Goal: Task Accomplishment & Management: Use online tool/utility

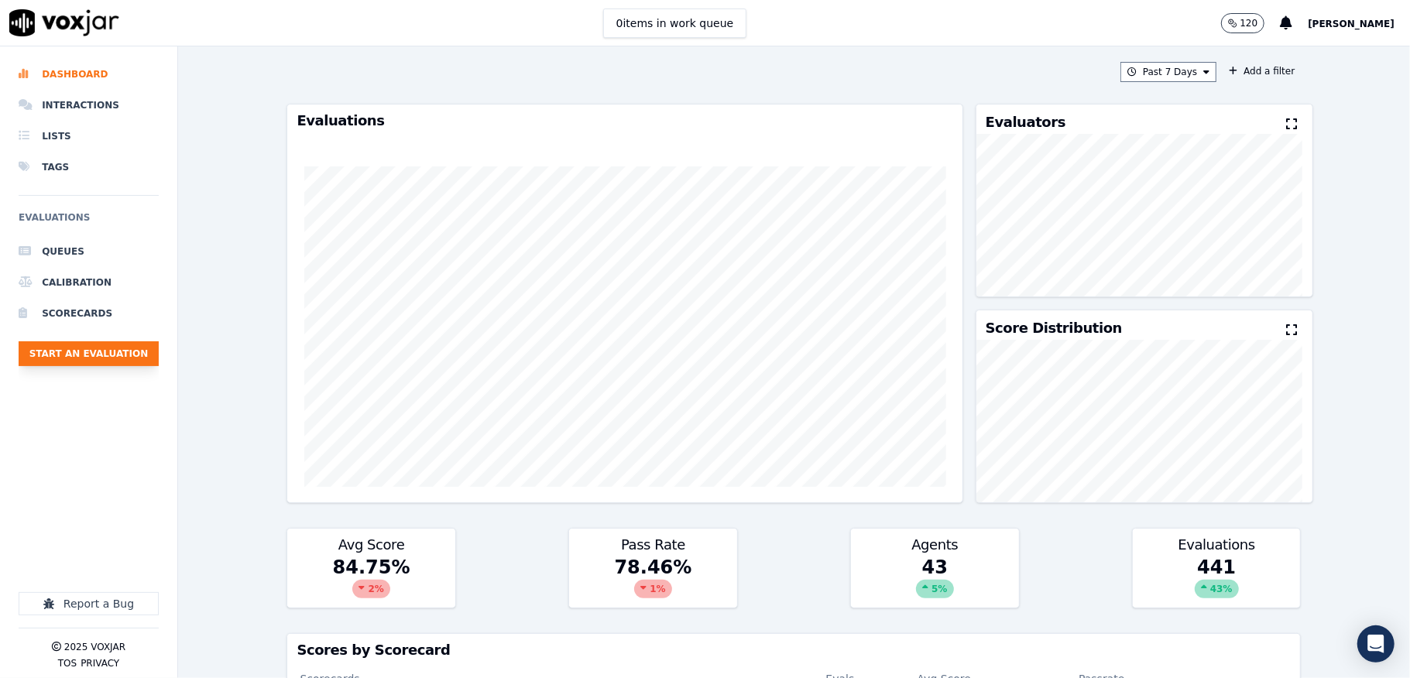
click at [137, 353] on button "Start an Evaluation" at bounding box center [89, 353] width 140 height 25
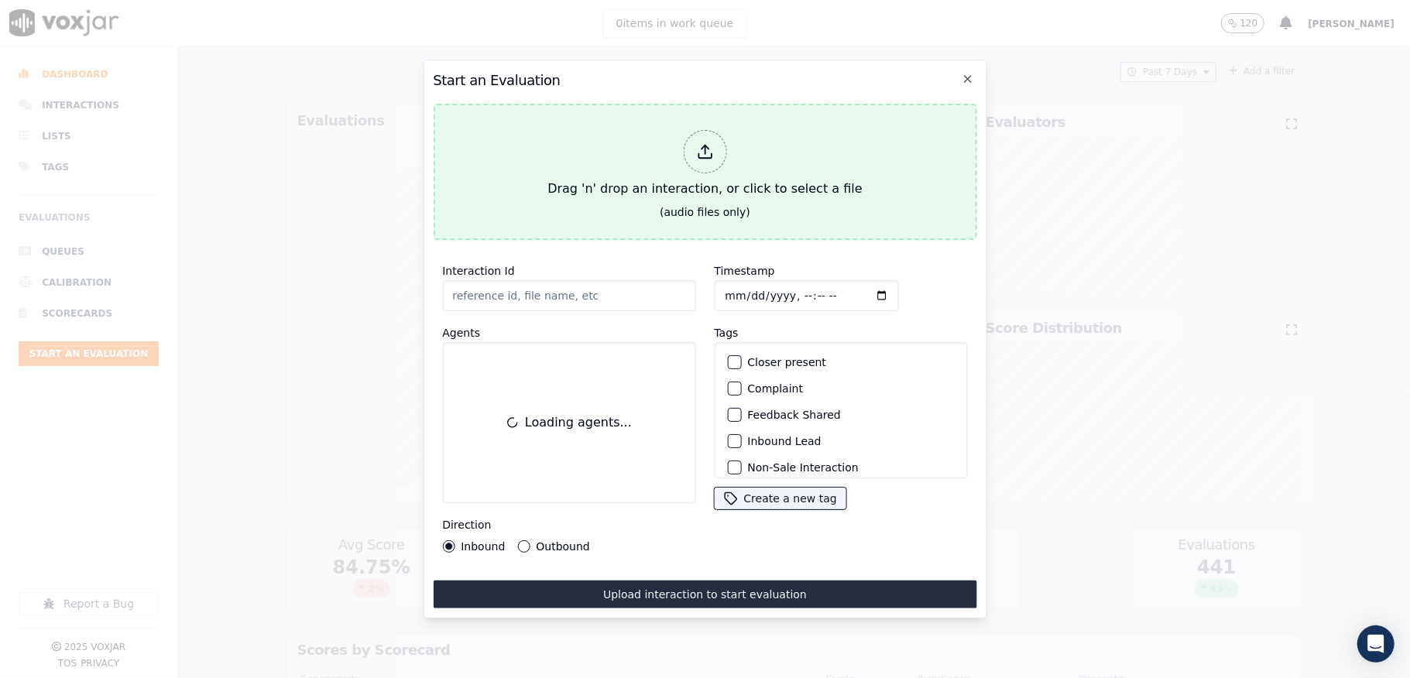
click at [695, 156] on div at bounding box center [704, 151] width 43 height 43
type input "20250905-112337_5082120762-all.mp3"
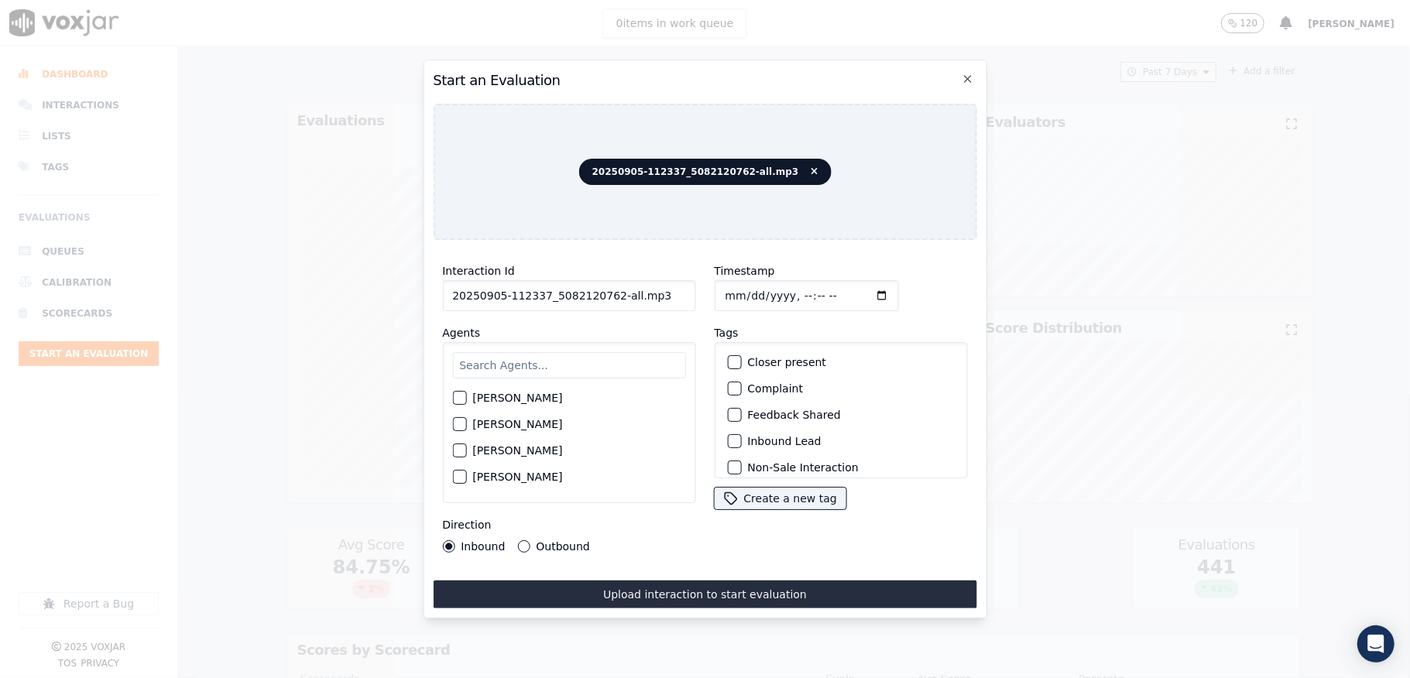
click at [728, 436] on div "button" at bounding box center [733, 441] width 11 height 11
click at [728, 453] on div "button" at bounding box center [733, 458] width 11 height 11
click at [502, 362] on input "text" at bounding box center [568, 365] width 233 height 26
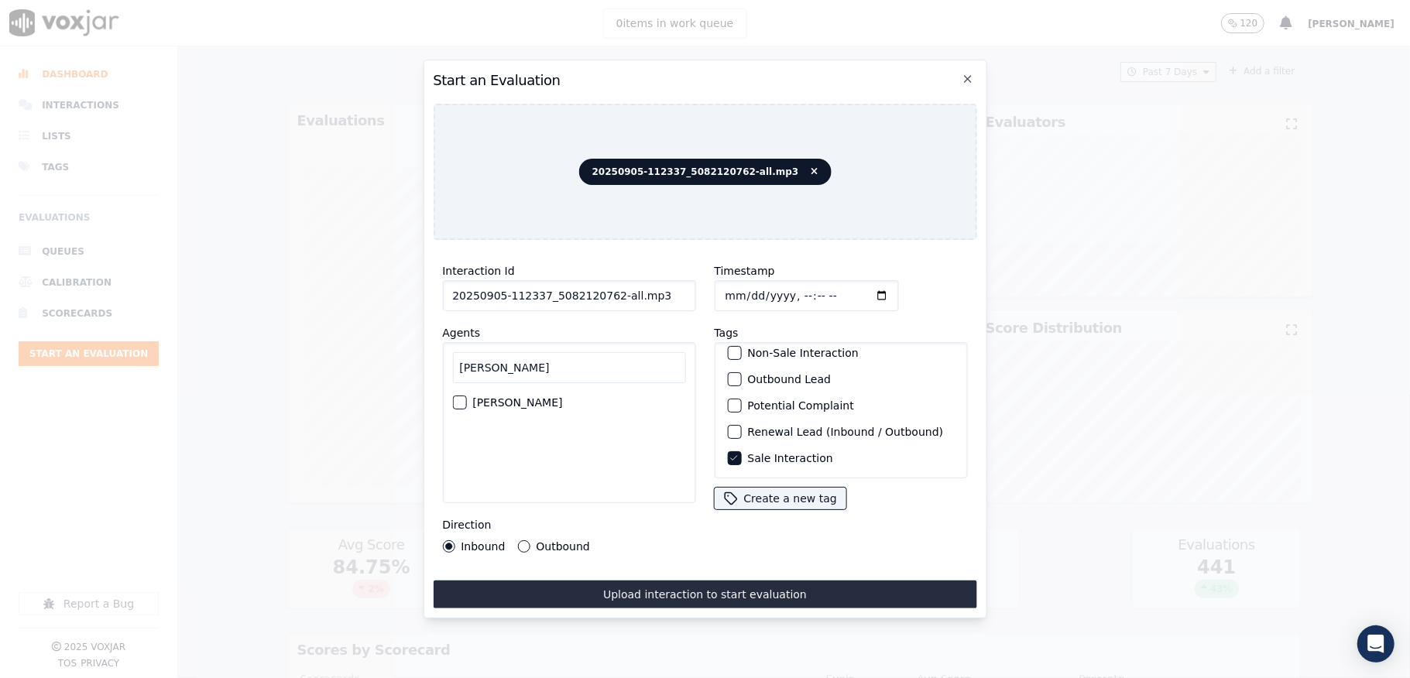
type input "[PERSON_NAME]"
click at [454, 397] on div "button" at bounding box center [458, 402] width 11 height 11
drag, startPoint x: 739, startPoint y: 285, endPoint x: 776, endPoint y: 285, distance: 37.2
click at [776, 285] on div "Interaction Id 20250905-112337_5082120762-all.mp3 Agents [PERSON_NAME] Directio…" at bounding box center [705, 407] width 544 height 310
type input "20250905-112337_5082120762-C1"
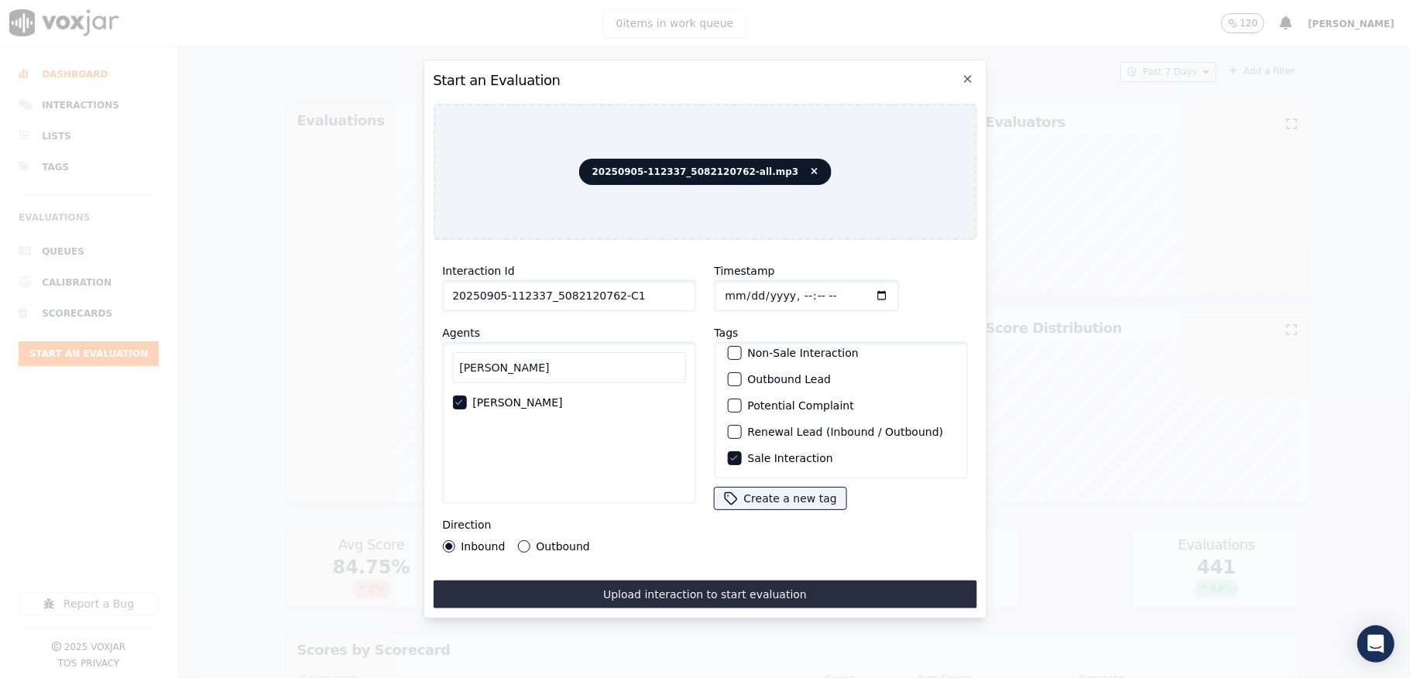
click at [729, 288] on input "Timestamp" at bounding box center [806, 295] width 184 height 31
drag, startPoint x: 642, startPoint y: 425, endPoint x: 735, endPoint y: 325, distance: 136.4
click at [642, 424] on div "[PERSON_NAME]" at bounding box center [568, 422] width 253 height 161
click at [742, 283] on input "Timestamp" at bounding box center [806, 295] width 184 height 31
type input "[DATE]T21:38"
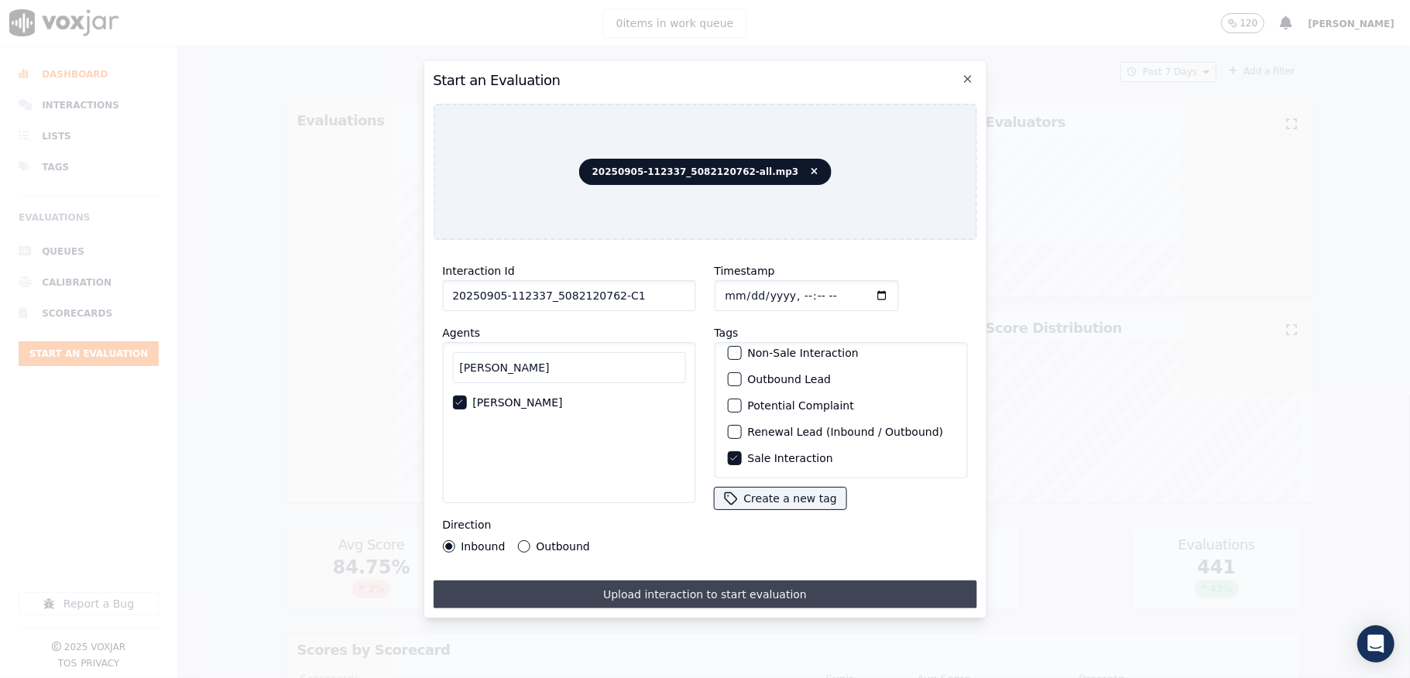
click at [836, 581] on button "Upload interaction to start evaluation" at bounding box center [705, 595] width 544 height 28
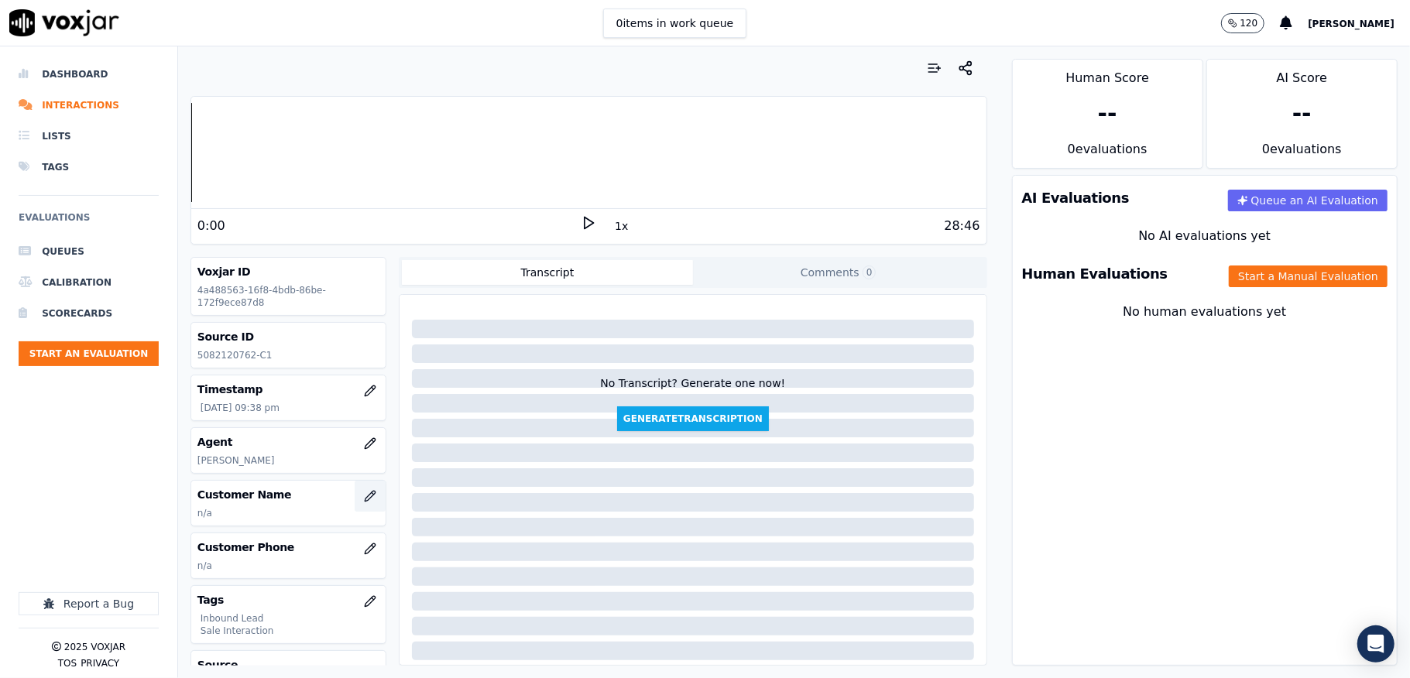
click at [355, 497] on button "button" at bounding box center [370, 496] width 31 height 31
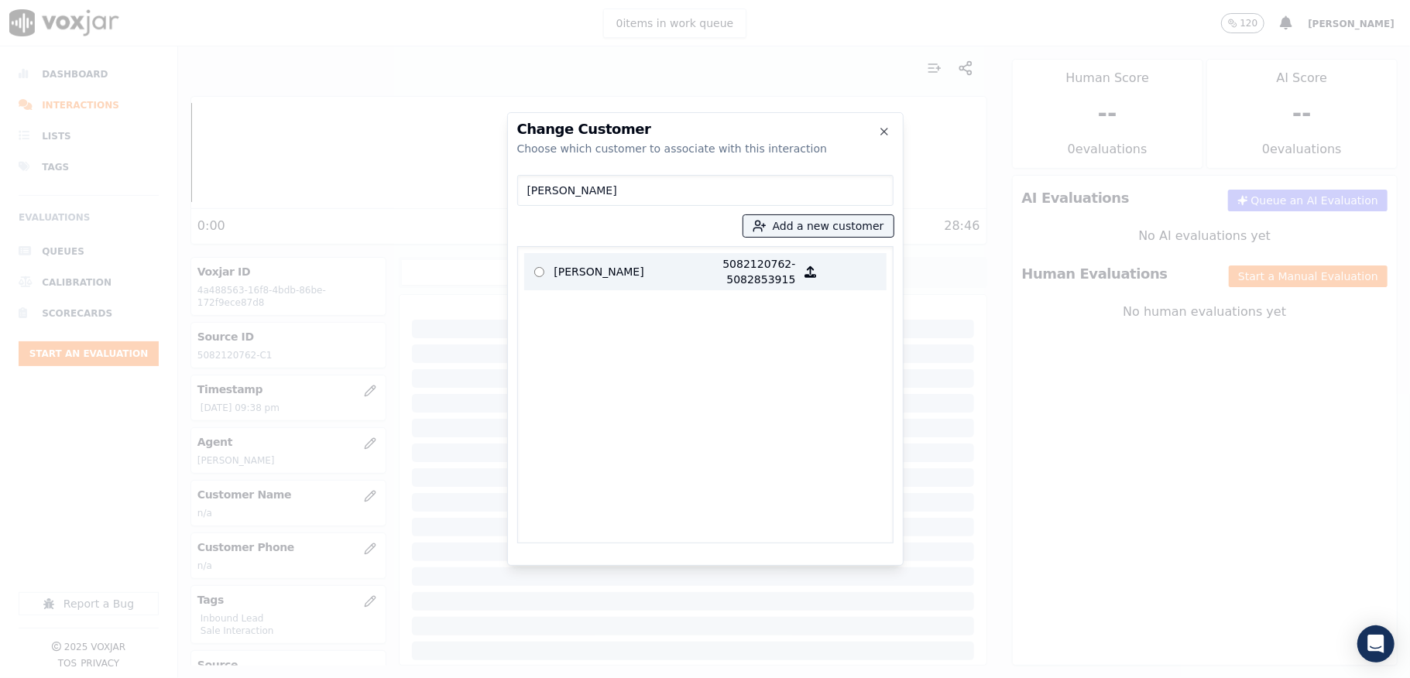
type input "[PERSON_NAME]"
click at [626, 276] on p "[PERSON_NAME]" at bounding box center [614, 271] width 121 height 31
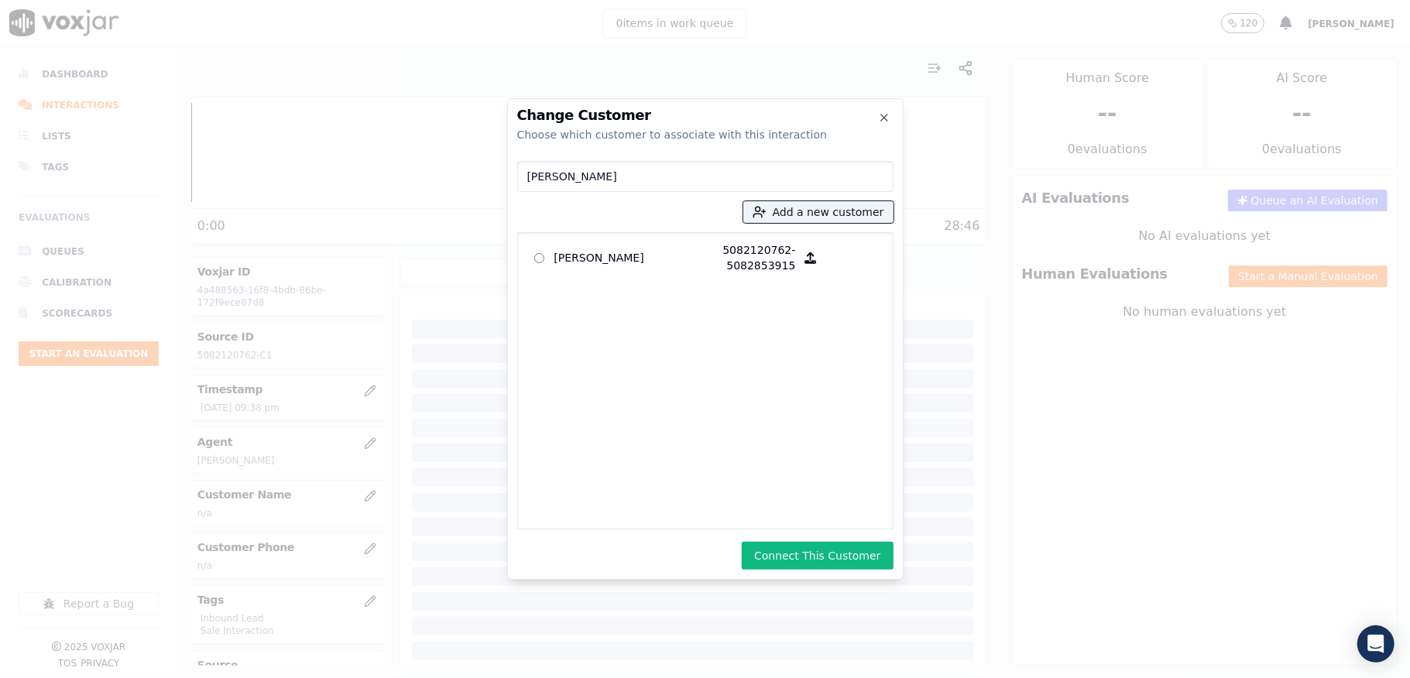
drag, startPoint x: 810, startPoint y: 562, endPoint x: 806, endPoint y: 552, distance: 10.8
click at [810, 561] on button "Connect This Customer" at bounding box center [817, 556] width 151 height 28
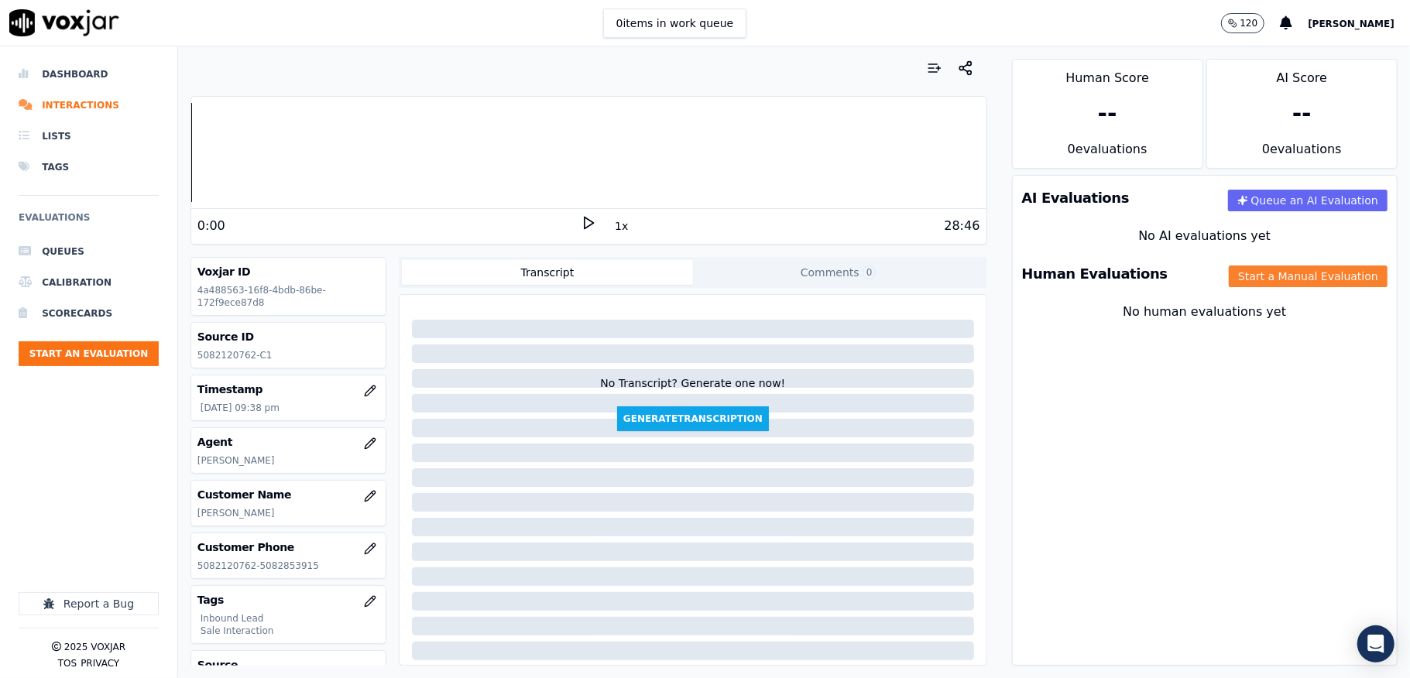
click at [1289, 273] on button "Start a Manual Evaluation" at bounding box center [1308, 277] width 159 height 22
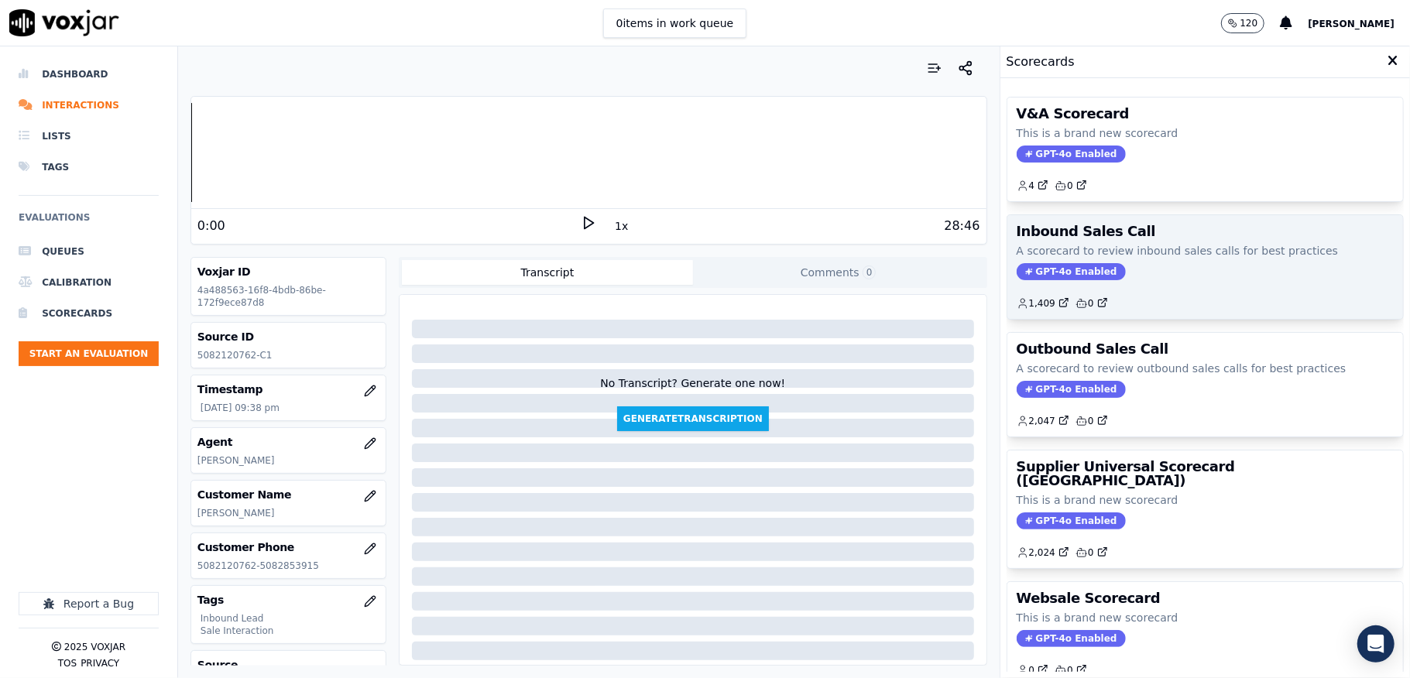
click at [1023, 265] on span "GPT-4o Enabled" at bounding box center [1071, 271] width 109 height 17
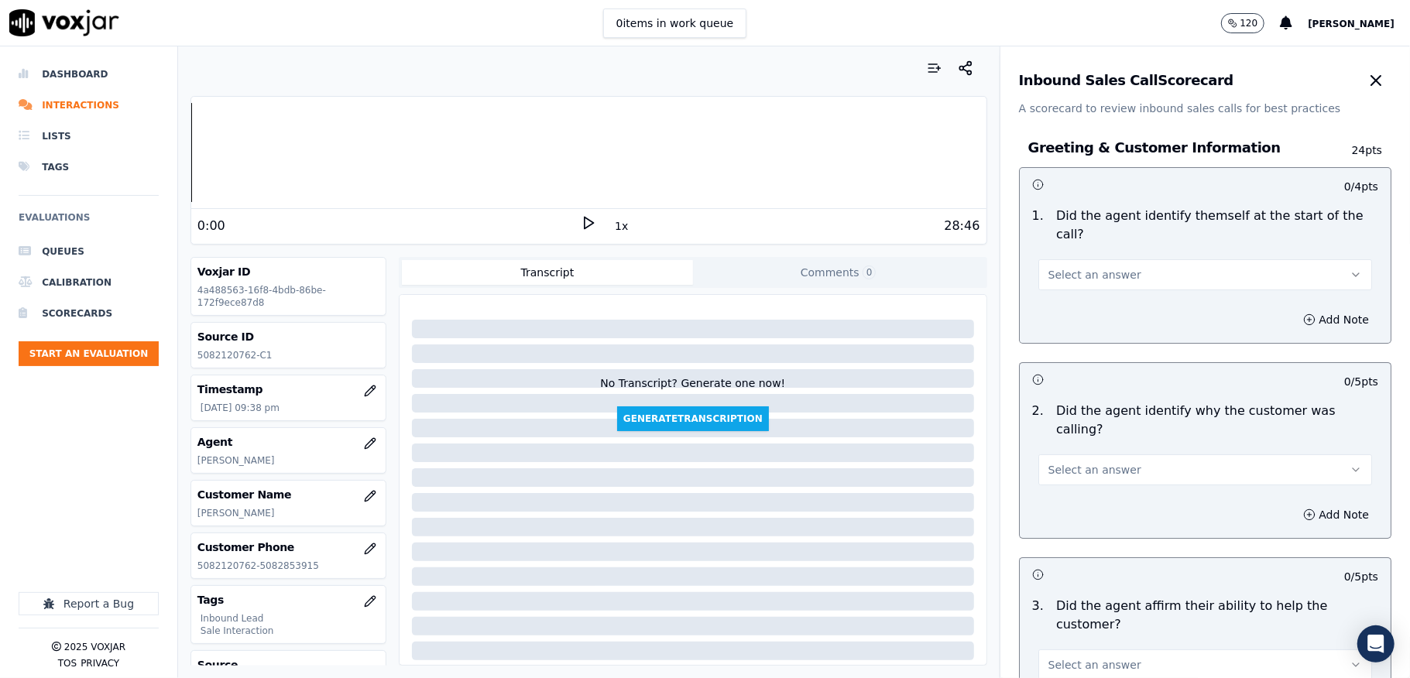
click at [1085, 283] on span "Select an answer" at bounding box center [1094, 274] width 93 height 15
click at [1076, 308] on div "Yes" at bounding box center [1167, 310] width 297 height 25
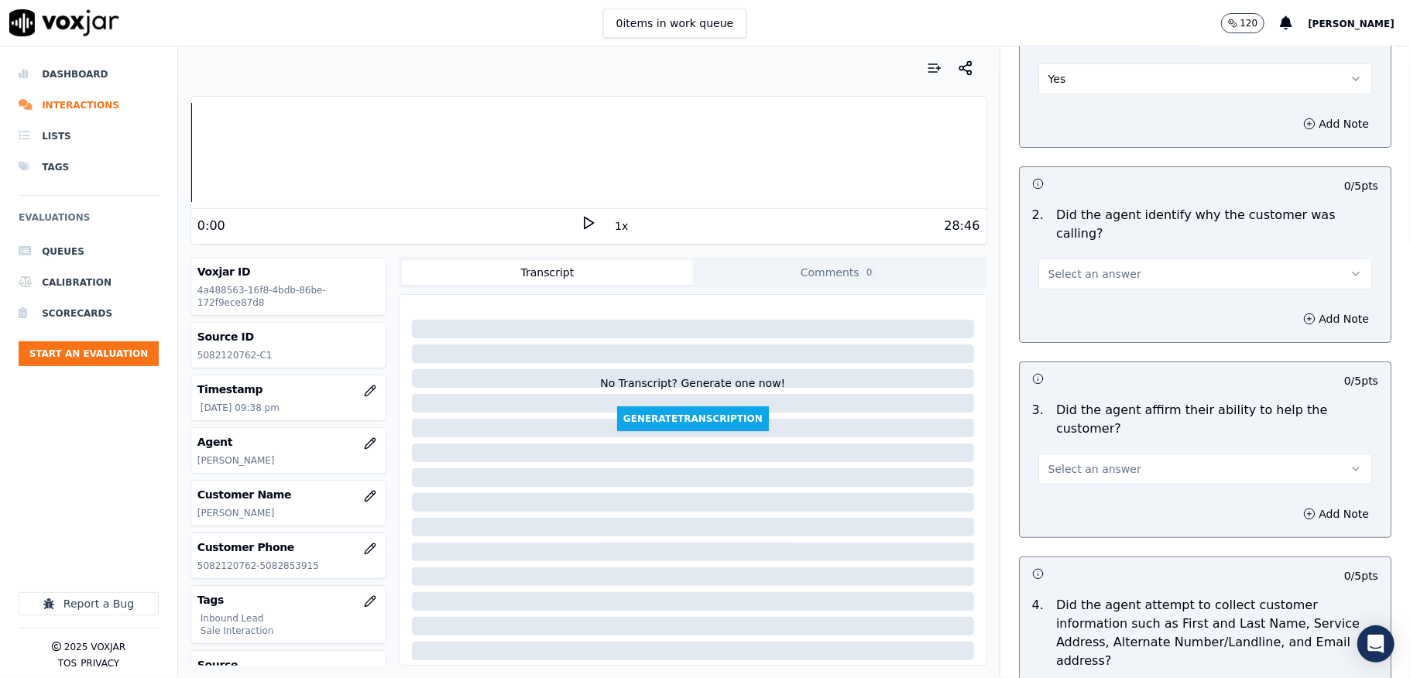
scroll to position [206, 0]
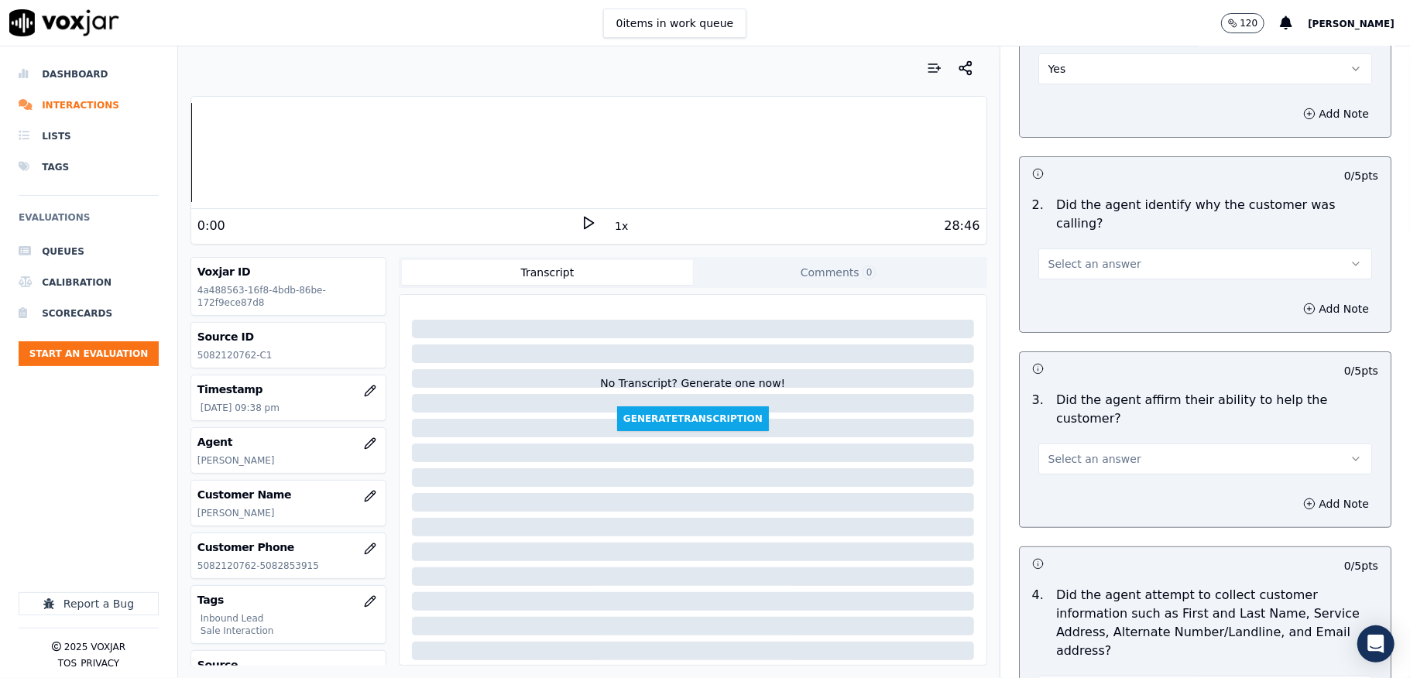
click at [1066, 256] on span "Select an answer" at bounding box center [1094, 263] width 93 height 15
drag, startPoint x: 1066, startPoint y: 258, endPoint x: 1064, endPoint y: 271, distance: 13.4
click at [1064, 271] on div "Yes" at bounding box center [1167, 281] width 297 height 25
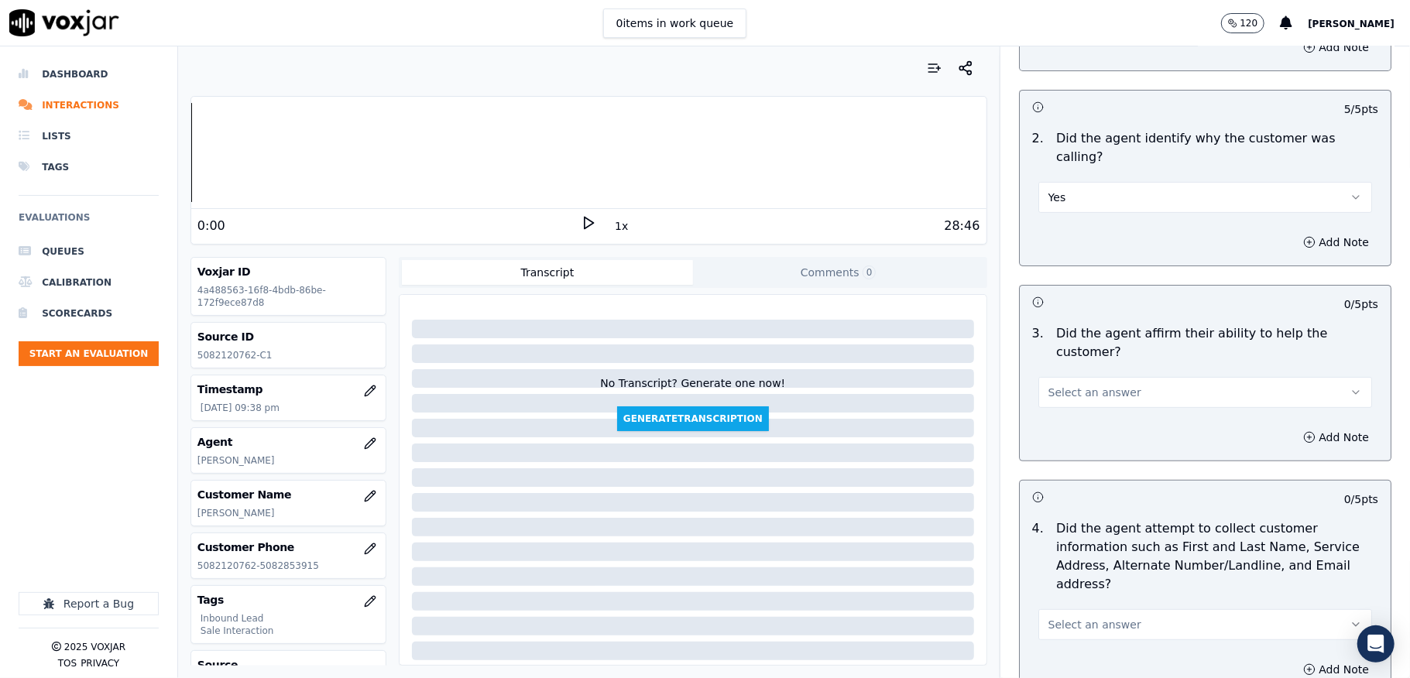
scroll to position [310, 0]
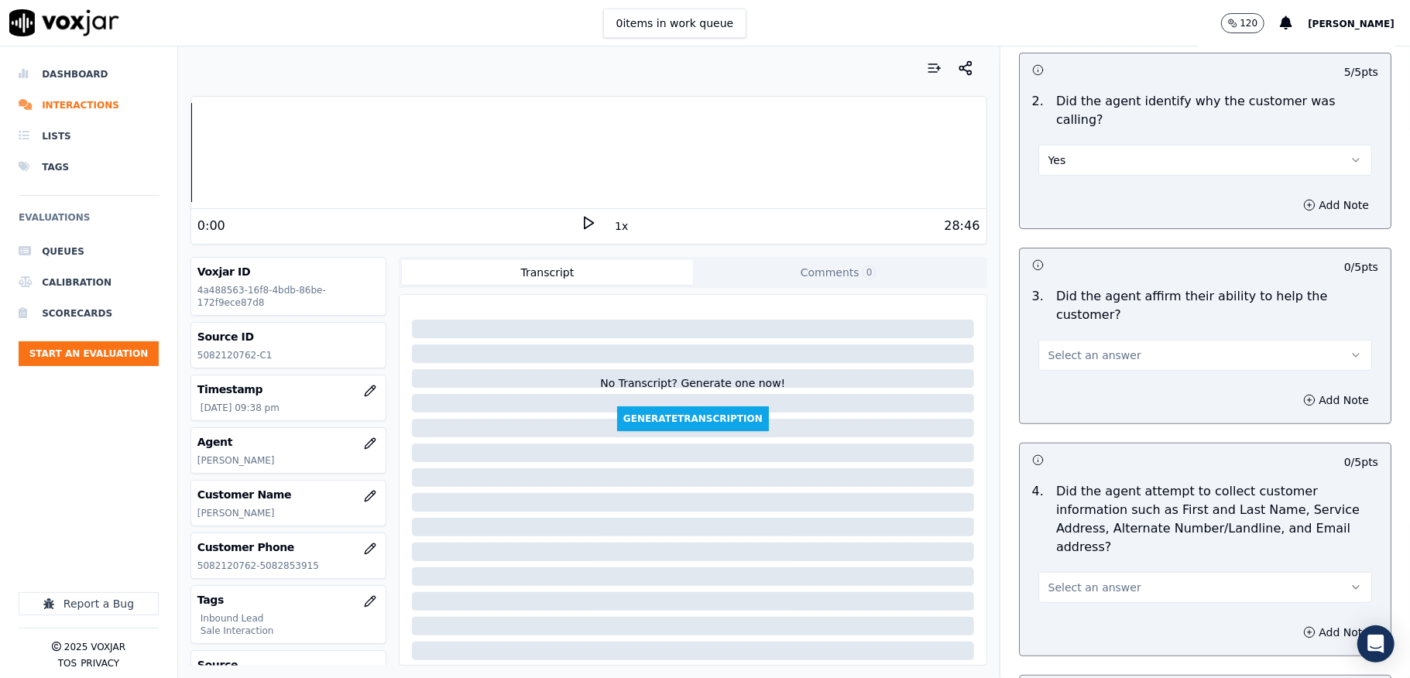
click at [1064, 348] on span "Select an answer" at bounding box center [1094, 355] width 93 height 15
click at [1058, 373] on div "Yes" at bounding box center [1167, 373] width 297 height 25
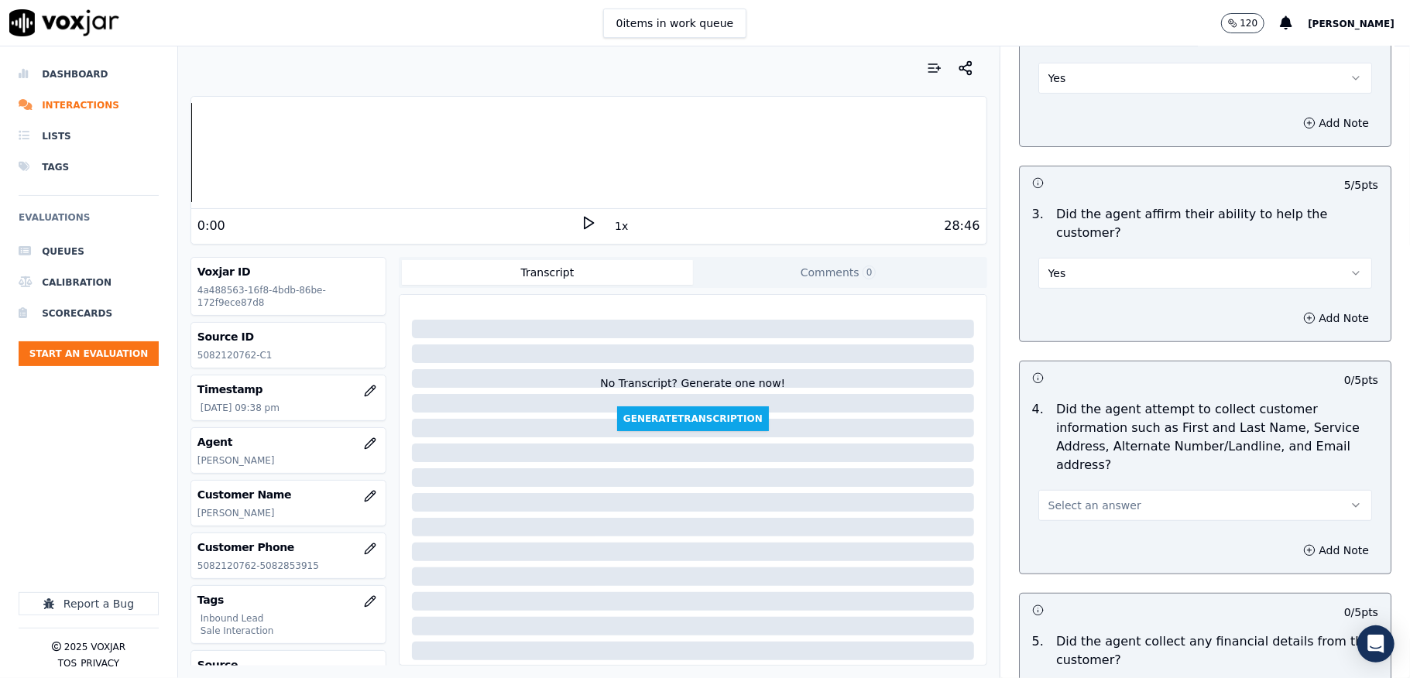
scroll to position [516, 0]
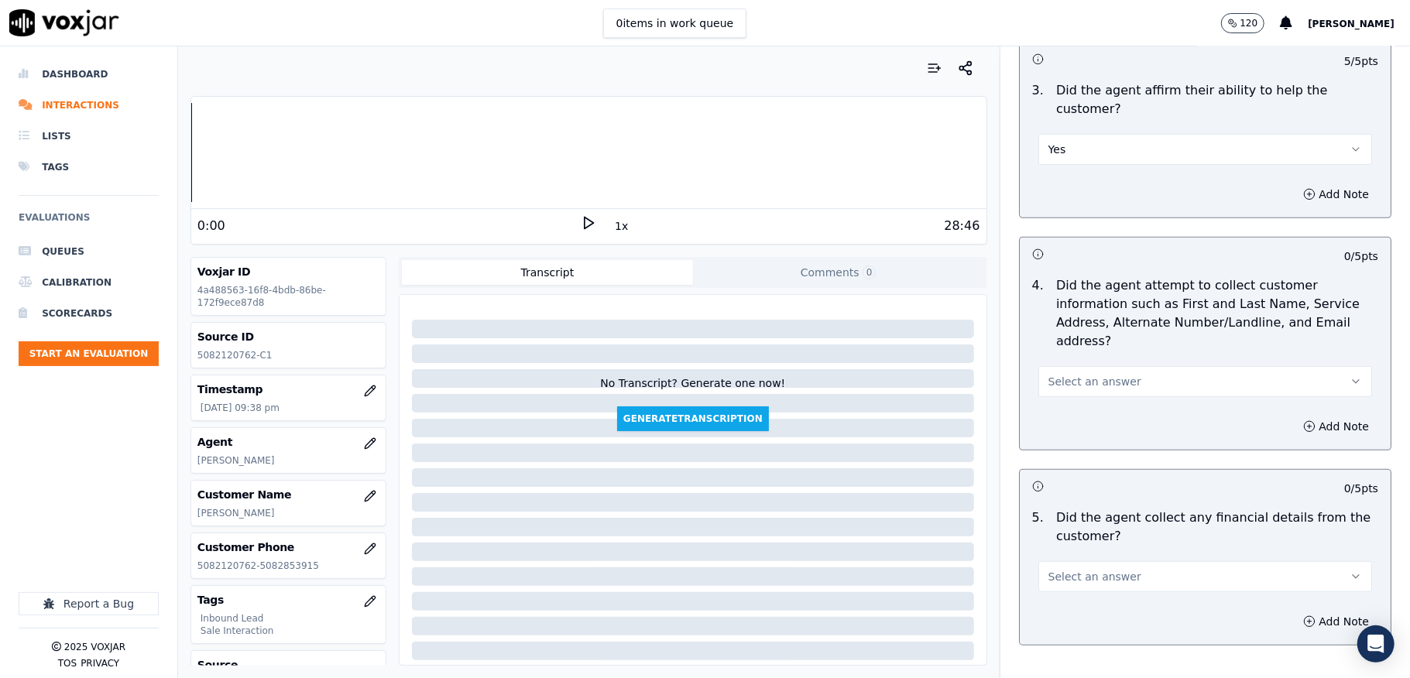
click at [1106, 366] on button "Select an answer" at bounding box center [1205, 381] width 334 height 31
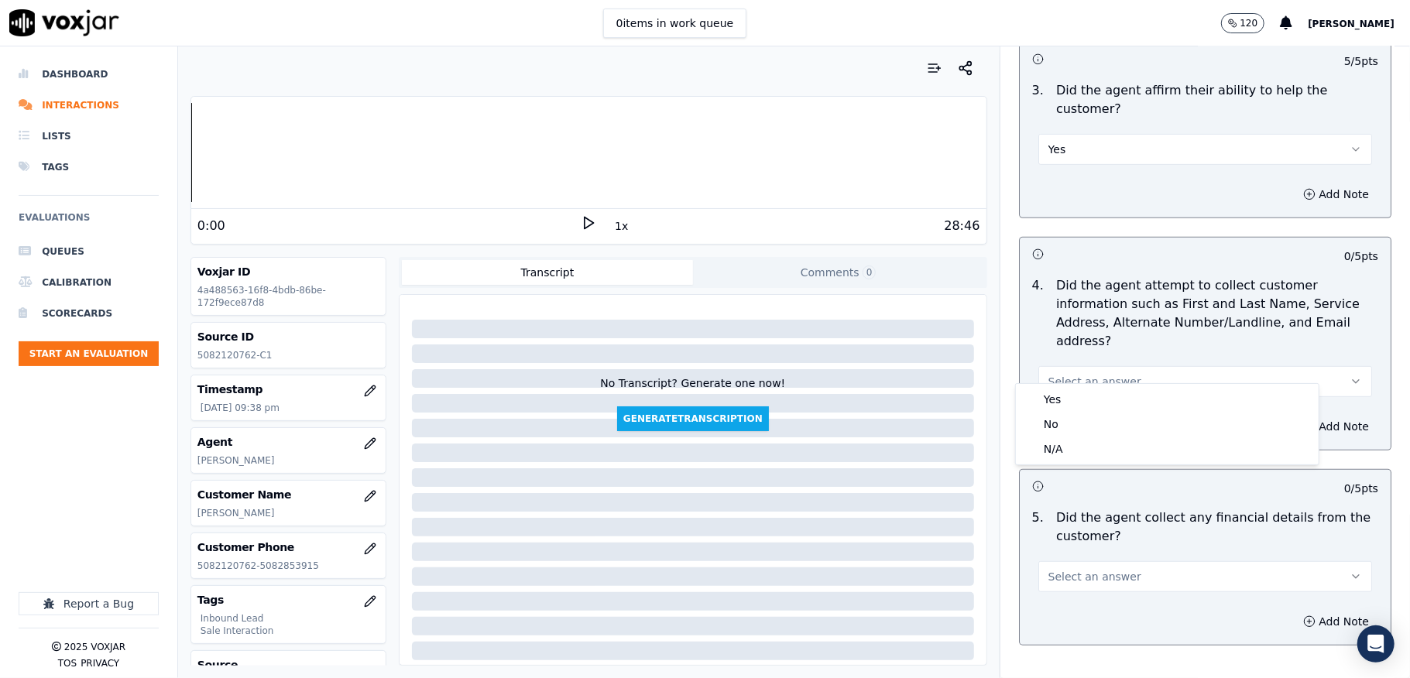
click at [1110, 134] on button "Yes" at bounding box center [1205, 149] width 334 height 31
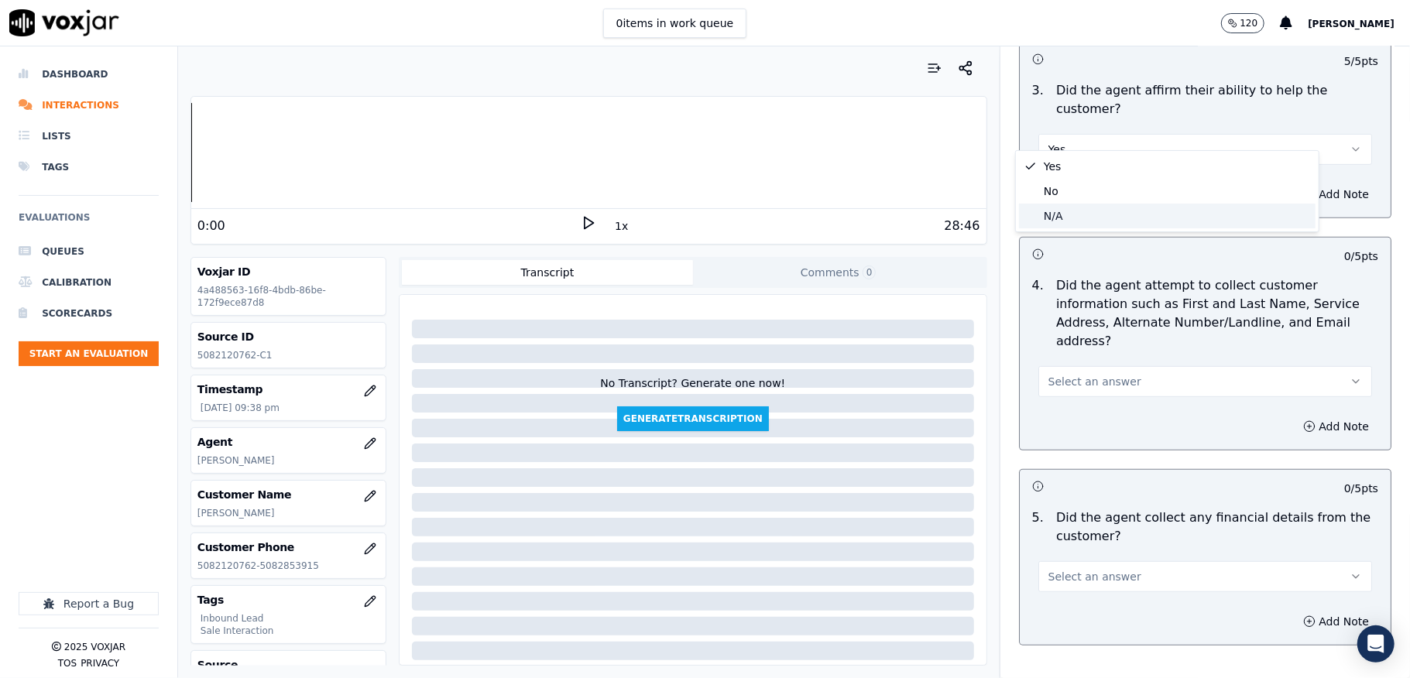
click at [1061, 208] on div "N/A" at bounding box center [1167, 216] width 297 height 25
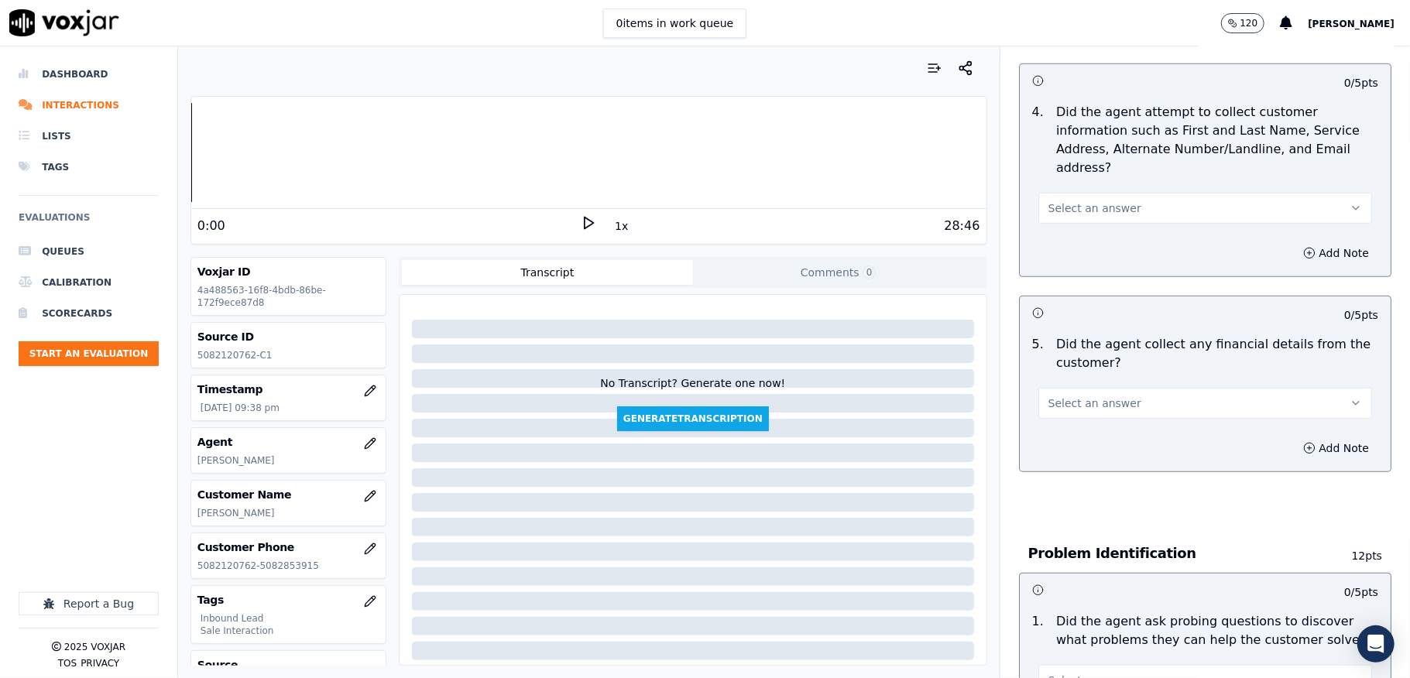
scroll to position [722, 0]
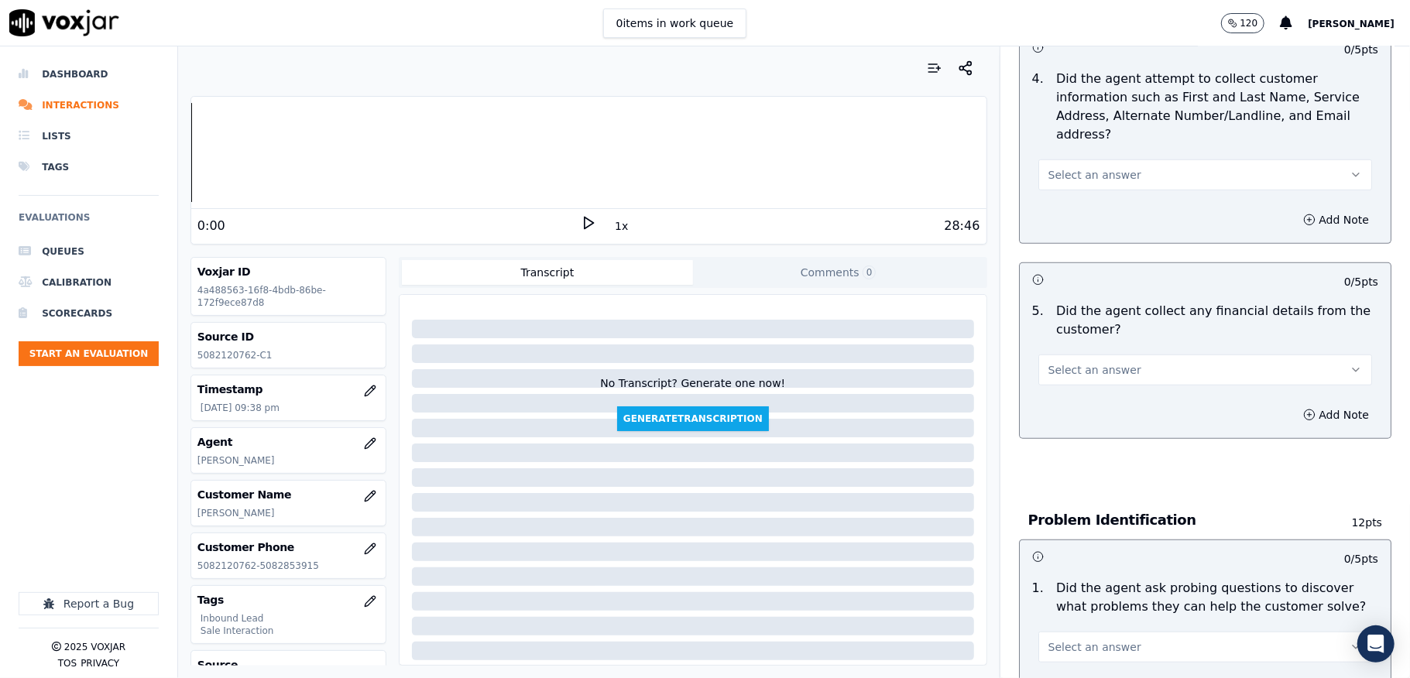
click at [1097, 167] on button "Select an answer" at bounding box center [1205, 175] width 334 height 31
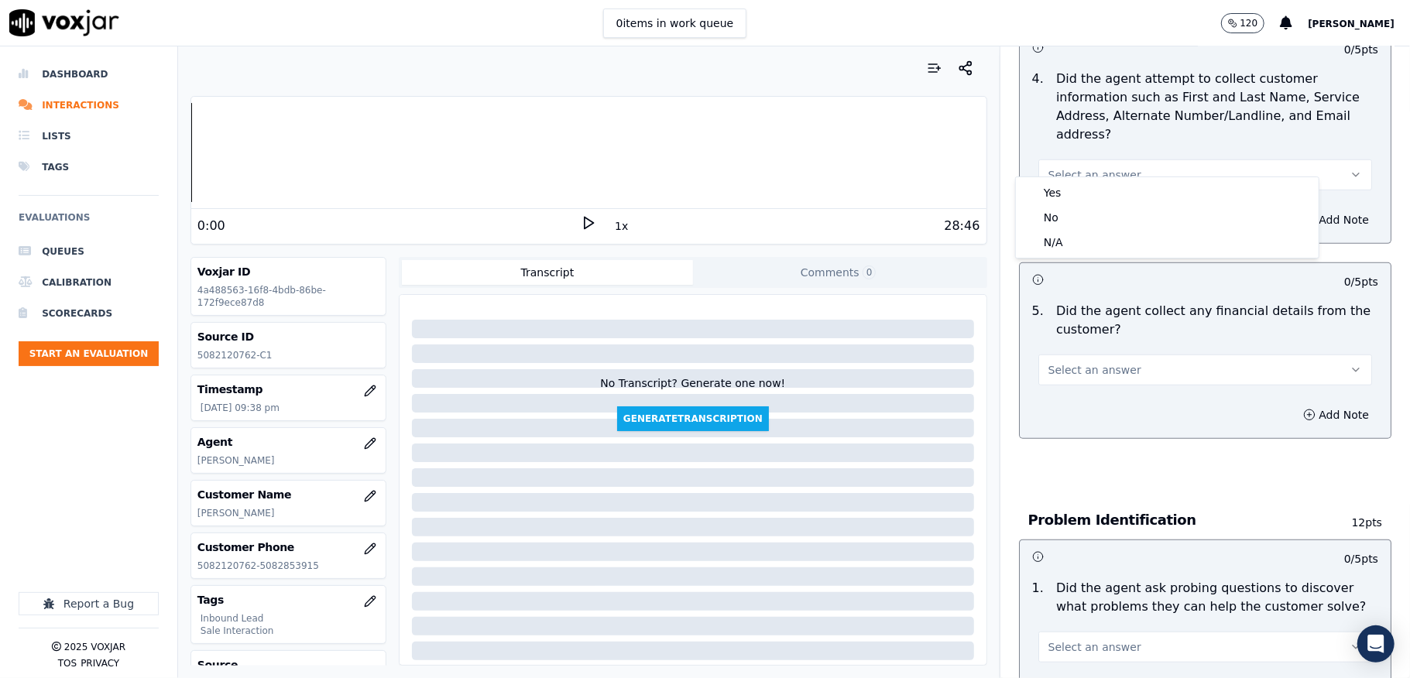
click at [1095, 178] on div "Yes No N/A" at bounding box center [1167, 217] width 303 height 81
click at [1095, 181] on div "Yes" at bounding box center [1167, 192] width 297 height 25
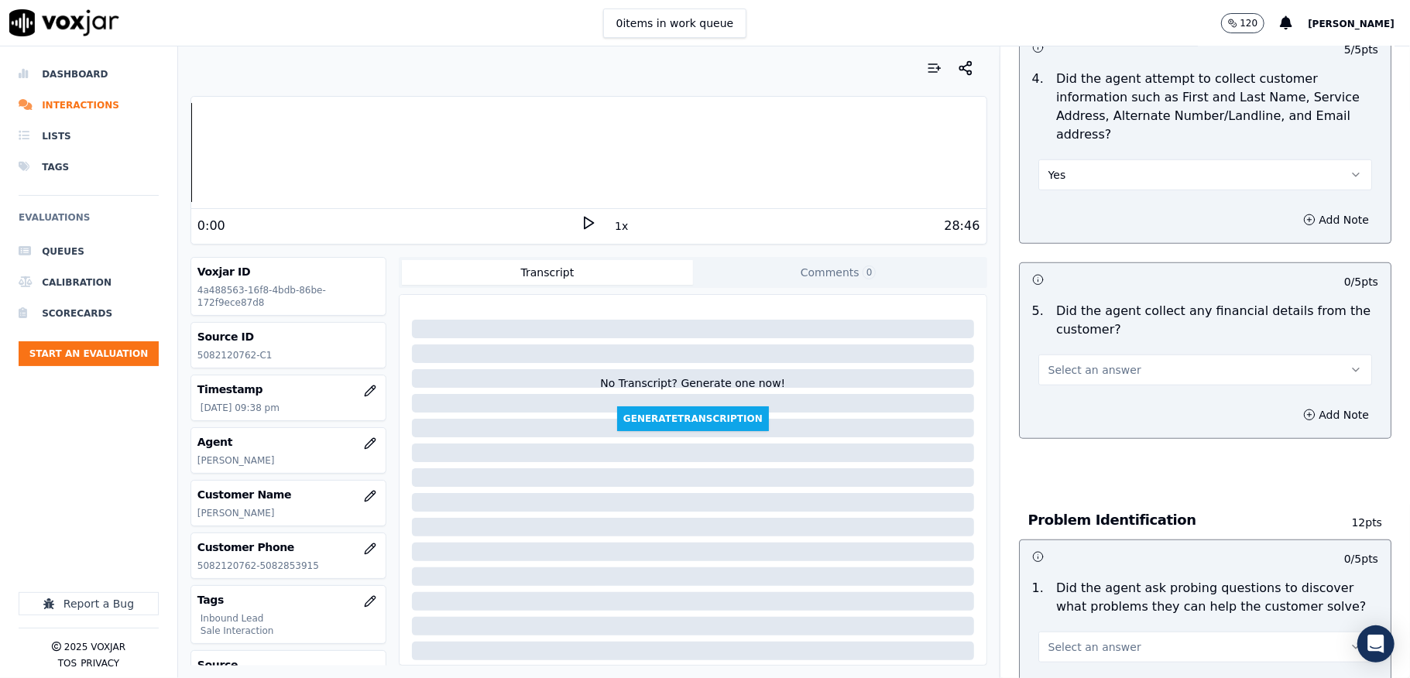
scroll to position [825, 0]
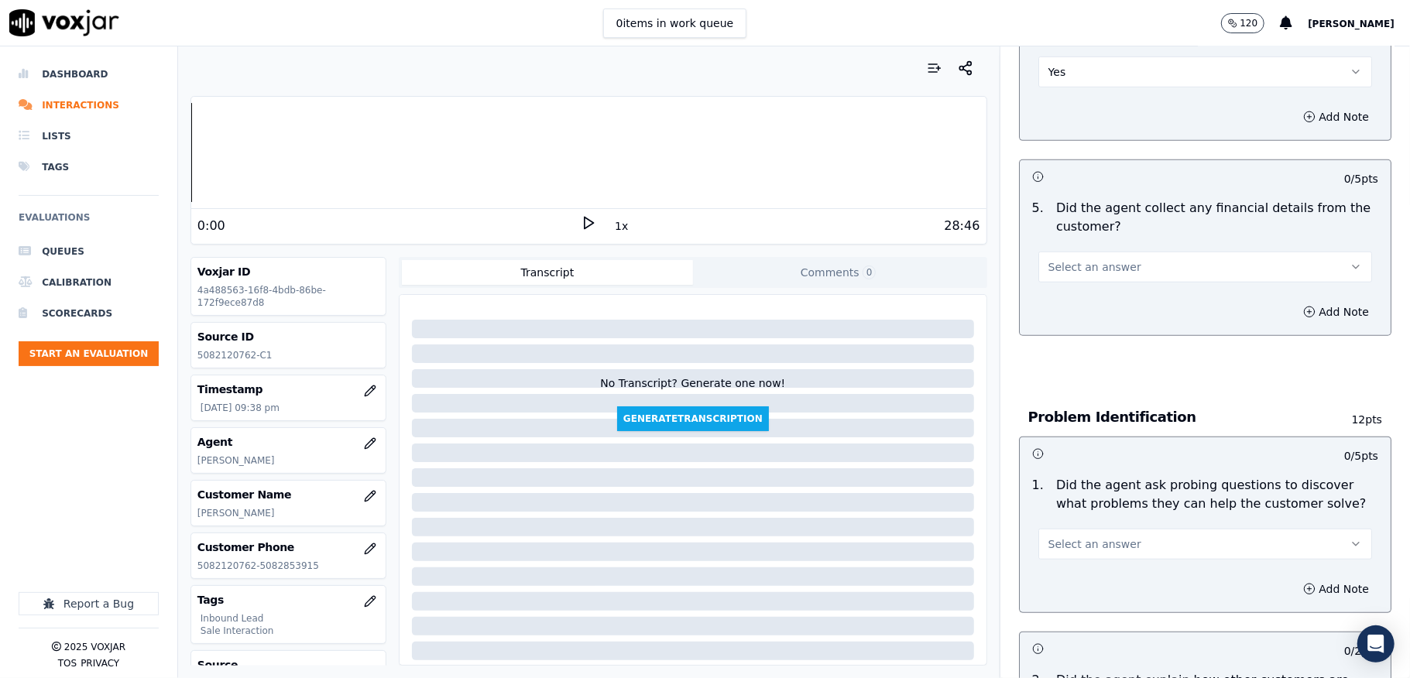
click at [1094, 259] on span "Select an answer" at bounding box center [1094, 266] width 93 height 15
click at [1082, 273] on div "Yes" at bounding box center [1167, 285] width 297 height 25
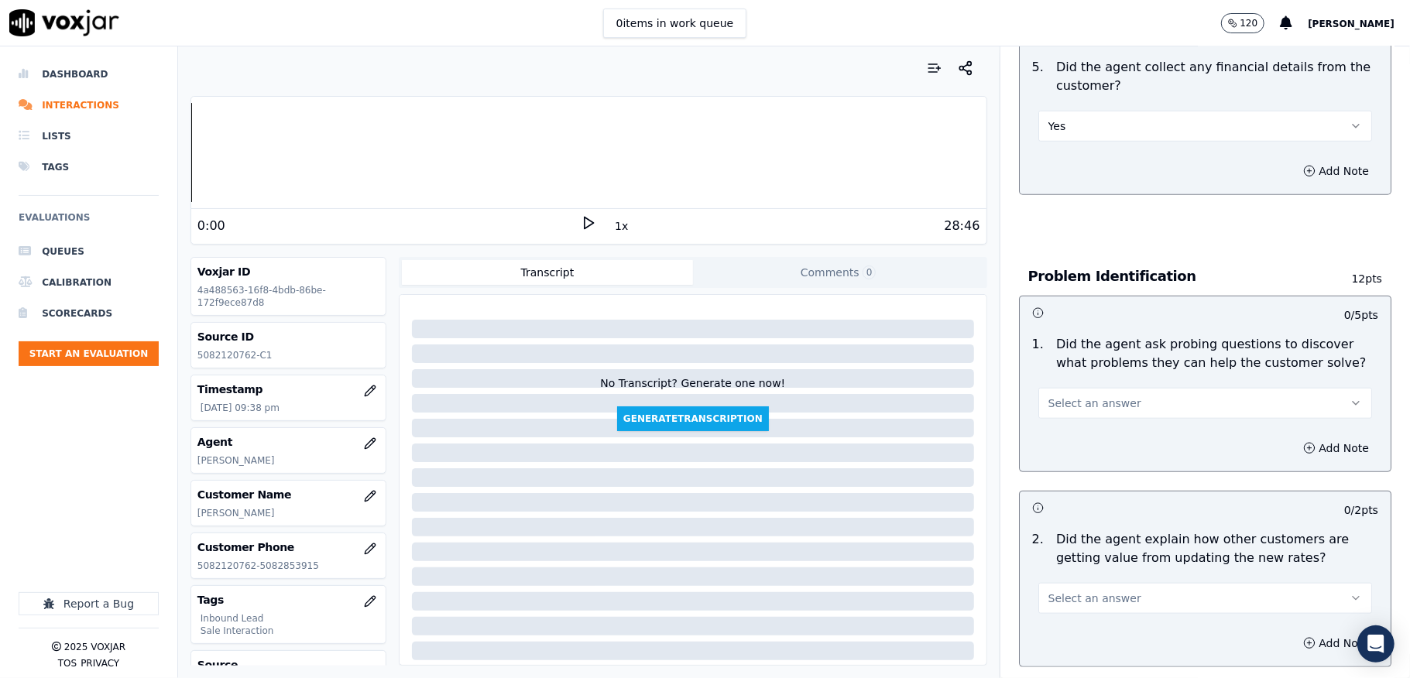
scroll to position [929, 0]
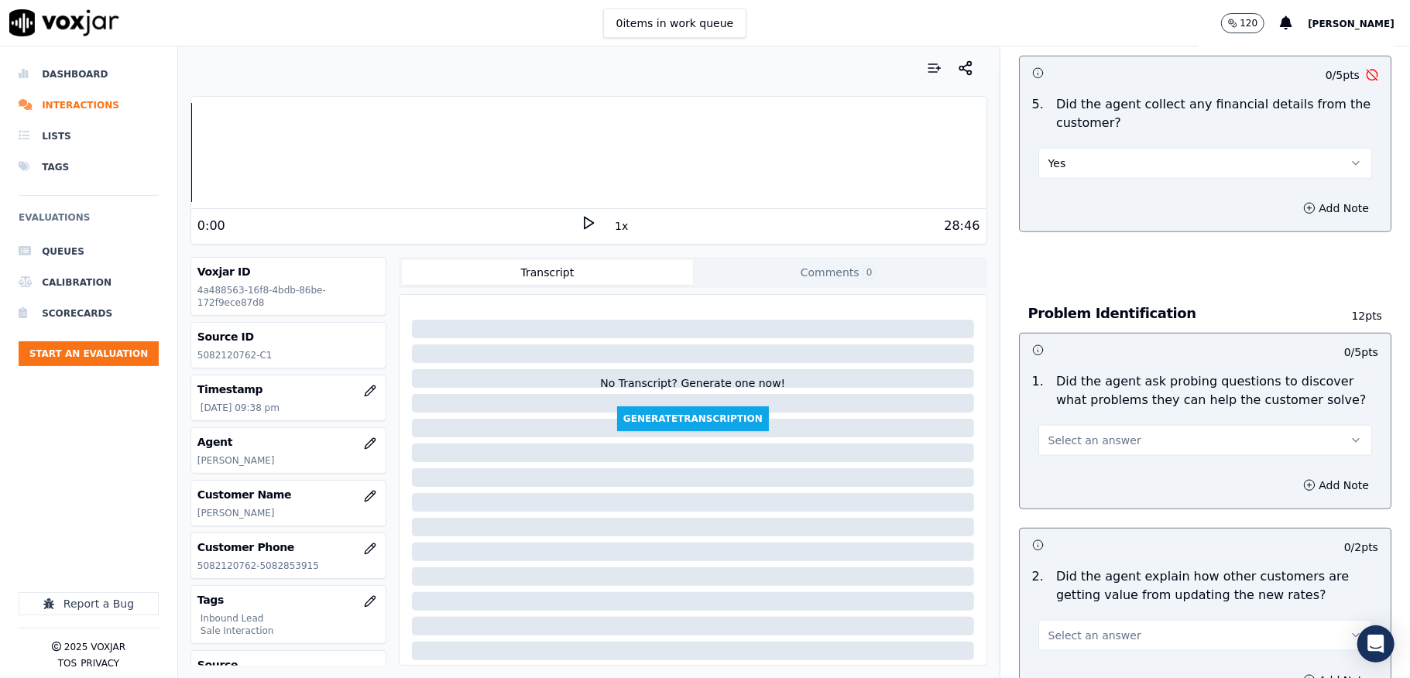
click at [1084, 149] on button "Yes" at bounding box center [1205, 163] width 334 height 31
click at [1067, 206] on div "No" at bounding box center [1167, 206] width 297 height 25
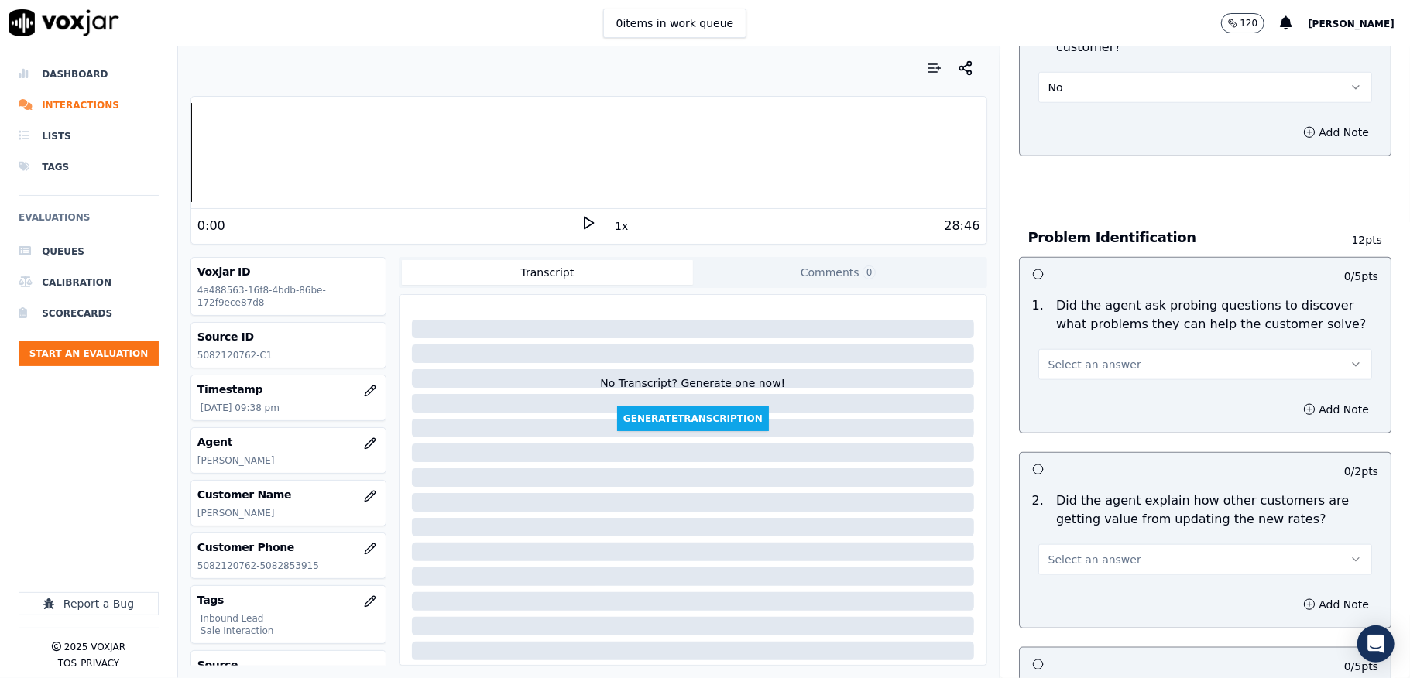
scroll to position [1135, 0]
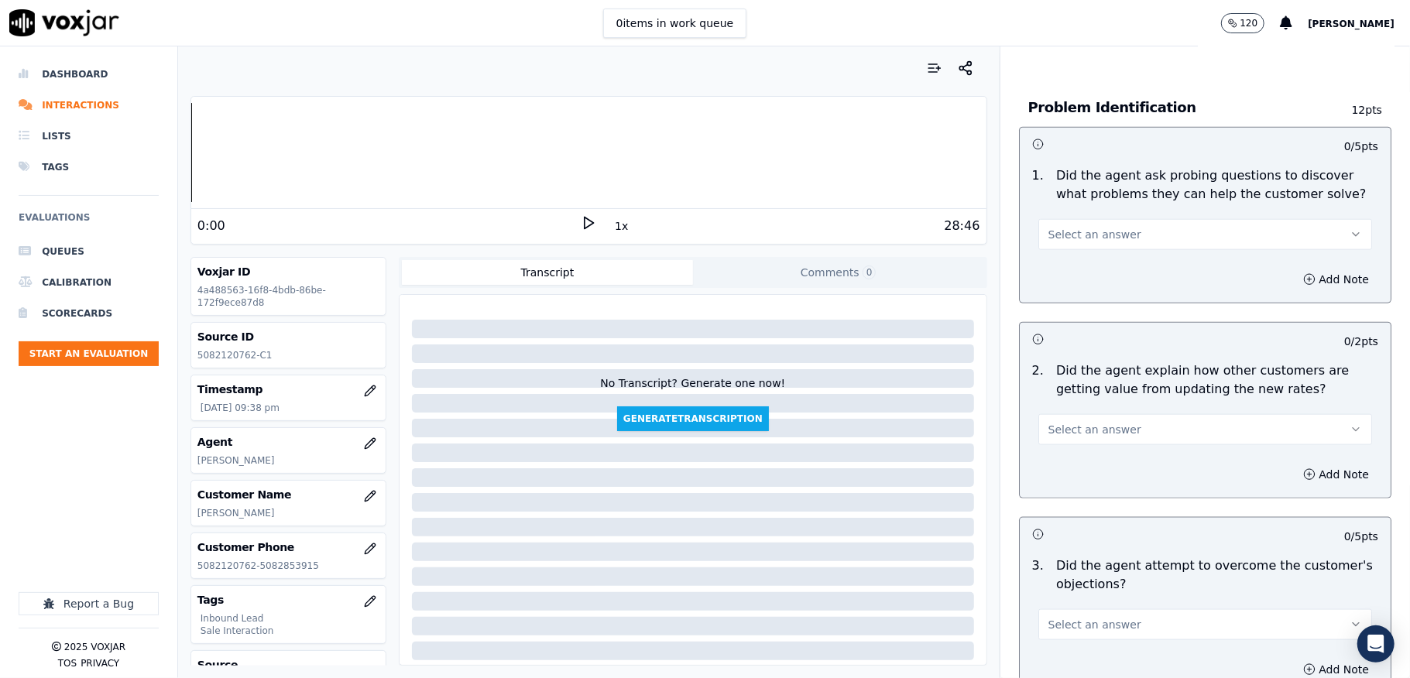
click at [1073, 227] on span "Select an answer" at bounding box center [1094, 234] width 93 height 15
click at [1069, 256] on div "Yes" at bounding box center [1167, 253] width 297 height 25
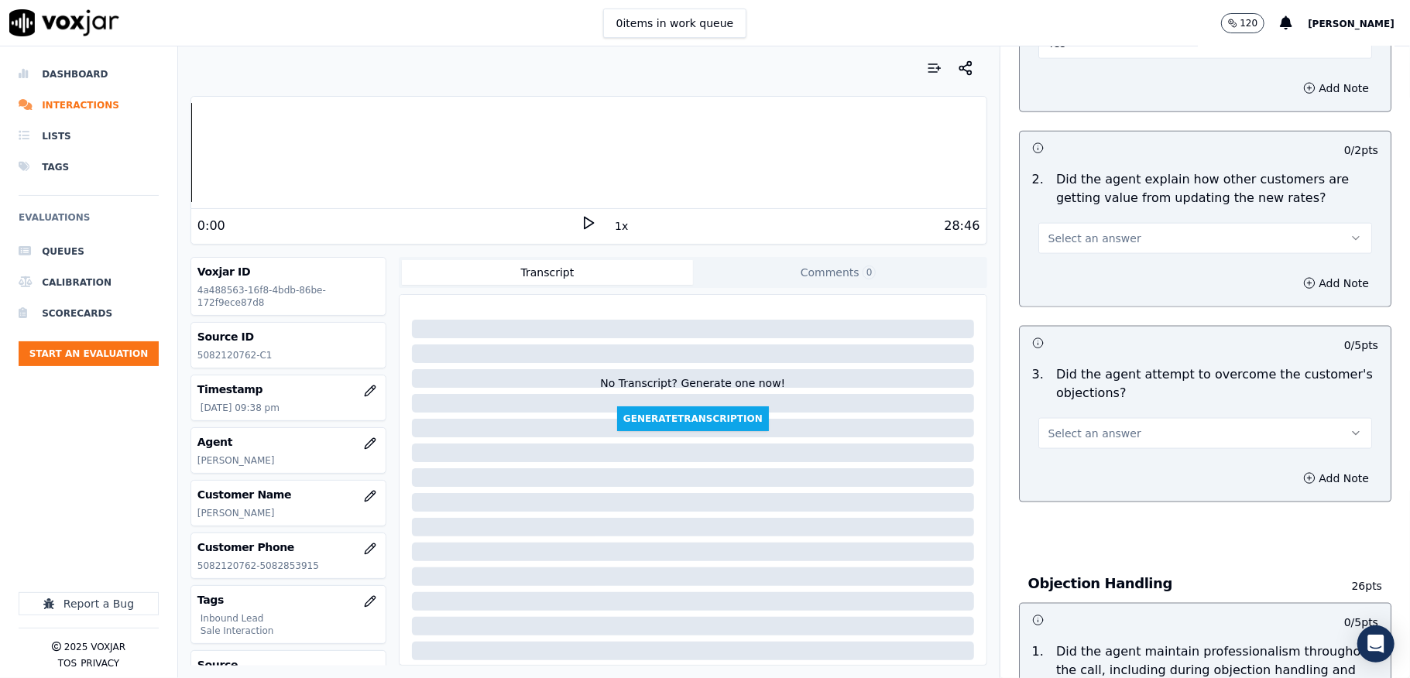
scroll to position [1342, 0]
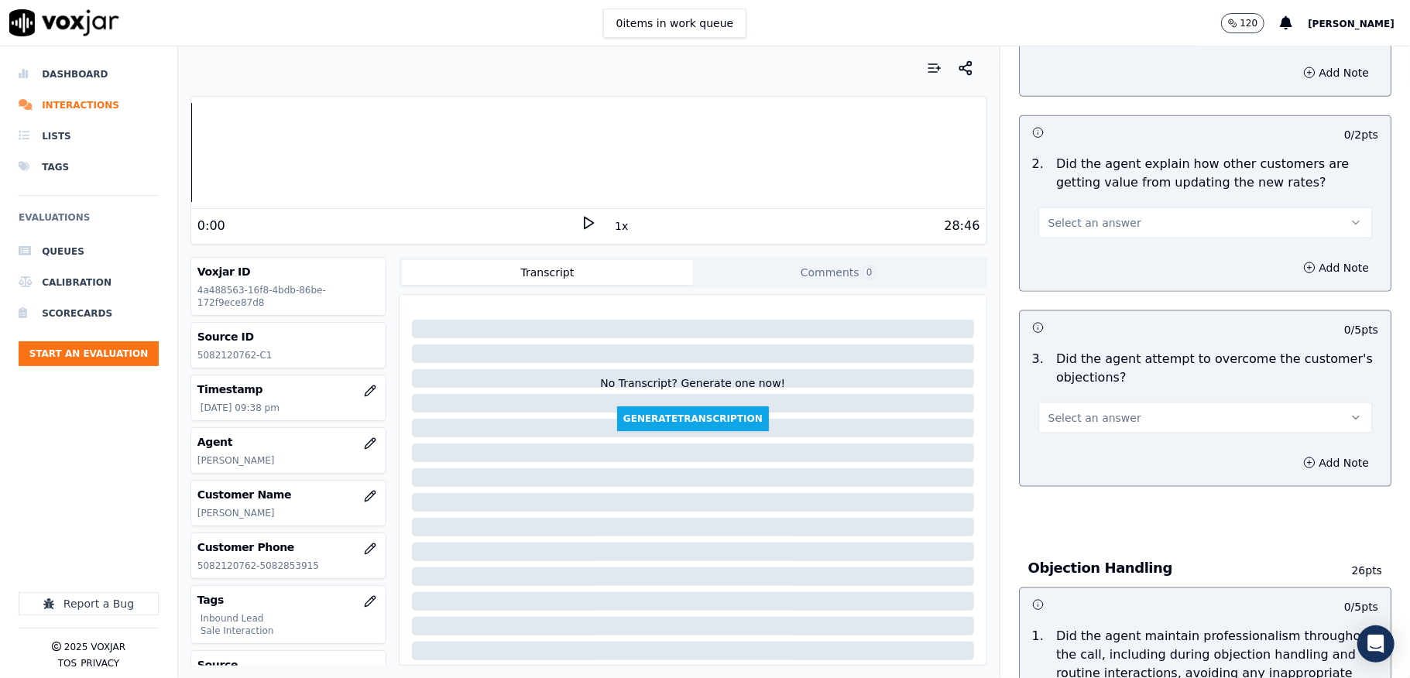
click at [1090, 215] on span "Select an answer" at bounding box center [1094, 222] width 93 height 15
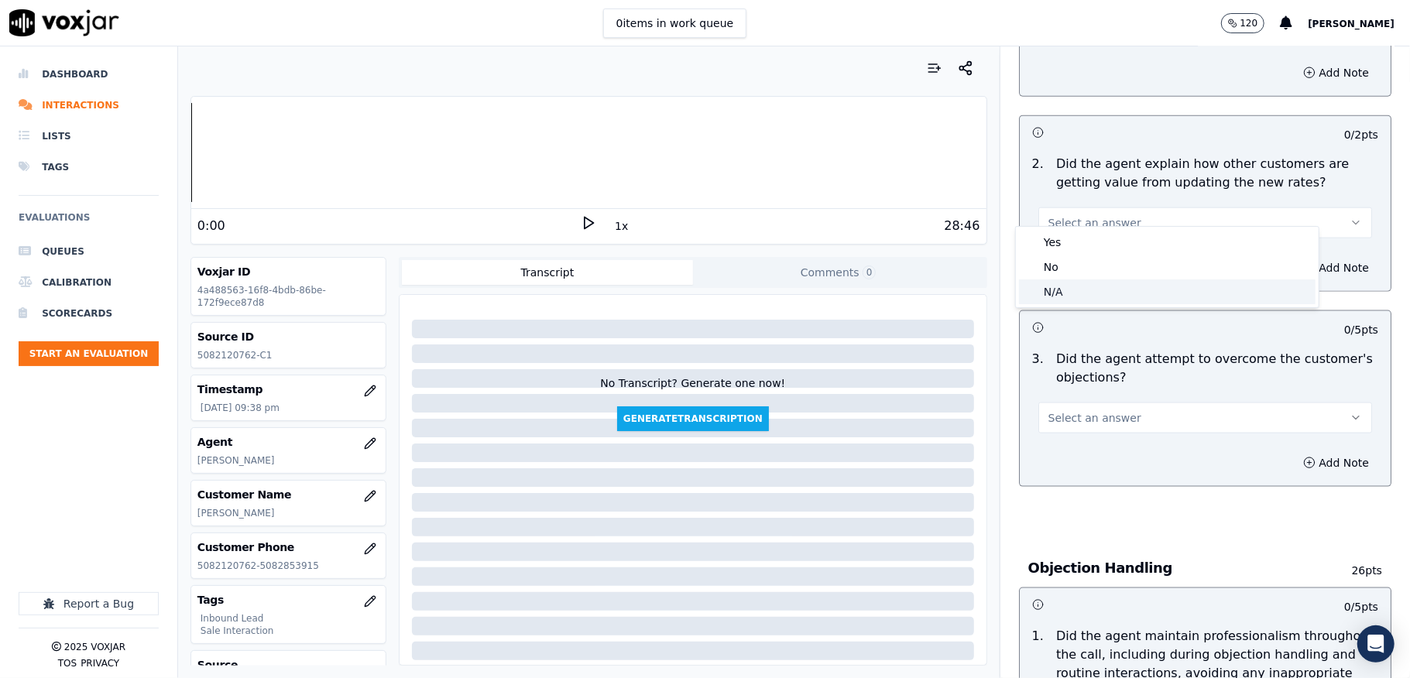
click at [1048, 301] on div "N/A" at bounding box center [1167, 292] width 297 height 25
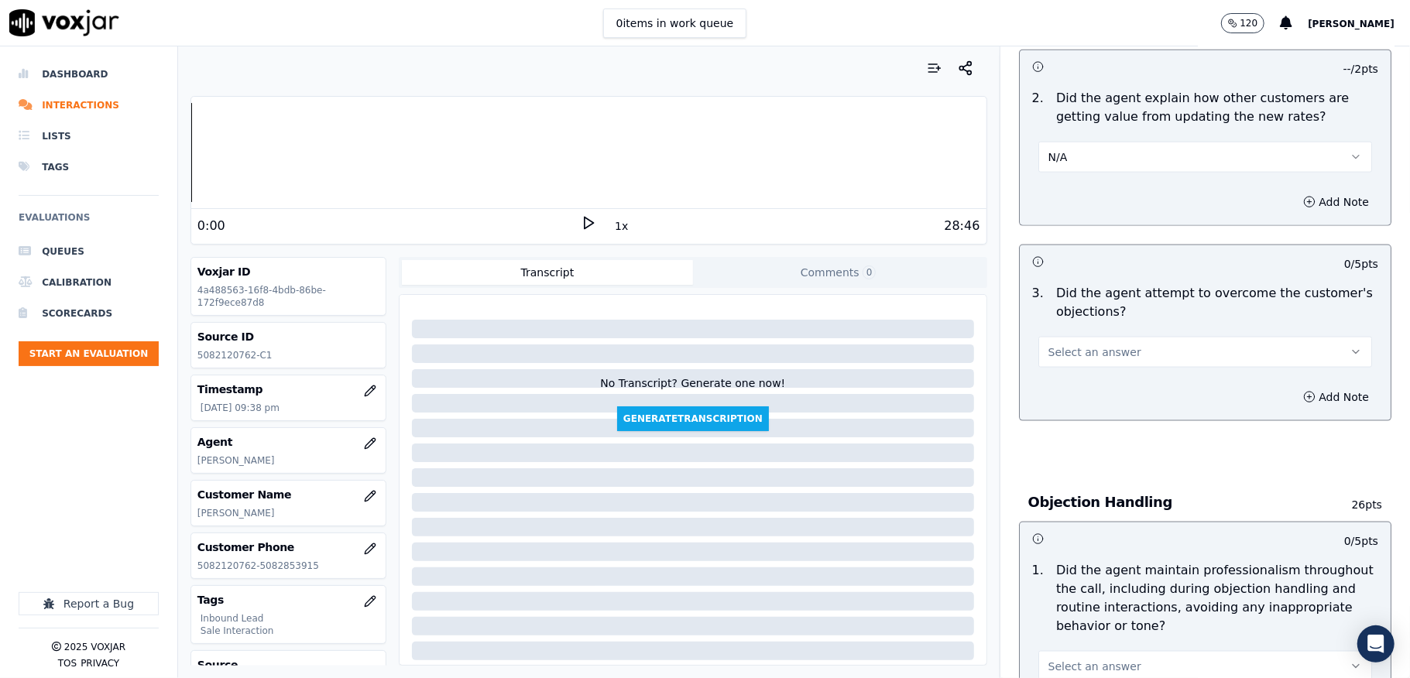
scroll to position [1445, 0]
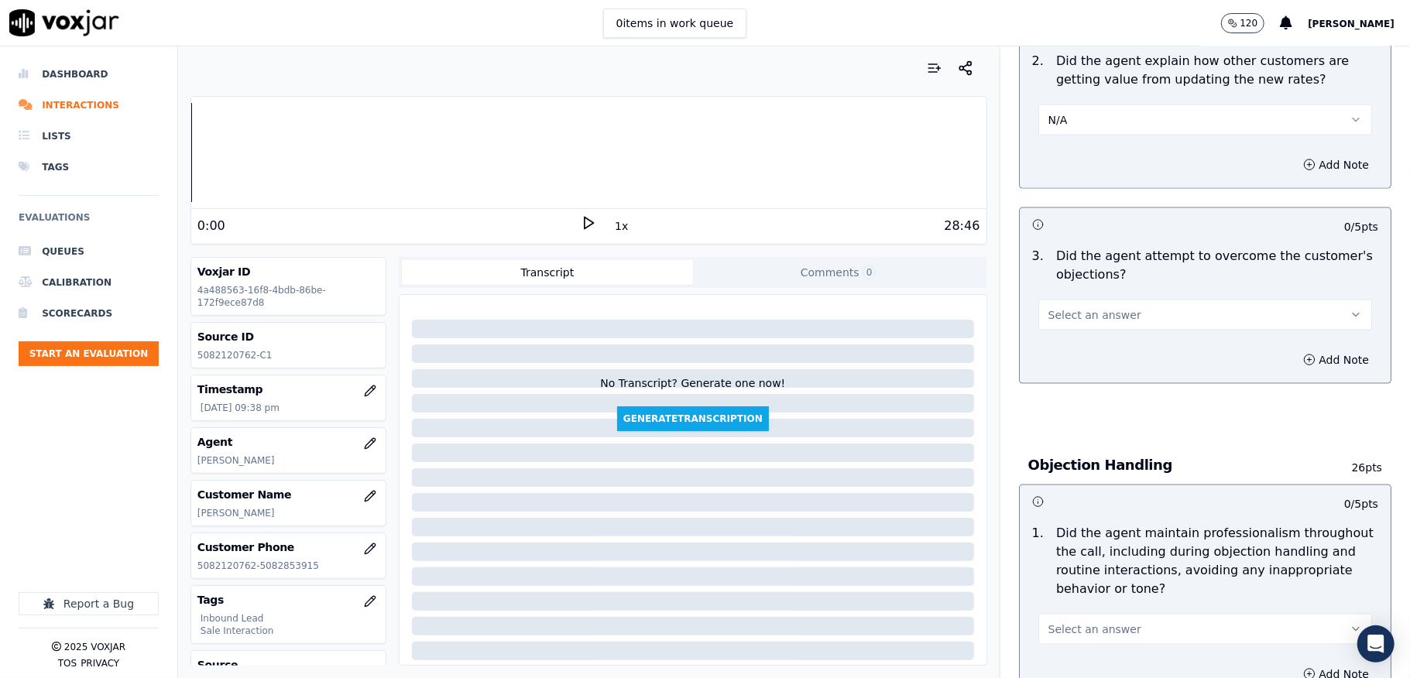
click at [1048, 307] on span "Select an answer" at bounding box center [1094, 314] width 93 height 15
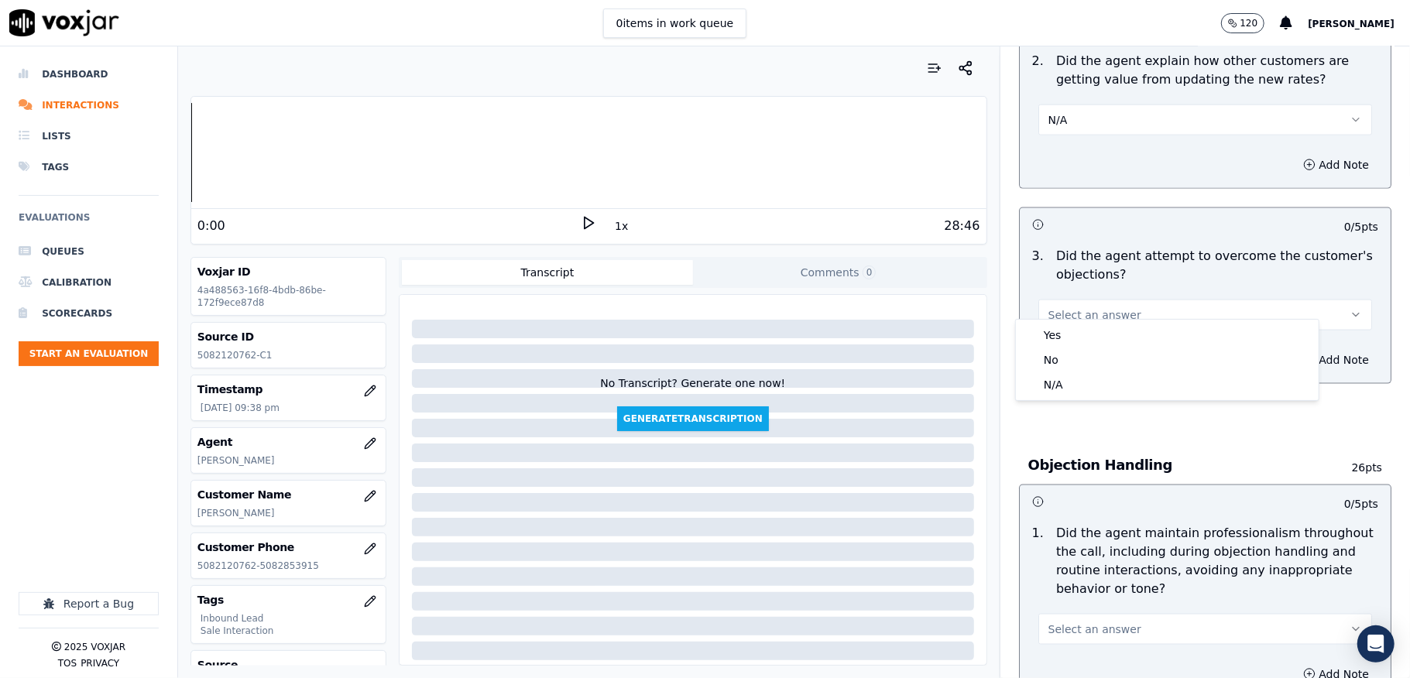
click at [1048, 319] on div "Yes No N/A" at bounding box center [1167, 360] width 304 height 82
click at [1053, 333] on div "Yes" at bounding box center [1167, 335] width 297 height 25
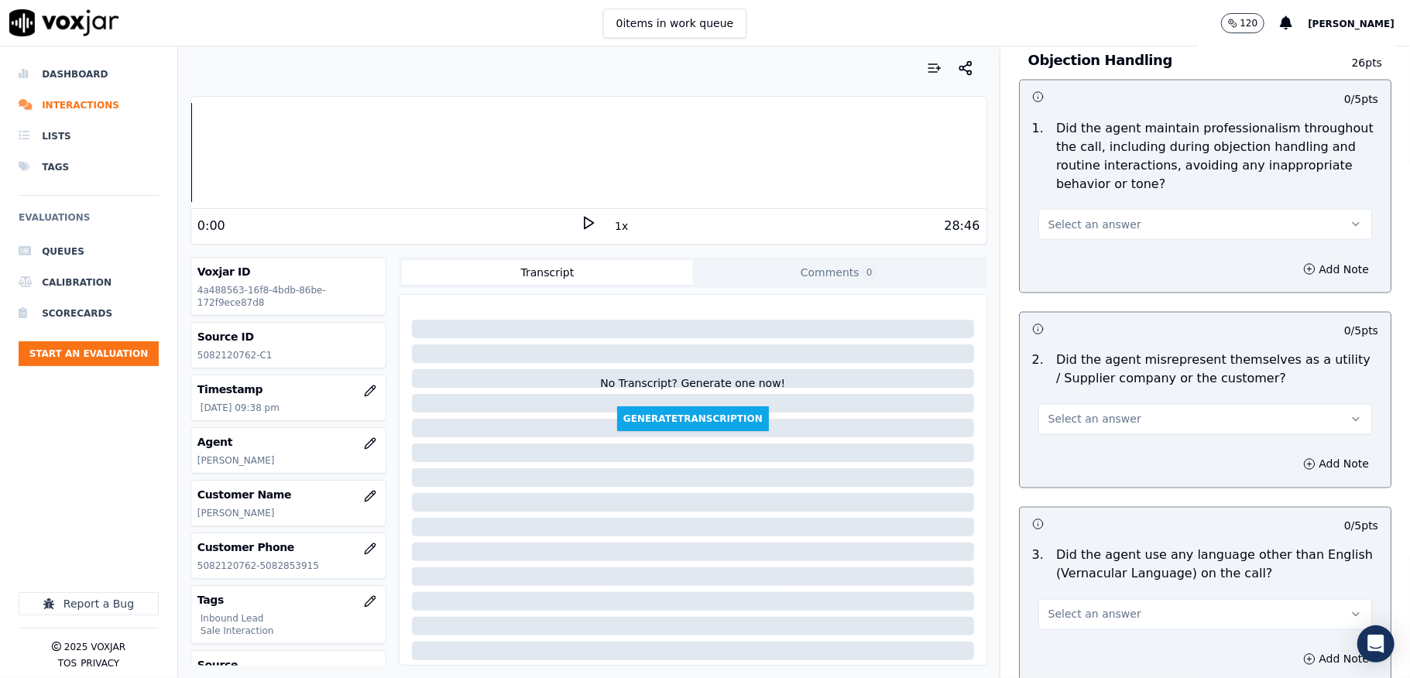
scroll to position [1858, 0]
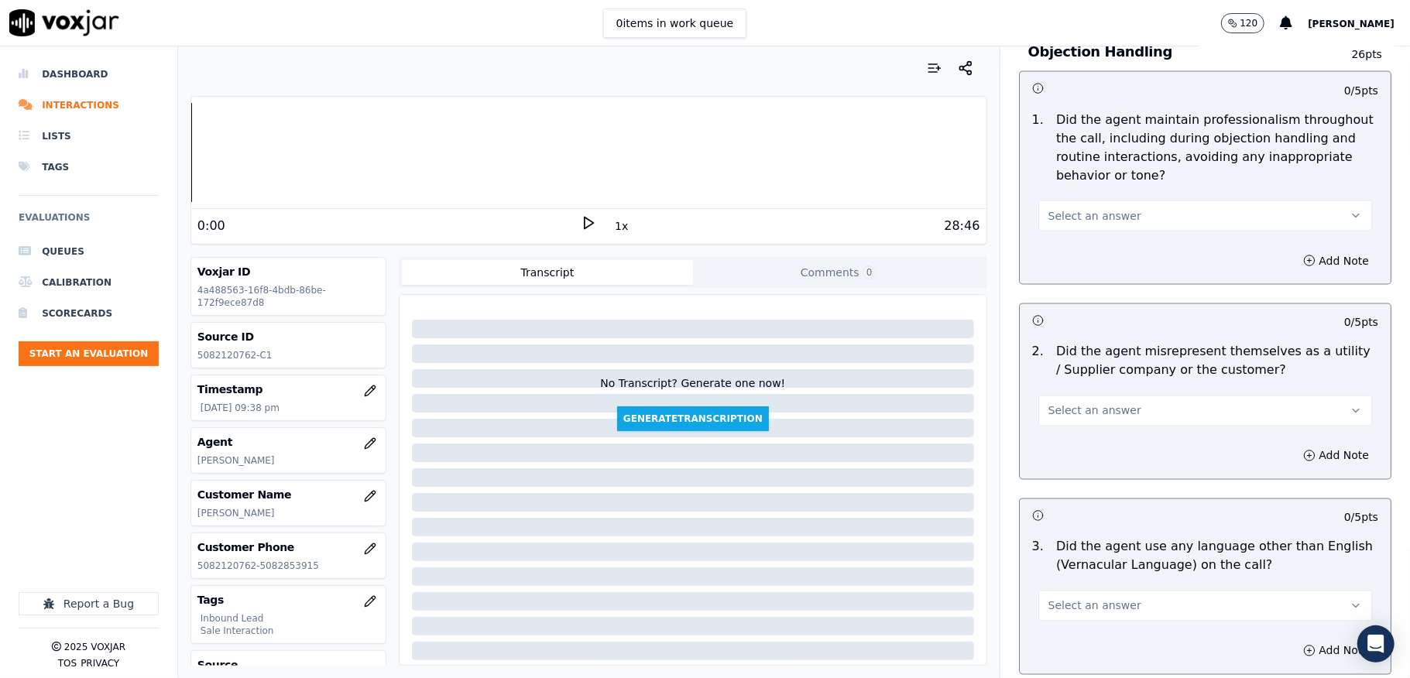
click at [1089, 208] on span "Select an answer" at bounding box center [1094, 215] width 93 height 15
click at [1064, 239] on div "Yes" at bounding box center [1167, 237] width 297 height 25
click at [1094, 403] on span "Select an answer" at bounding box center [1094, 410] width 93 height 15
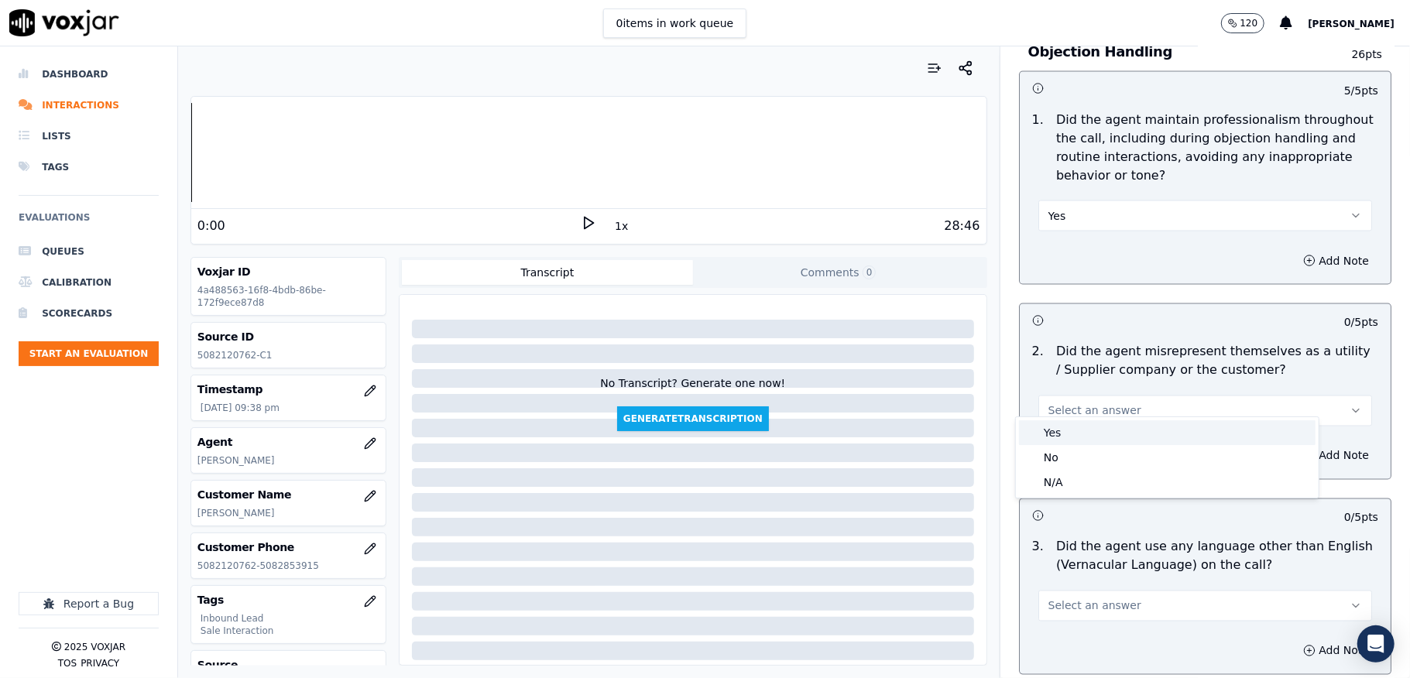
click at [1056, 434] on div "Yes" at bounding box center [1167, 432] width 297 height 25
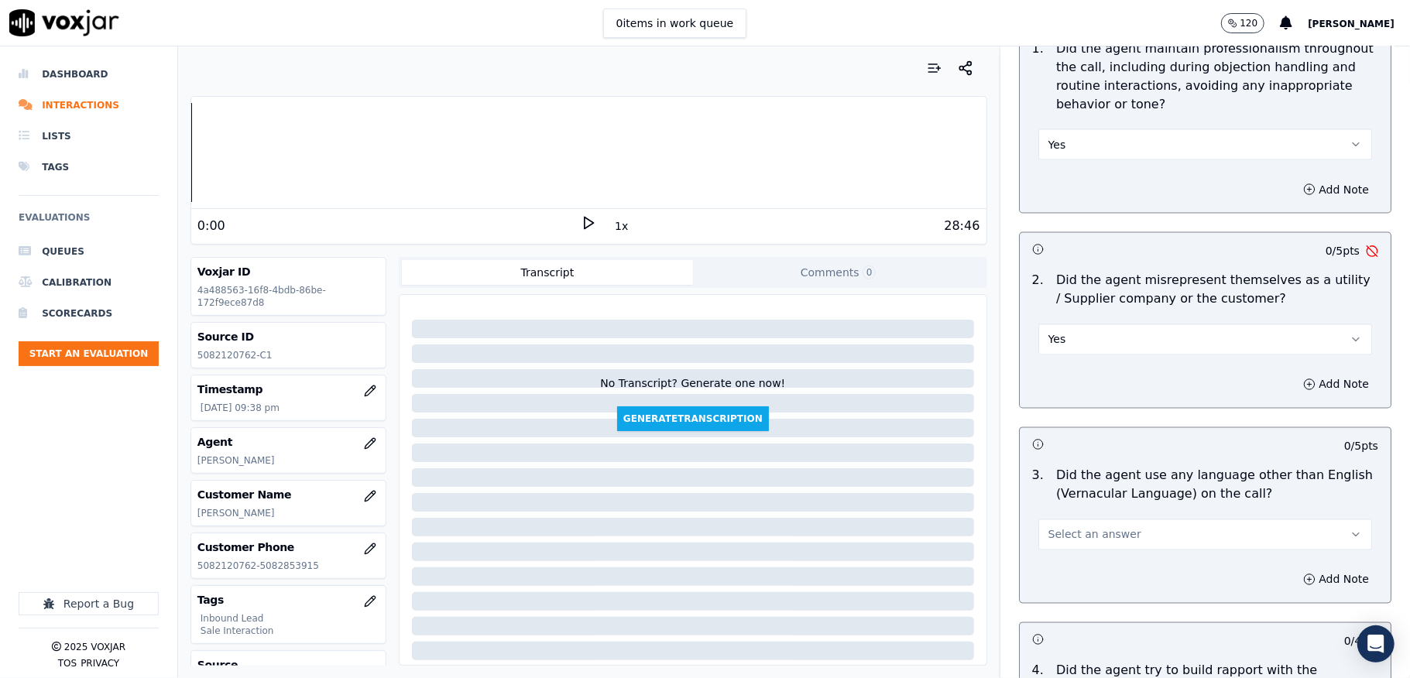
scroll to position [2064, 0]
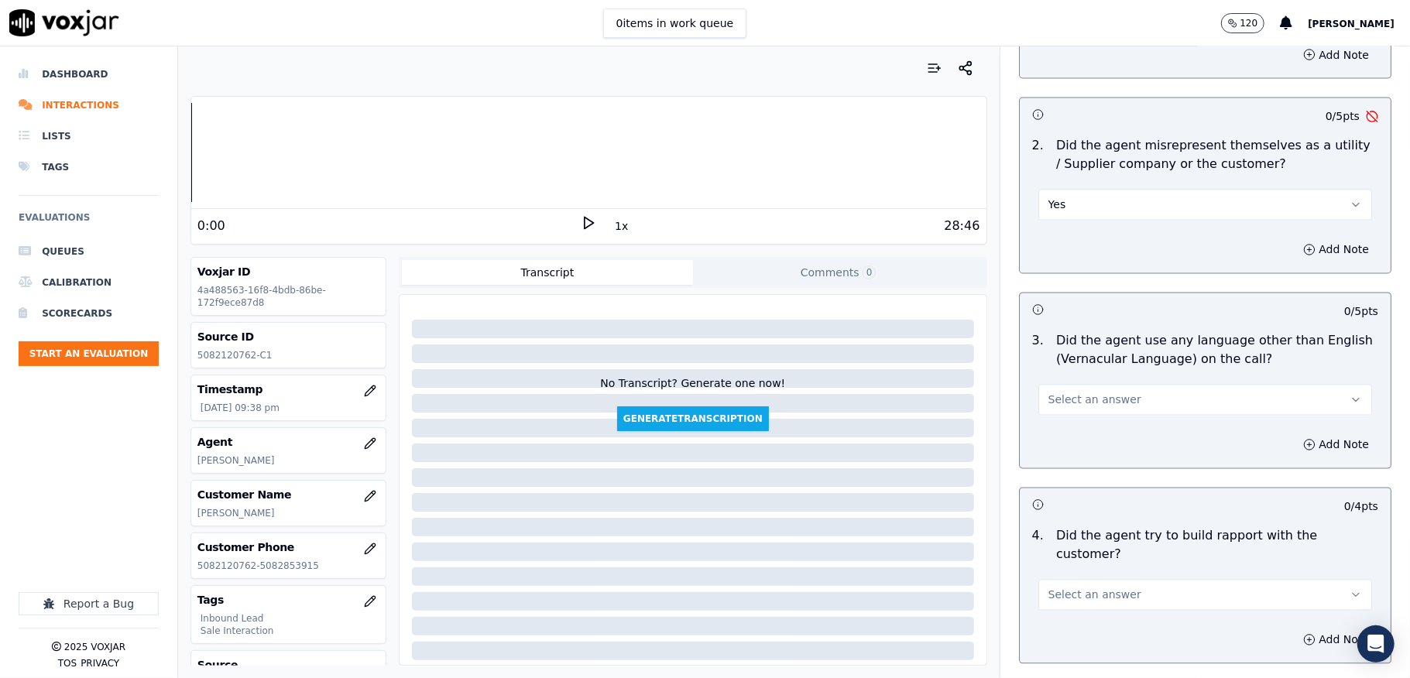
click at [1067, 193] on button "Yes" at bounding box center [1205, 205] width 334 height 31
click at [1063, 236] on div "Yes" at bounding box center [1167, 226] width 297 height 25
click at [1063, 190] on button "Yes" at bounding box center [1205, 205] width 334 height 31
click at [1072, 249] on div "No" at bounding box center [1167, 250] width 297 height 25
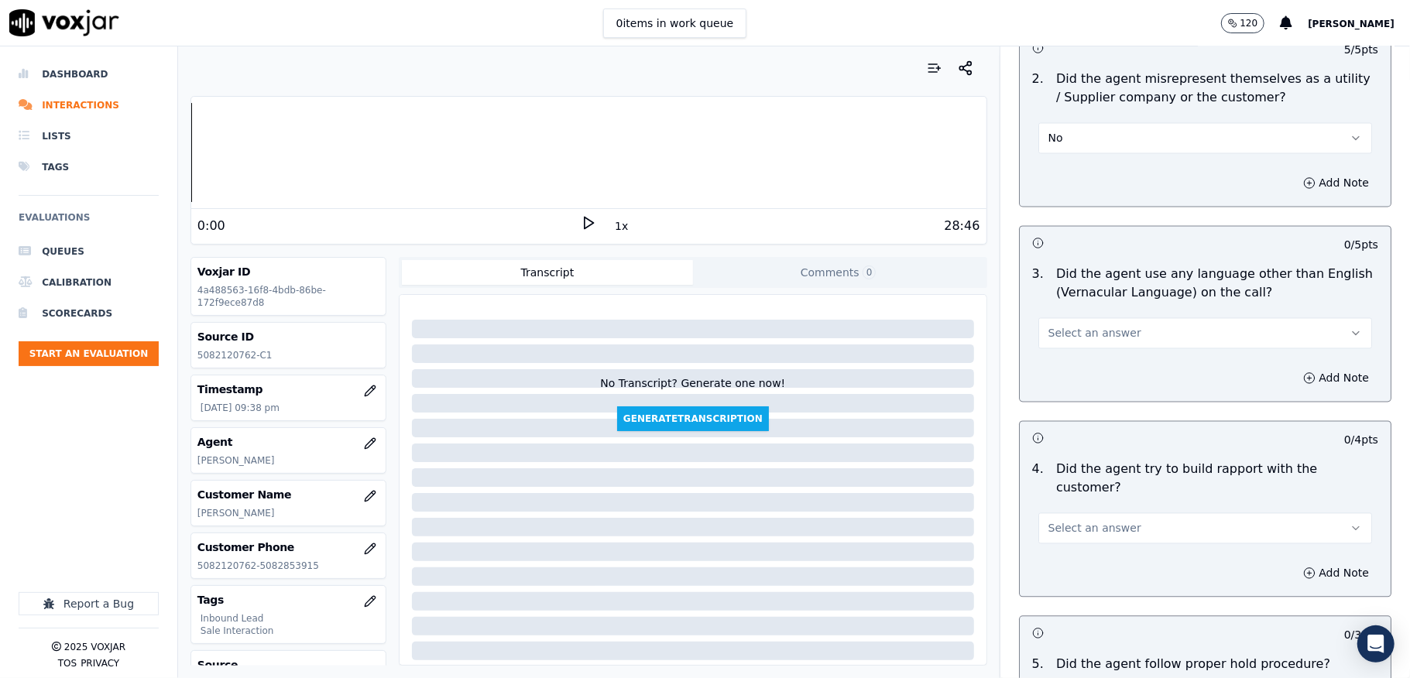
scroll to position [2168, 0]
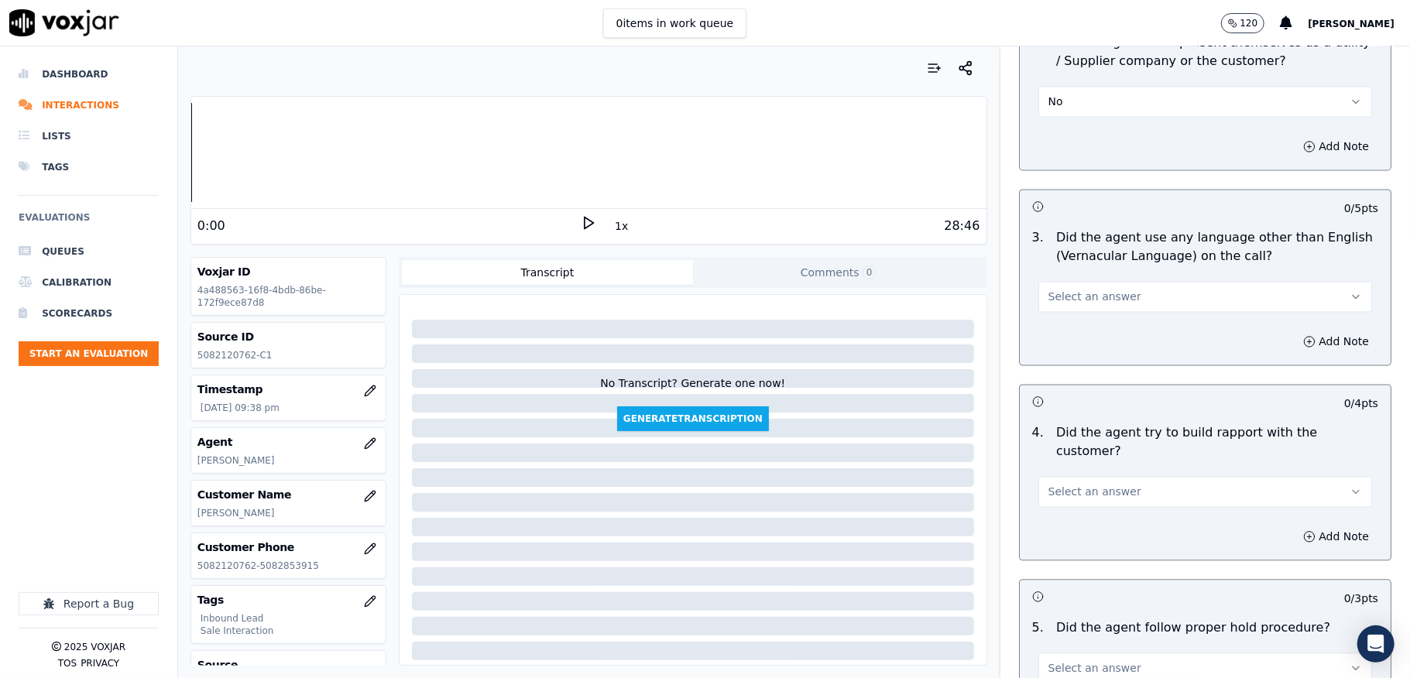
click at [1079, 293] on button "Select an answer" at bounding box center [1205, 296] width 334 height 31
click at [1063, 338] on div "No" at bounding box center [1167, 343] width 297 height 25
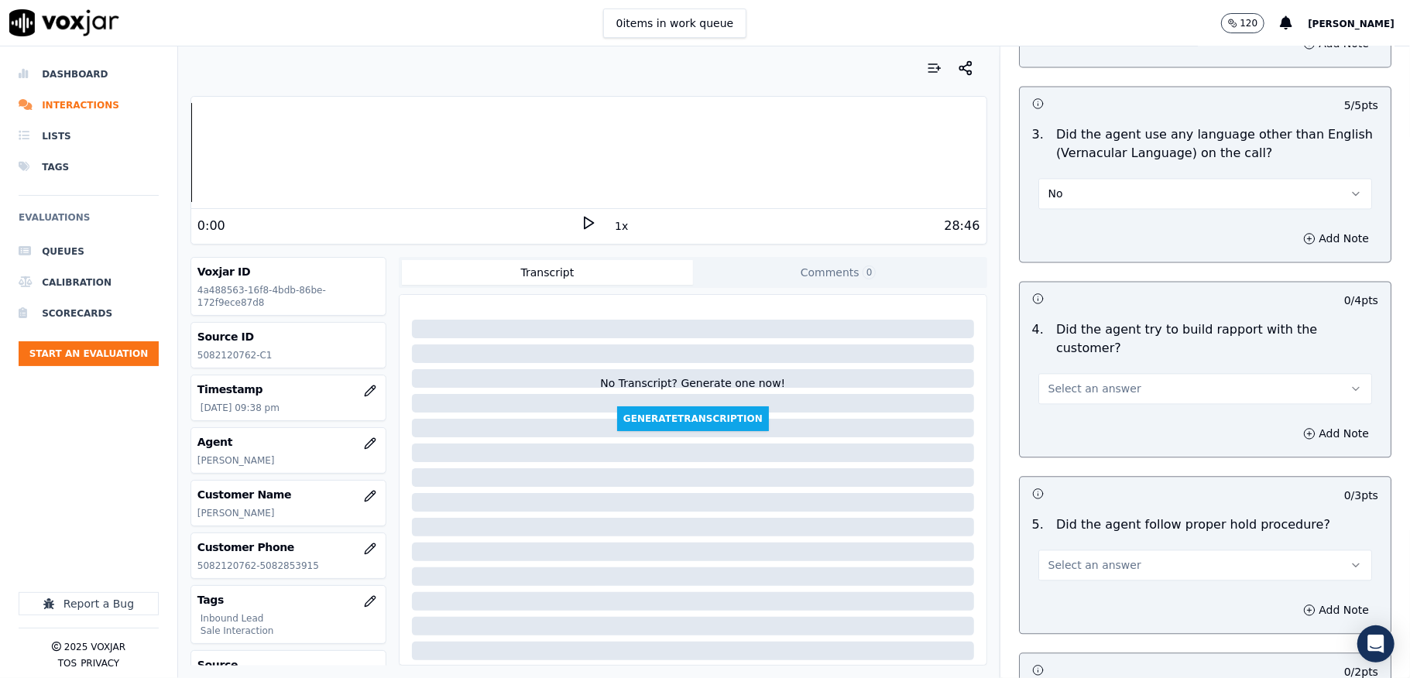
scroll to position [2374, 0]
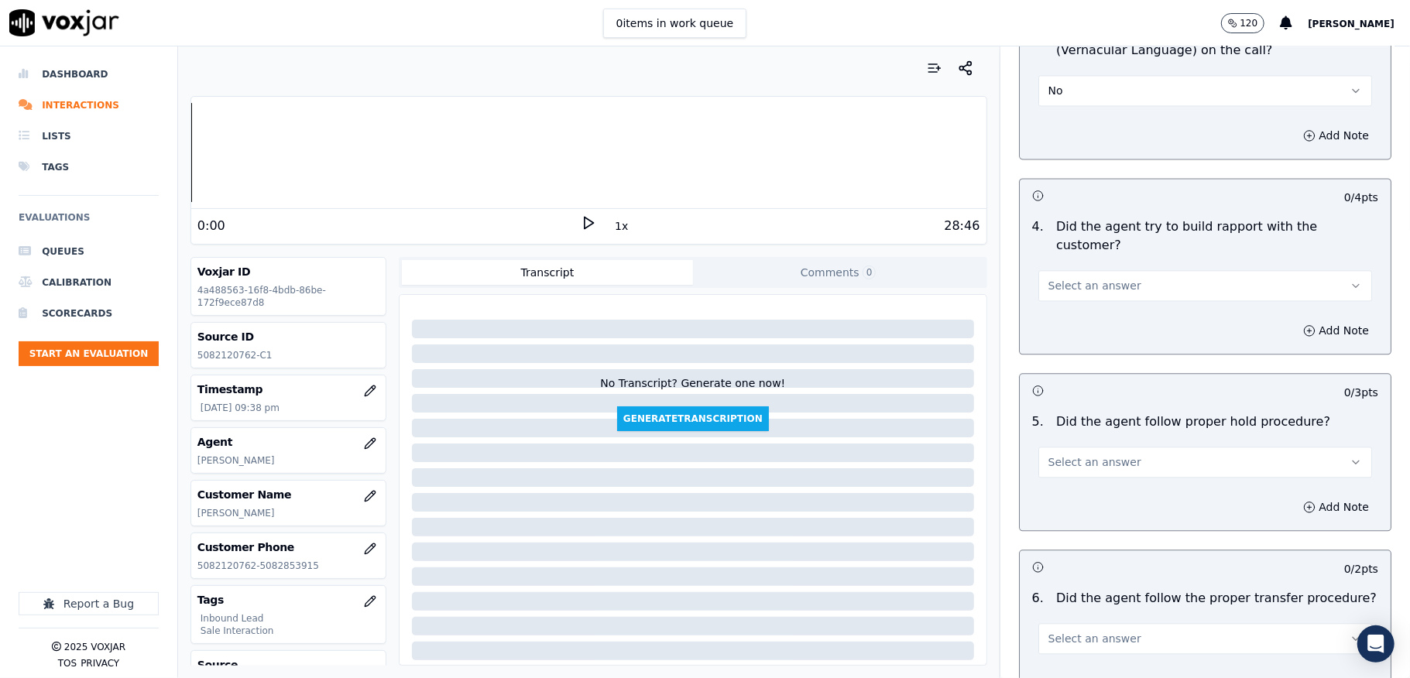
click at [1148, 270] on button "Select an answer" at bounding box center [1205, 285] width 334 height 31
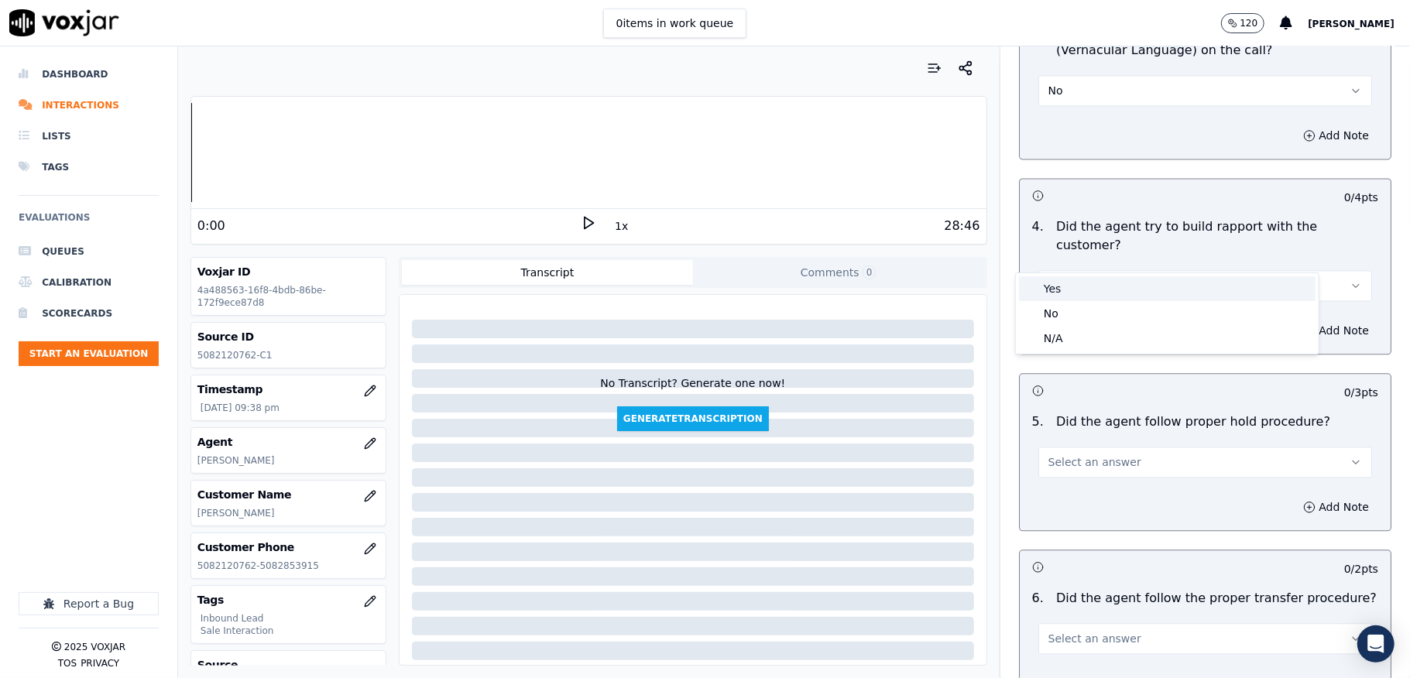
click at [1118, 288] on div "Yes" at bounding box center [1167, 288] width 297 height 25
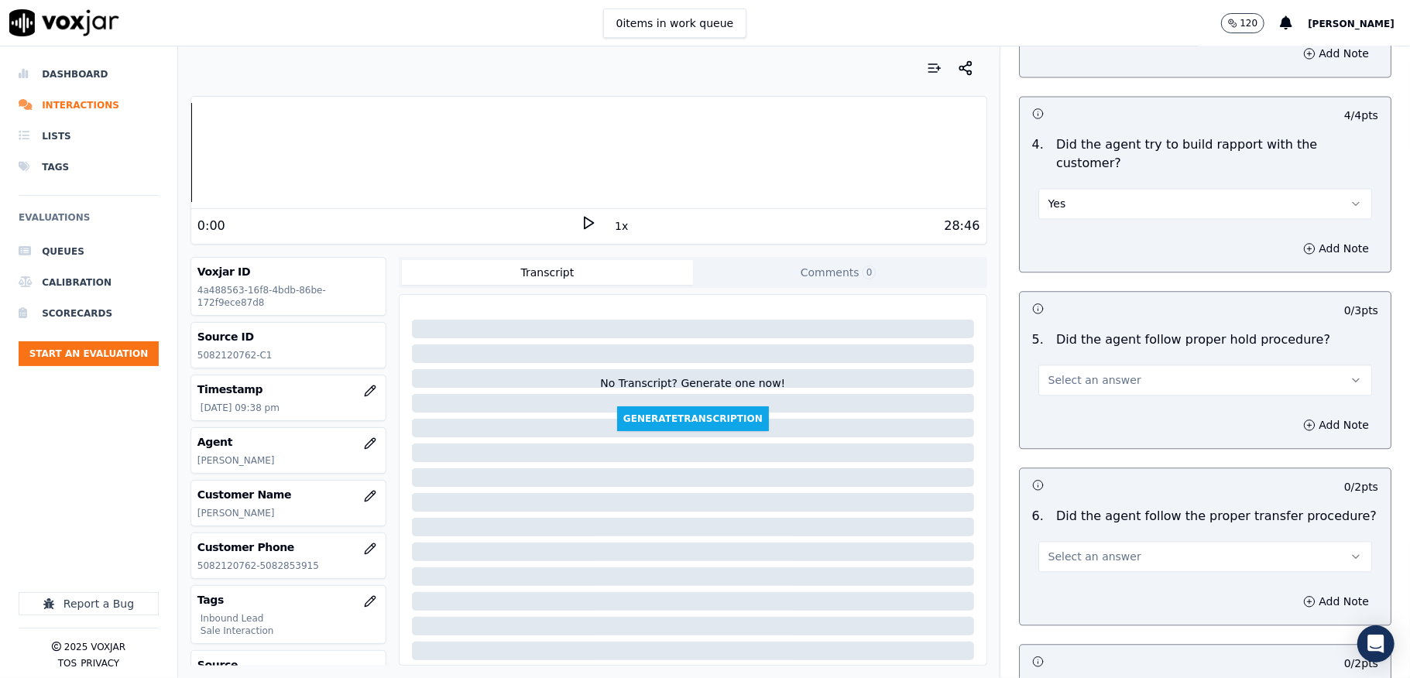
scroll to position [2581, 0]
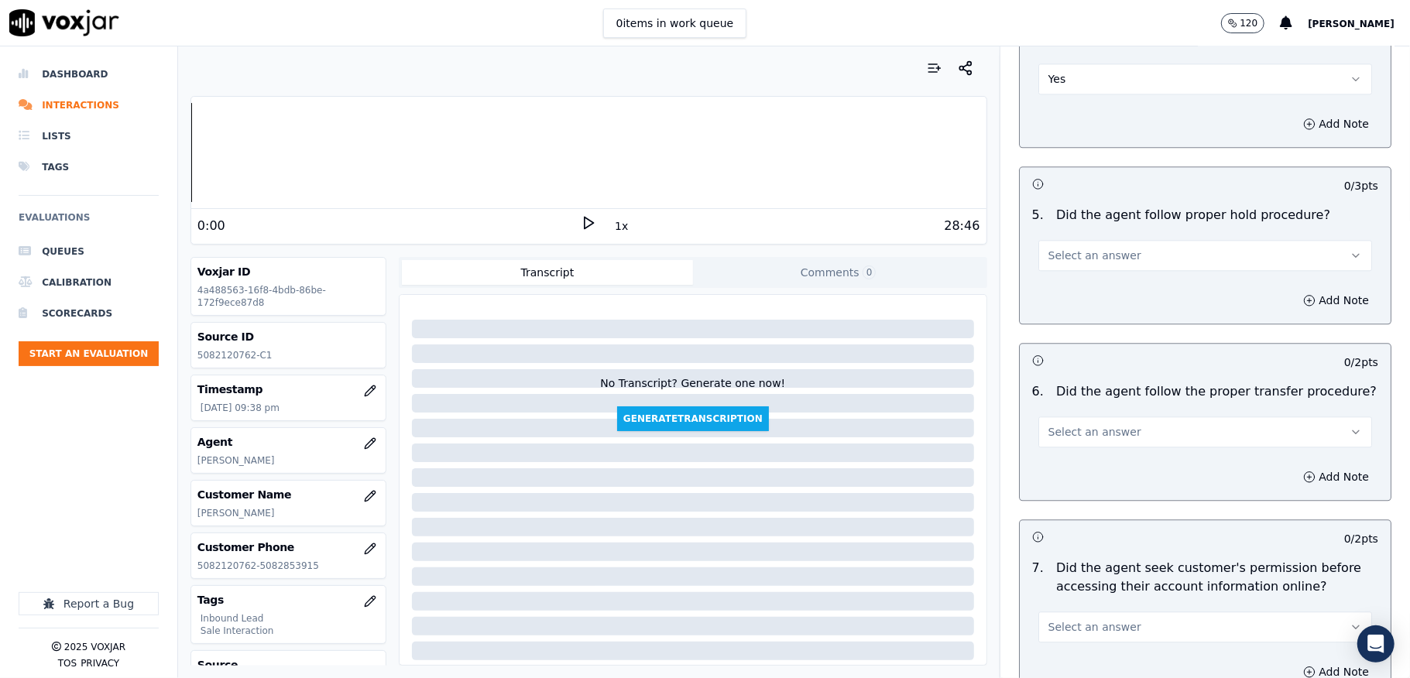
click at [1097, 248] on span "Select an answer" at bounding box center [1094, 255] width 93 height 15
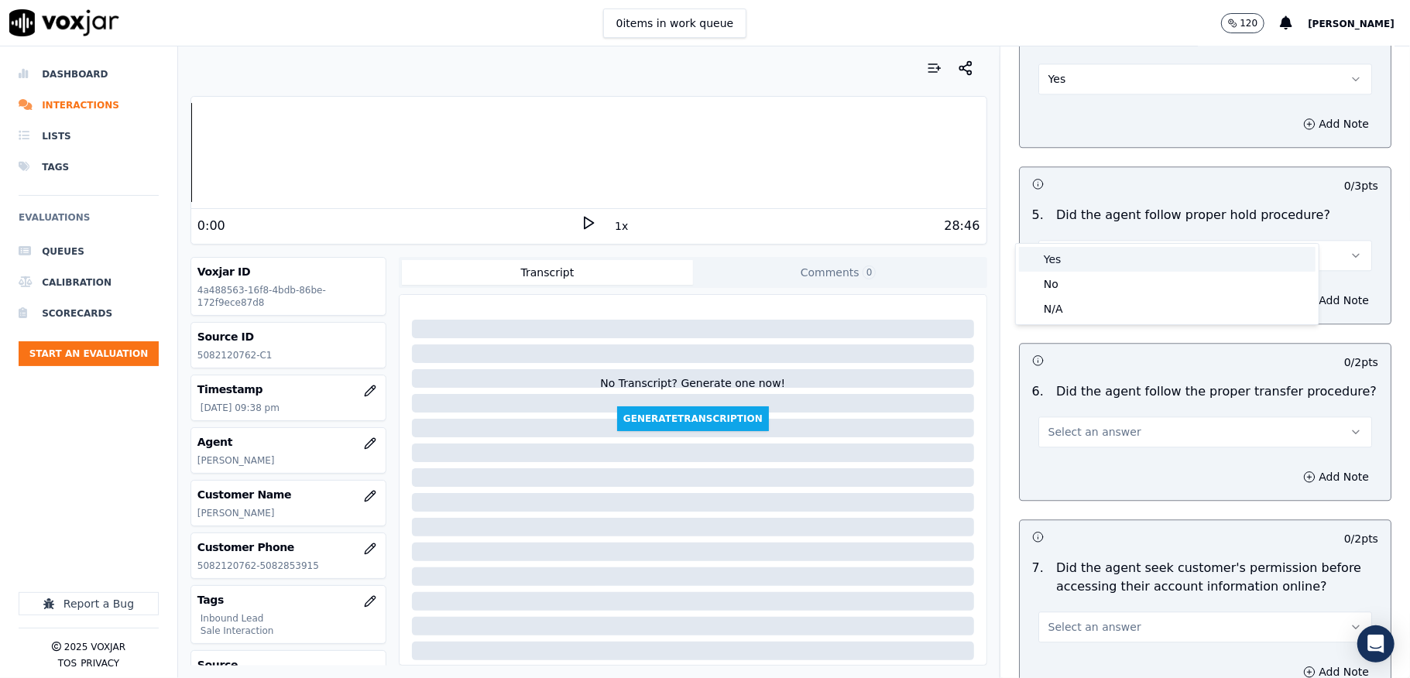
click at [1076, 257] on div "Yes" at bounding box center [1167, 259] width 297 height 25
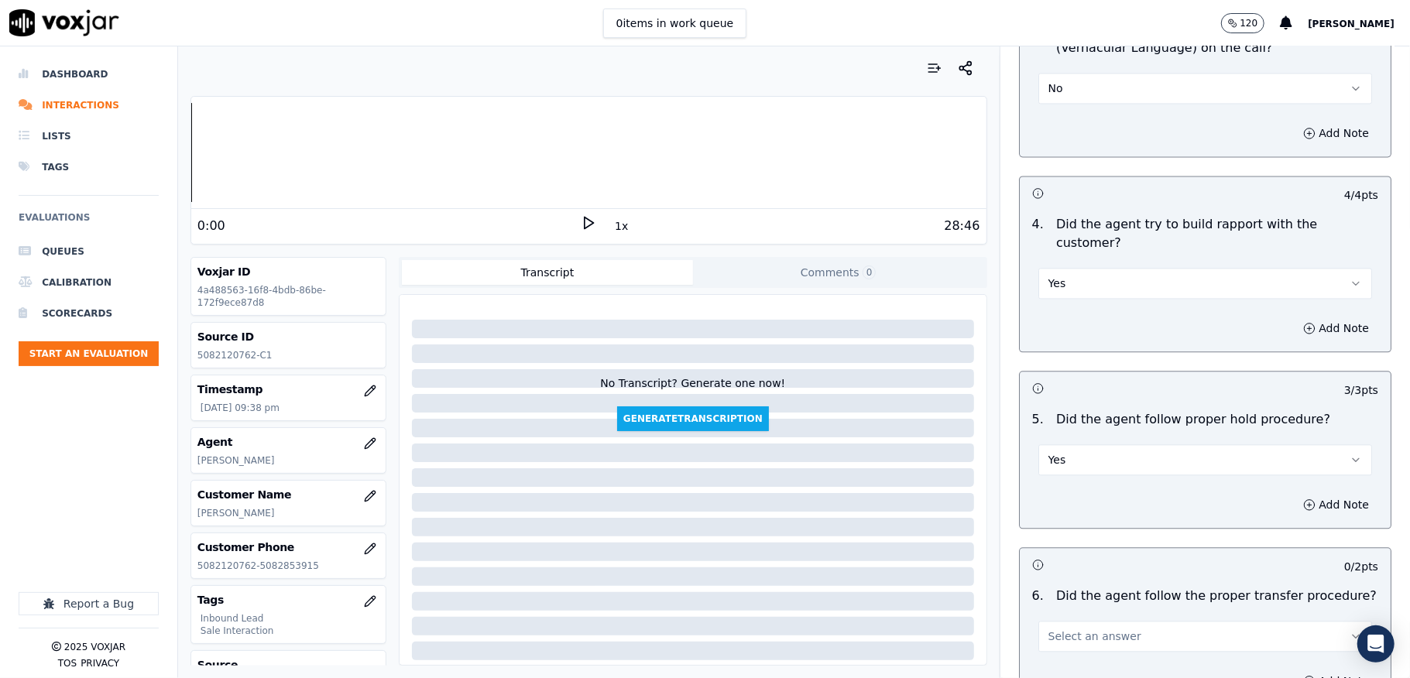
scroll to position [2374, 0]
click at [1079, 270] on button "Yes" at bounding box center [1205, 285] width 334 height 31
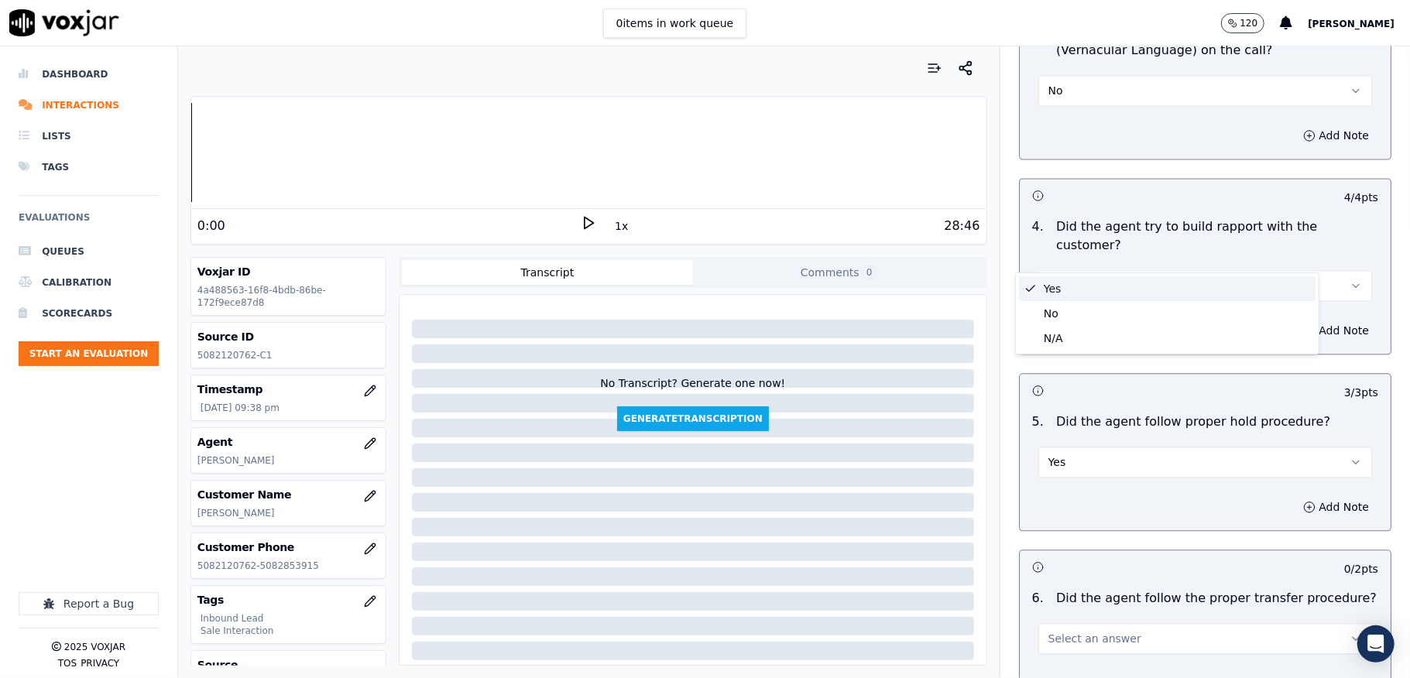
click at [1058, 286] on div "Yes" at bounding box center [1167, 288] width 297 height 25
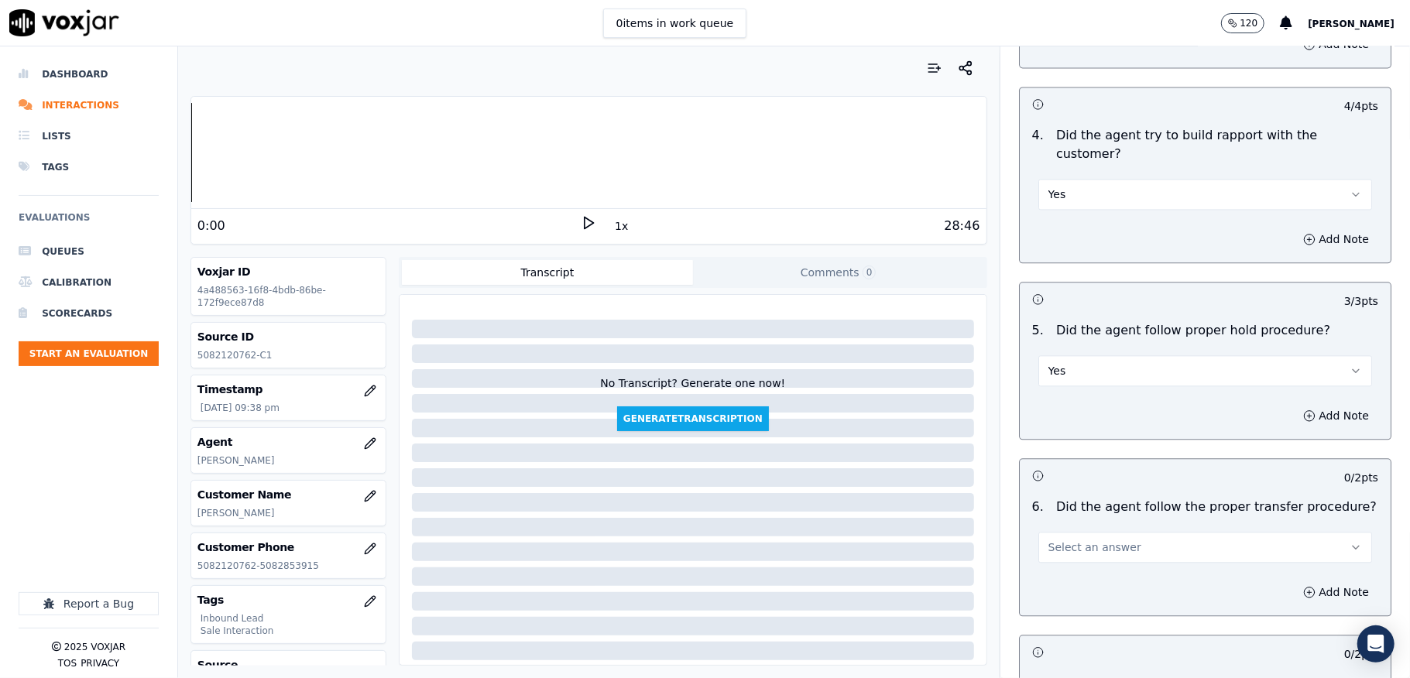
scroll to position [2581, 0]
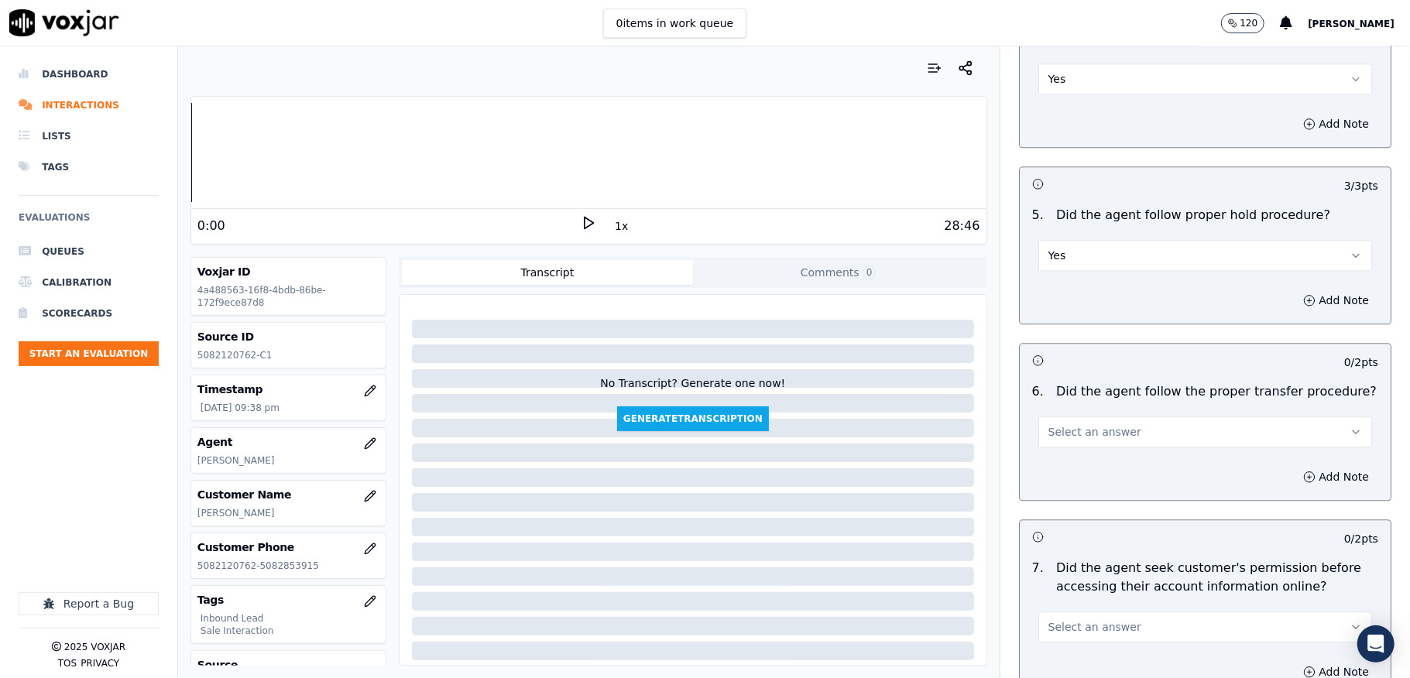
click at [1050, 424] on span "Select an answer" at bounding box center [1094, 431] width 93 height 15
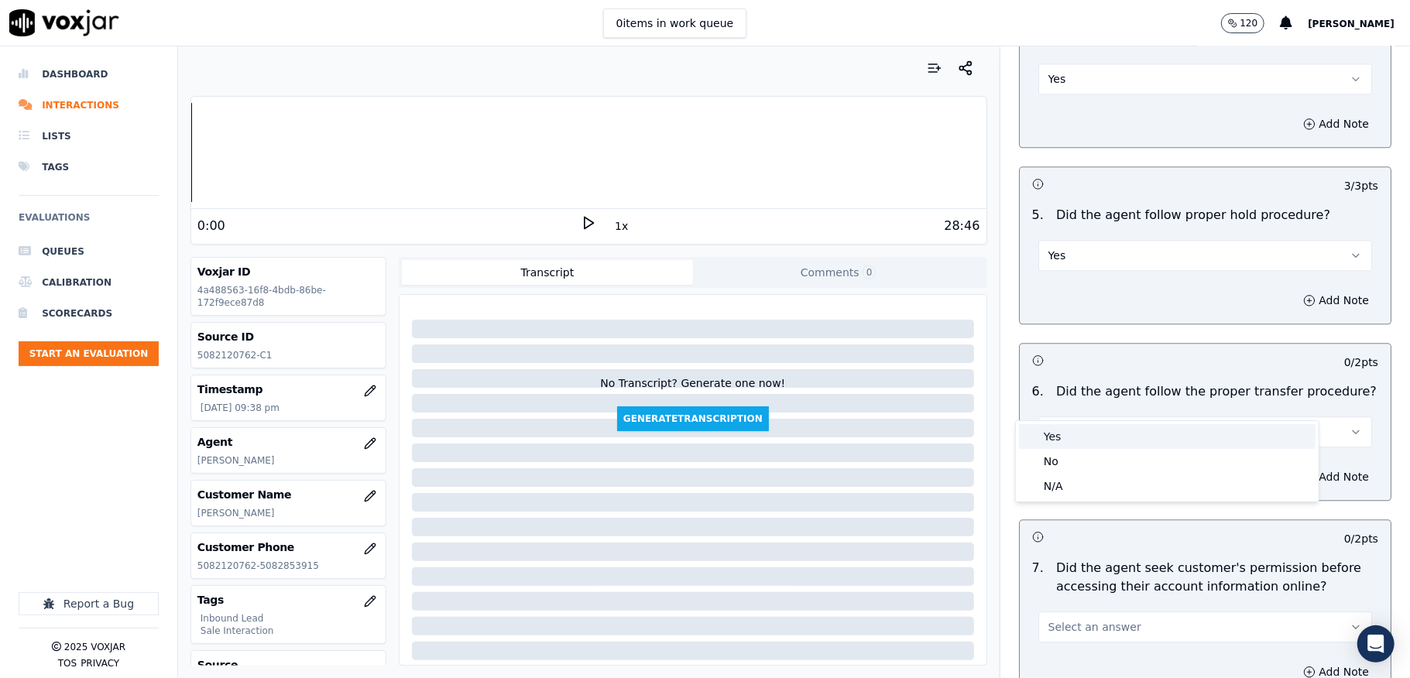
click at [1063, 440] on div "Yes" at bounding box center [1167, 436] width 297 height 25
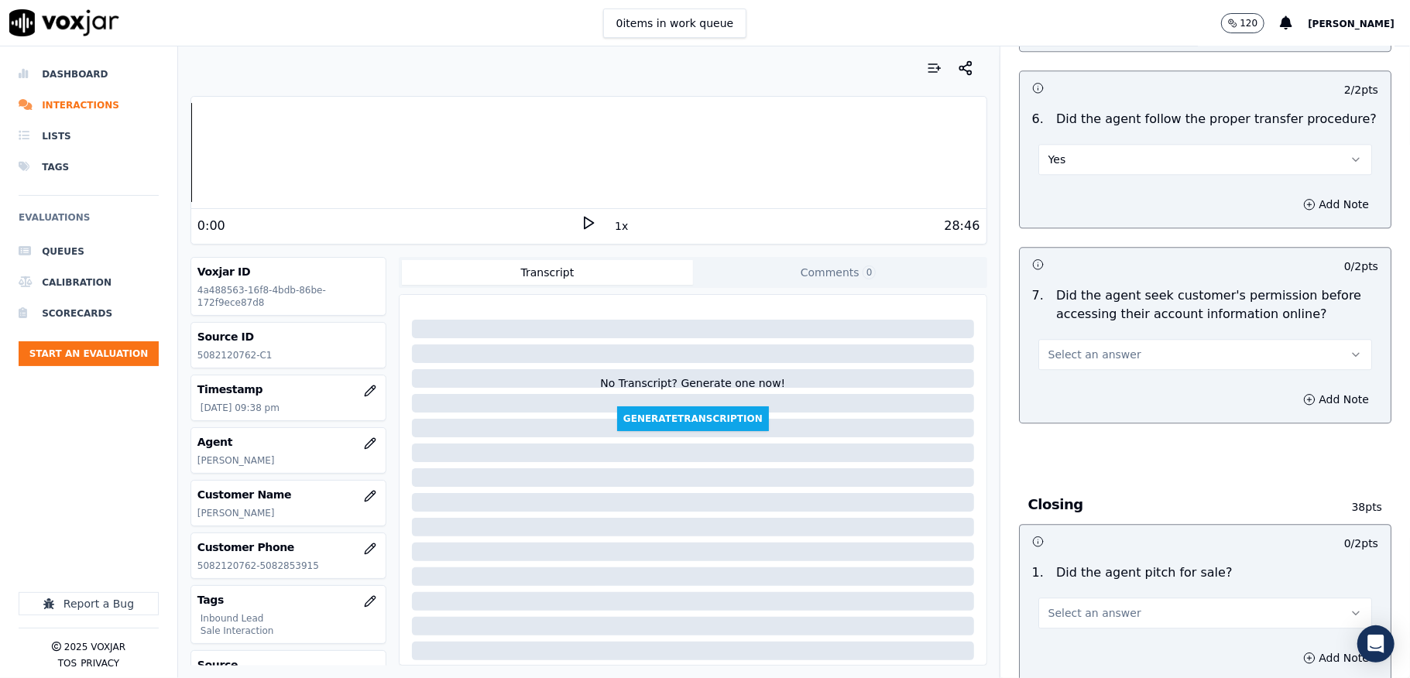
scroll to position [2891, 0]
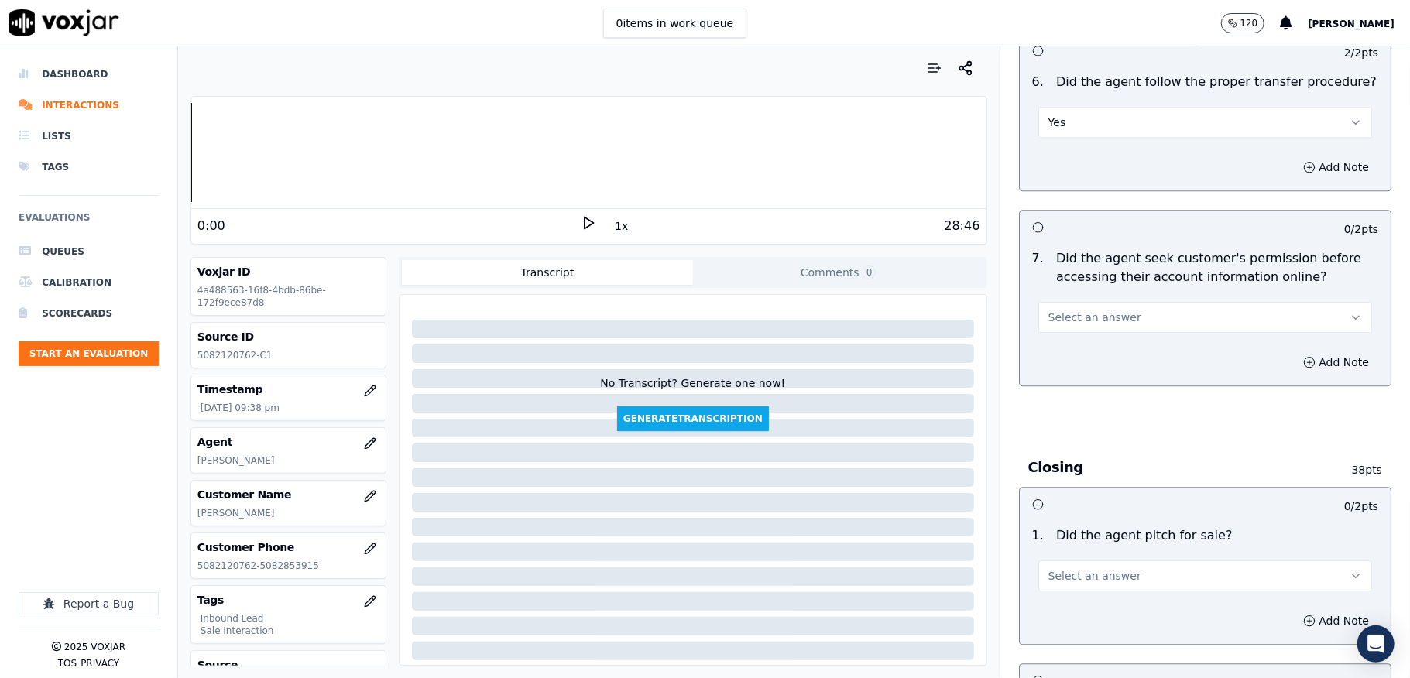
click at [1087, 310] on span "Select an answer" at bounding box center [1094, 317] width 93 height 15
click at [1079, 345] on div "No" at bounding box center [1167, 347] width 297 height 25
click at [1294, 352] on button "Add Note" at bounding box center [1336, 363] width 84 height 22
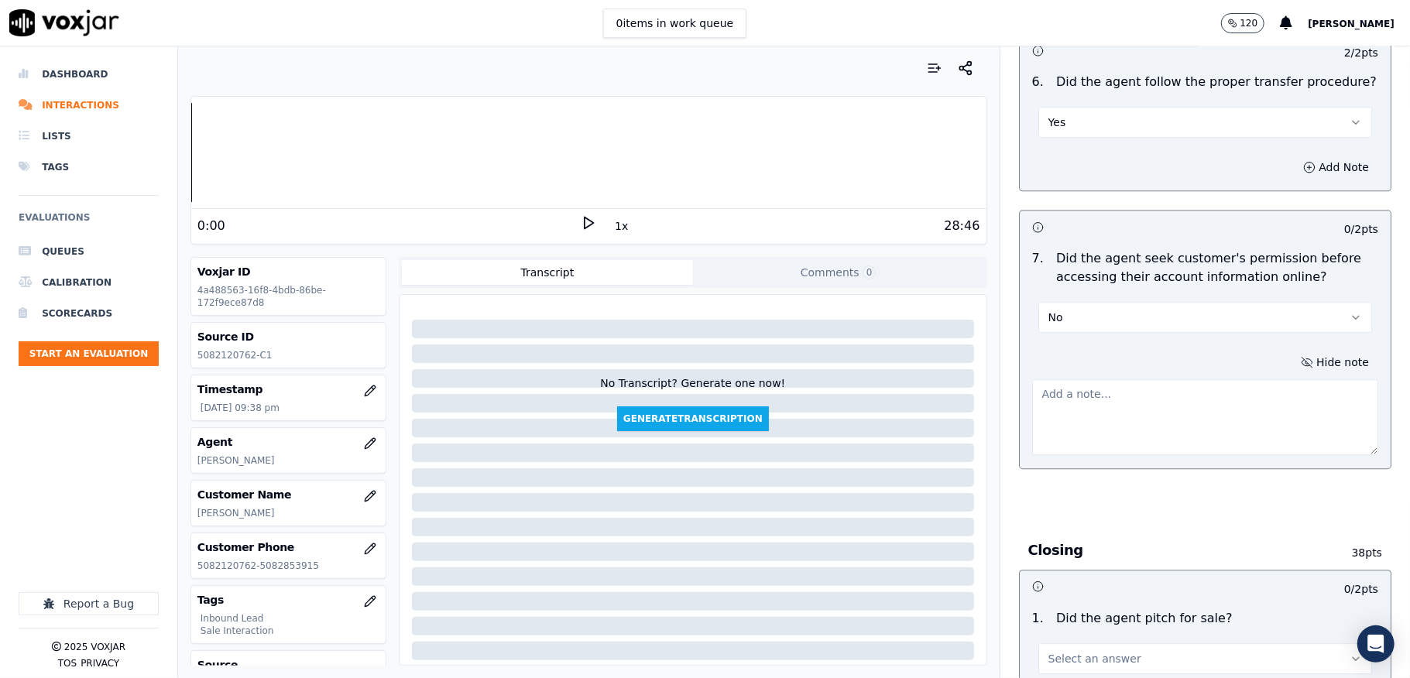
click at [1141, 379] on textarea at bounding box center [1205, 417] width 346 height 76
paste textarea "Call id - 20250905-"
paste textarea "@21:24 [PERSON_NAME] - the company has also send you a letter with the last mon…"
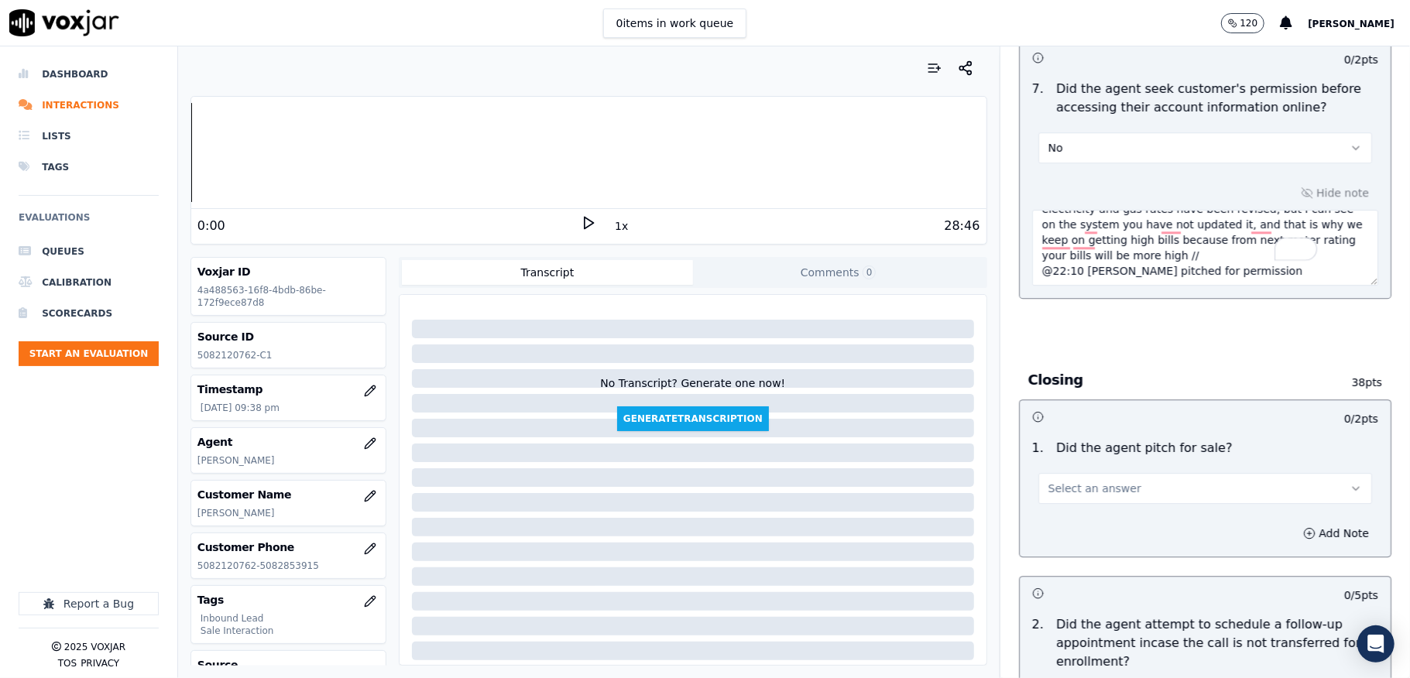
scroll to position [3097, 0]
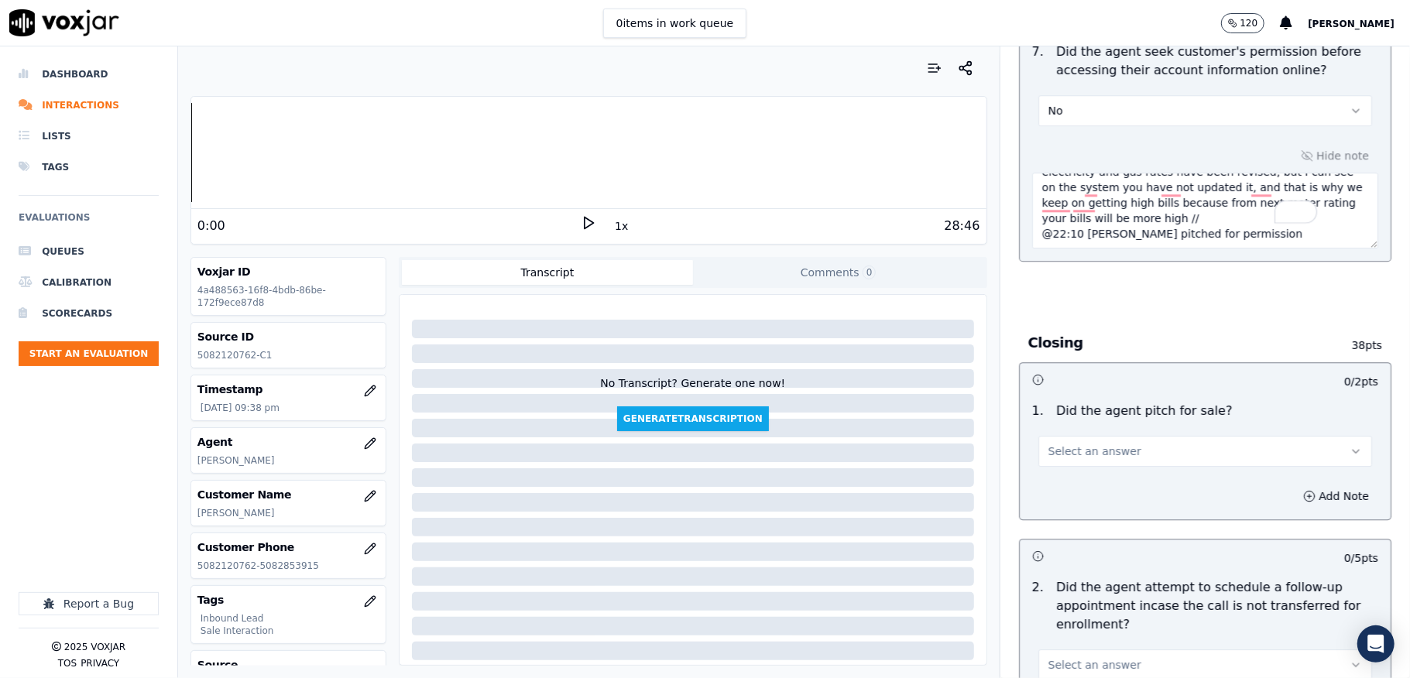
type textarea "Call id - 20250905-@21:24 [PERSON_NAME] - the company has also send you a lette…"
click at [1081, 444] on span "Select an answer" at bounding box center [1094, 451] width 93 height 15
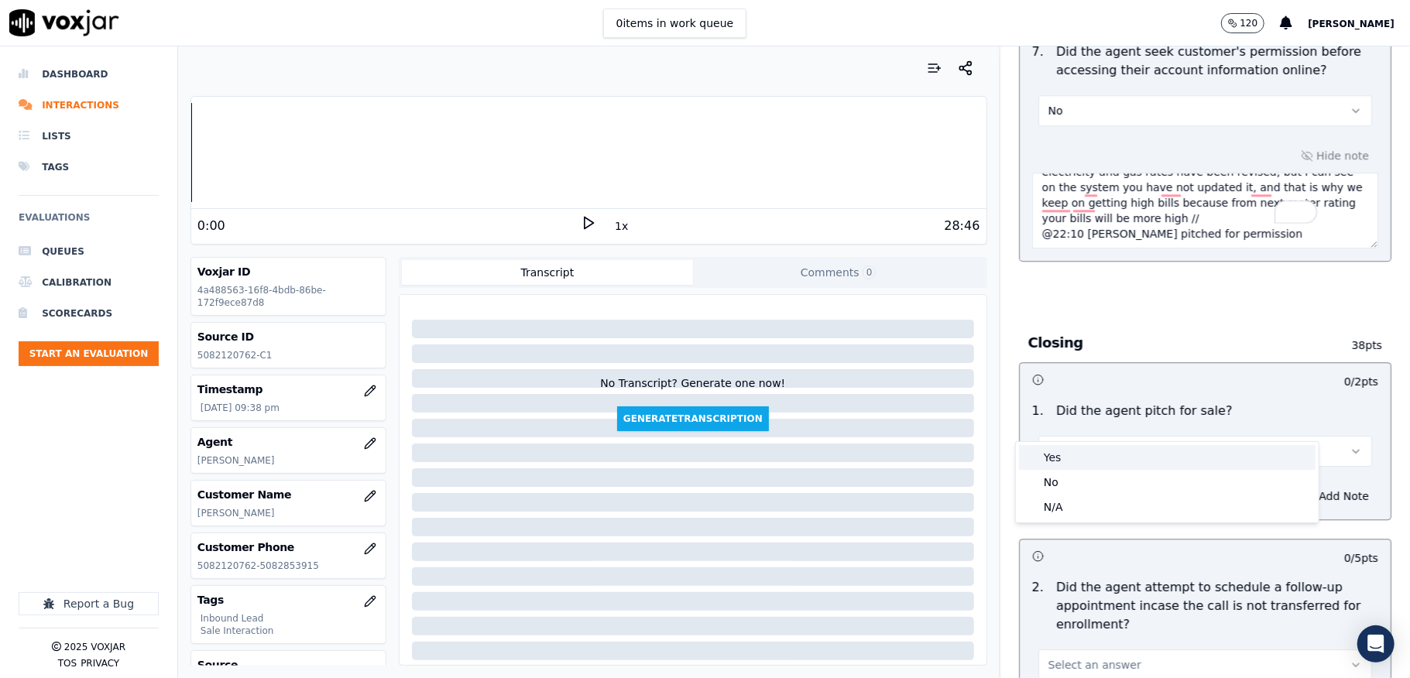
click at [1076, 445] on div "Yes" at bounding box center [1167, 457] width 297 height 25
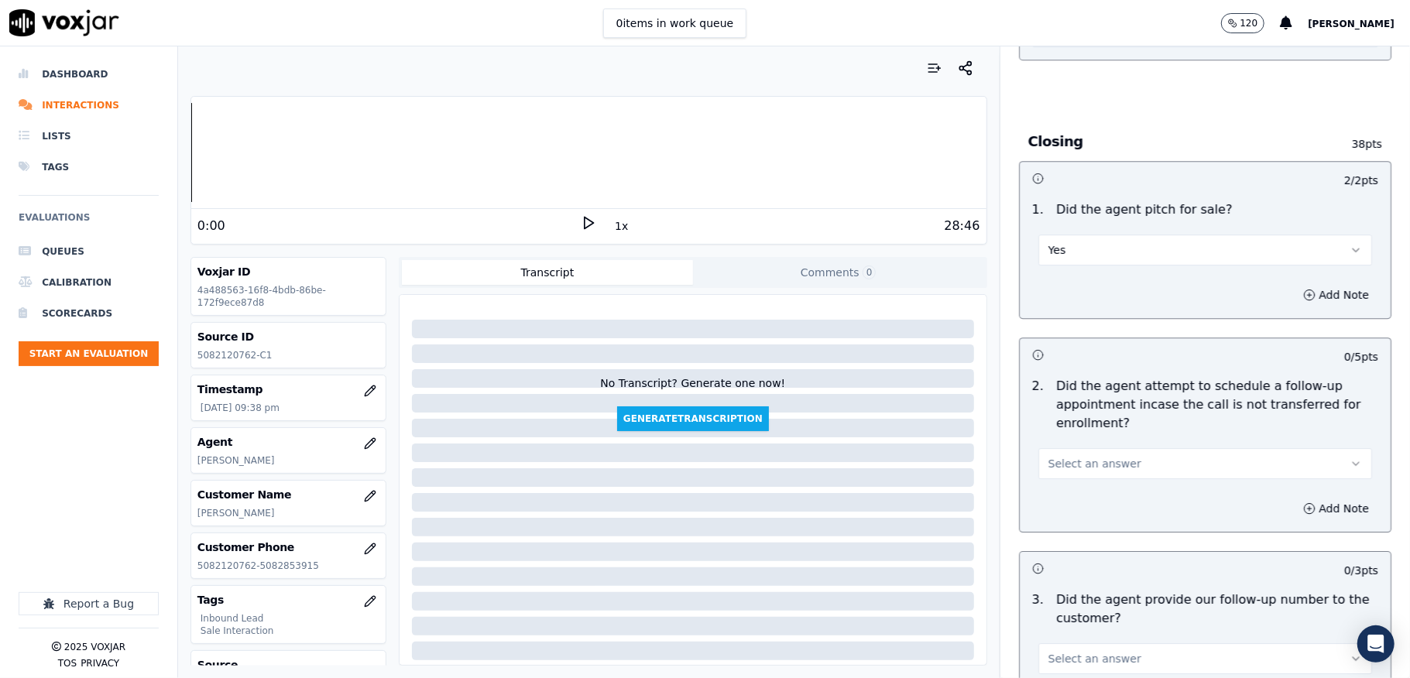
scroll to position [3303, 0]
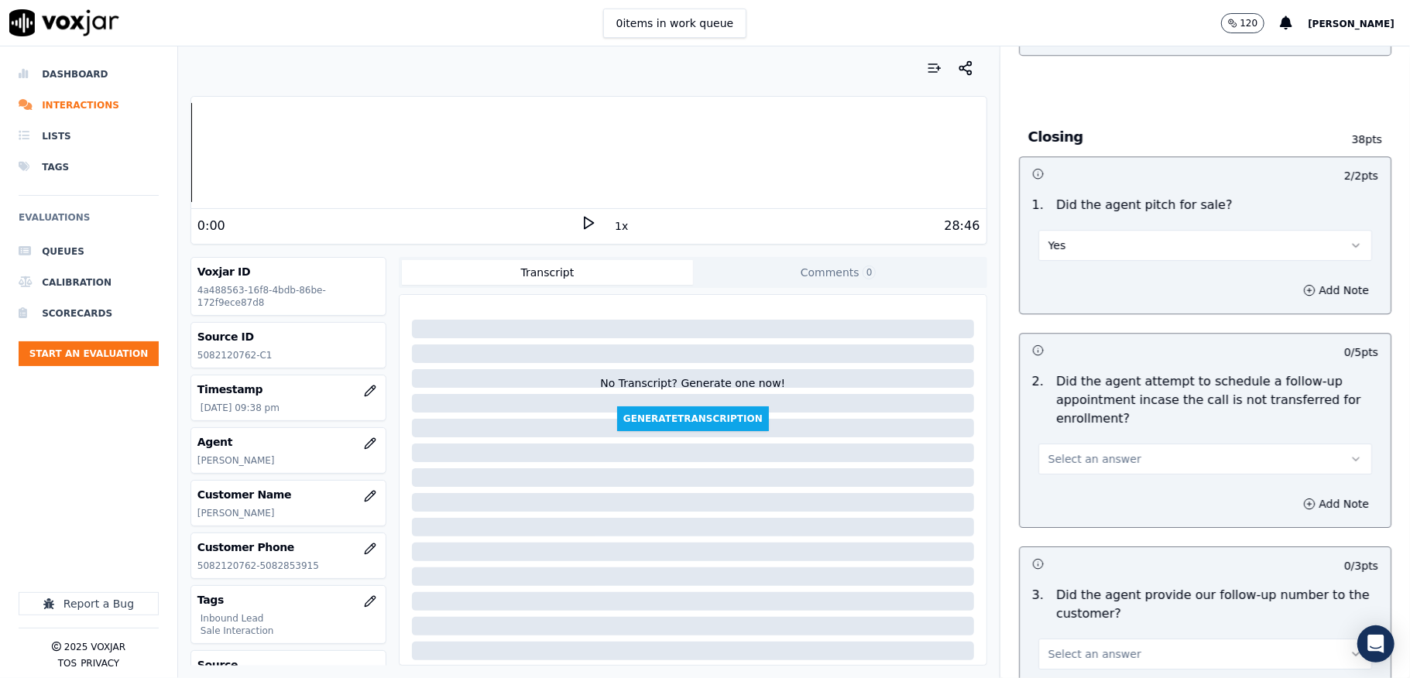
click at [1078, 451] on span "Select an answer" at bounding box center [1094, 458] width 93 height 15
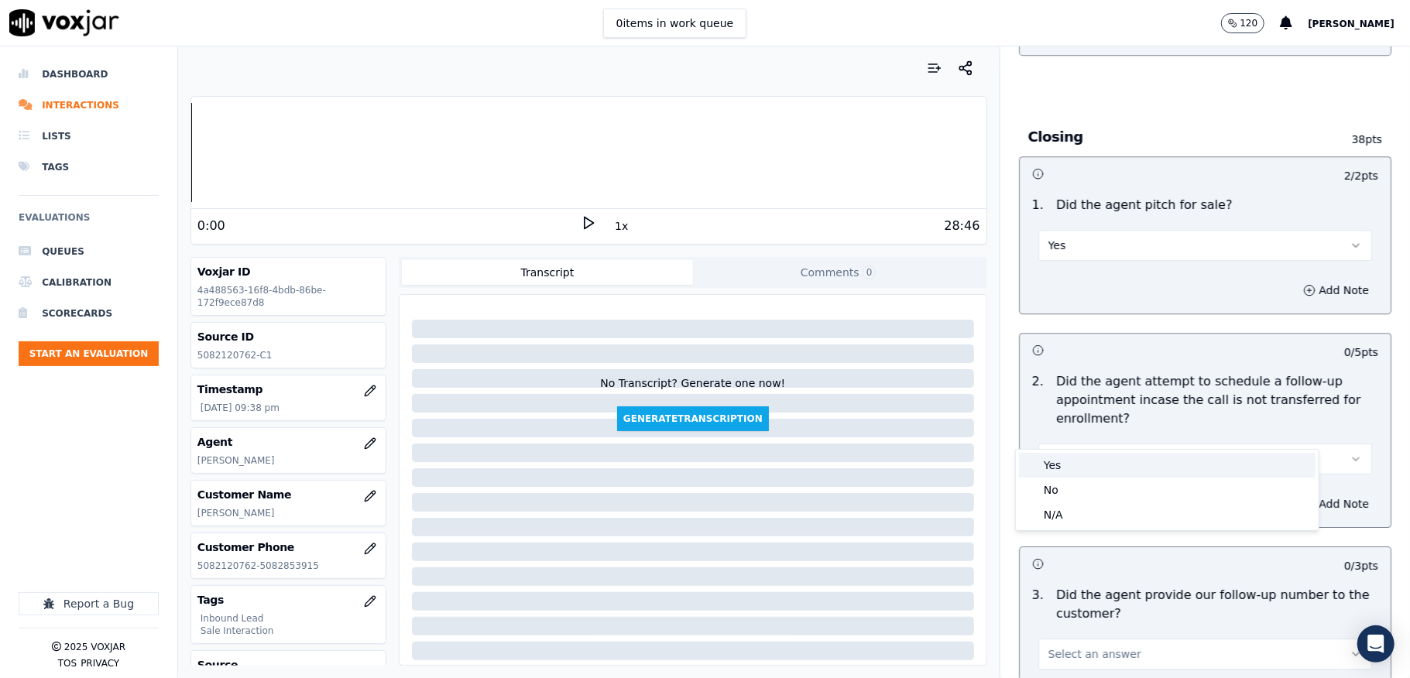
click at [1054, 462] on div "Yes" at bounding box center [1167, 465] width 297 height 25
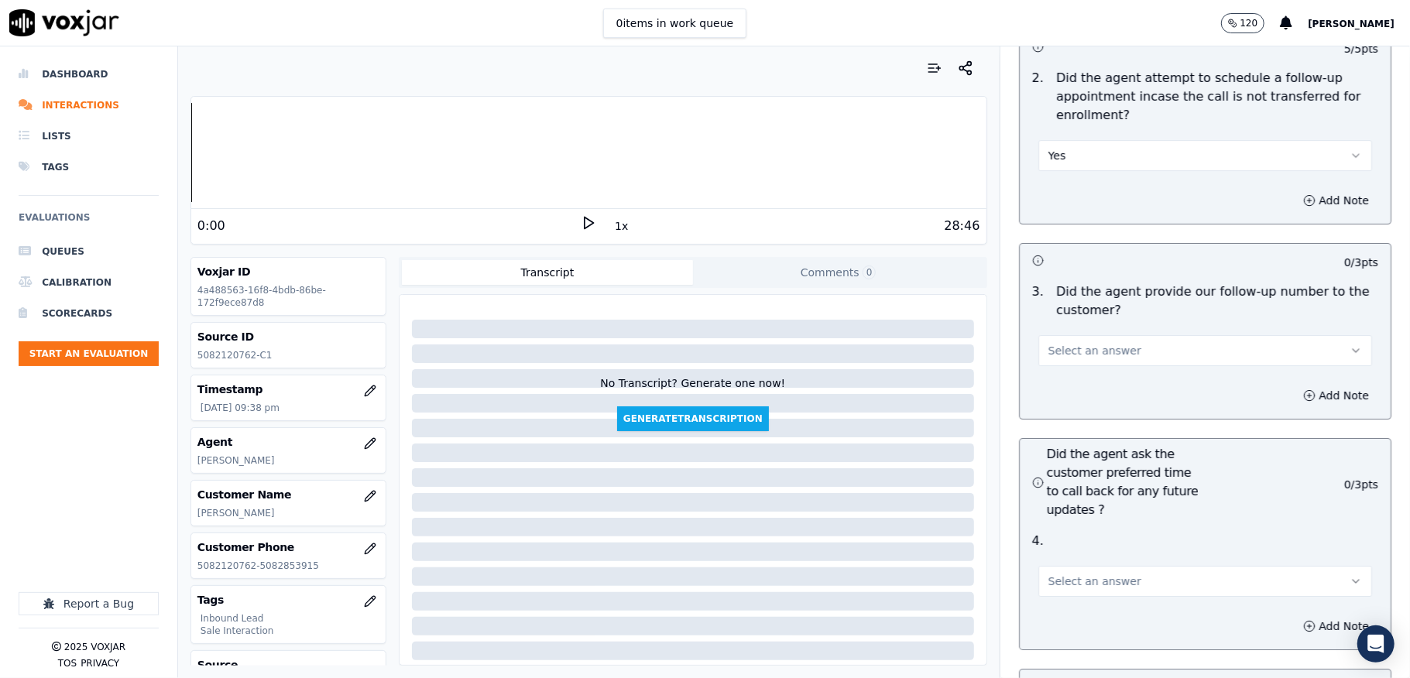
scroll to position [3613, 0]
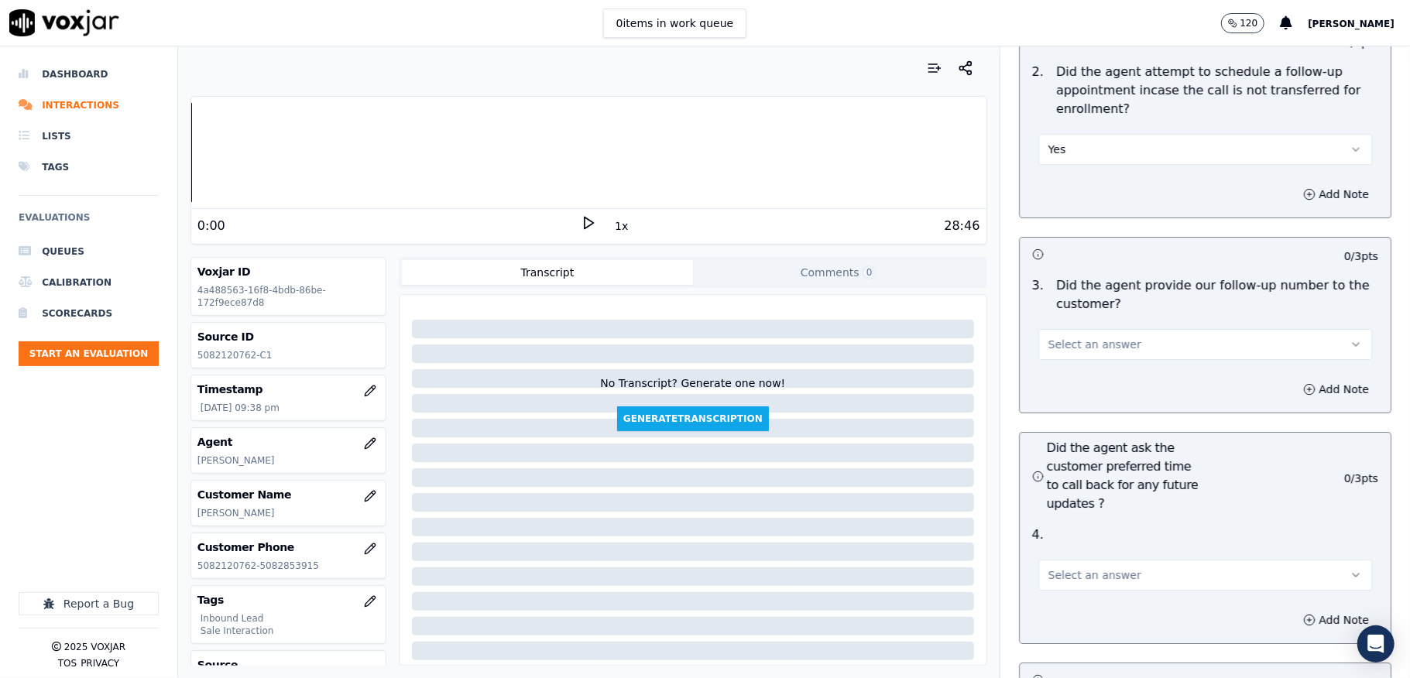
click at [1131, 329] on button "Select an answer" at bounding box center [1205, 344] width 334 height 31
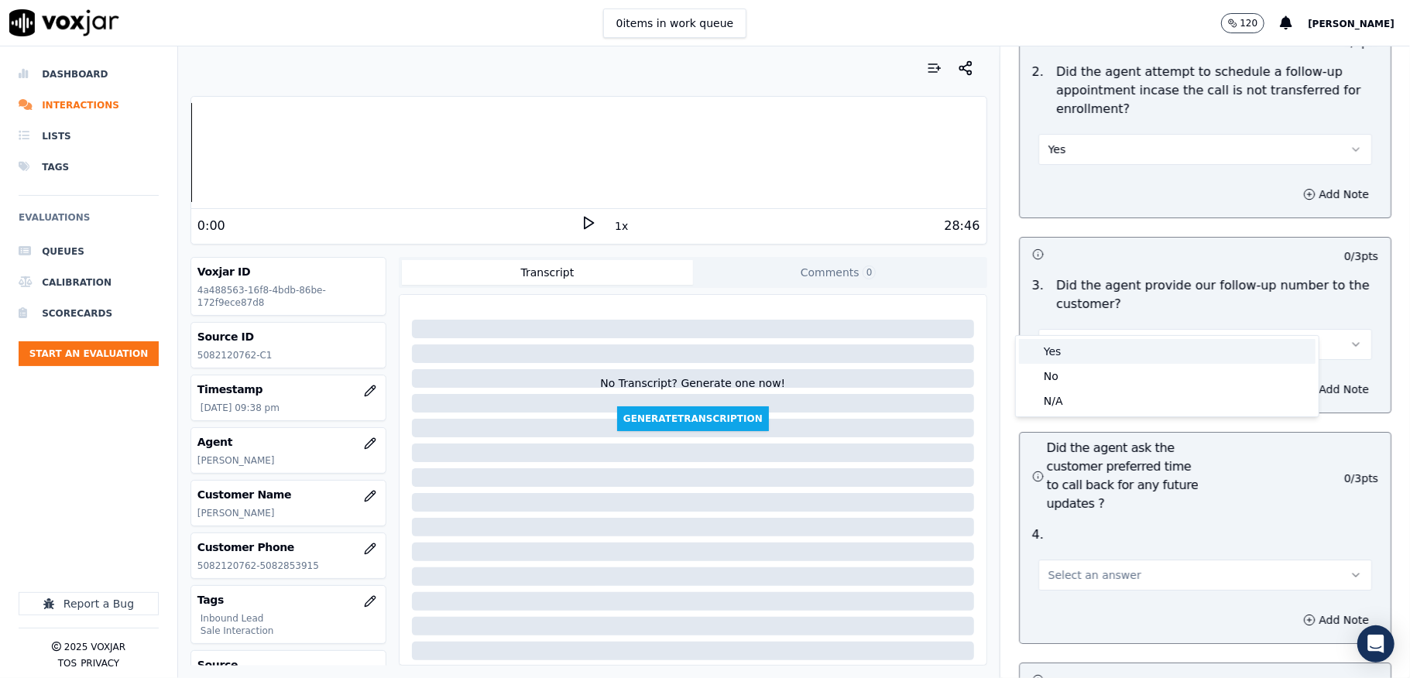
click at [1093, 345] on div "Yes" at bounding box center [1167, 351] width 297 height 25
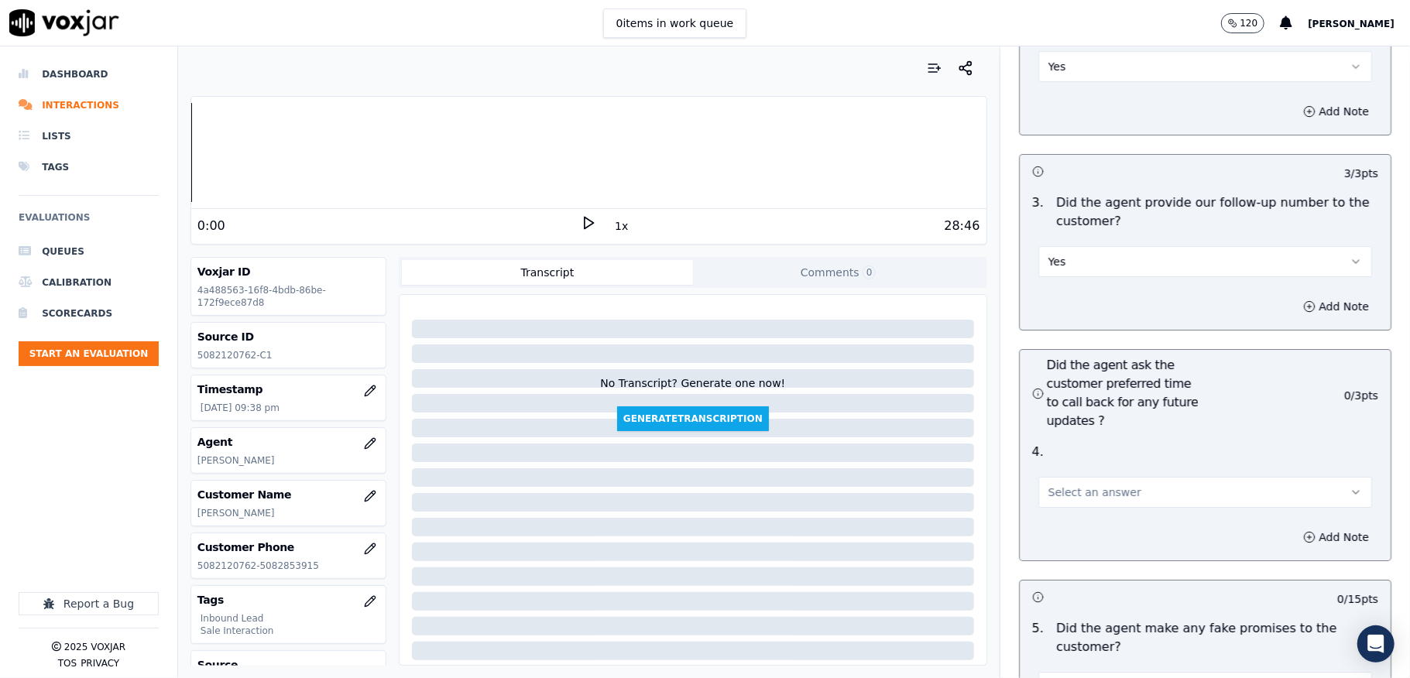
scroll to position [3820, 0]
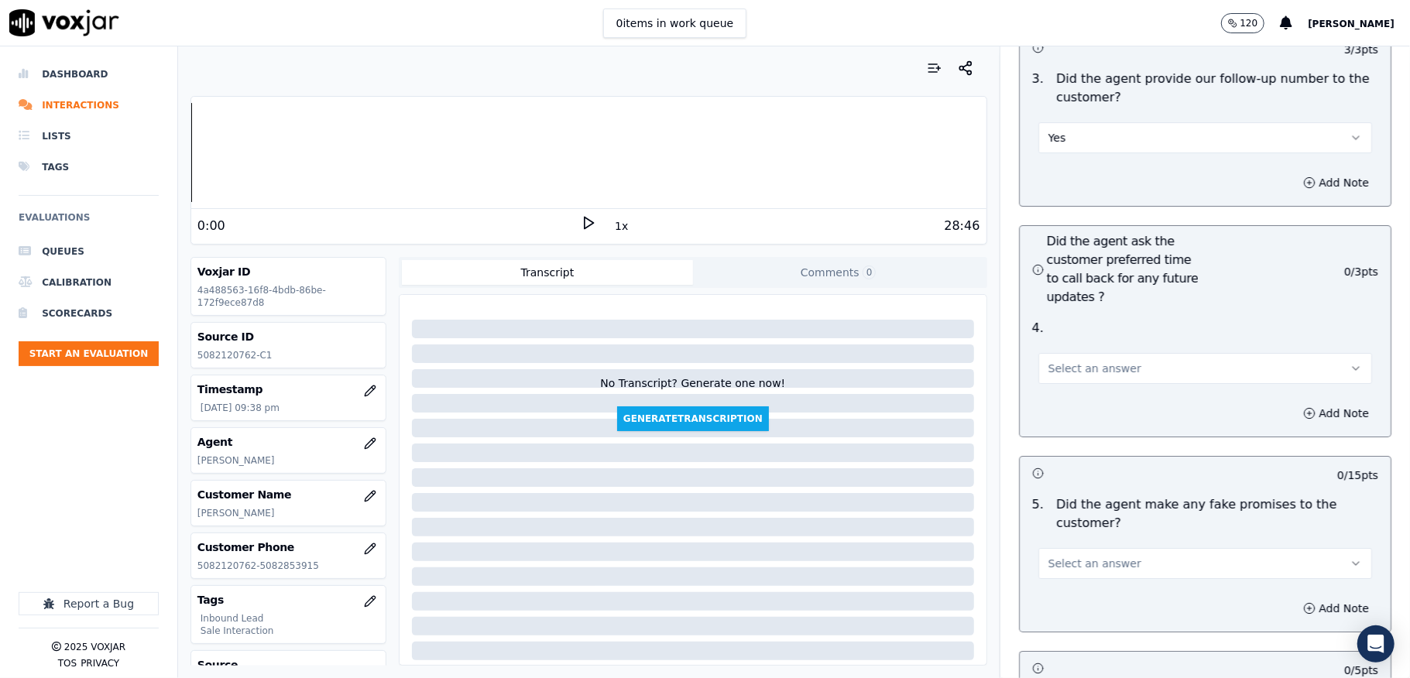
click at [1075, 338] on div "Select an answer" at bounding box center [1205, 361] width 359 height 46
click at [1066, 361] on span "Select an answer" at bounding box center [1094, 368] width 93 height 15
click at [1067, 422] on div "N/A" at bounding box center [1167, 425] width 297 height 25
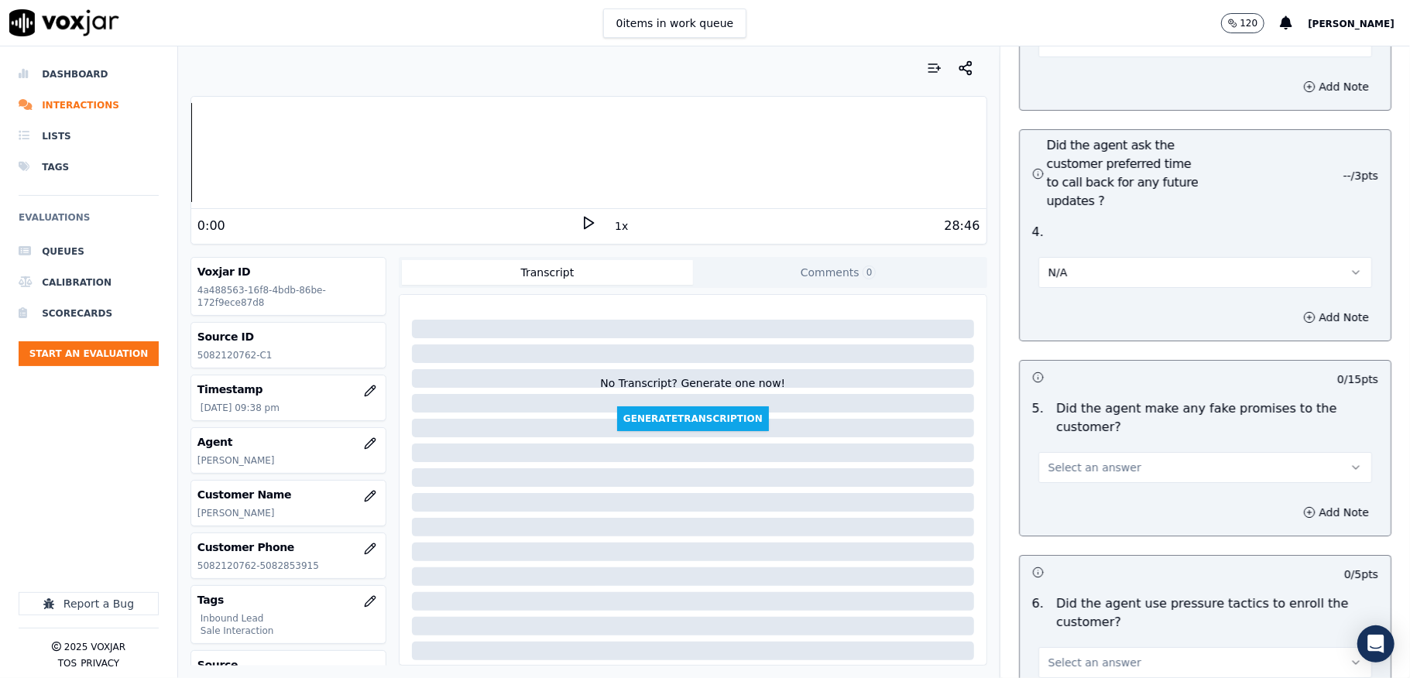
scroll to position [4027, 0]
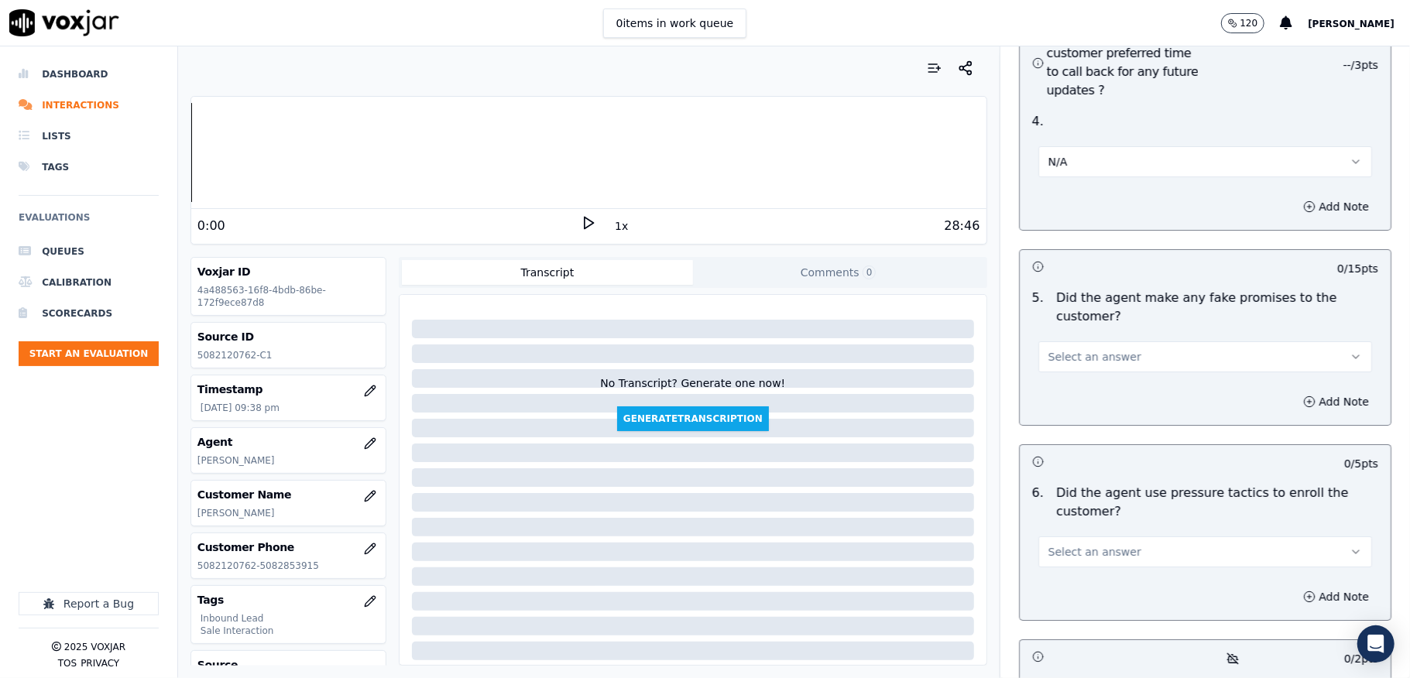
click at [1109, 341] on button "Select an answer" at bounding box center [1205, 356] width 334 height 31
click at [1064, 382] on div "No" at bounding box center [1167, 390] width 297 height 25
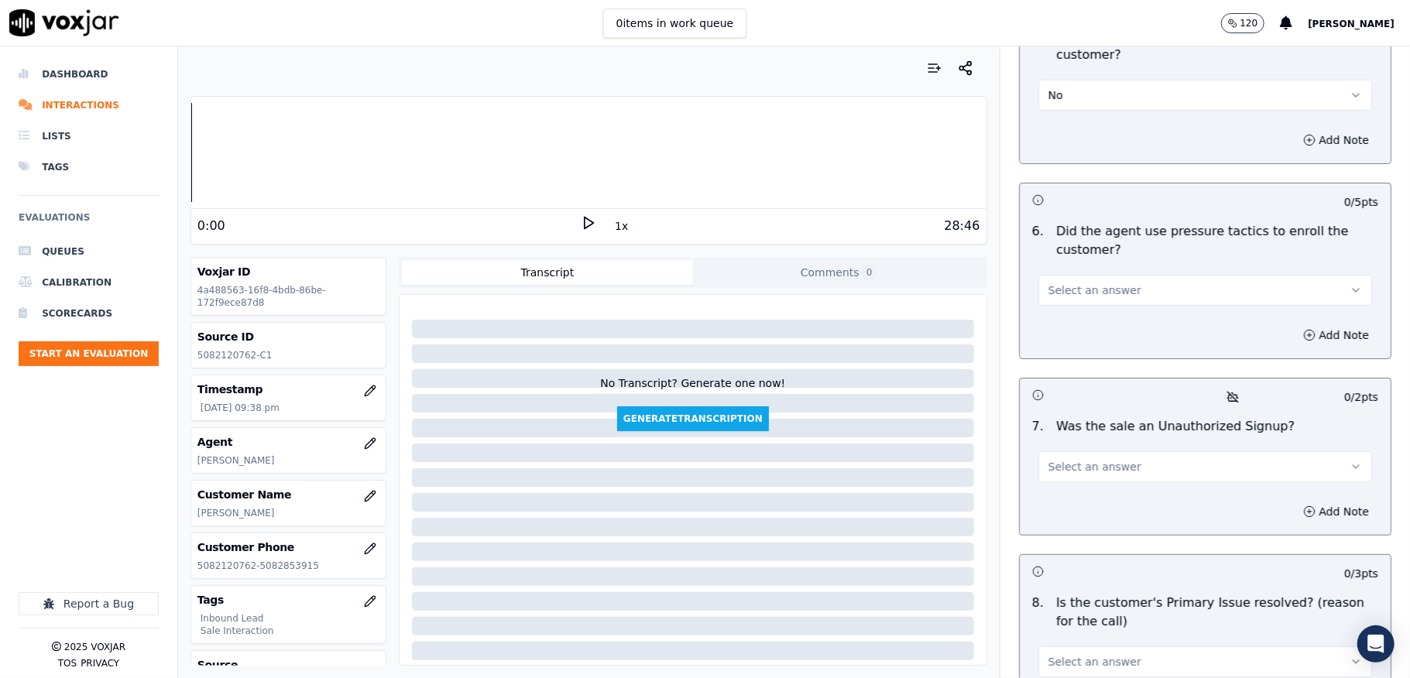
scroll to position [4336, 0]
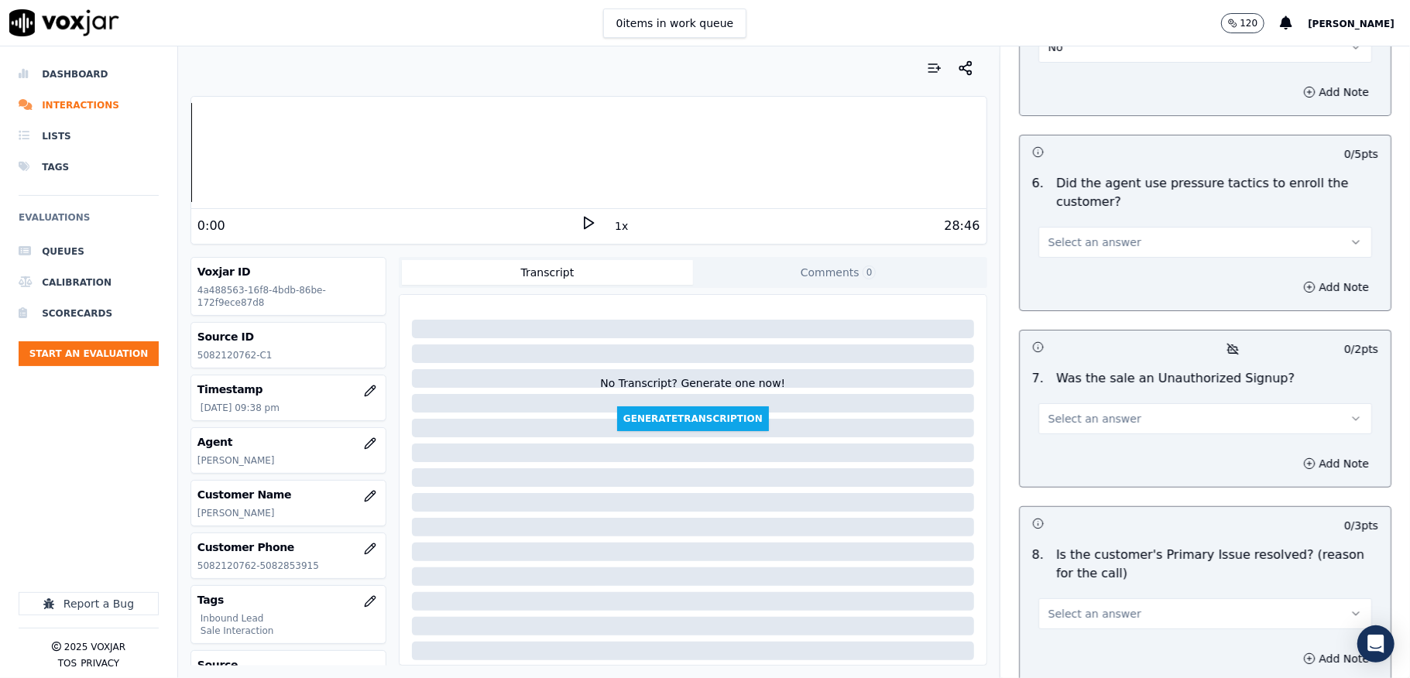
click at [1123, 227] on button "Select an answer" at bounding box center [1205, 242] width 334 height 31
click at [1064, 280] on div "No" at bounding box center [1167, 276] width 297 height 25
click at [1113, 403] on button "Select an answer" at bounding box center [1205, 418] width 334 height 31
click at [1093, 454] on div "No" at bounding box center [1167, 453] width 297 height 25
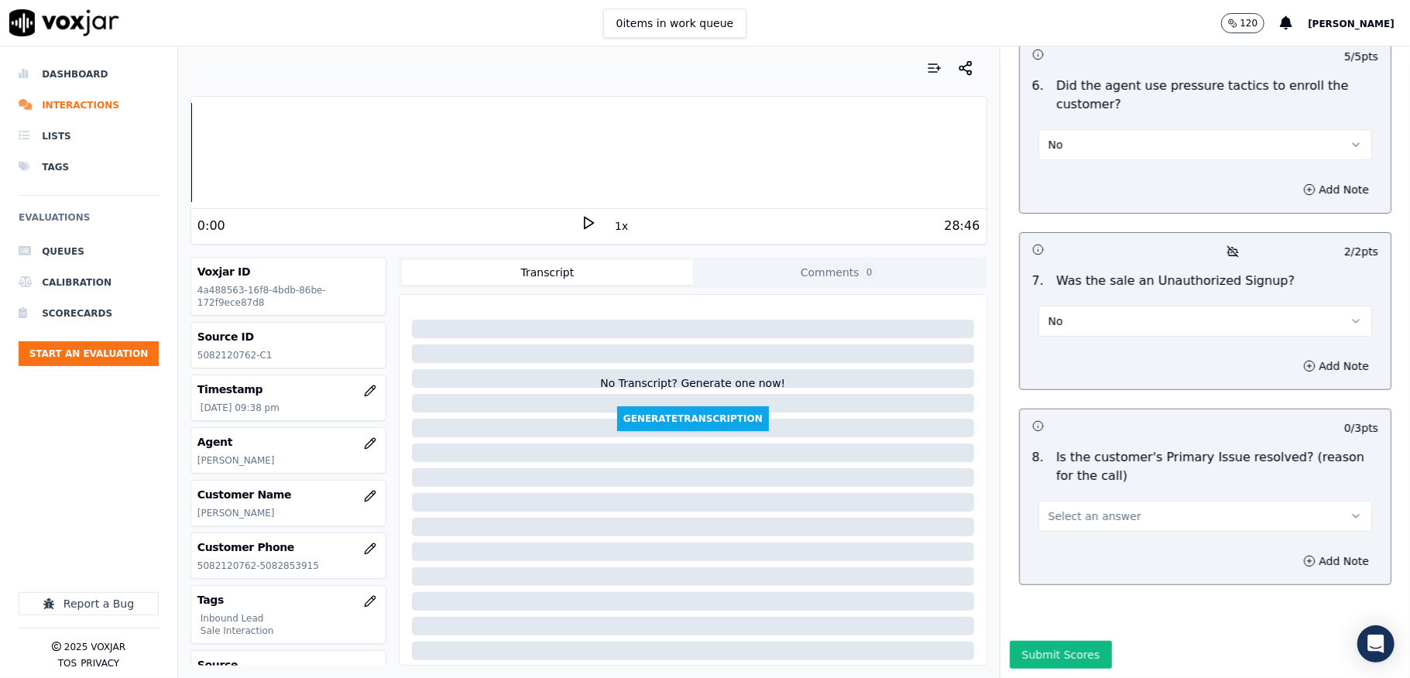
scroll to position [4462, 0]
click at [1100, 509] on span "Select an answer" at bounding box center [1094, 516] width 93 height 15
click at [1095, 489] on div "Yes" at bounding box center [1167, 498] width 297 height 25
click at [1010, 641] on button "Submit Scores" at bounding box center [1061, 655] width 103 height 28
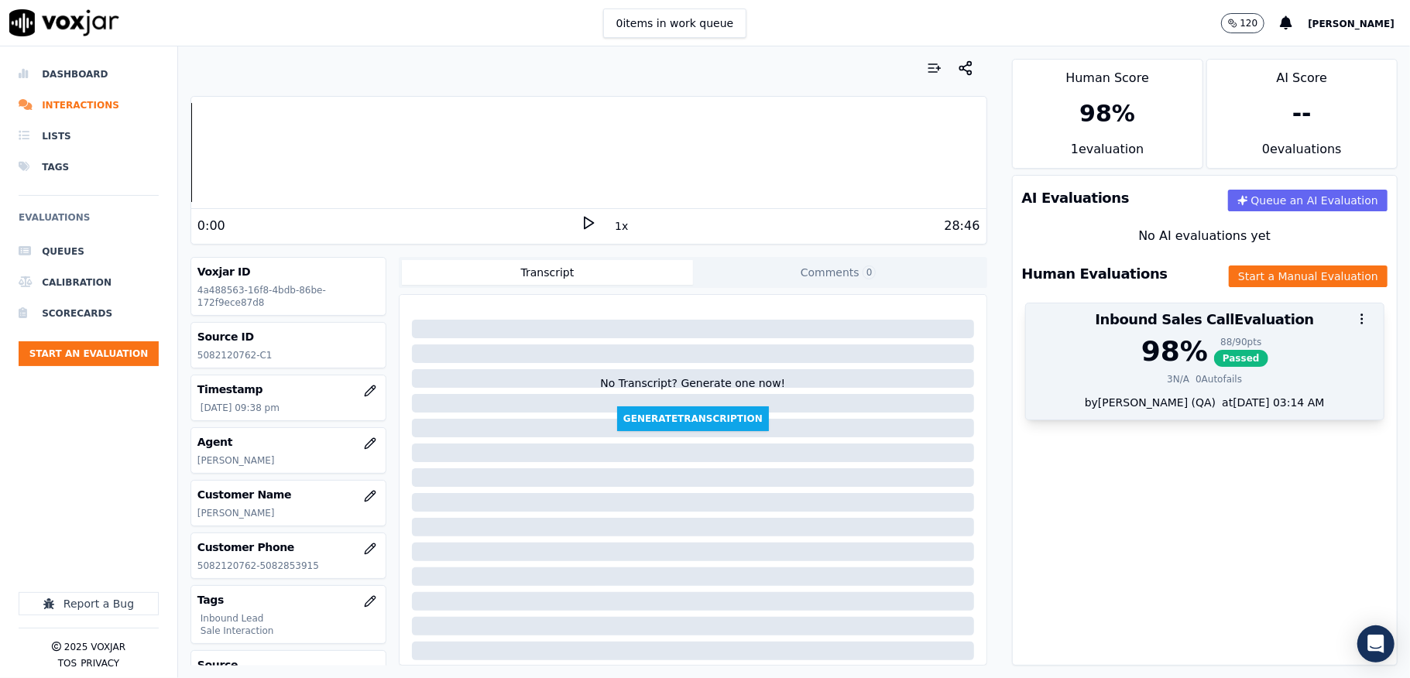
click at [1162, 351] on div "98 %" at bounding box center [1174, 351] width 67 height 31
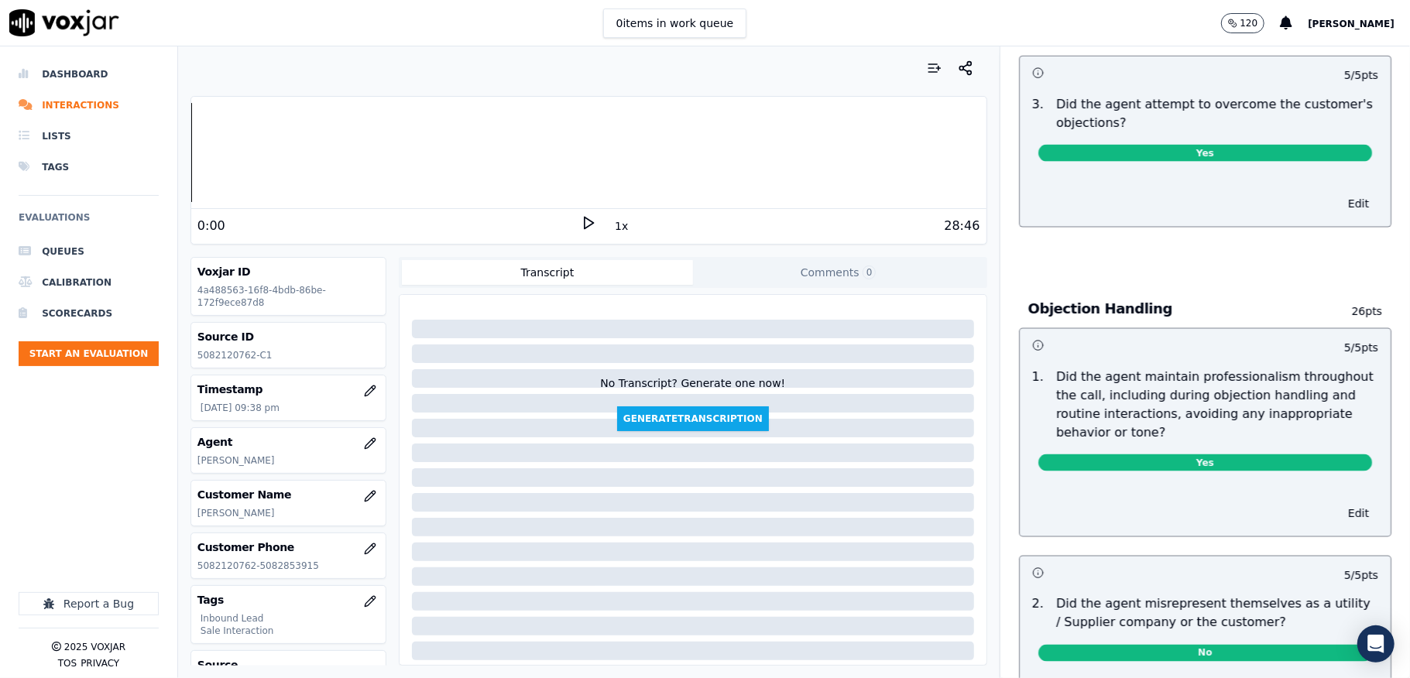
scroll to position [0, 0]
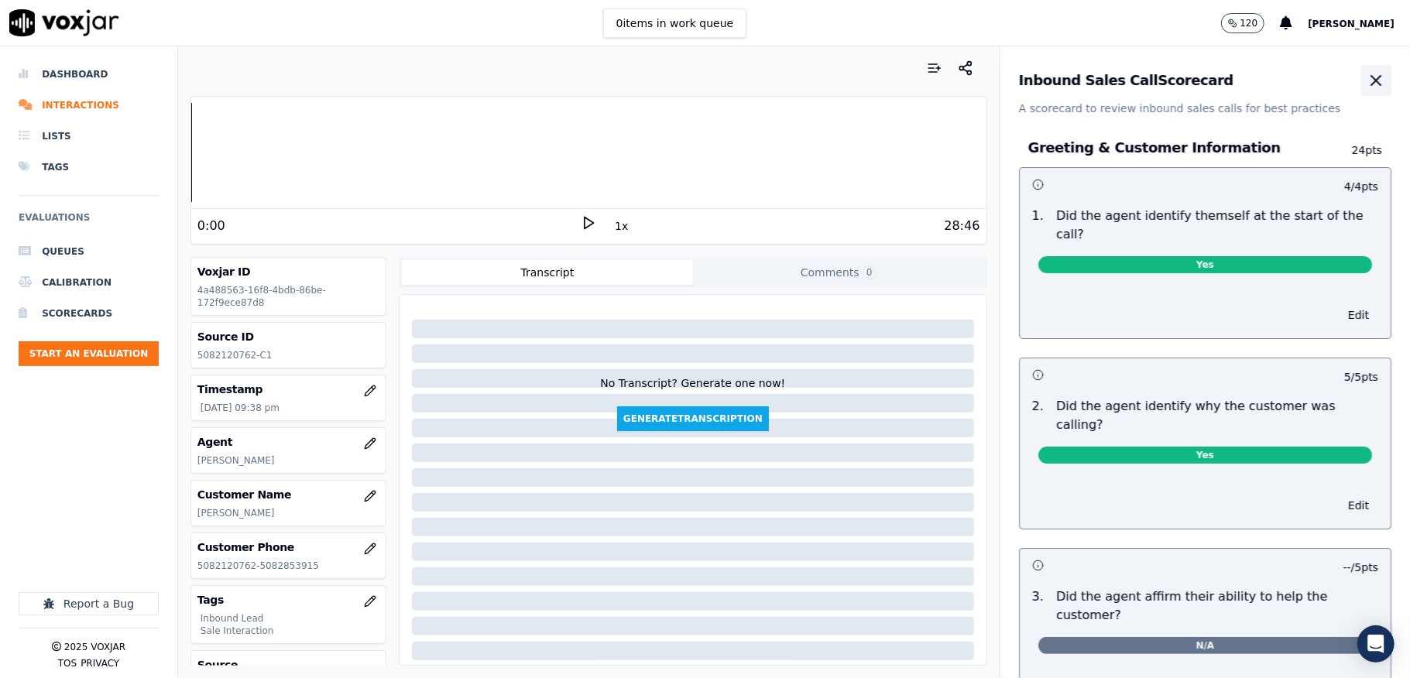
click at [1367, 84] on icon "button" at bounding box center [1376, 80] width 19 height 19
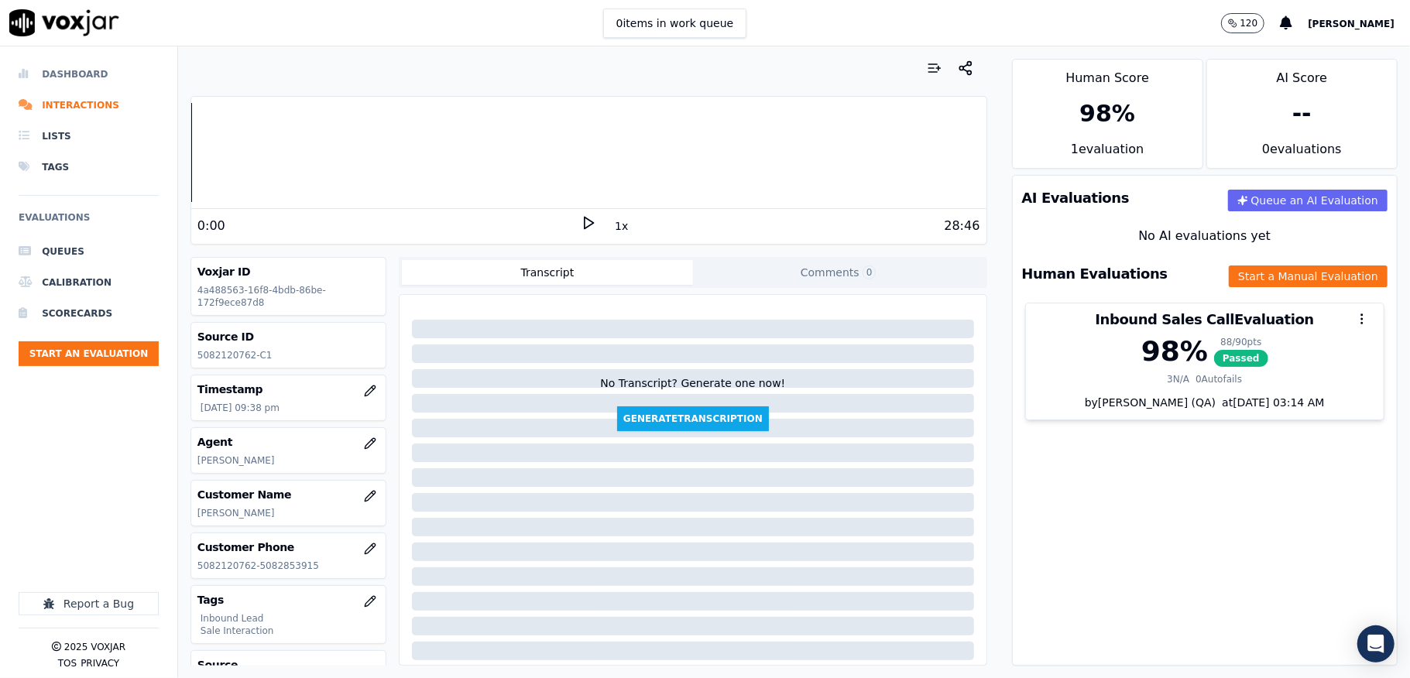
click at [102, 75] on li "Dashboard" at bounding box center [89, 74] width 140 height 31
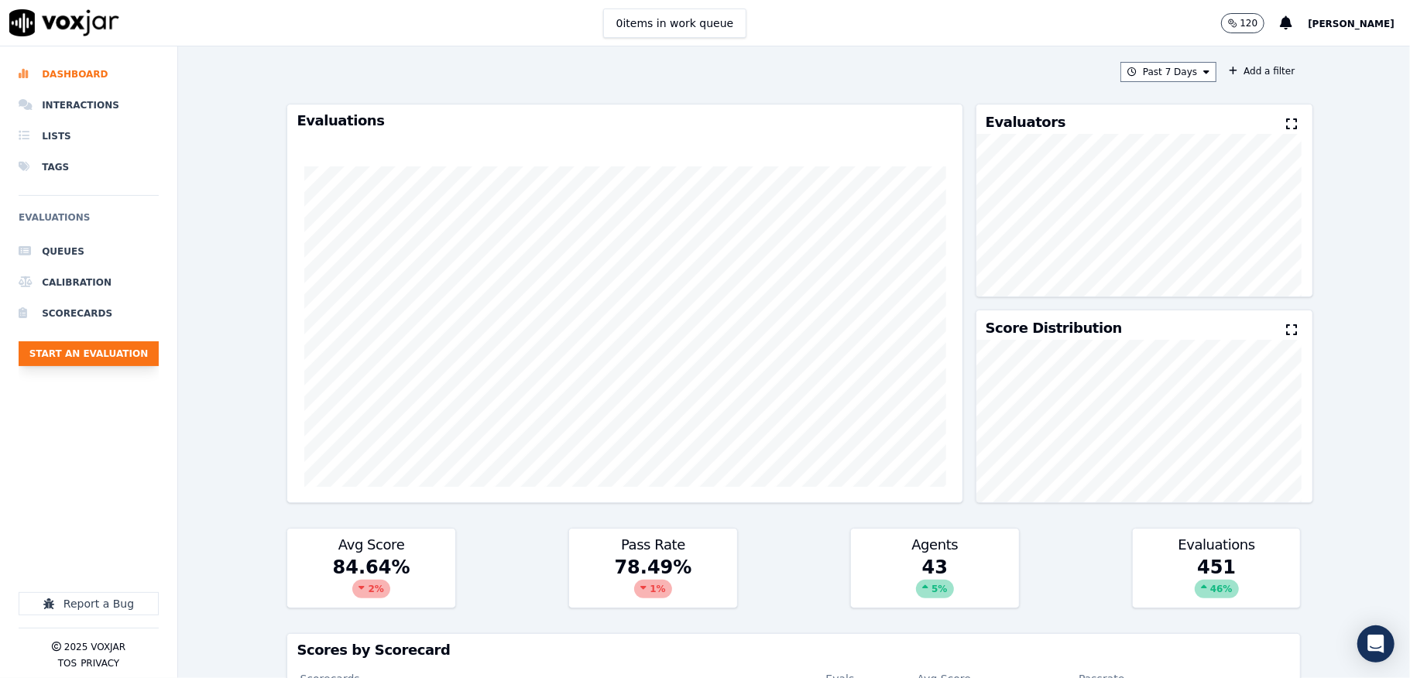
click at [131, 363] on button "Start an Evaluation" at bounding box center [89, 353] width 140 height 25
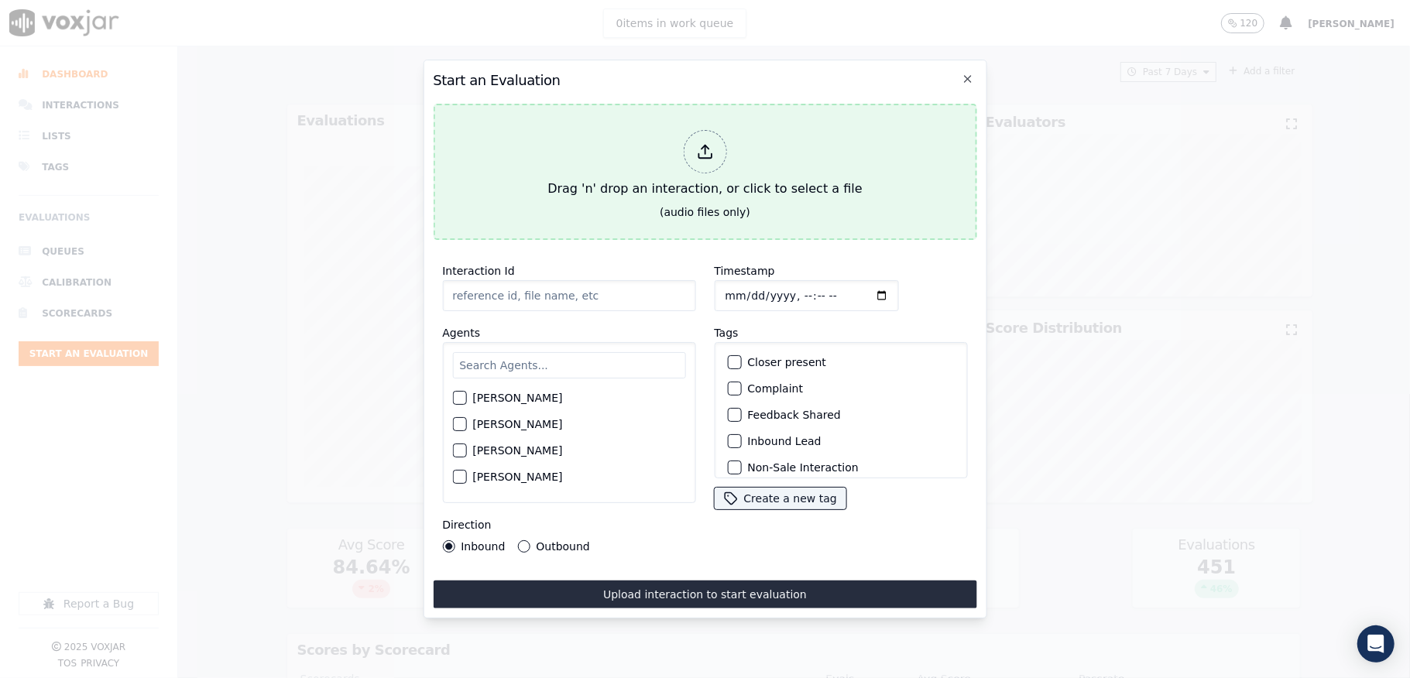
click at [708, 146] on polyline at bounding box center [705, 148] width 7 height 4
click at [676, 172] on div "Drag 'n' drop an interaction, or click to select a file" at bounding box center [704, 164] width 327 height 81
click at [701, 174] on div "Drag 'n' drop an interaction, or click to select a file" at bounding box center [704, 164] width 327 height 81
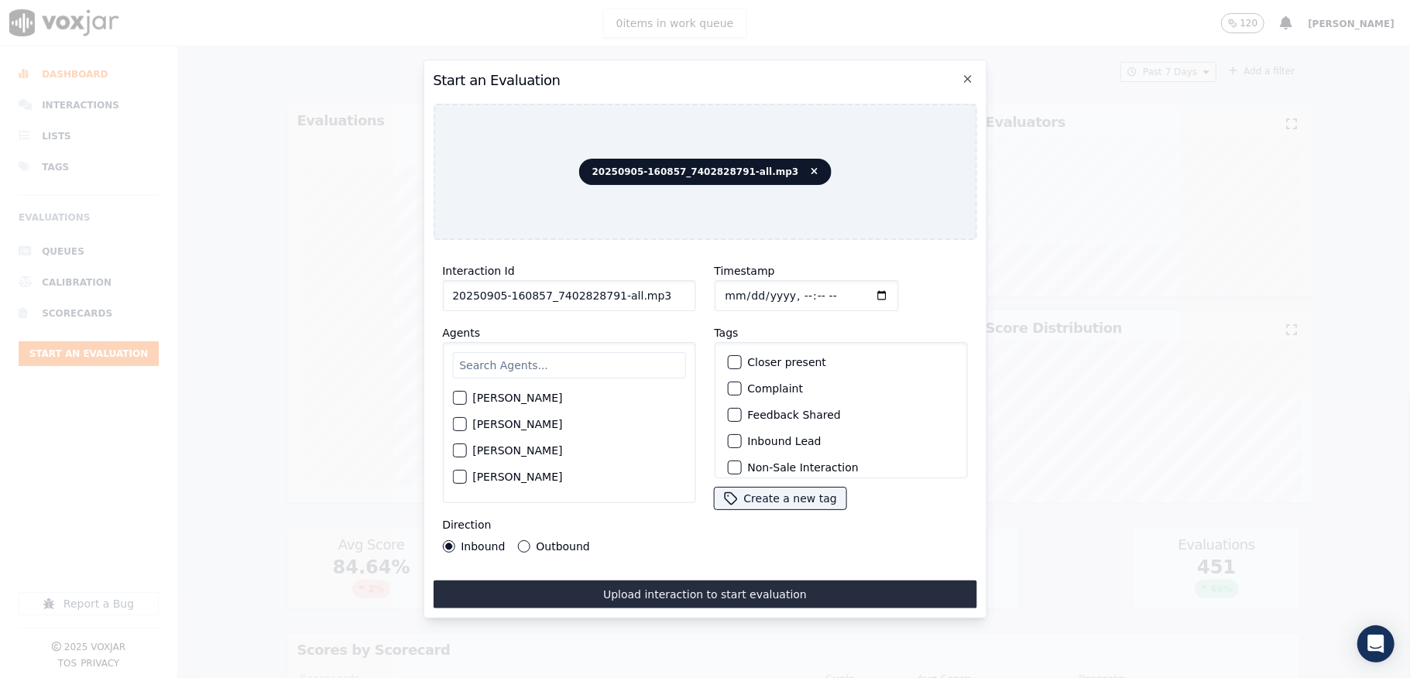
drag, startPoint x: 608, startPoint y: 293, endPoint x: 742, endPoint y: 293, distance: 134.0
click at [742, 293] on div "Interaction Id 20250905-160857_7402828791-all.mp3 Agents [PERSON_NAME] [PERSON_…" at bounding box center [705, 407] width 544 height 310
type input "20250905-160857_7402828791-C1"
click at [726, 285] on input "Timestamp" at bounding box center [806, 295] width 184 height 31
type input "[DATE]T22:05"
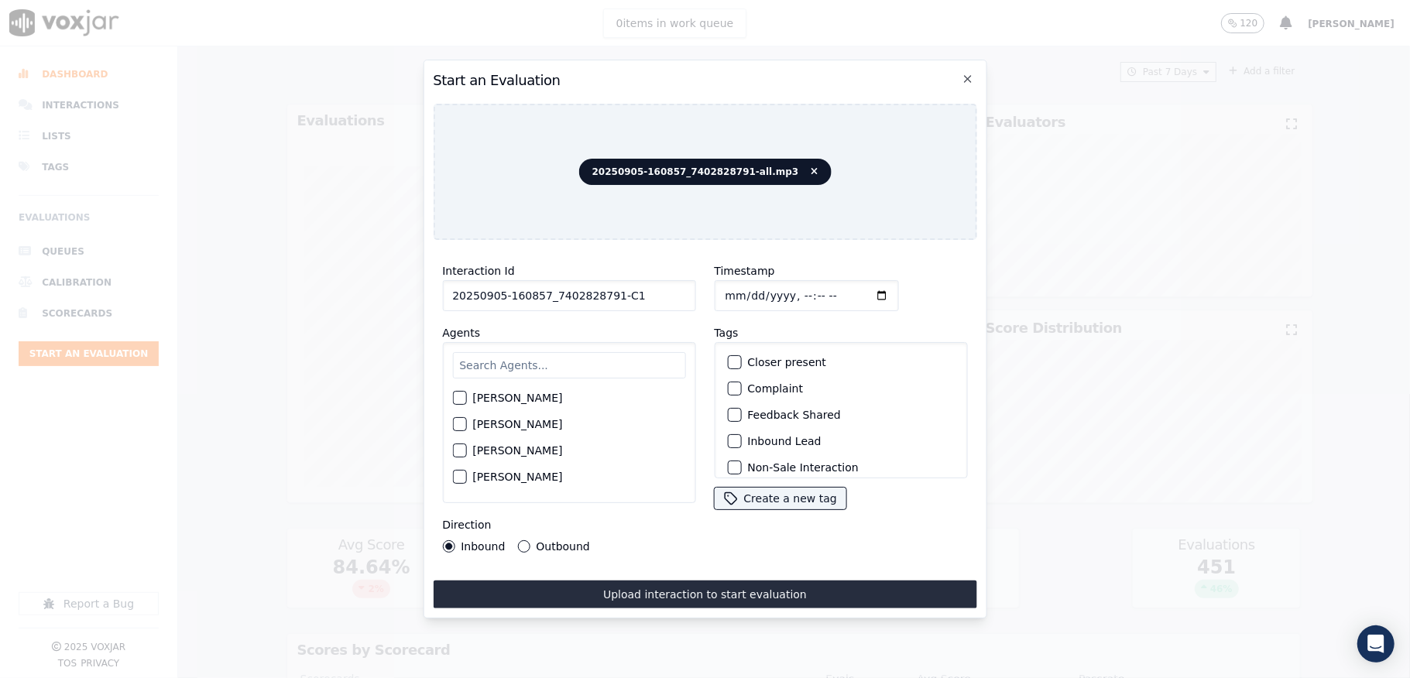
click at [614, 352] on input "text" at bounding box center [568, 365] width 233 height 26
type input "ric"
click at [457, 397] on div "button" at bounding box center [458, 402] width 11 height 11
click at [518, 540] on button "Outbound" at bounding box center [523, 546] width 12 height 12
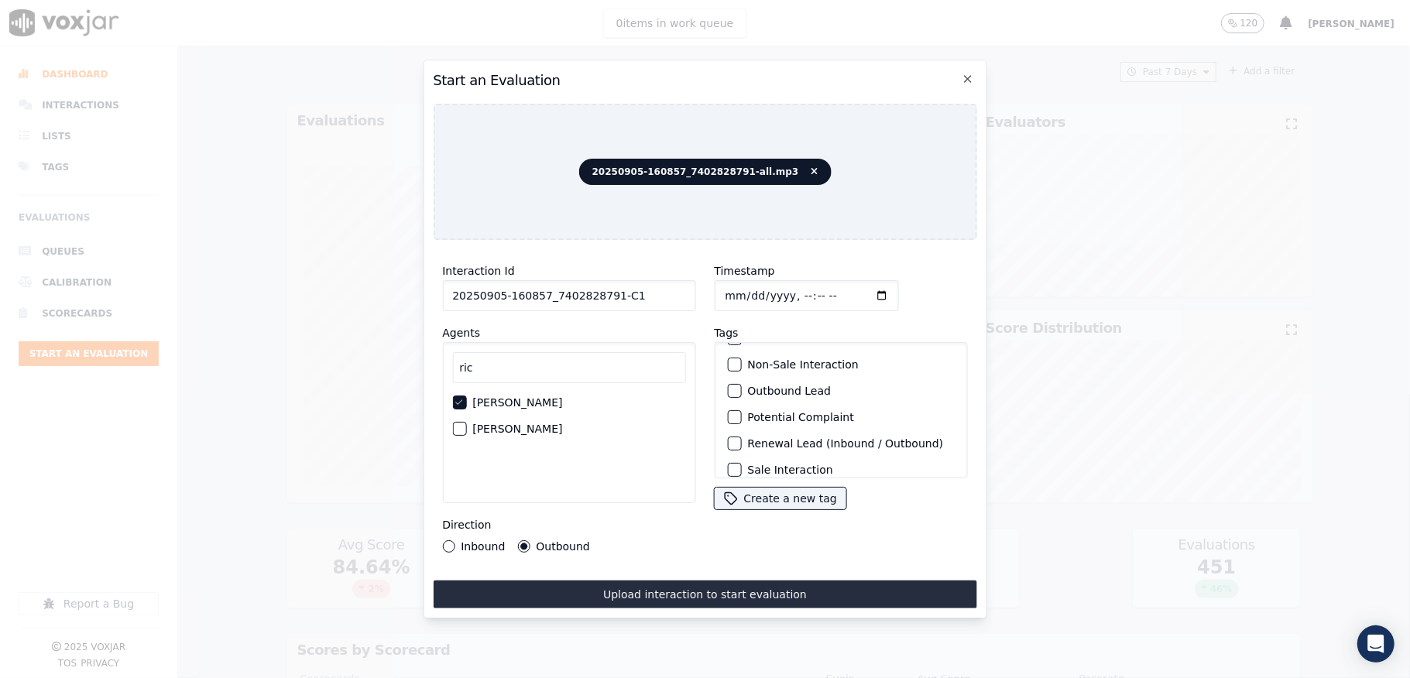
click at [728, 387] on div "button" at bounding box center [733, 391] width 11 height 11
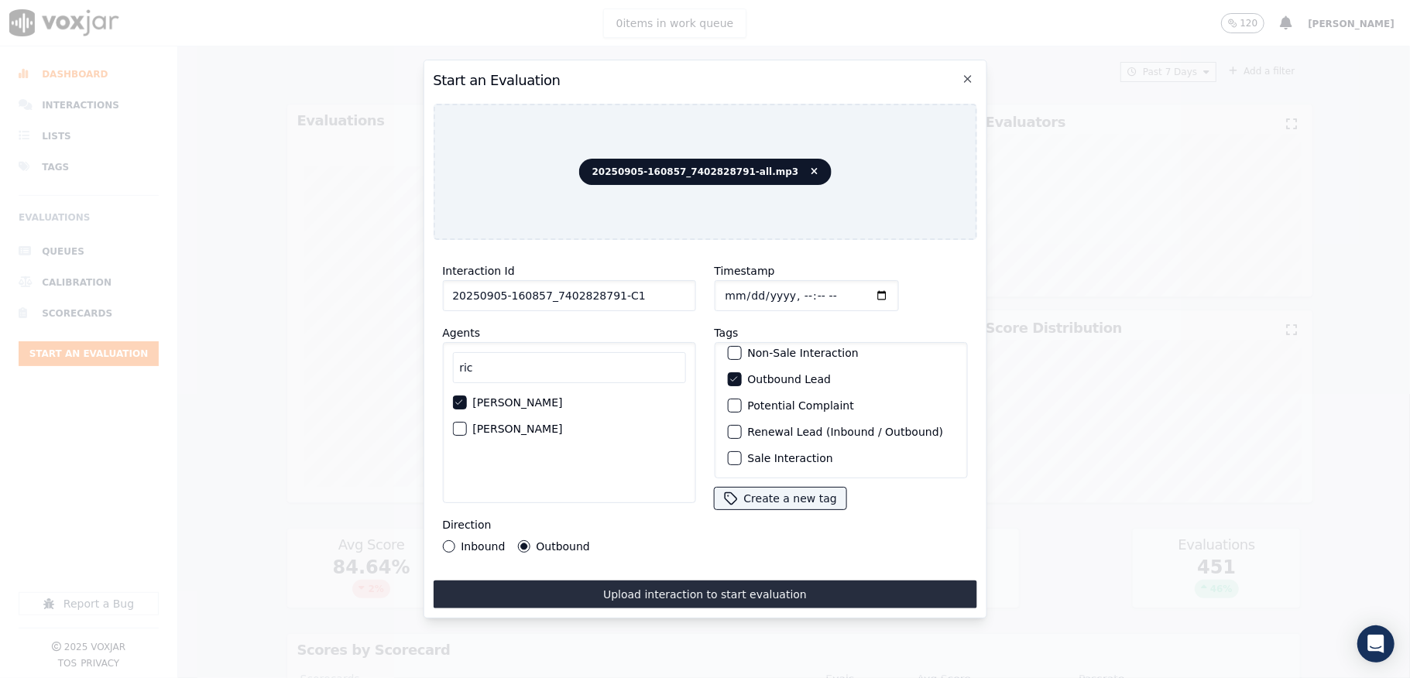
scroll to position [144, 0]
click at [728, 453] on div "button" at bounding box center [733, 458] width 11 height 11
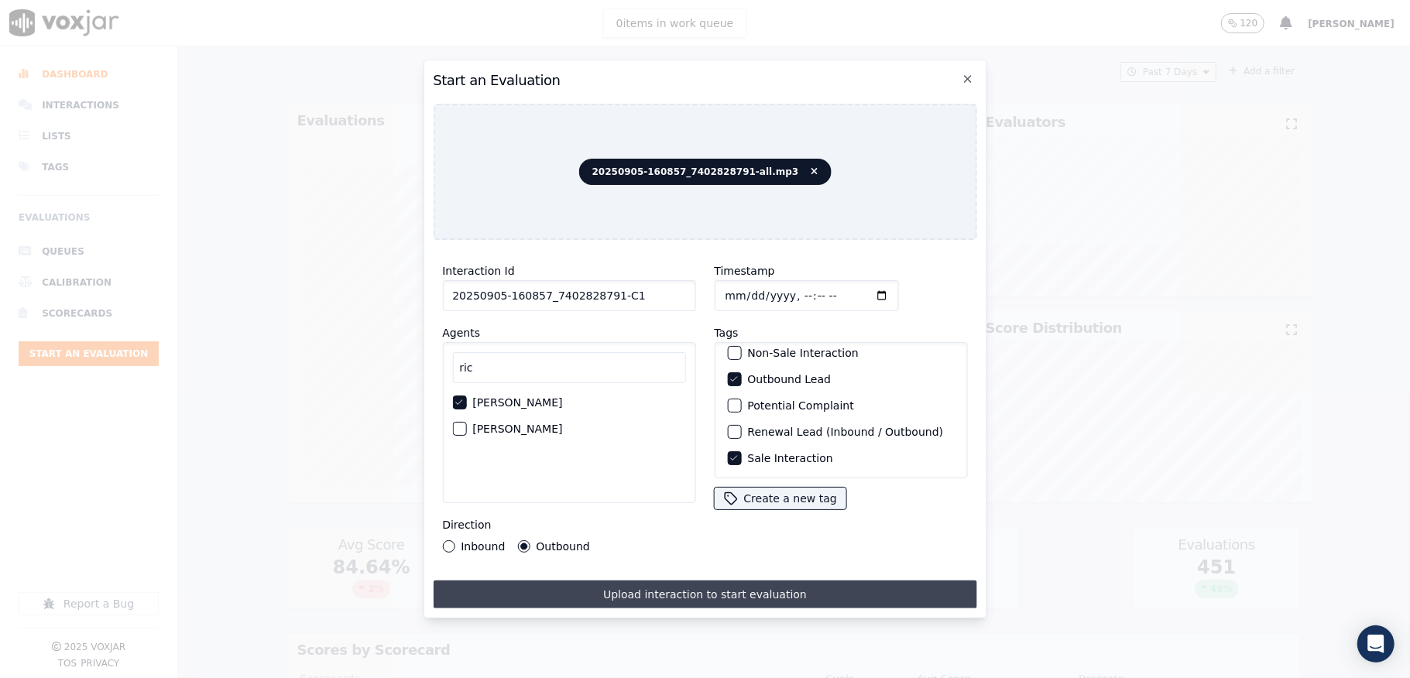
click at [676, 593] on button "Upload interaction to start evaluation" at bounding box center [705, 595] width 544 height 28
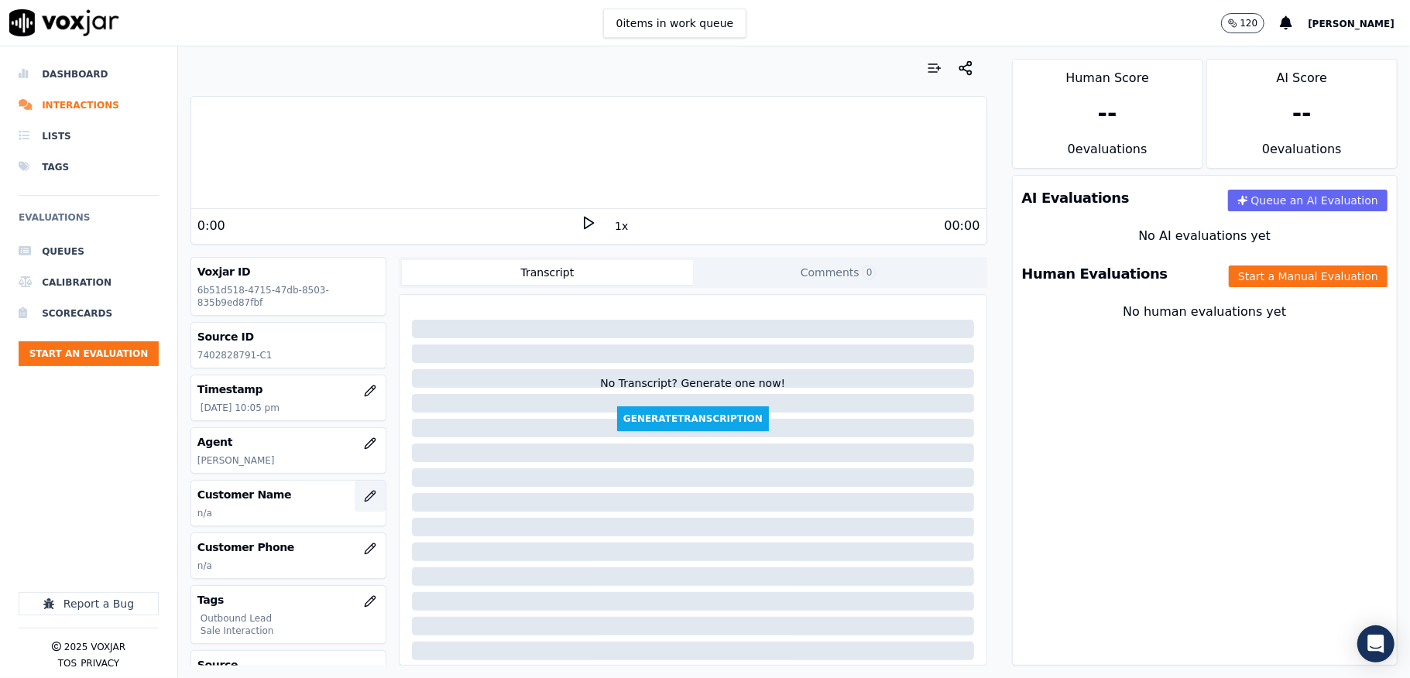
click at [364, 497] on icon "button" at bounding box center [370, 496] width 12 height 12
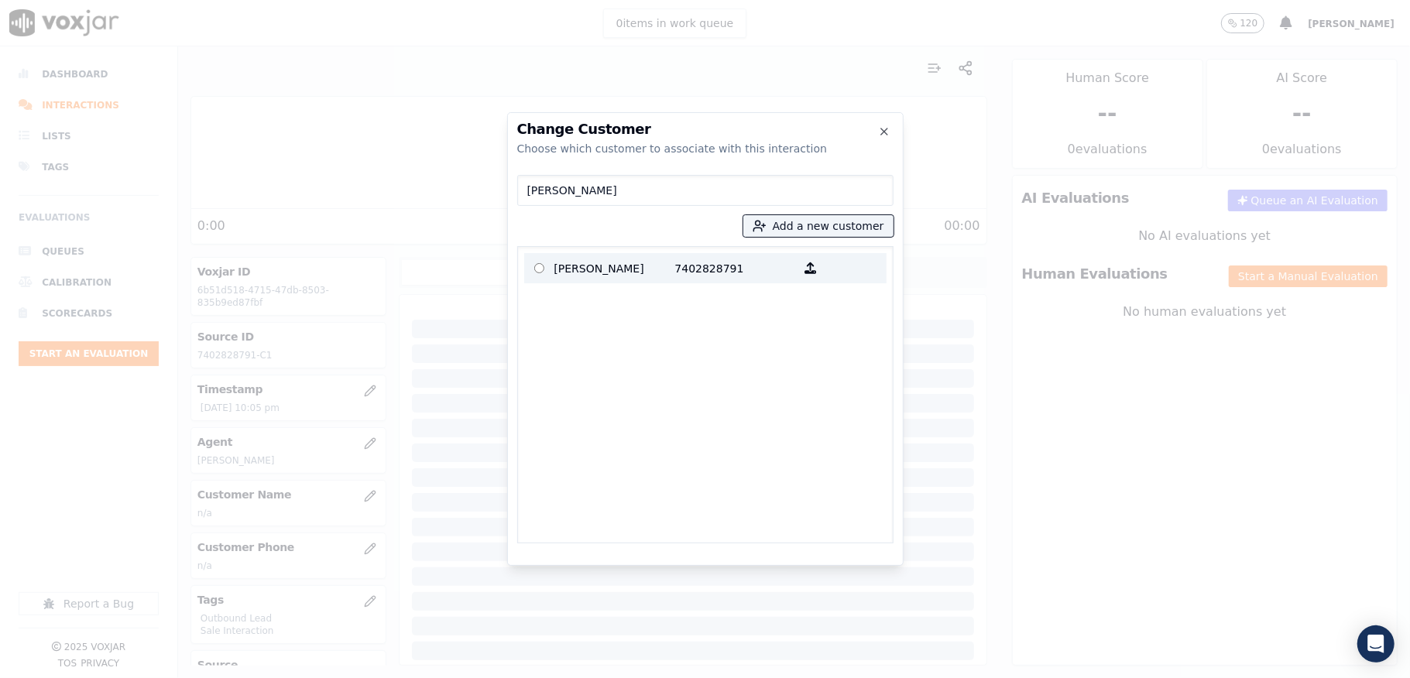
type input "[PERSON_NAME]"
click at [623, 267] on p "[PERSON_NAME]" at bounding box center [614, 268] width 121 height 24
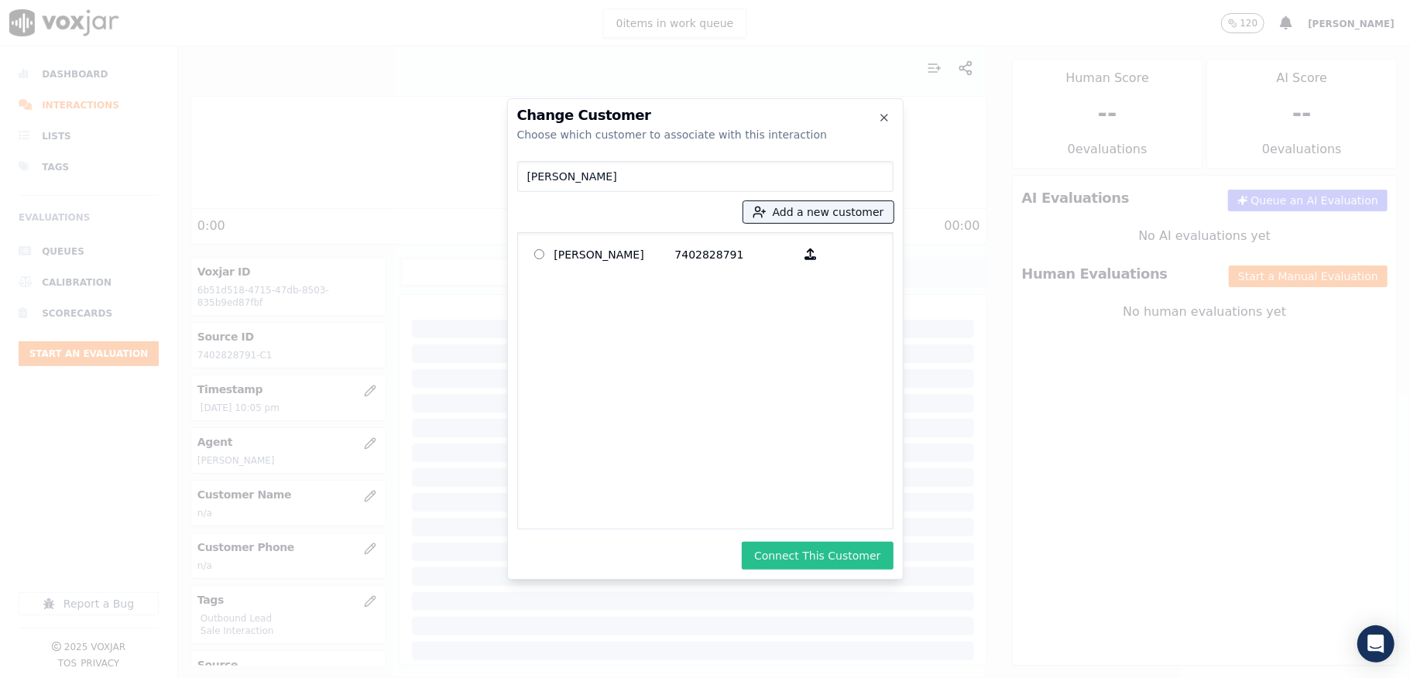
click at [802, 549] on button "Connect This Customer" at bounding box center [817, 556] width 151 height 28
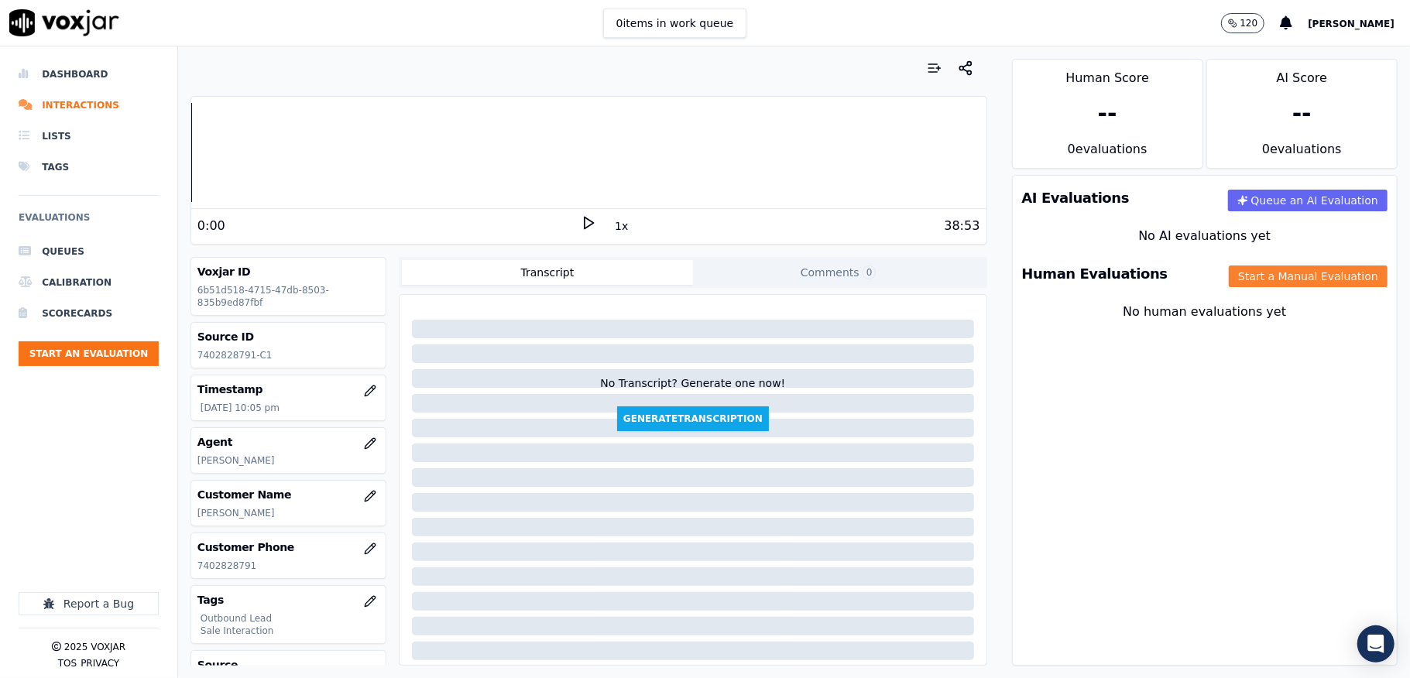
click at [1249, 280] on button "Start a Manual Evaluation" at bounding box center [1308, 277] width 159 height 22
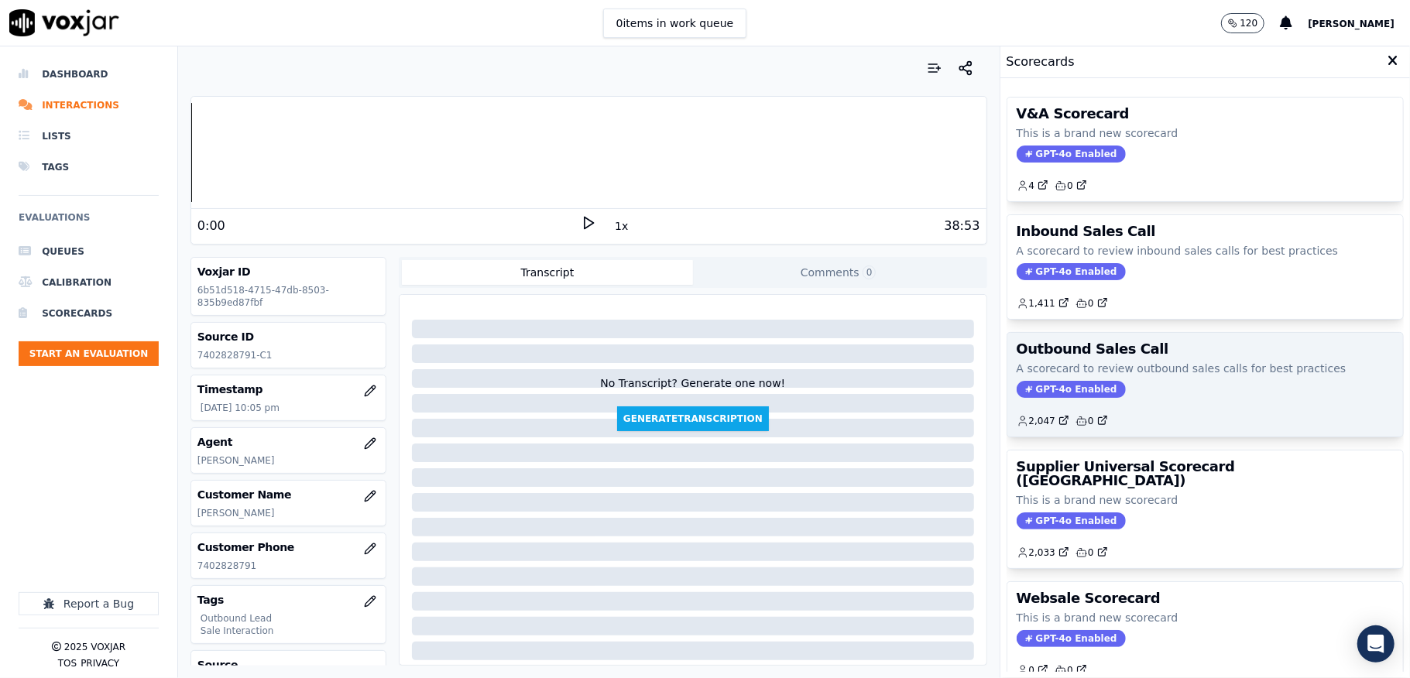
click at [1024, 389] on span "GPT-4o Enabled" at bounding box center [1071, 389] width 109 height 17
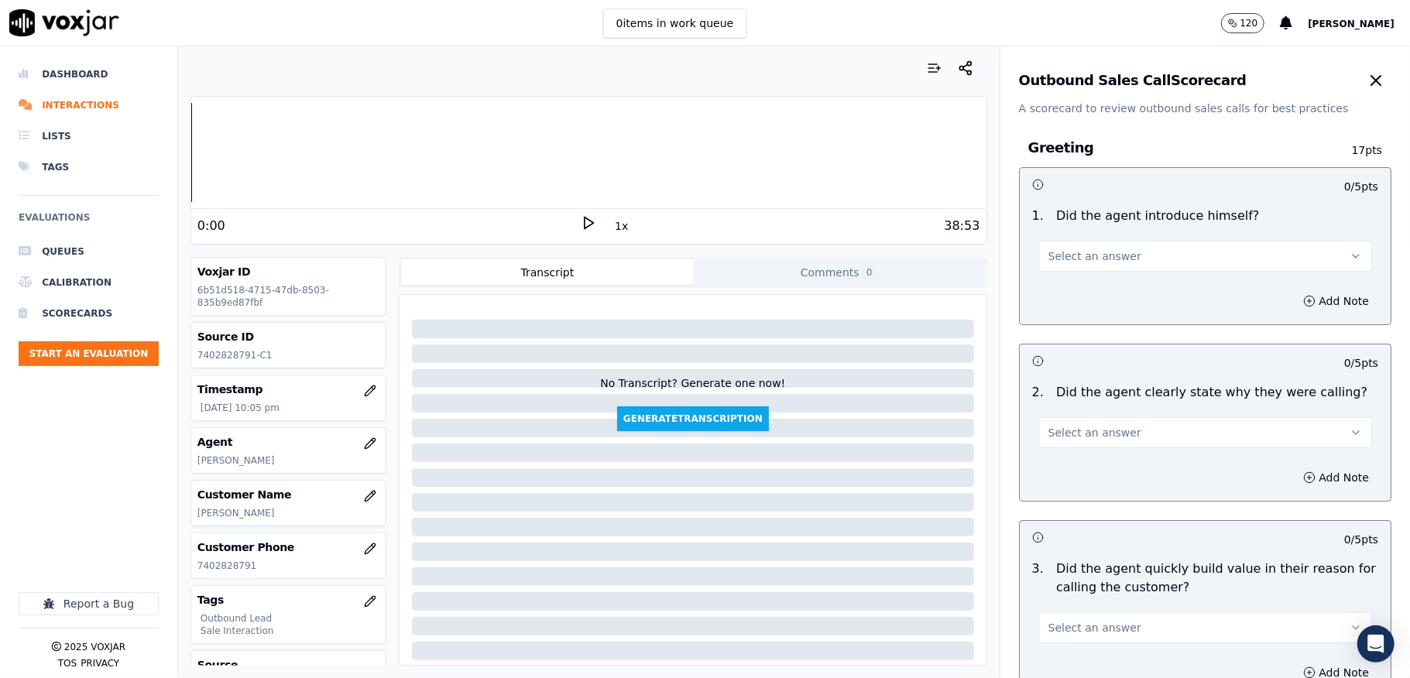
click at [1135, 243] on button "Select an answer" at bounding box center [1205, 256] width 334 height 31
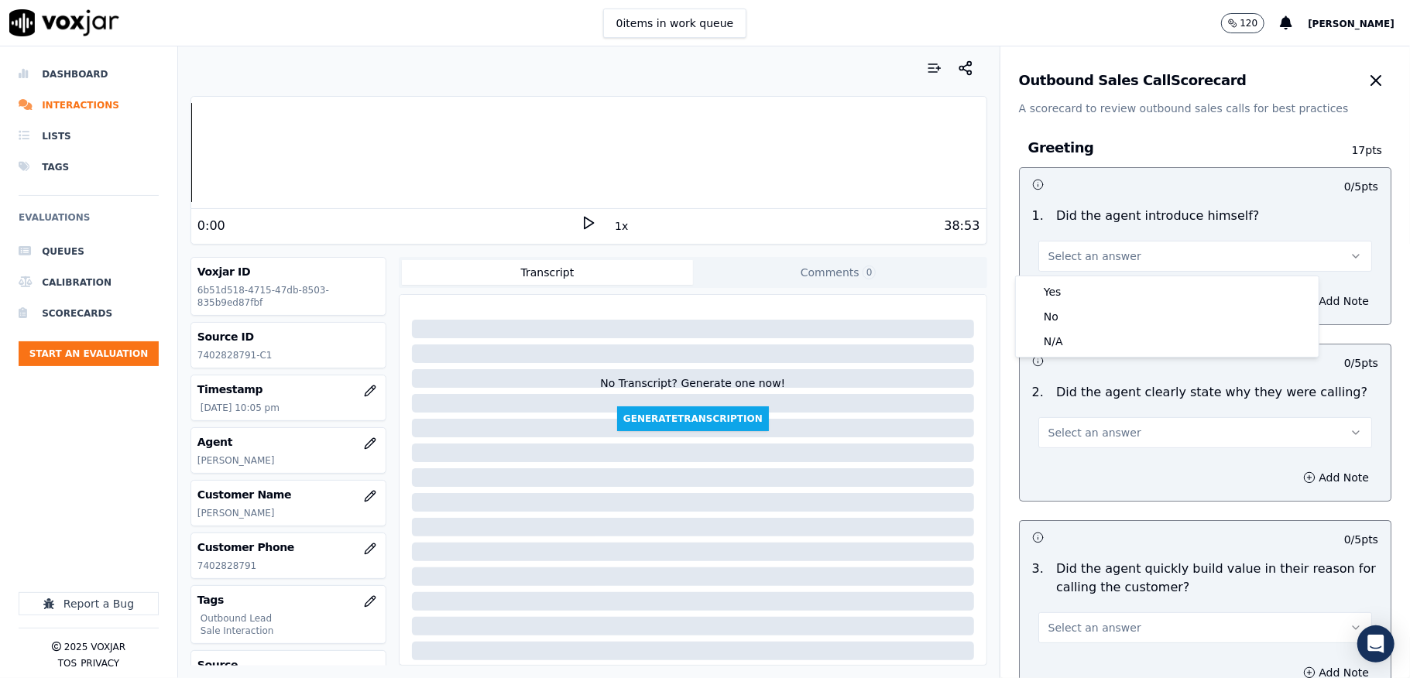
click at [1110, 277] on div "Yes No N/A" at bounding box center [1167, 316] width 303 height 81
click at [1093, 342] on div "N/A" at bounding box center [1167, 341] width 297 height 25
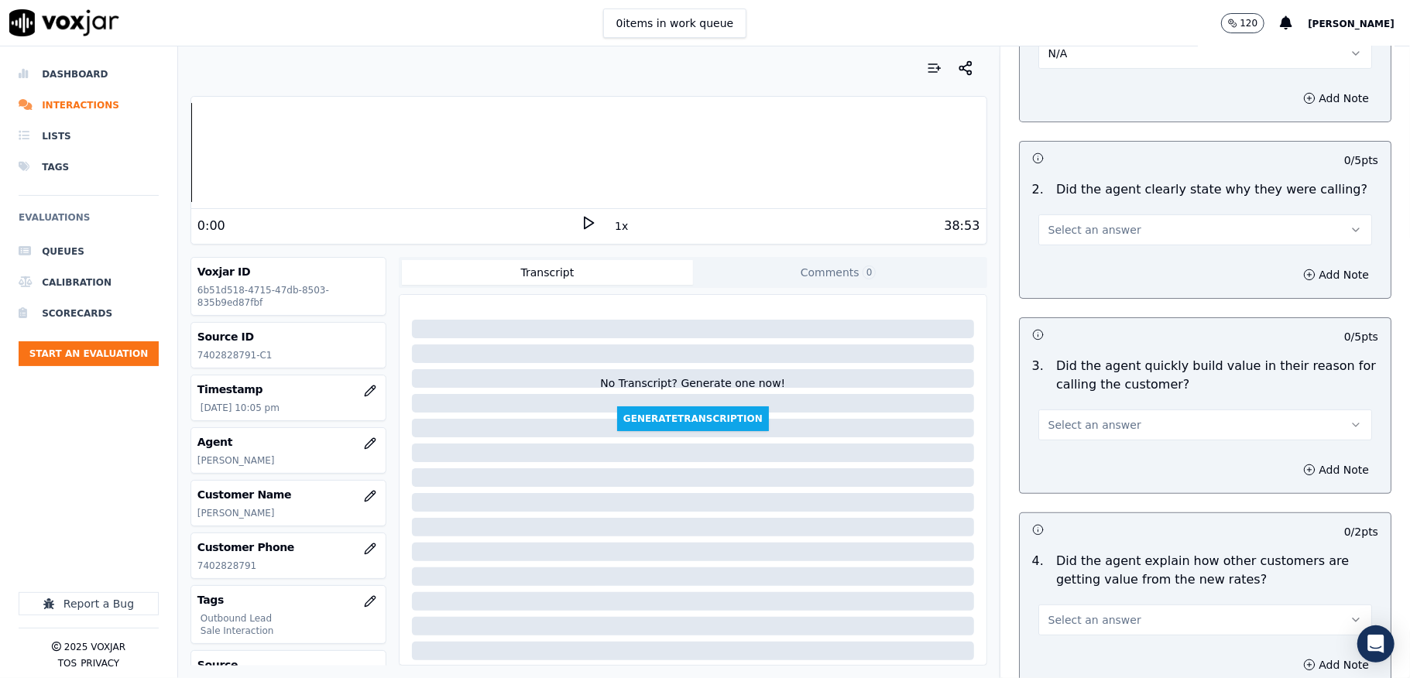
scroll to position [206, 0]
click at [1124, 234] on button "Select an answer" at bounding box center [1205, 226] width 334 height 31
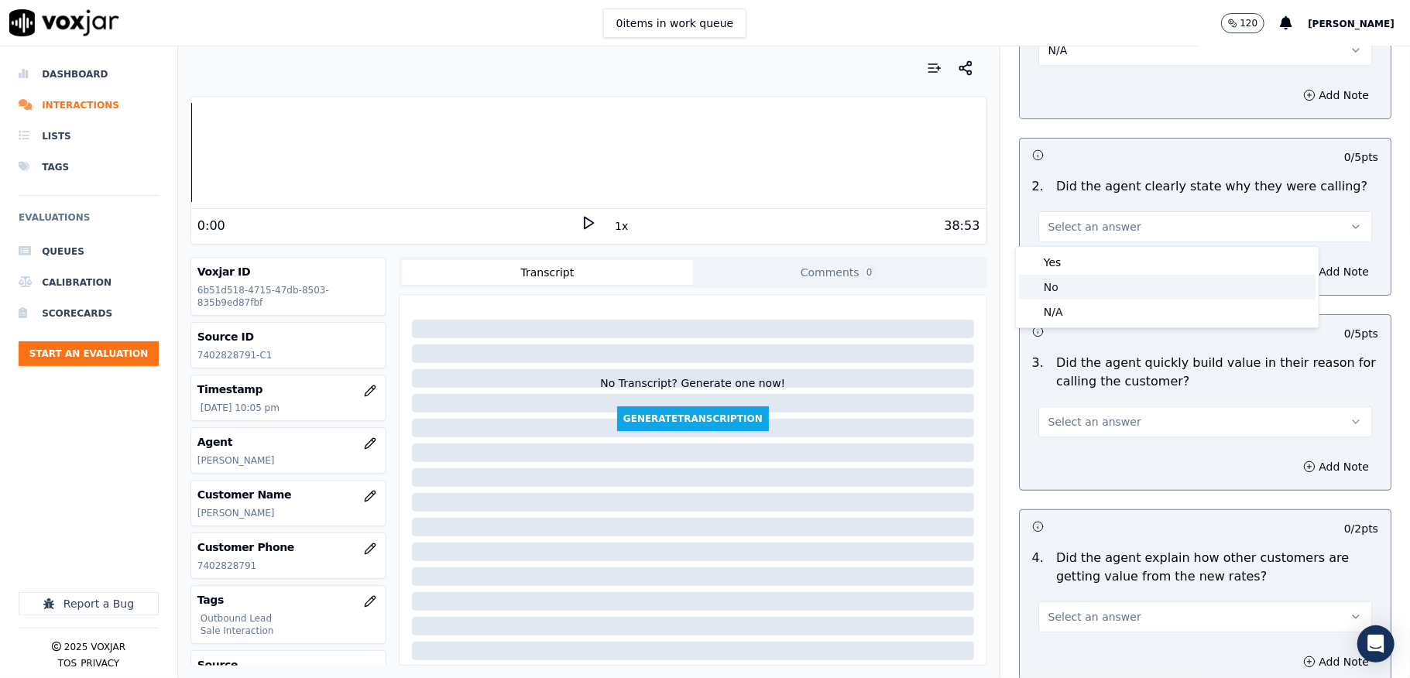
click at [1072, 285] on div "No" at bounding box center [1167, 287] width 297 height 25
click at [1079, 226] on button "No" at bounding box center [1205, 226] width 334 height 31
click at [1064, 255] on div "Yes" at bounding box center [1167, 262] width 297 height 25
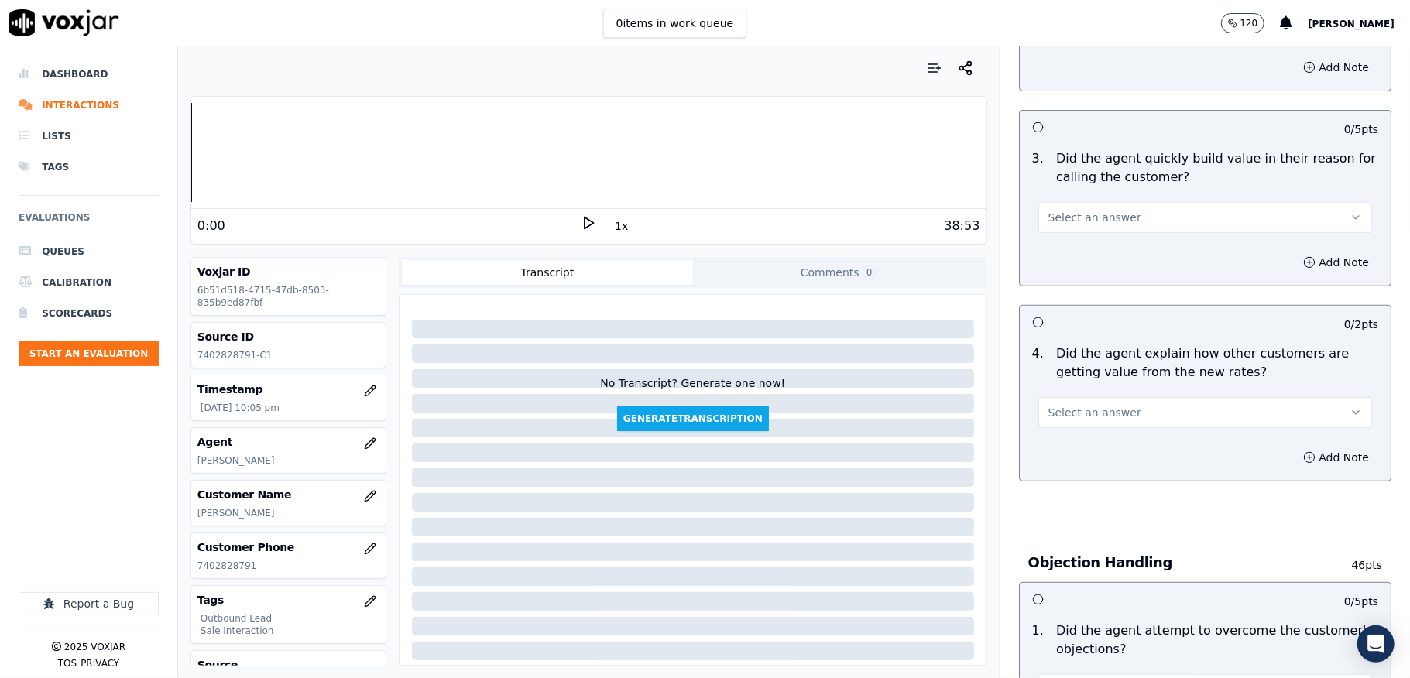
scroll to position [413, 0]
click at [1109, 224] on button "Select an answer" at bounding box center [1205, 215] width 334 height 31
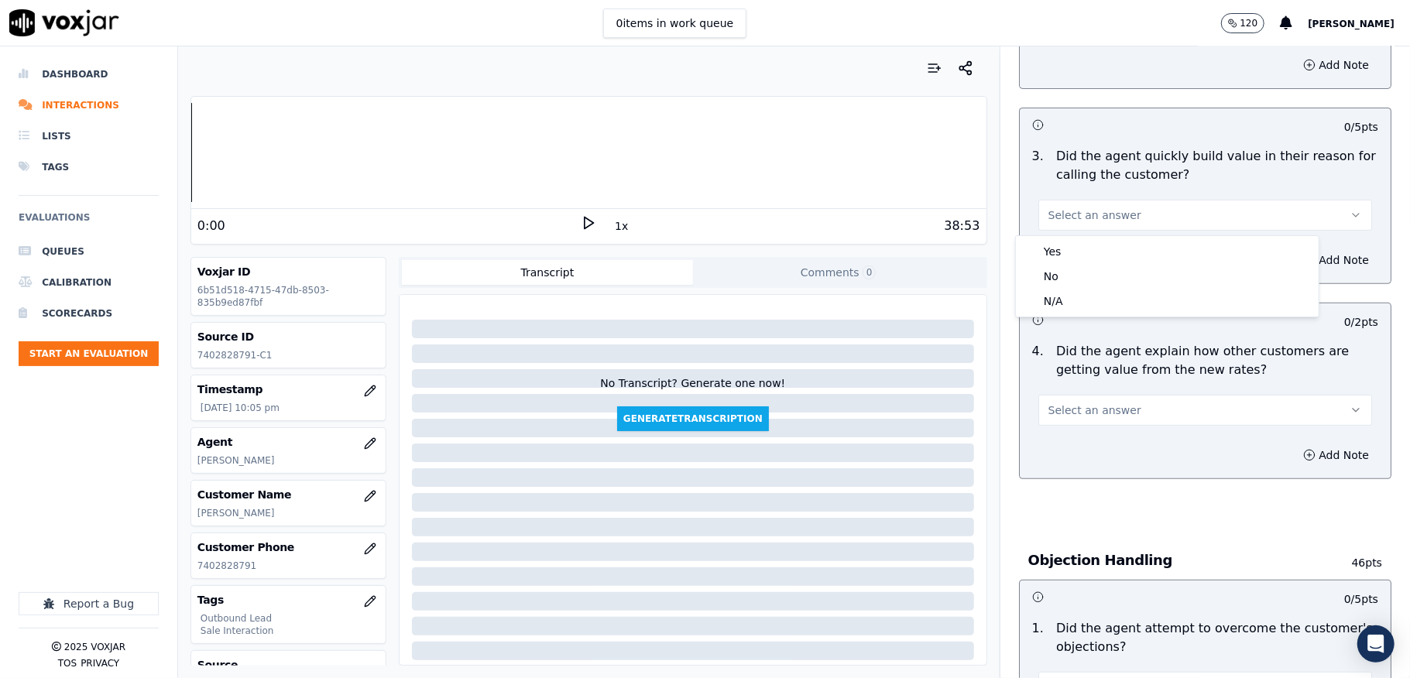
click at [1093, 246] on div "Yes" at bounding box center [1167, 251] width 297 height 25
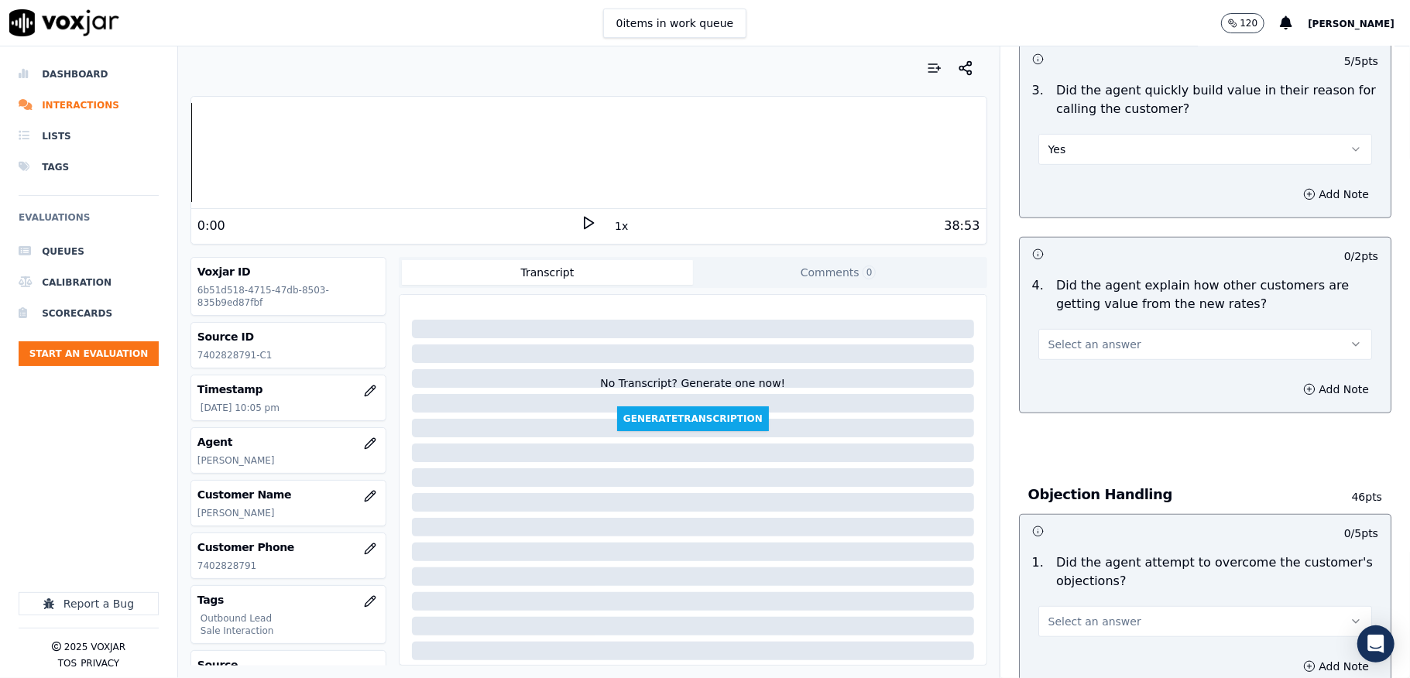
scroll to position [516, 0]
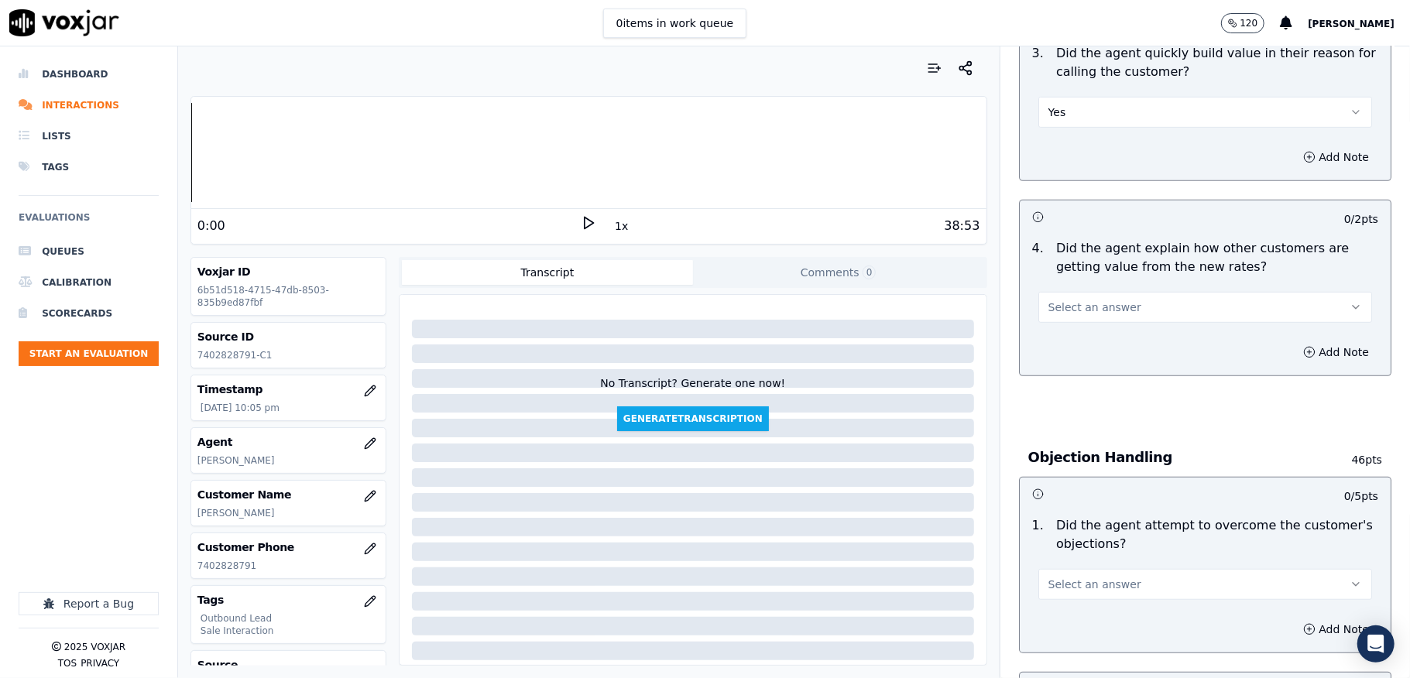
click at [1075, 304] on span "Select an answer" at bounding box center [1094, 307] width 93 height 15
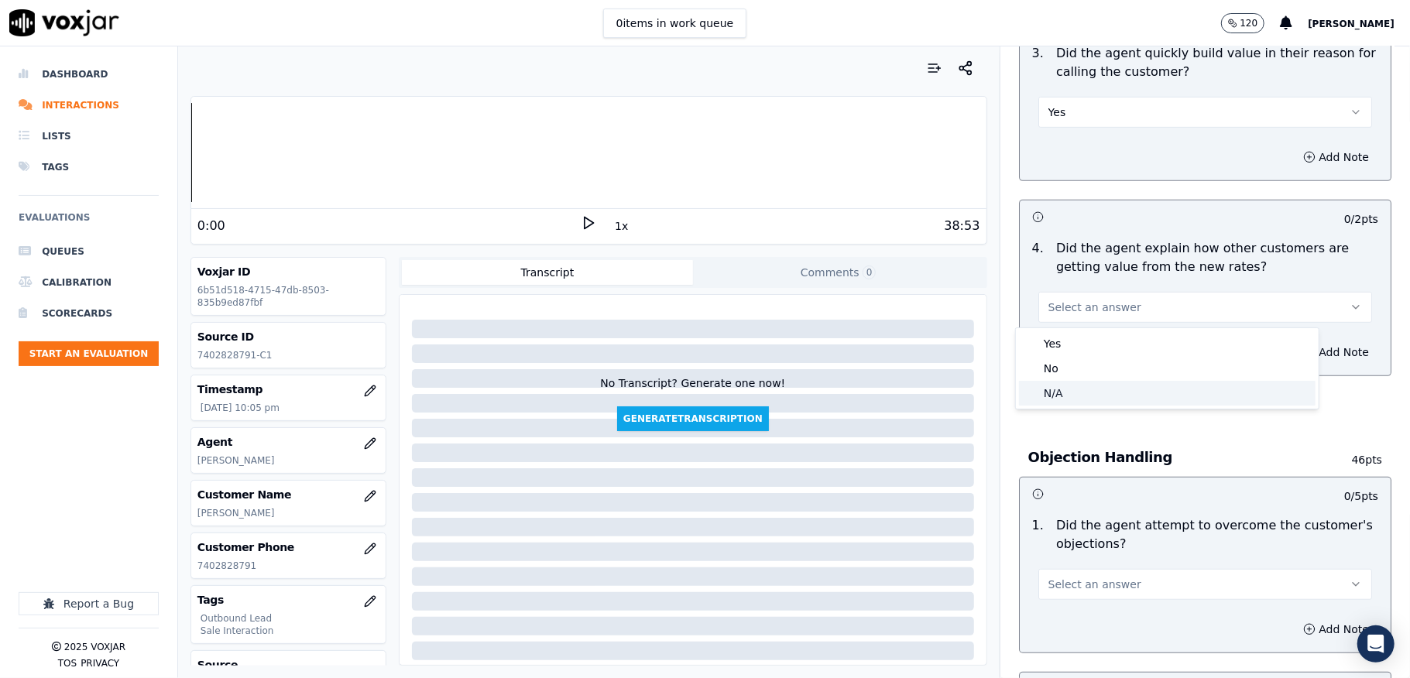
click at [1055, 391] on div "N/A" at bounding box center [1167, 393] width 297 height 25
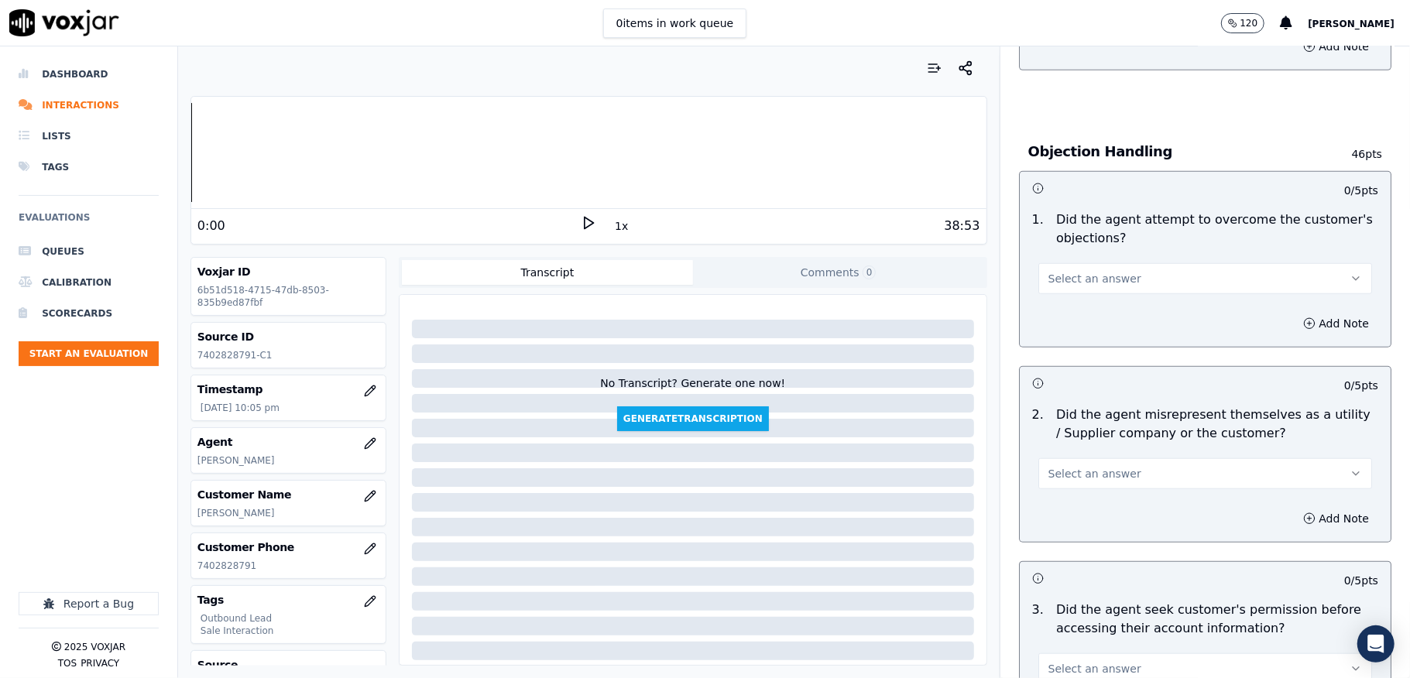
scroll to position [825, 0]
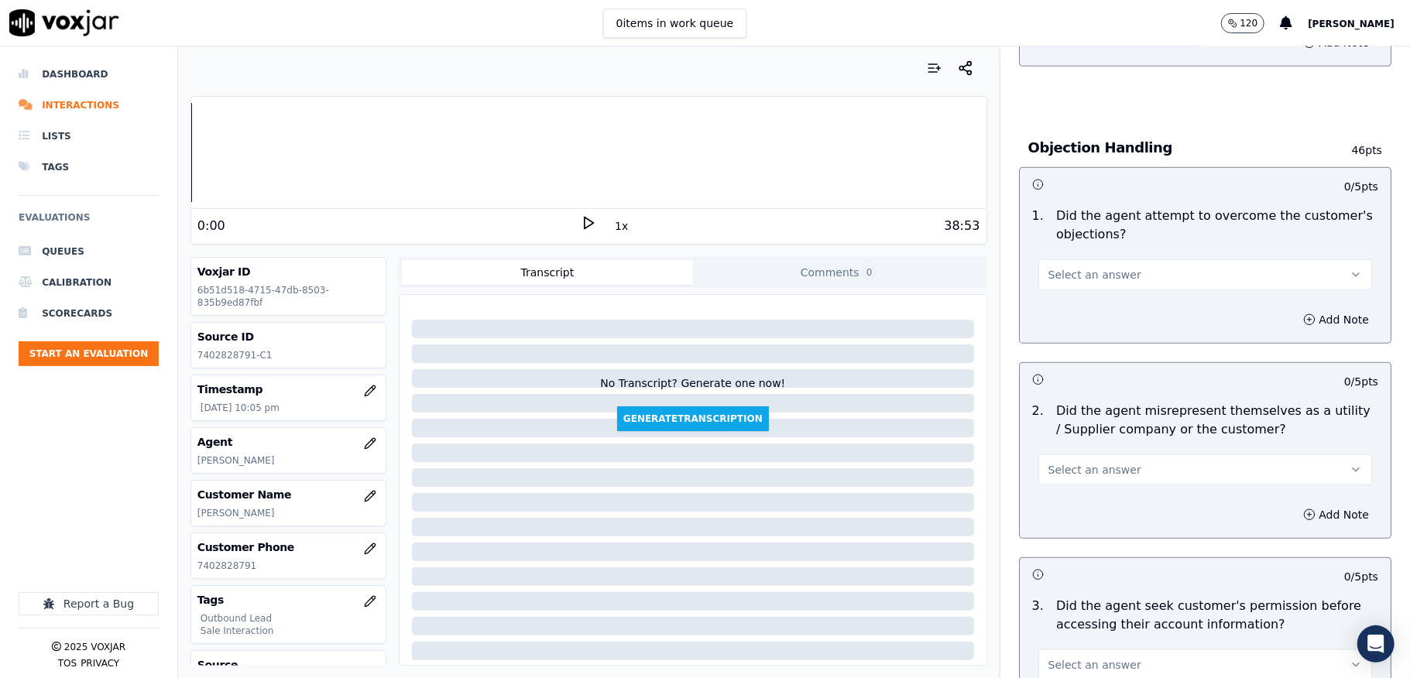
click at [1072, 279] on span "Select an answer" at bounding box center [1094, 274] width 93 height 15
click at [1055, 316] on div "Yes" at bounding box center [1167, 312] width 297 height 25
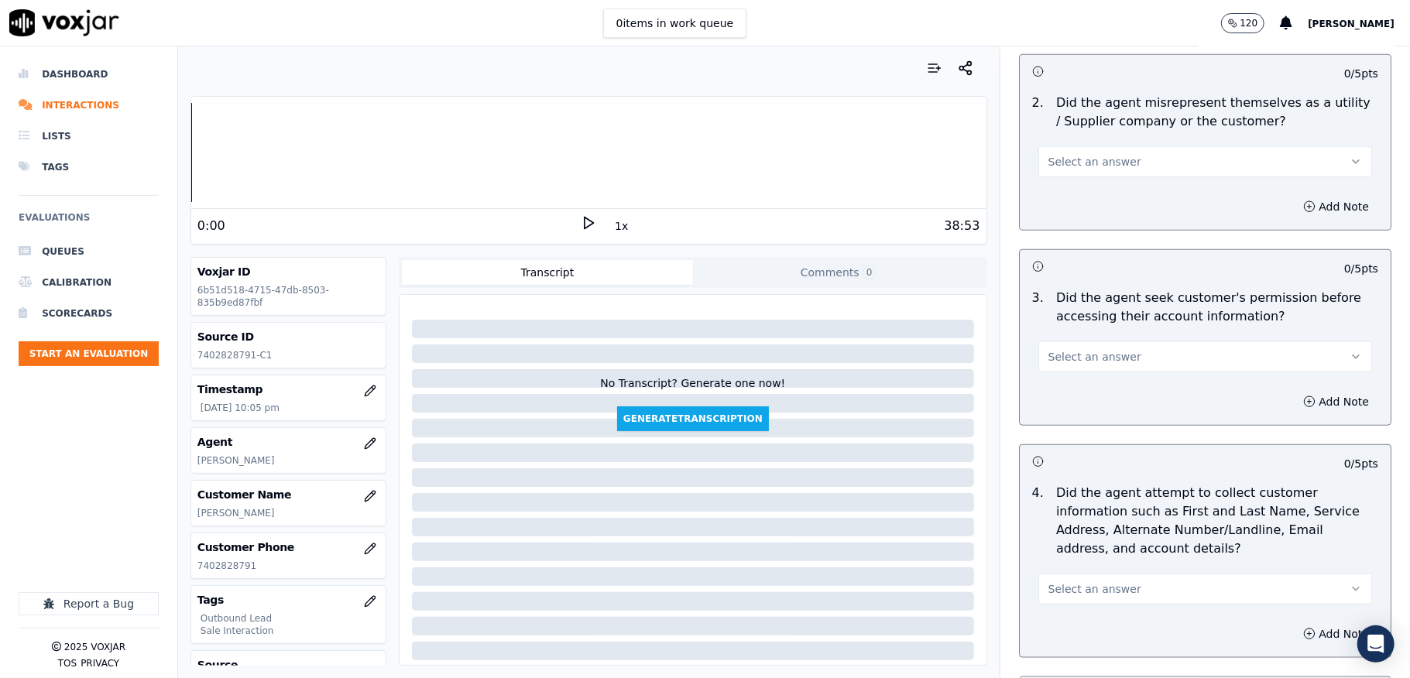
scroll to position [1135, 0]
click at [1097, 165] on span "Select an answer" at bounding box center [1094, 160] width 93 height 15
click at [1070, 218] on div "No" at bounding box center [1167, 222] width 297 height 25
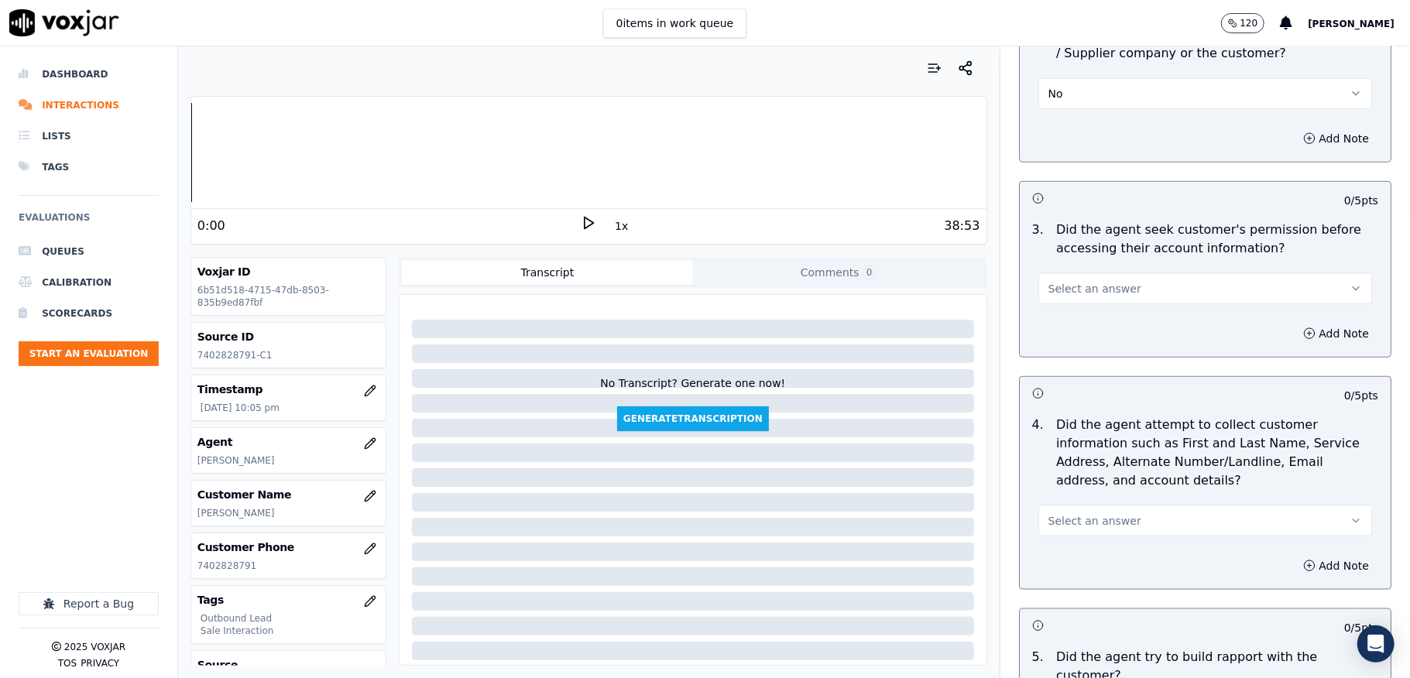
scroll to position [1239, 0]
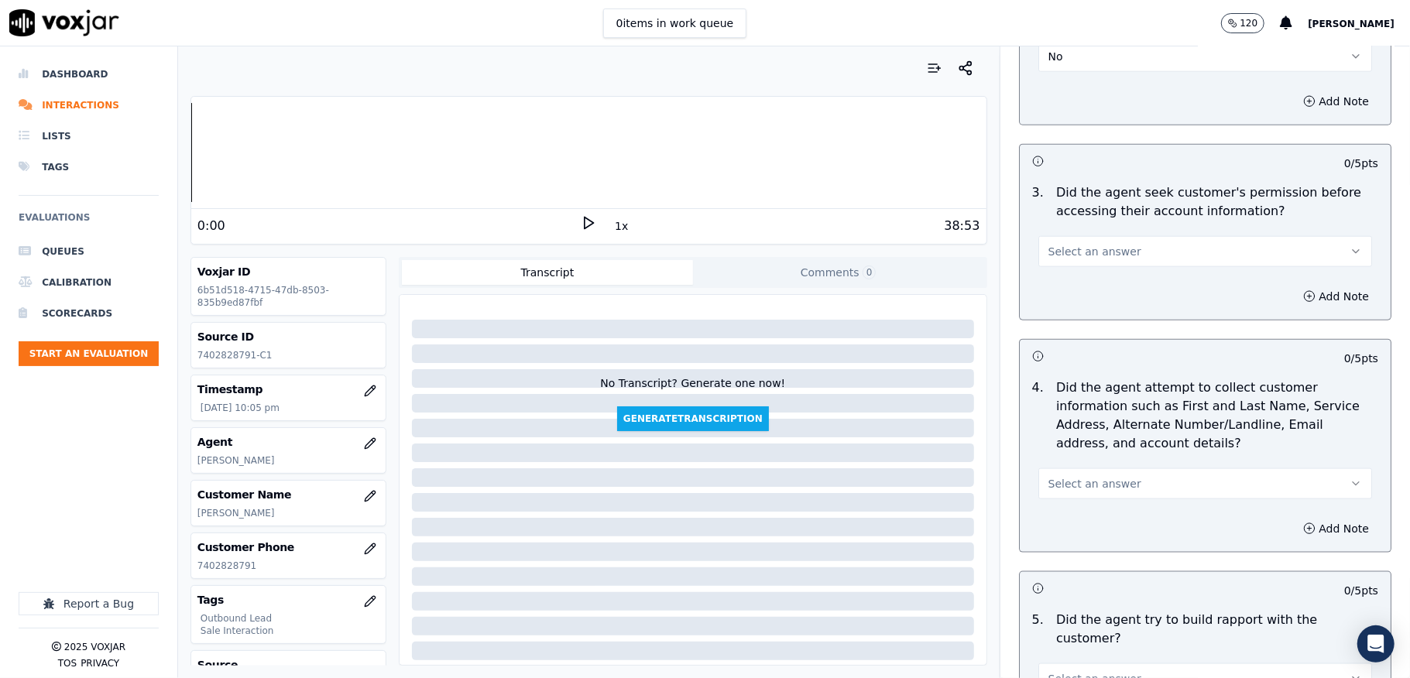
click at [1076, 248] on span "Select an answer" at bounding box center [1094, 251] width 93 height 15
click at [1060, 314] on div "No" at bounding box center [1167, 315] width 297 height 25
click at [1294, 300] on button "Add Note" at bounding box center [1336, 297] width 84 height 22
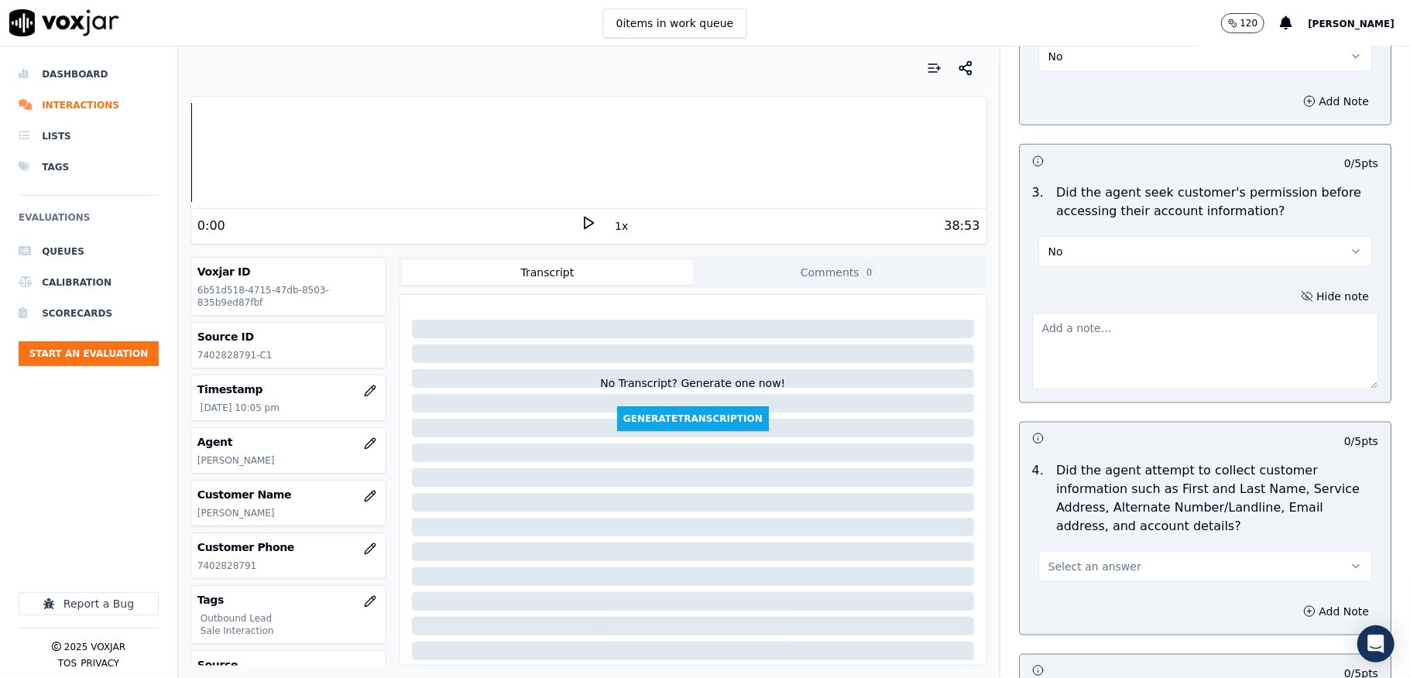
drag, startPoint x: 1160, startPoint y: 344, endPoint x: 1183, endPoint y: 317, distance: 35.7
click at [1160, 345] on textarea at bounding box center [1205, 352] width 346 height 76
paste textarea "@2:57 [PERSON_NAME] shares the account number <> The agent must ask for and obt…"
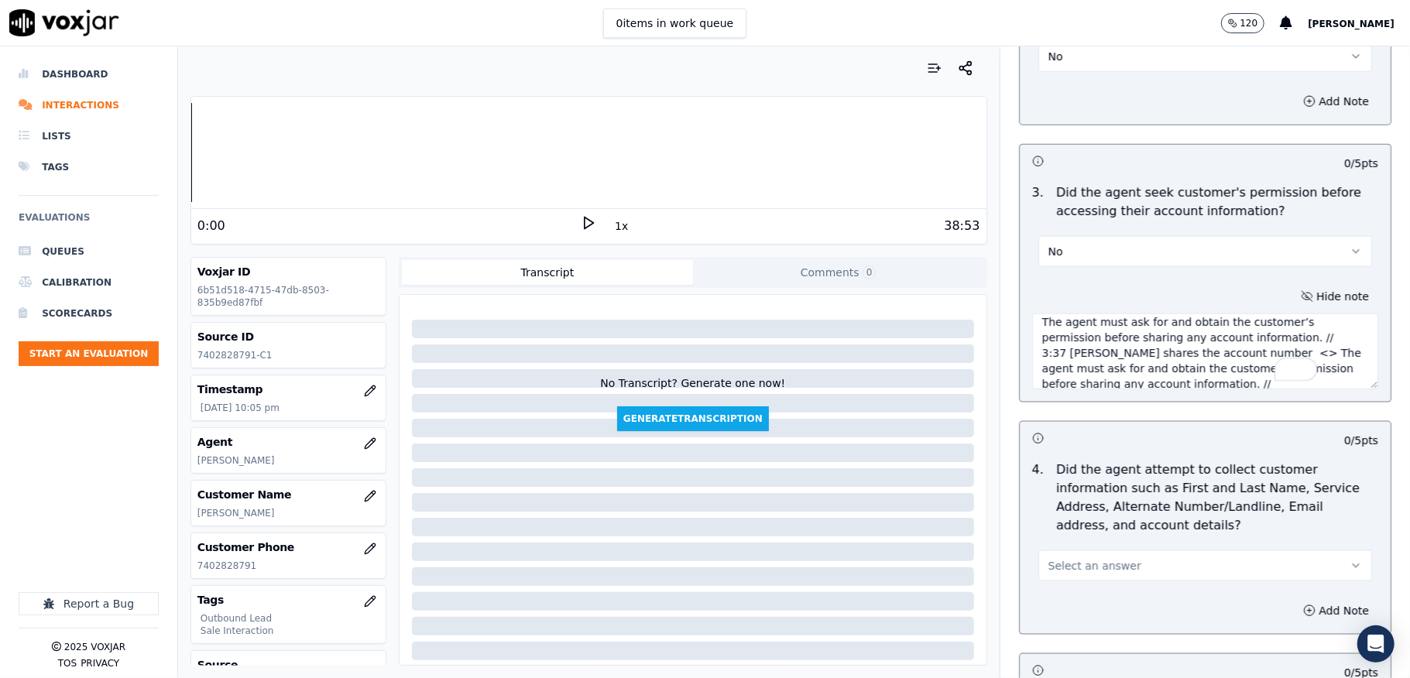
scroll to position [26, 0]
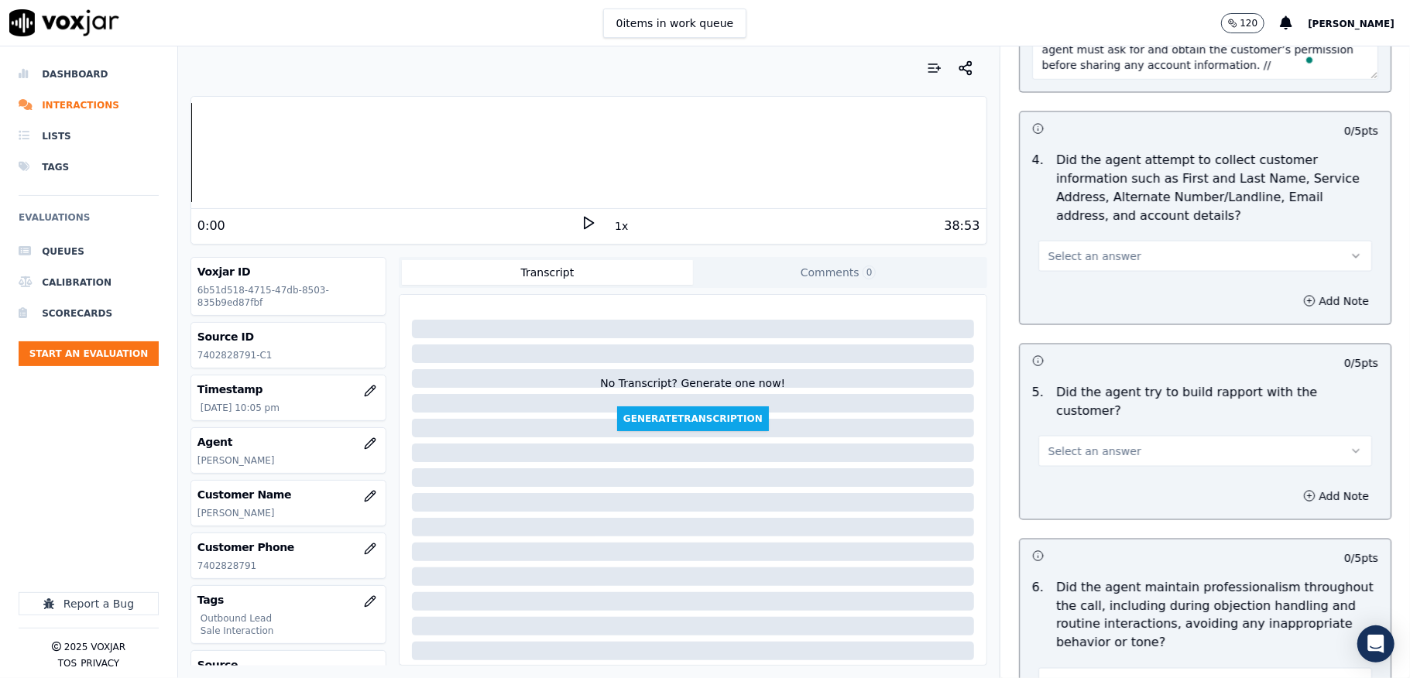
type textarea "@2:57 [PERSON_NAME] shares the account number <> The agent must ask for and obt…"
click at [1095, 264] on span "Select an answer" at bounding box center [1094, 256] width 93 height 15
click at [1066, 316] on div "No" at bounding box center [1167, 320] width 297 height 25
click at [1069, 259] on button "No" at bounding box center [1205, 256] width 334 height 31
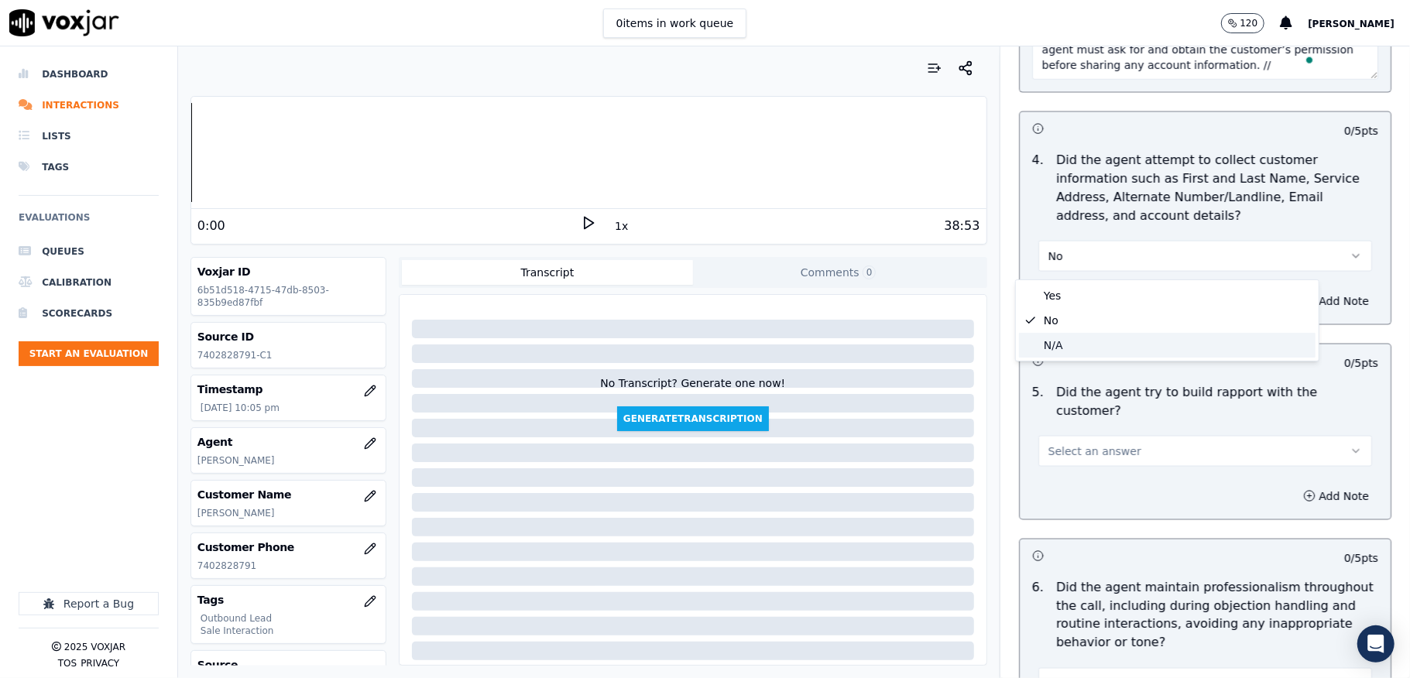
click at [1048, 354] on div "N/A" at bounding box center [1167, 345] width 297 height 25
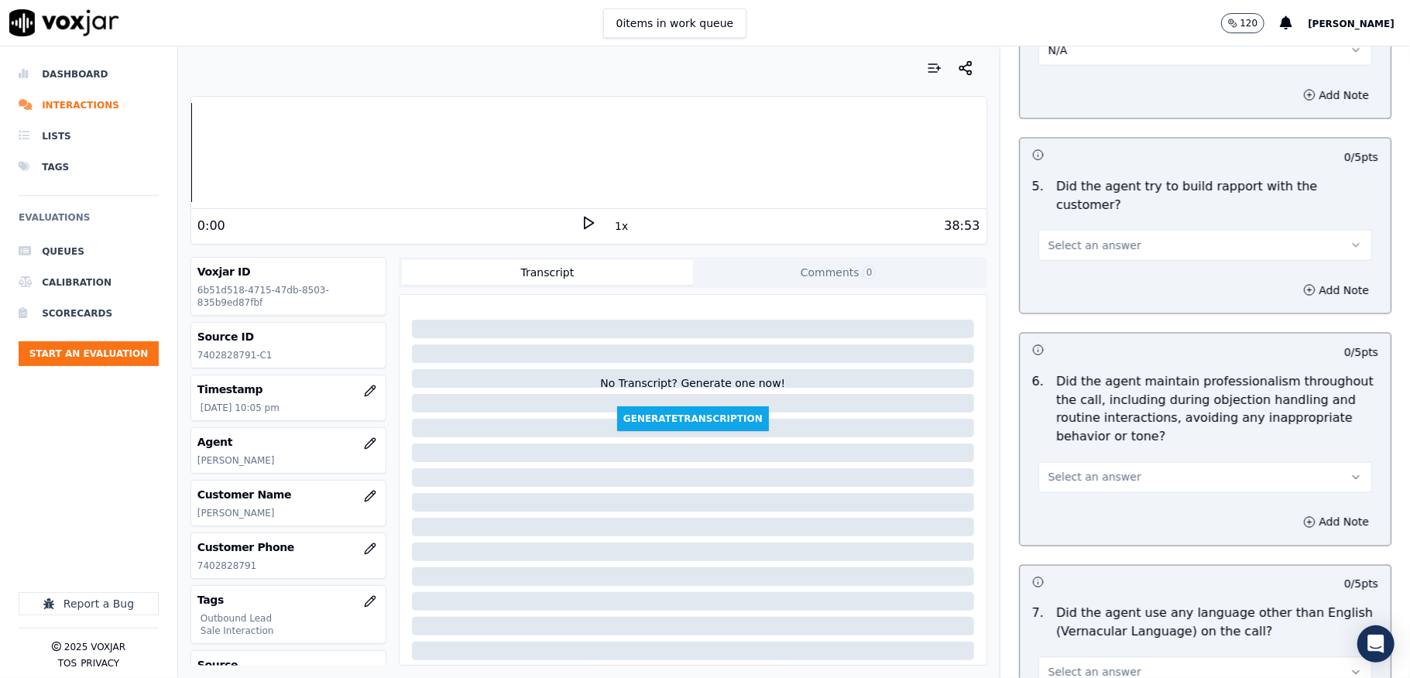
click at [1087, 238] on span "Select an answer" at bounding box center [1094, 245] width 93 height 15
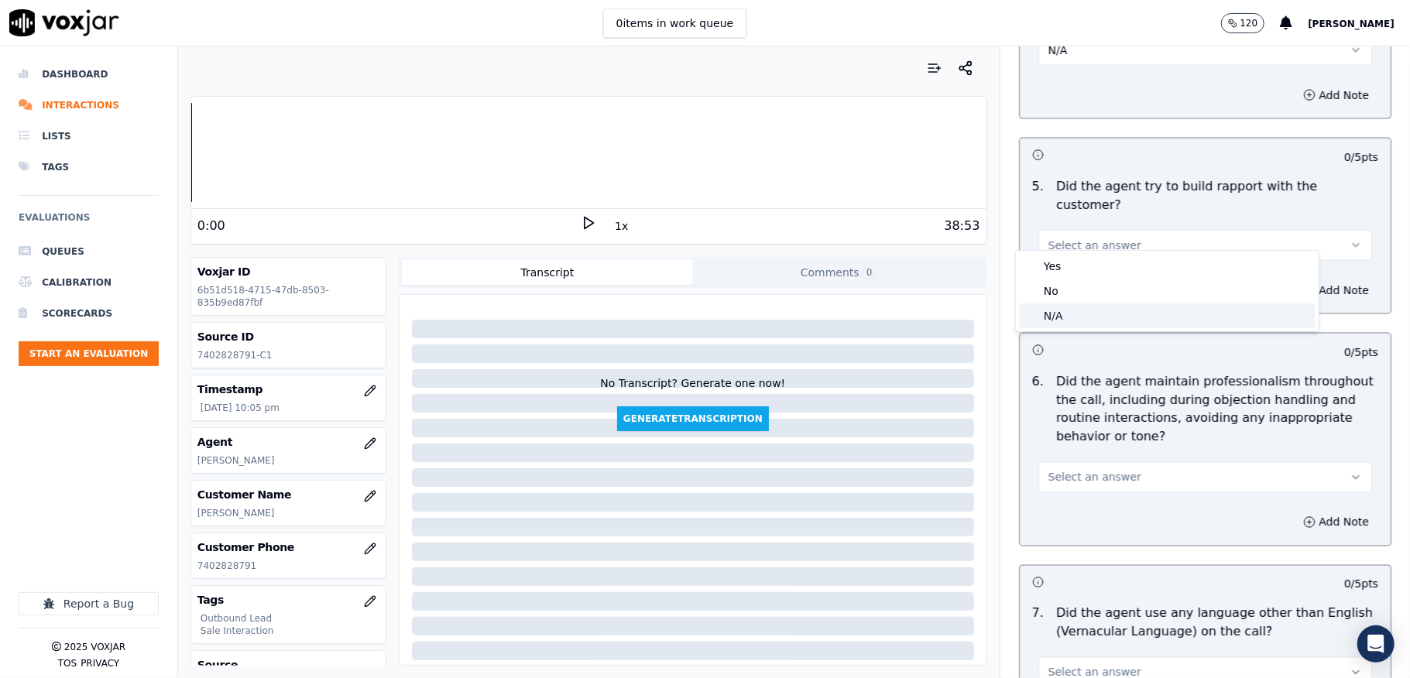
click at [1052, 311] on div "N/A" at bounding box center [1167, 316] width 297 height 25
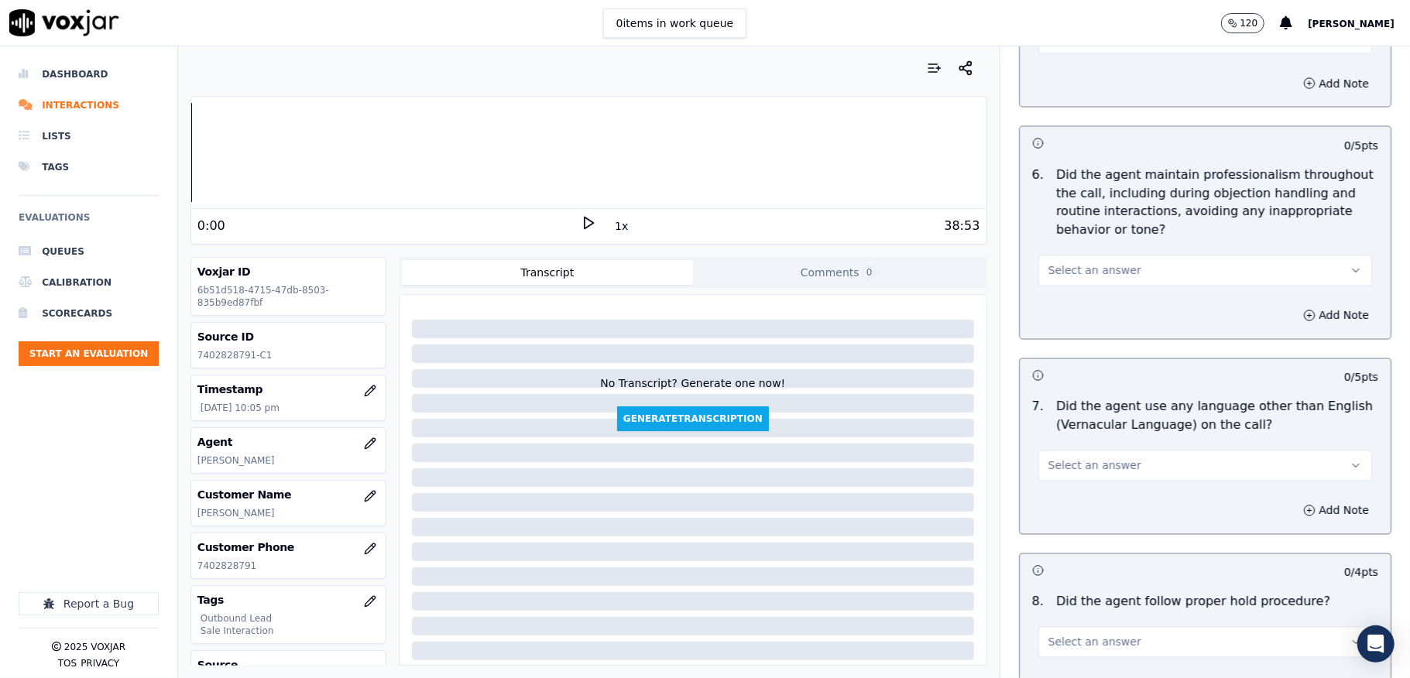
click at [1079, 256] on button "Select an answer" at bounding box center [1205, 271] width 334 height 31
click at [1050, 282] on div "Yes" at bounding box center [1167, 292] width 297 height 25
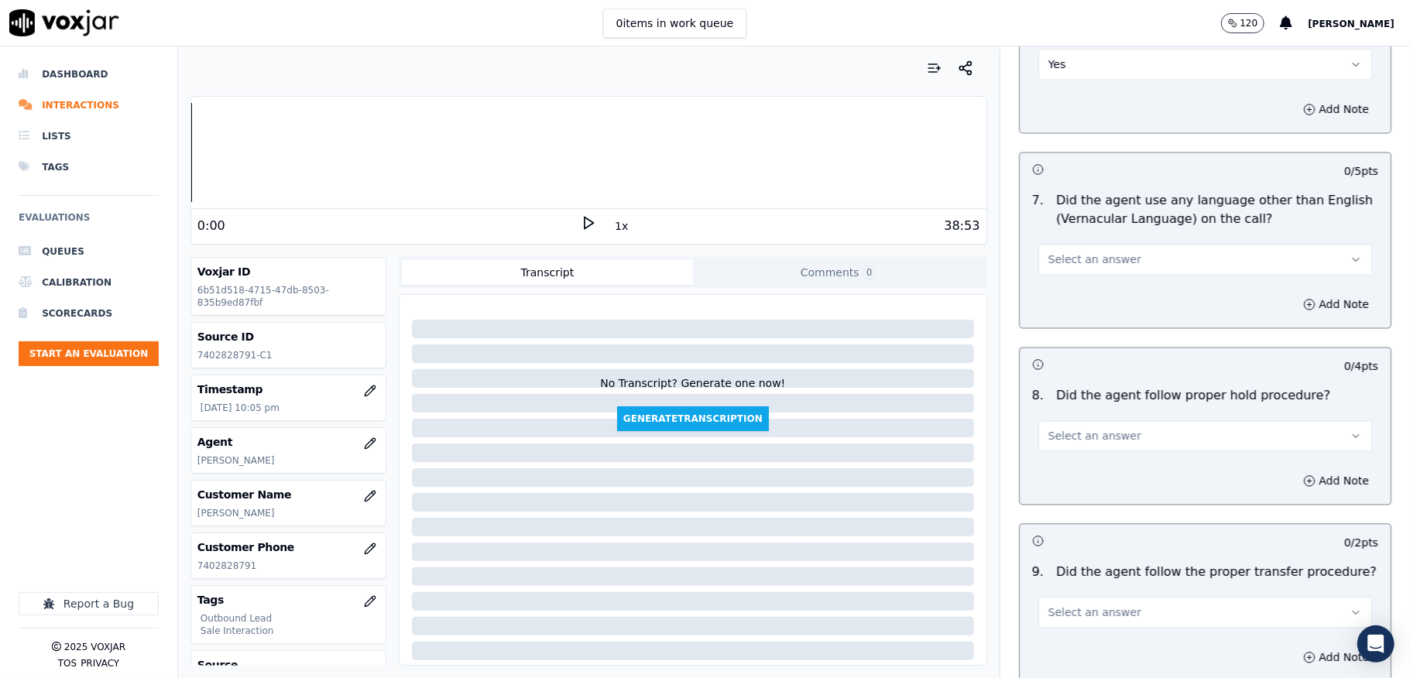
click at [1094, 252] on span "Select an answer" at bounding box center [1094, 259] width 93 height 15
click at [1062, 304] on div "No" at bounding box center [1167, 306] width 297 height 25
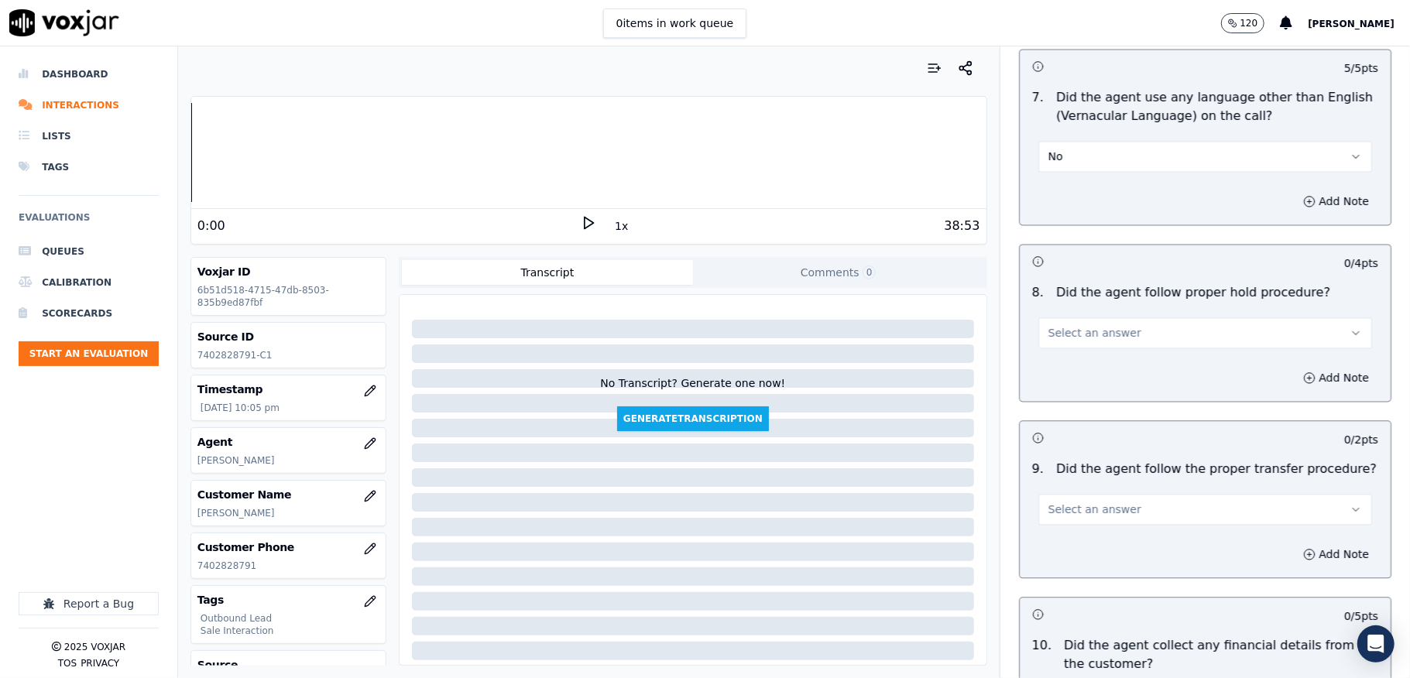
click at [1072, 325] on span "Select an answer" at bounding box center [1094, 332] width 93 height 15
click at [1062, 352] on div "Yes" at bounding box center [1167, 355] width 297 height 25
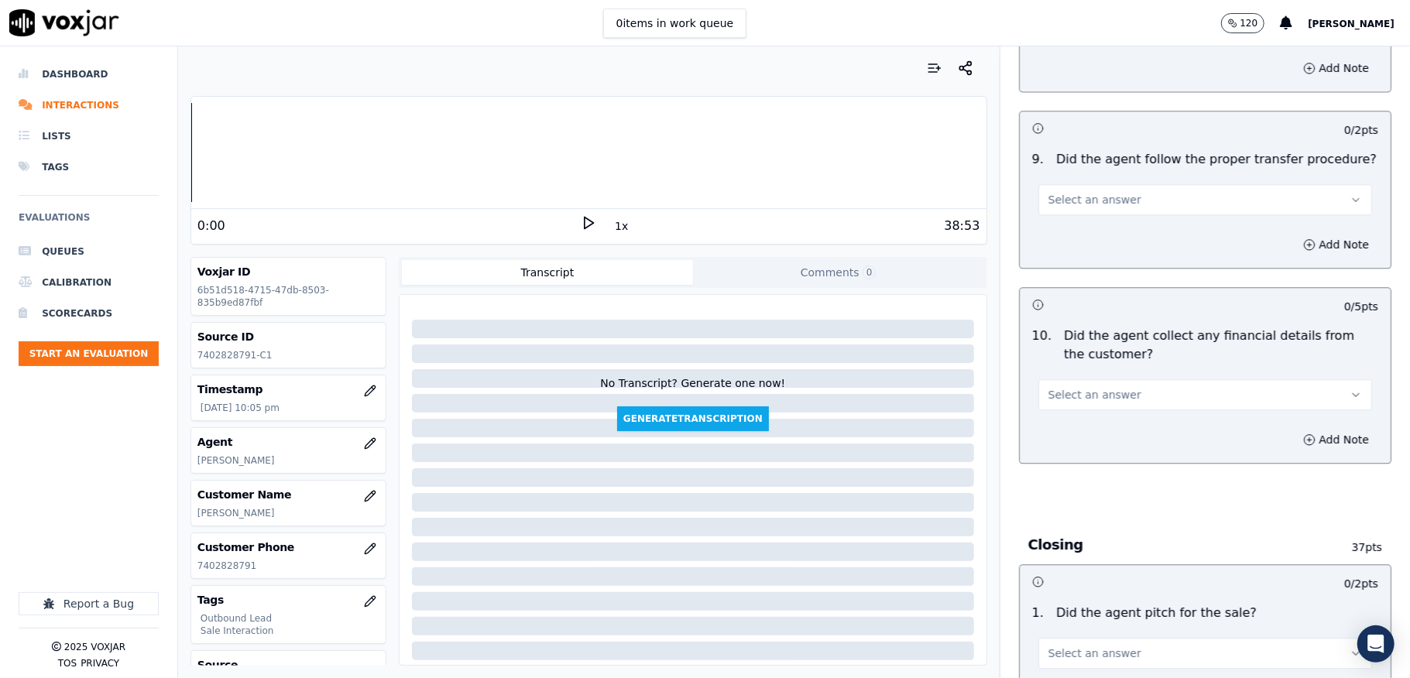
click at [1076, 184] on button "Select an answer" at bounding box center [1205, 199] width 334 height 31
drag, startPoint x: 1055, startPoint y: 223, endPoint x: 1050, endPoint y: 270, distance: 47.5
click at [1053, 228] on div "Yes" at bounding box center [1167, 223] width 297 height 25
click at [1076, 387] on span "Select an answer" at bounding box center [1094, 394] width 93 height 15
click at [1083, 432] on div "No" at bounding box center [1167, 443] width 297 height 25
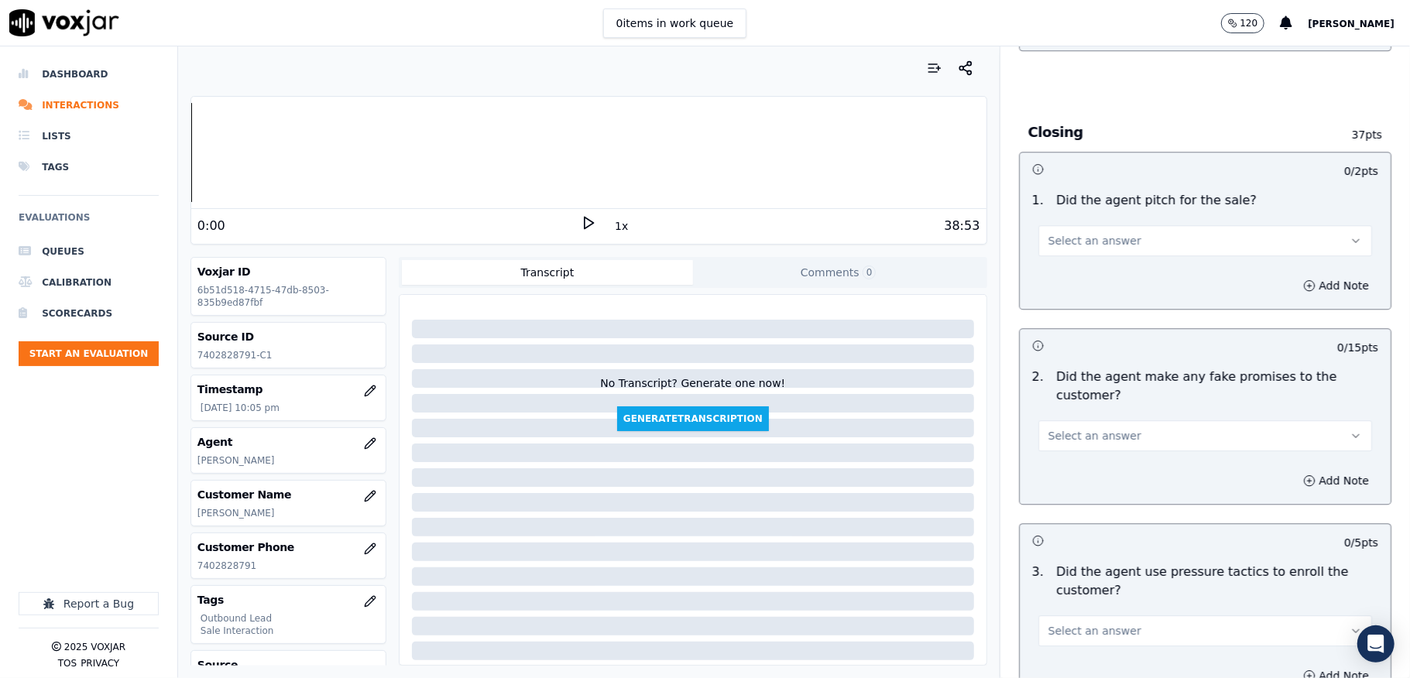
click at [1118, 237] on button "Select an answer" at bounding box center [1205, 240] width 334 height 31
click at [1091, 258] on div "Yes" at bounding box center [1167, 264] width 297 height 25
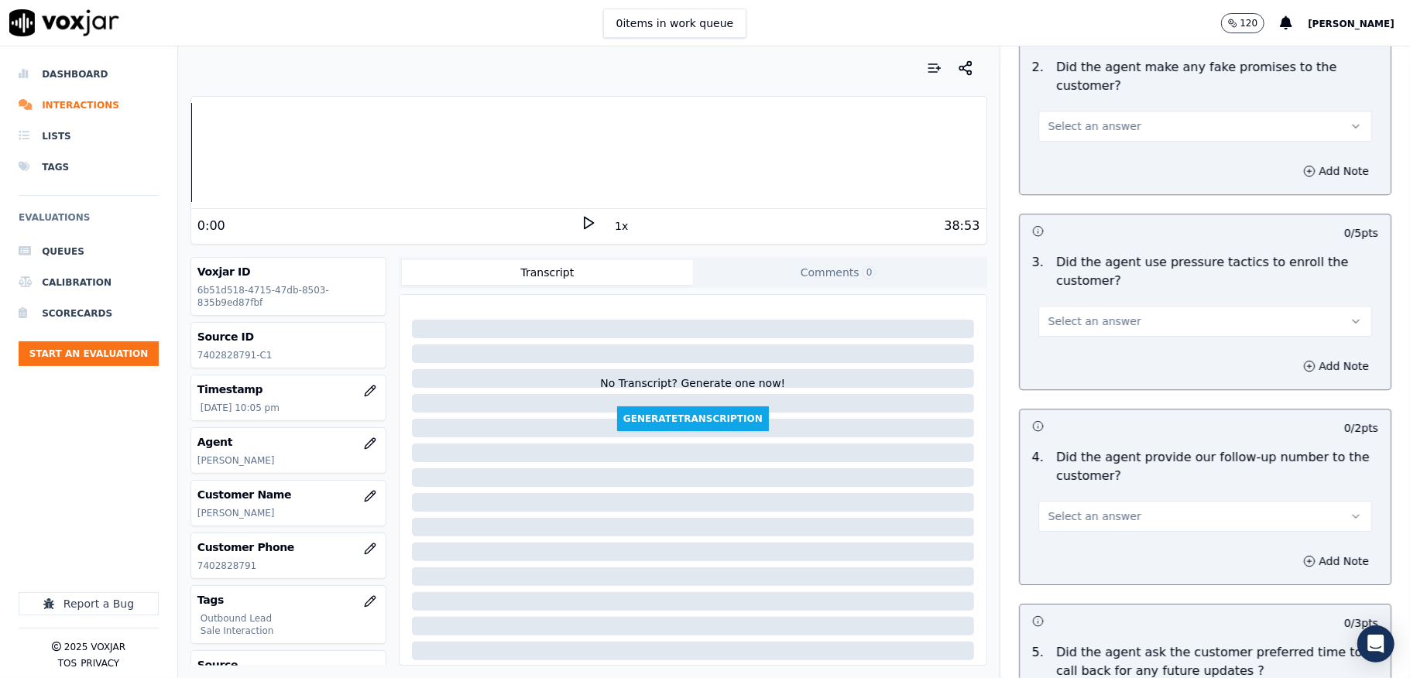
click at [1094, 118] on span "Select an answer" at bounding box center [1094, 125] width 93 height 15
click at [1060, 172] on div "No" at bounding box center [1167, 175] width 297 height 25
click at [1098, 319] on span "Select an answer" at bounding box center [1094, 321] width 93 height 15
click at [1064, 366] on div "No" at bounding box center [1167, 371] width 297 height 25
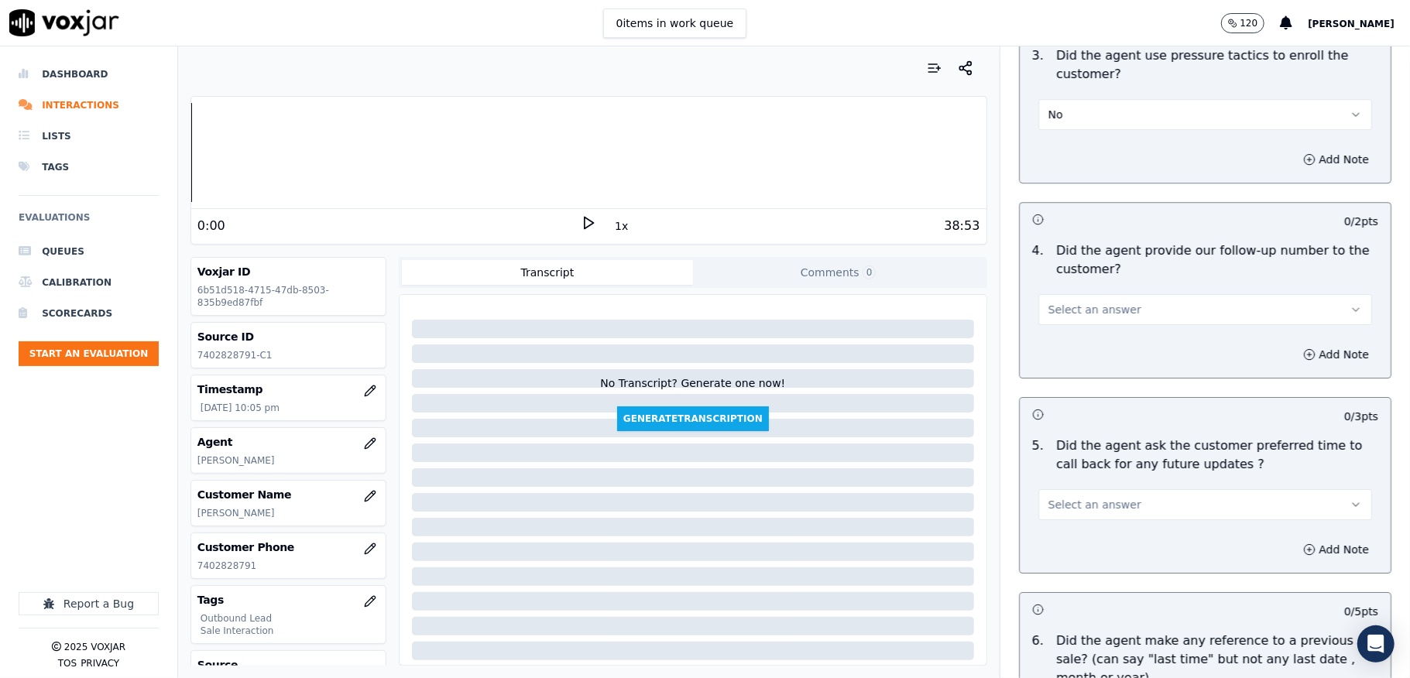
click at [1072, 302] on span "Select an answer" at bounding box center [1094, 309] width 93 height 15
click at [1050, 363] on div "No" at bounding box center [1167, 360] width 297 height 25
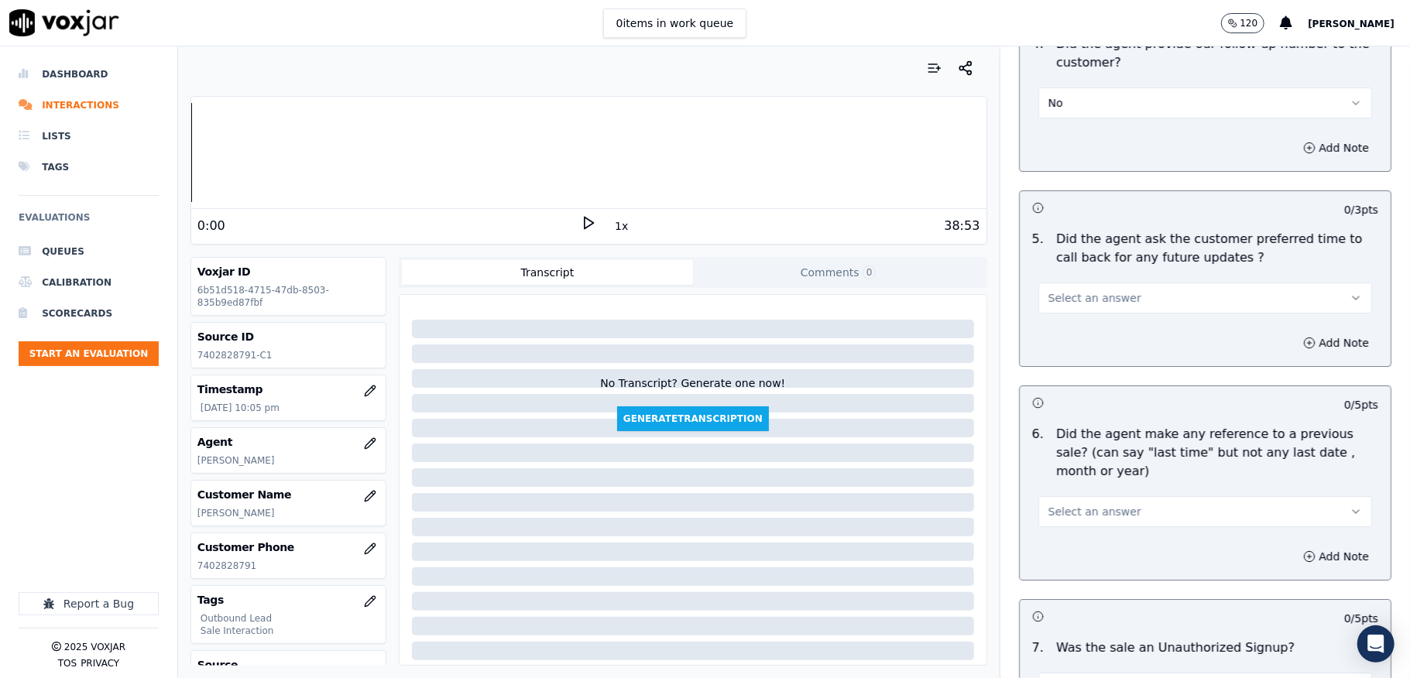
click at [1069, 103] on button "No" at bounding box center [1205, 103] width 334 height 31
click at [1065, 127] on div "Yes" at bounding box center [1167, 129] width 297 height 25
click at [1086, 298] on button "Select an answer" at bounding box center [1205, 298] width 334 height 31
click at [1061, 378] on div "N/A" at bounding box center [1167, 374] width 297 height 25
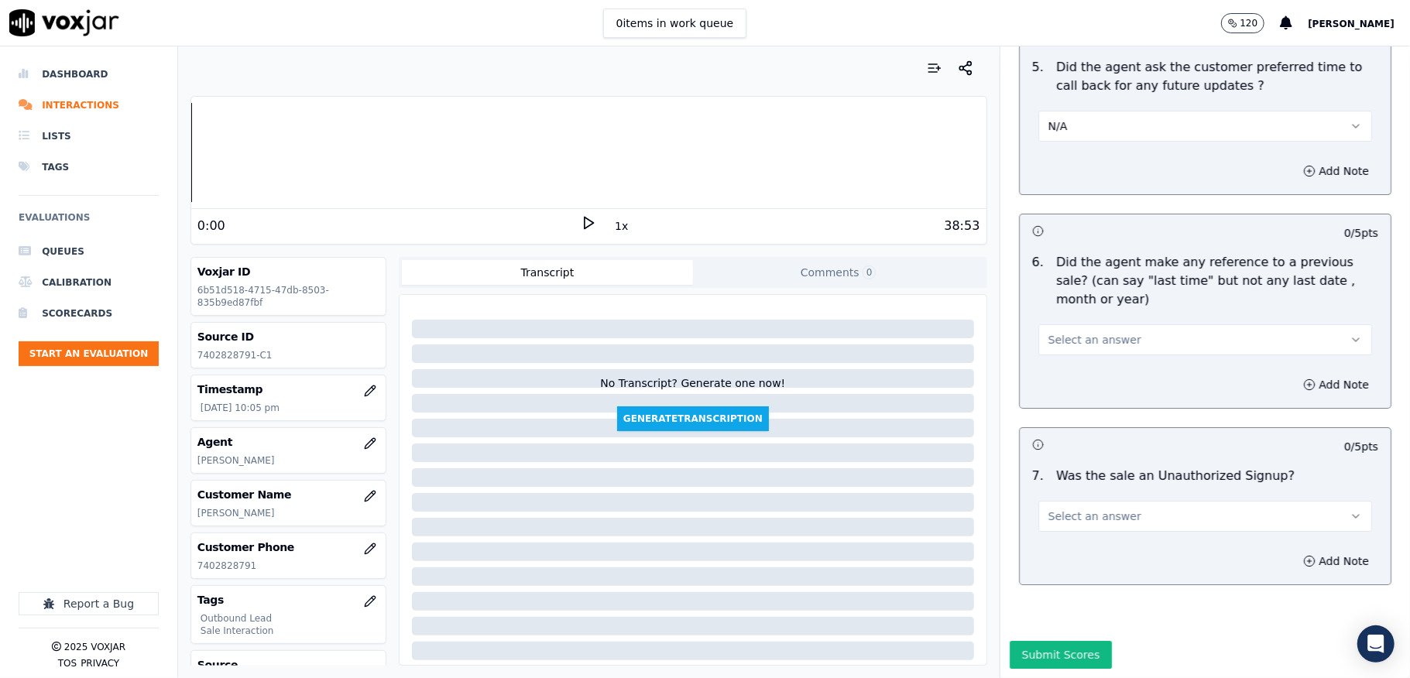
click at [1058, 324] on button "Select an answer" at bounding box center [1205, 339] width 334 height 31
click at [1045, 354] on div "No" at bounding box center [1167, 357] width 297 height 25
click at [1058, 483] on div "7 . Was the sale an Unauthorized Signup? Select an answer" at bounding box center [1205, 499] width 371 height 77
click at [1070, 501] on button "Select an answer" at bounding box center [1205, 516] width 334 height 31
click at [1090, 499] on div "Yes" at bounding box center [1167, 498] width 297 height 25
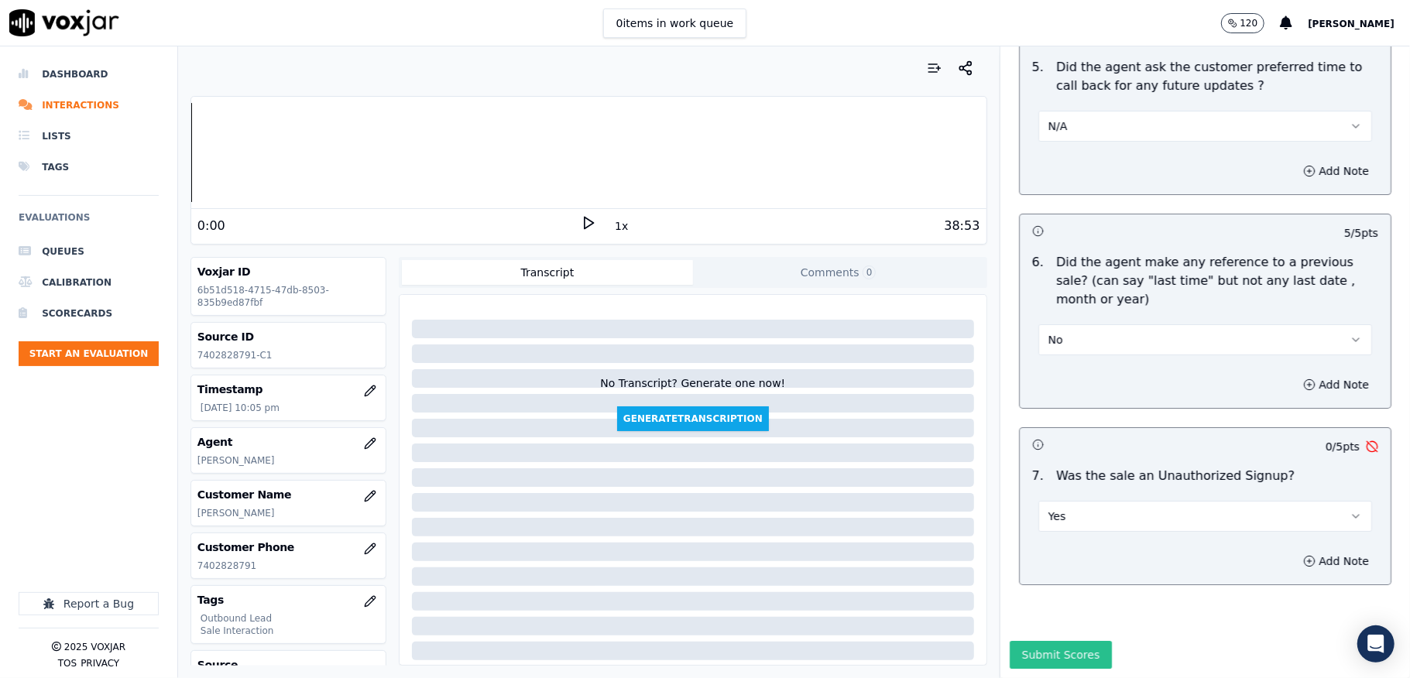
click at [1041, 641] on button "Submit Scores" at bounding box center [1061, 655] width 103 height 28
click at [1069, 501] on button "Yes" at bounding box center [1205, 516] width 334 height 31
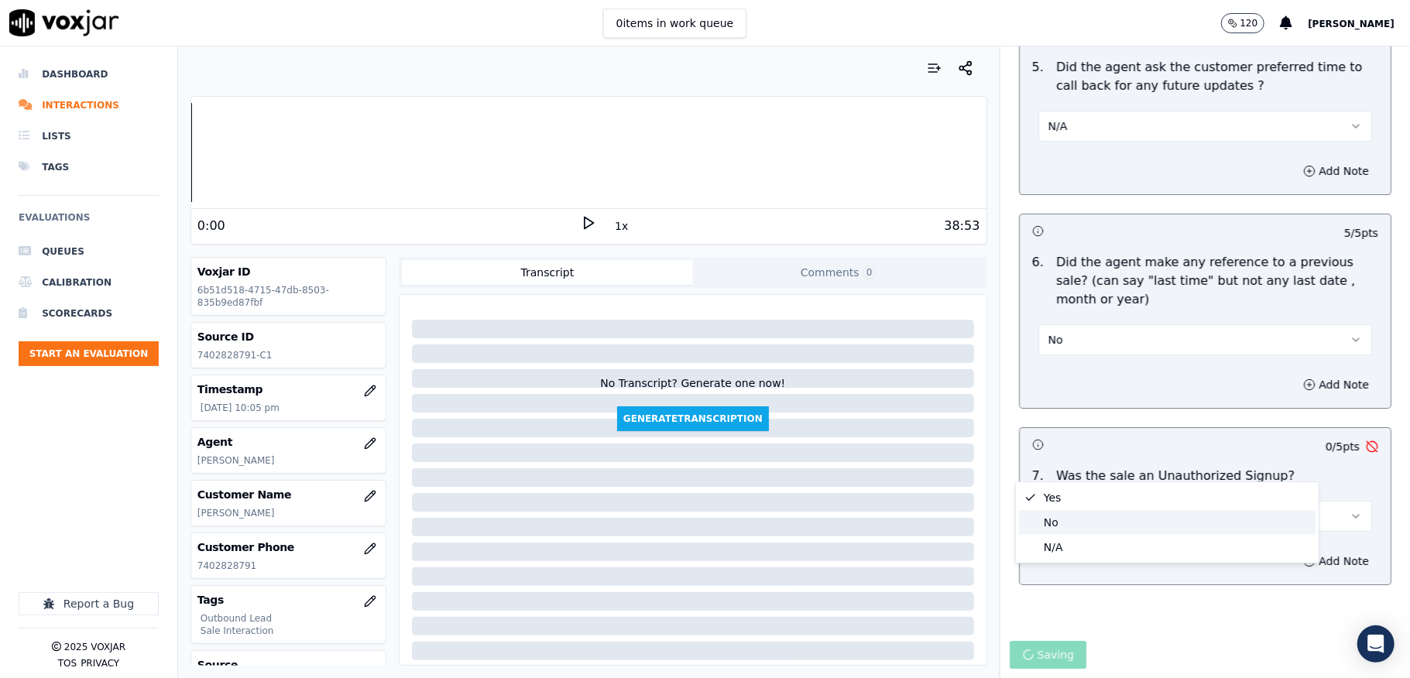
click at [1054, 518] on div "No" at bounding box center [1167, 522] width 297 height 25
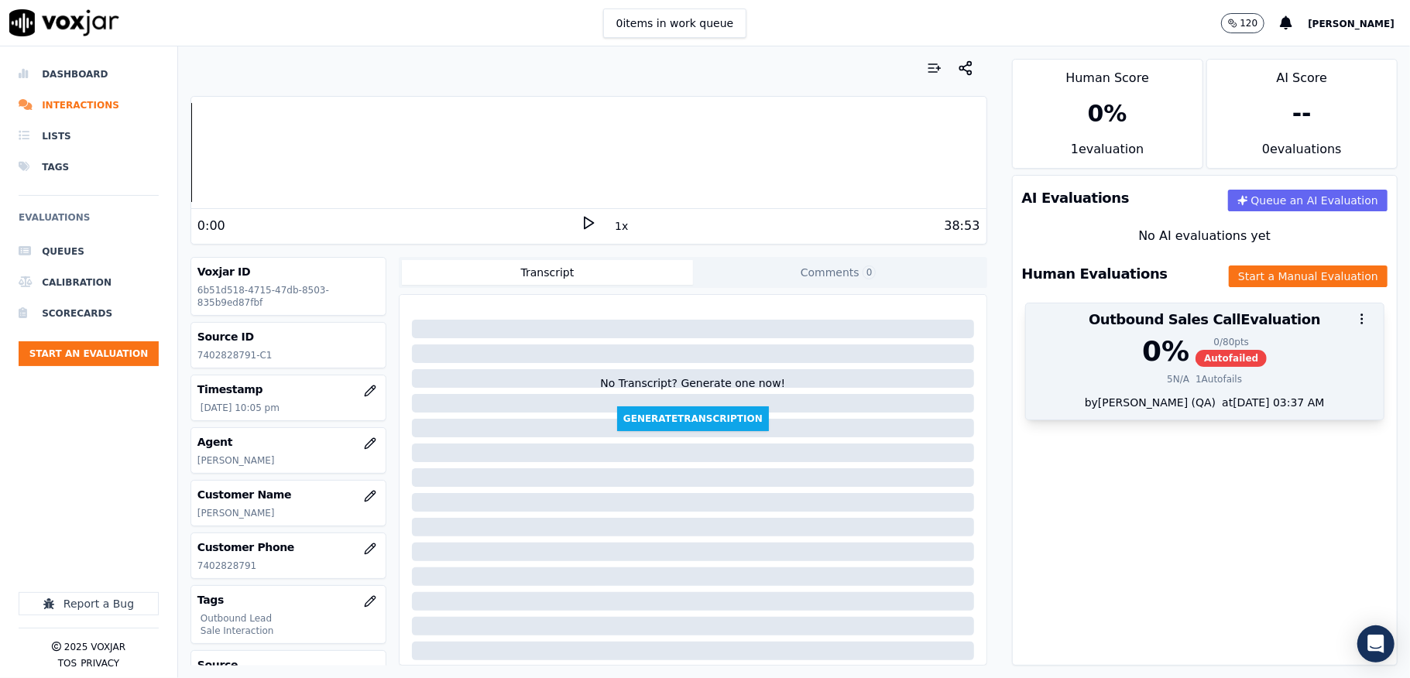
click at [1162, 369] on div "0 % 0 / 80 pts Autofailed 5 N/A 1 Autofails" at bounding box center [1205, 365] width 358 height 59
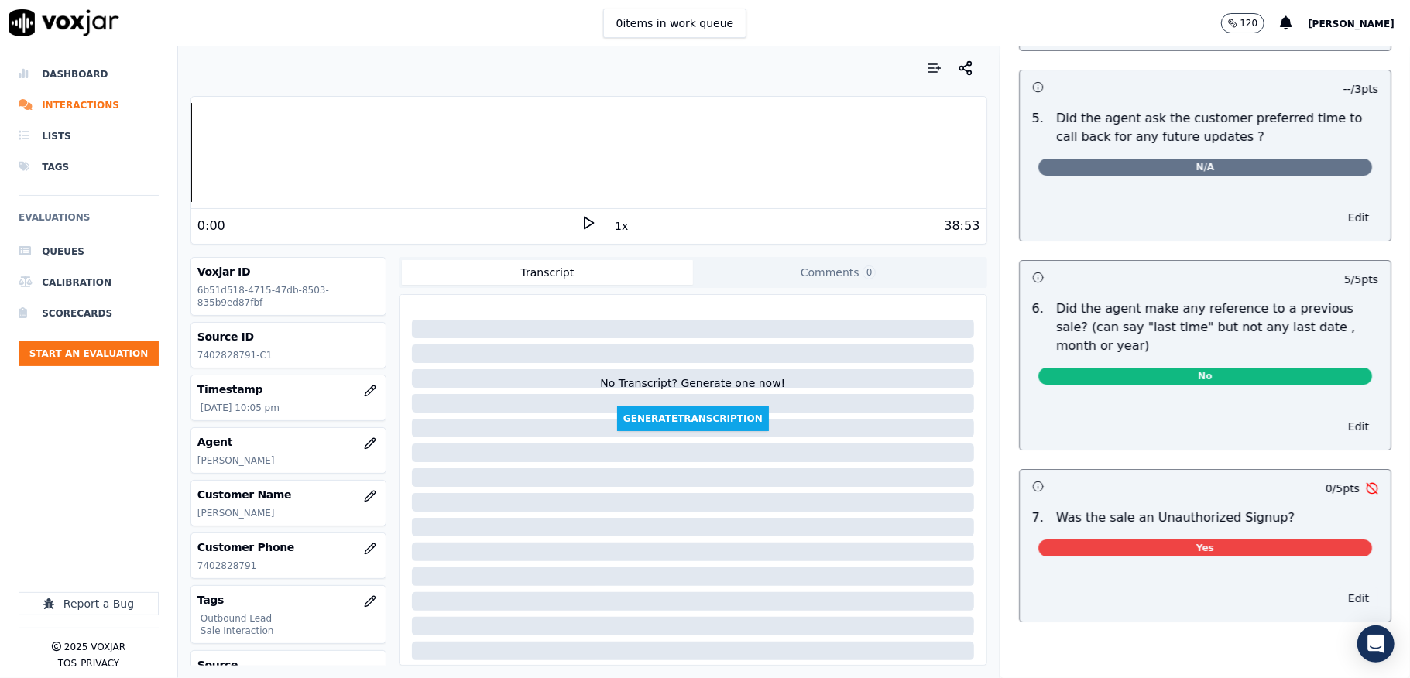
click at [1339, 588] on button "Edit" at bounding box center [1358, 599] width 39 height 22
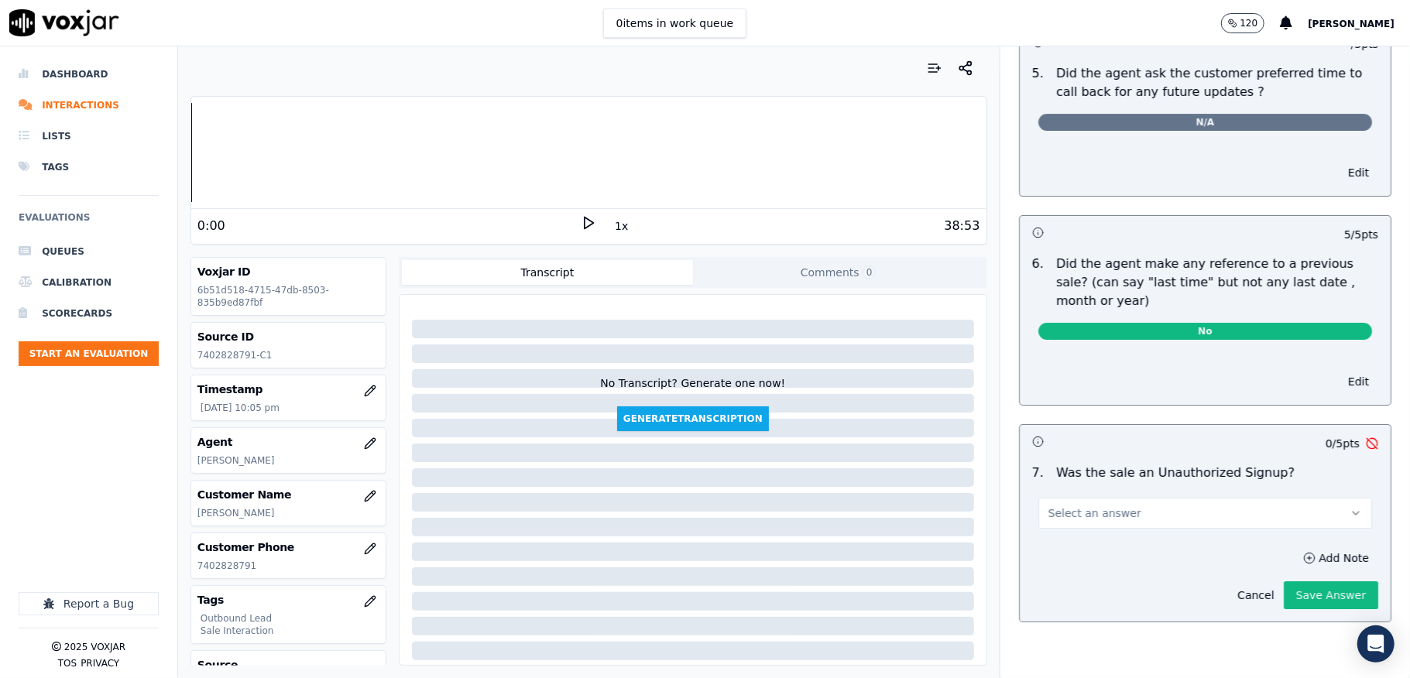
click at [1180, 498] on button "Select an answer" at bounding box center [1205, 513] width 334 height 31
click at [1086, 561] on div "No" at bounding box center [1167, 564] width 297 height 25
click at [1286, 599] on button "Save Answer" at bounding box center [1331, 596] width 94 height 28
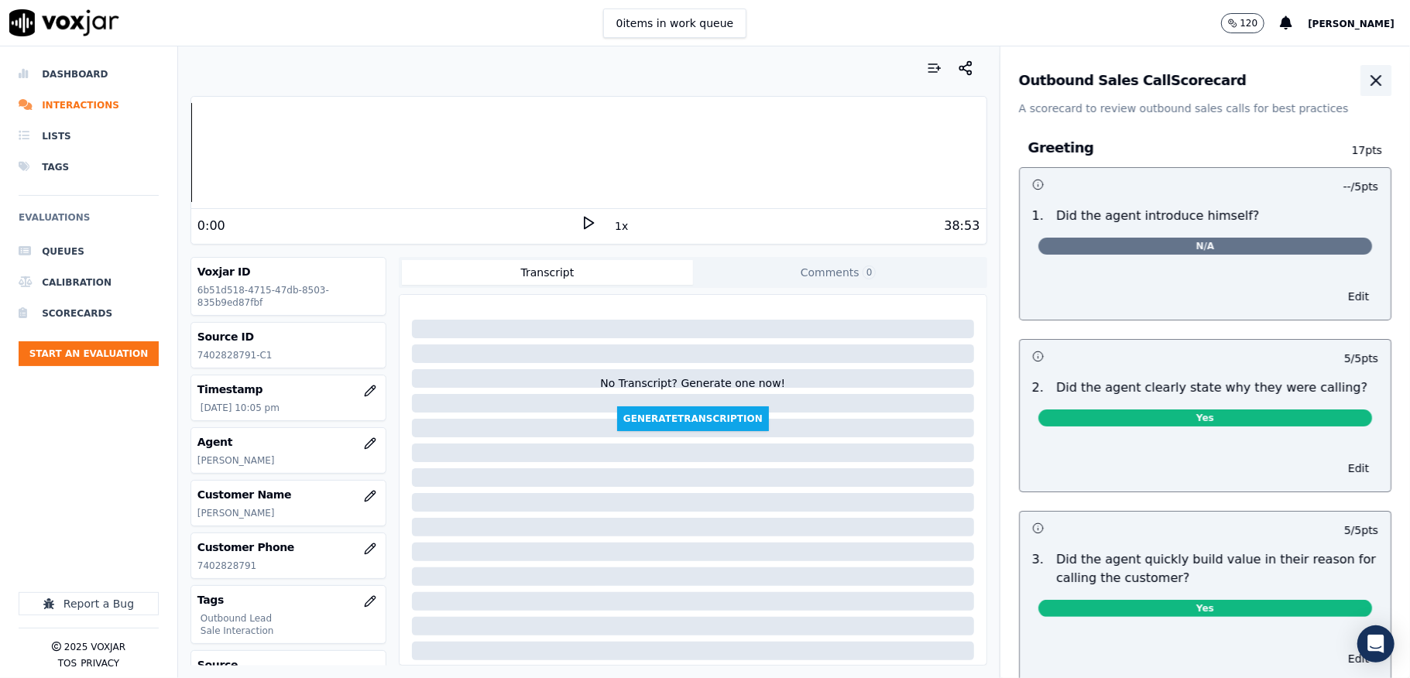
click at [1361, 69] on button "button" at bounding box center [1376, 80] width 31 height 31
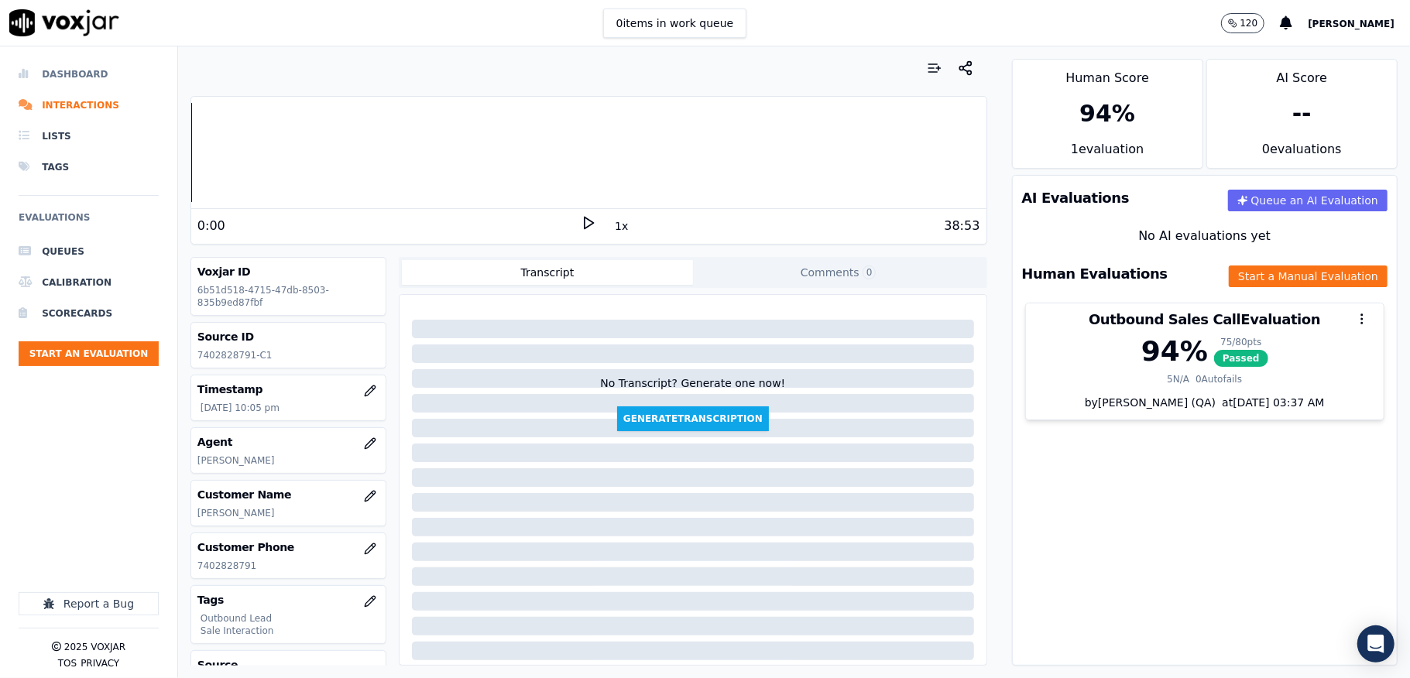
click at [81, 72] on li "Dashboard" at bounding box center [89, 74] width 140 height 31
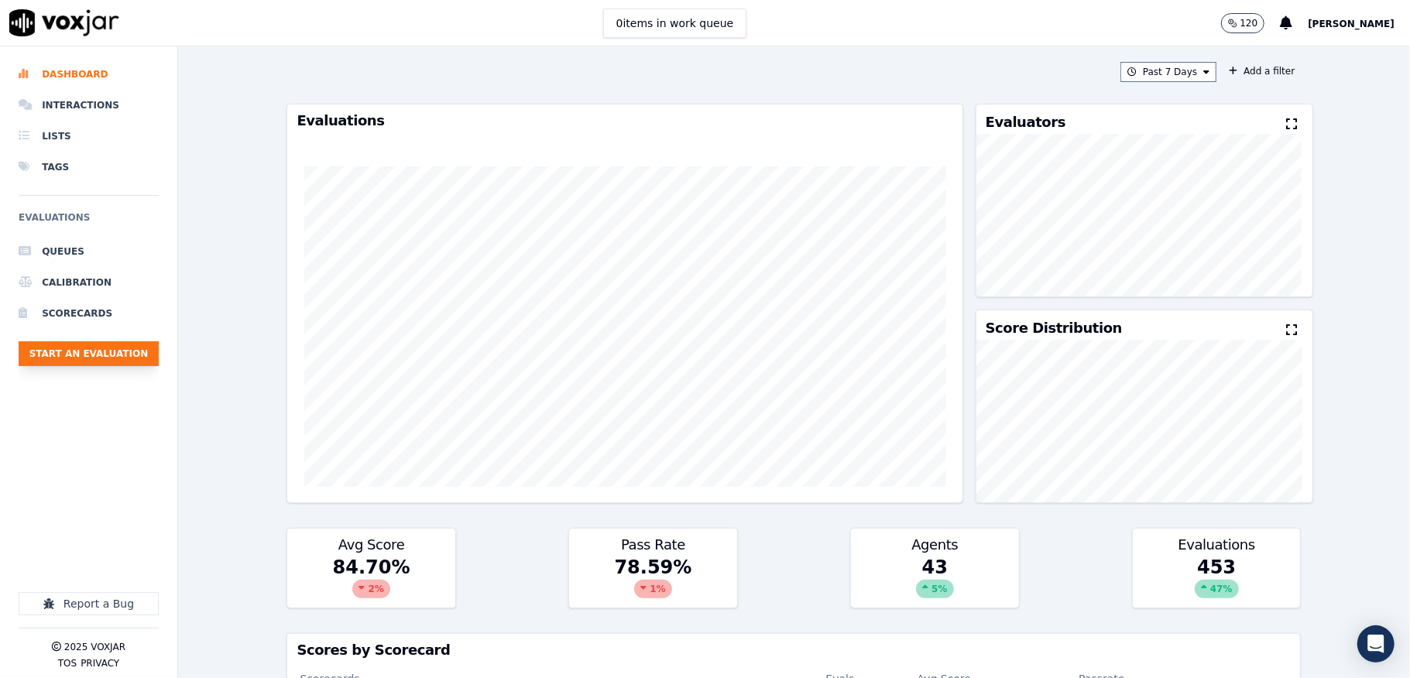
click at [94, 345] on button "Start an Evaluation" at bounding box center [89, 353] width 140 height 25
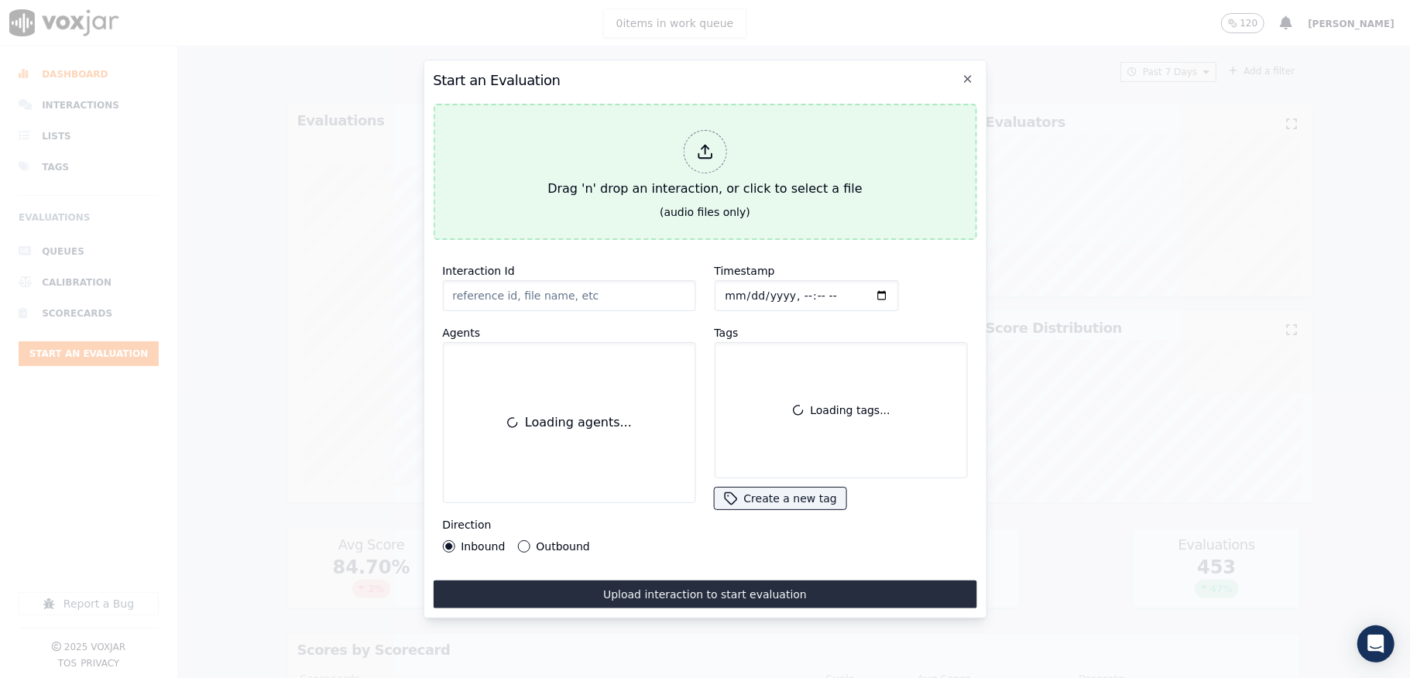
click at [681, 142] on div "Drag 'n' drop an interaction, or click to select a file" at bounding box center [704, 164] width 327 height 81
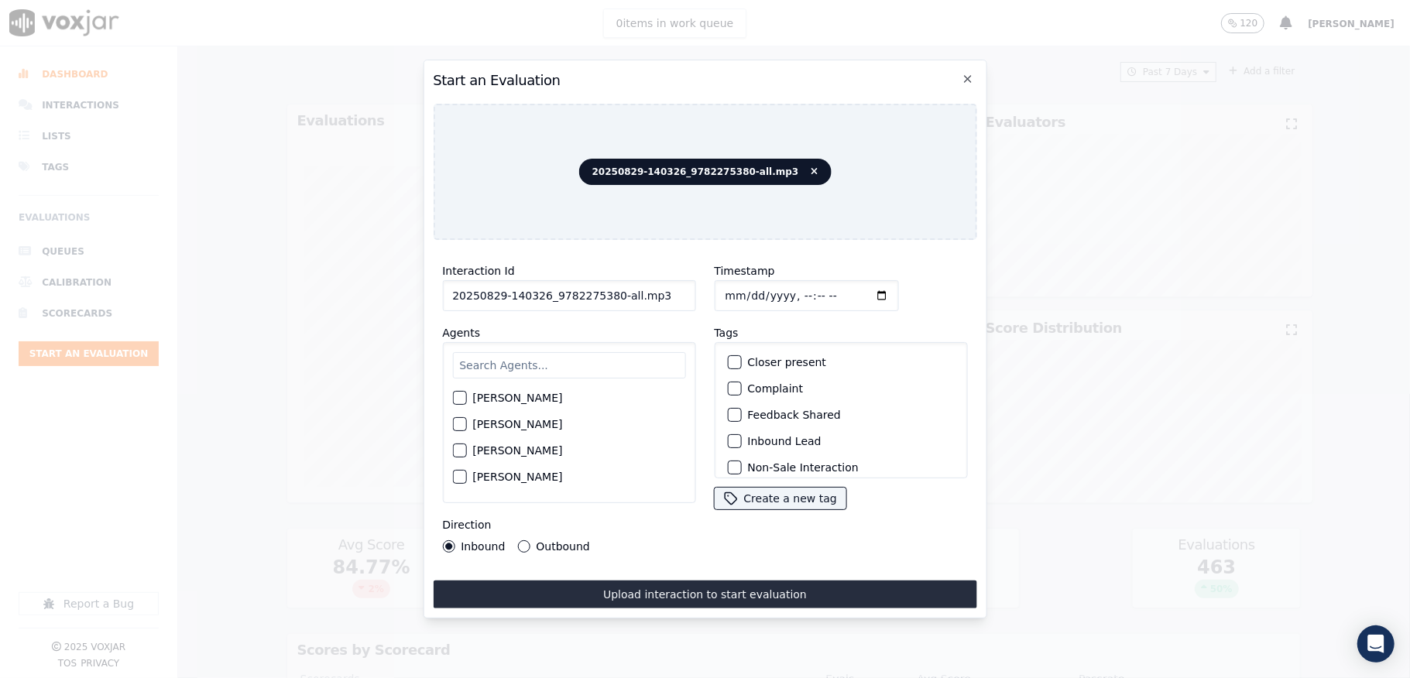
drag, startPoint x: 607, startPoint y: 283, endPoint x: 713, endPoint y: 287, distance: 106.1
click at [713, 287] on div "Interaction Id 20250829-140326_9782275380-all.mp3 Agents [PERSON_NAME] [PERSON_…" at bounding box center [705, 407] width 544 height 310
type input "20250829-140326_9782275380-C1"
click at [719, 288] on input "Timestamp" at bounding box center [806, 295] width 184 height 31
type input "[DATE]T22:25"
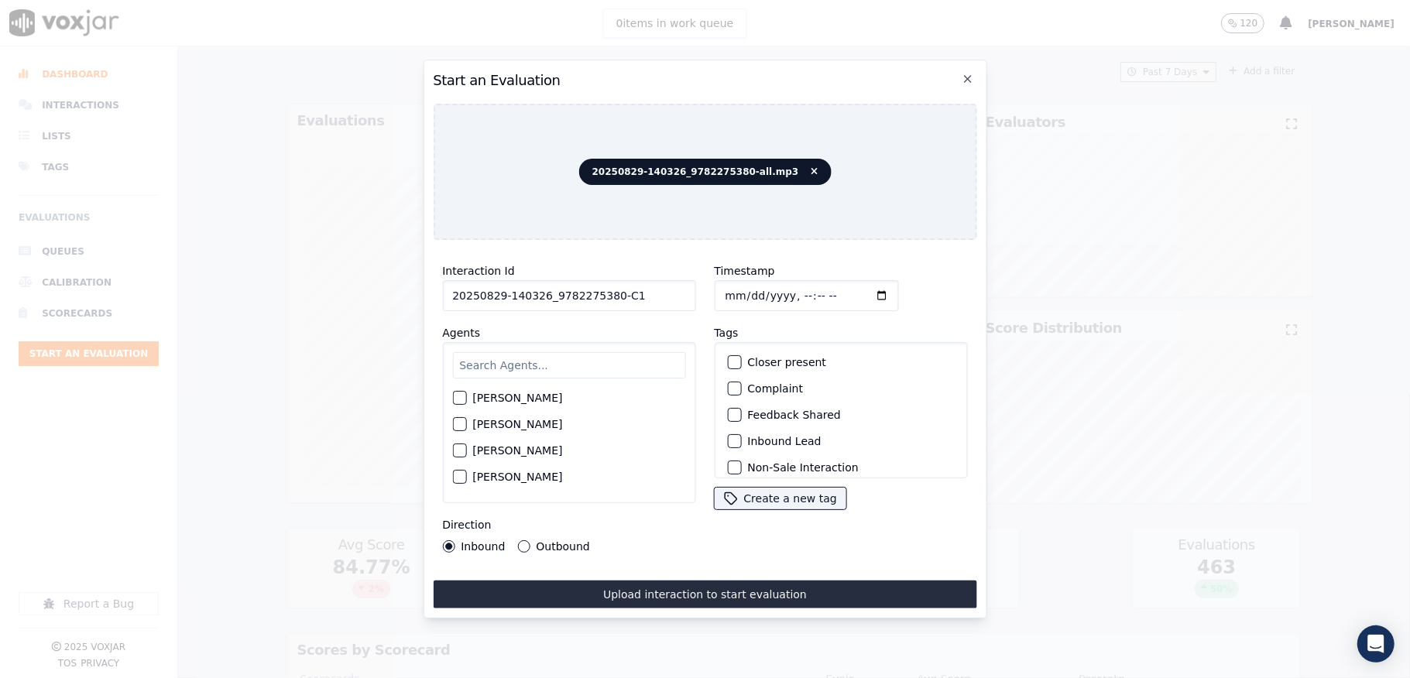
click at [577, 367] on input "text" at bounding box center [568, 365] width 233 height 26
type input "will"
click at [462, 397] on div "button" at bounding box center [458, 402] width 11 height 11
click at [728, 436] on div "button" at bounding box center [733, 441] width 11 height 11
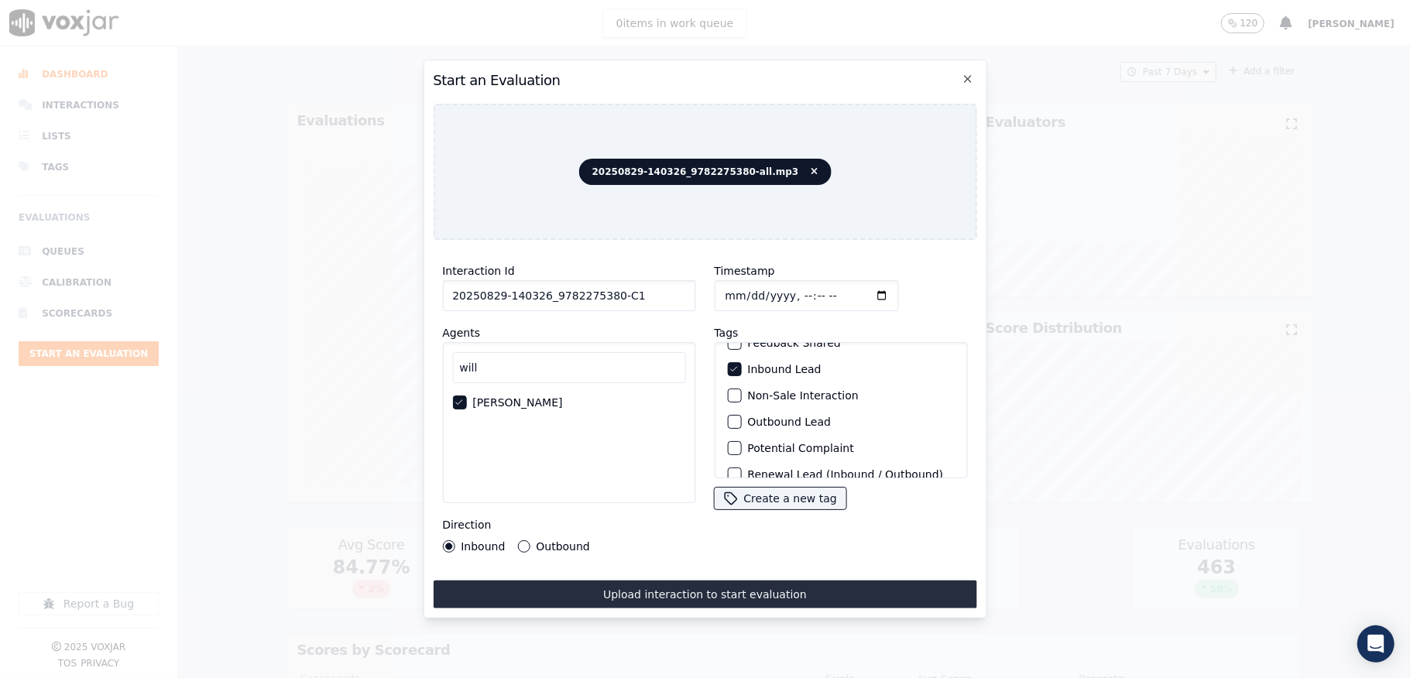
scroll to position [144, 0]
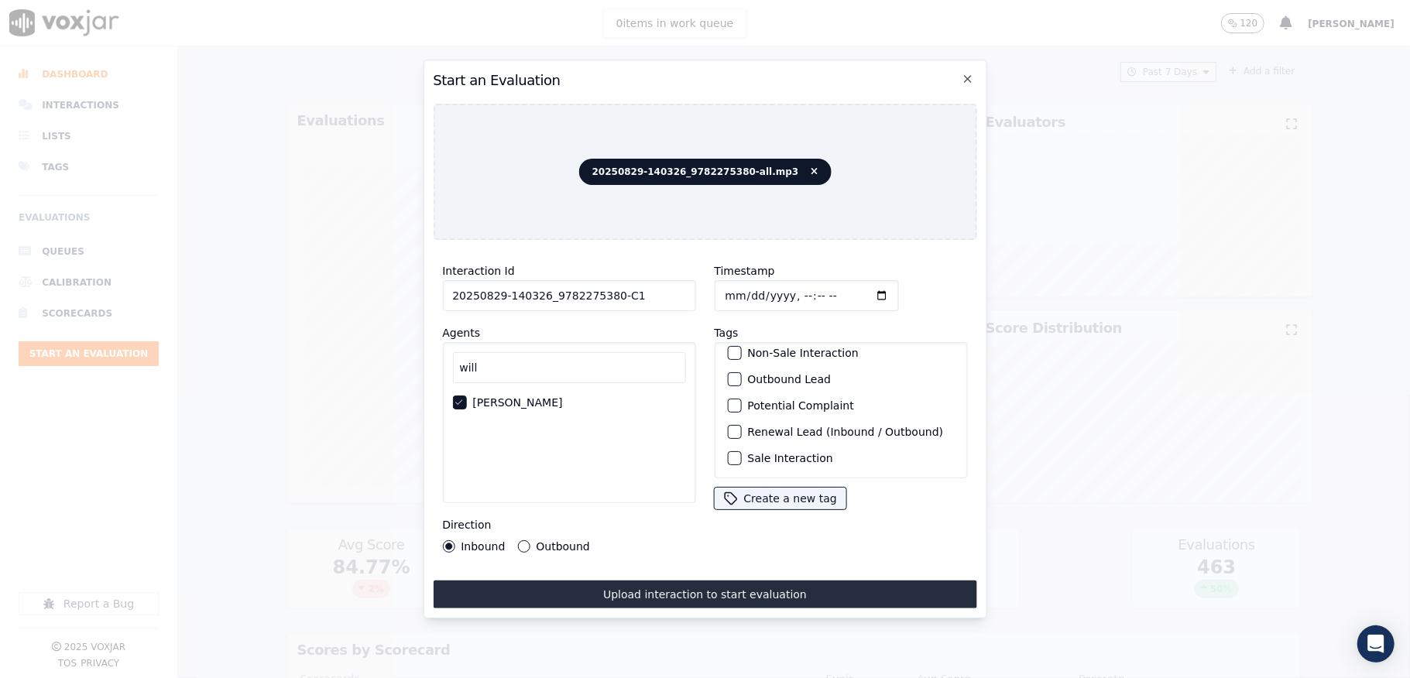
click at [728, 453] on div "button" at bounding box center [733, 458] width 11 height 11
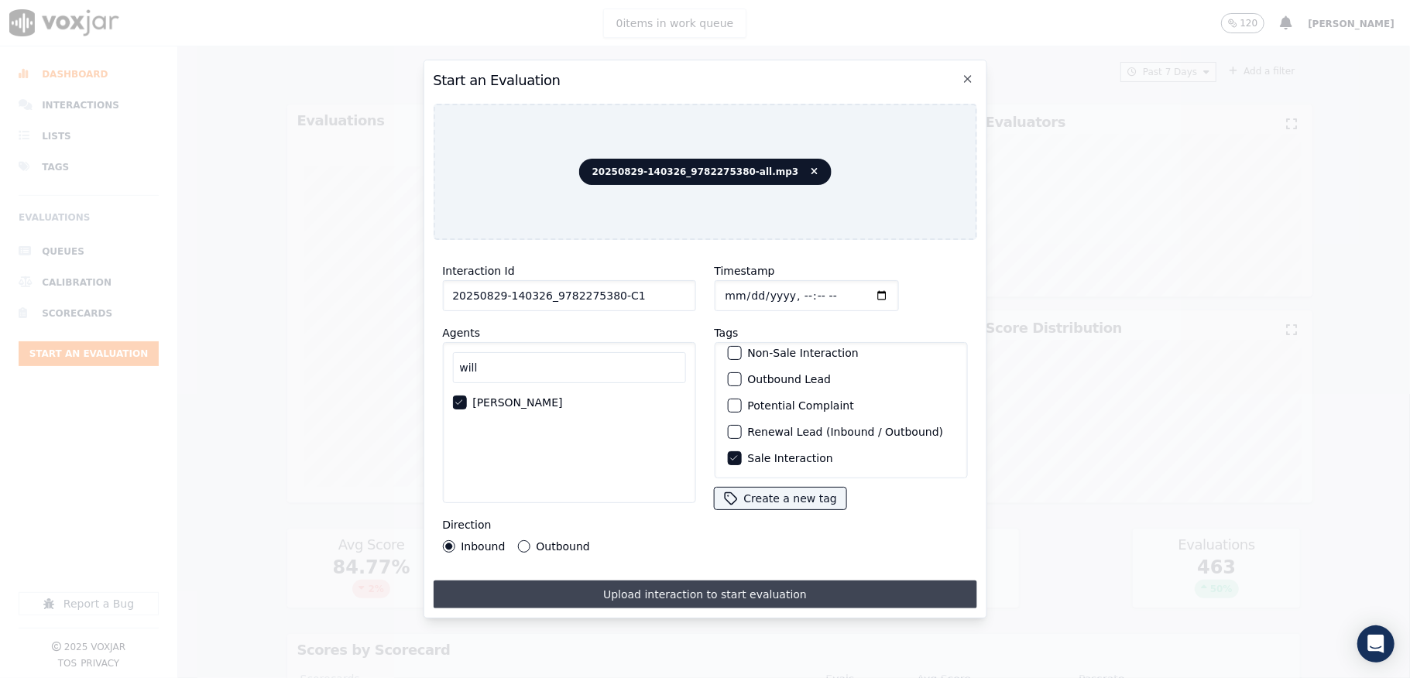
click at [728, 593] on button "Upload interaction to start evaluation" at bounding box center [705, 595] width 544 height 28
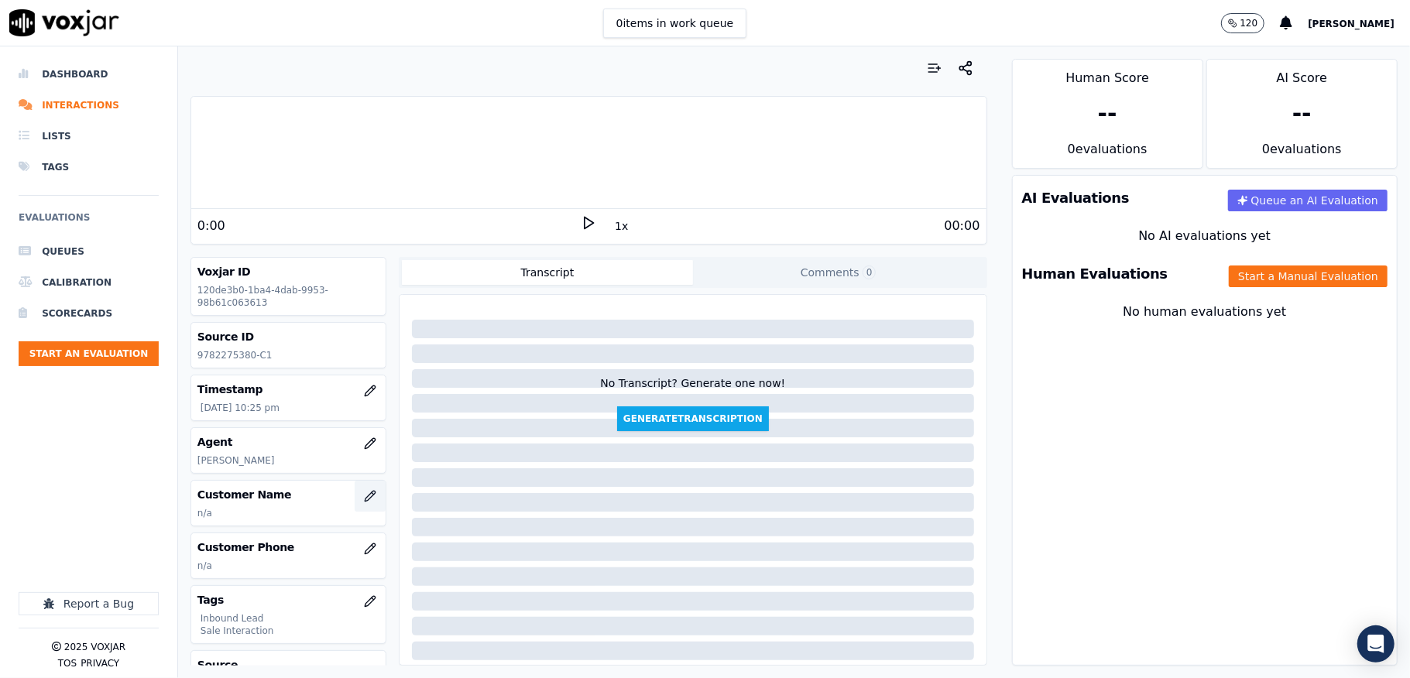
click at [364, 499] on icon "button" at bounding box center [370, 496] width 12 height 12
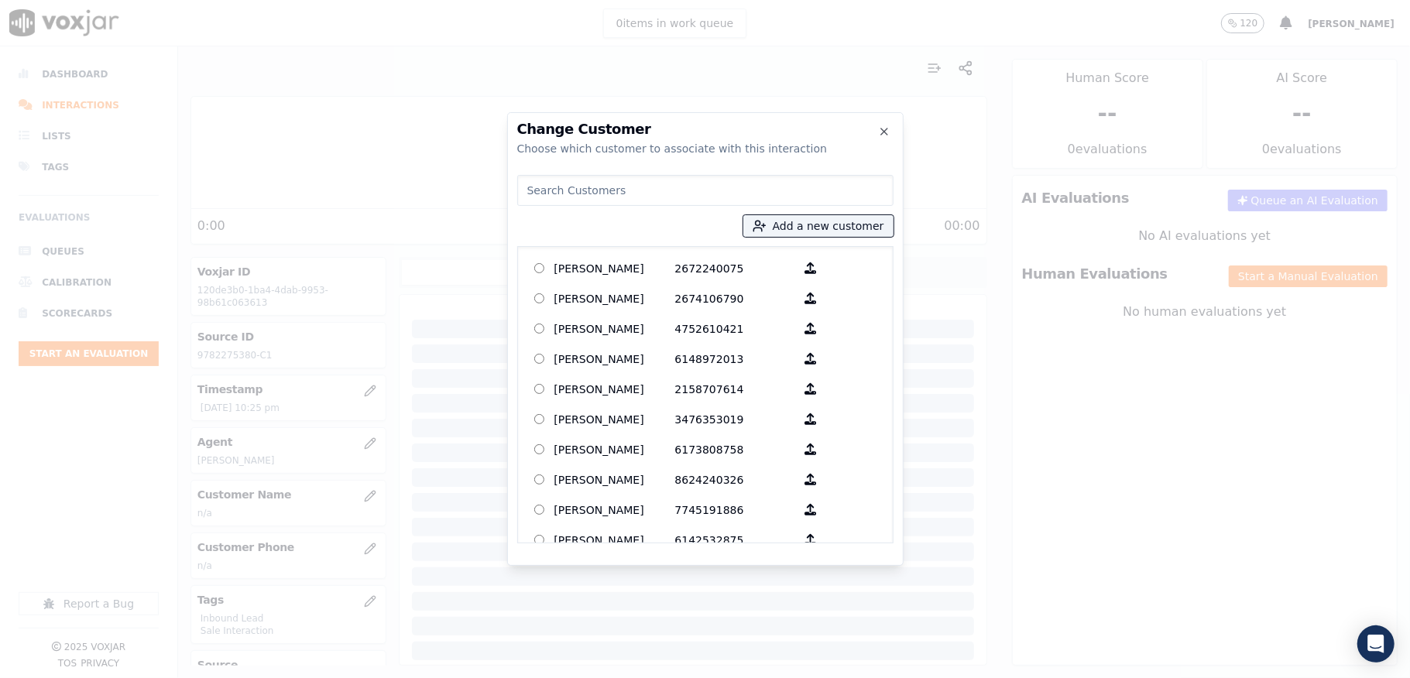
type input "[PERSON_NAME]"
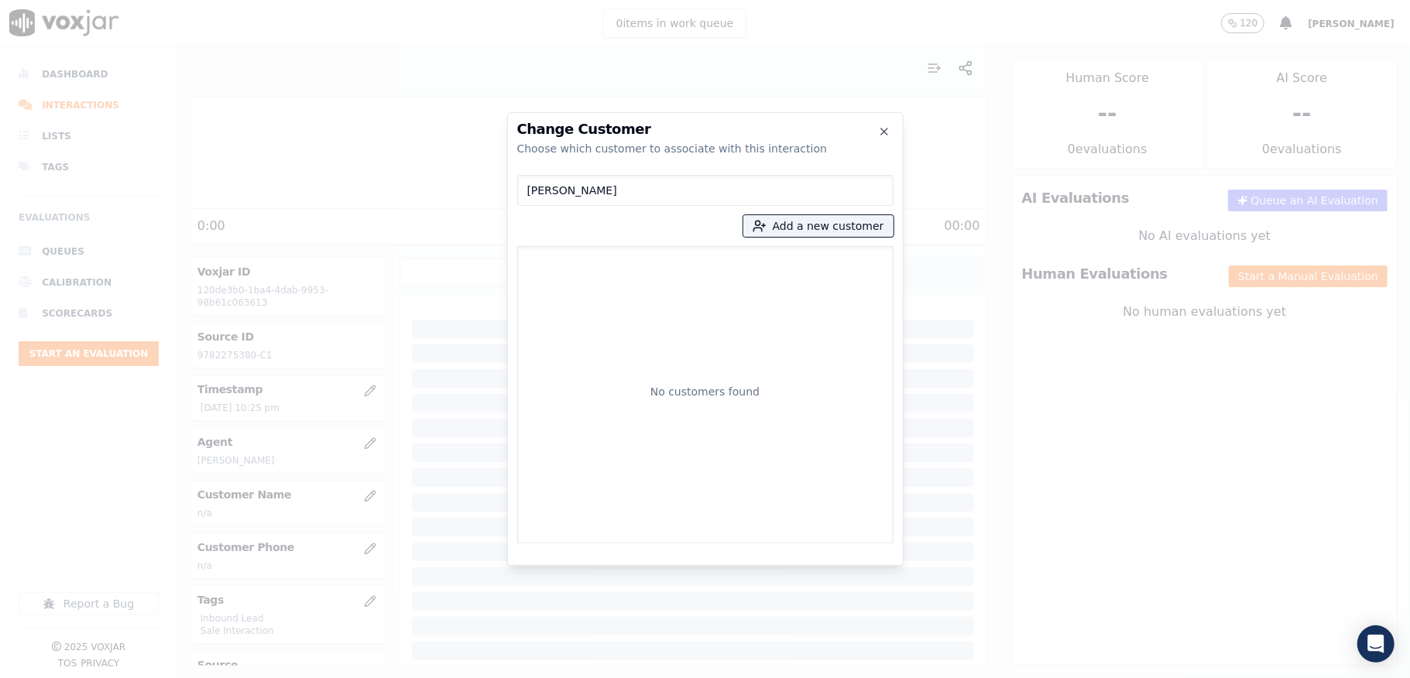
drag, startPoint x: 629, startPoint y: 195, endPoint x: 314, endPoint y: 212, distance: 314.8
click at [314, 678] on div "Change Customer Choose which customer to associate with this interaction [PERSO…" at bounding box center [705, 678] width 1410 height 0
click at [803, 224] on button "Add a new customer" at bounding box center [818, 226] width 150 height 22
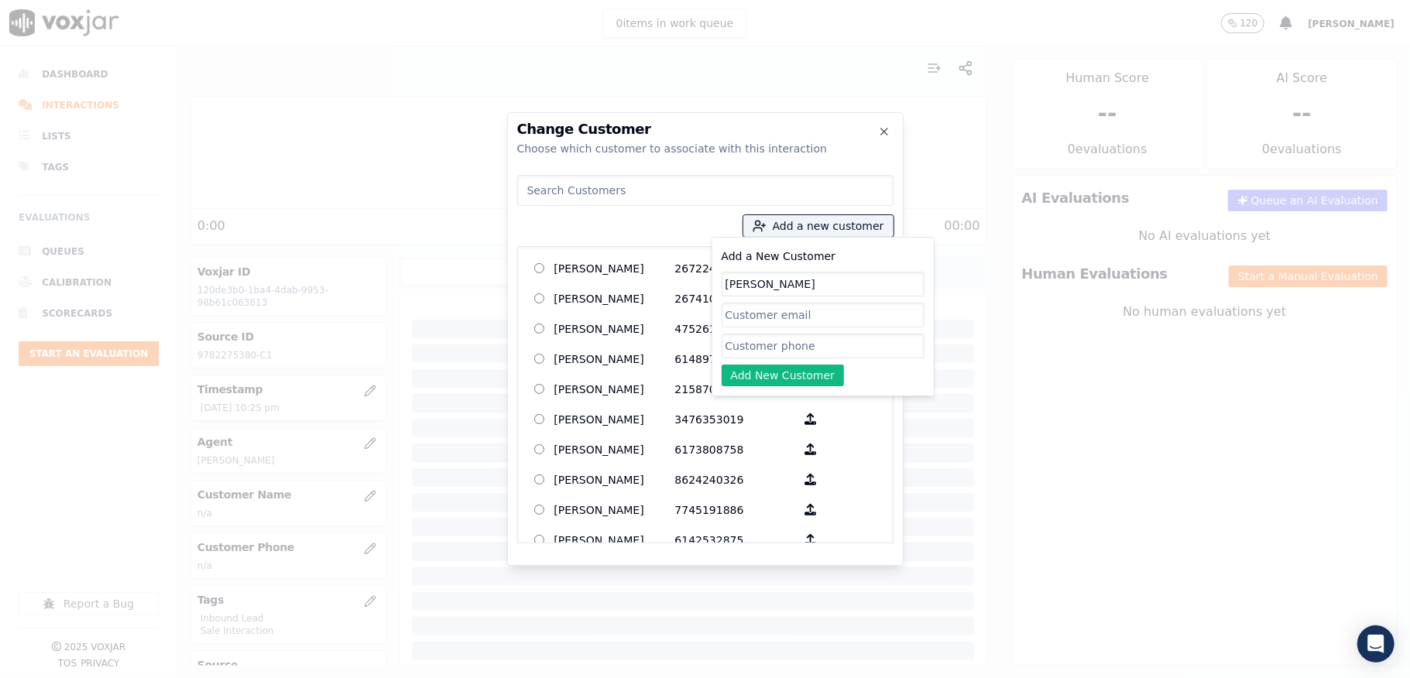
type input "[PERSON_NAME]"
click at [757, 355] on input "Add a New Customer" at bounding box center [823, 346] width 203 height 25
paste input "9782275380"
paste input "9784017961"
type input "9782275380_9784017961"
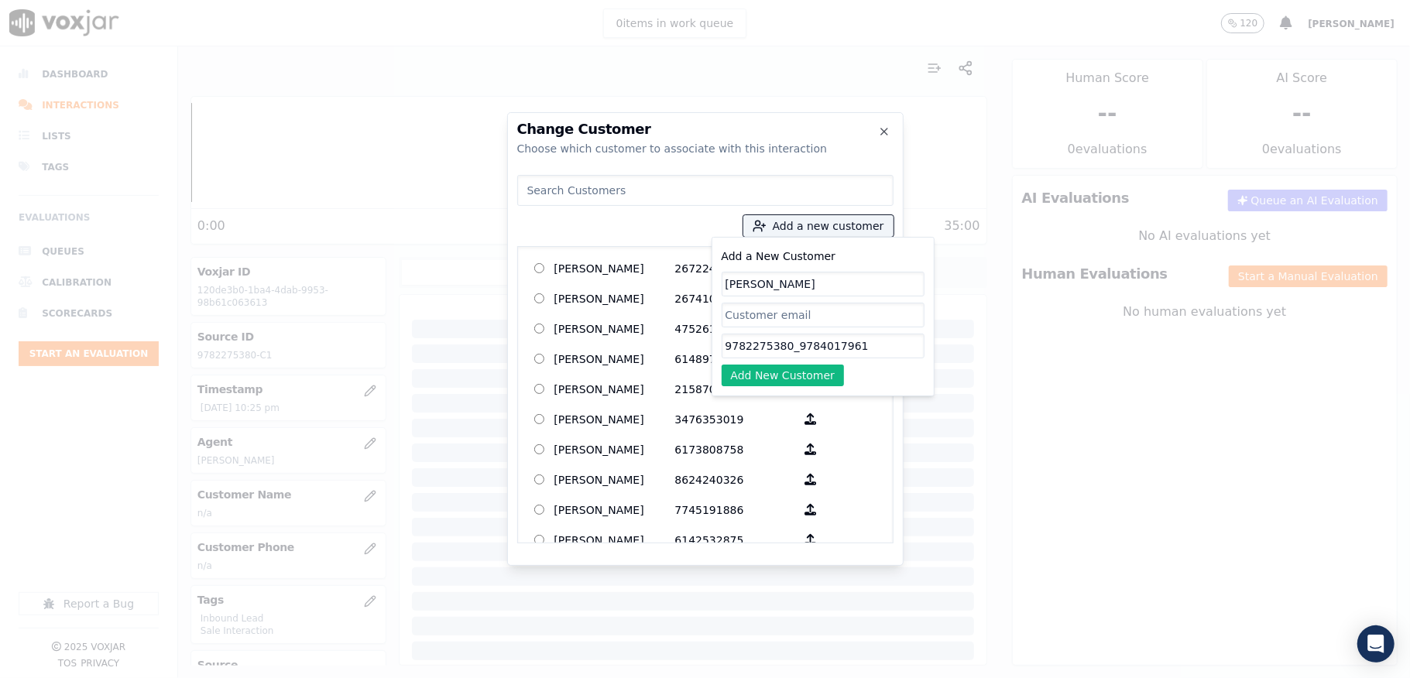
click at [773, 388] on div "Add a New Customer [PERSON_NAME] 9782275380_9784017961 Add New Customer" at bounding box center [823, 317] width 223 height 160
click at [750, 376] on button "Add New Customer" at bounding box center [783, 376] width 123 height 22
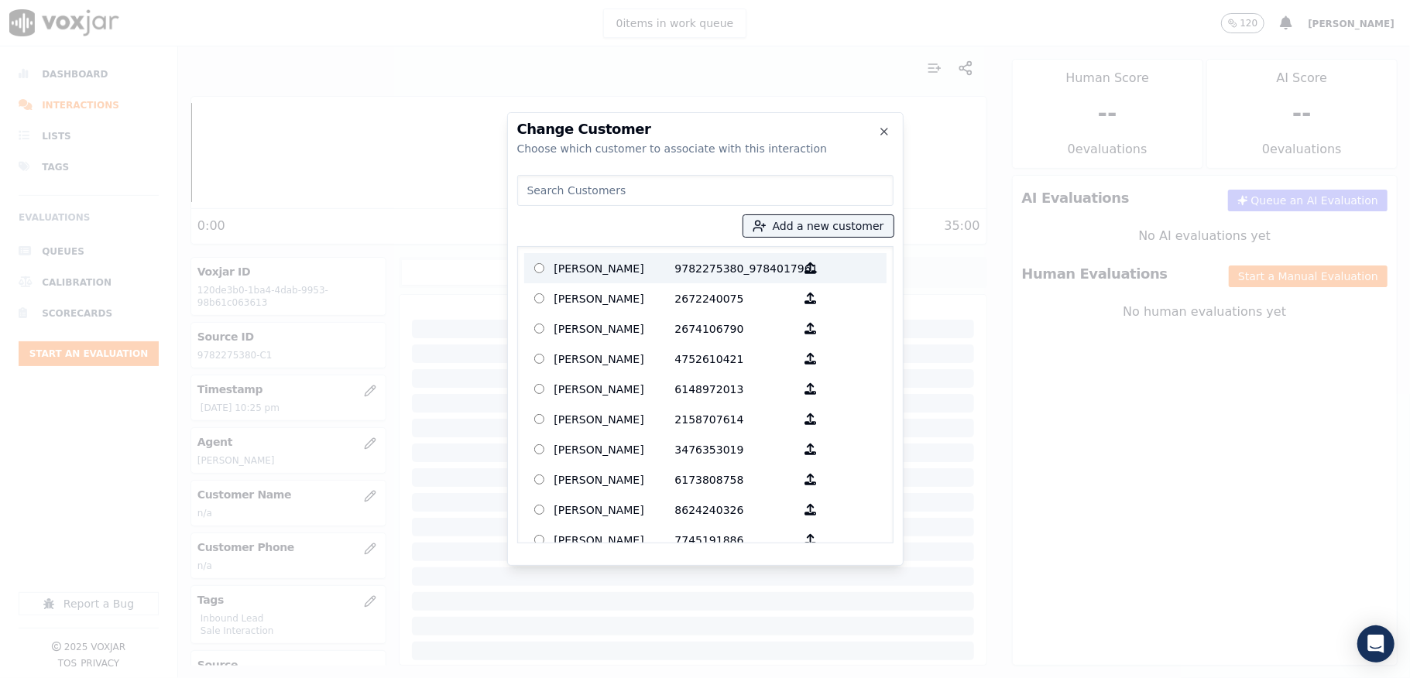
click at [626, 268] on p "[PERSON_NAME]" at bounding box center [614, 268] width 121 height 24
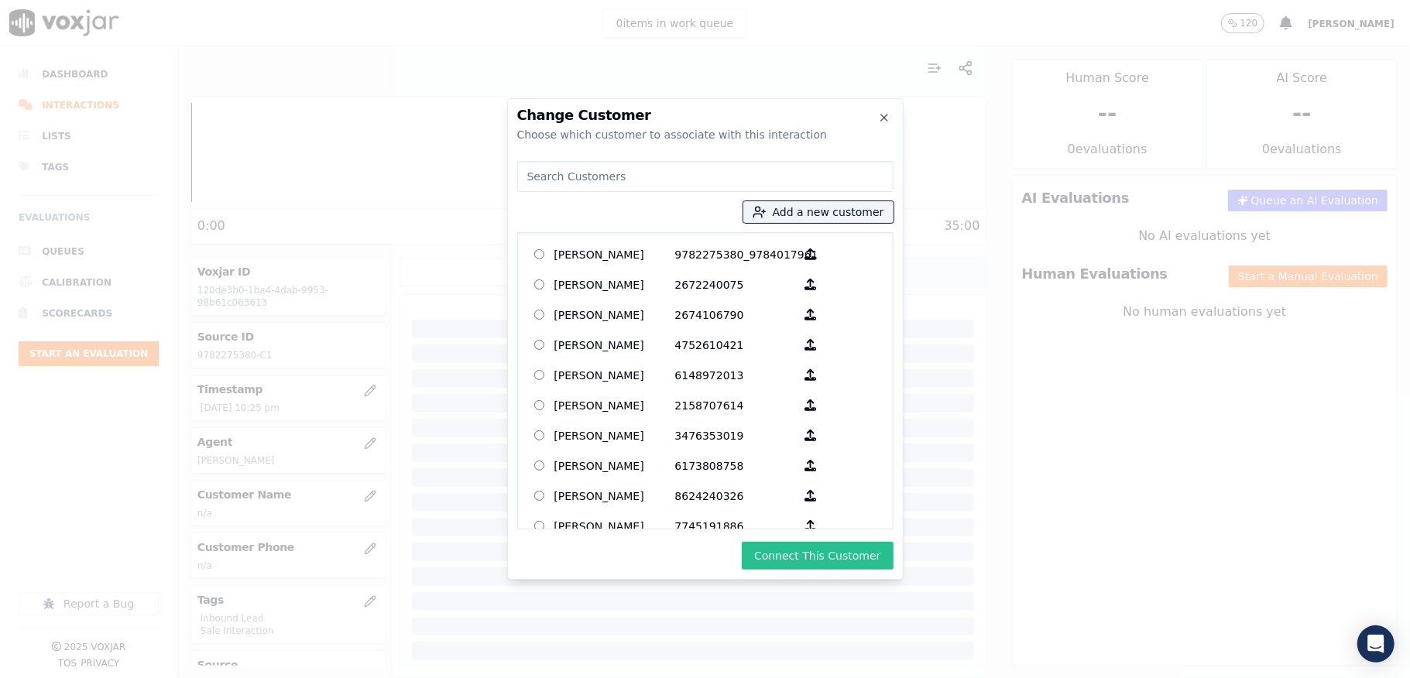
click at [777, 551] on button "Connect This Customer" at bounding box center [817, 556] width 151 height 28
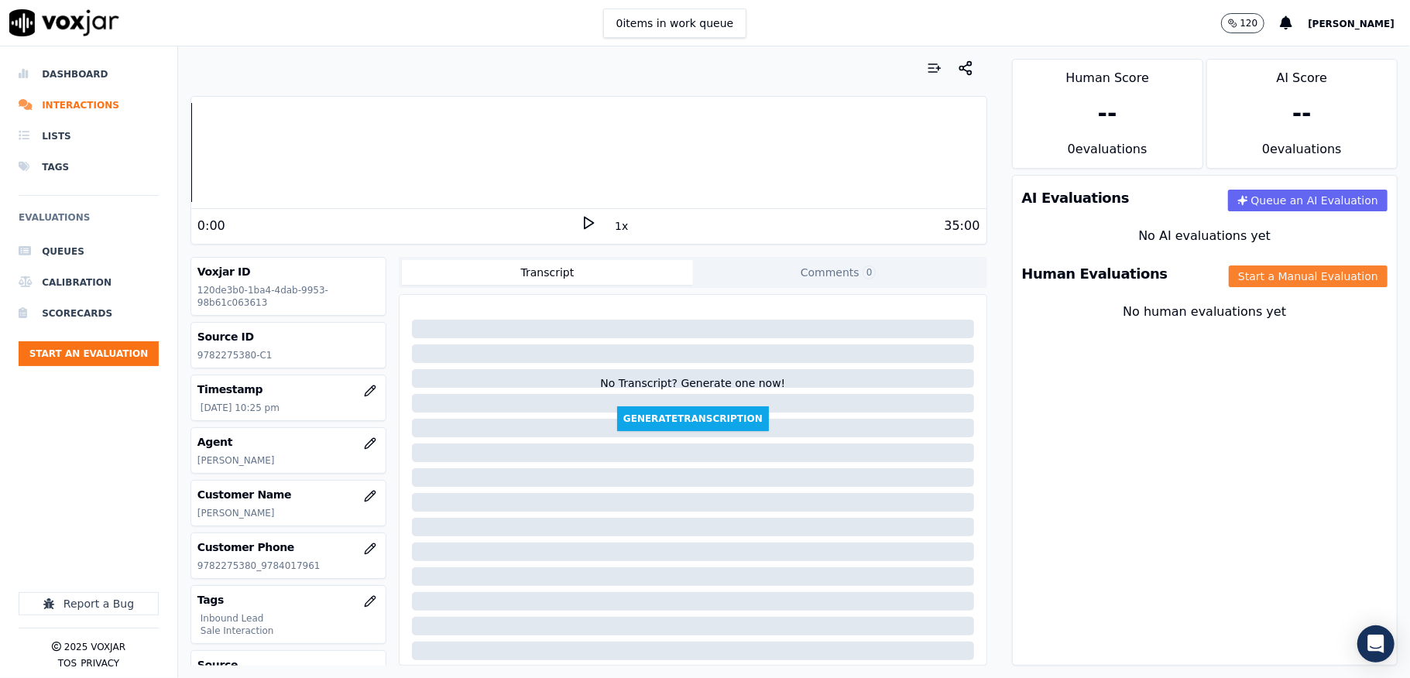
click at [1229, 269] on button "Start a Manual Evaluation" at bounding box center [1308, 277] width 159 height 22
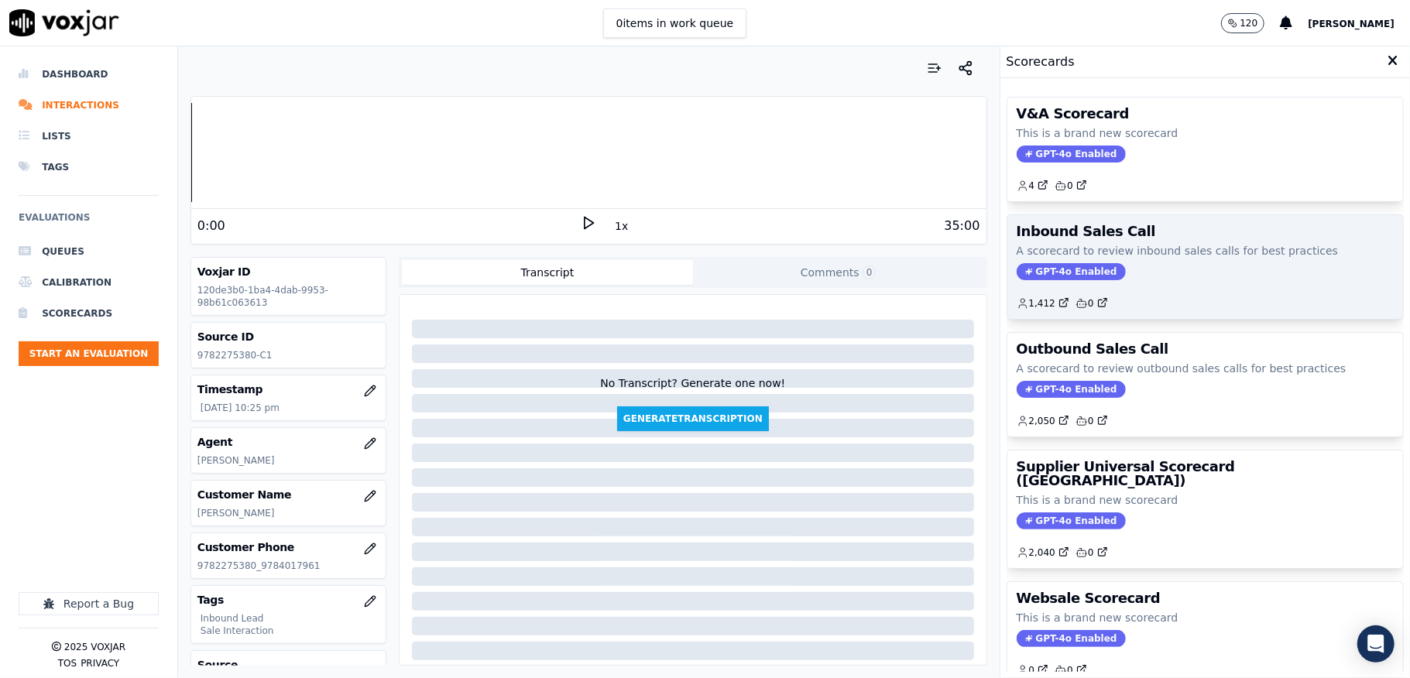
click at [1054, 276] on span "GPT-4o Enabled" at bounding box center [1071, 271] width 109 height 17
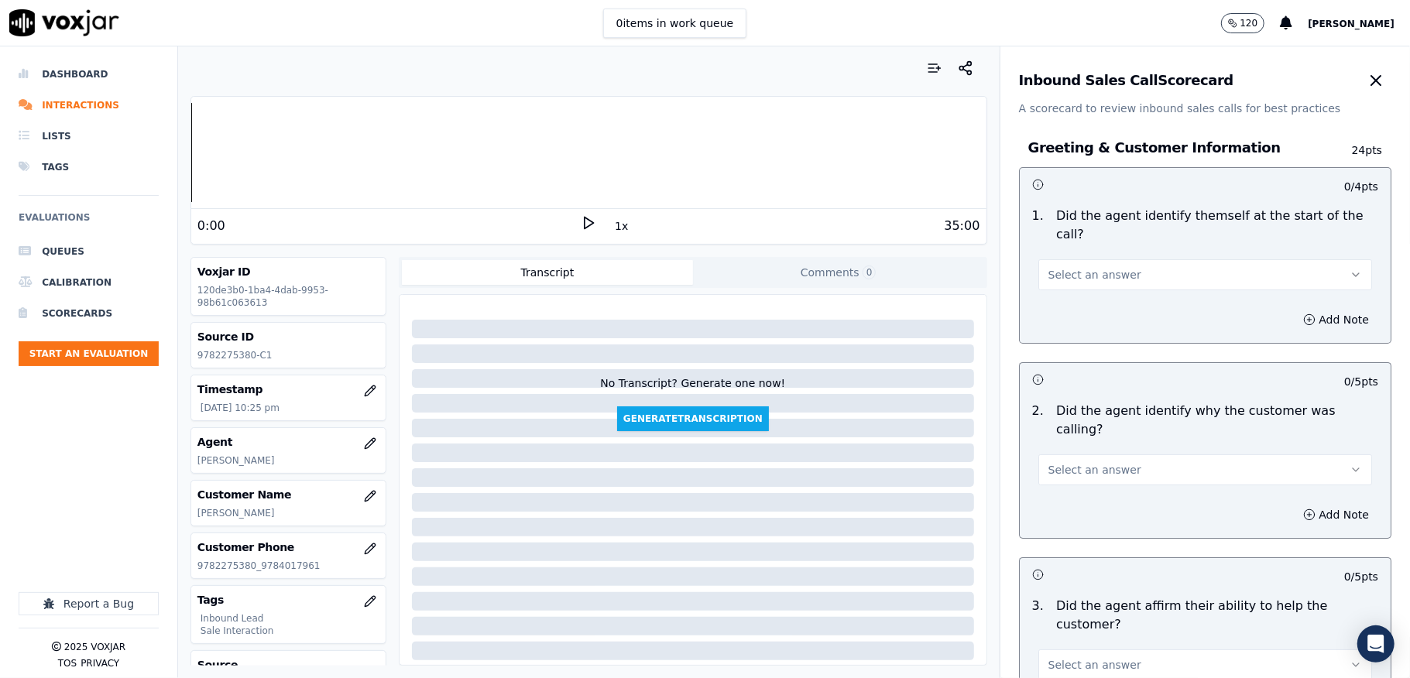
click at [1103, 277] on span "Select an answer" at bounding box center [1094, 274] width 93 height 15
drag, startPoint x: 1095, startPoint y: 290, endPoint x: 1112, endPoint y: 237, distance: 55.3
click at [1085, 305] on div "Yes" at bounding box center [1167, 310] width 297 height 25
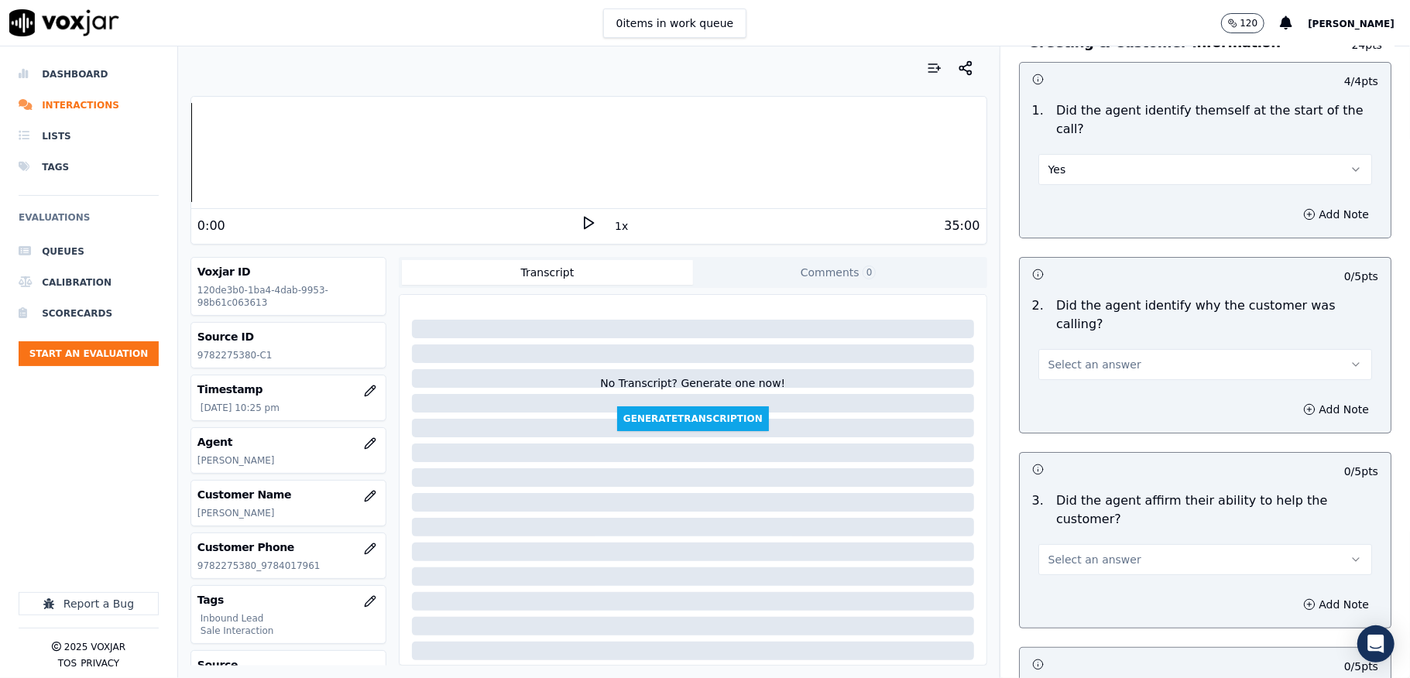
scroll to position [206, 0]
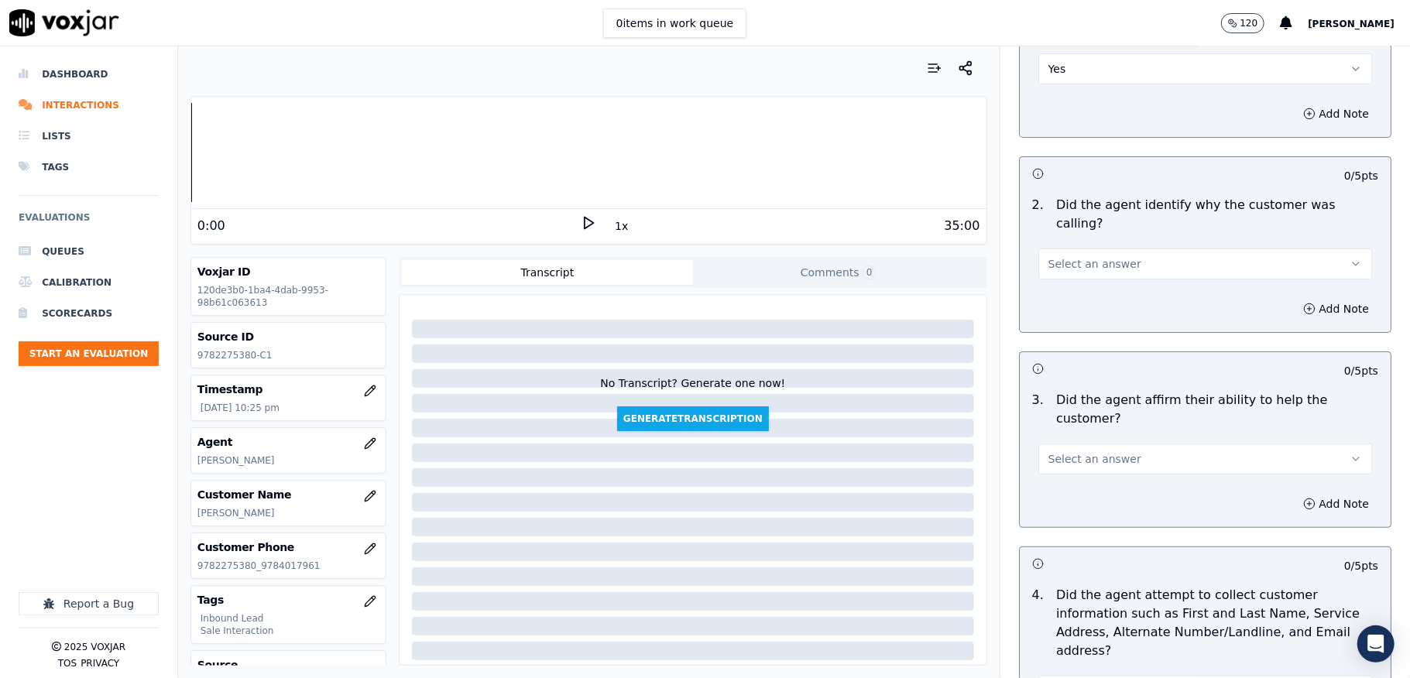
click at [1107, 252] on button "Select an answer" at bounding box center [1205, 264] width 334 height 31
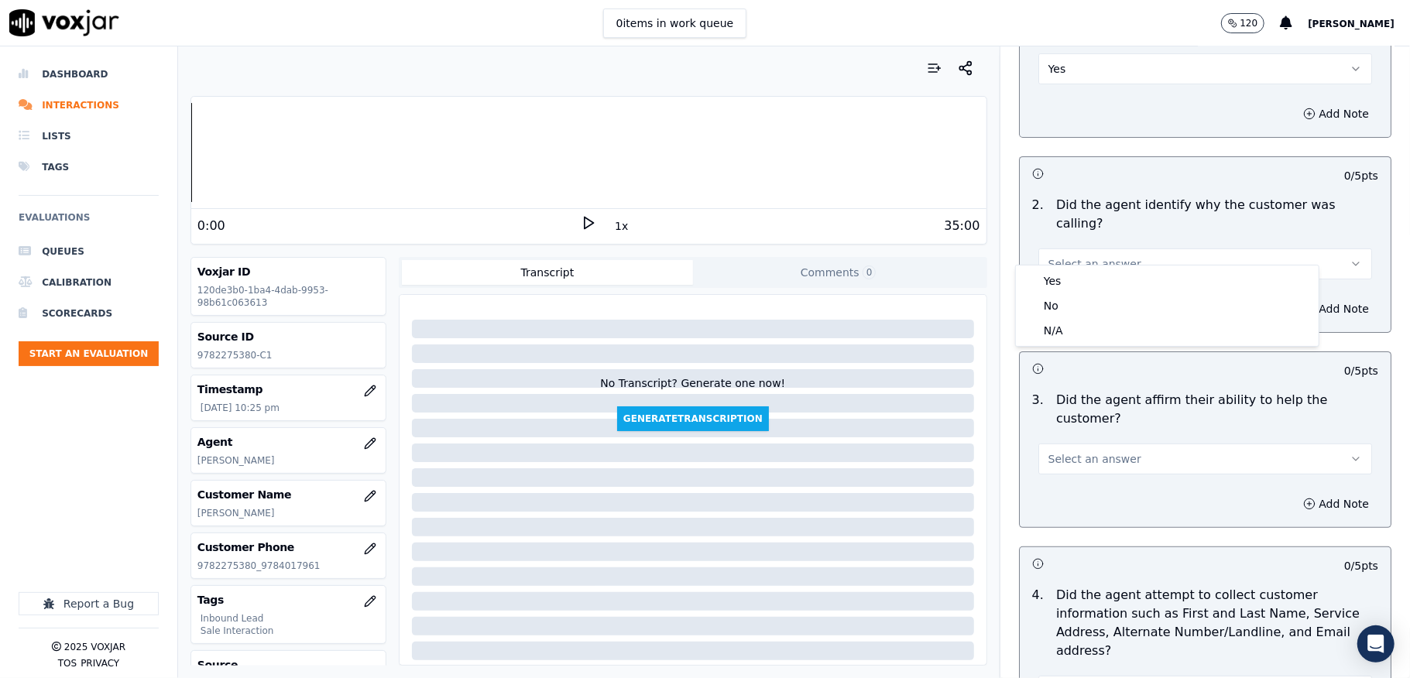
click at [1100, 282] on div "Yes" at bounding box center [1167, 281] width 297 height 25
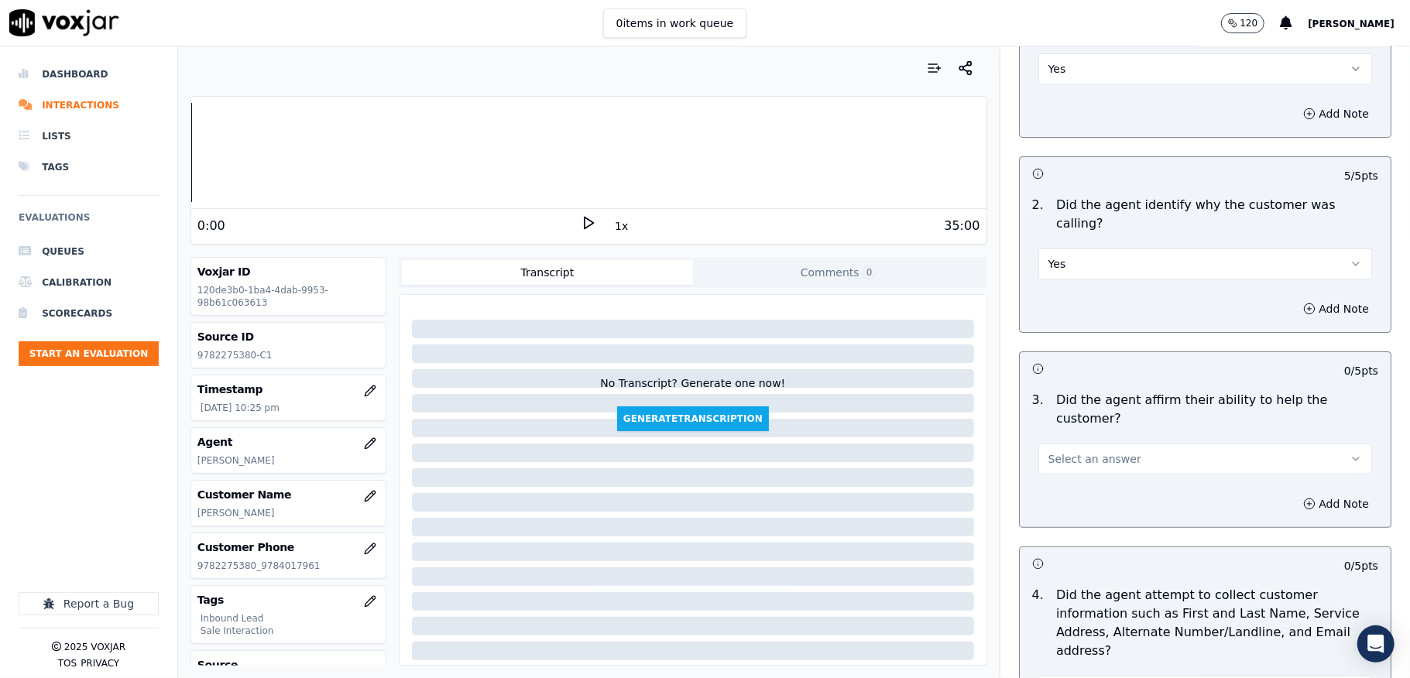
click at [1081, 451] on span "Select an answer" at bounding box center [1094, 458] width 93 height 15
click at [1083, 468] on div "Yes" at bounding box center [1167, 476] width 297 height 25
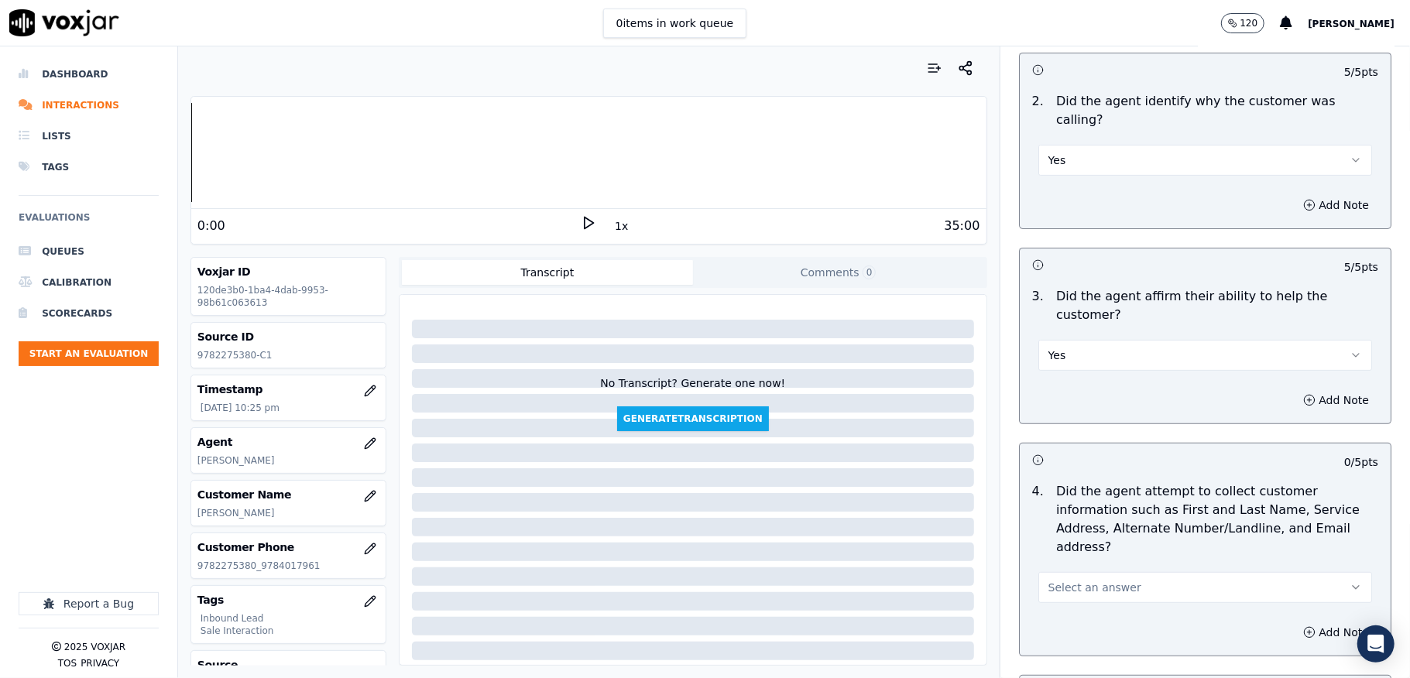
scroll to position [516, 0]
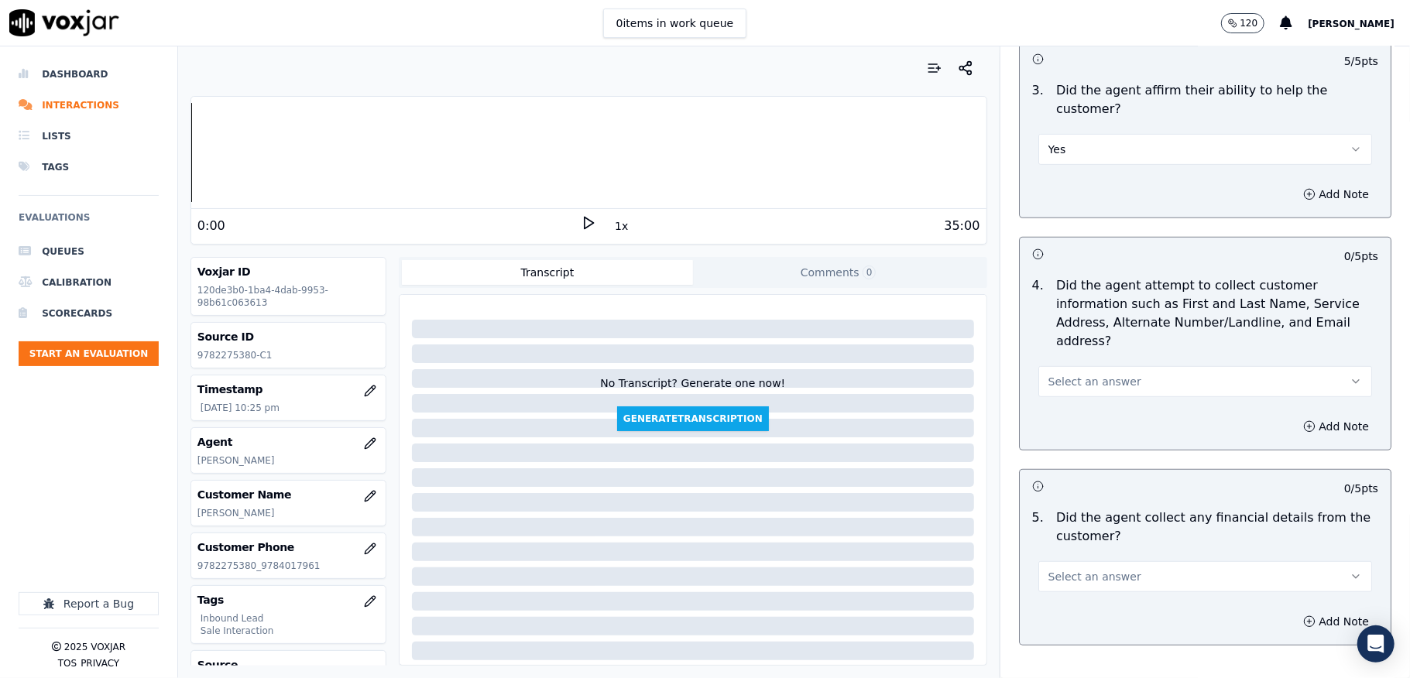
click at [1093, 374] on span "Select an answer" at bounding box center [1094, 381] width 93 height 15
click at [1081, 396] on div "Yes" at bounding box center [1167, 399] width 297 height 25
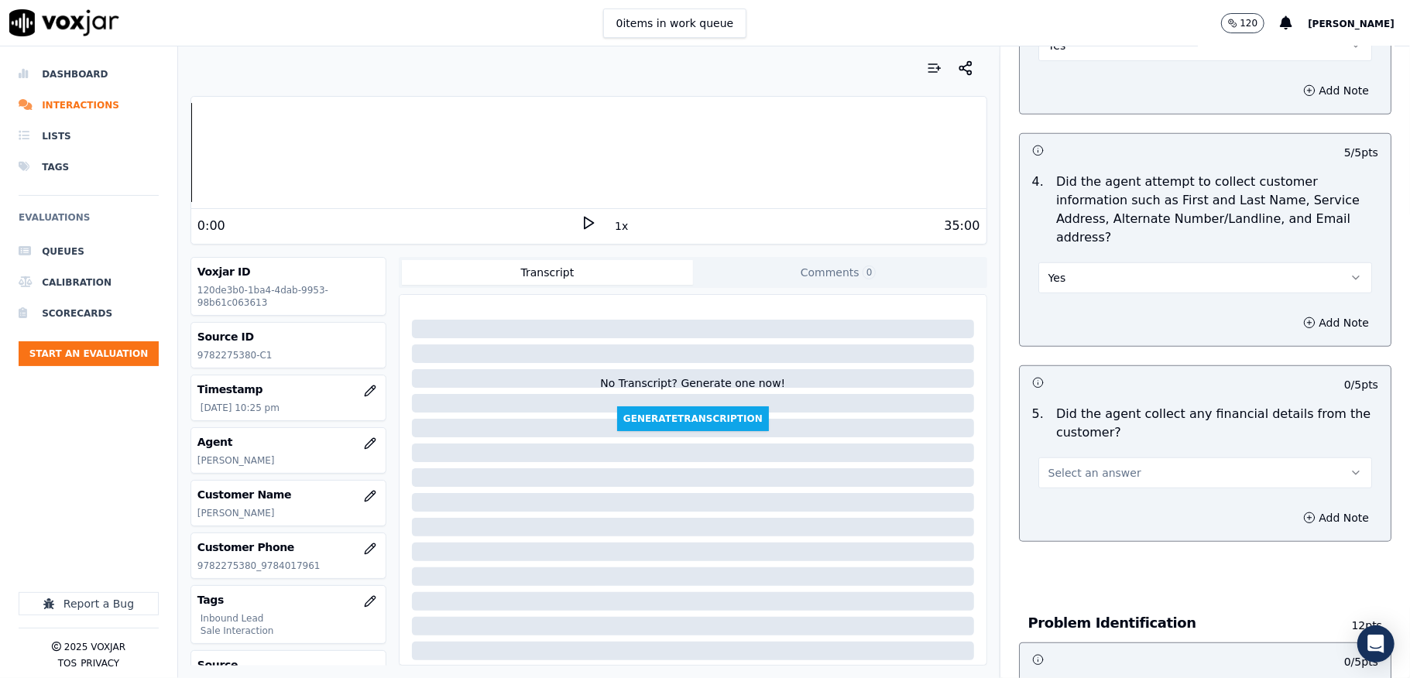
scroll to position [722, 0]
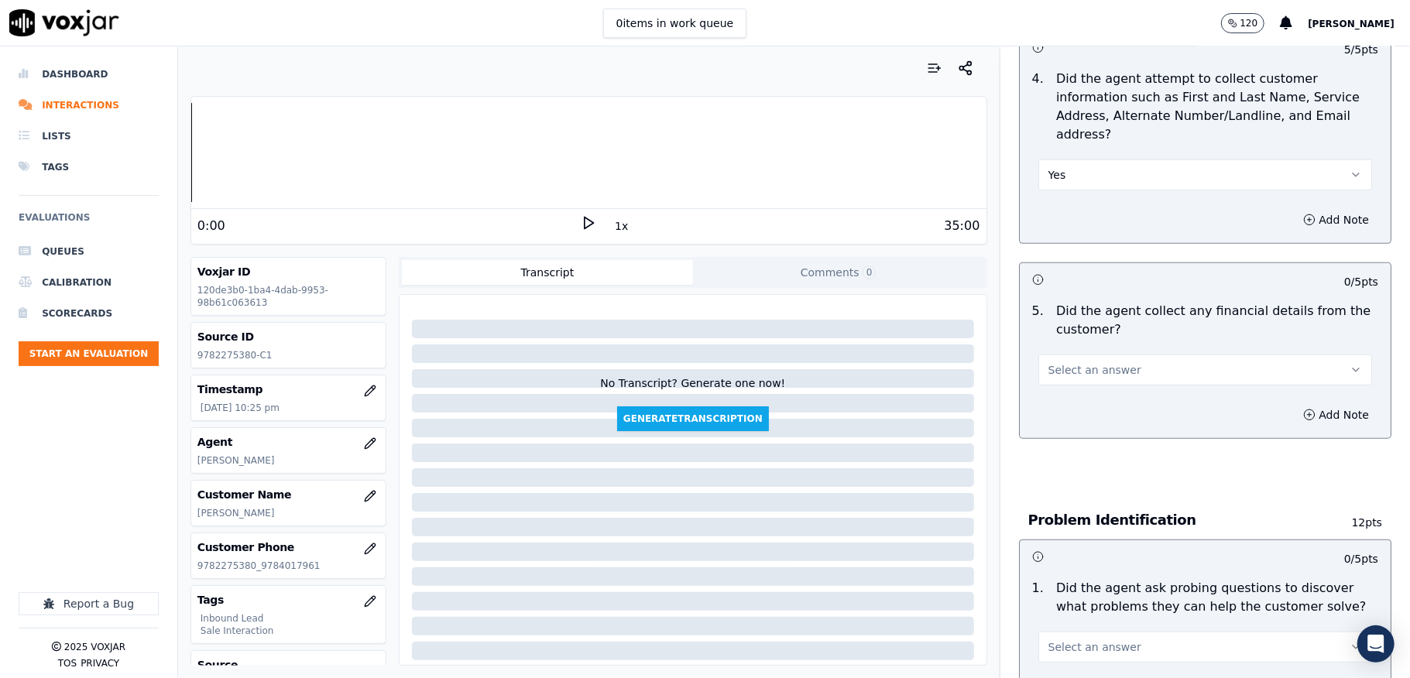
click at [1100, 362] on span "Select an answer" at bounding box center [1094, 369] width 93 height 15
click at [1061, 407] on div "No" at bounding box center [1167, 413] width 297 height 25
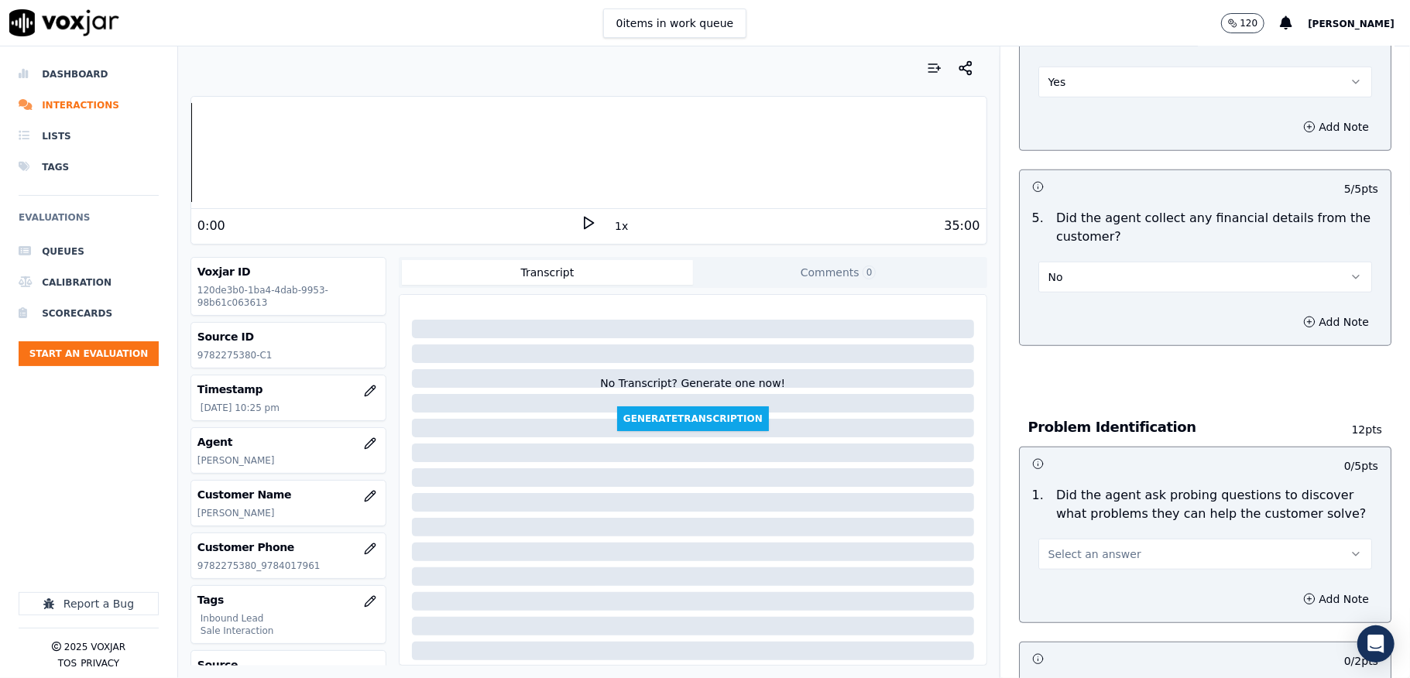
scroll to position [929, 0]
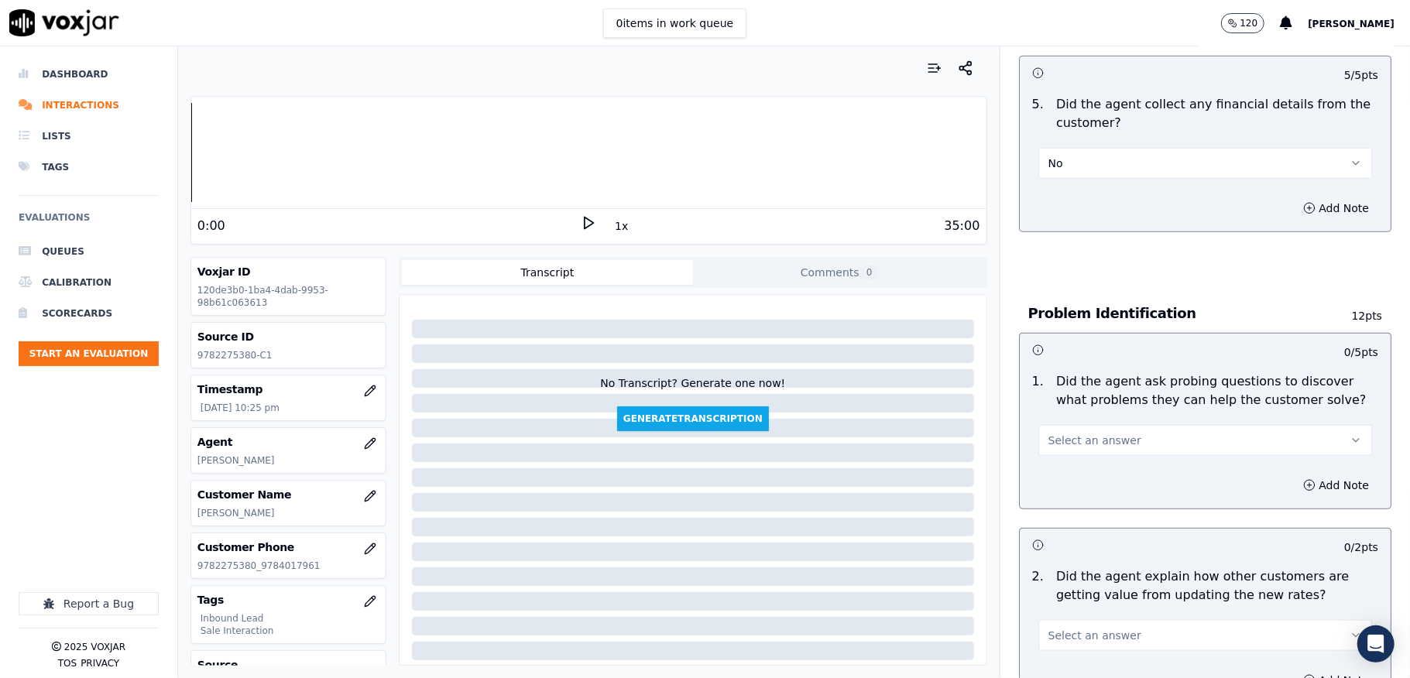
click at [1091, 433] on span "Select an answer" at bounding box center [1094, 440] width 93 height 15
drag, startPoint x: 1064, startPoint y: 462, endPoint x: 1070, endPoint y: 407, distance: 55.3
click at [1063, 462] on div "Yes" at bounding box center [1167, 460] width 297 height 25
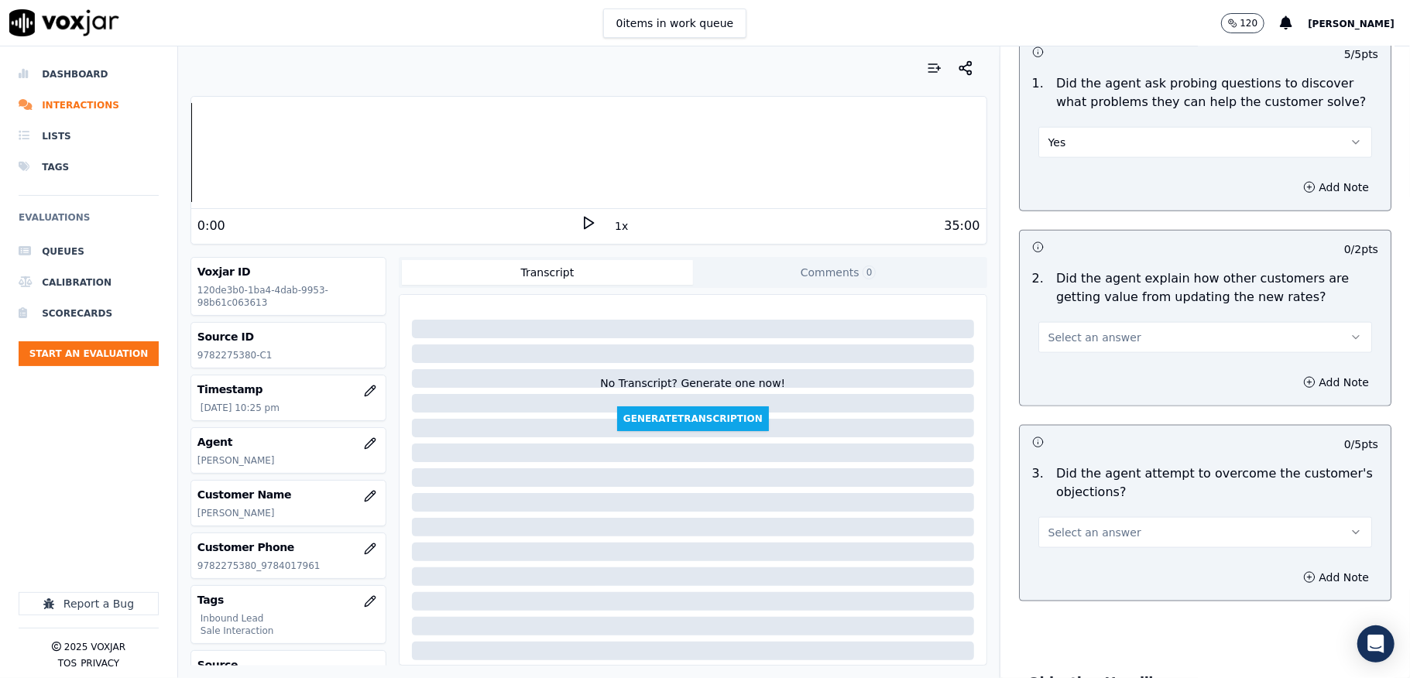
scroll to position [1239, 0]
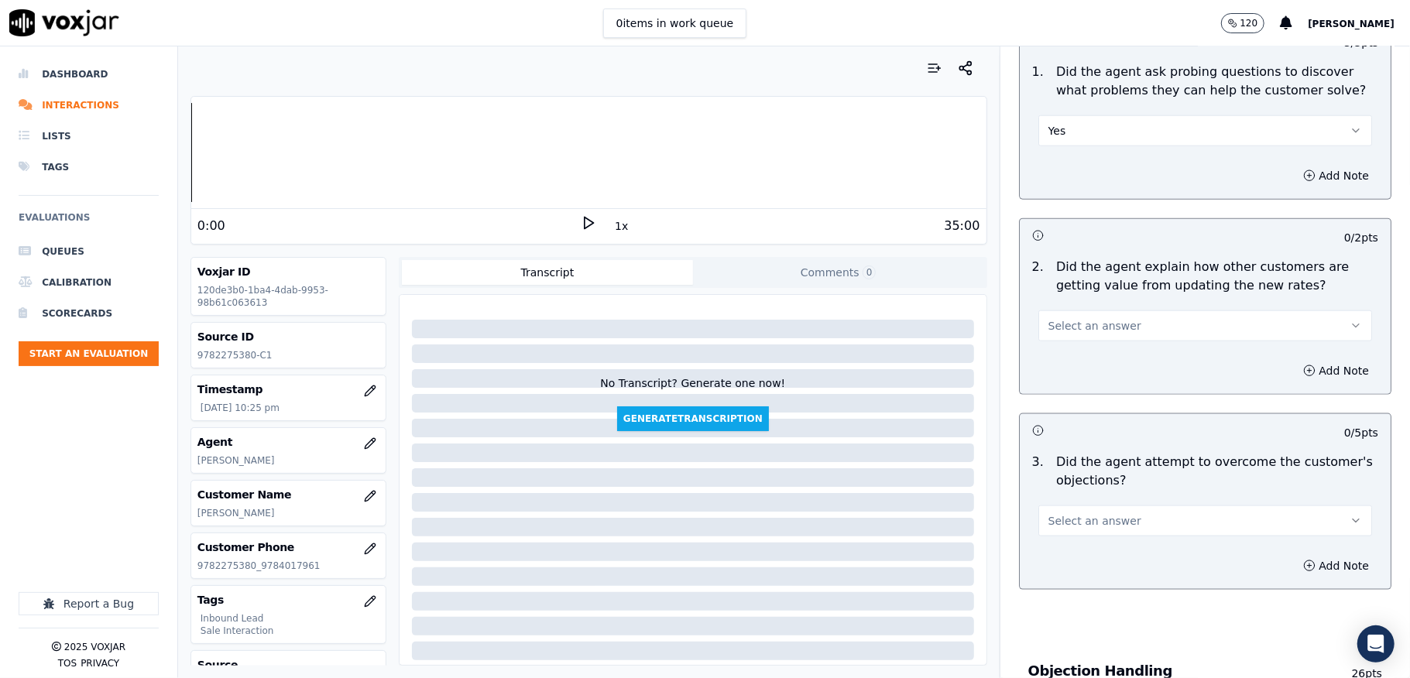
click at [1084, 318] on span "Select an answer" at bounding box center [1094, 325] width 93 height 15
click at [1065, 342] on div "Yes" at bounding box center [1167, 346] width 297 height 25
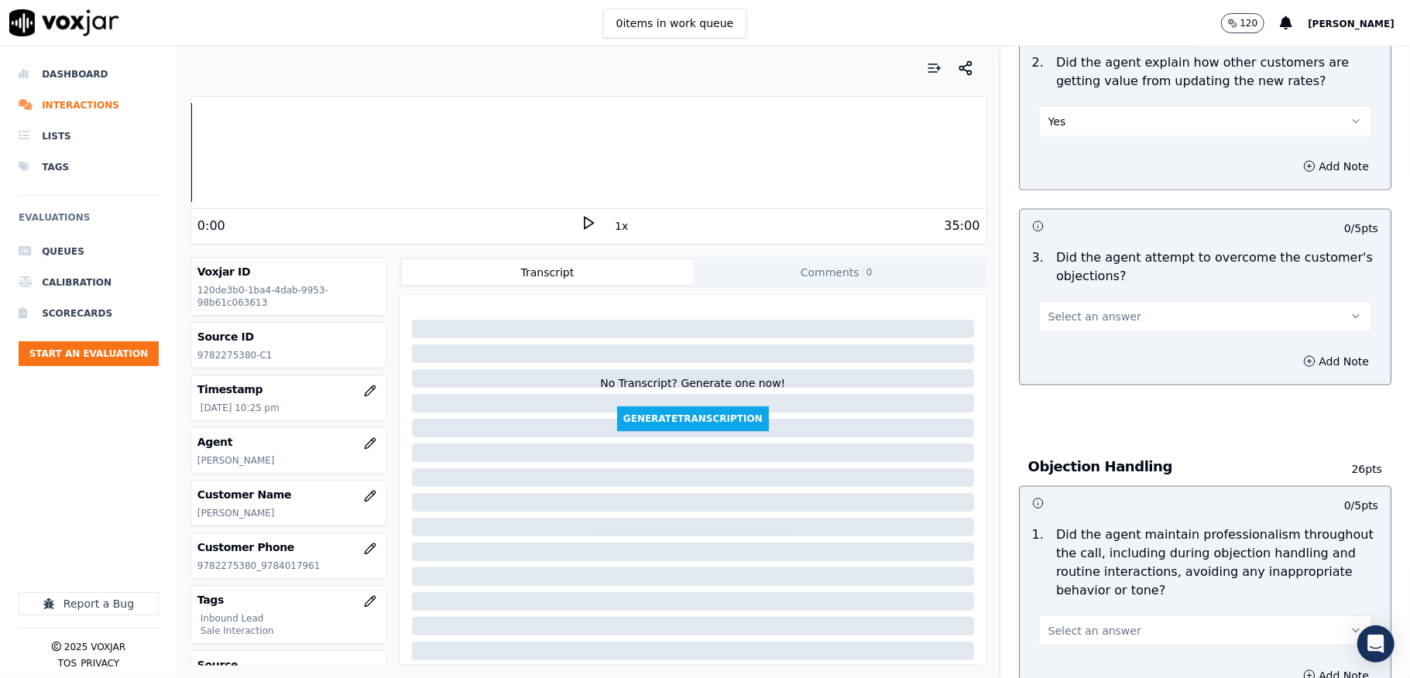
scroll to position [1445, 0]
click at [1079, 307] on span "Select an answer" at bounding box center [1094, 314] width 93 height 15
click at [1072, 331] on div "Yes" at bounding box center [1167, 335] width 297 height 25
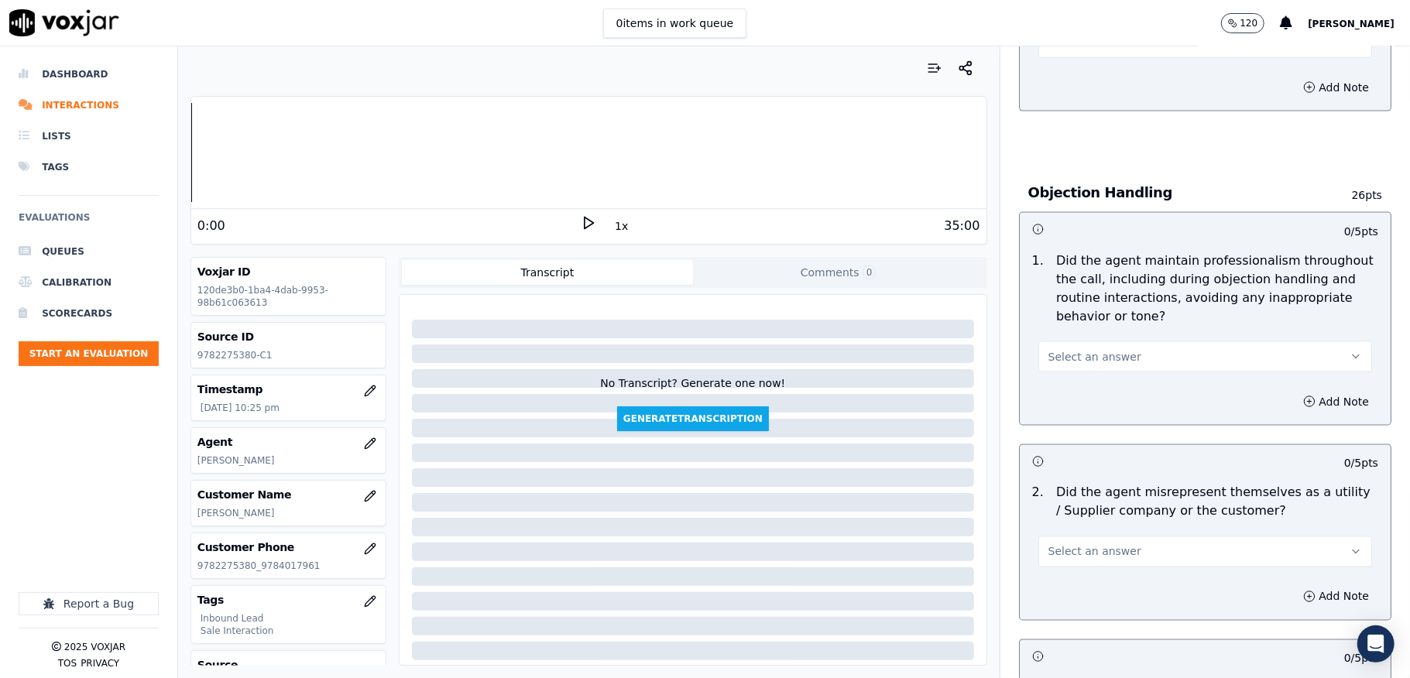
scroll to position [1755, 0]
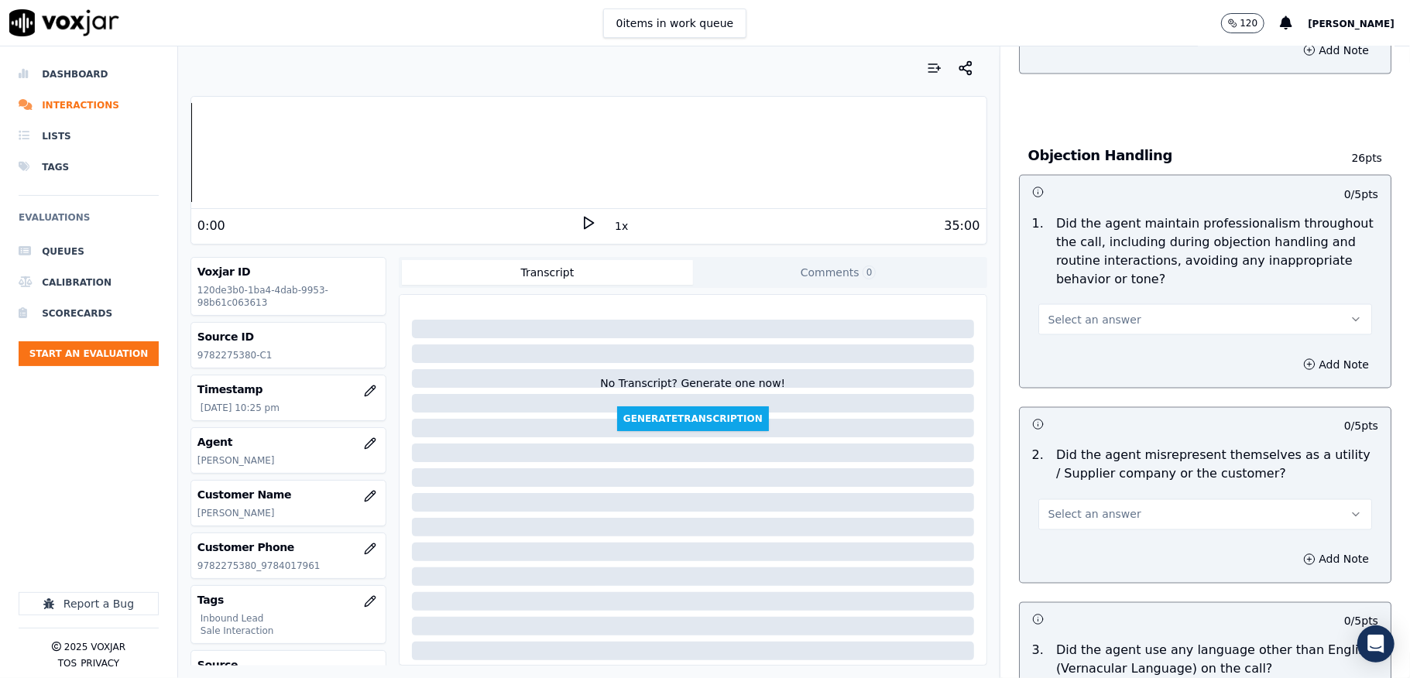
click at [1119, 304] on button "Select an answer" at bounding box center [1205, 319] width 334 height 31
click at [1084, 339] on div "Yes" at bounding box center [1167, 340] width 297 height 25
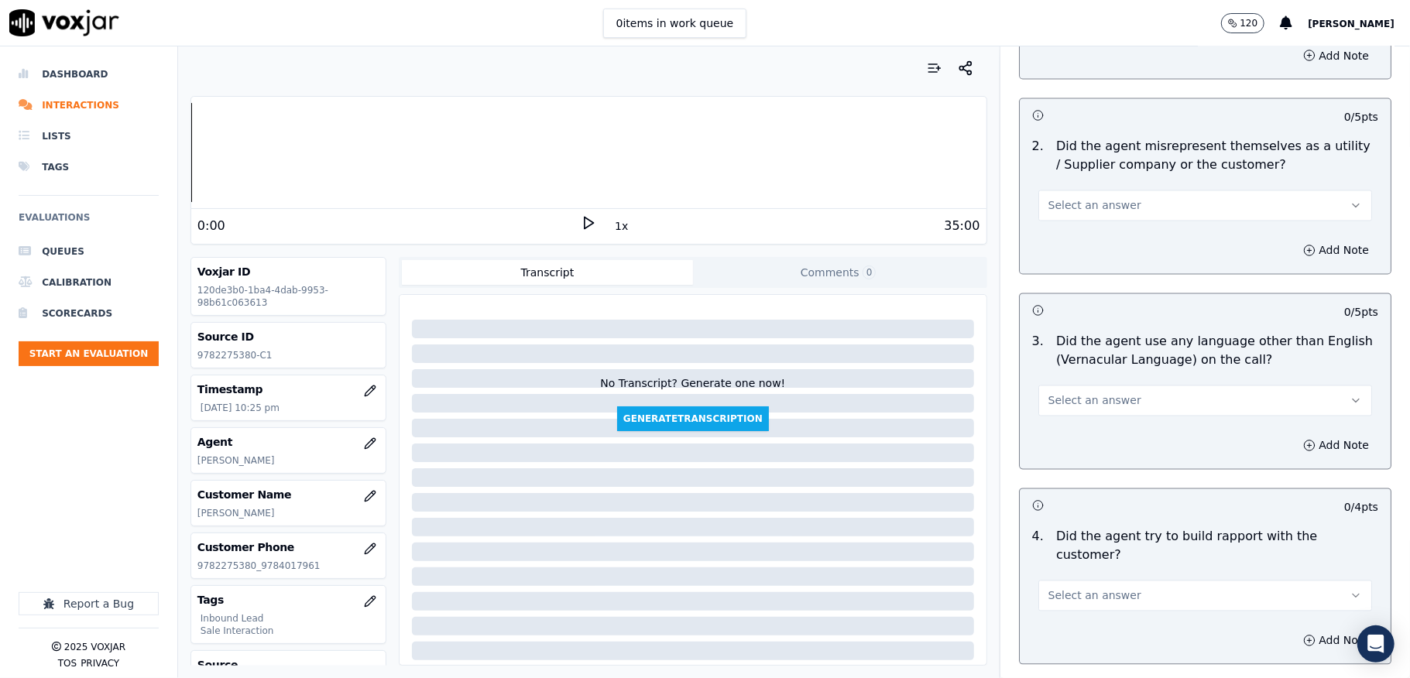
scroll to position [2064, 0]
click at [1116, 190] on button "Select an answer" at bounding box center [1205, 205] width 334 height 31
click at [1072, 220] on div "Yes" at bounding box center [1167, 226] width 297 height 25
click at [1107, 190] on button "Yes" at bounding box center [1205, 205] width 334 height 31
click at [1083, 252] on div "No" at bounding box center [1167, 250] width 297 height 25
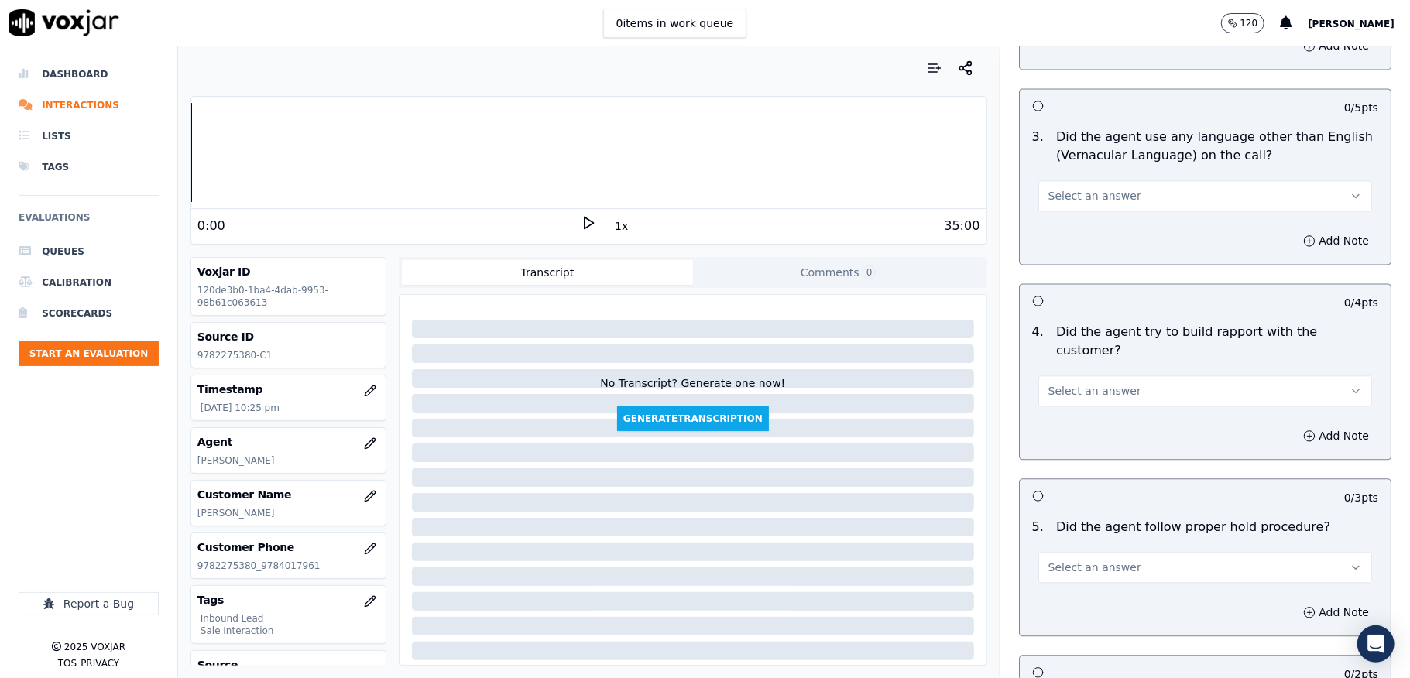
scroll to position [2271, 0]
click at [1087, 189] on button "Select an answer" at bounding box center [1205, 193] width 334 height 31
click at [1072, 214] on div "Yes" at bounding box center [1167, 215] width 297 height 25
click at [1066, 180] on button "Yes" at bounding box center [1205, 193] width 334 height 31
click at [1056, 238] on div "No" at bounding box center [1167, 240] width 297 height 25
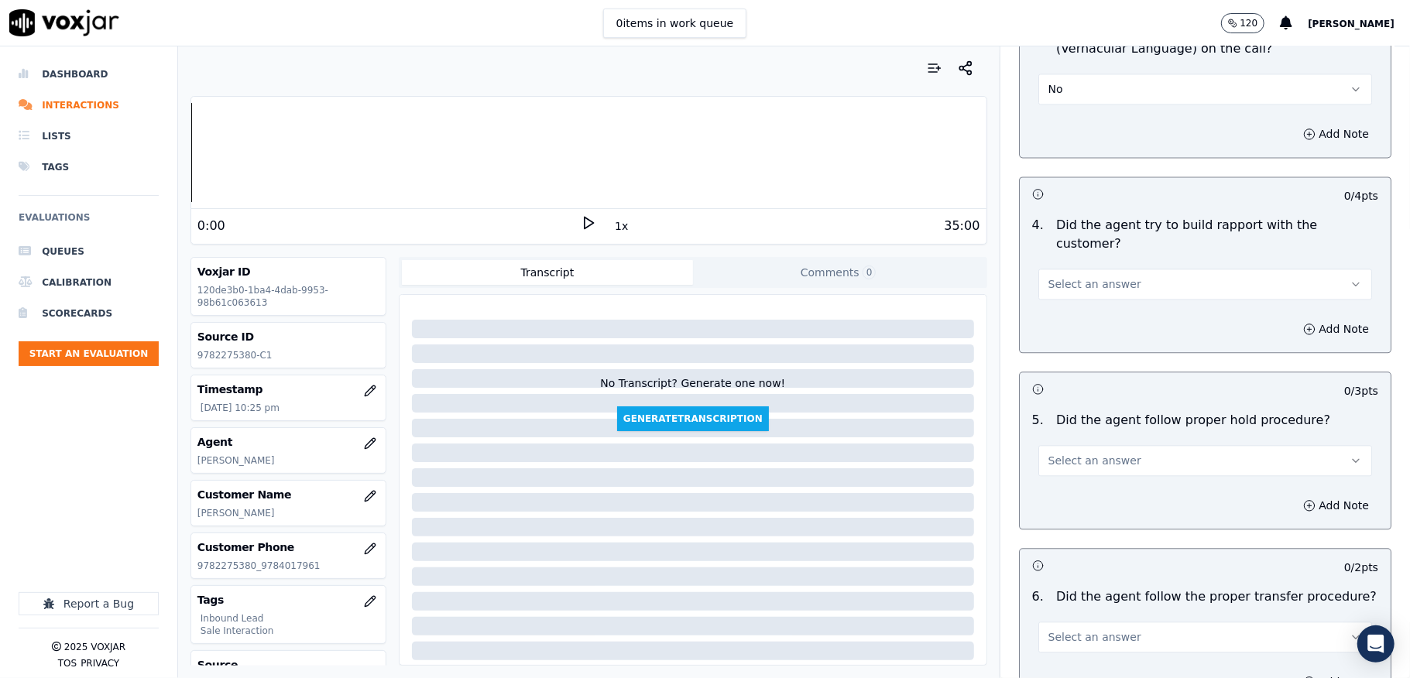
scroll to position [2478, 0]
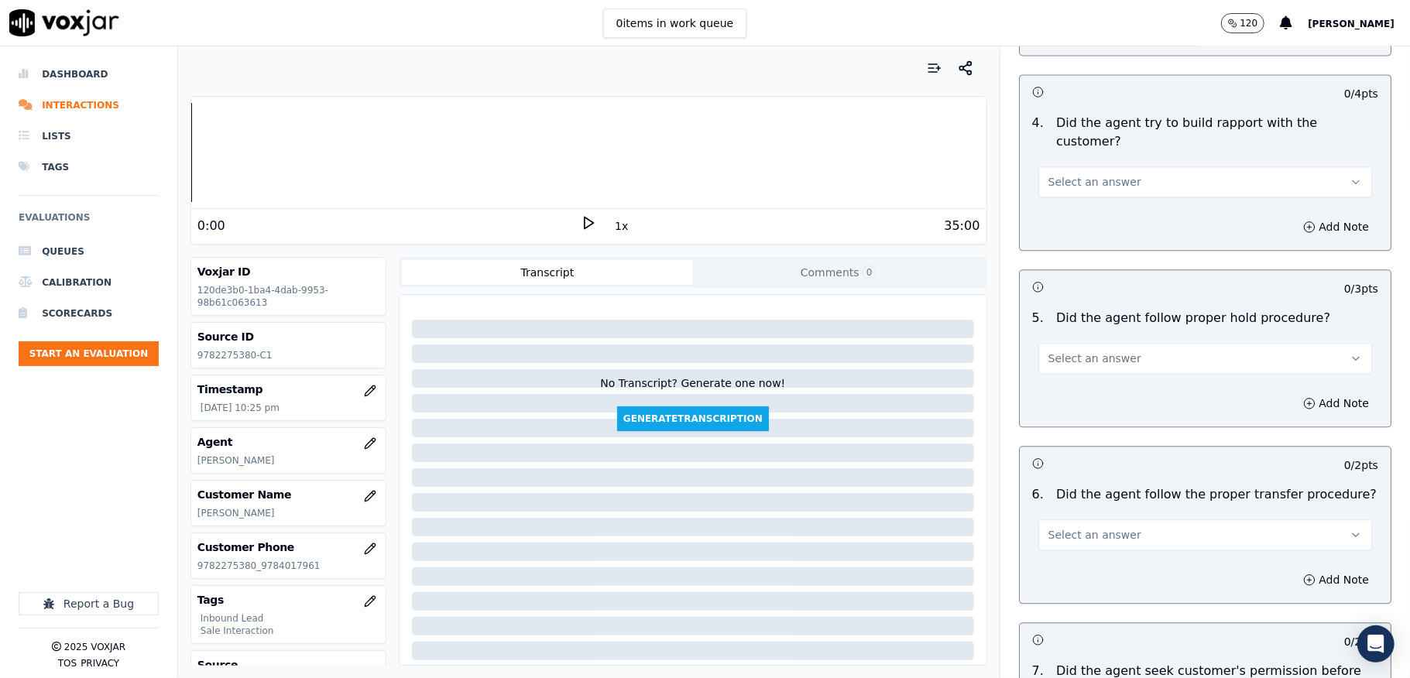
click at [1100, 174] on span "Select an answer" at bounding box center [1094, 181] width 93 height 15
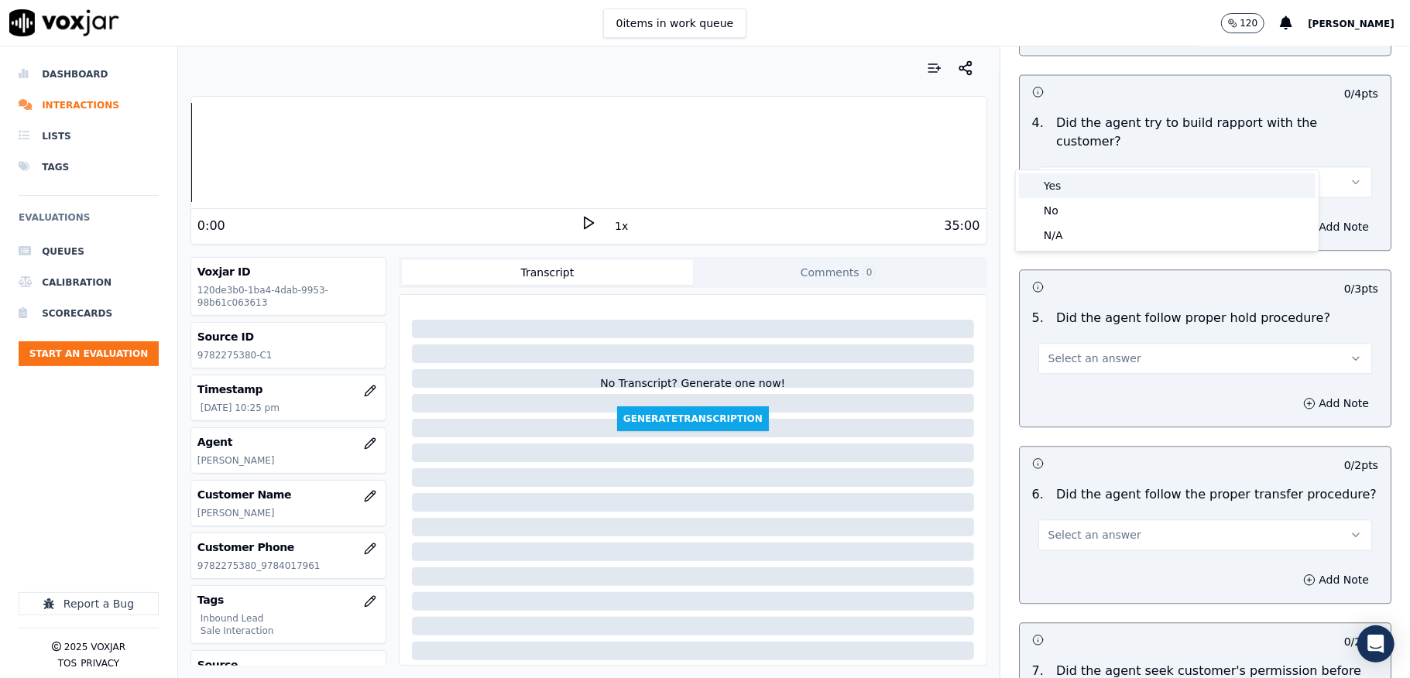
click at [1056, 190] on div "Yes" at bounding box center [1167, 185] width 297 height 25
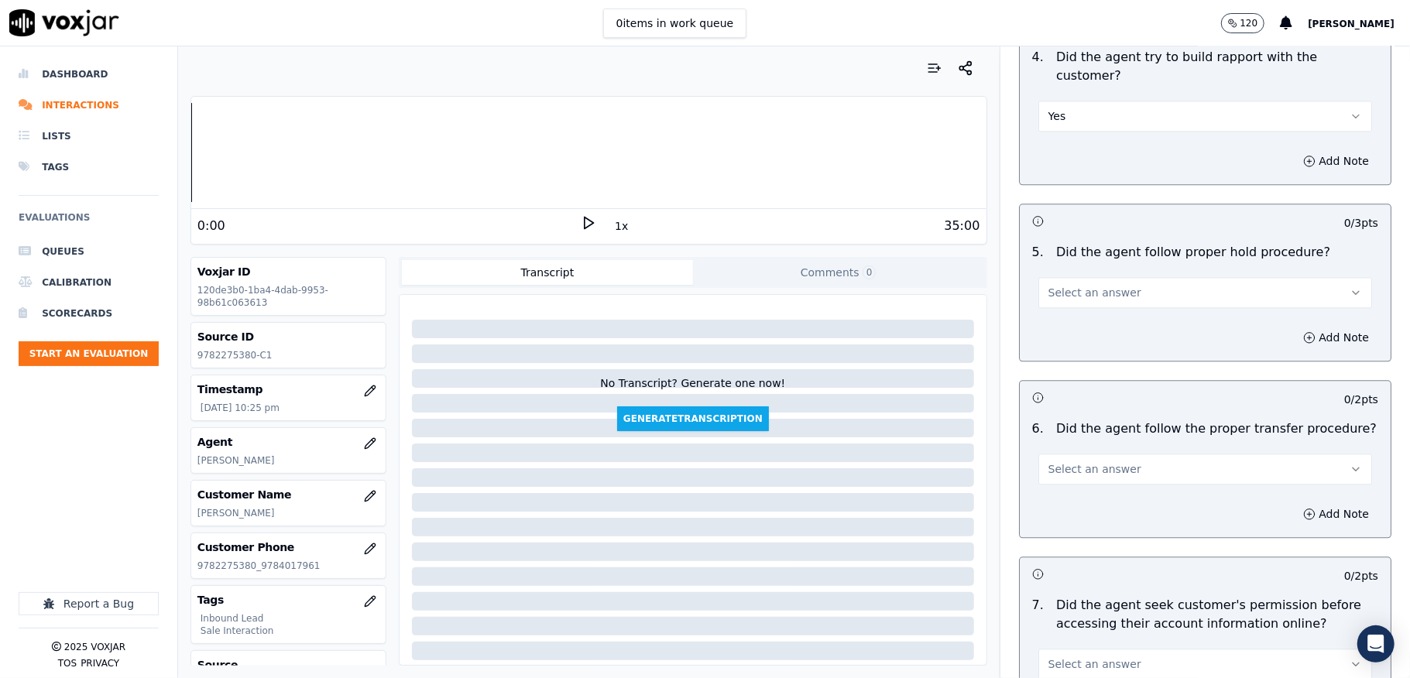
scroll to position [2581, 0]
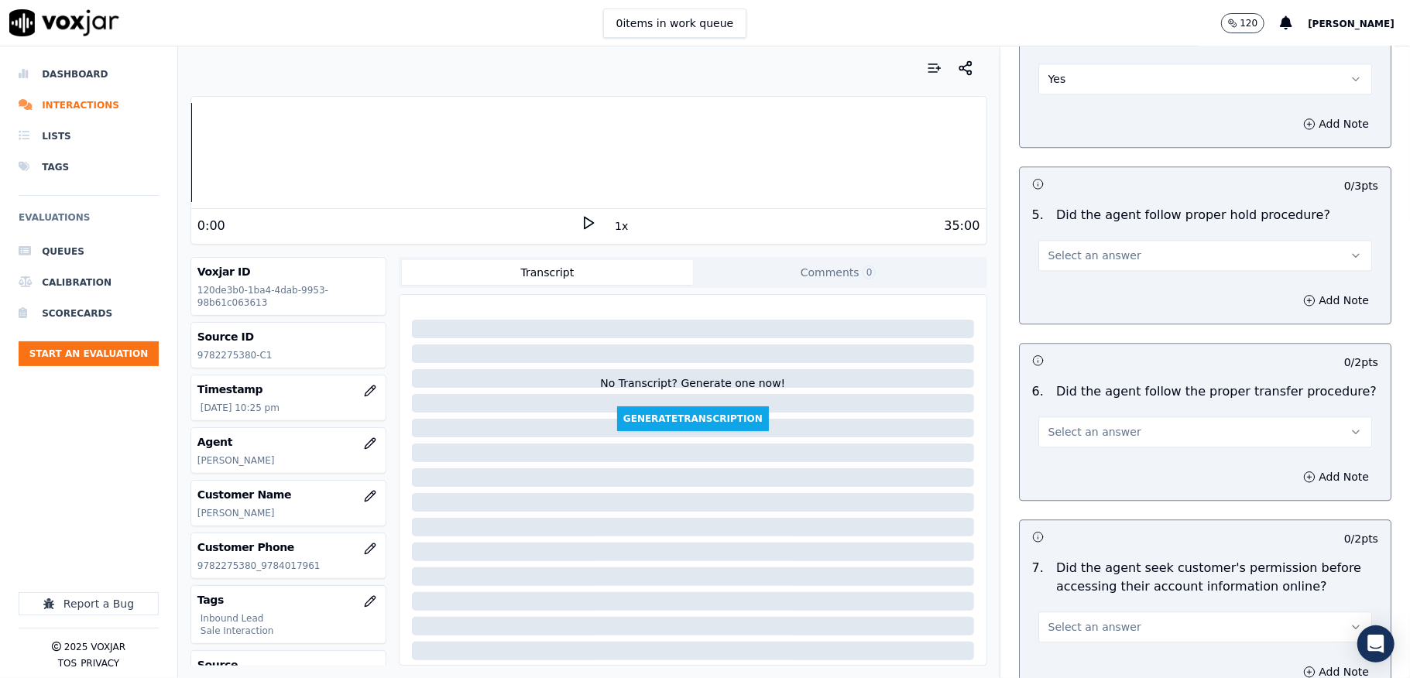
click at [1100, 248] on span "Select an answer" at bounding box center [1094, 255] width 93 height 15
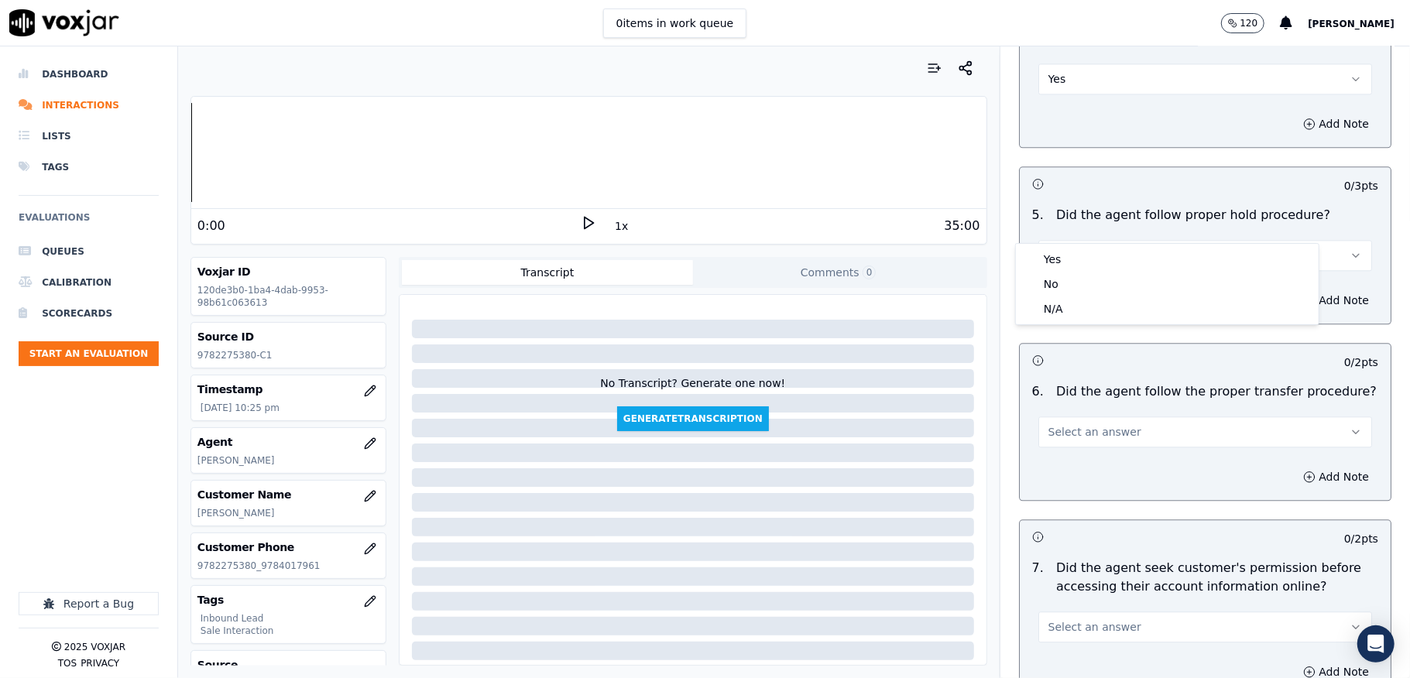
click at [1079, 251] on div "Yes" at bounding box center [1167, 259] width 297 height 25
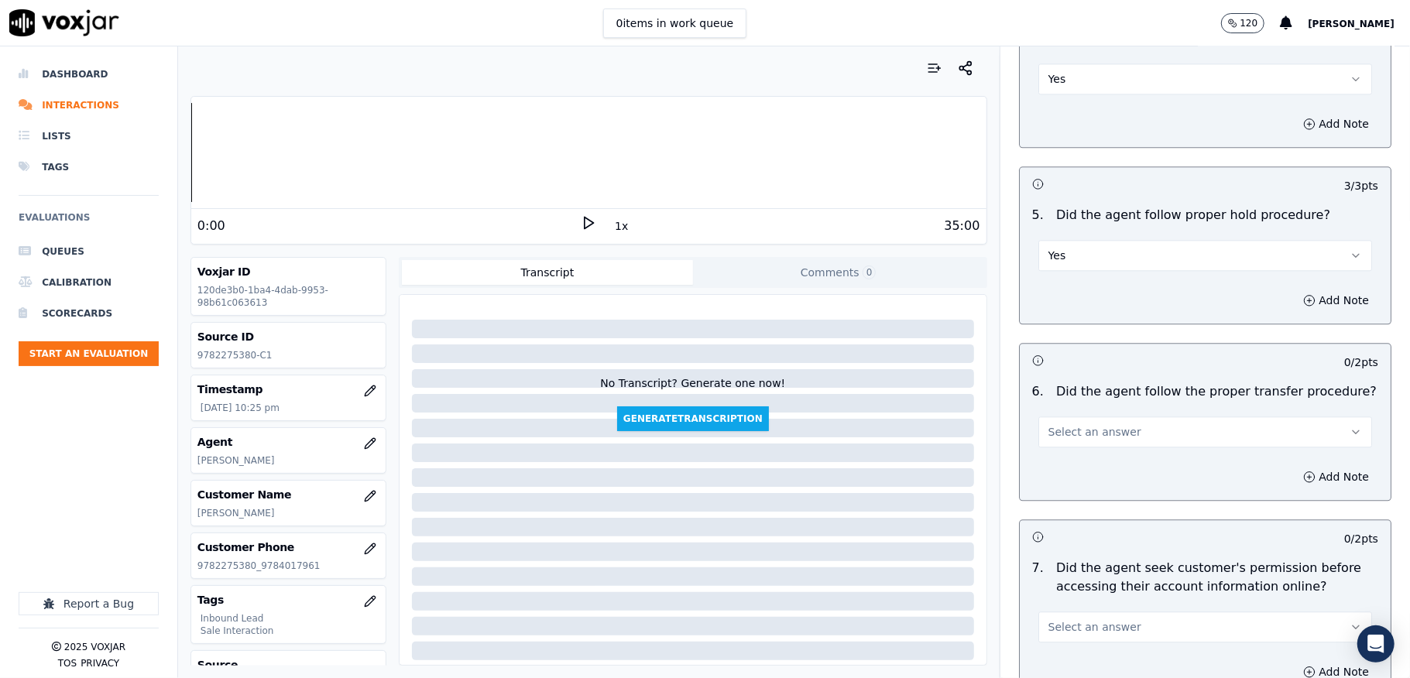
click at [1060, 277] on div "Add Note" at bounding box center [1205, 300] width 371 height 46
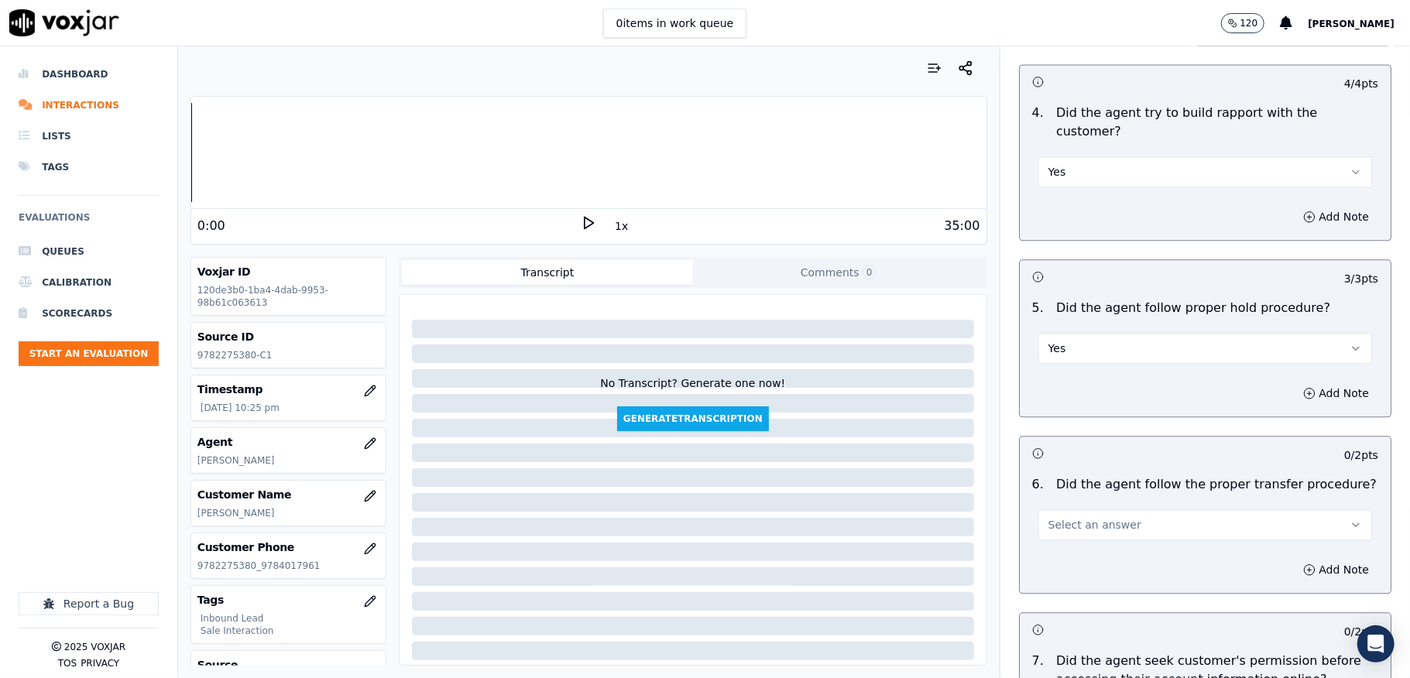
scroll to position [2478, 0]
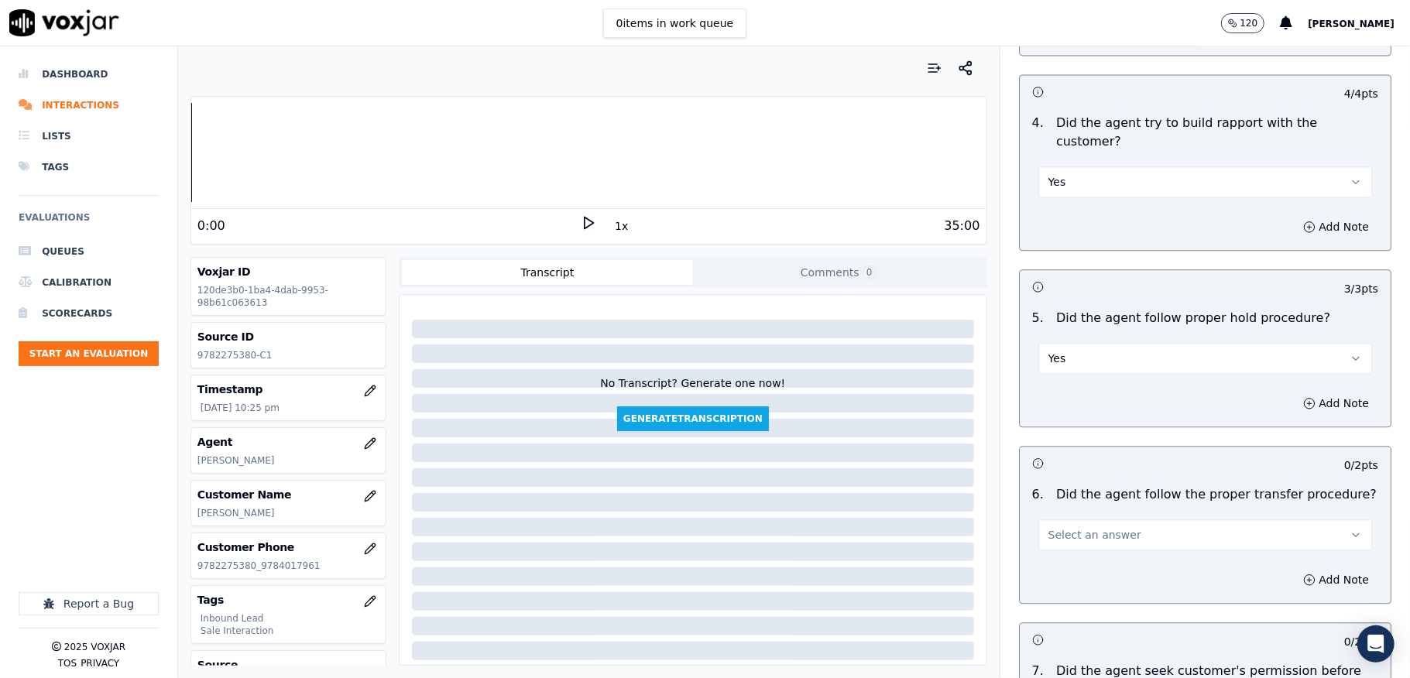
click at [1093, 166] on button "Yes" at bounding box center [1205, 181] width 334 height 31
click at [1053, 228] on div "N/A" at bounding box center [1167, 235] width 297 height 25
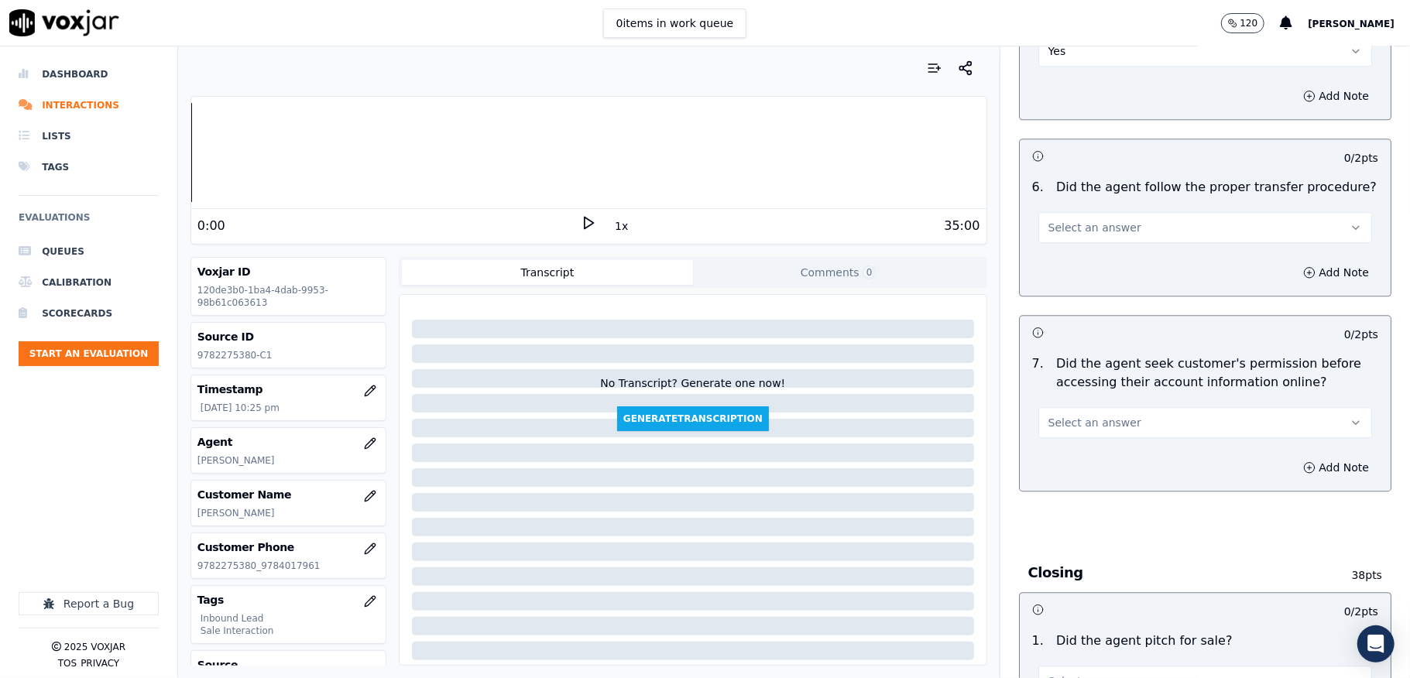
scroll to position [2788, 0]
click at [1086, 210] on button "Select an answer" at bounding box center [1205, 225] width 334 height 31
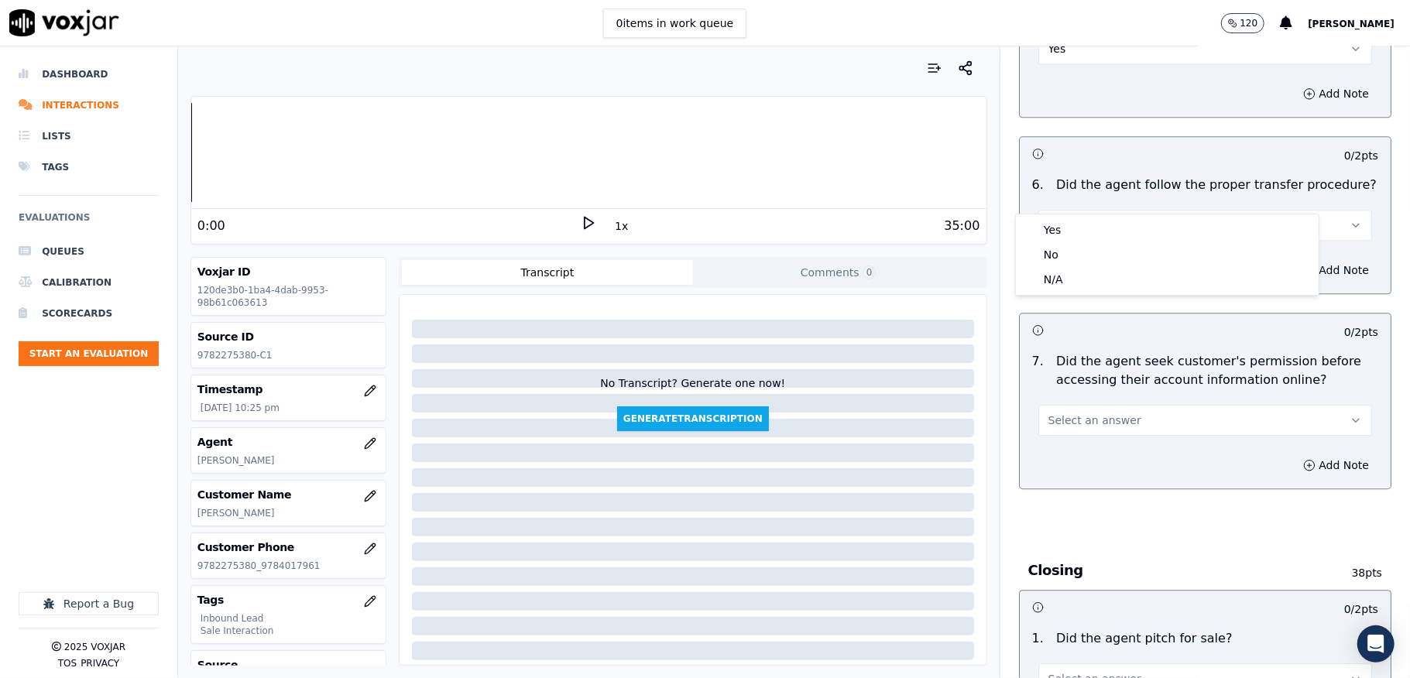
click at [1079, 242] on div "Yes" at bounding box center [1167, 230] width 297 height 25
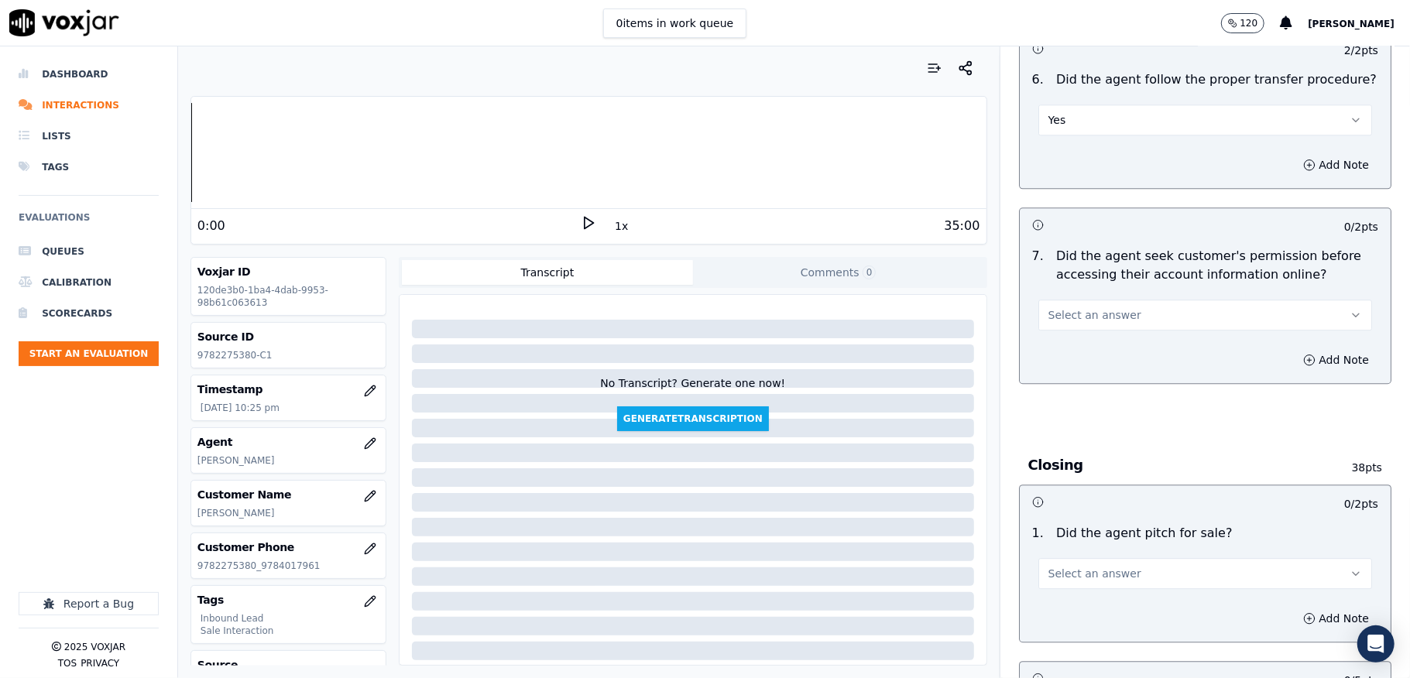
scroll to position [2994, 0]
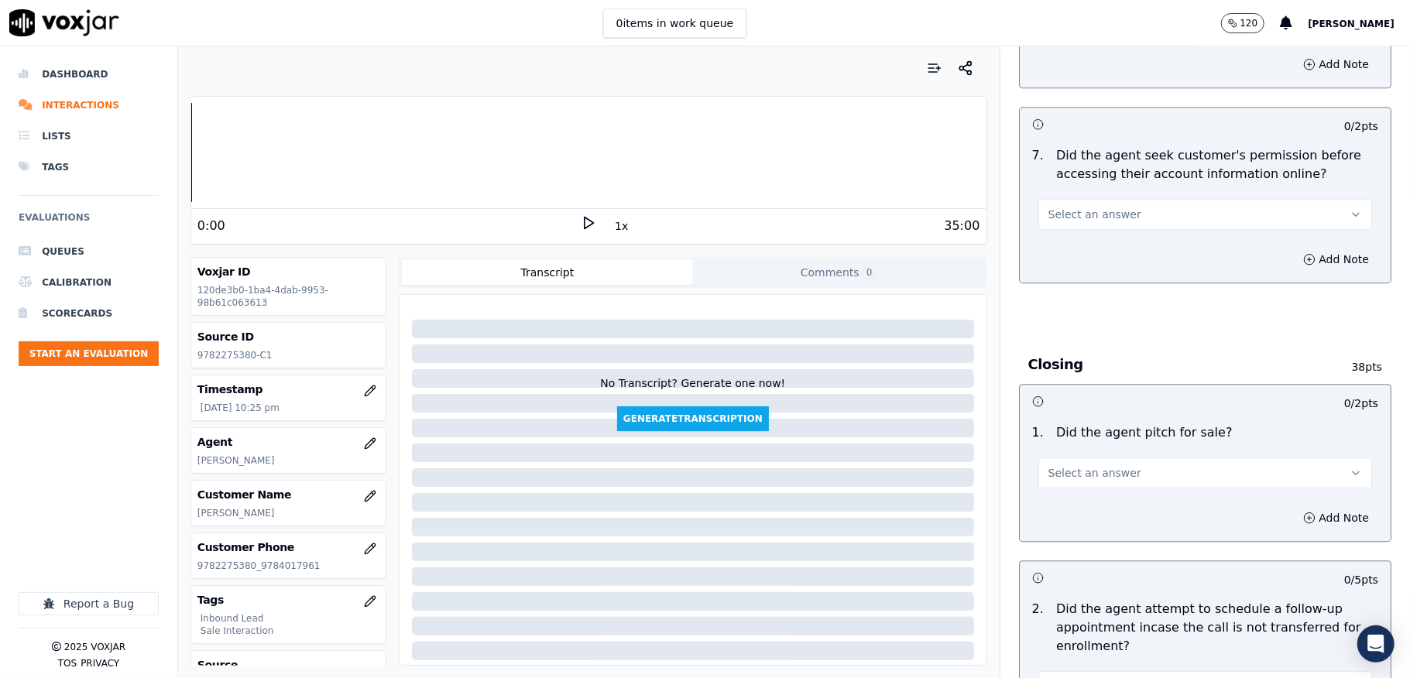
click at [1072, 207] on span "Select an answer" at bounding box center [1094, 214] width 93 height 15
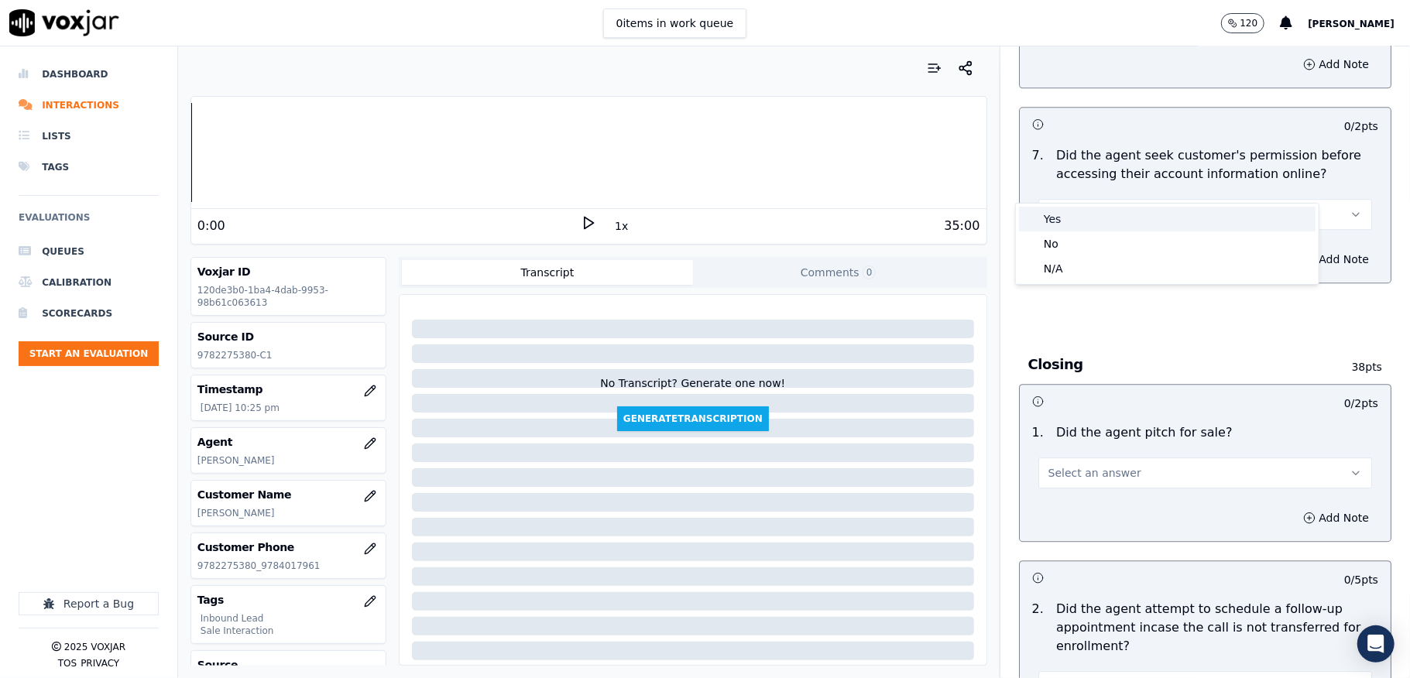
click at [1058, 227] on div "Yes" at bounding box center [1167, 219] width 297 height 25
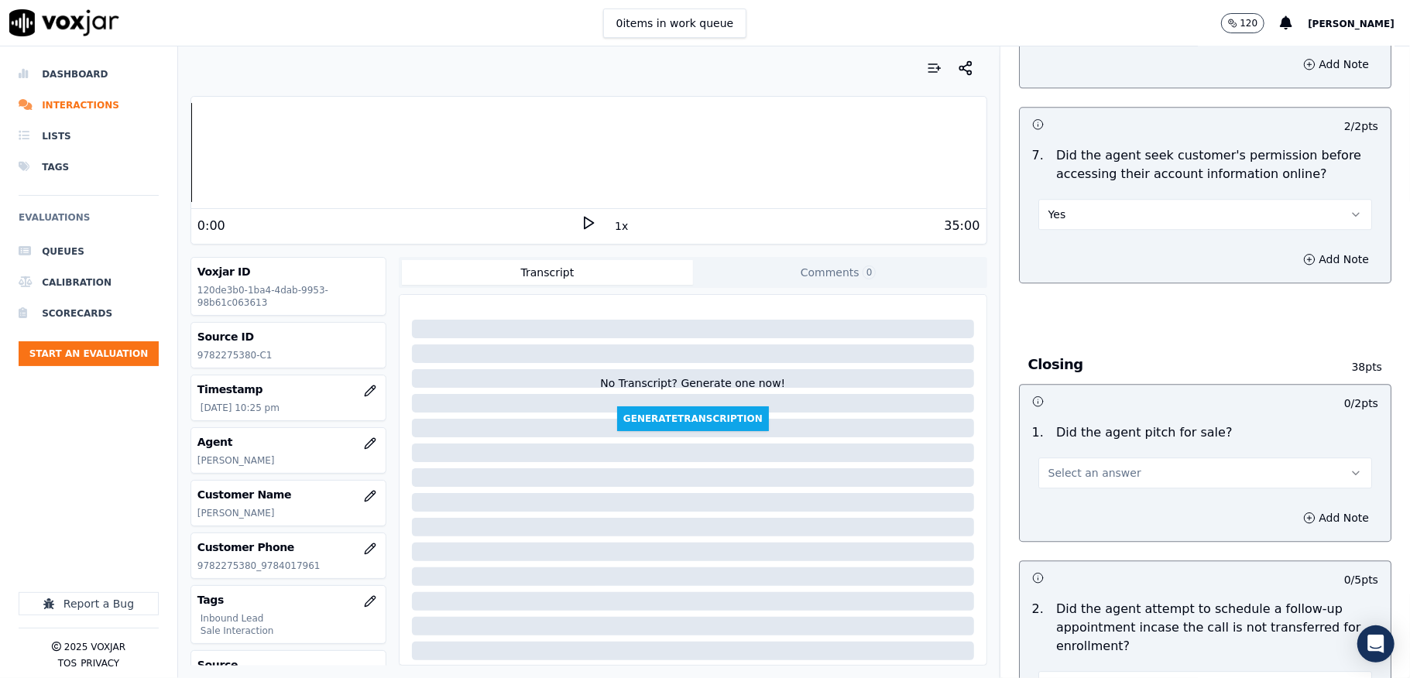
click at [1098, 465] on span "Select an answer" at bounding box center [1094, 472] width 93 height 15
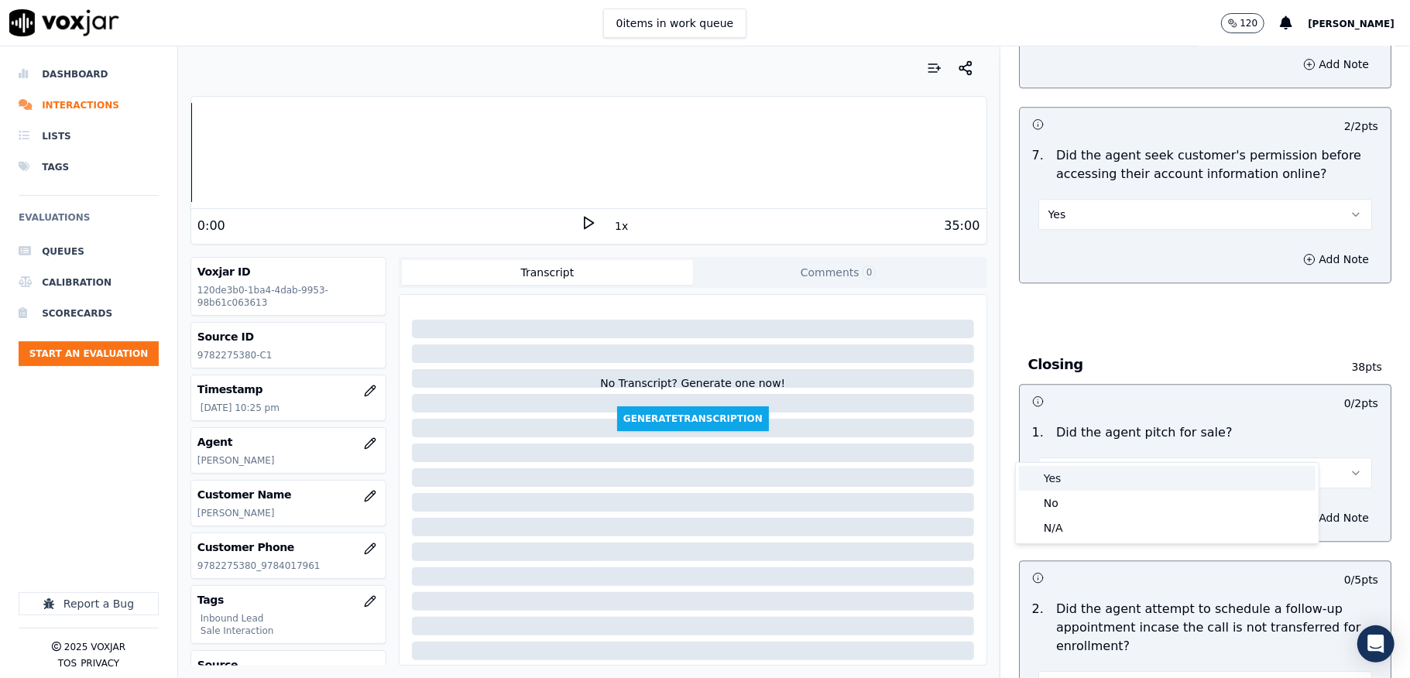
click at [1073, 486] on div "Yes" at bounding box center [1167, 478] width 297 height 25
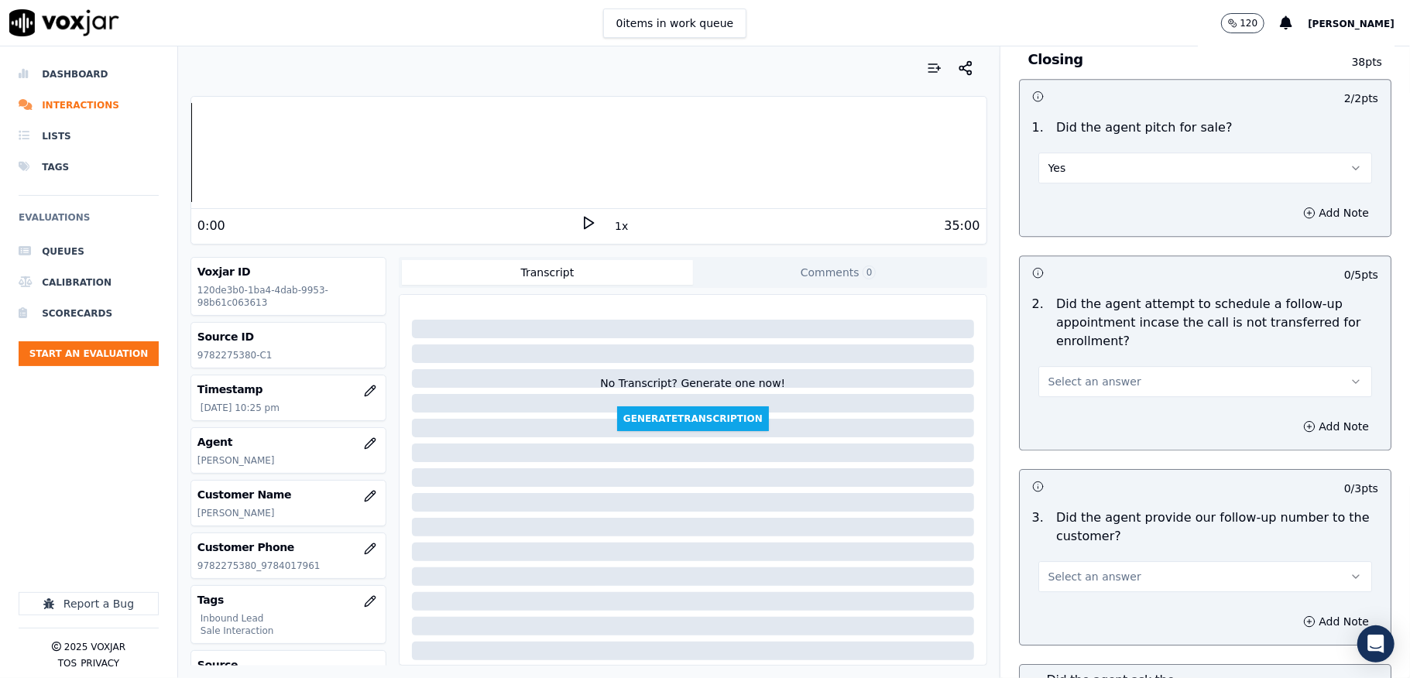
scroll to position [3407, 0]
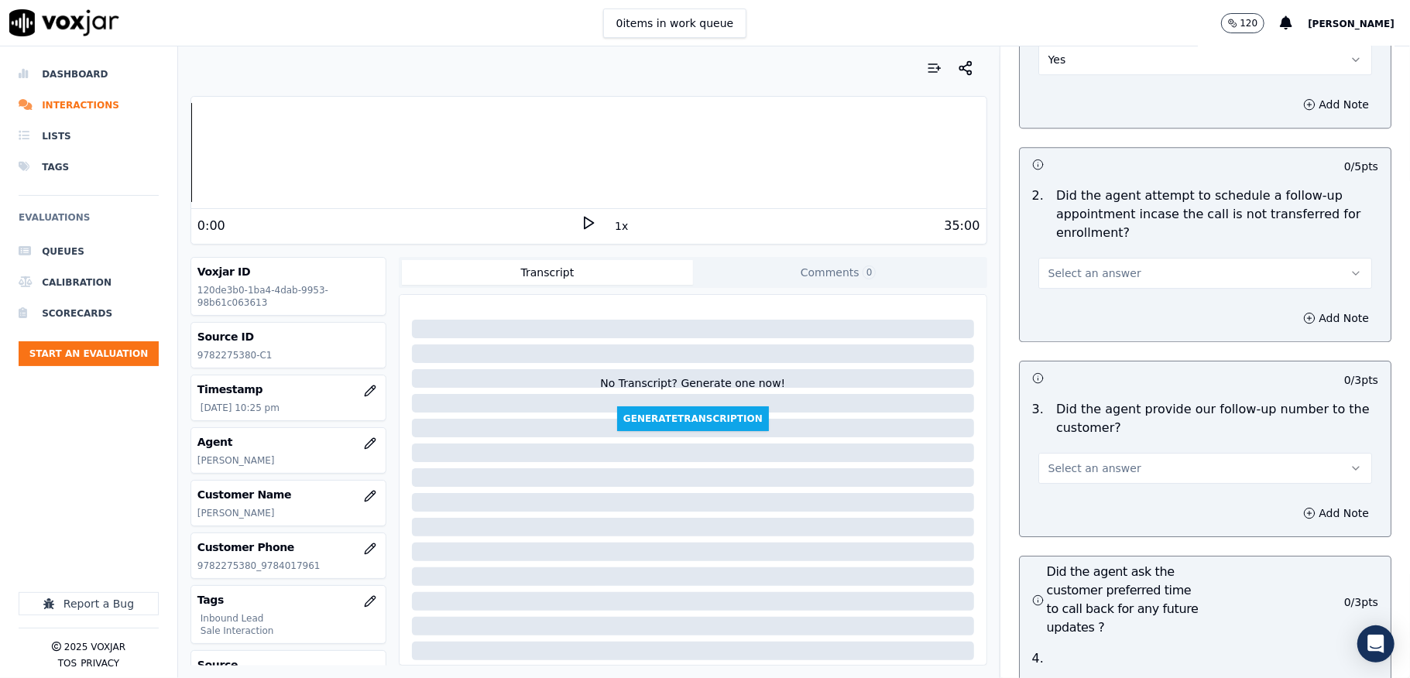
click at [1098, 266] on span "Select an answer" at bounding box center [1094, 273] width 93 height 15
click at [1057, 327] on div "N/A" at bounding box center [1167, 329] width 297 height 25
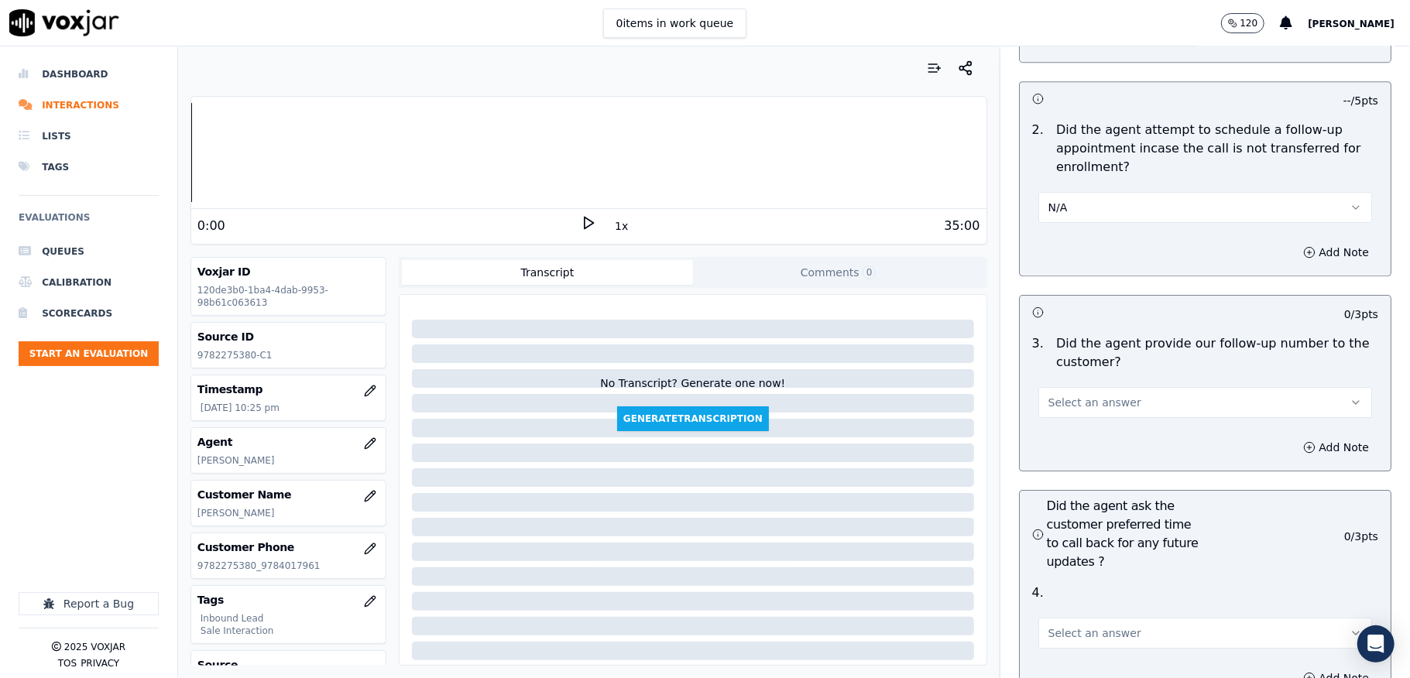
scroll to position [3510, 0]
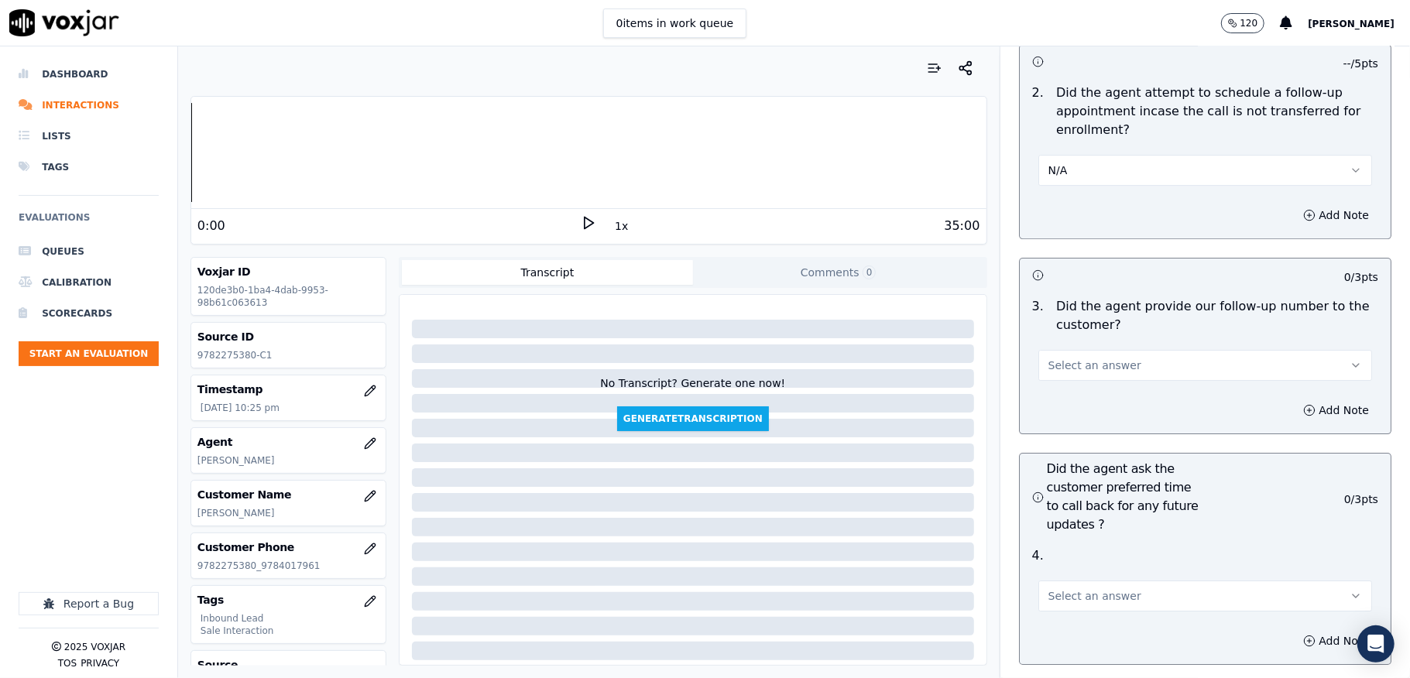
click at [1072, 358] on span "Select an answer" at bounding box center [1094, 365] width 93 height 15
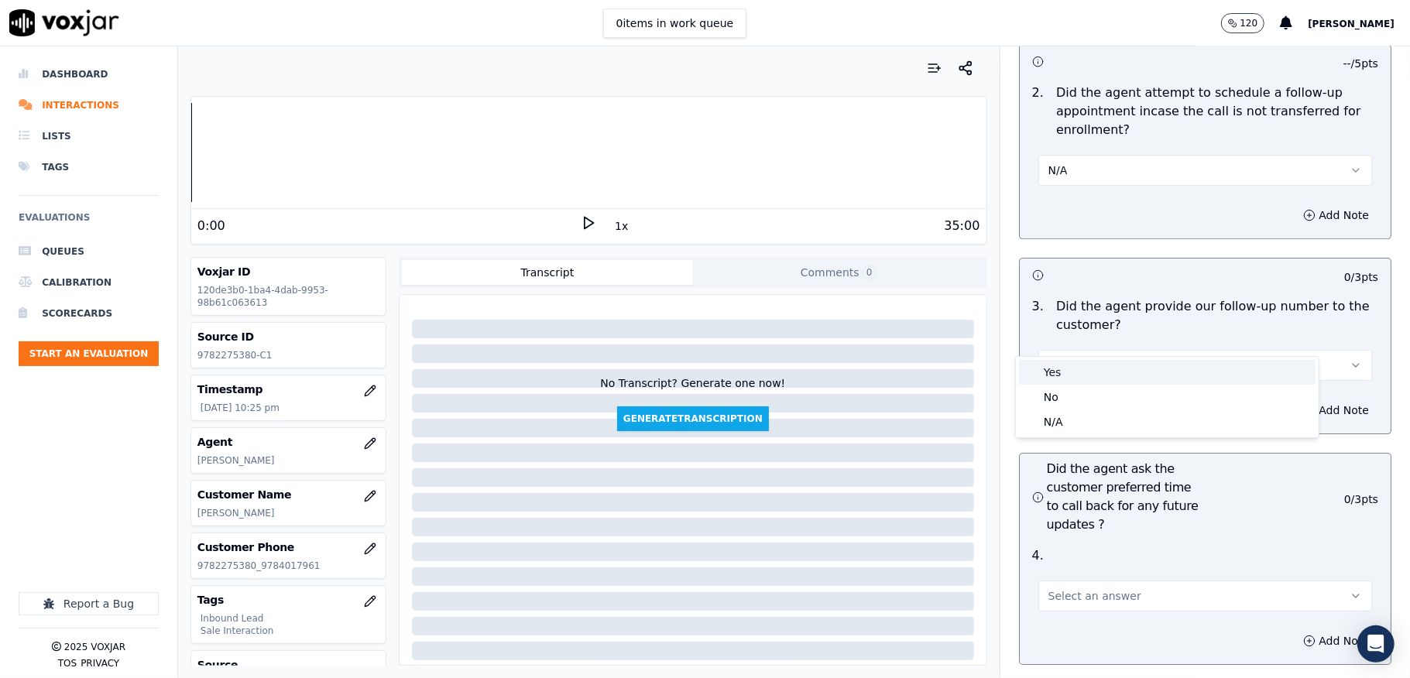
click at [1057, 383] on div "Yes" at bounding box center [1167, 372] width 297 height 25
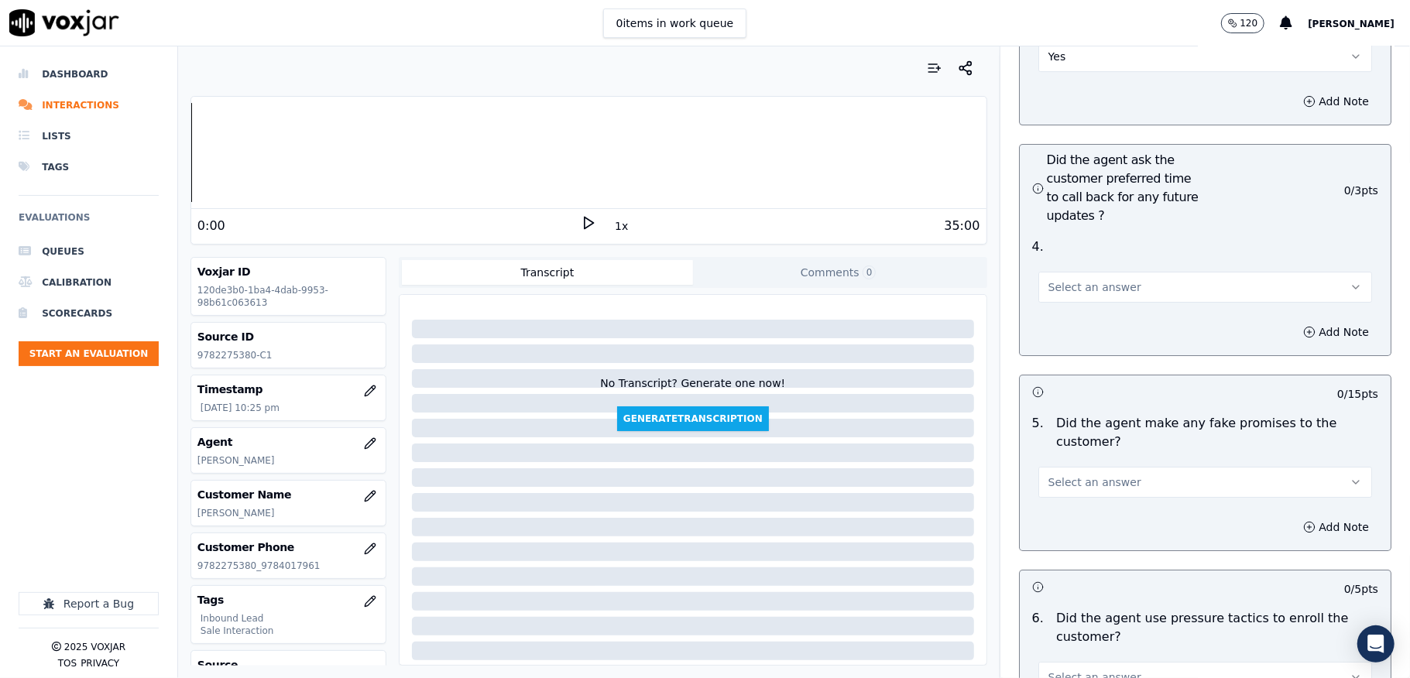
scroll to position [3820, 0]
drag, startPoint x: 1059, startPoint y: 259, endPoint x: 1064, endPoint y: 266, distance: 9.0
click at [1060, 279] on span "Select an answer" at bounding box center [1094, 286] width 93 height 15
drag, startPoint x: 1060, startPoint y: 339, endPoint x: 1056, endPoint y: 357, distance: 18.2
click at [1059, 341] on div "N/A" at bounding box center [1167, 343] width 297 height 25
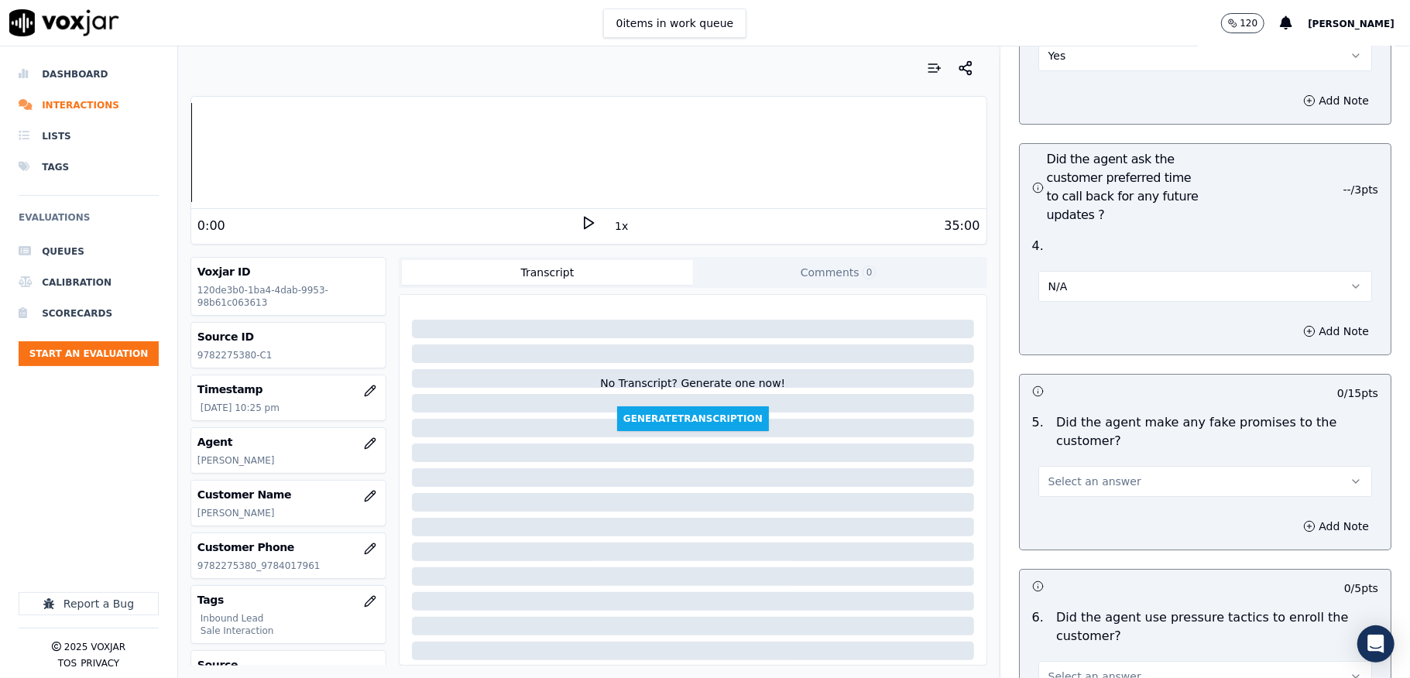
click at [1076, 466] on button "Select an answer" at bounding box center [1205, 481] width 334 height 31
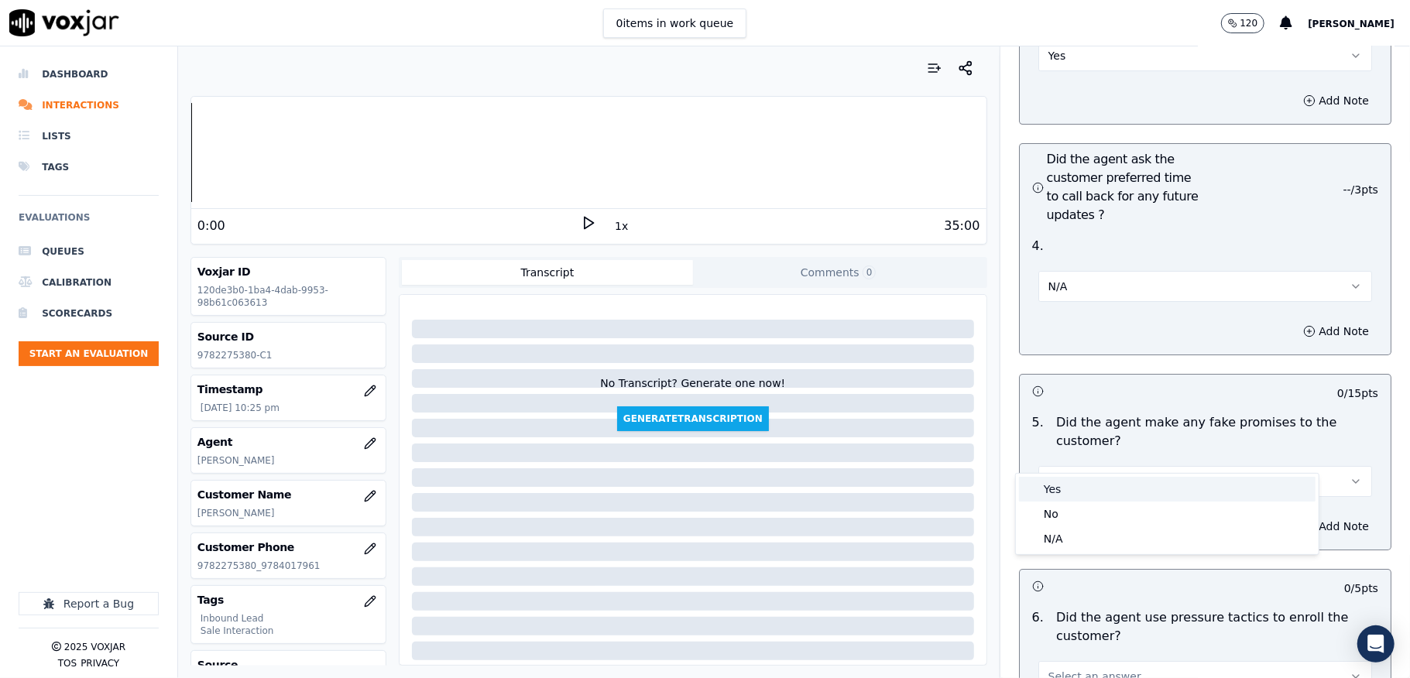
click at [1059, 496] on div "Yes" at bounding box center [1167, 489] width 297 height 25
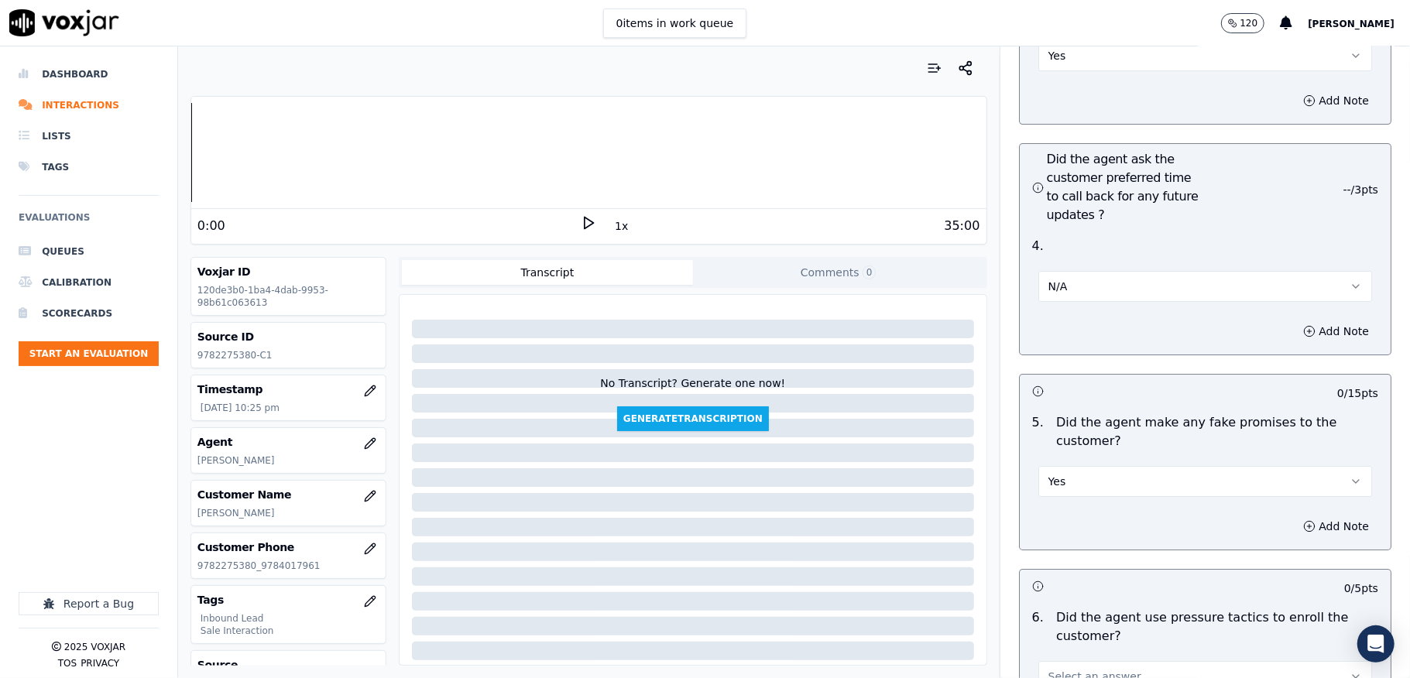
click at [1059, 466] on button "Yes" at bounding box center [1205, 481] width 334 height 31
click at [1052, 510] on div "No" at bounding box center [1167, 514] width 297 height 25
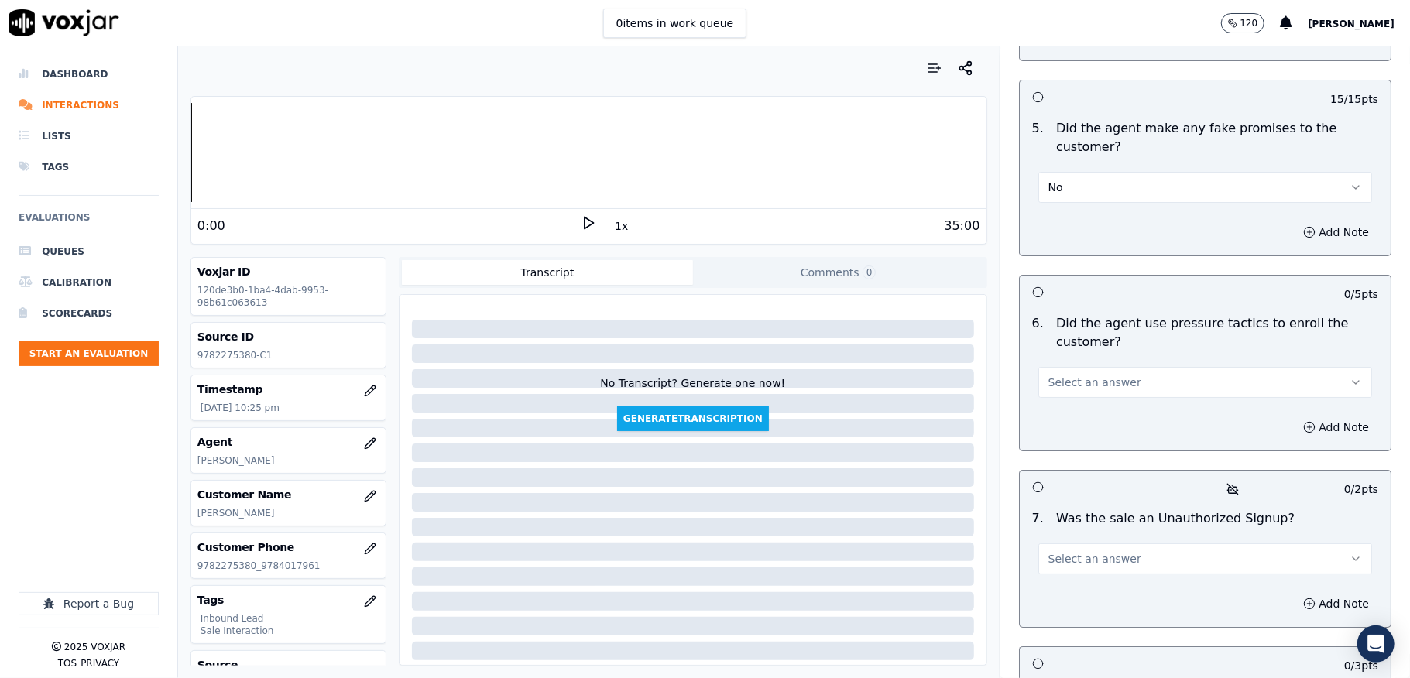
scroll to position [4233, 0]
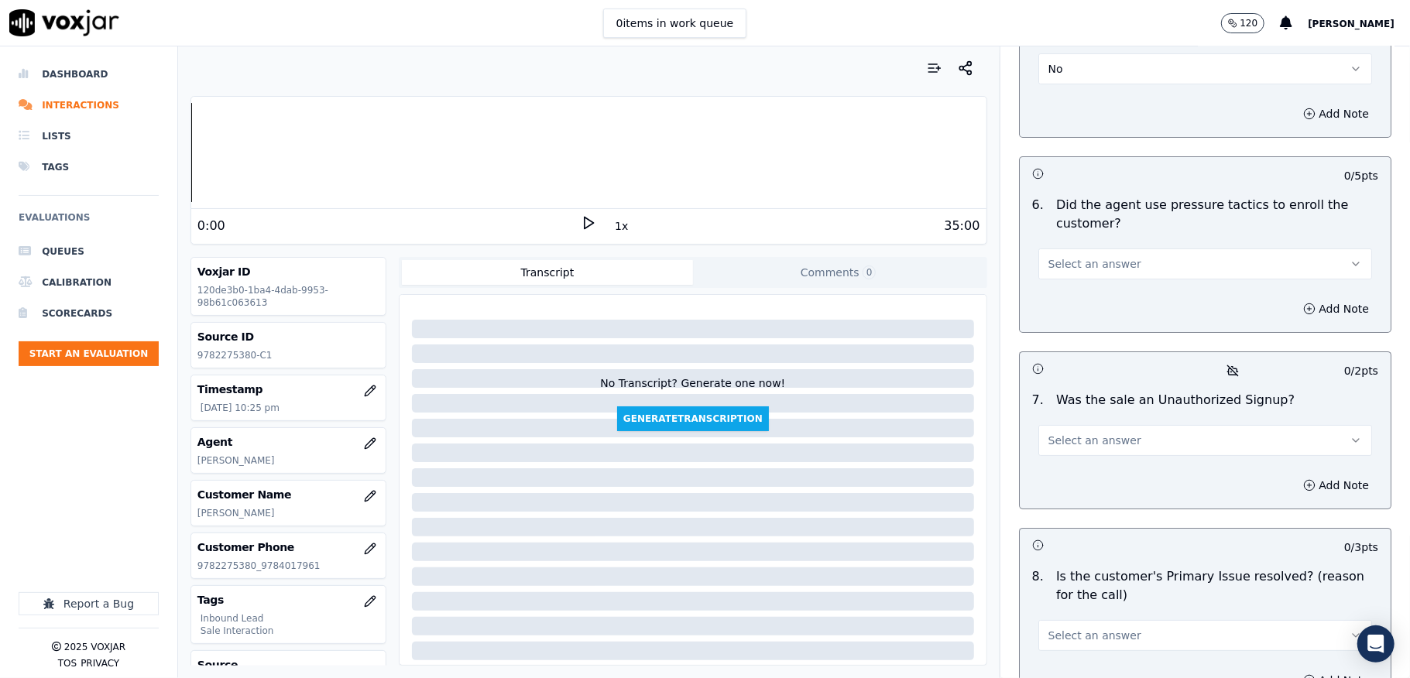
click at [1076, 256] on span "Select an answer" at bounding box center [1094, 263] width 93 height 15
click at [1060, 291] on div "No" at bounding box center [1167, 296] width 297 height 25
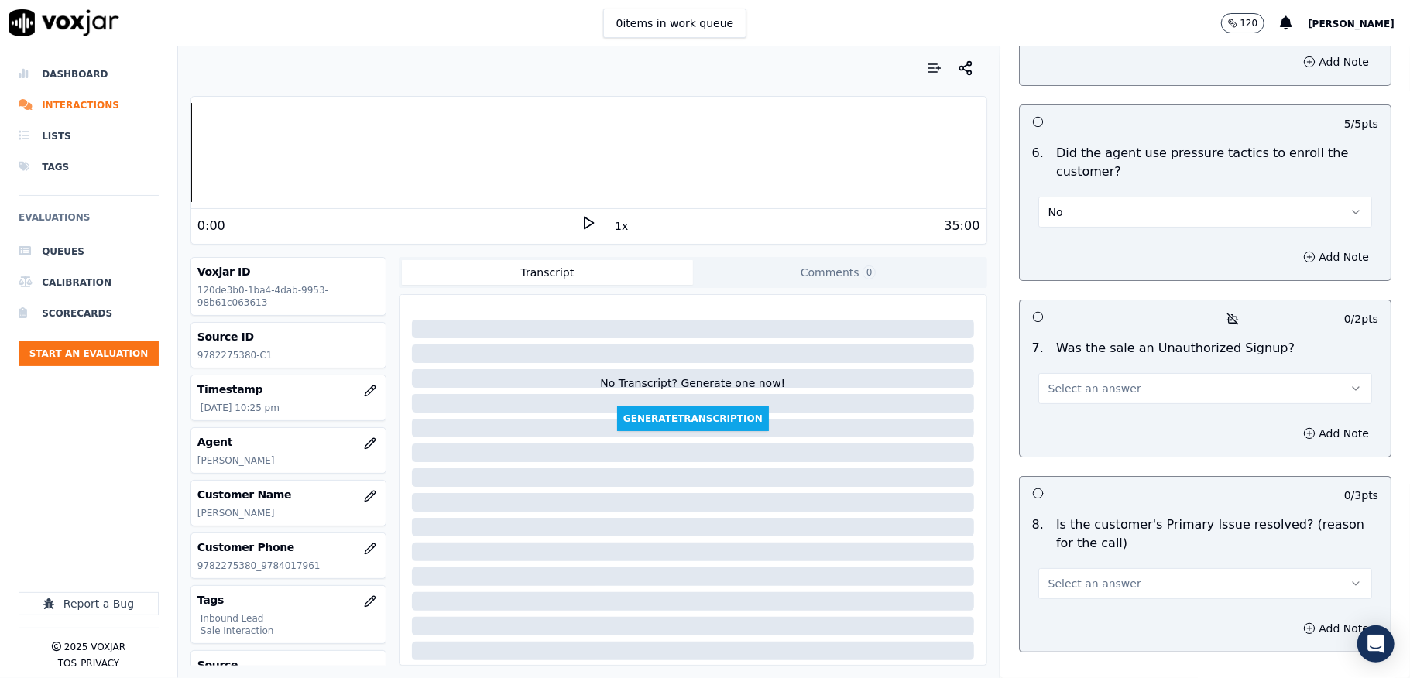
scroll to position [4336, 0]
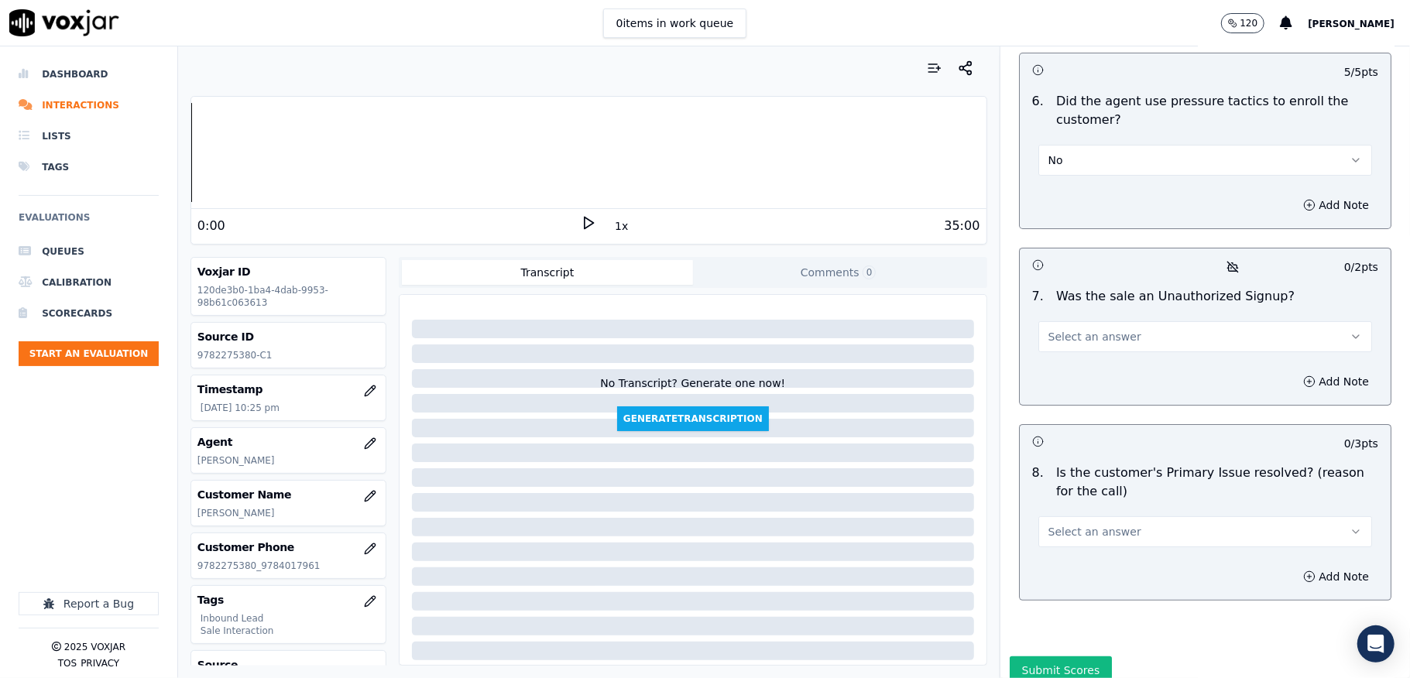
click at [1072, 329] on span "Select an answer" at bounding box center [1094, 336] width 93 height 15
click at [1066, 363] on div "No" at bounding box center [1167, 371] width 297 height 25
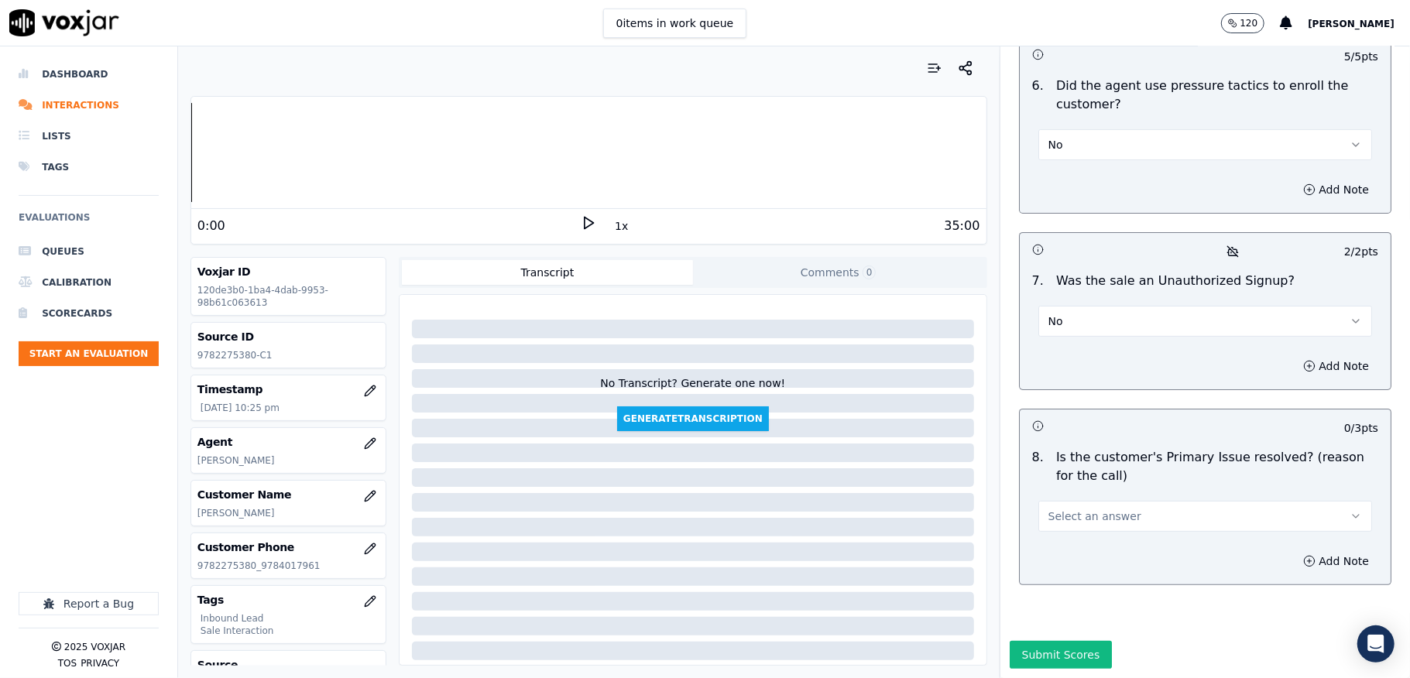
scroll to position [4380, 0]
click at [1079, 509] on span "Select an answer" at bounding box center [1094, 516] width 93 height 15
click at [1066, 496] on div "Yes" at bounding box center [1167, 498] width 297 height 25
click at [1010, 641] on button "Submit Scores" at bounding box center [1061, 655] width 103 height 28
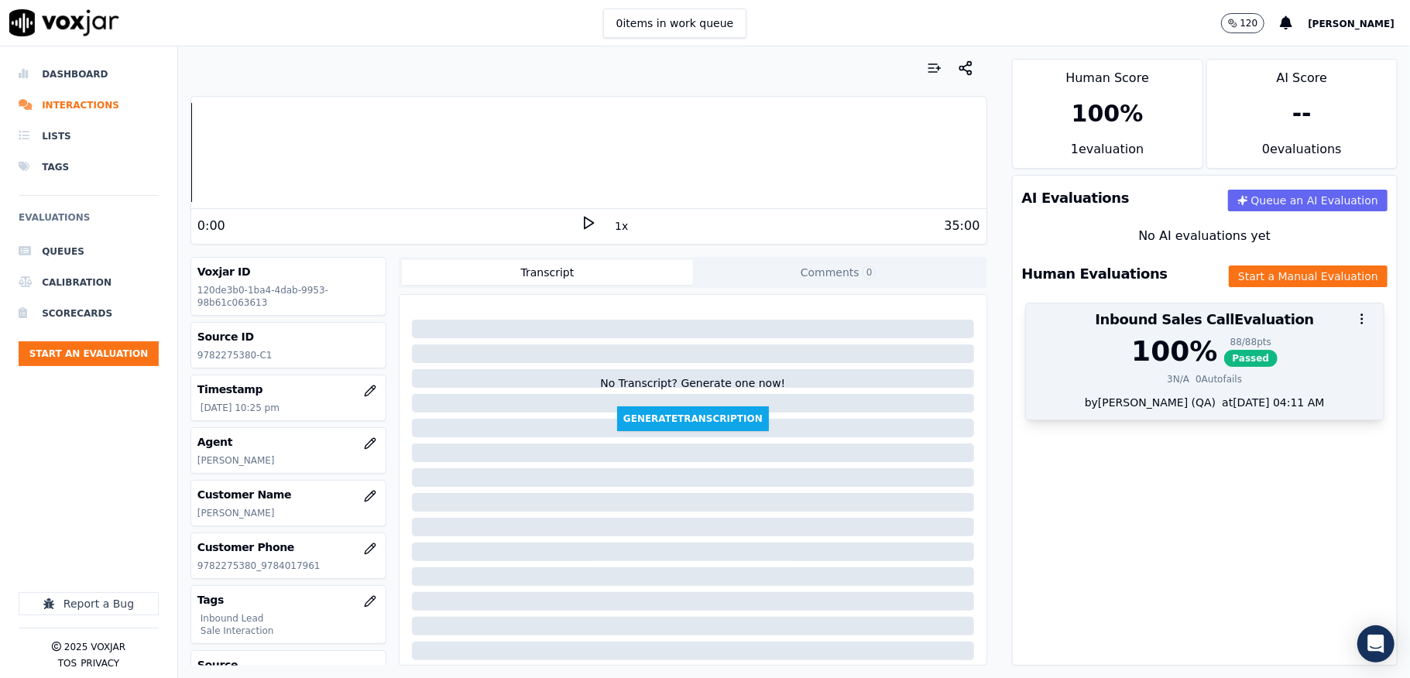
click at [1199, 378] on div "0 Autofails" at bounding box center [1219, 379] width 46 height 12
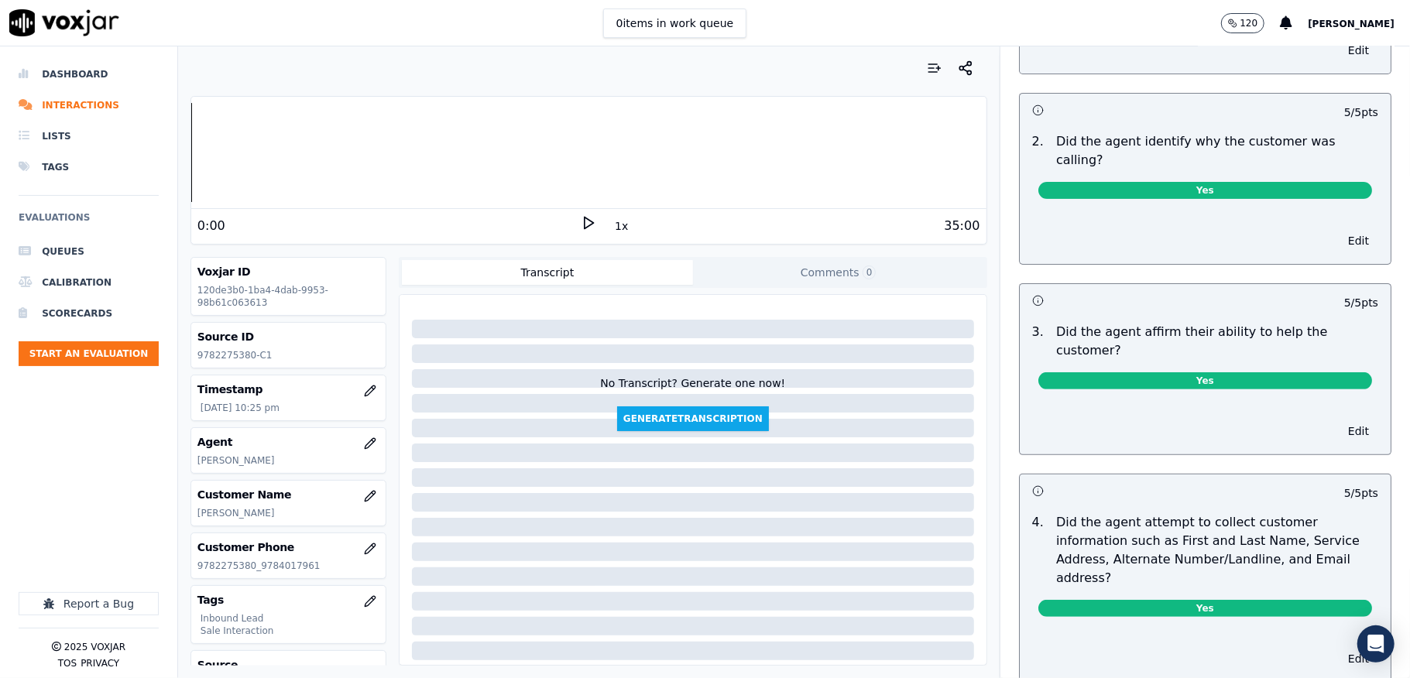
scroll to position [0, 0]
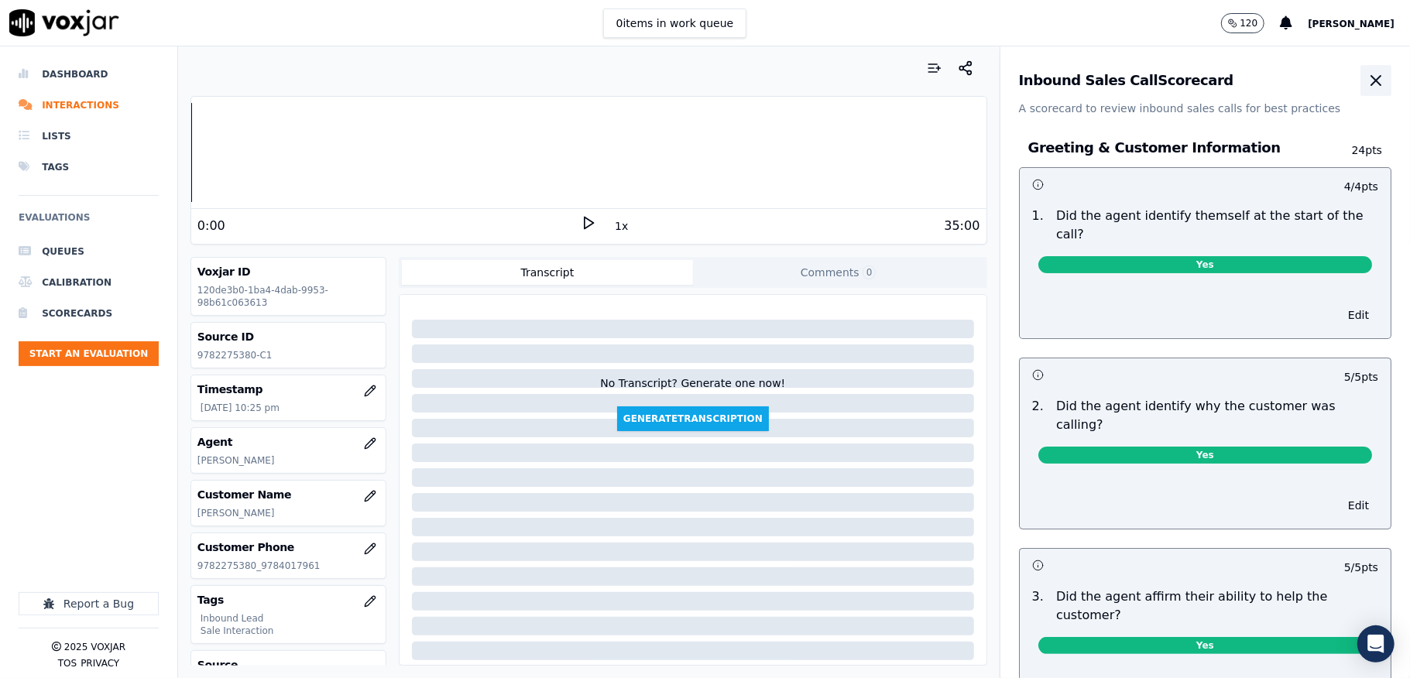
click at [1361, 91] on button "button" at bounding box center [1376, 80] width 31 height 31
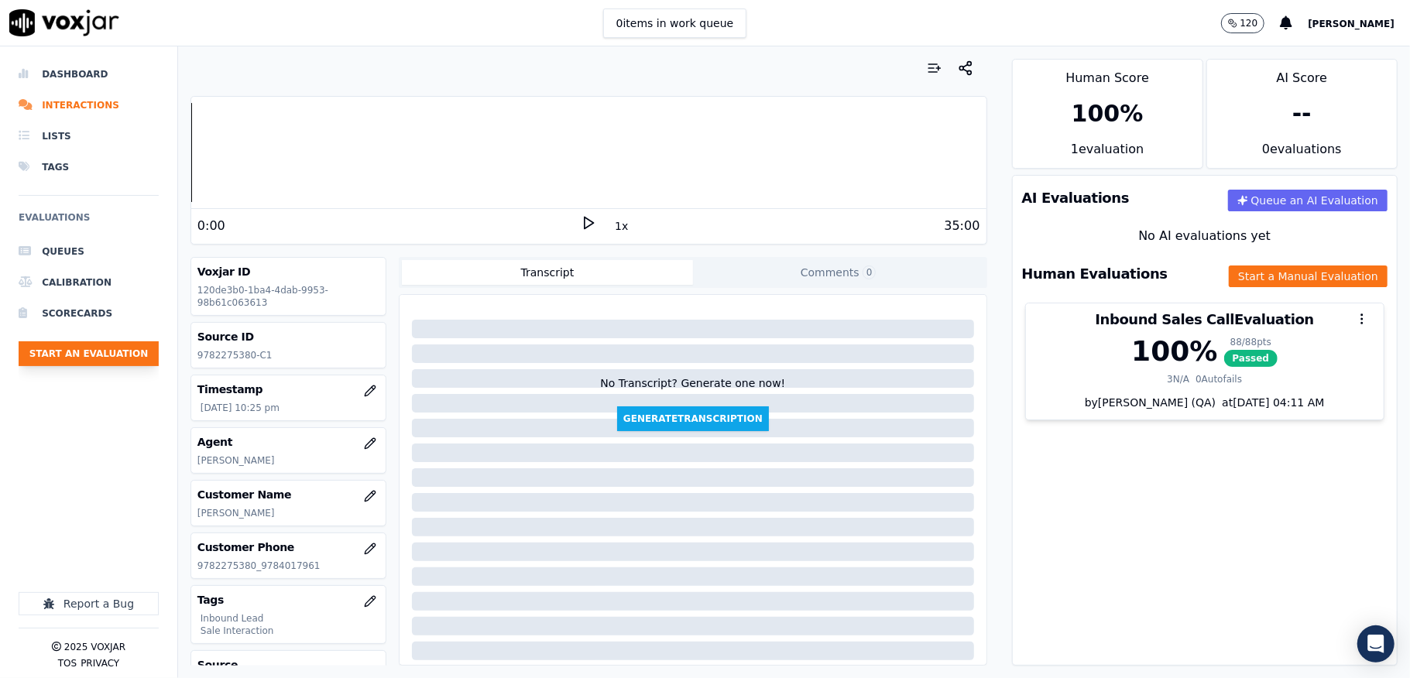
click at [115, 345] on button "Start an Evaluation" at bounding box center [89, 353] width 140 height 25
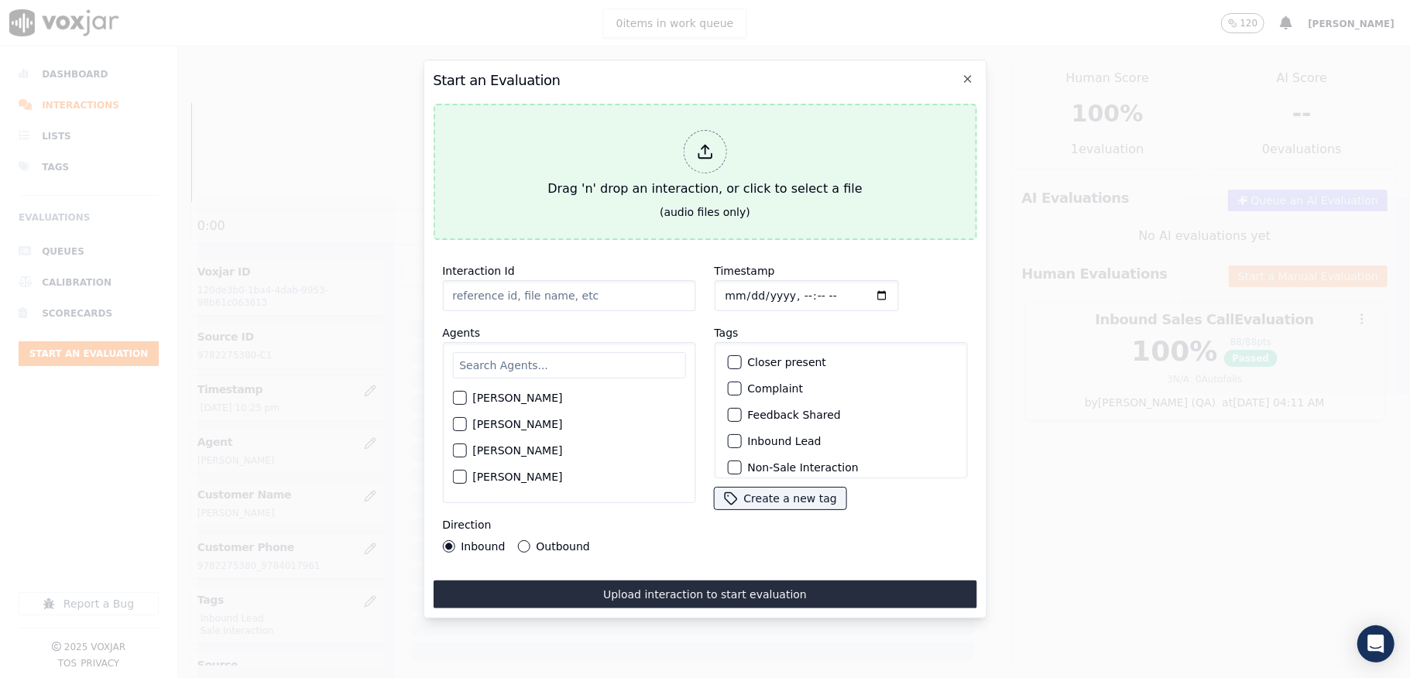
click at [685, 136] on div at bounding box center [704, 151] width 43 height 43
type input "20250905-120955_9372526437-all.mp3"
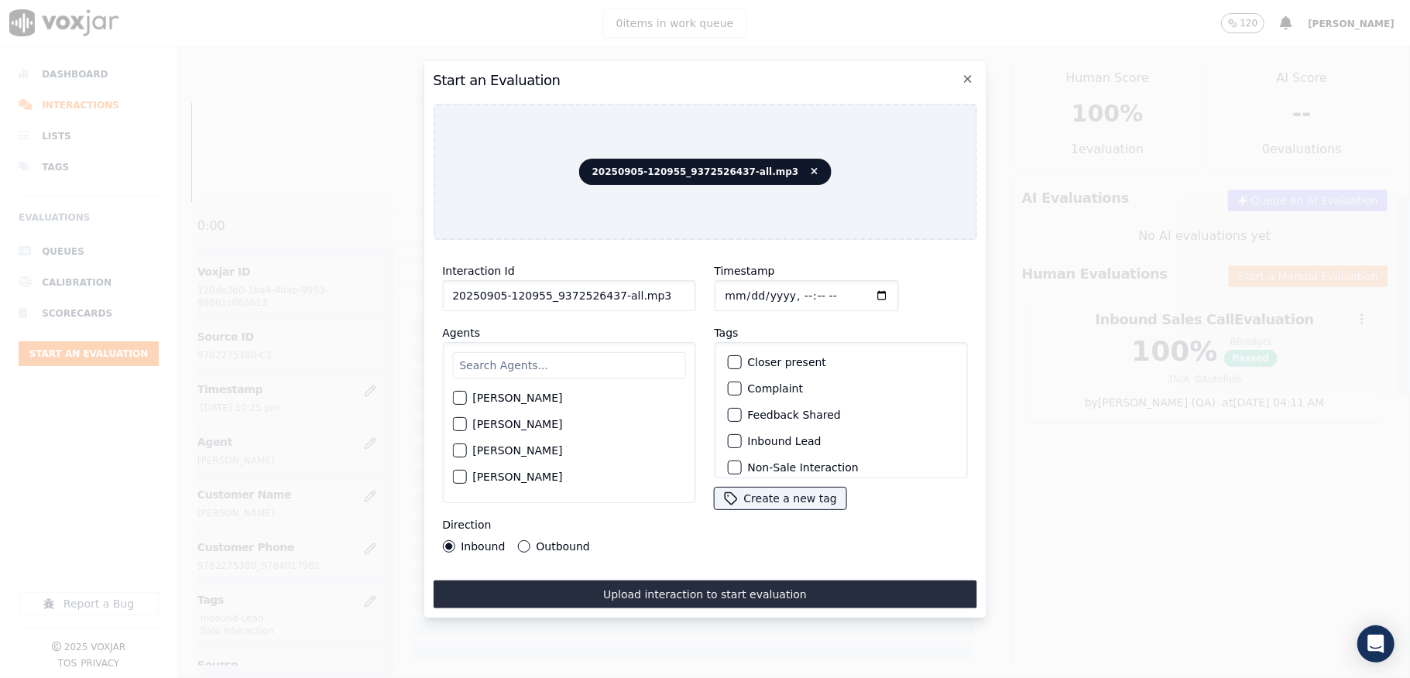
click at [720, 290] on input "Timestamp" at bounding box center [806, 295] width 184 height 31
type input "[DATE]T22:43"
drag, startPoint x: 609, startPoint y: 294, endPoint x: 719, endPoint y: 300, distance: 110.1
click at [719, 300] on div "Interaction Id 20250905-120955_9372526437-all.mp3 Agents [PERSON_NAME] [PERSON_…" at bounding box center [705, 407] width 544 height 310
type input "20250905-120955_9372526437-C1"
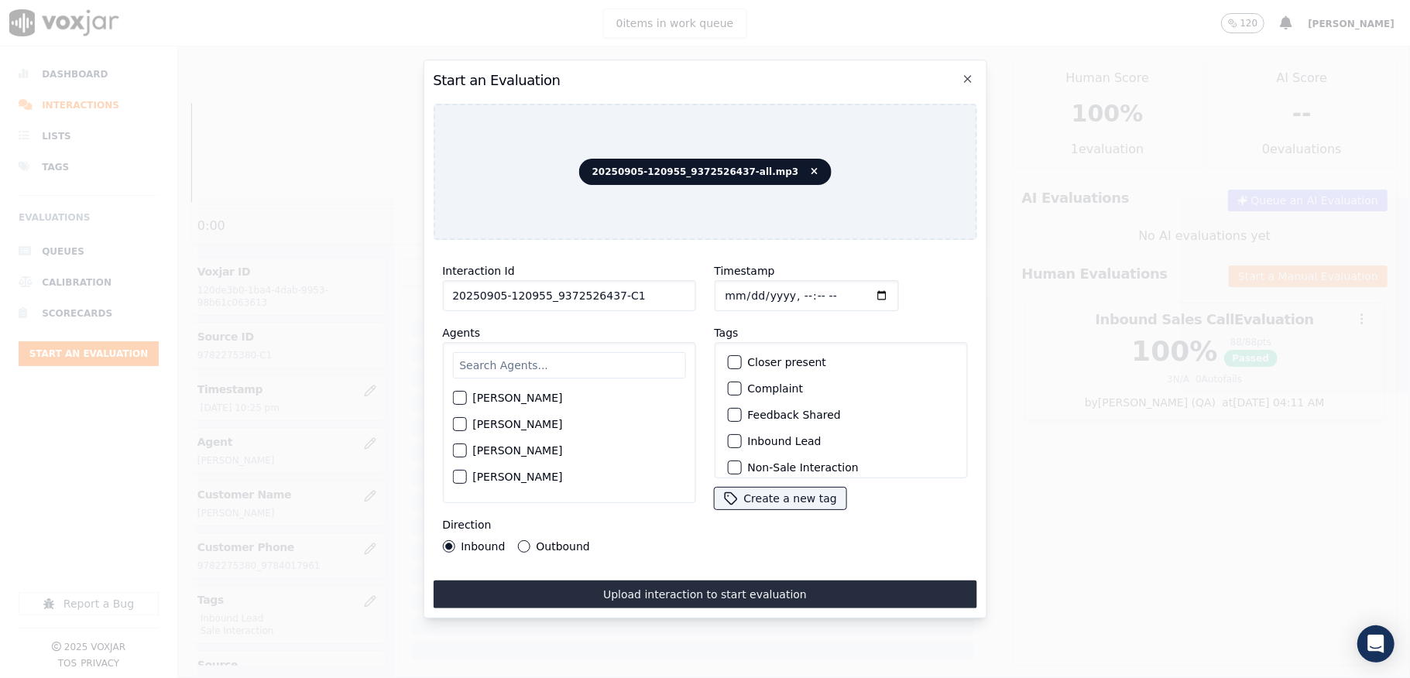
click at [604, 352] on input "text" at bounding box center [568, 365] width 233 height 26
type input "stu"
click at [457, 397] on div "button" at bounding box center [458, 402] width 11 height 11
click at [738, 434] on div "Inbound Lead" at bounding box center [840, 441] width 239 height 26
click at [728, 438] on div "button" at bounding box center [733, 441] width 11 height 11
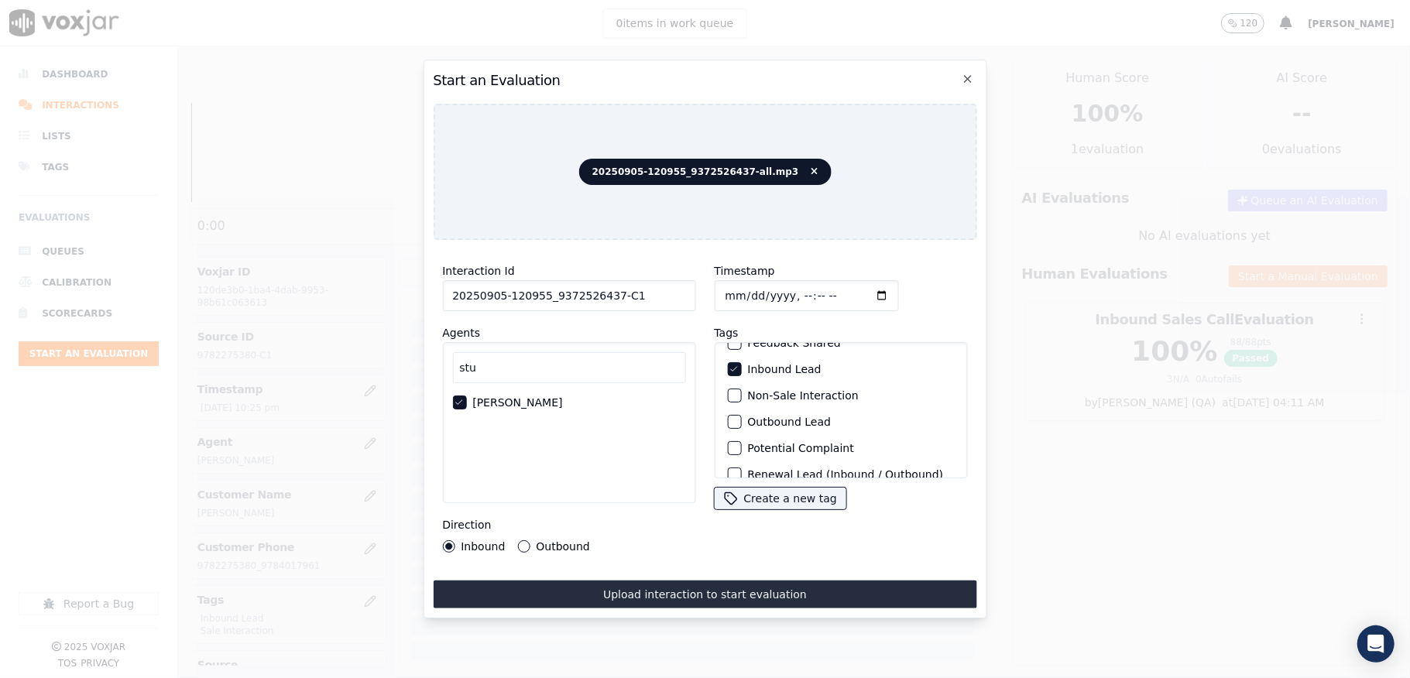
scroll to position [144, 0]
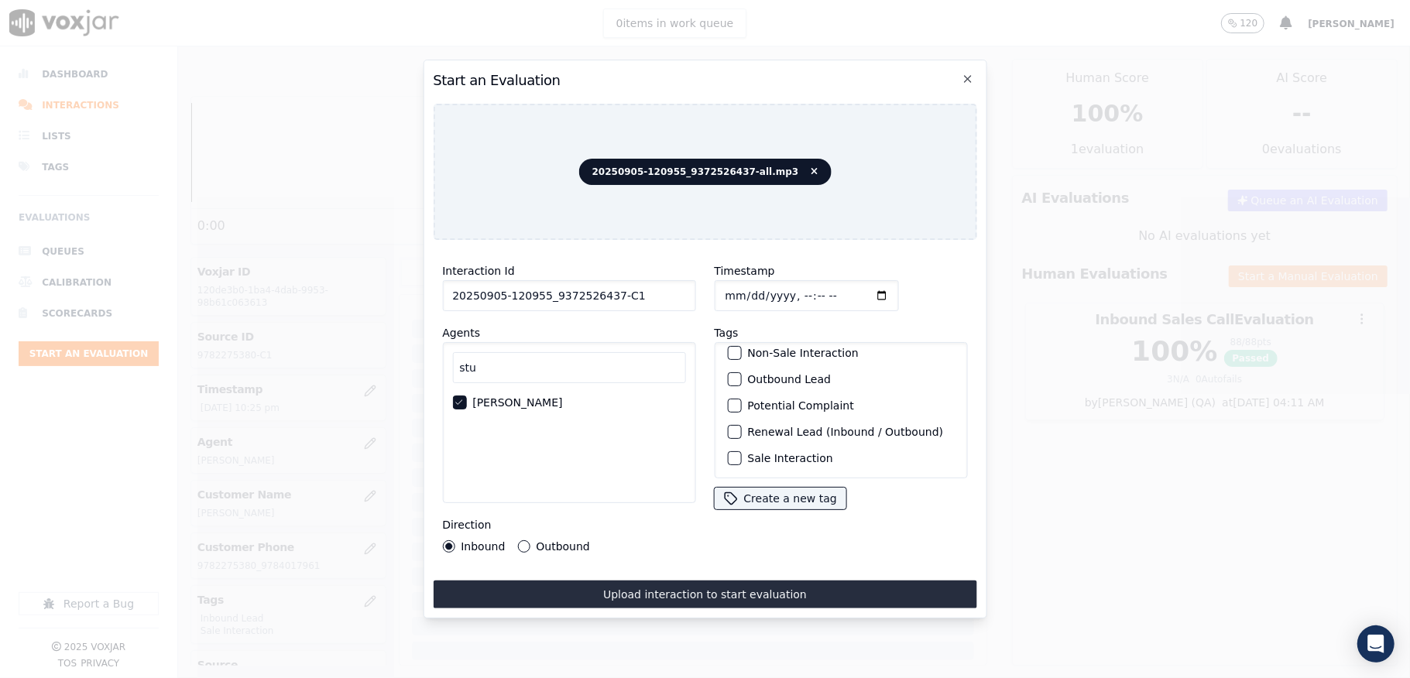
click at [728, 453] on div "button" at bounding box center [733, 458] width 11 height 11
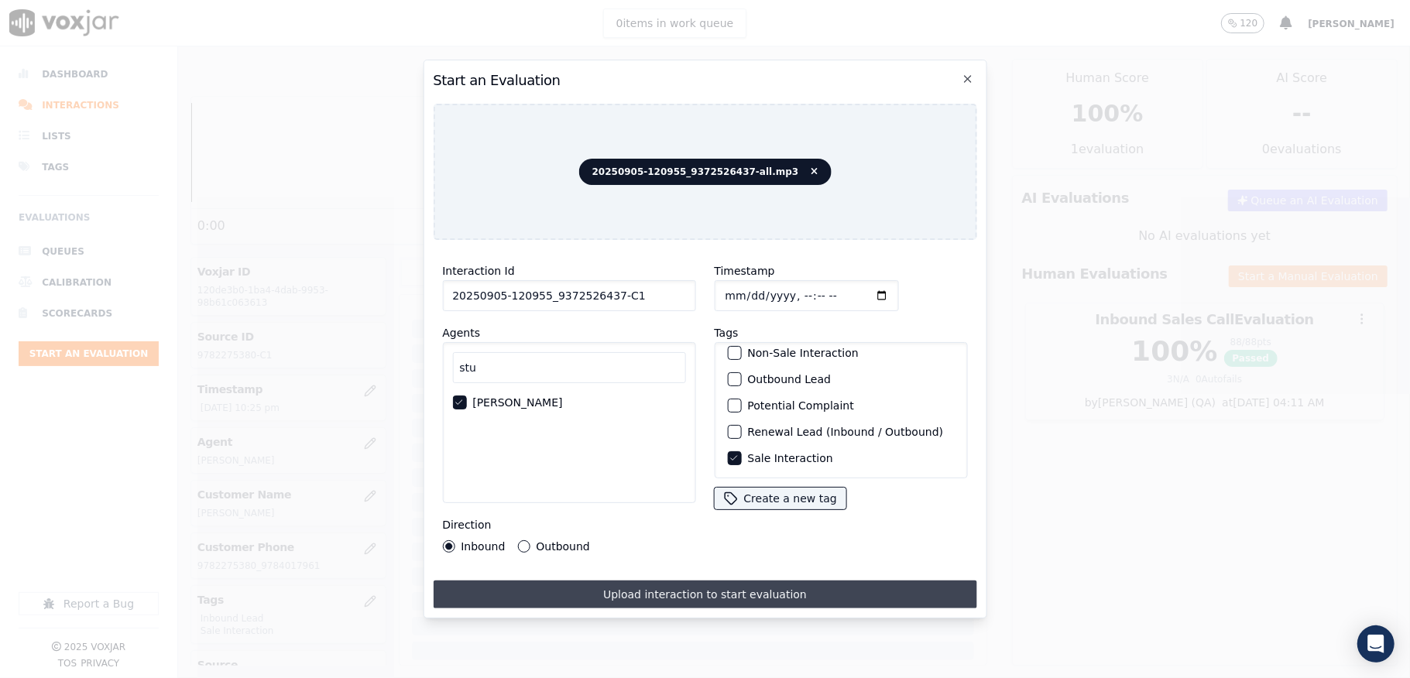
click at [645, 584] on button "Upload interaction to start evaluation" at bounding box center [705, 595] width 544 height 28
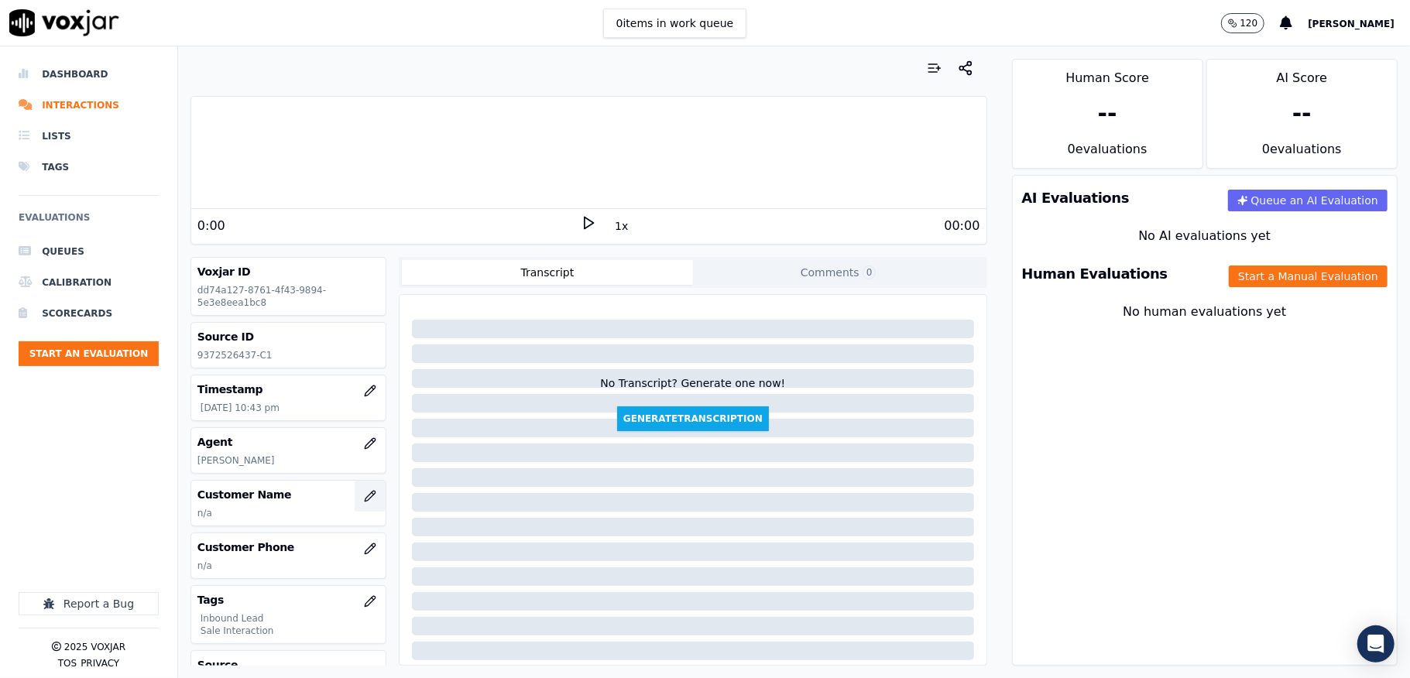
click at [355, 499] on button "button" at bounding box center [370, 496] width 31 height 31
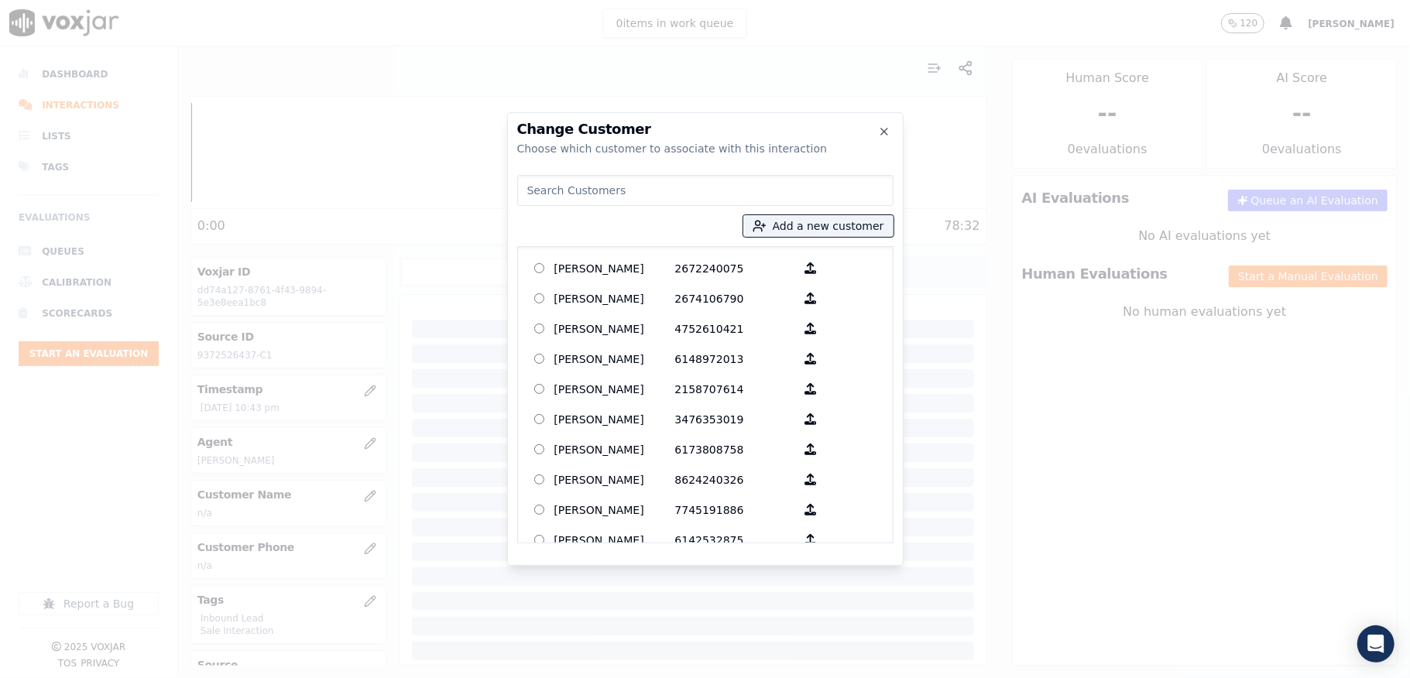
click at [590, 190] on input at bounding box center [705, 190] width 376 height 31
paste input "[PERSON_NAME]"
type input "[PERSON_NAME]"
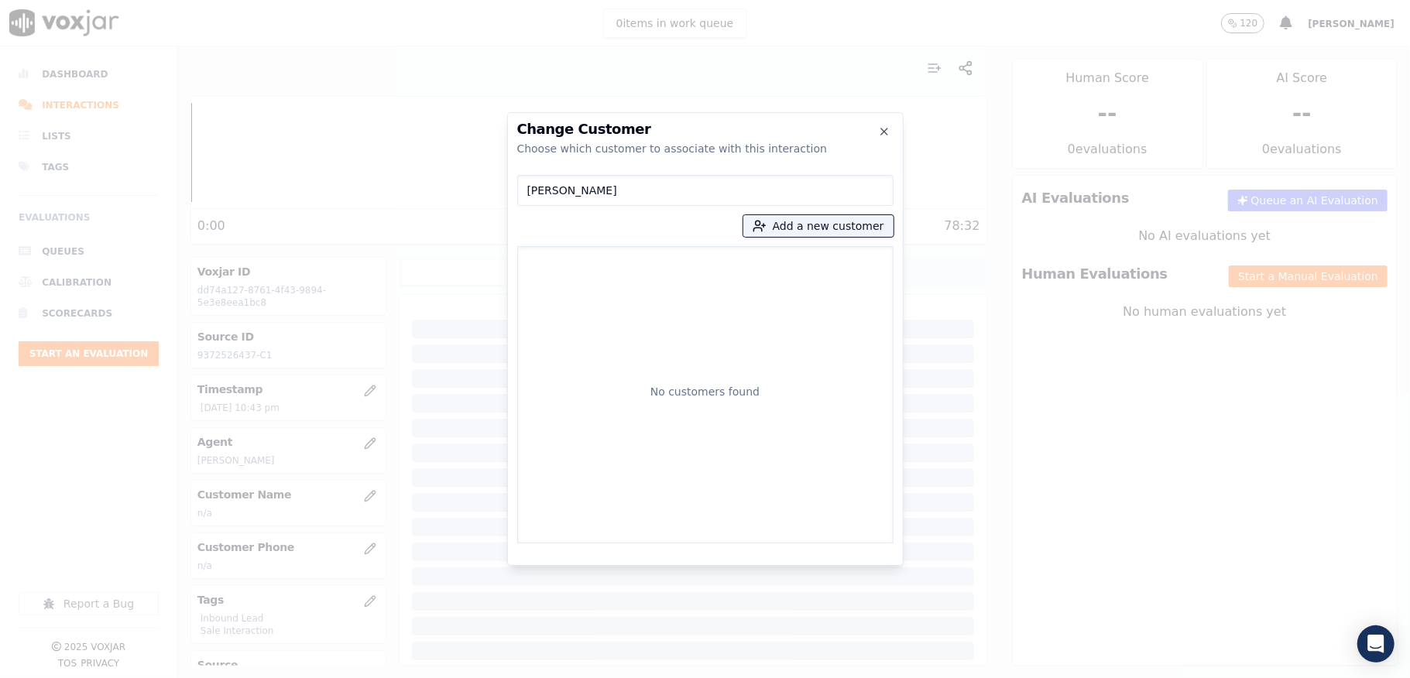
drag, startPoint x: 604, startPoint y: 193, endPoint x: 446, endPoint y: 214, distance: 159.3
click at [446, 678] on div "Change Customer Choose which customer to associate with this interaction [PERSO…" at bounding box center [705, 678] width 1410 height 0
click at [794, 224] on button "Add a new customer" at bounding box center [818, 226] width 150 height 22
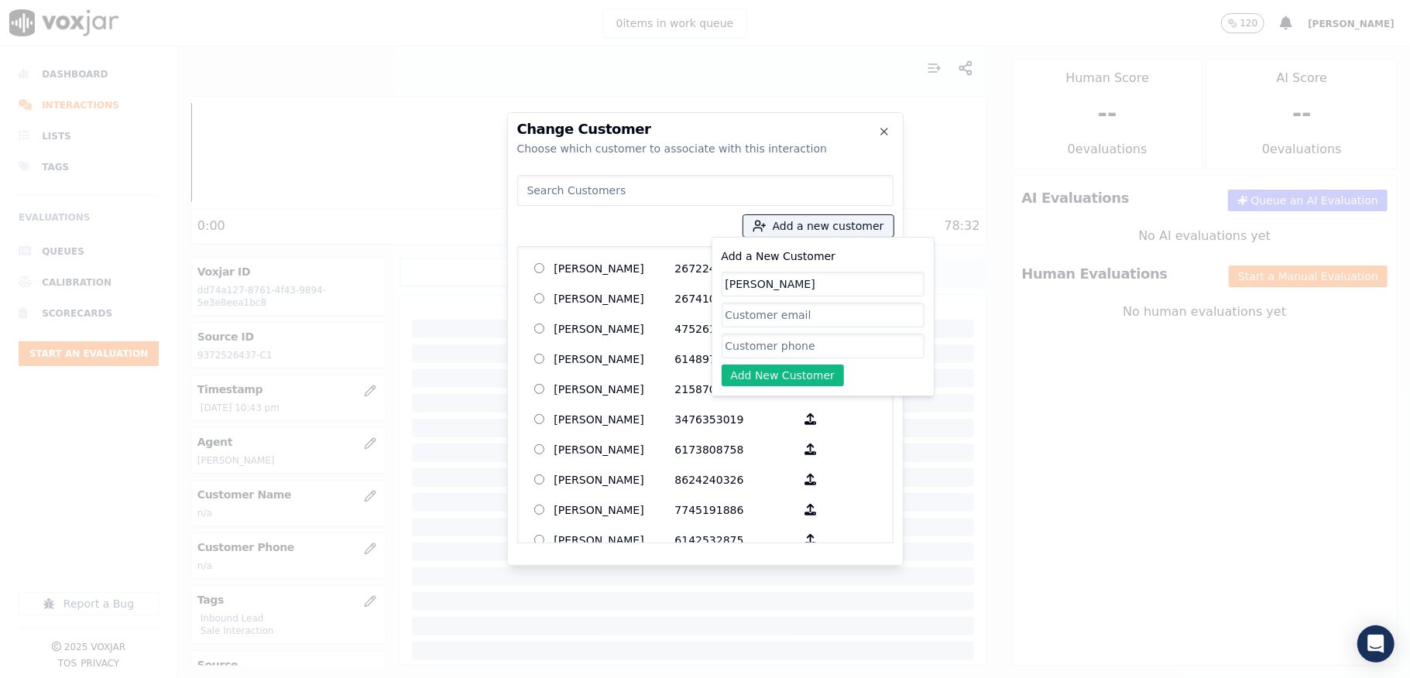
type input "[PERSON_NAME]"
click at [754, 348] on input "Add a New Customer" at bounding box center [823, 346] width 203 height 25
paste input "9372526437"
paste input "9379510960"
type input "9372526437_9379510960"
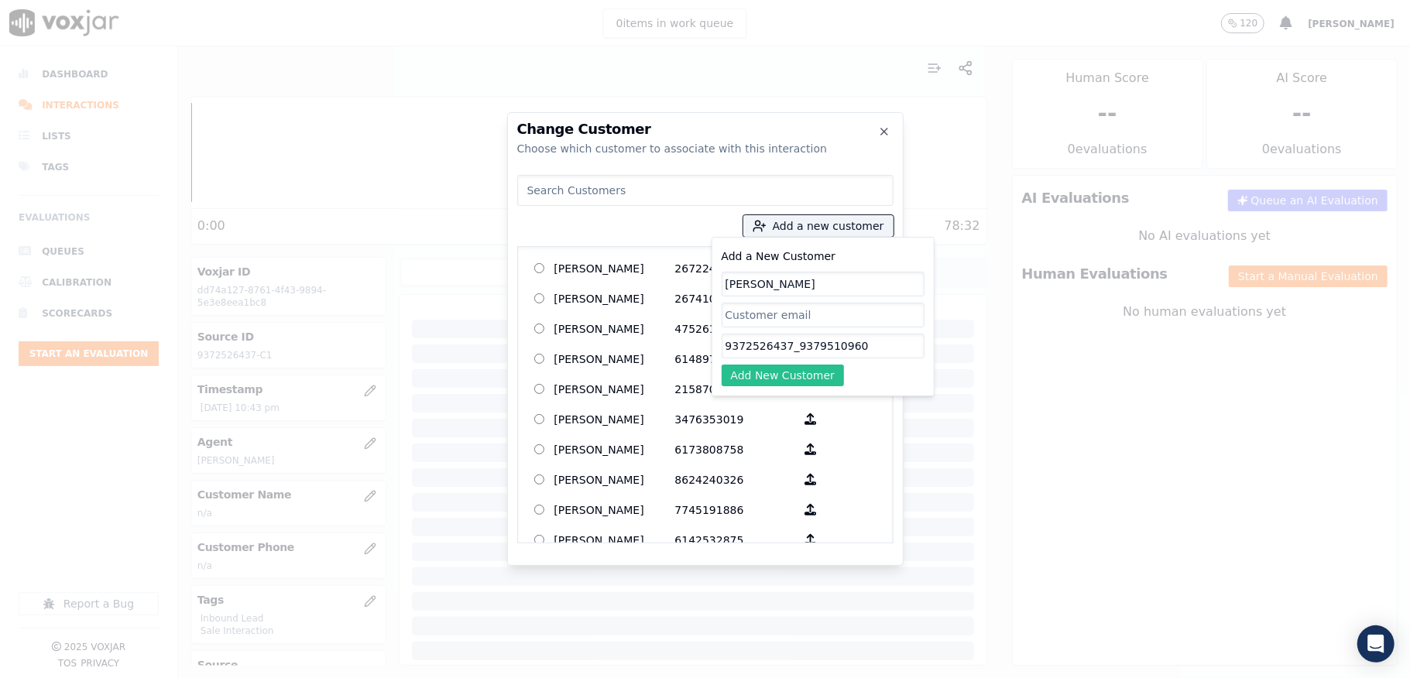
click at [774, 367] on button "Add New Customer" at bounding box center [783, 376] width 123 height 22
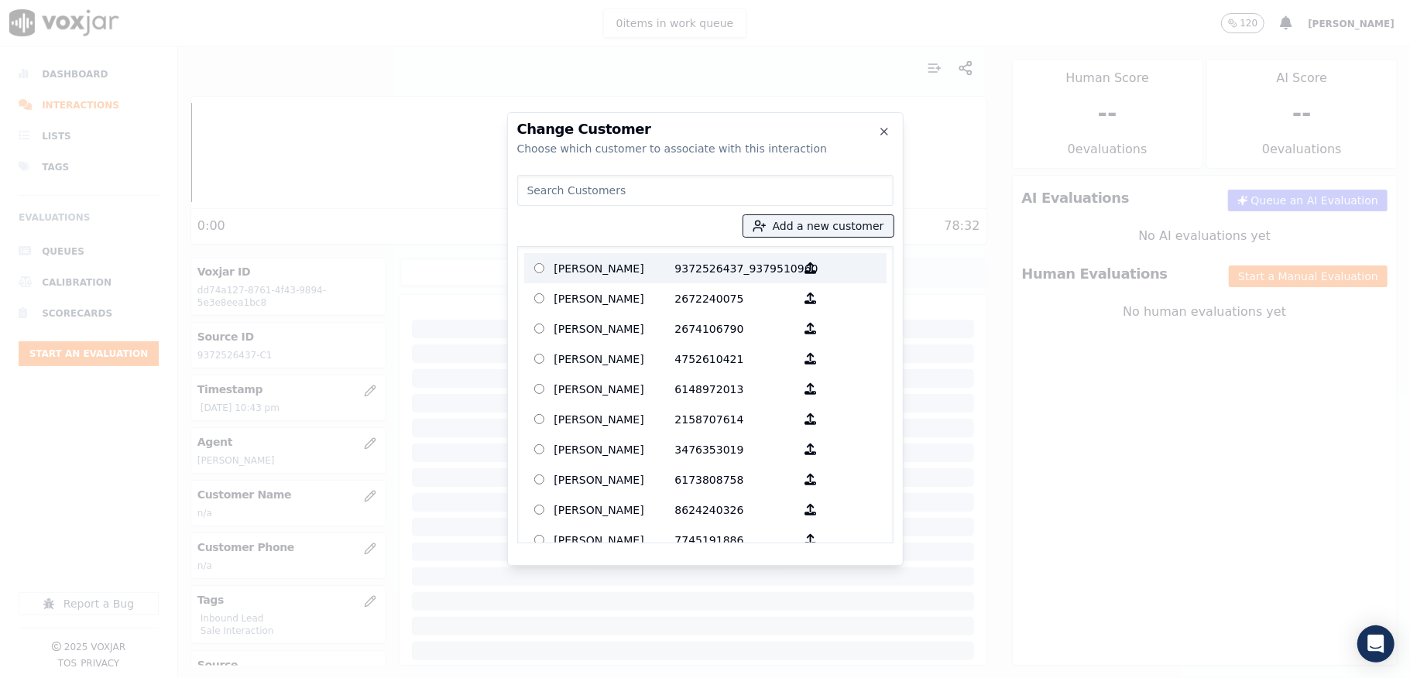
click at [689, 265] on p "9372526437_9379510960" at bounding box center [735, 268] width 121 height 24
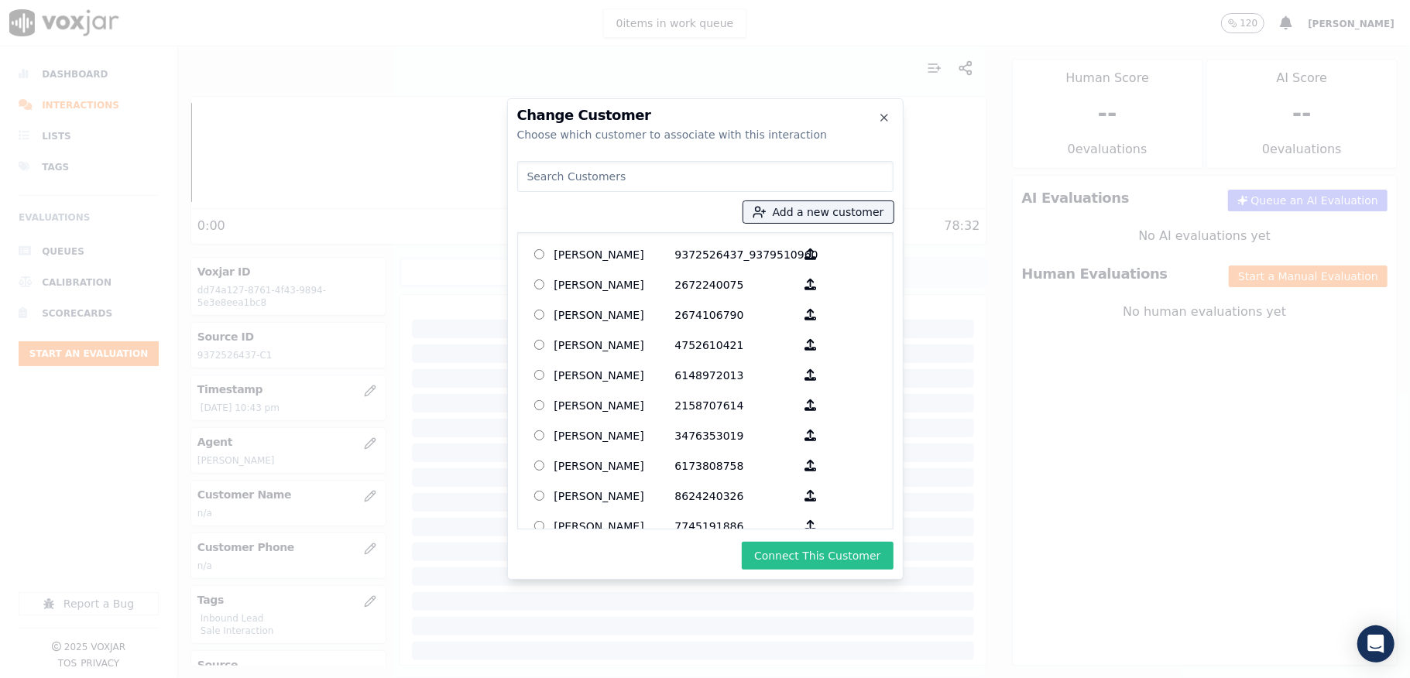
click at [815, 567] on button "Connect This Customer" at bounding box center [817, 556] width 151 height 28
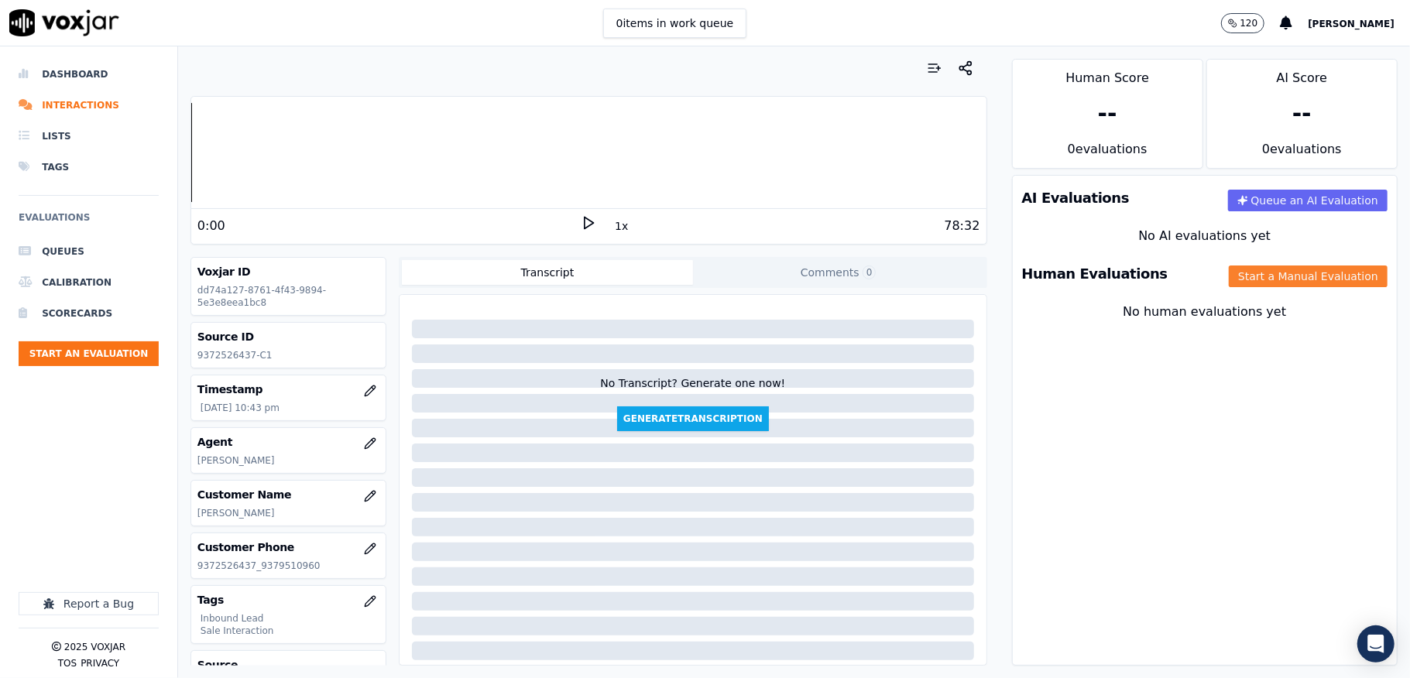
click at [1286, 273] on button "Start a Manual Evaluation" at bounding box center [1308, 277] width 159 height 22
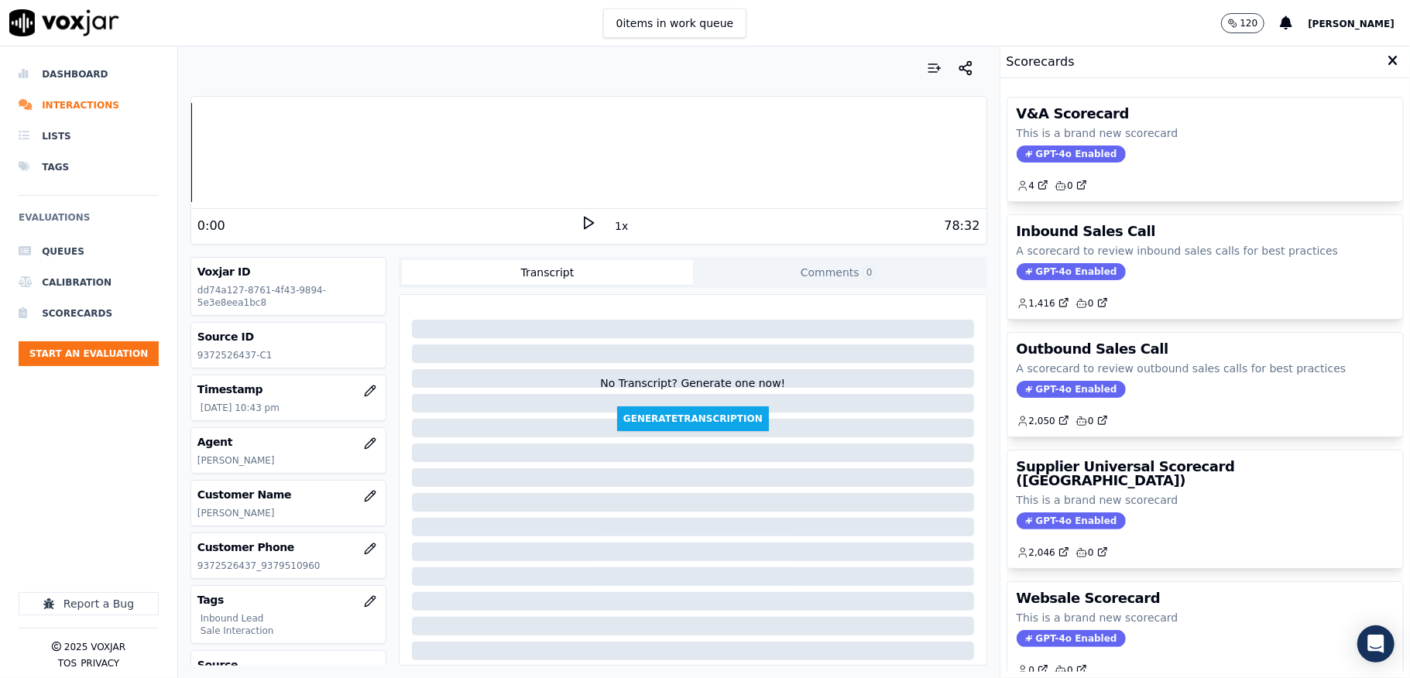
click at [1007, 268] on div "Inbound Sales Call A scorecard to review inbound sales calls for best practices…" at bounding box center [1205, 267] width 396 height 104
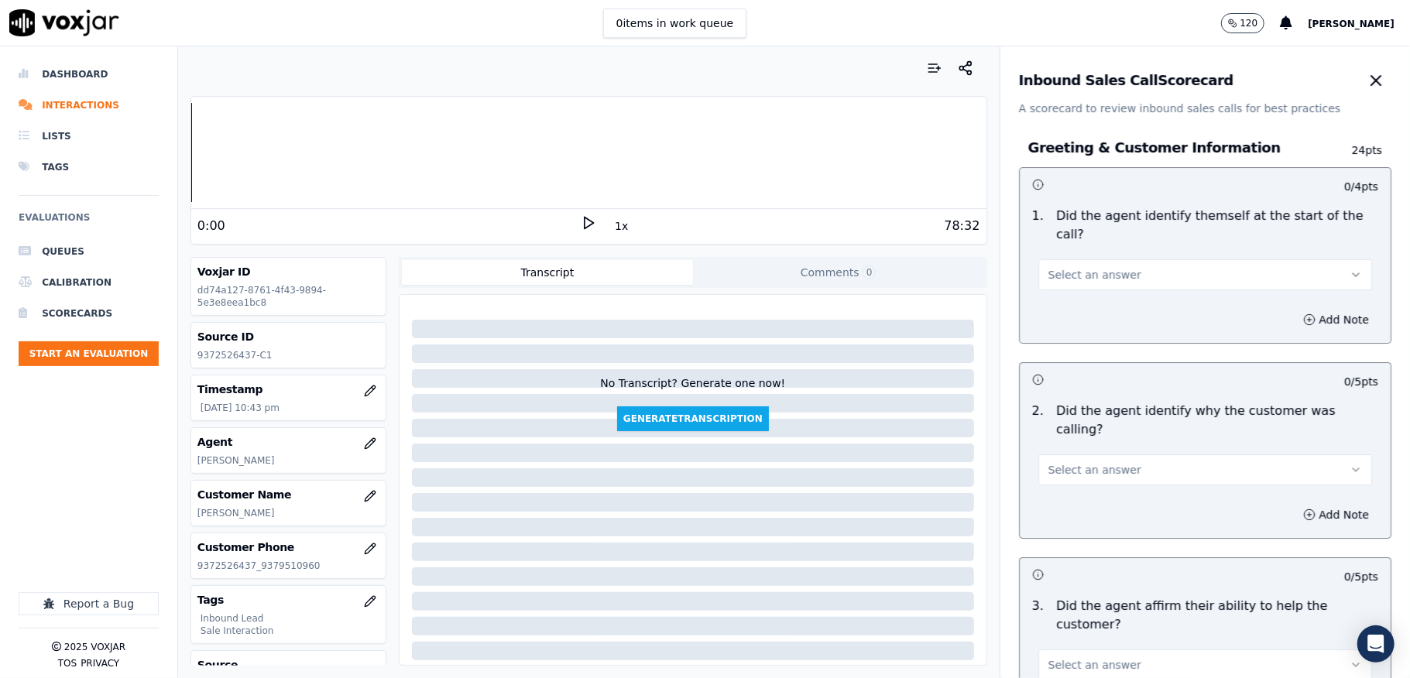
click at [1022, 273] on h3 "Human Evaluations" at bounding box center [1095, 274] width 146 height 14
click at [1065, 279] on span "Select an answer" at bounding box center [1094, 274] width 93 height 15
click at [1063, 310] on div "Yes" at bounding box center [1167, 310] width 297 height 25
drag, startPoint x: 1082, startPoint y: 451, endPoint x: 1079, endPoint y: 463, distance: 12.8
click at [1084, 462] on span "Select an answer" at bounding box center [1094, 469] width 93 height 15
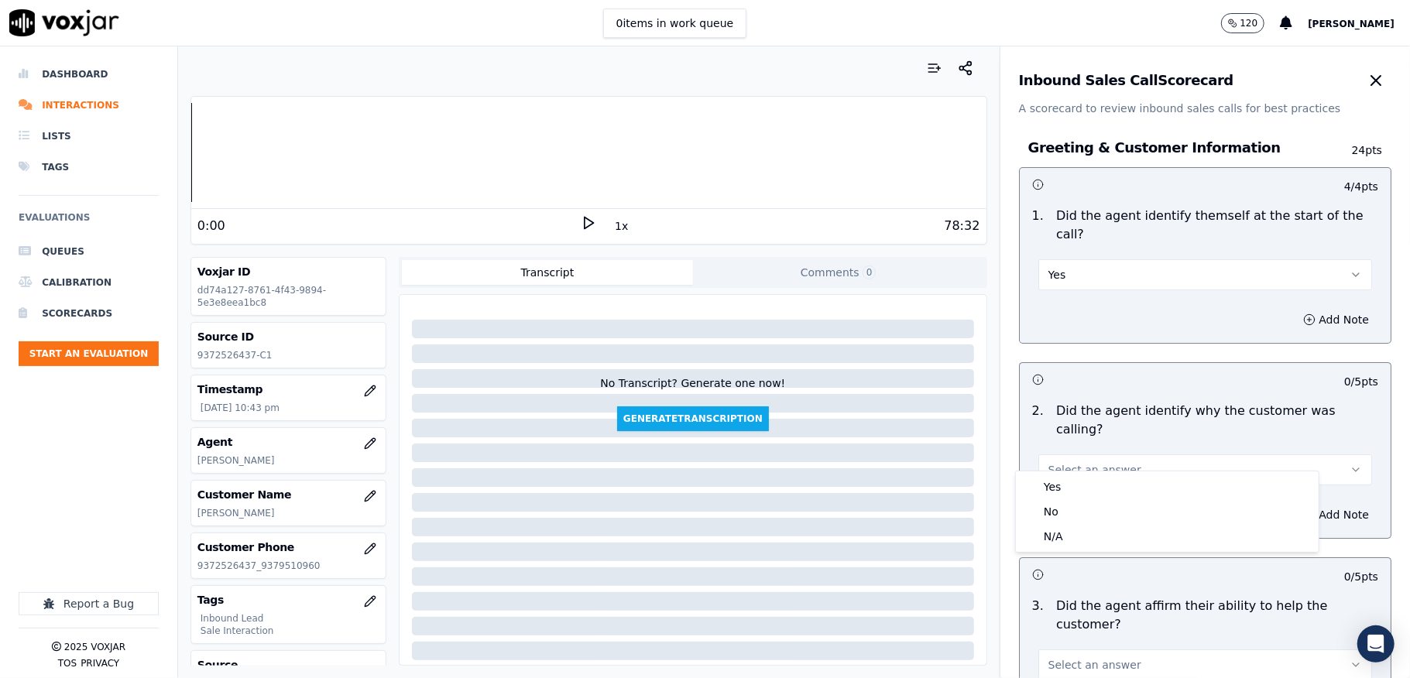
click at [1069, 472] on div "Yes No N/A" at bounding box center [1167, 512] width 303 height 81
click at [1064, 482] on div "Yes" at bounding box center [1167, 487] width 297 height 25
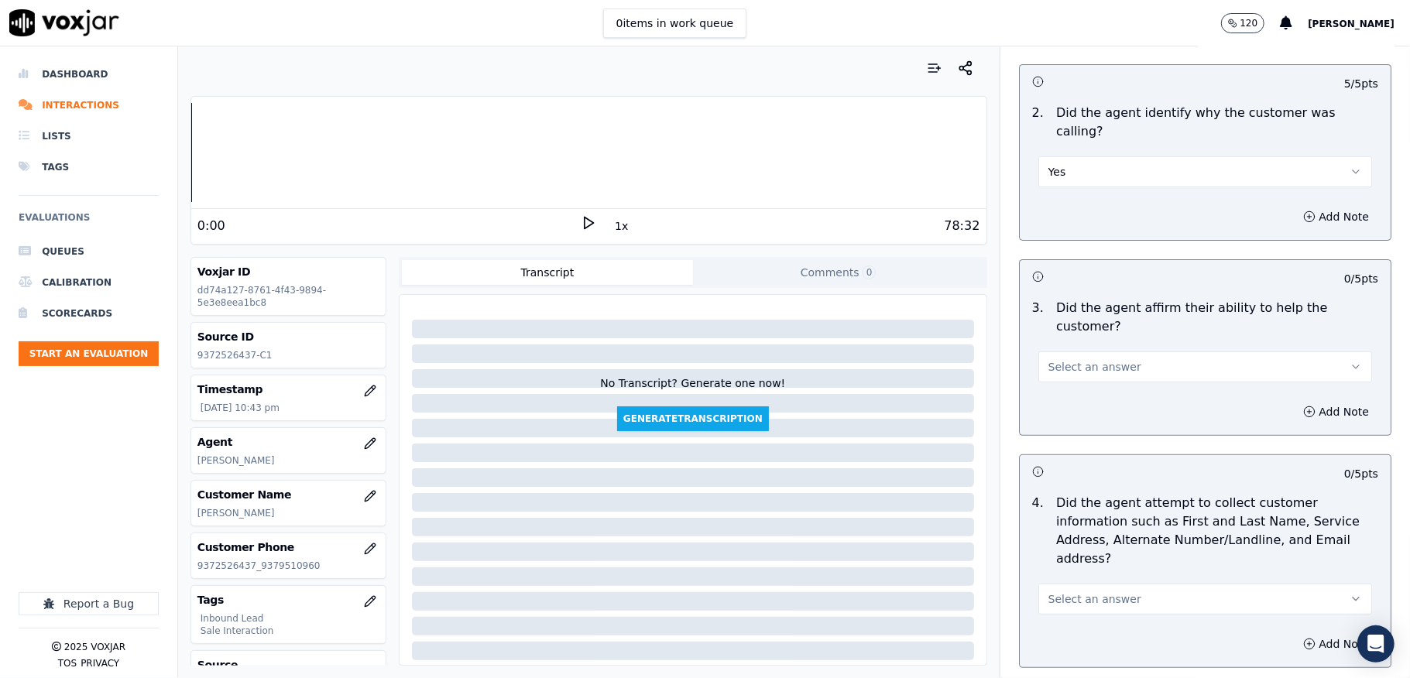
scroll to position [310, 0]
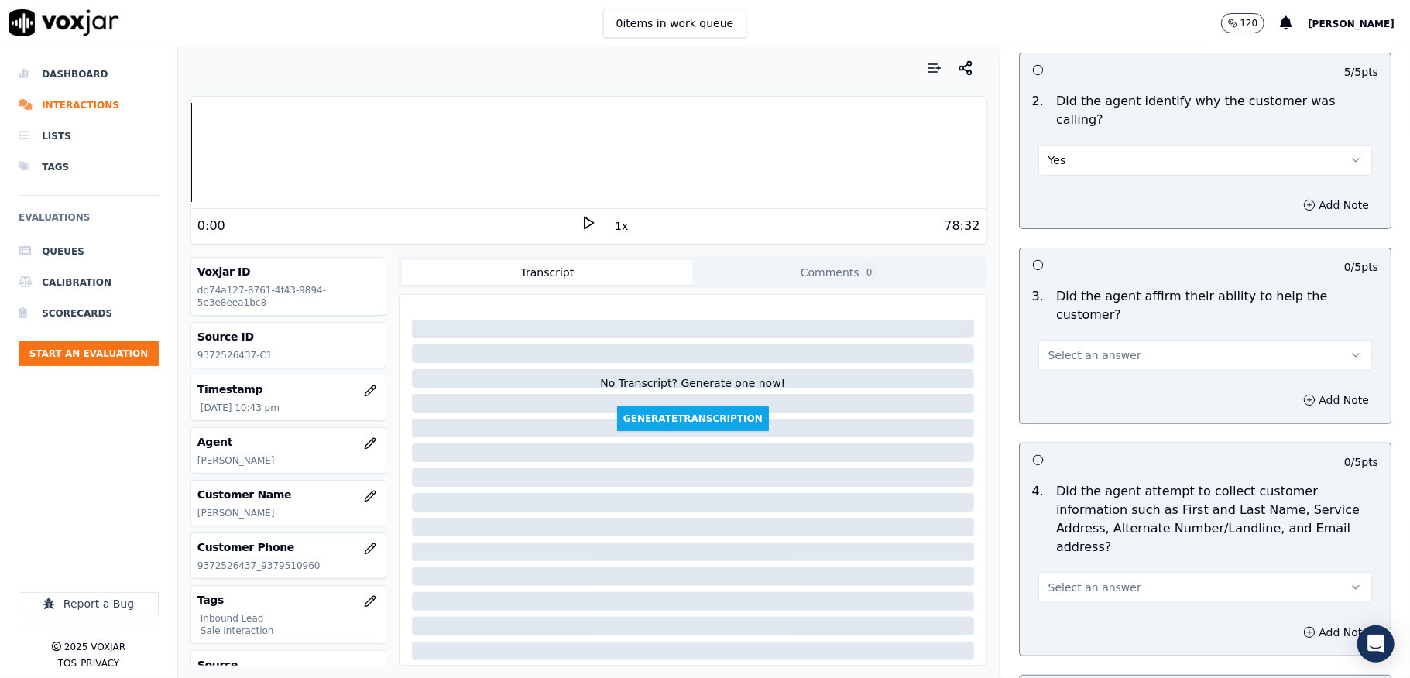
click at [1086, 351] on button "Select an answer" at bounding box center [1205, 355] width 334 height 31
click at [1081, 370] on div "Yes" at bounding box center [1167, 373] width 297 height 25
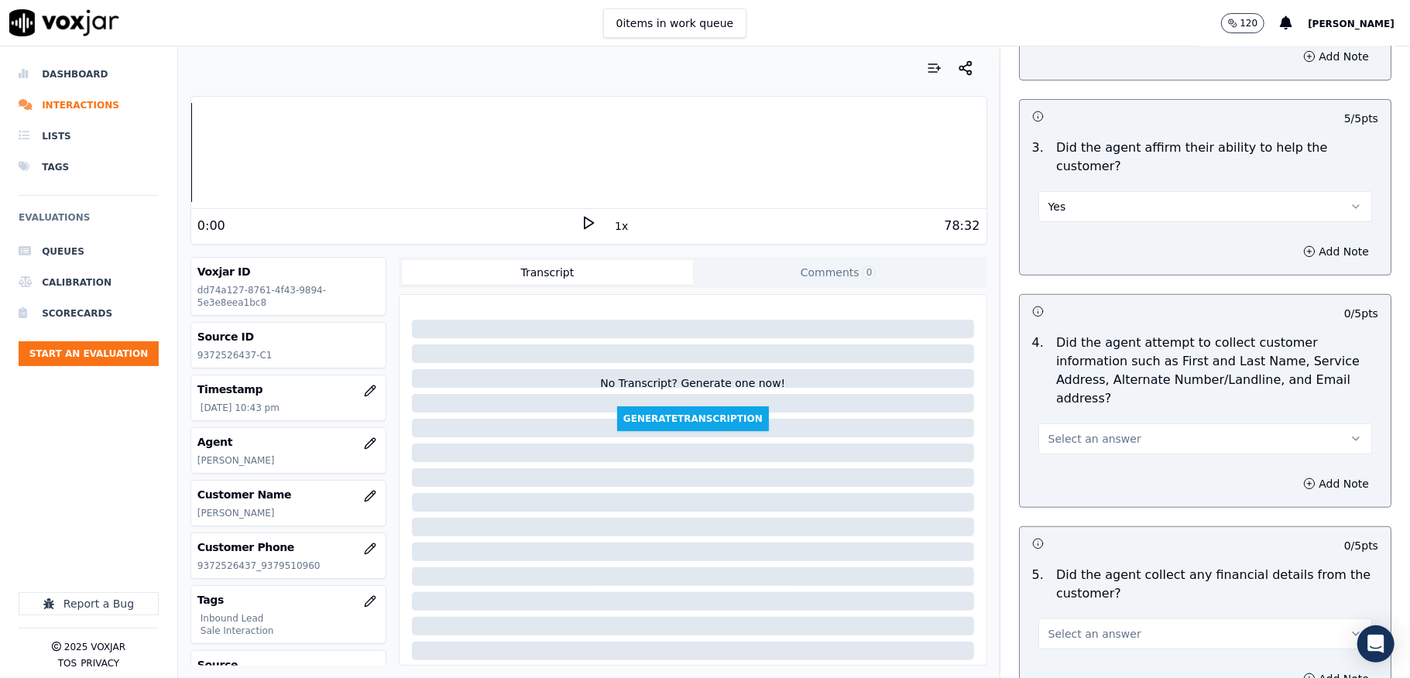
scroll to position [619, 0]
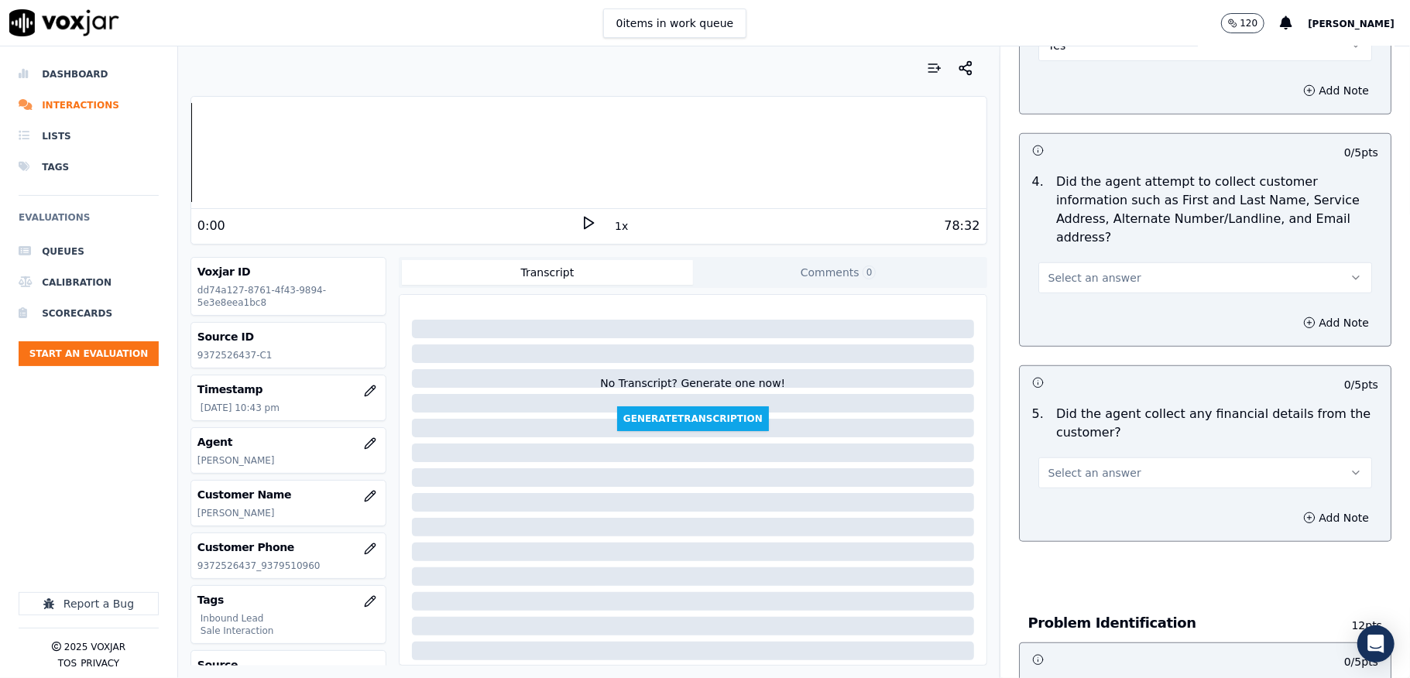
drag, startPoint x: 1114, startPoint y: 257, endPoint x: 1107, endPoint y: 279, distance: 22.5
click at [1116, 263] on button "Select an answer" at bounding box center [1205, 278] width 334 height 31
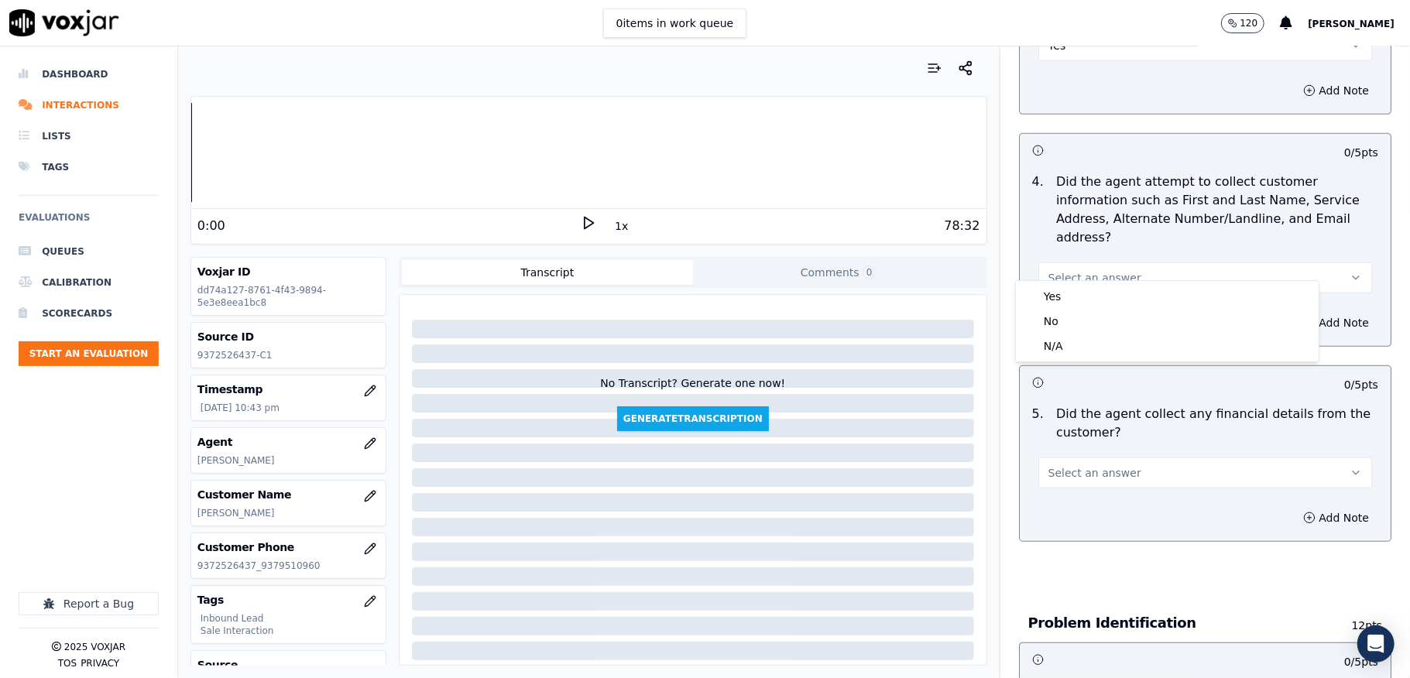
click at [1100, 287] on div "Yes" at bounding box center [1167, 296] width 297 height 25
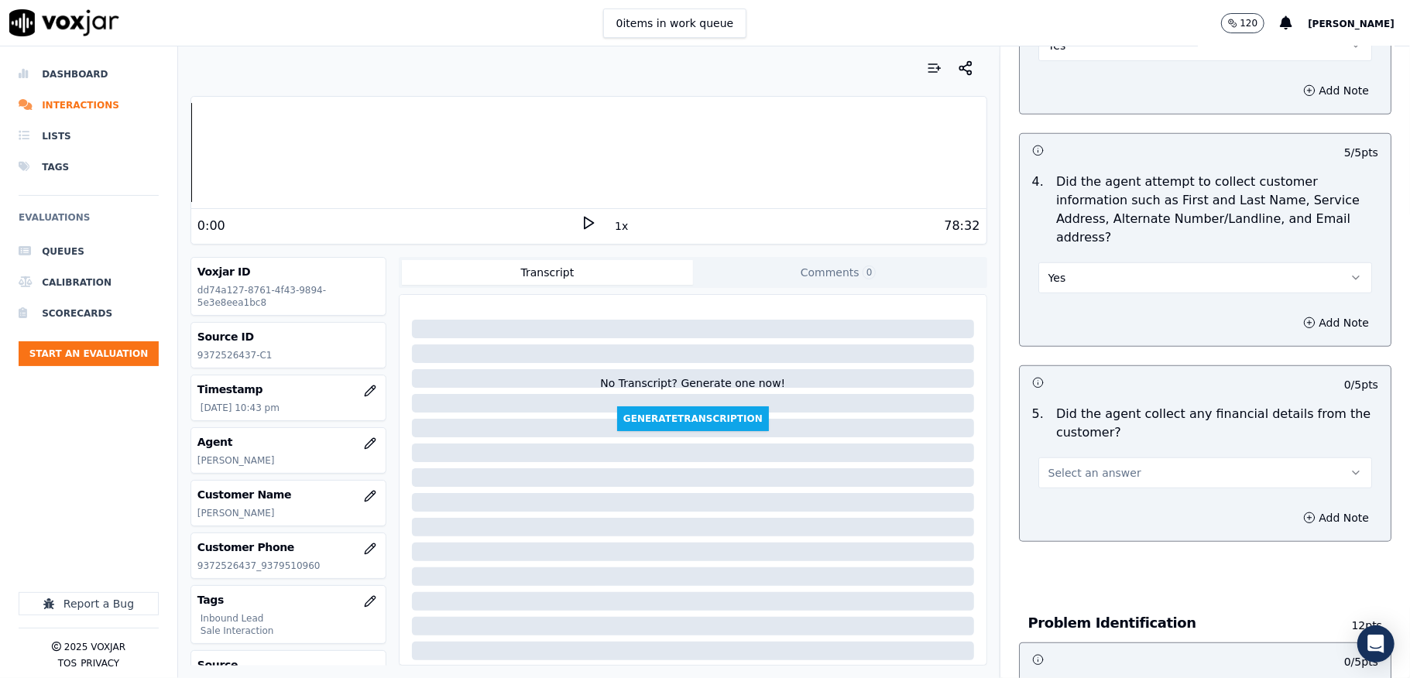
click at [1115, 458] on button "Select an answer" at bounding box center [1205, 473] width 334 height 31
click at [1086, 504] on div "No" at bounding box center [1167, 516] width 297 height 25
click at [1081, 513] on div "Add Note" at bounding box center [1205, 518] width 371 height 46
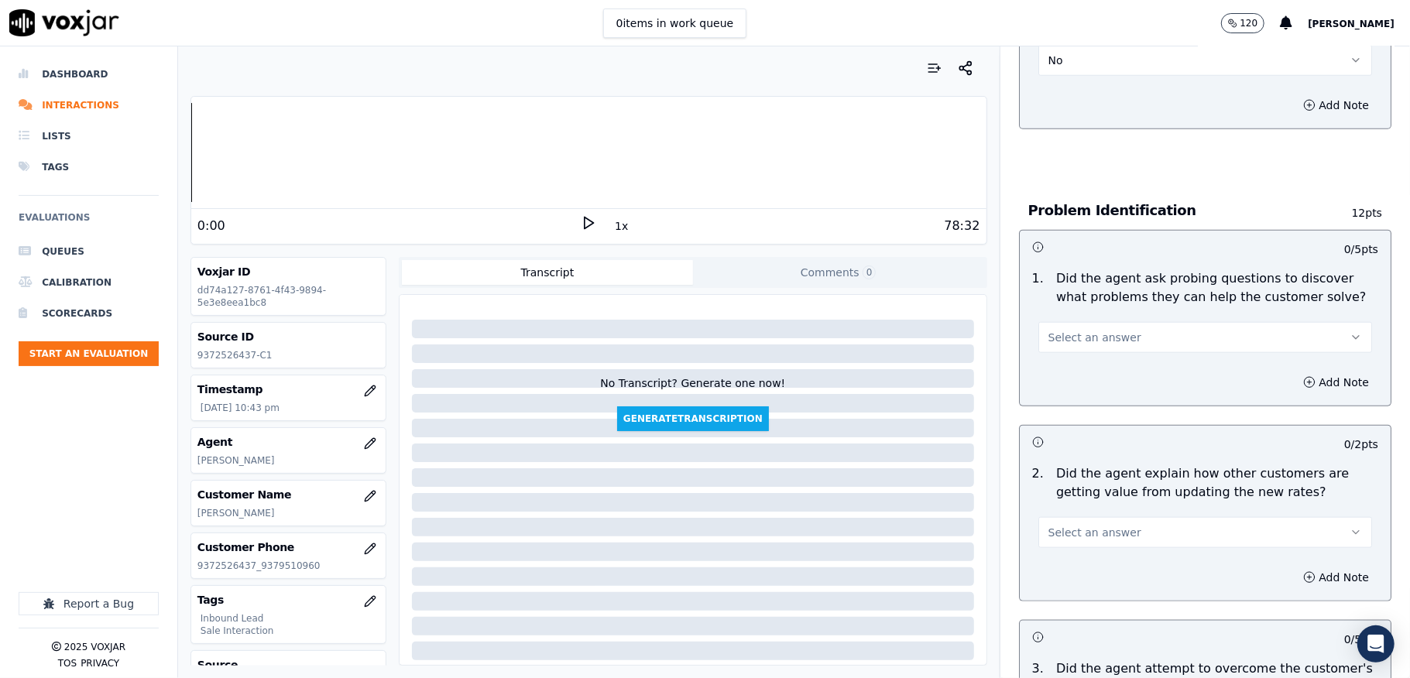
scroll to position [1135, 0]
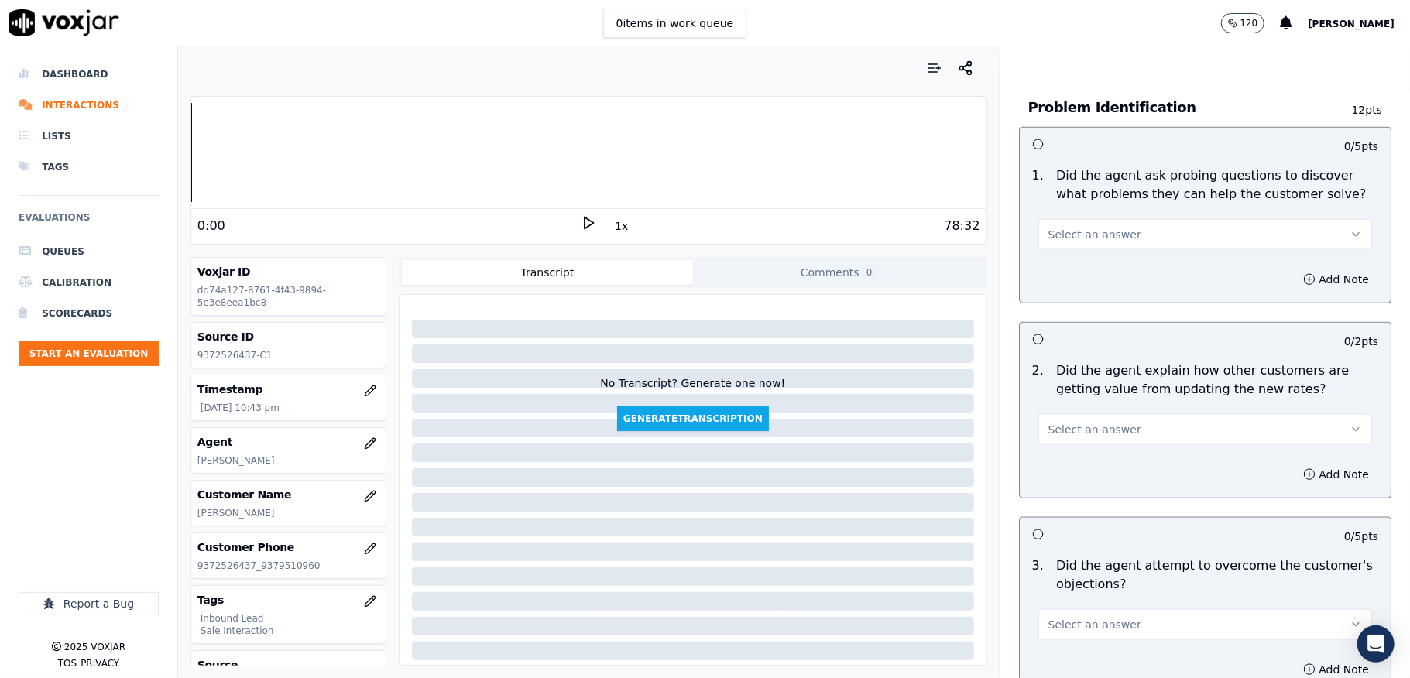
click at [1085, 227] on span "Select an answer" at bounding box center [1094, 234] width 93 height 15
click at [1075, 246] on div "Yes" at bounding box center [1167, 253] width 297 height 25
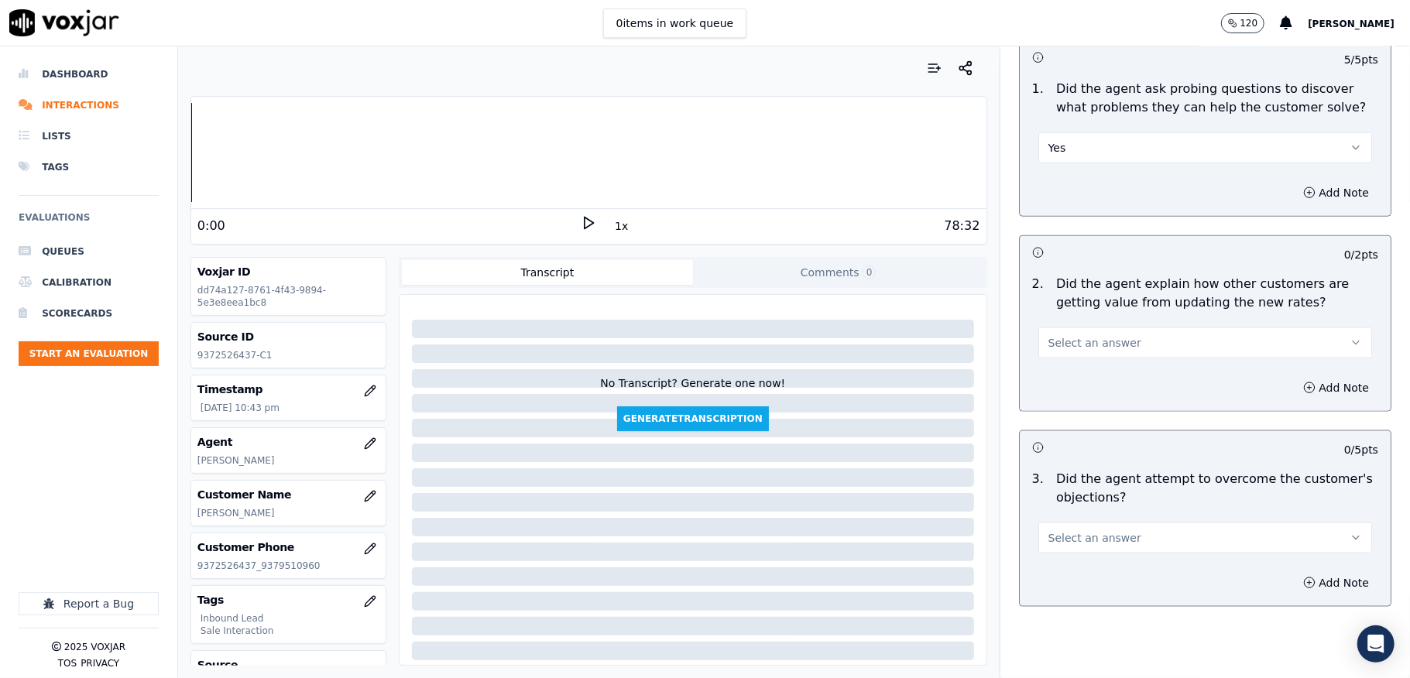
scroll to position [1342, 0]
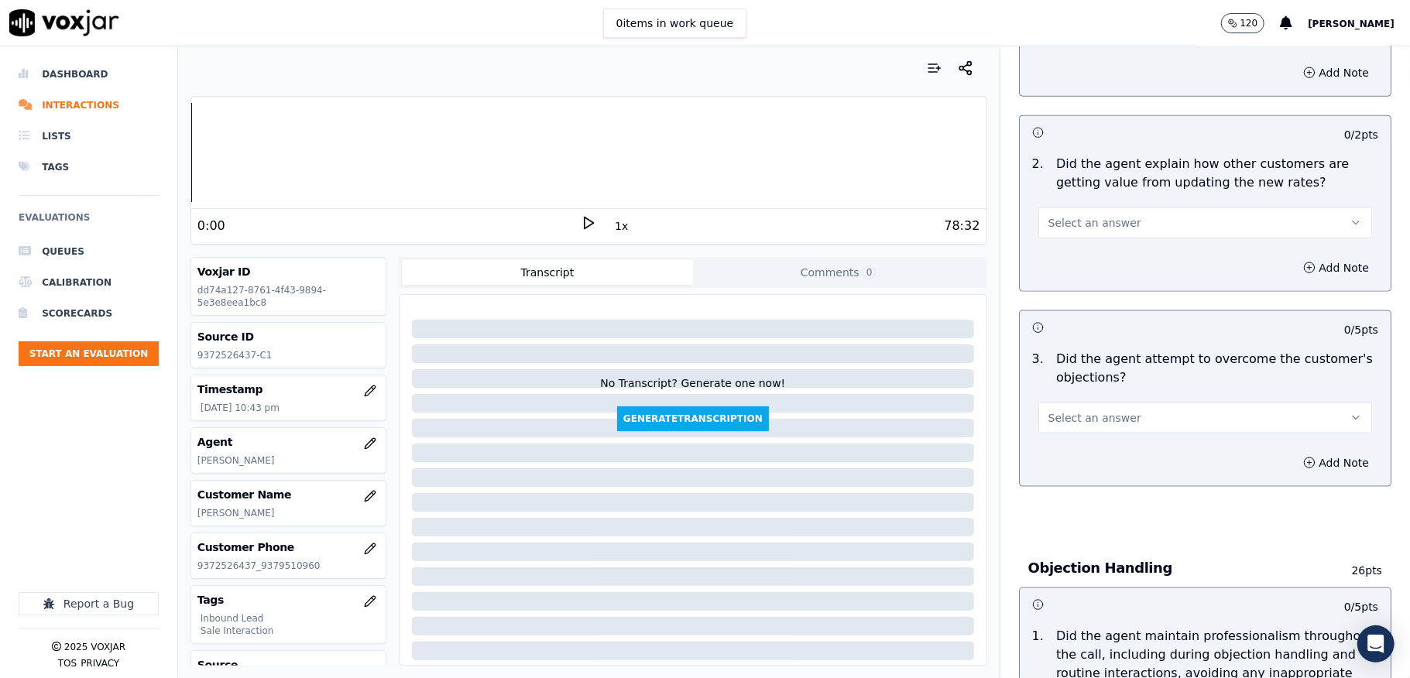
click at [1100, 215] on span "Select an answer" at bounding box center [1094, 222] width 93 height 15
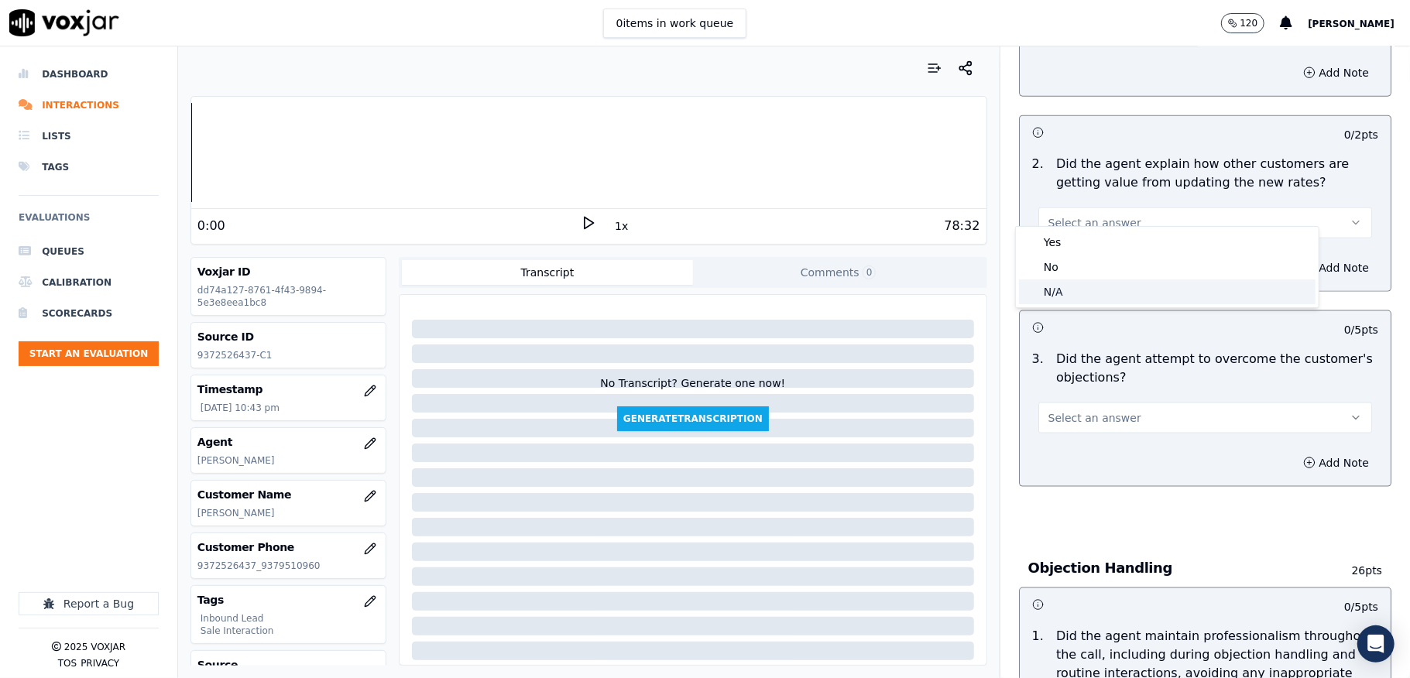
click at [1072, 293] on div "N/A" at bounding box center [1167, 292] width 297 height 25
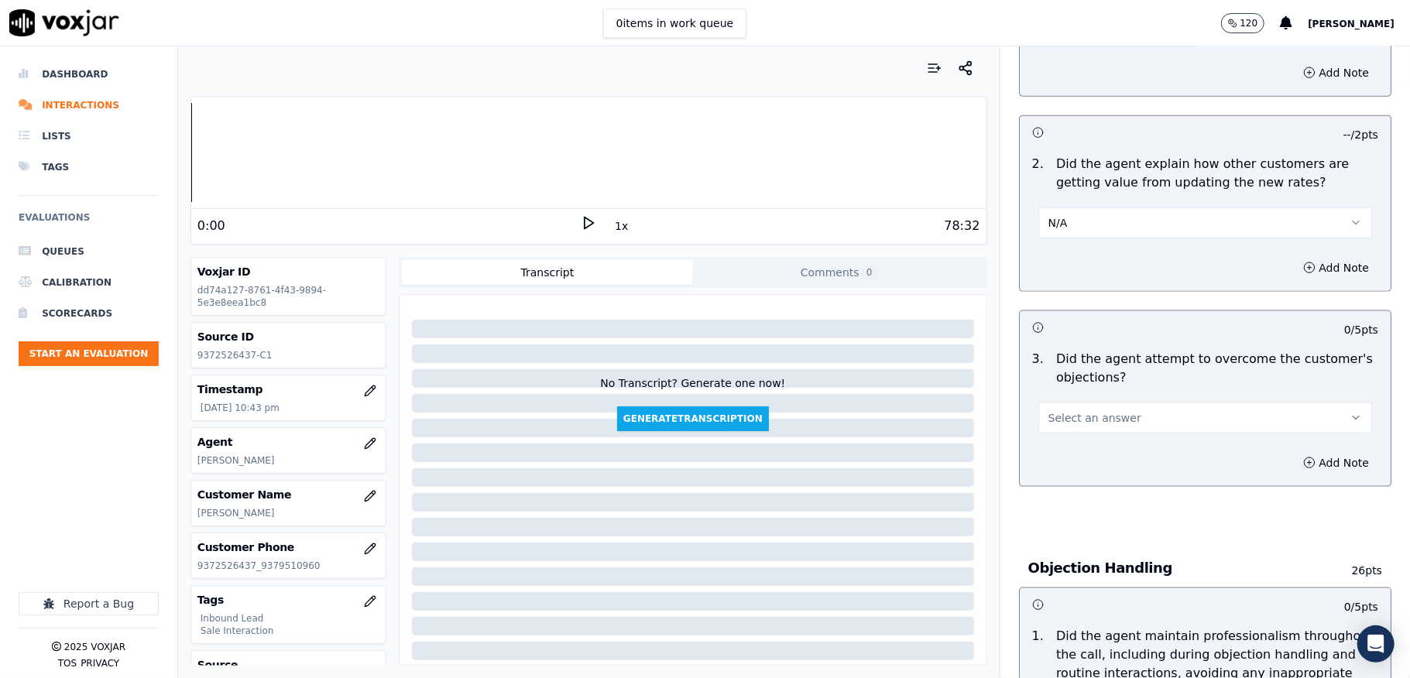
click at [1097, 410] on span "Select an answer" at bounding box center [1094, 417] width 93 height 15
click at [1081, 432] on div "Yes" at bounding box center [1167, 438] width 297 height 25
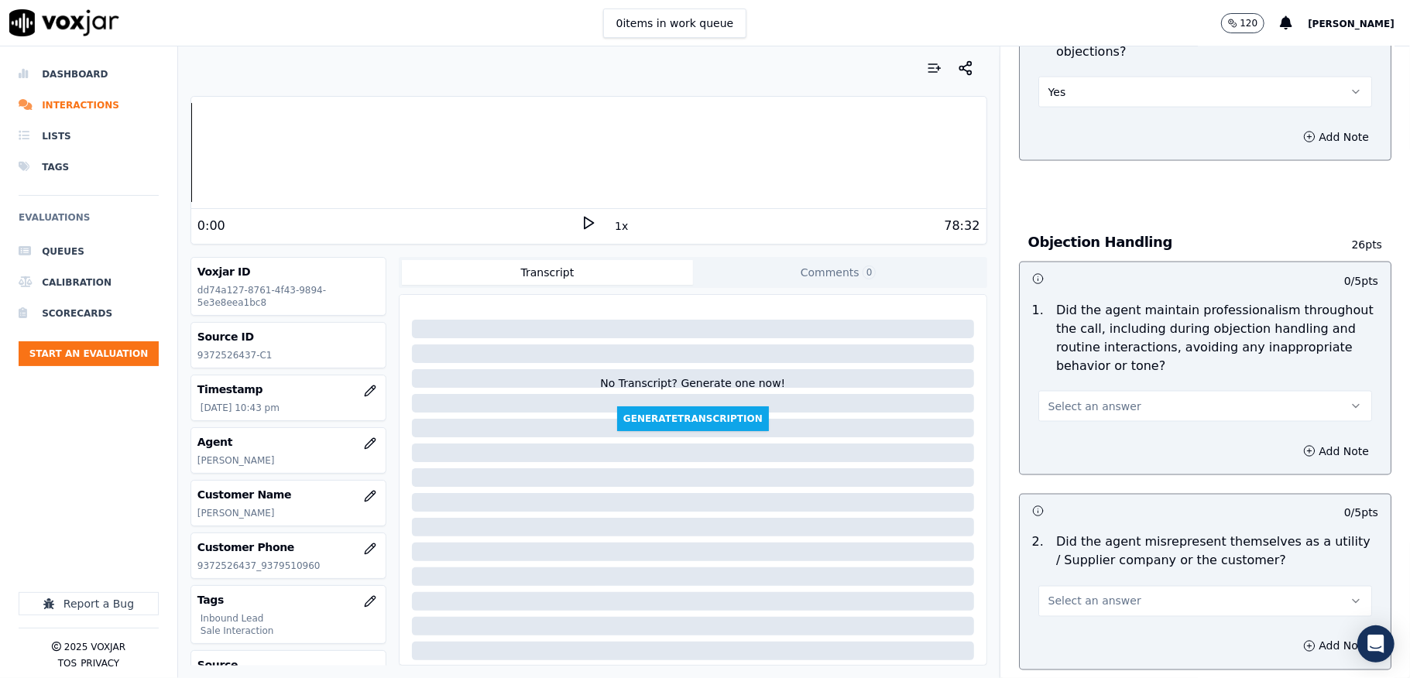
scroll to position [1858, 0]
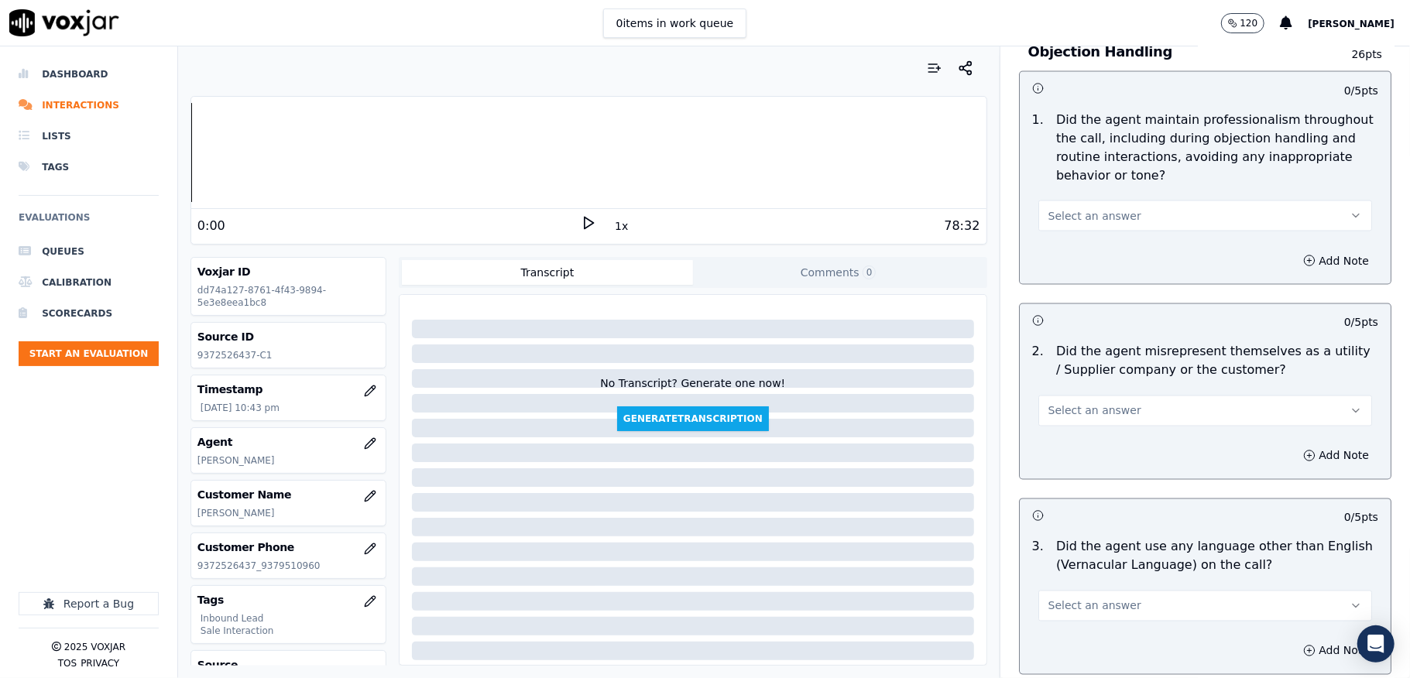
click at [1128, 201] on button "Select an answer" at bounding box center [1205, 216] width 334 height 31
click at [1076, 260] on div "No" at bounding box center [1167, 261] width 297 height 25
click at [1294, 250] on button "Add Note" at bounding box center [1336, 261] width 84 height 22
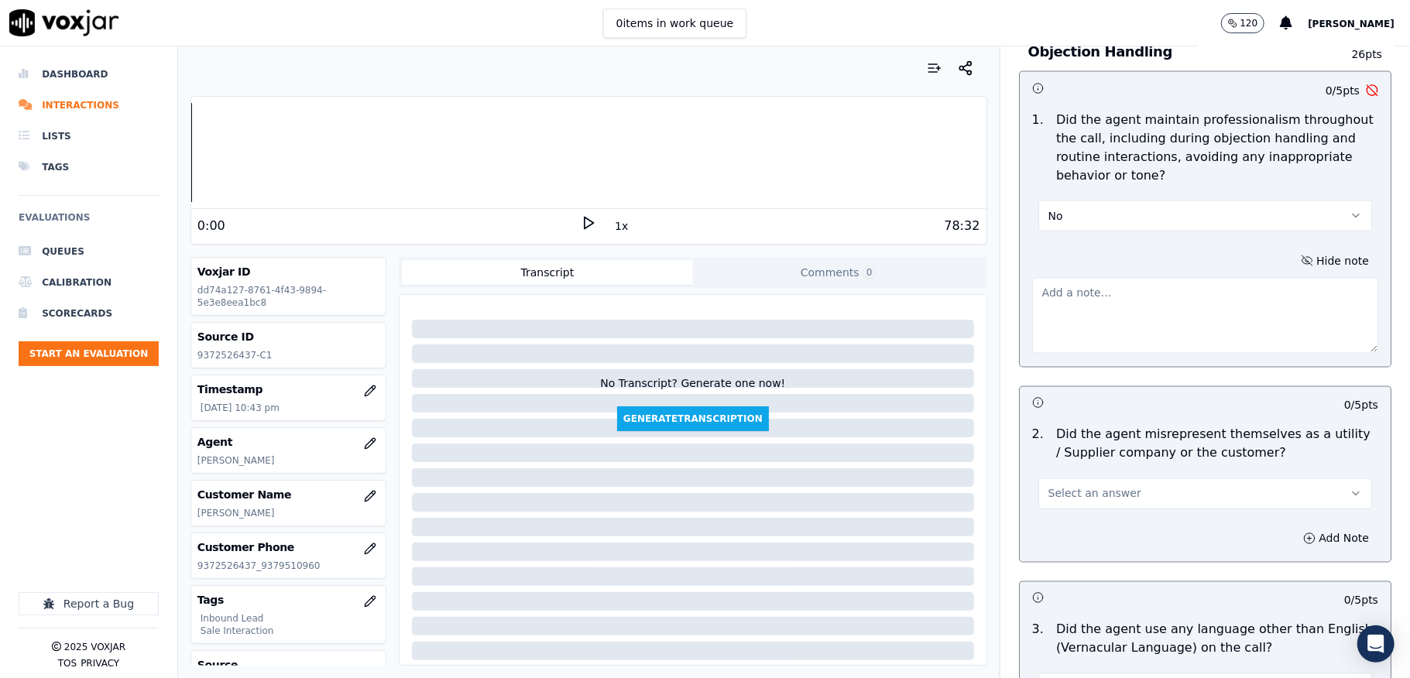
click at [1199, 283] on textarea at bounding box center [1205, 316] width 346 height 76
click at [1152, 278] on textarea "To enrich screen reader interactions, please activate Accessibility in Grammarl…" at bounding box center [1205, 316] width 346 height 76
paste textarea "@13:26 - The agent failed to maintain professionalisam during the customer on c…"
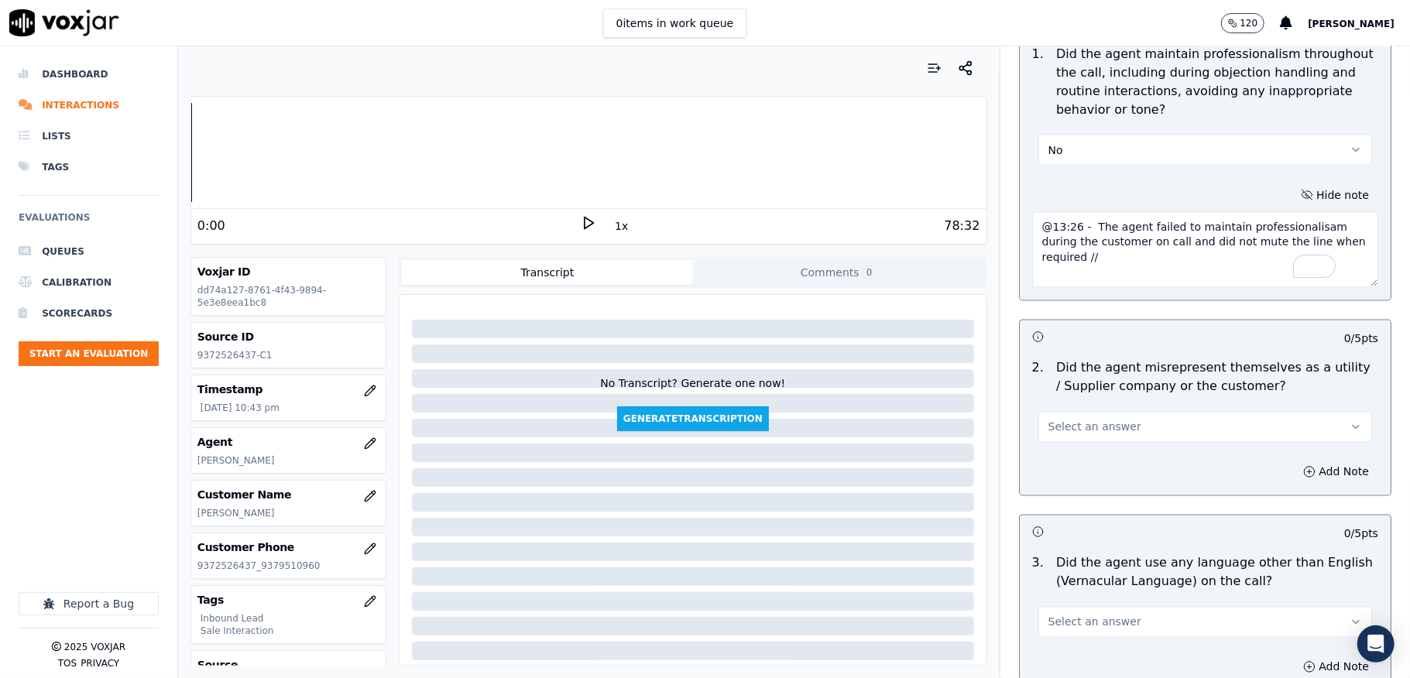
scroll to position [1961, 0]
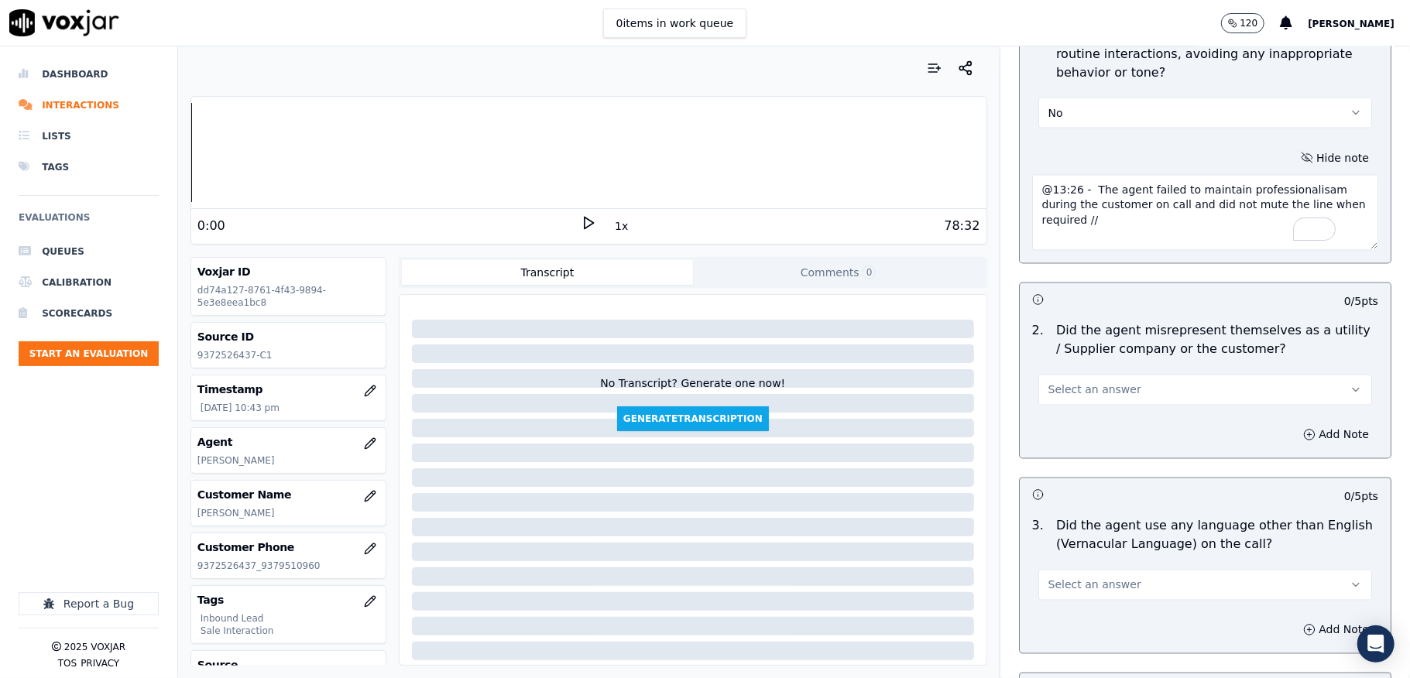
click at [1045, 177] on textarea "@13:26 - The agent failed to maintain professionalisam during the customer on c…" at bounding box center [1205, 213] width 346 height 76
drag, startPoint x: 1017, startPoint y: 177, endPoint x: 1060, endPoint y: 175, distance: 42.7
click at [1060, 175] on textarea "@13:26 - The agent failed to maintain professionalisam during the customer on c…" at bounding box center [1205, 213] width 346 height 76
type textarea "@13:26 - The agent failed to maintain professionalisam during the customer on c…"
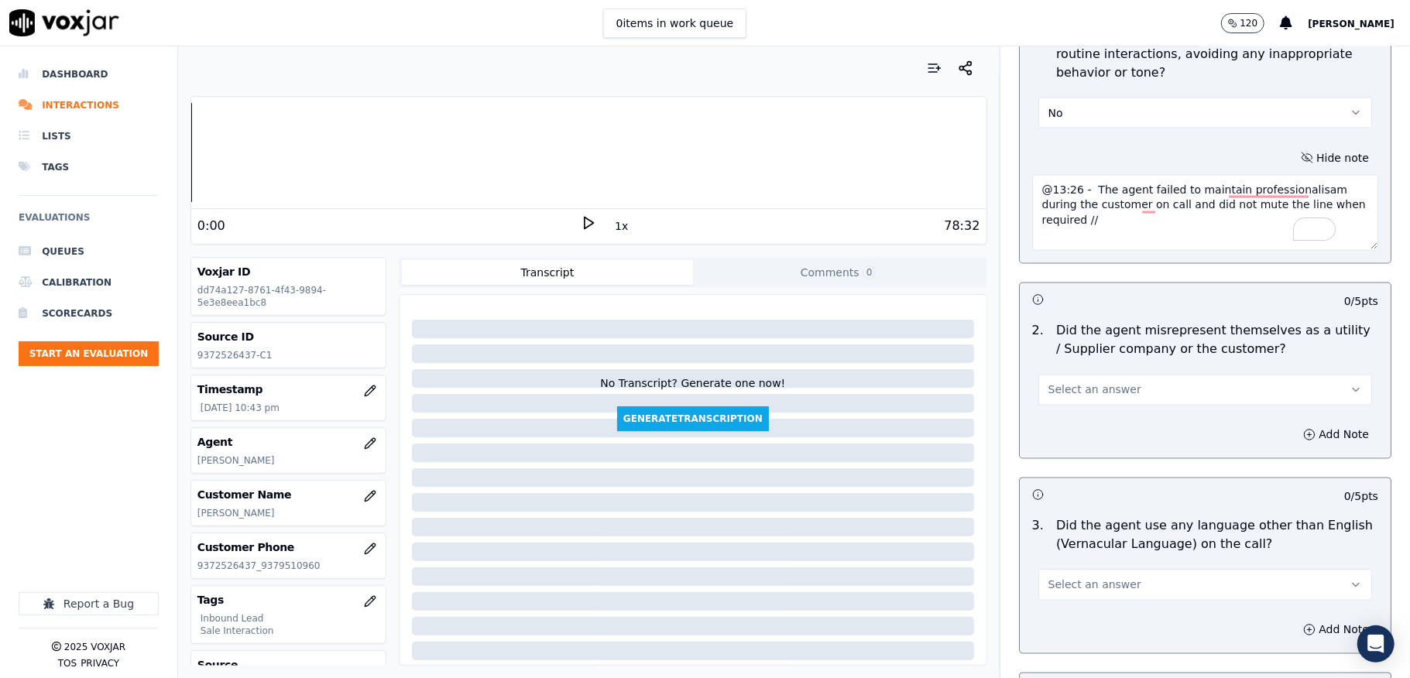
click at [1110, 389] on button "Select an answer" at bounding box center [1205, 390] width 334 height 31
click at [1109, 401] on div "Yes" at bounding box center [1167, 412] width 297 height 25
click at [1301, 424] on button "Add Note" at bounding box center [1336, 435] width 84 height 22
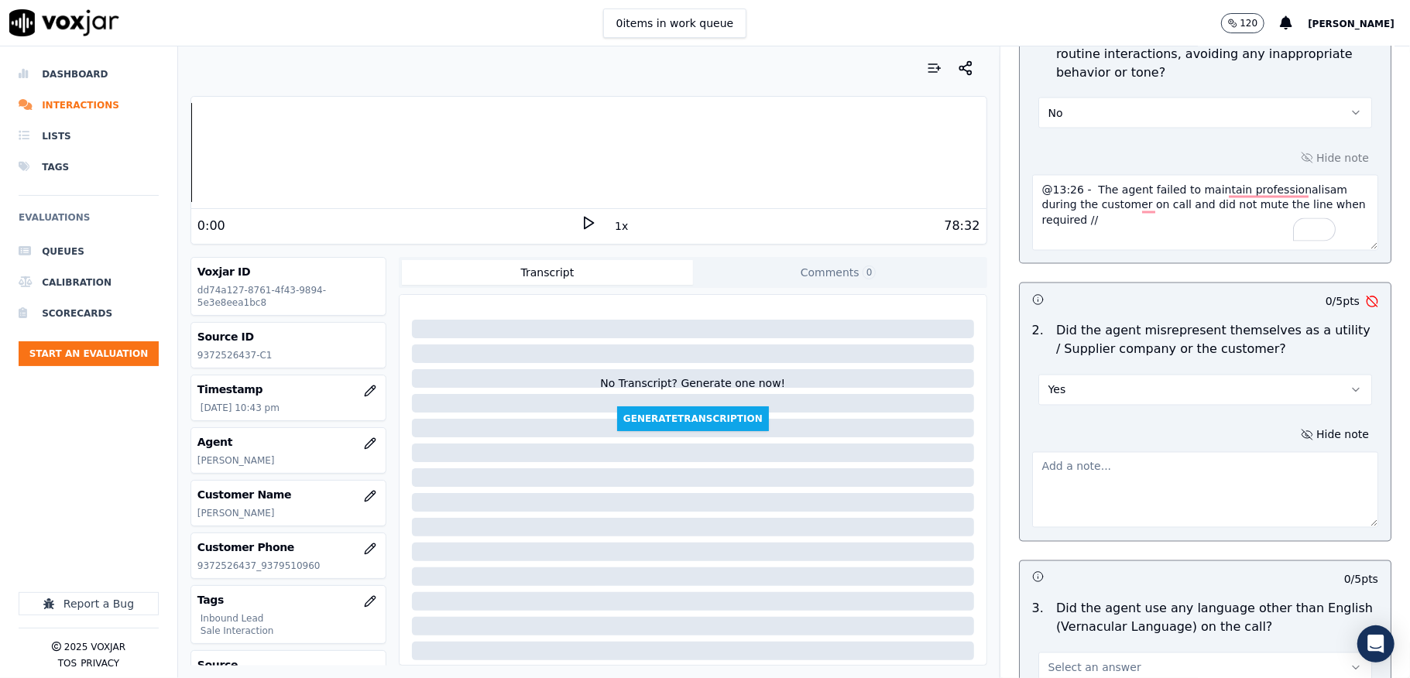
click at [1244, 452] on textarea at bounding box center [1205, 490] width 346 height 76
paste textarea "@13:26"
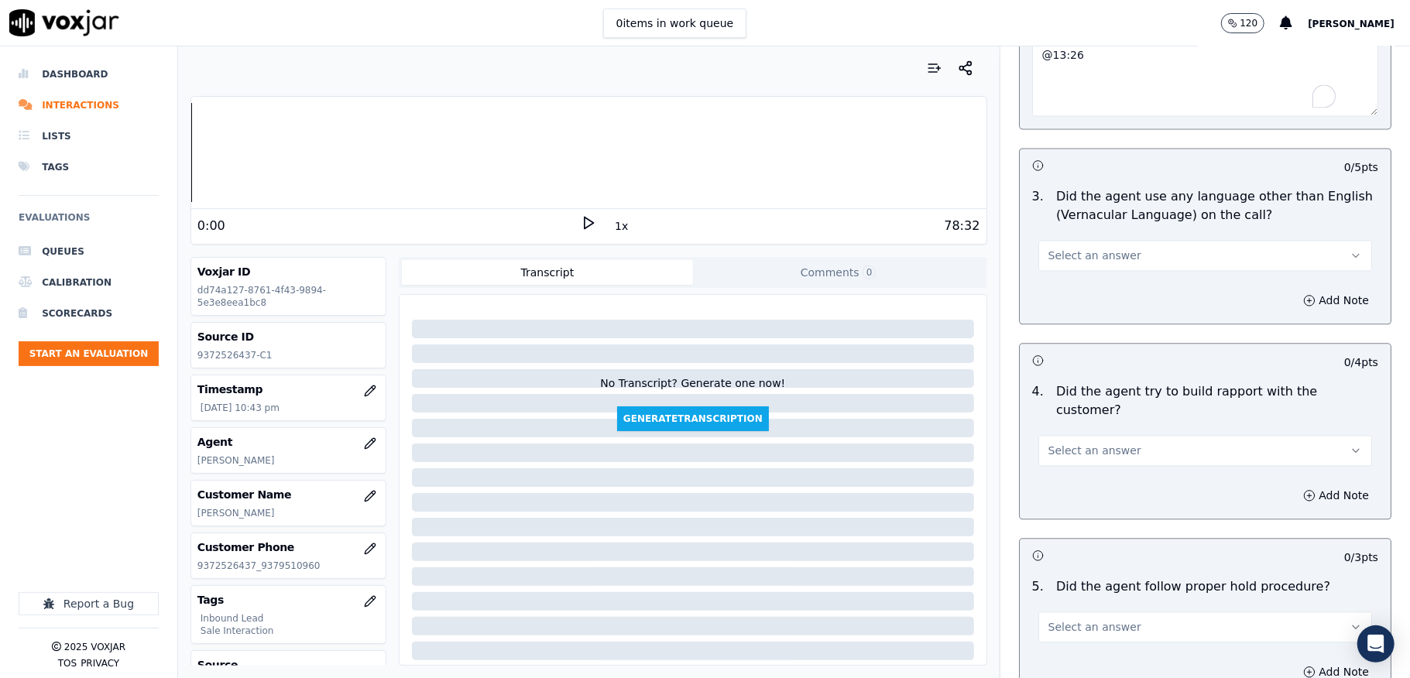
scroll to position [2374, 0]
type textarea "@13:26"
click at [1155, 242] on button "Select an answer" at bounding box center [1205, 254] width 334 height 31
click at [1086, 328] on div "N/A" at bounding box center [1167, 326] width 297 height 25
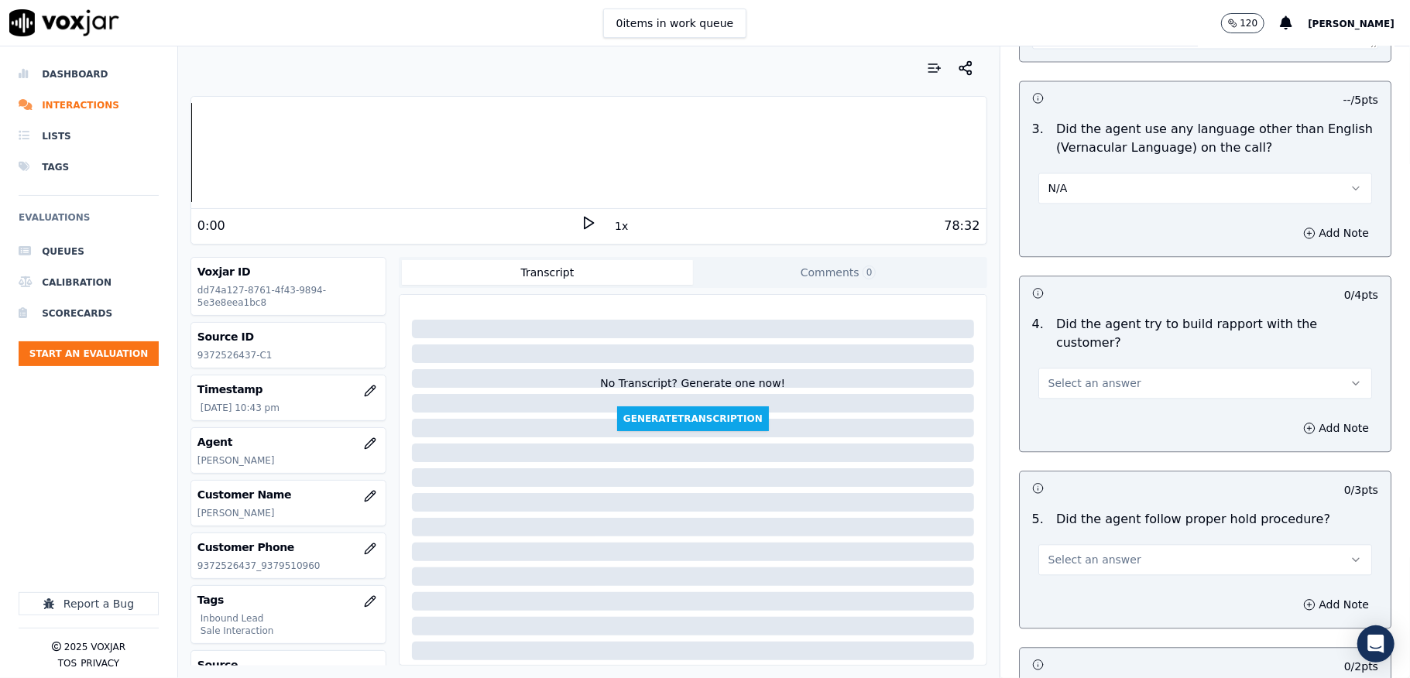
scroll to position [2478, 0]
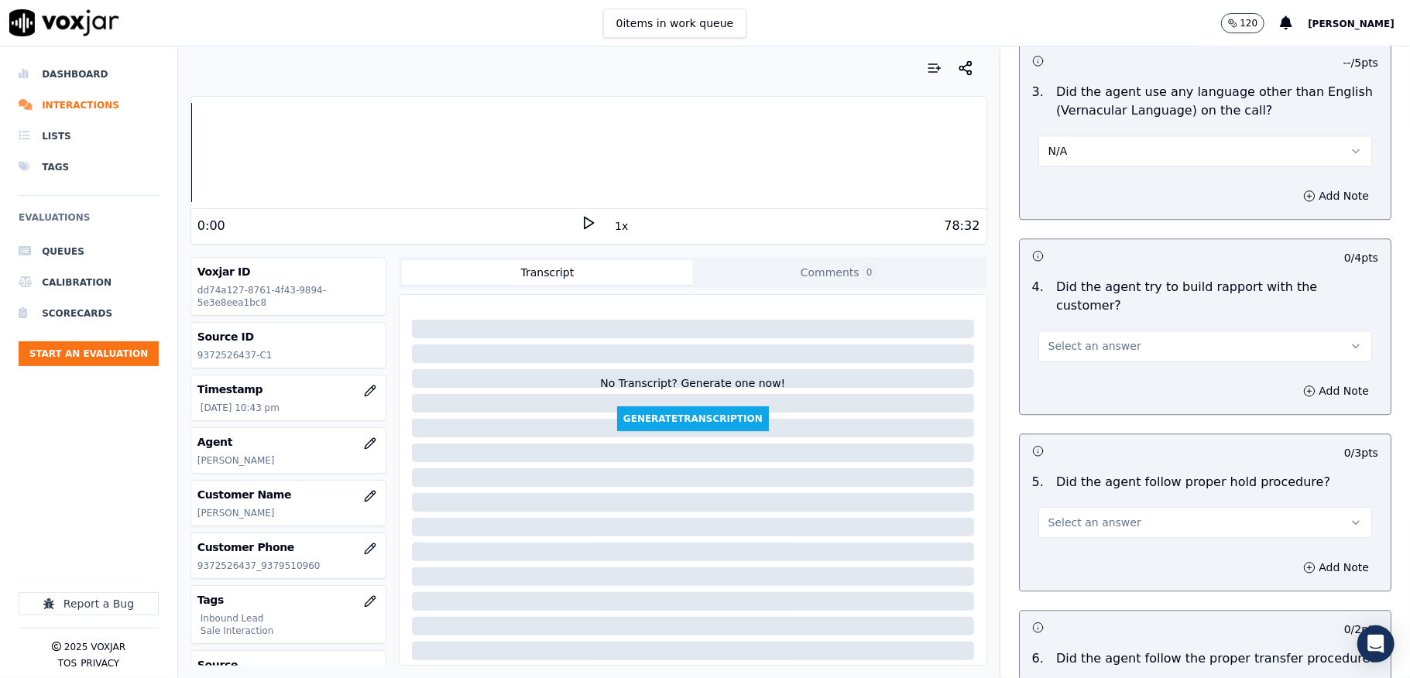
click at [1079, 140] on button "N/A" at bounding box center [1205, 151] width 334 height 31
click at [1065, 172] on div "Yes" at bounding box center [1167, 174] width 297 height 25
click at [1294, 189] on button "Add Note" at bounding box center [1336, 196] width 84 height 22
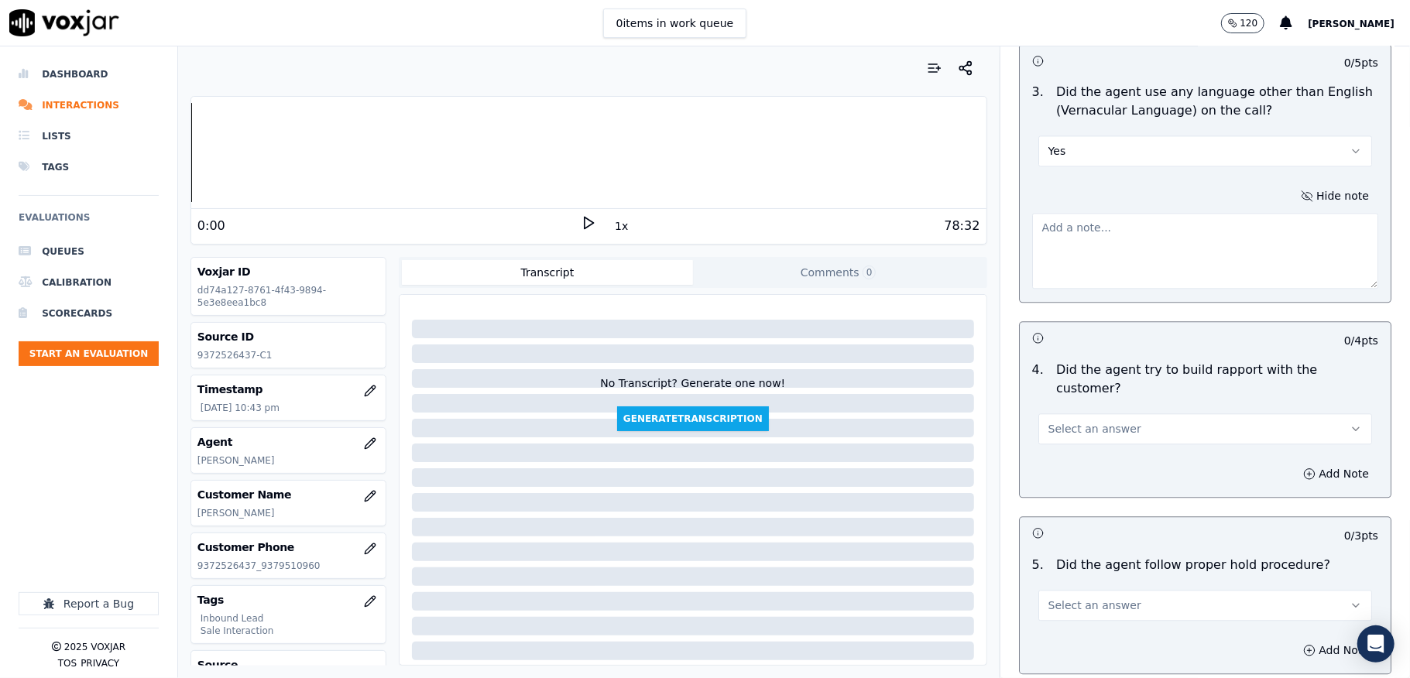
click at [1199, 213] on textarea at bounding box center [1205, 251] width 346 height 76
paste textarea "@13:26"
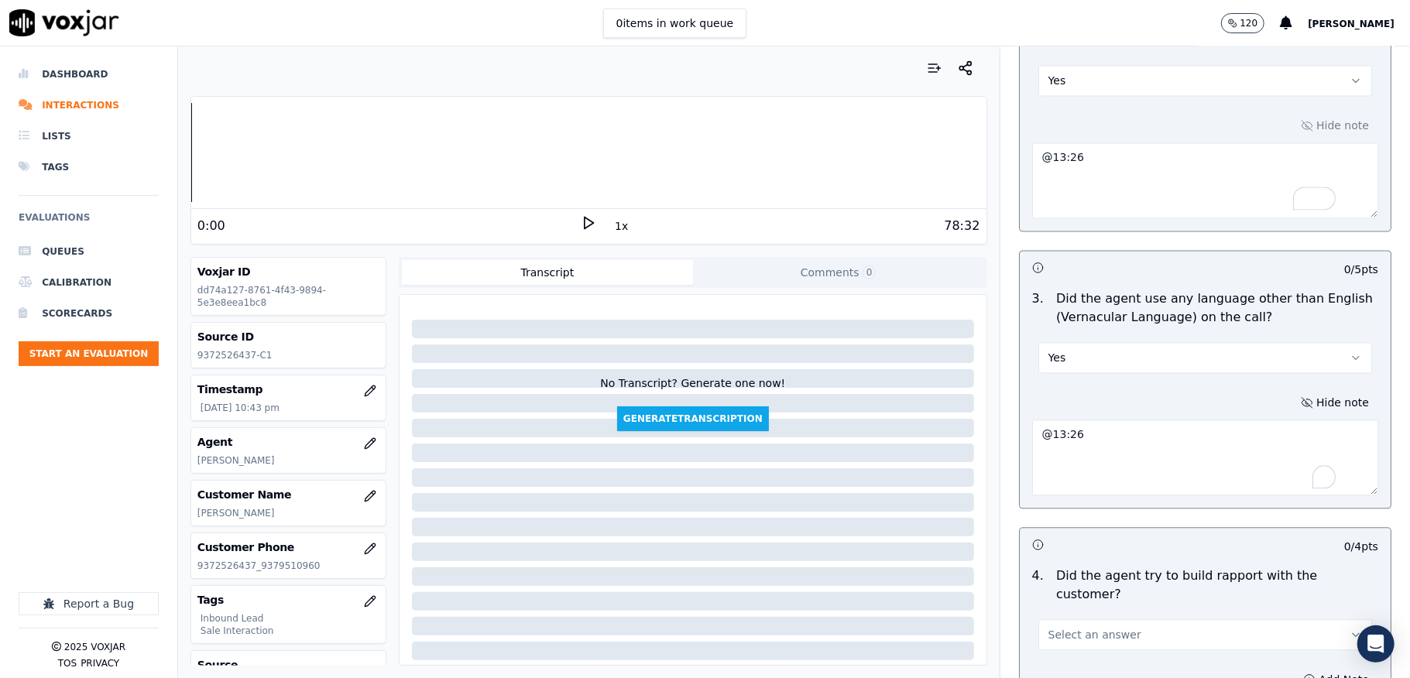
scroll to position [2168, 0]
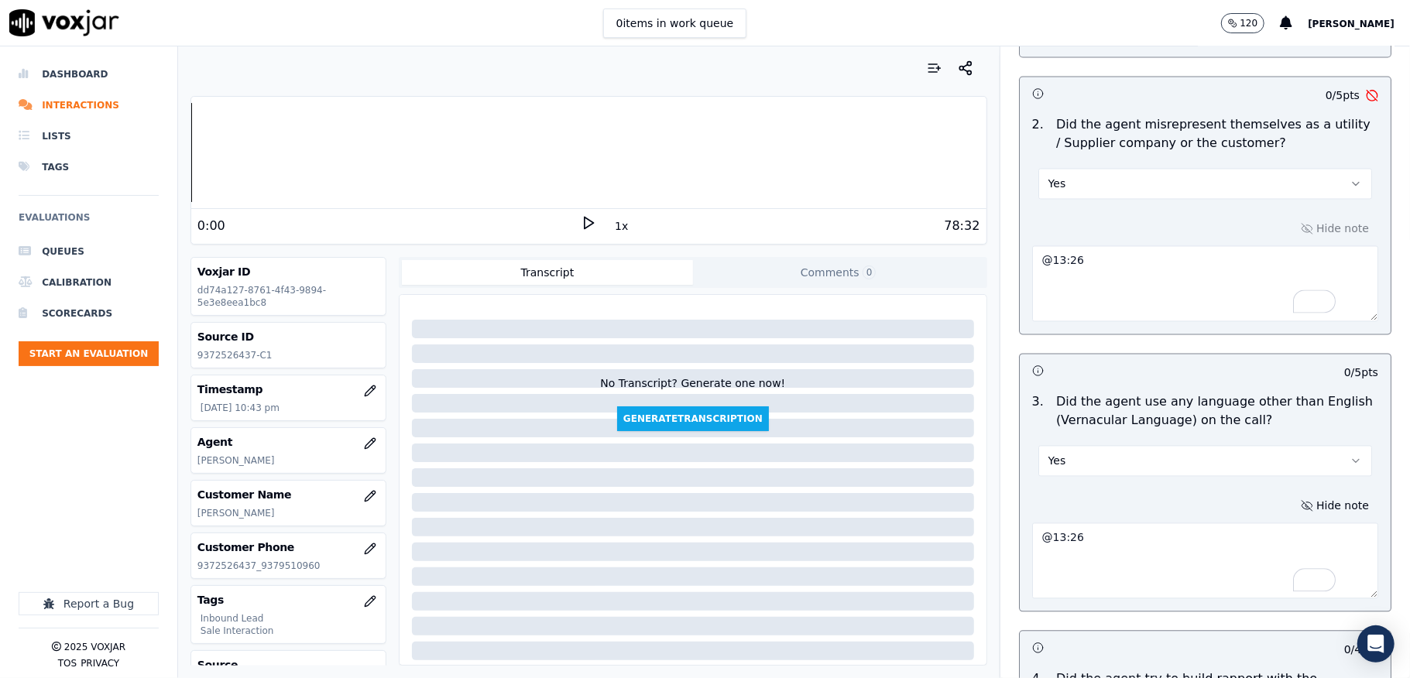
type textarea "@13:26"
click at [1070, 245] on textarea "@13:26" at bounding box center [1205, 283] width 346 height 76
drag, startPoint x: 1079, startPoint y: 242, endPoint x: 955, endPoint y: 242, distance: 124.7
click at [967, 242] on div "Your browser does not support the audio element. 0:00 1x 78:32 Voxjar ID dd74a1…" at bounding box center [794, 362] width 1232 height 632
click at [1295, 212] on div "Hide note" at bounding box center [1205, 269] width 371 height 129
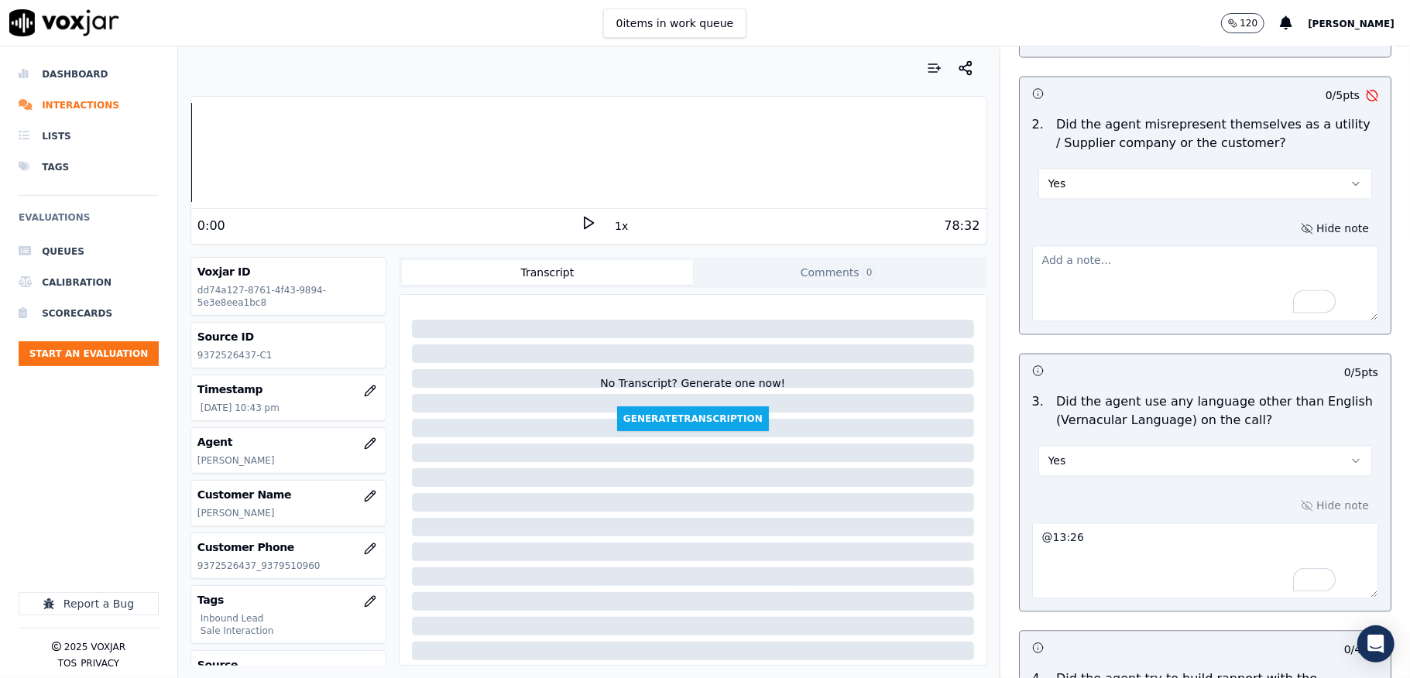
click at [1292, 218] on button "Hide note" at bounding box center [1335, 229] width 87 height 22
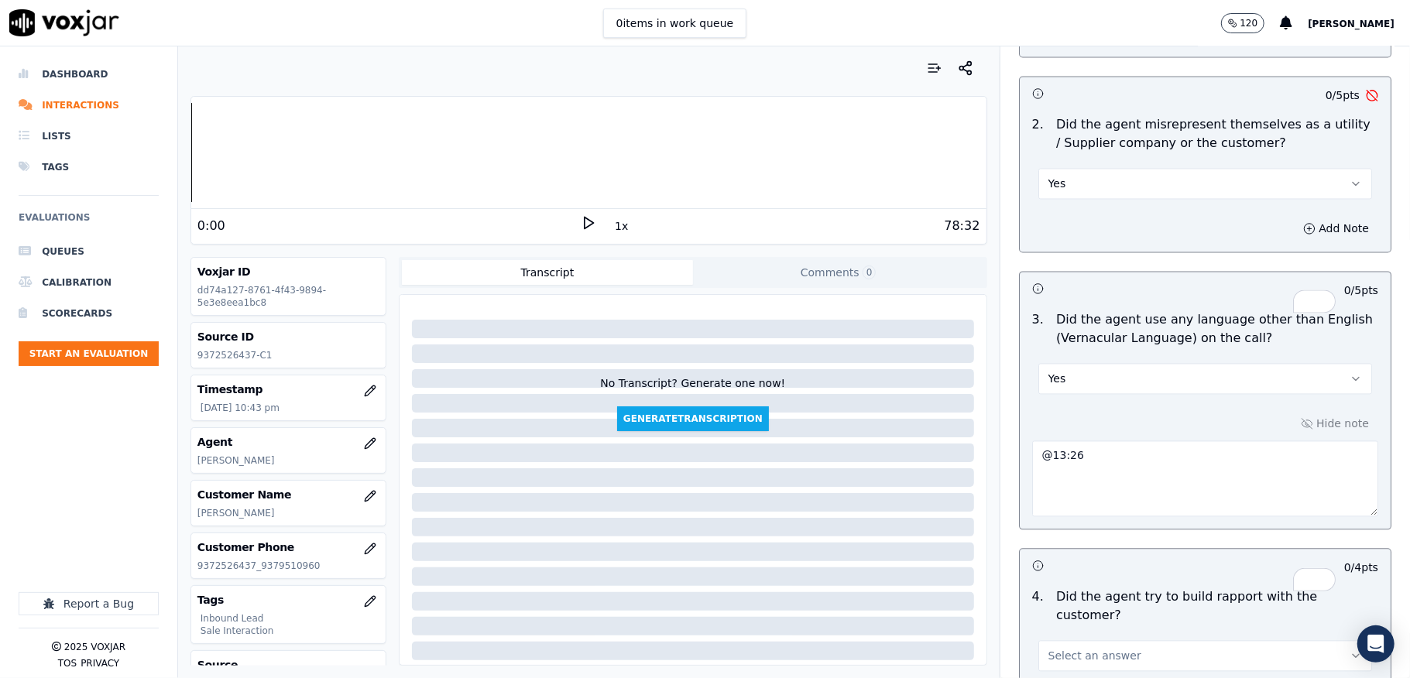
click at [1186, 168] on button "Yes" at bounding box center [1205, 183] width 334 height 31
click at [1107, 228] on div "No" at bounding box center [1167, 230] width 297 height 25
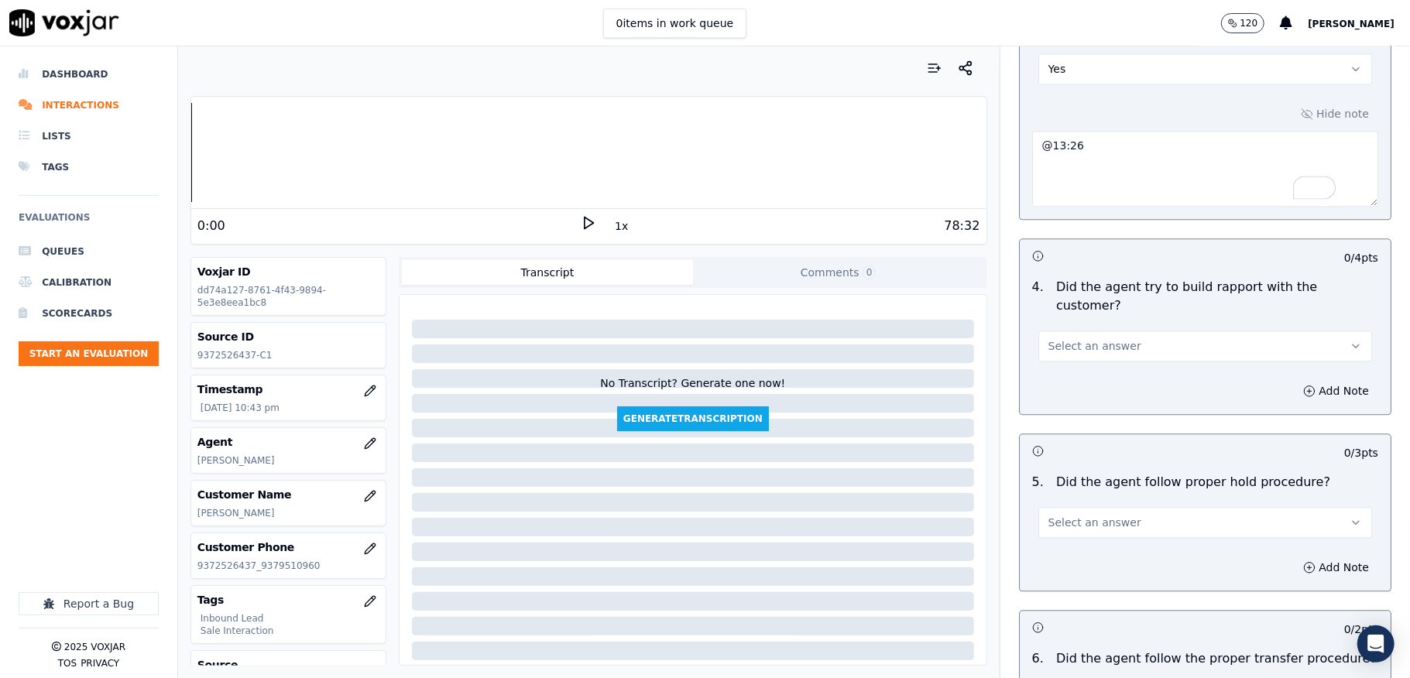
scroll to position [2684, 0]
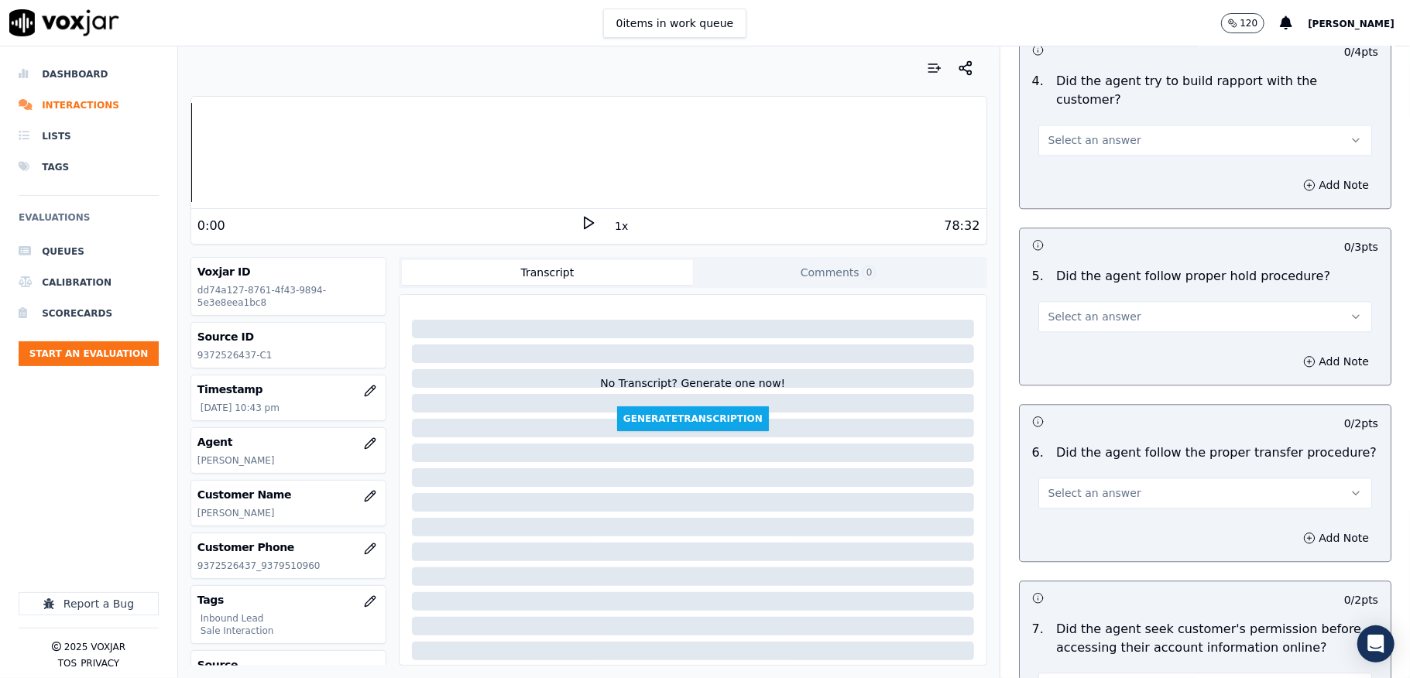
click at [1117, 125] on button "Select an answer" at bounding box center [1205, 140] width 334 height 31
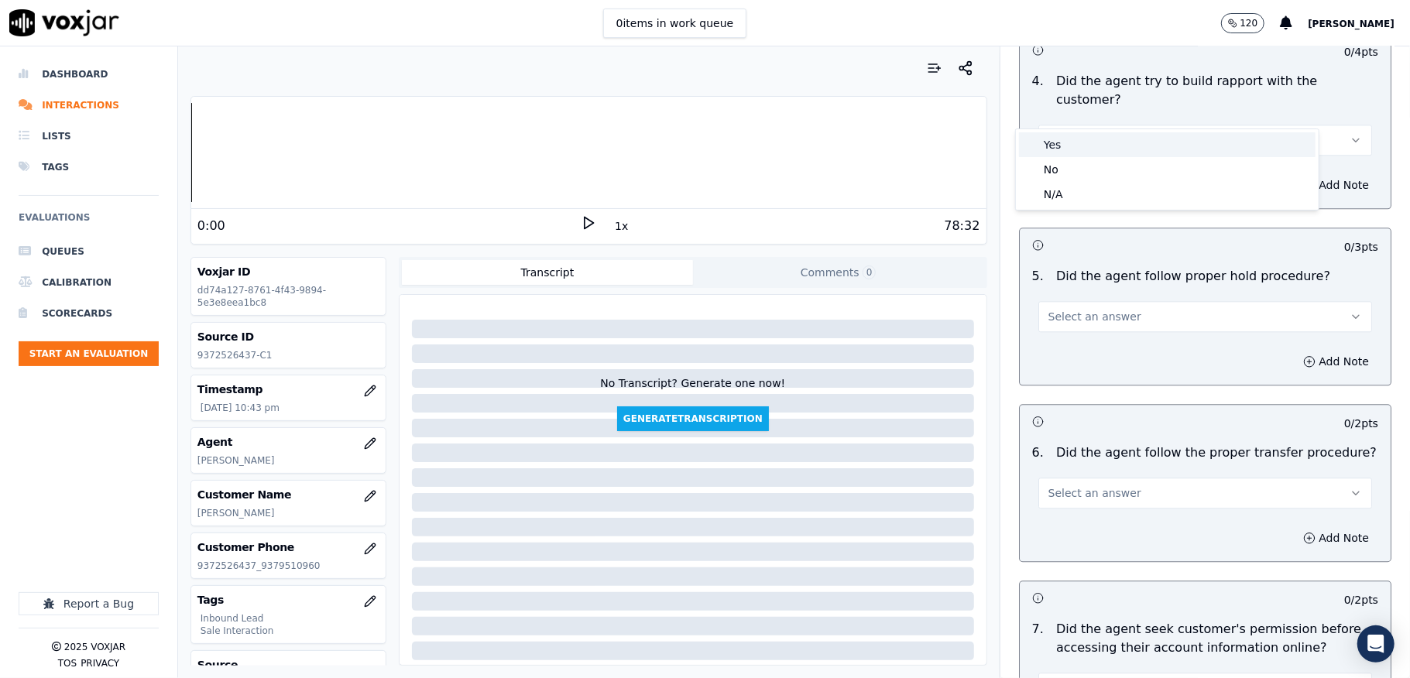
click at [1050, 142] on div "Yes" at bounding box center [1167, 144] width 297 height 25
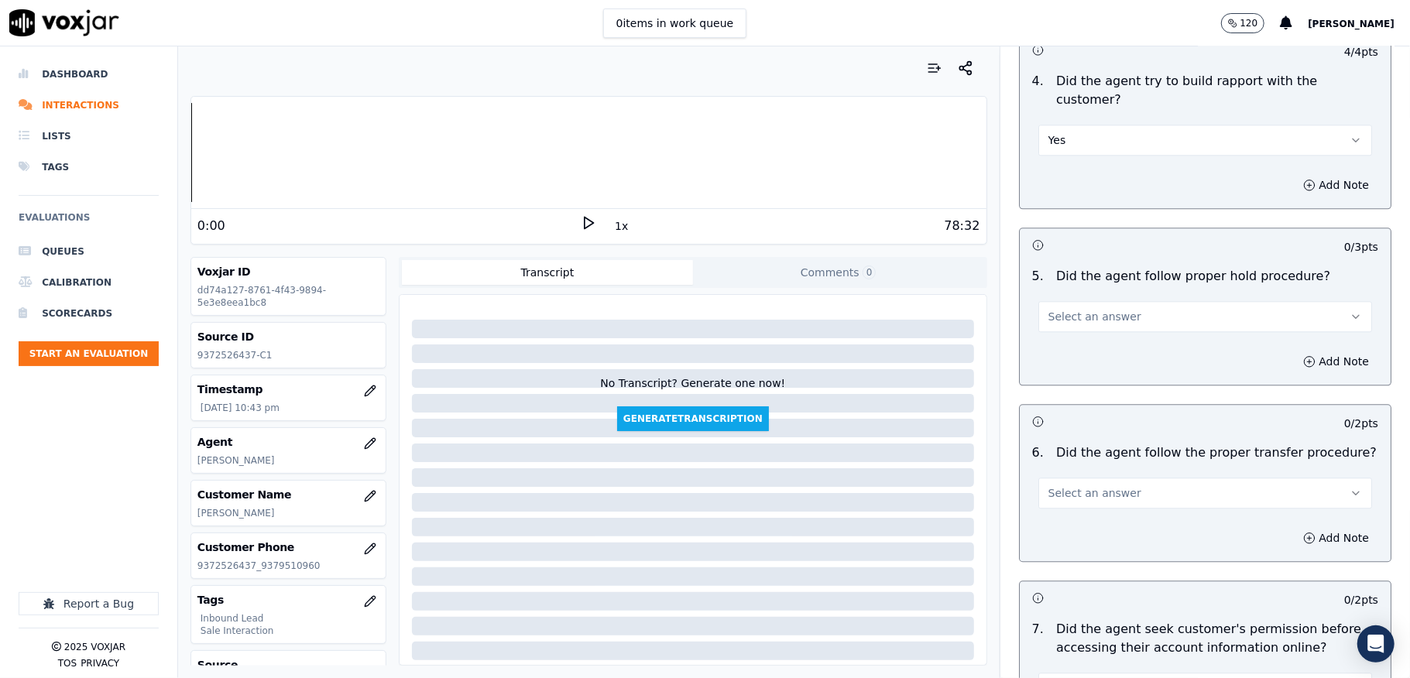
click at [1106, 301] on button "Select an answer" at bounding box center [1205, 316] width 334 height 31
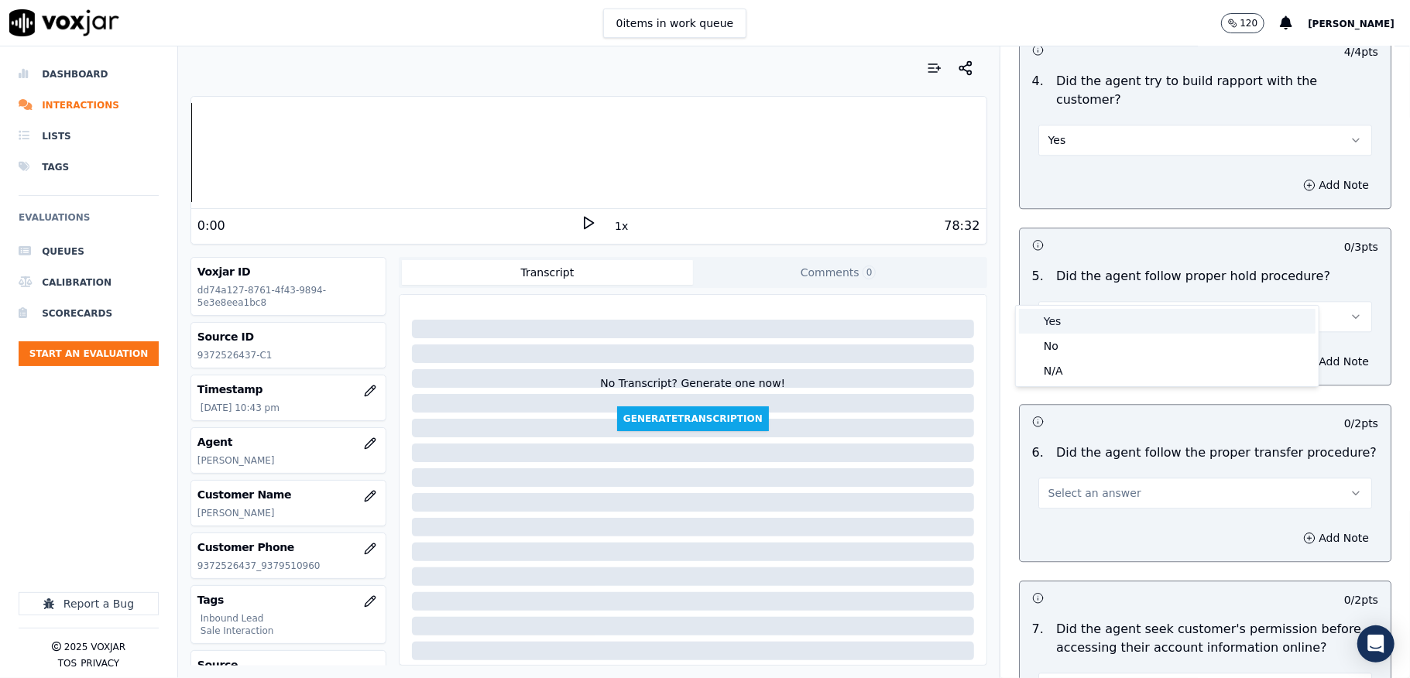
drag, startPoint x: 1066, startPoint y: 319, endPoint x: 1072, endPoint y: 313, distance: 8.8
click at [1067, 319] on div "Yes" at bounding box center [1167, 321] width 297 height 25
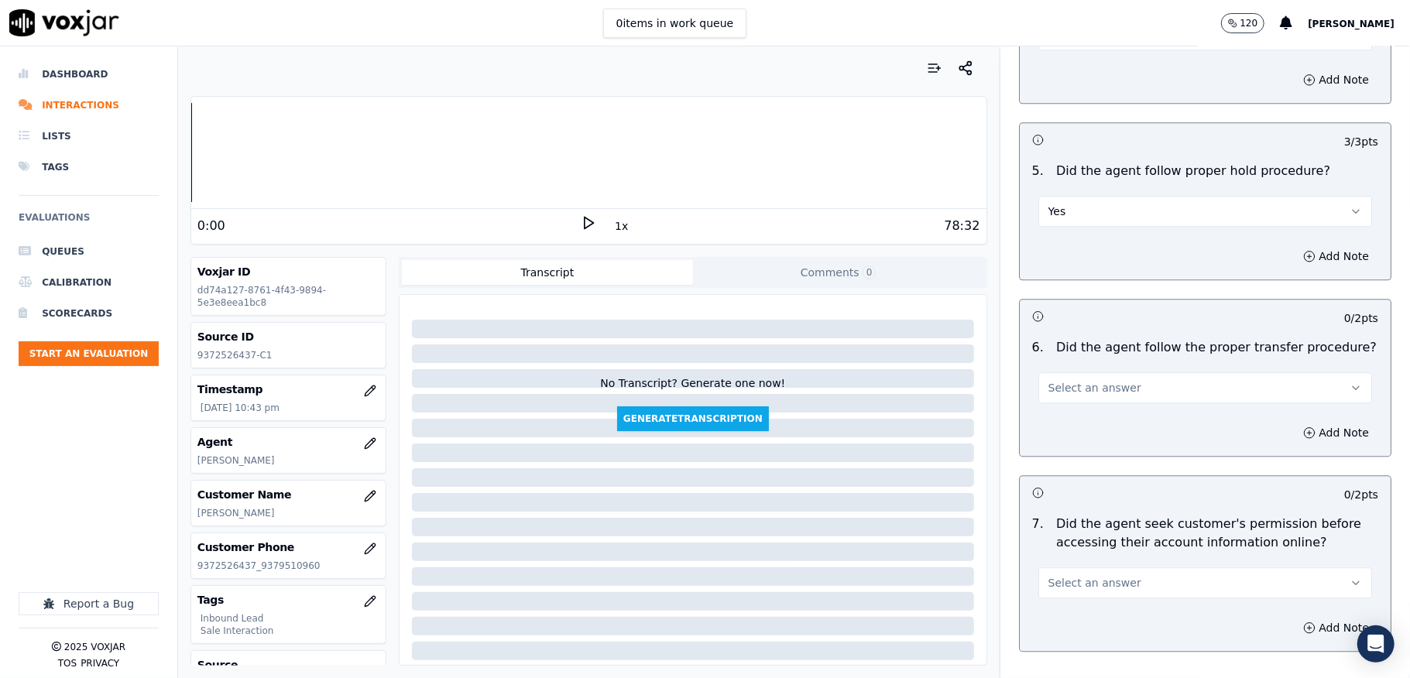
scroll to position [2891, 0]
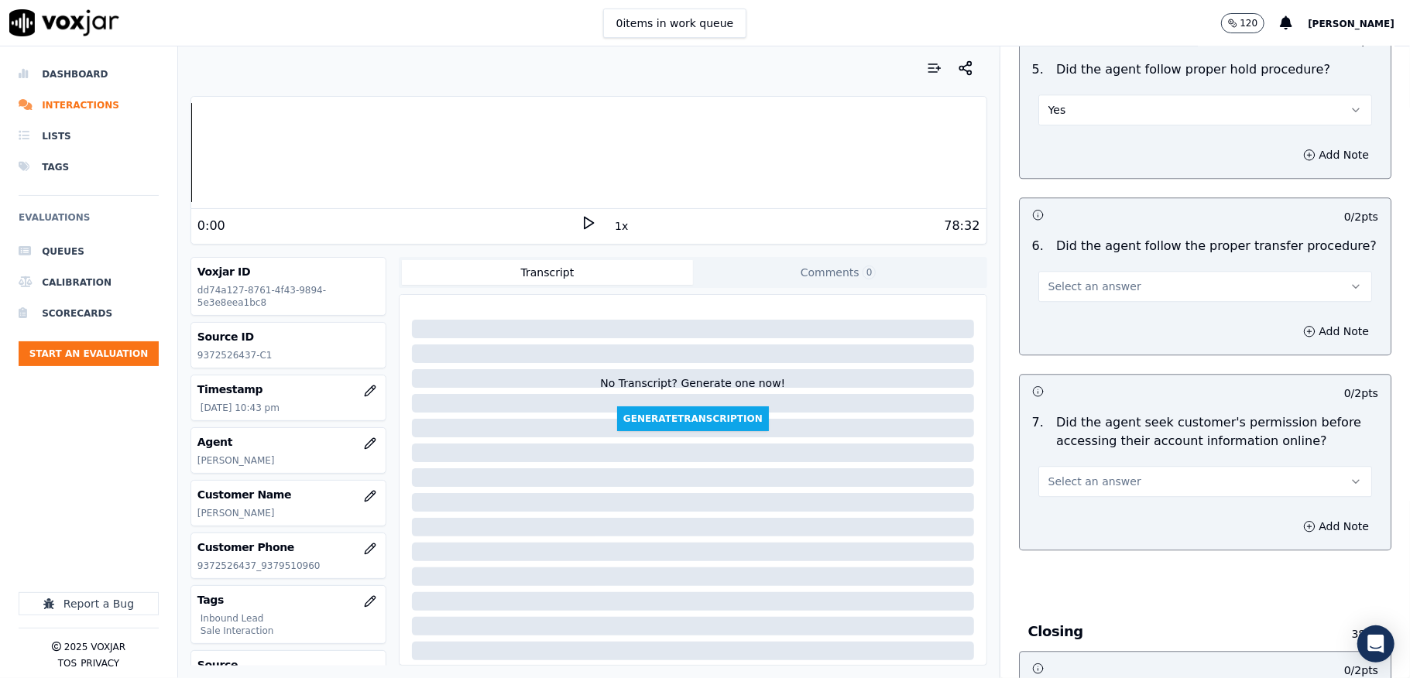
click at [1103, 279] on span "Select an answer" at bounding box center [1094, 286] width 93 height 15
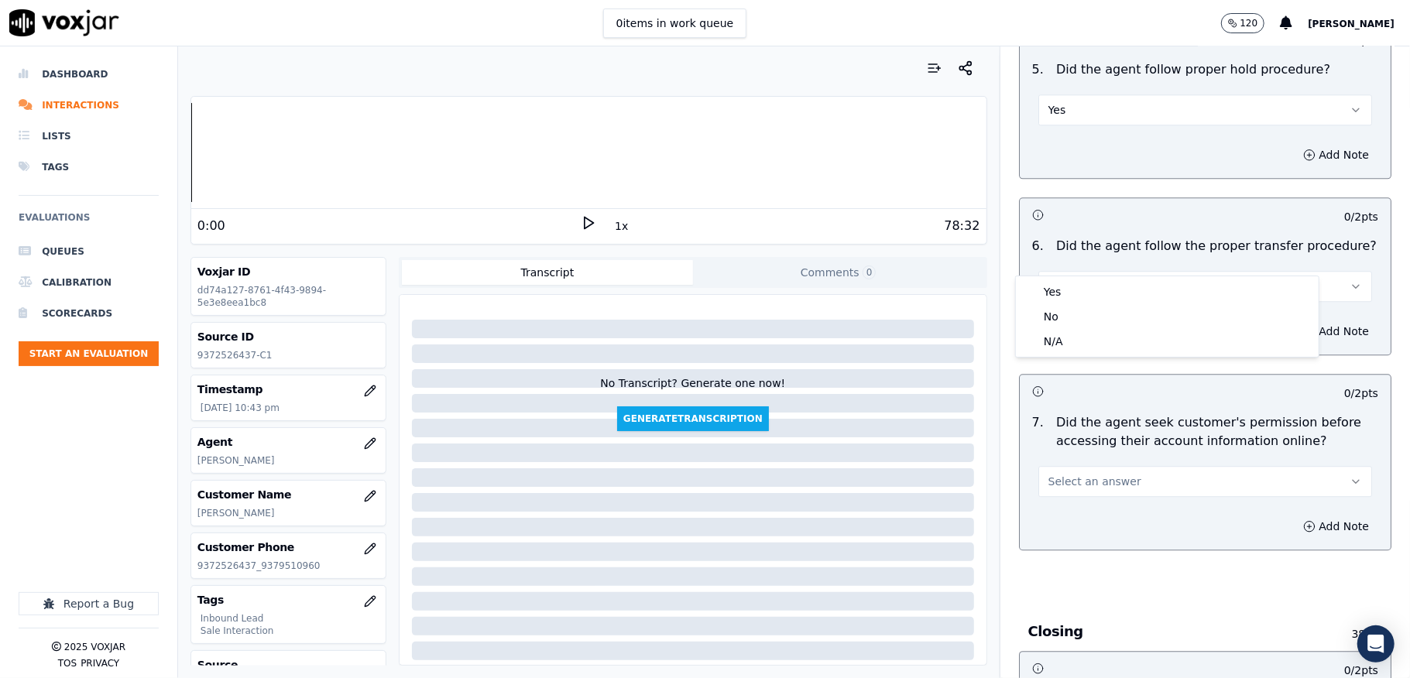
click at [1078, 287] on div "Yes" at bounding box center [1167, 292] width 297 height 25
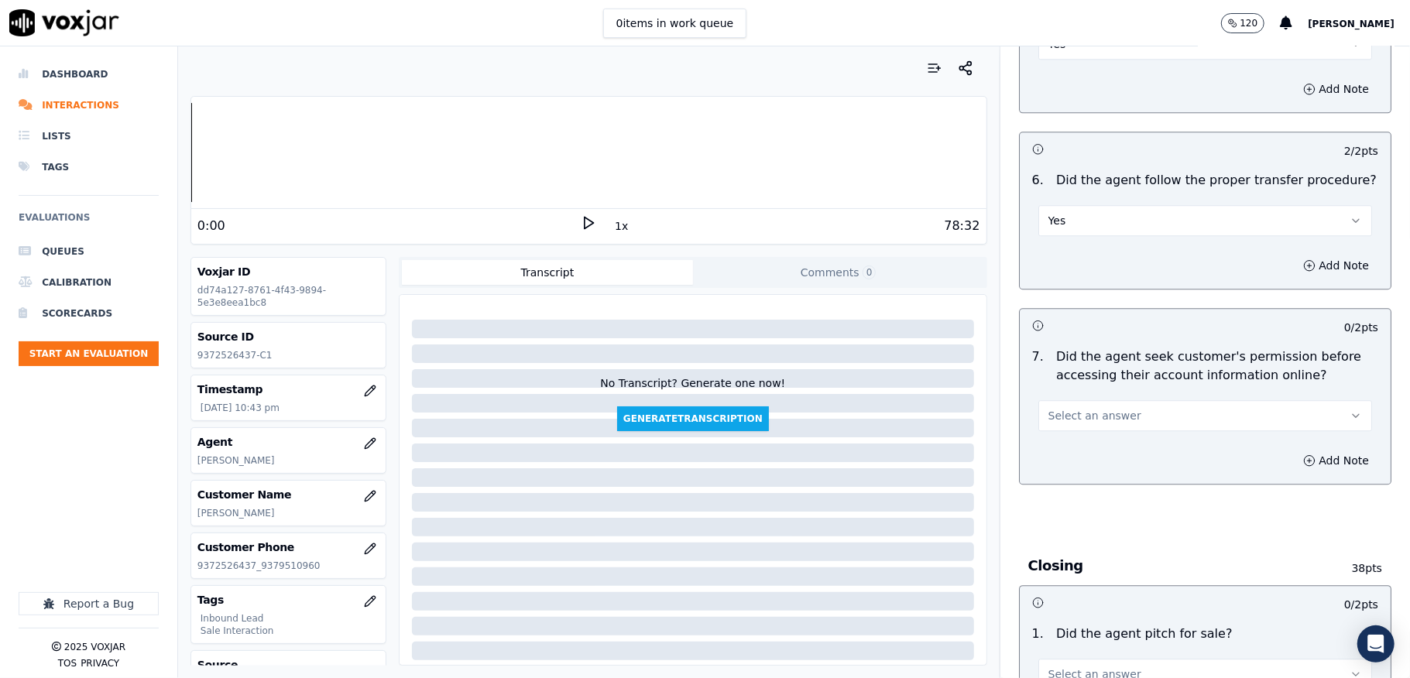
scroll to position [2994, 0]
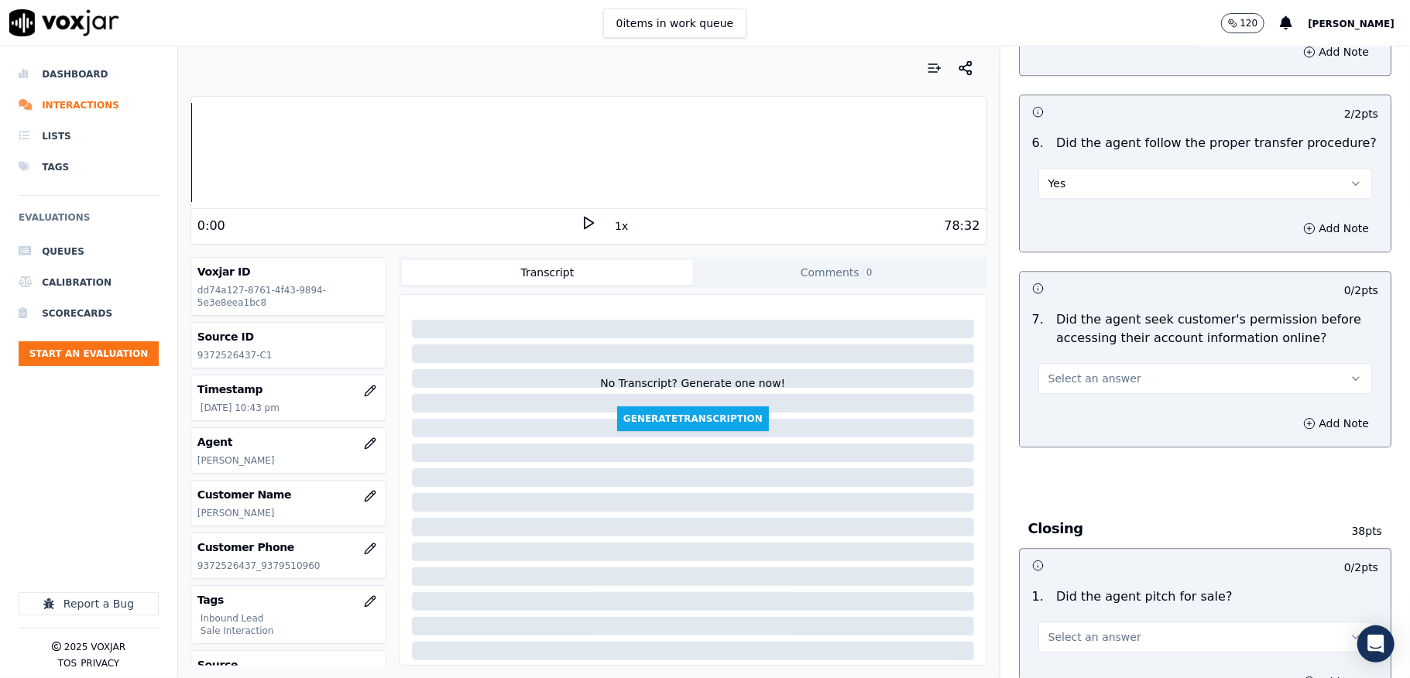
click at [1095, 371] on span "Select an answer" at bounding box center [1094, 378] width 93 height 15
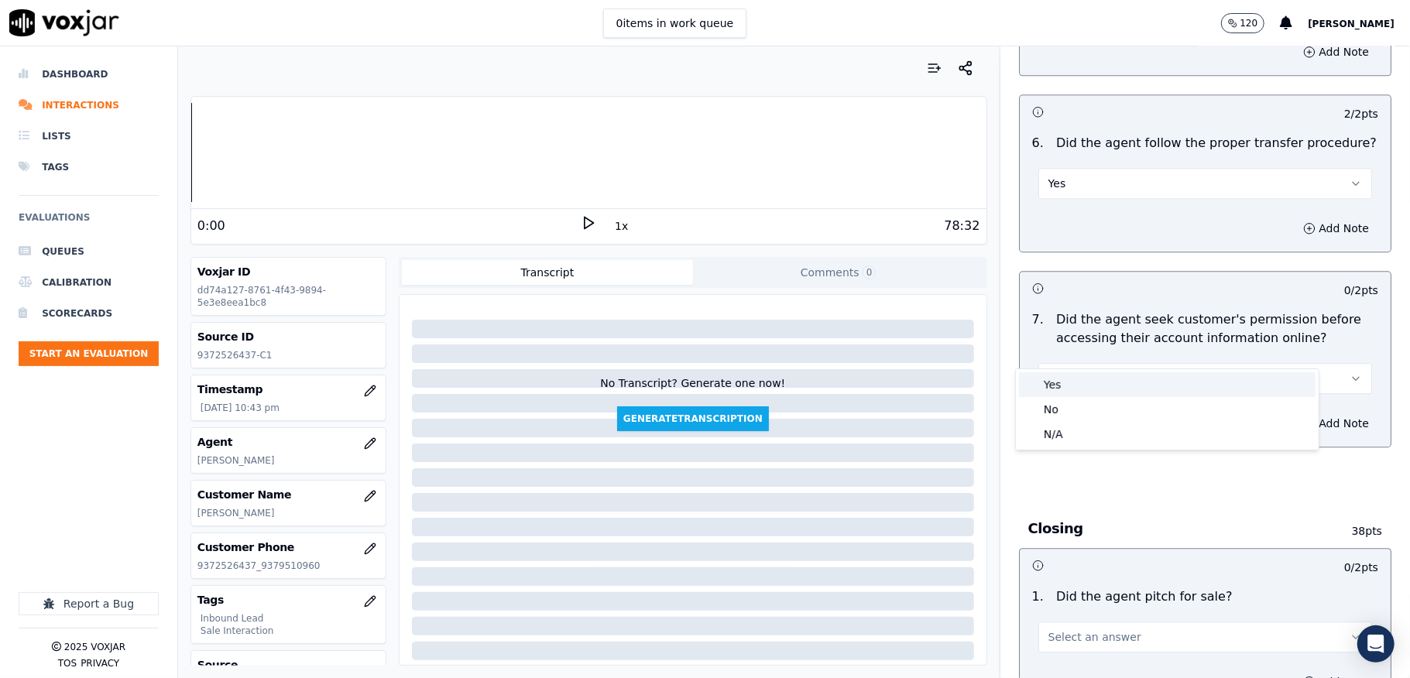
click at [1086, 379] on div "Yes" at bounding box center [1167, 384] width 297 height 25
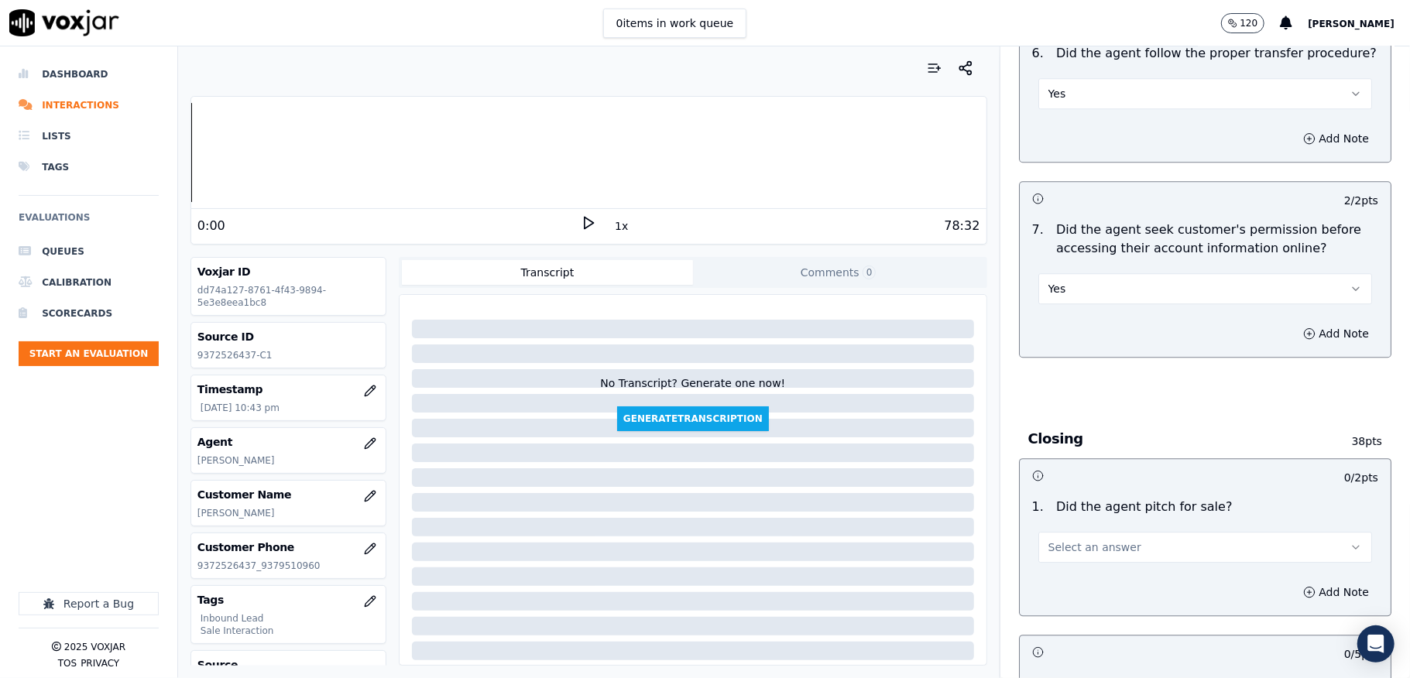
scroll to position [3303, 0]
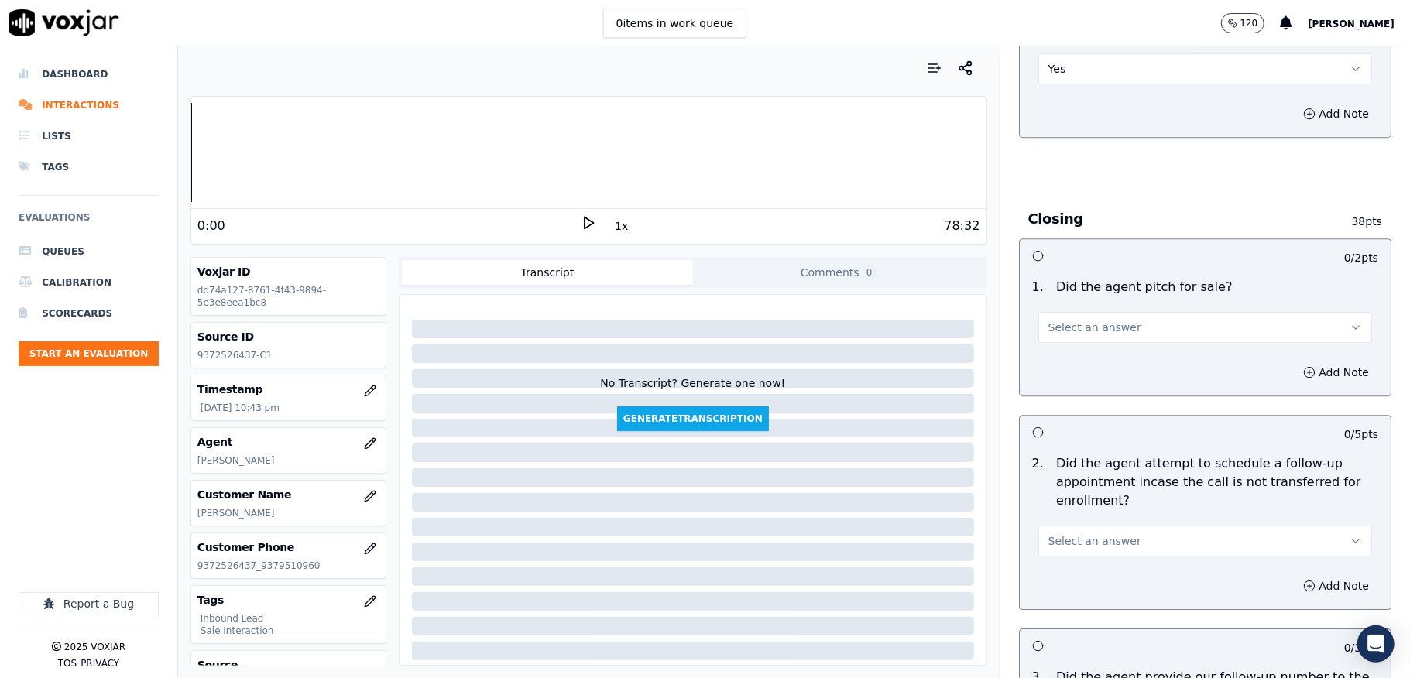
click at [1121, 312] on button "Select an answer" at bounding box center [1205, 327] width 334 height 31
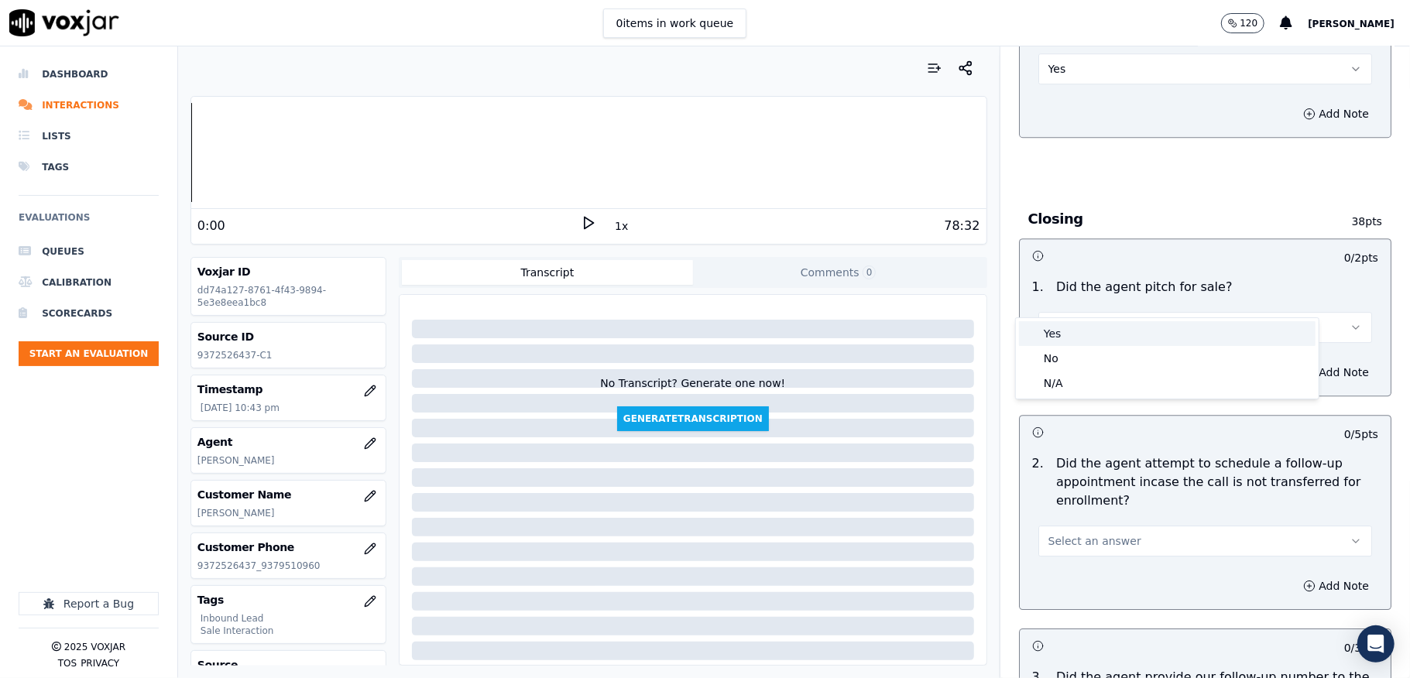
click at [1078, 335] on div "Yes" at bounding box center [1167, 333] width 297 height 25
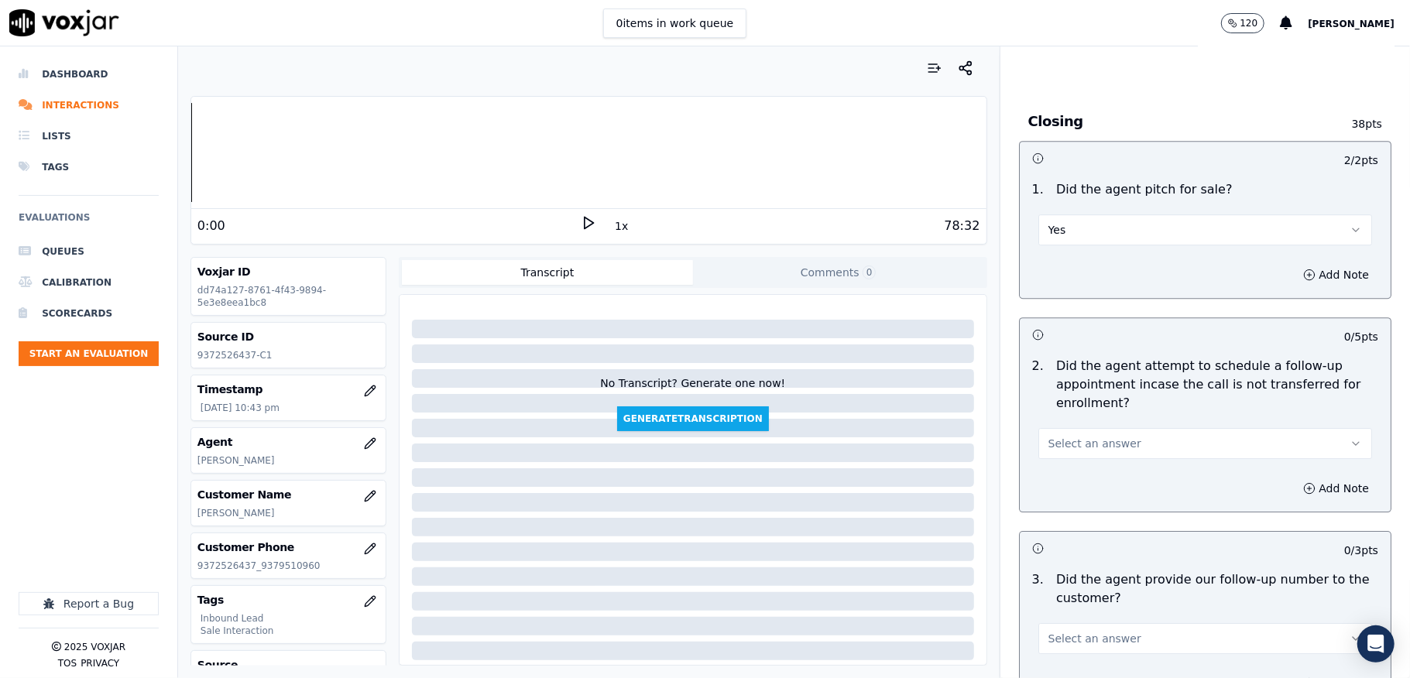
scroll to position [3510, 0]
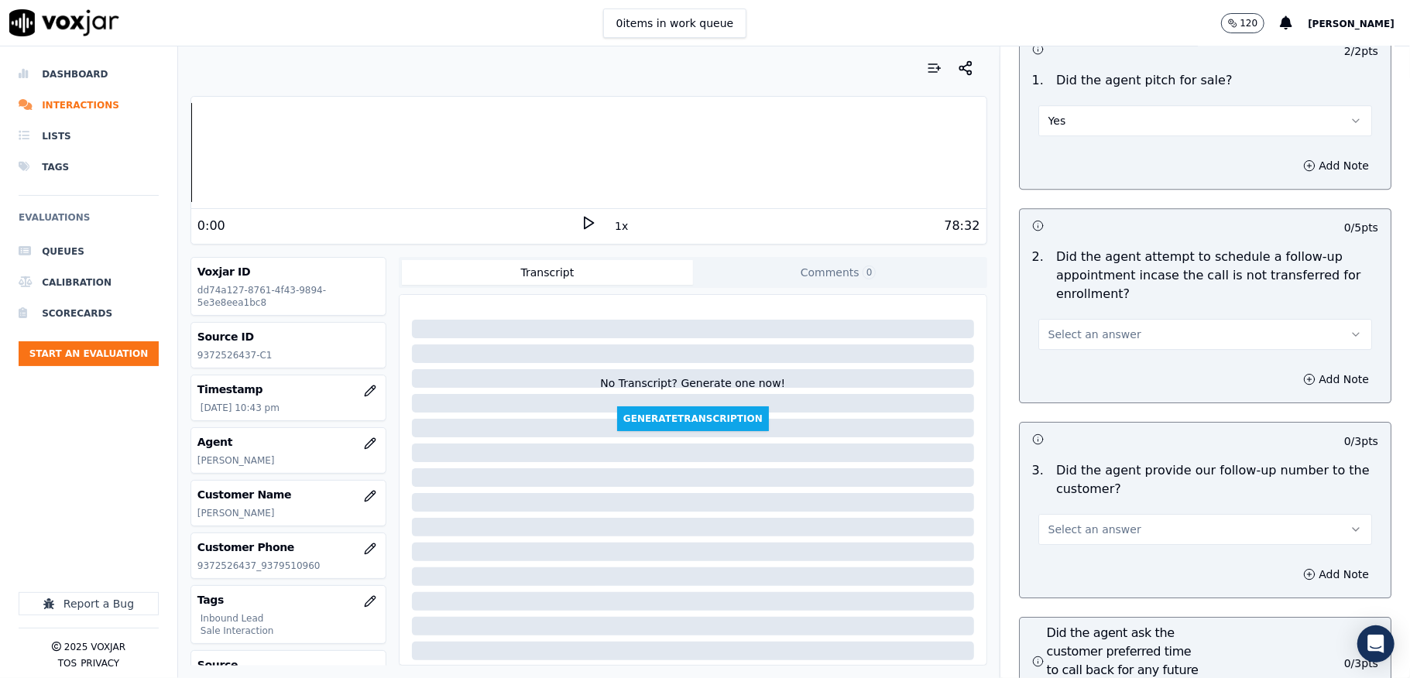
click at [1067, 327] on span "Select an answer" at bounding box center [1094, 334] width 93 height 15
click at [1061, 388] on div "N/A" at bounding box center [1167, 391] width 297 height 25
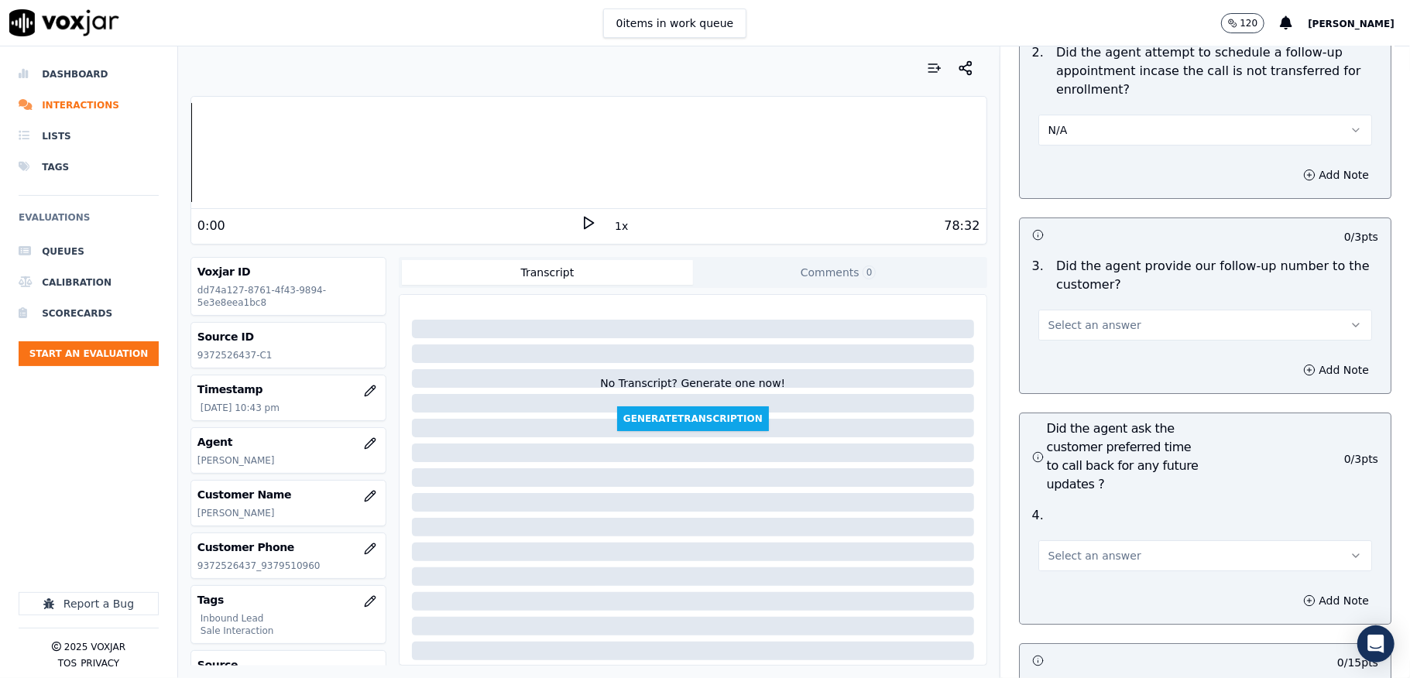
scroll to position [3717, 0]
click at [1100, 304] on div "Select an answer" at bounding box center [1205, 321] width 334 height 34
drag, startPoint x: 1087, startPoint y: 295, endPoint x: 1082, endPoint y: 302, distance: 8.8
click at [1084, 315] on span "Select an answer" at bounding box center [1094, 322] width 93 height 15
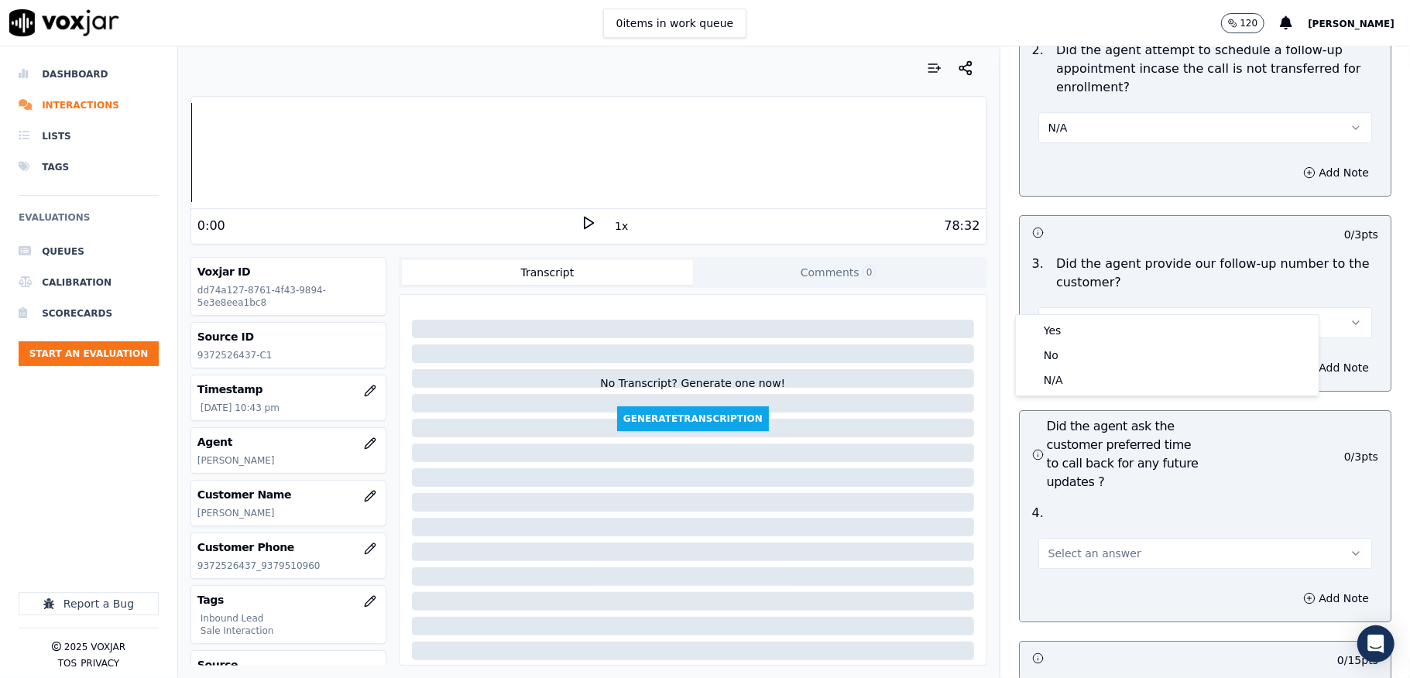
click at [1072, 323] on div "Yes" at bounding box center [1167, 330] width 297 height 25
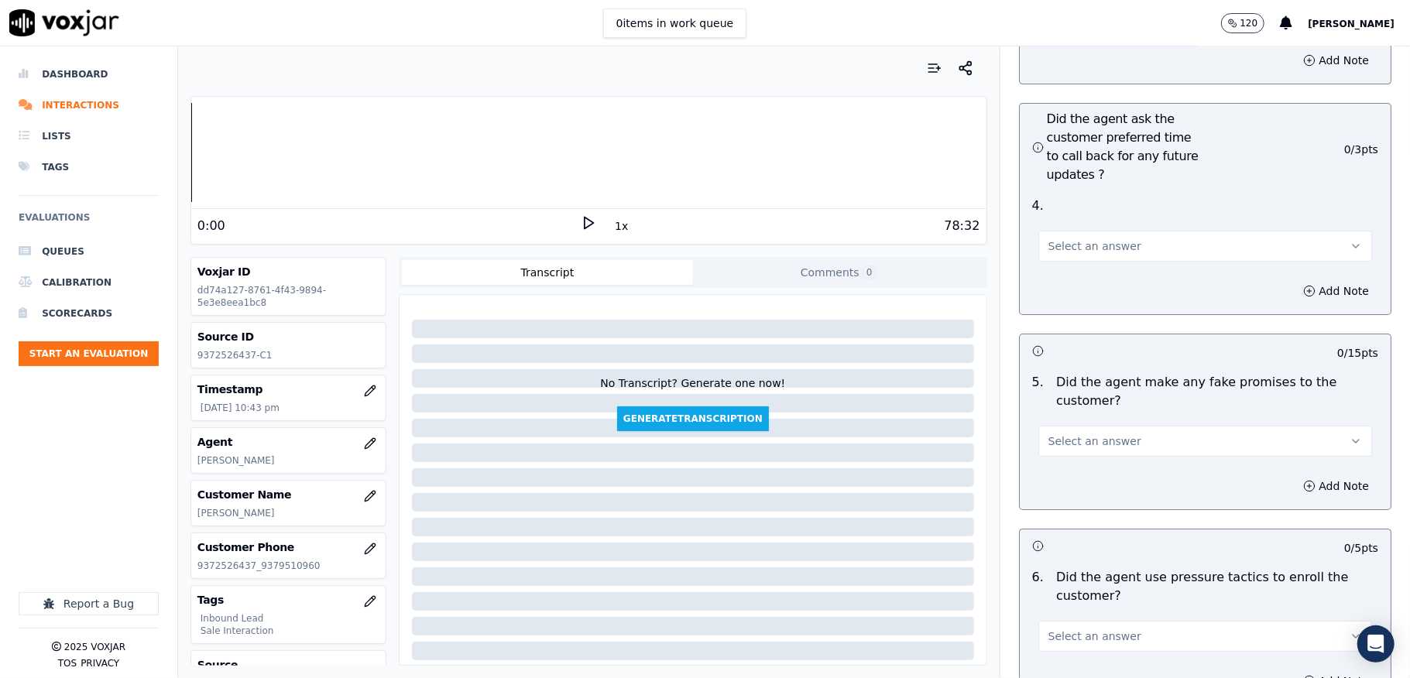
scroll to position [4027, 0]
click at [1092, 194] on div "4 ." at bounding box center [1205, 203] width 359 height 19
click at [1091, 236] on span "Select an answer" at bounding box center [1094, 243] width 93 height 15
click at [1075, 297] on div "N/A" at bounding box center [1167, 302] width 297 height 25
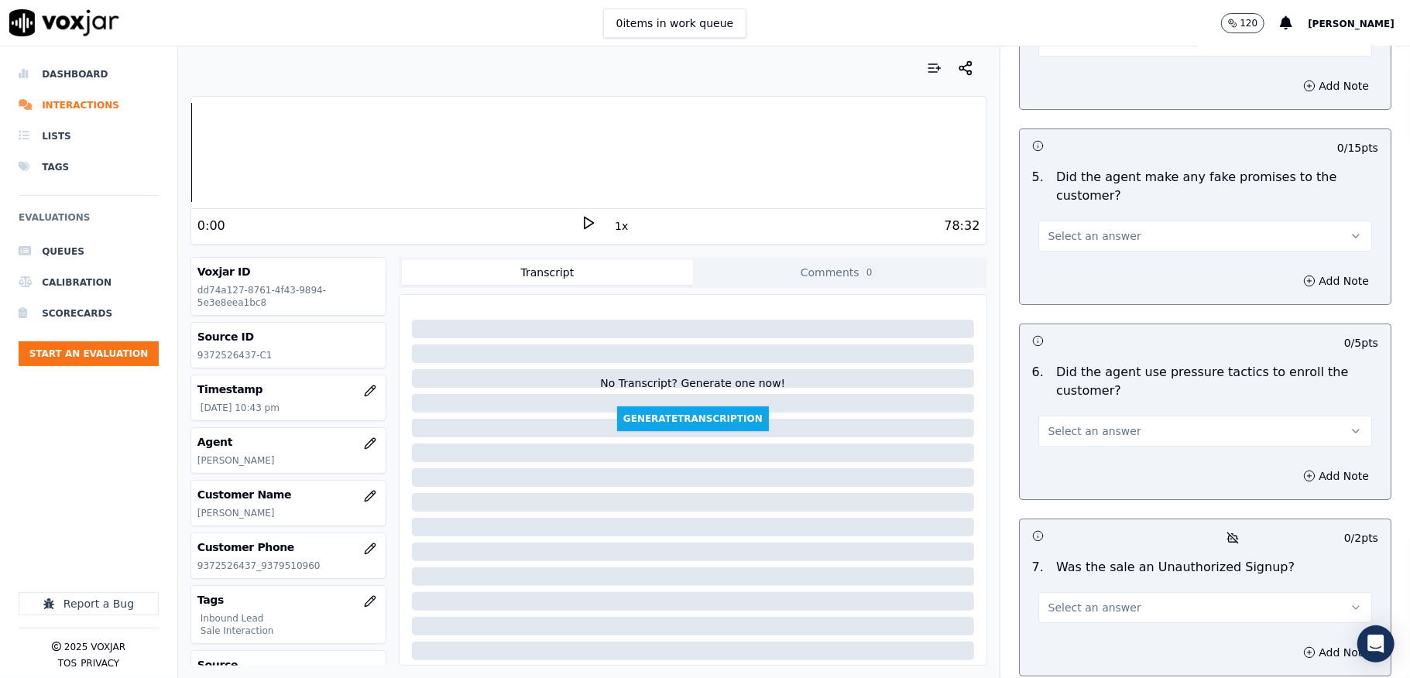
scroll to position [4233, 0]
click at [1101, 225] on span "Select an answer" at bounding box center [1094, 232] width 93 height 15
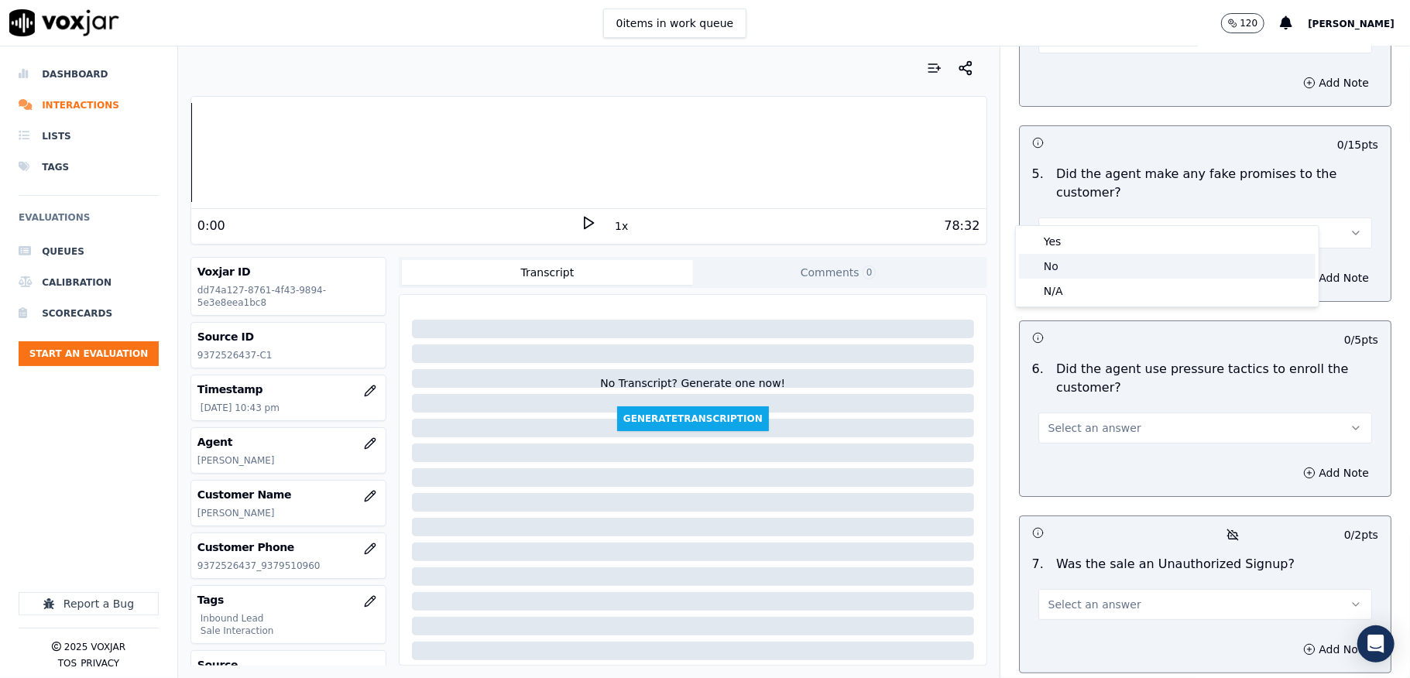
click at [1085, 266] on div "No" at bounding box center [1167, 266] width 297 height 25
drag, startPoint x: 1070, startPoint y: 389, endPoint x: 1072, endPoint y: 415, distance: 26.4
click at [1070, 413] on button "Select an answer" at bounding box center [1205, 428] width 334 height 31
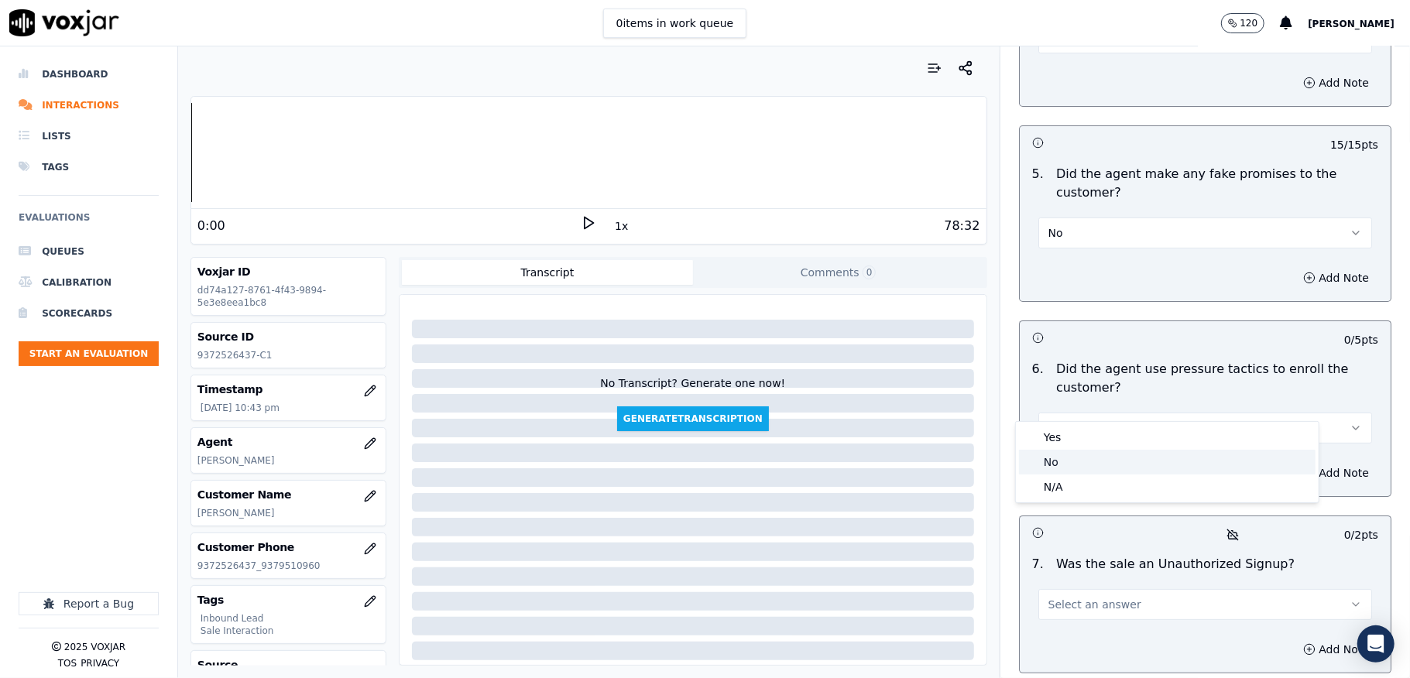
click at [1069, 462] on div "No" at bounding box center [1167, 462] width 297 height 25
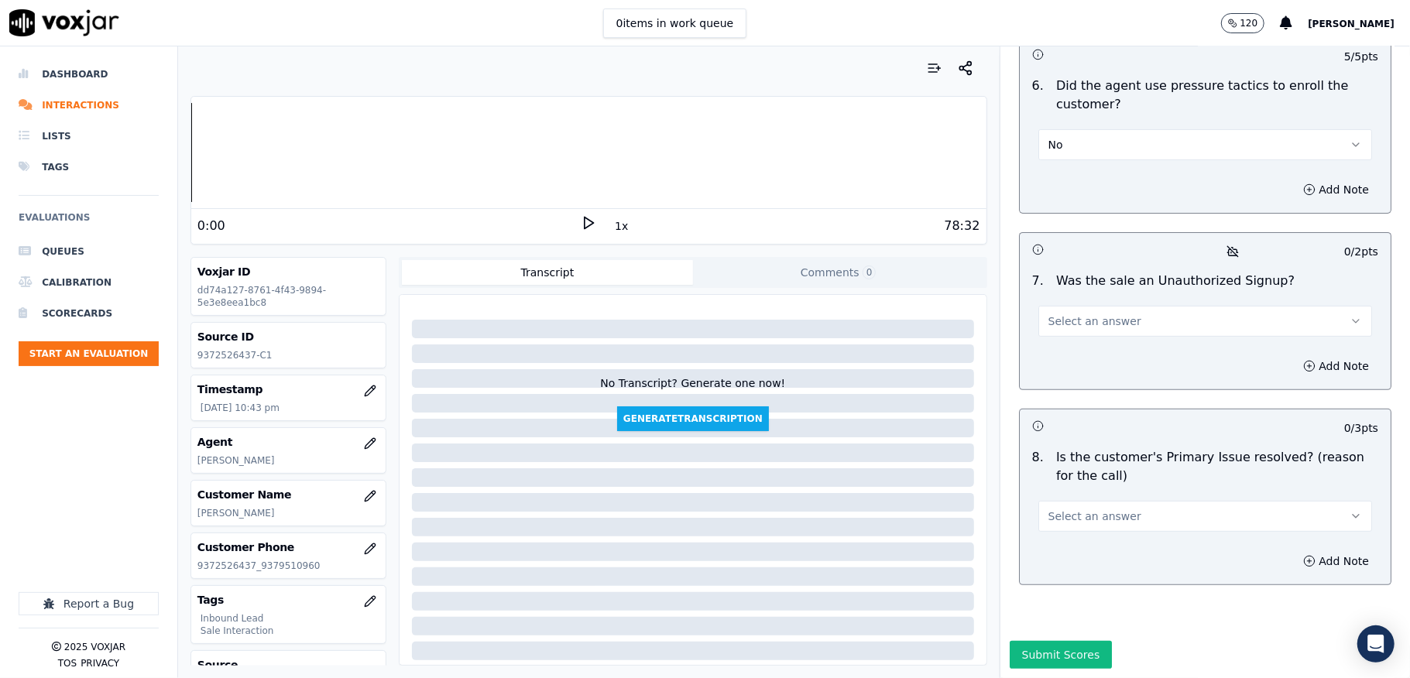
click at [1120, 306] on button "Select an answer" at bounding box center [1205, 321] width 334 height 31
click at [1091, 329] on div "No" at bounding box center [1167, 329] width 297 height 25
click at [1082, 509] on span "Select an answer" at bounding box center [1094, 516] width 93 height 15
click at [1064, 493] on div "Yes" at bounding box center [1167, 500] width 297 height 25
click at [1041, 641] on button "Submit Scores" at bounding box center [1061, 655] width 103 height 28
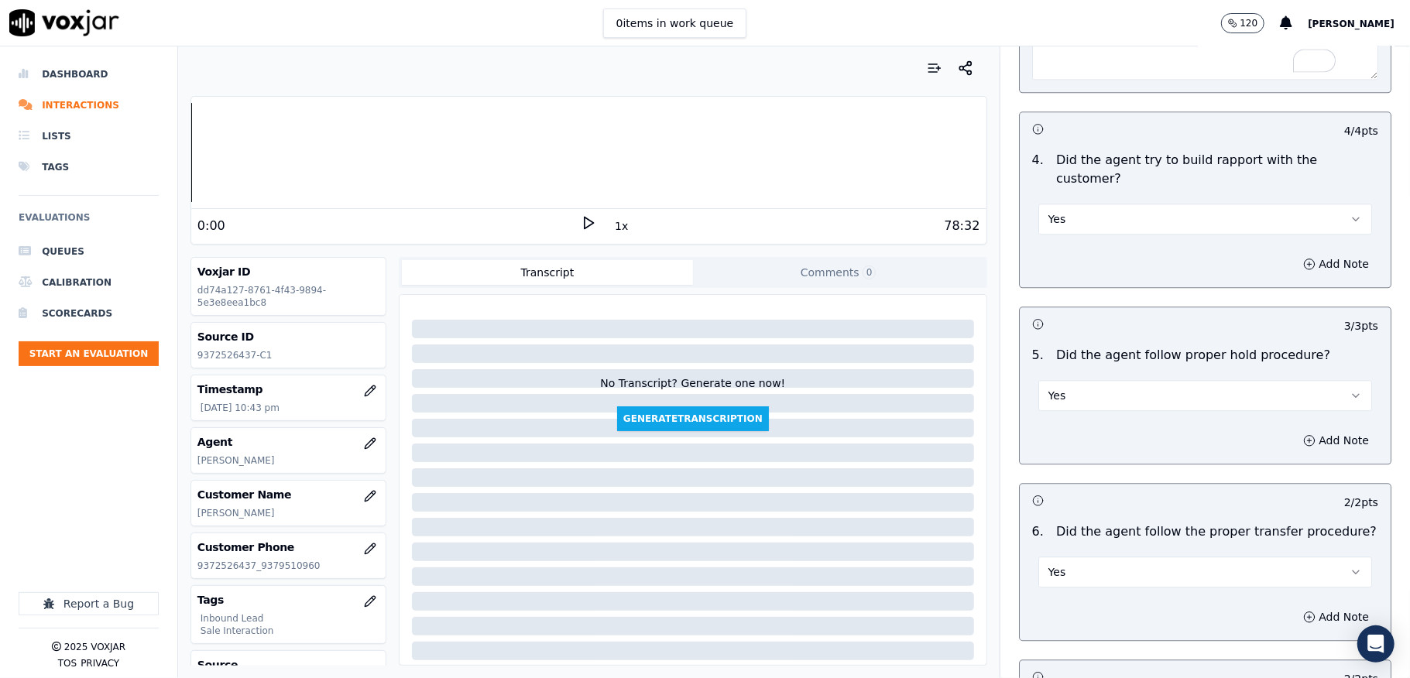
scroll to position [2581, 0]
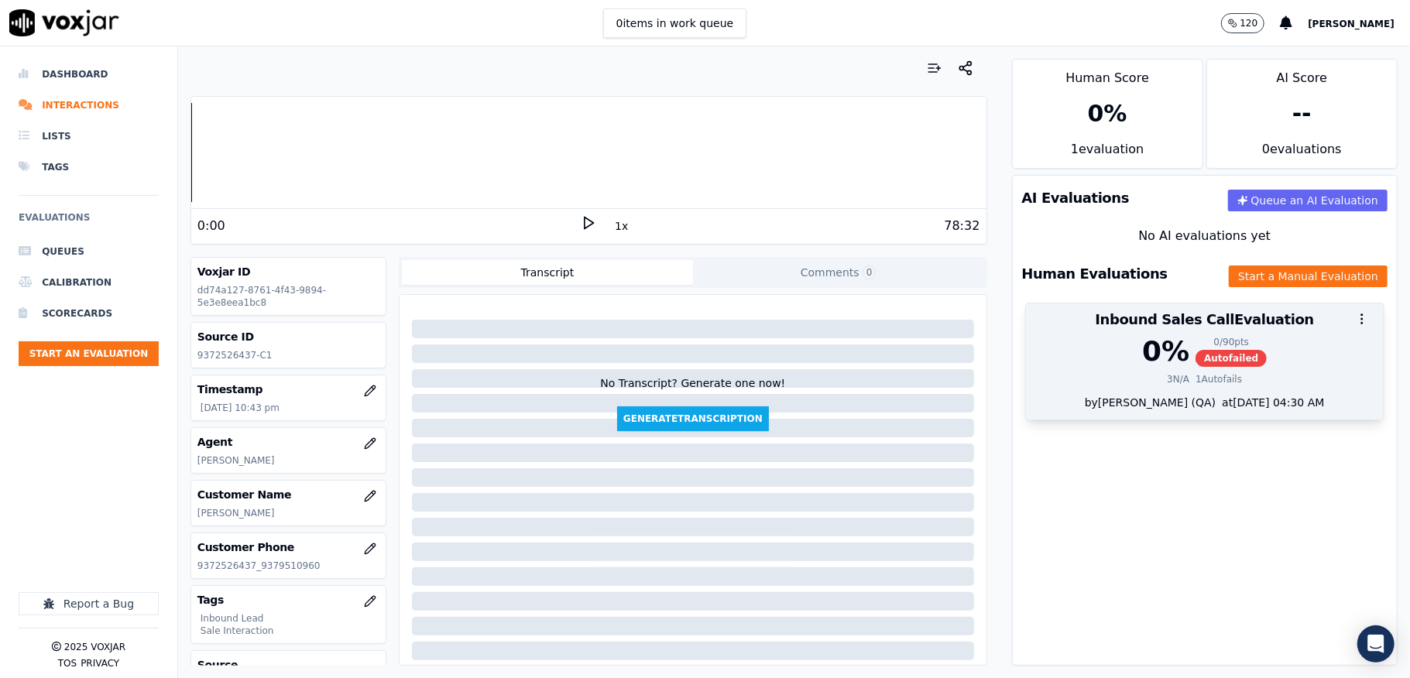
click at [1196, 339] on div "0 / 90 pts" at bounding box center [1231, 342] width 71 height 12
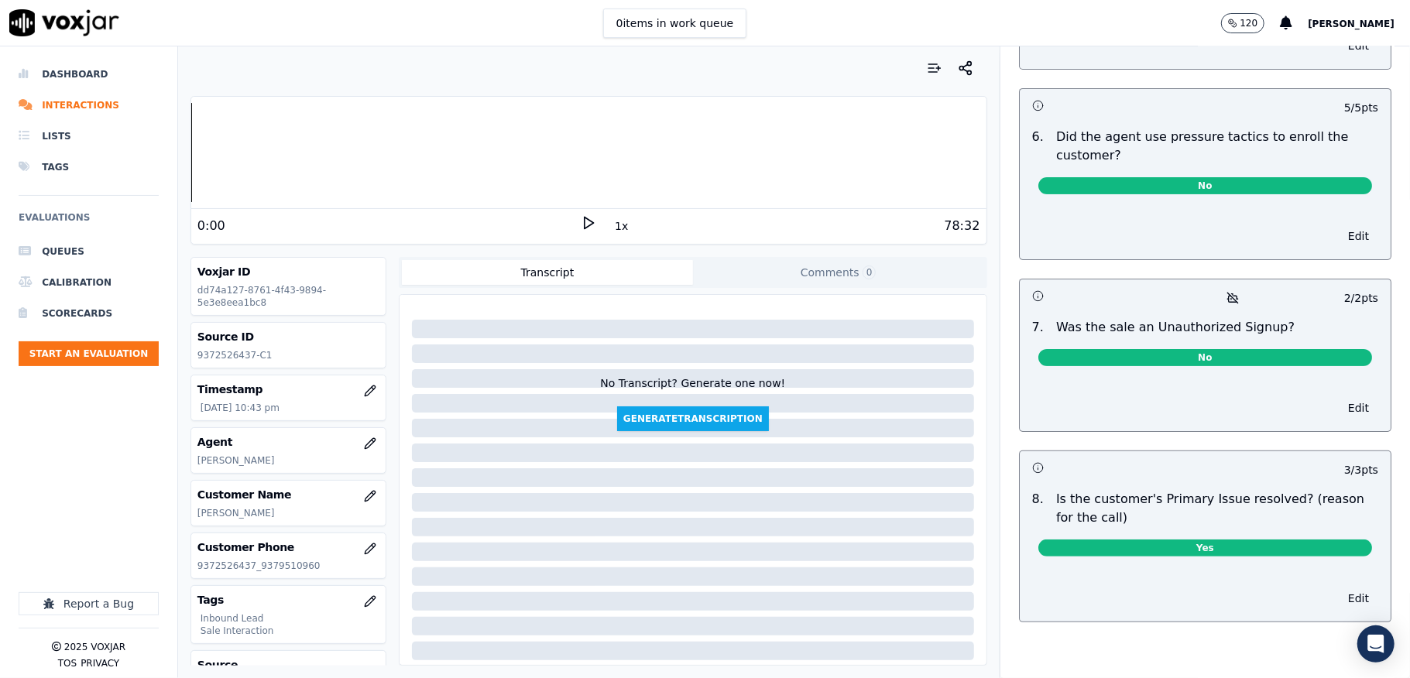
scroll to position [0, 0]
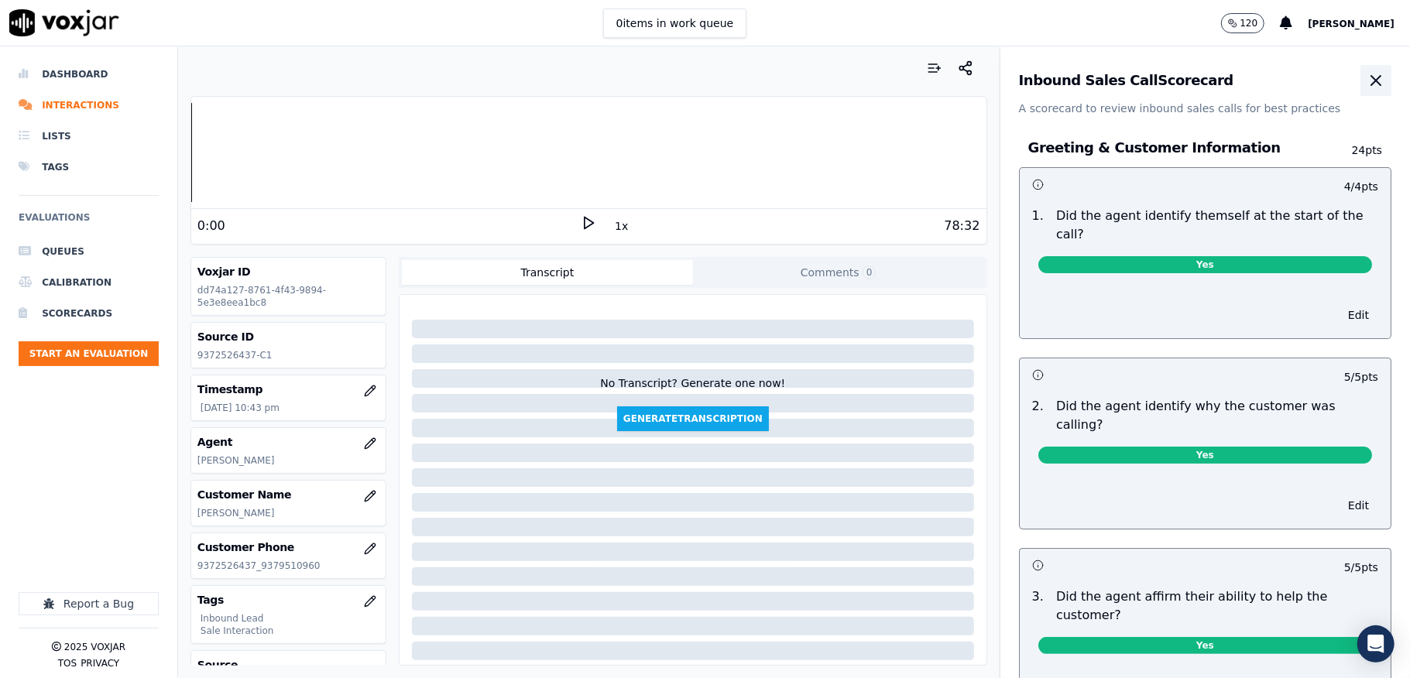
click at [1367, 74] on icon "button" at bounding box center [1376, 80] width 19 height 19
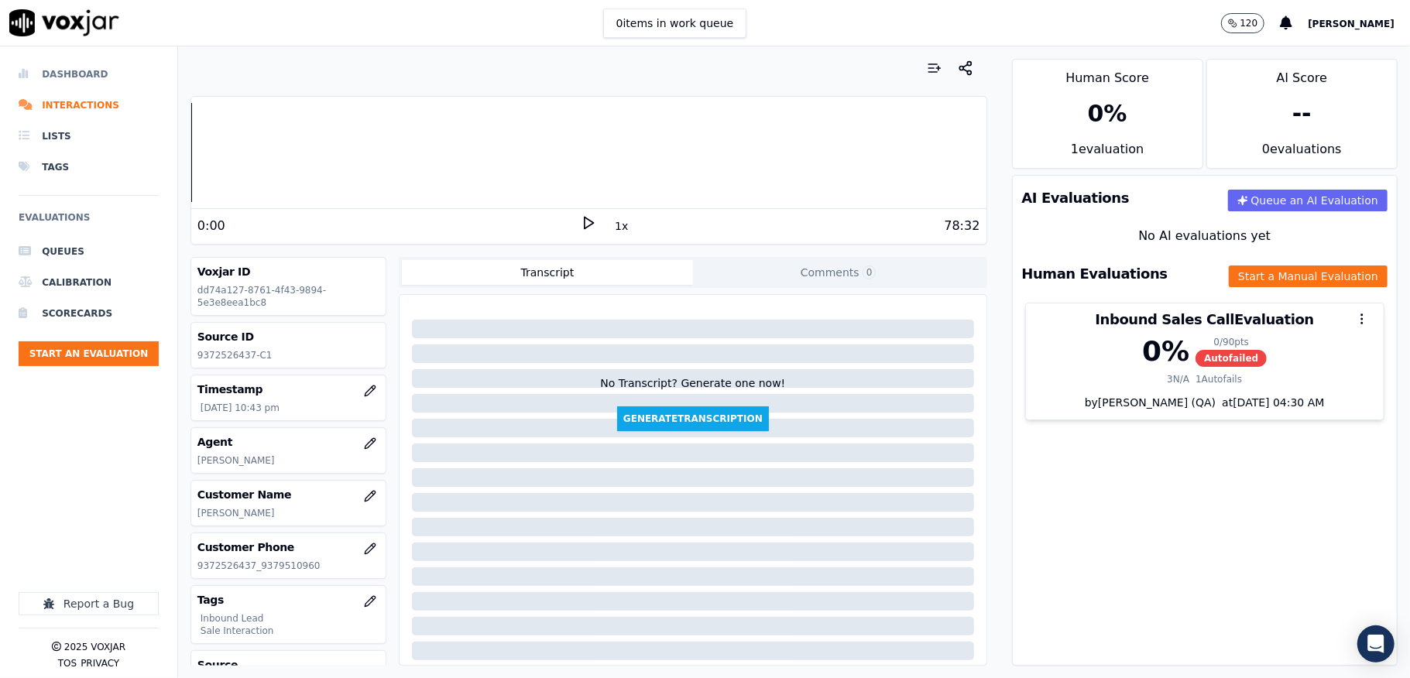
click at [51, 76] on li "Dashboard" at bounding box center [89, 74] width 140 height 31
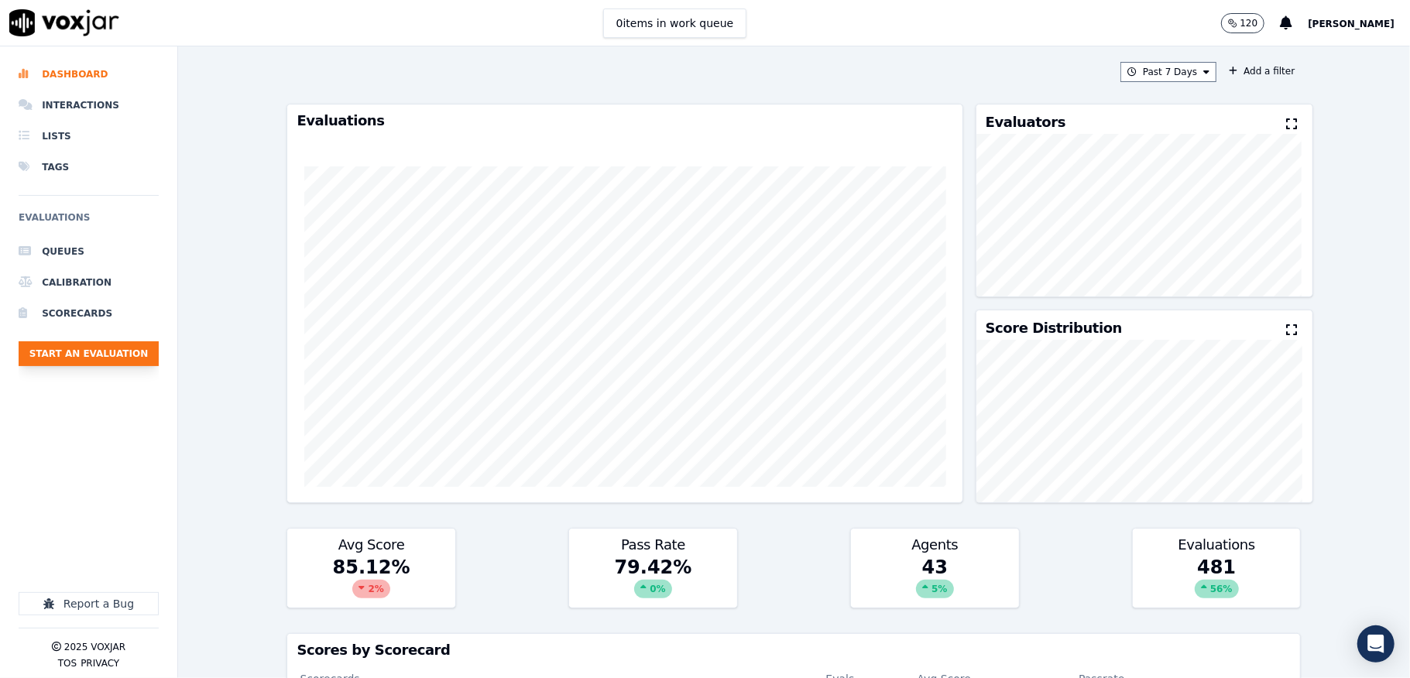
click at [88, 348] on button "Start an Evaluation" at bounding box center [89, 353] width 140 height 25
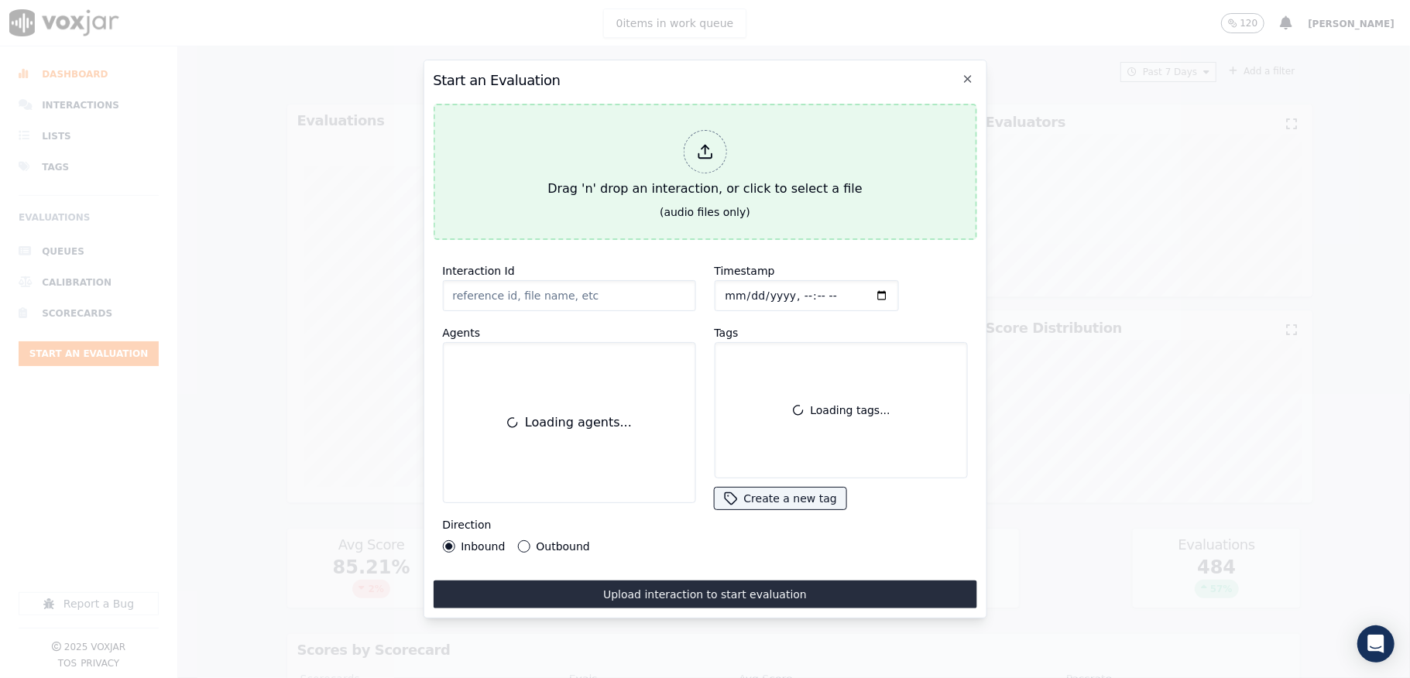
click at [733, 136] on div "Drag 'n' drop an interaction, or click to select a file" at bounding box center [704, 164] width 327 height 81
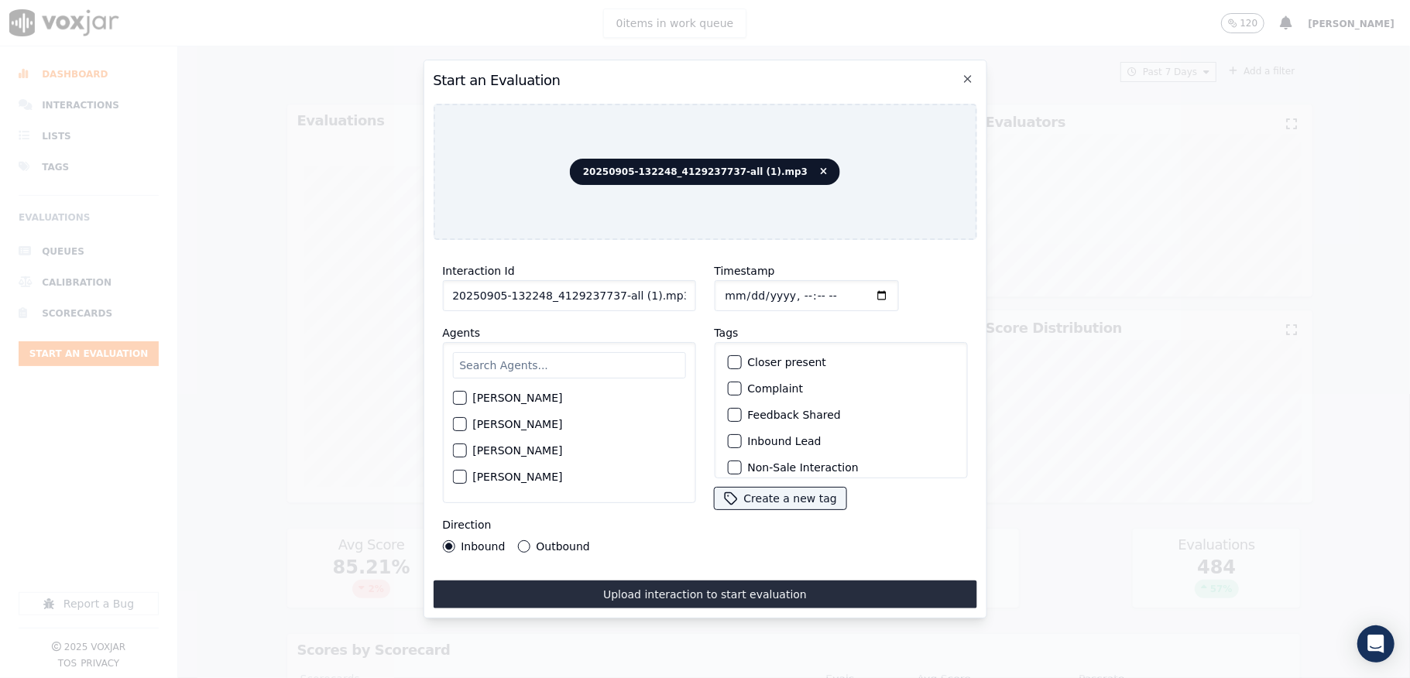
drag, startPoint x: 607, startPoint y: 291, endPoint x: 742, endPoint y: 291, distance: 134.7
click at [742, 291] on div "Interaction Id 20250905-132248_4129237737-all (1).mp3 Agents [PERSON_NAME] [PER…" at bounding box center [705, 407] width 544 height 310
type input "20250905-132248_4129237737-C1"
click at [729, 288] on input "Timestamp" at bounding box center [806, 295] width 184 height 31
type input "[DATE]T23:02"
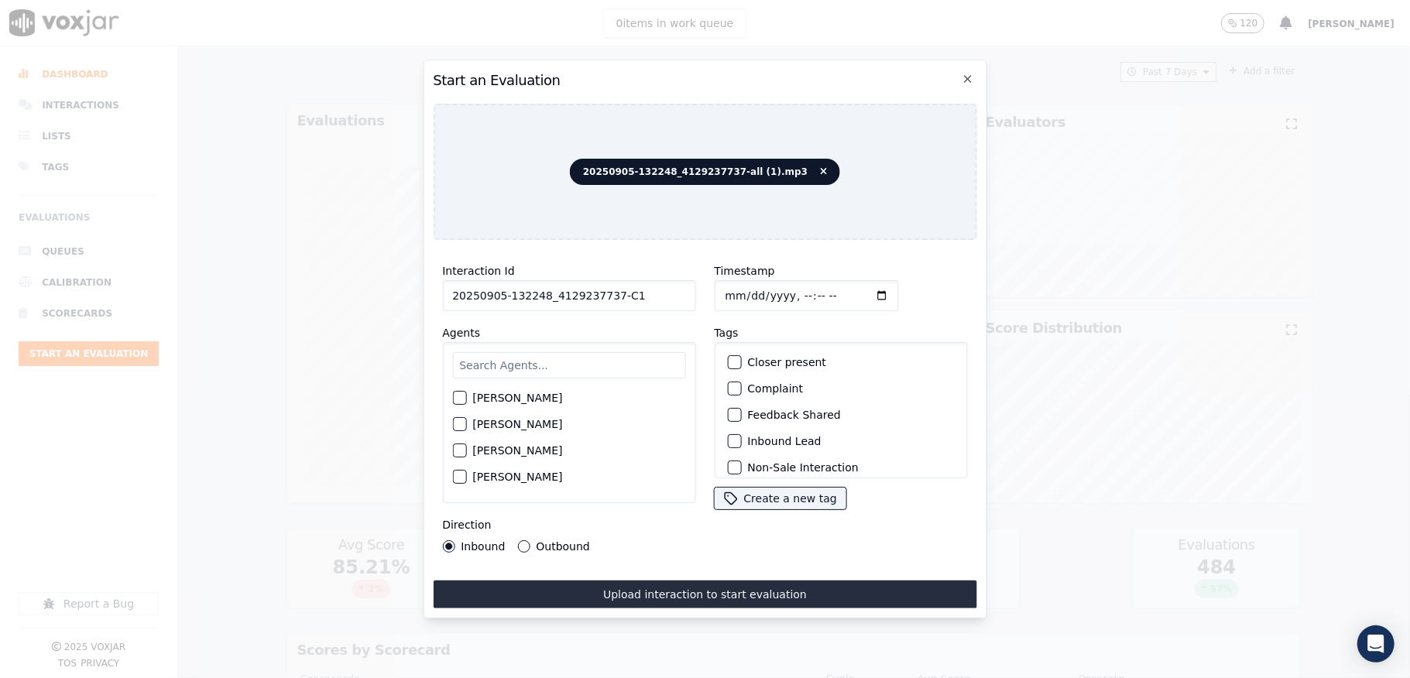
click at [559, 342] on div "[PERSON_NAME] [PERSON_NAME] [PERSON_NAME] [PERSON_NAME] [PERSON_NAME] [PERSON_N…" at bounding box center [568, 422] width 253 height 161
click at [549, 365] on input "text" at bounding box center [568, 365] width 233 height 26
type input "jac"
click at [451, 391] on div "jac [PERSON_NAME]" at bounding box center [568, 422] width 253 height 161
click at [459, 397] on div "button" at bounding box center [458, 402] width 11 height 11
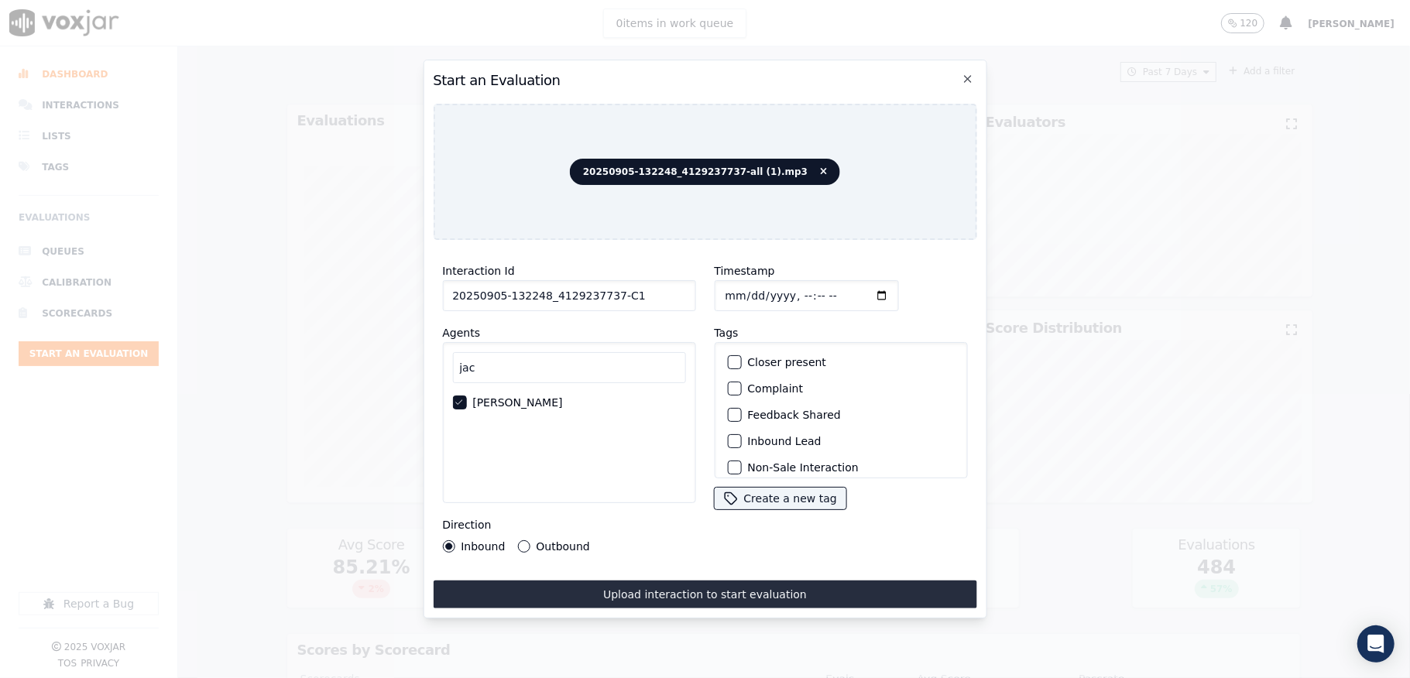
click at [524, 540] on button "Outbound" at bounding box center [523, 546] width 12 height 12
click at [736, 432] on div "Renewal Lead (Inbound / Outbound)" at bounding box center [840, 444] width 239 height 26
click at [729, 438] on div "button" at bounding box center [733, 443] width 11 height 11
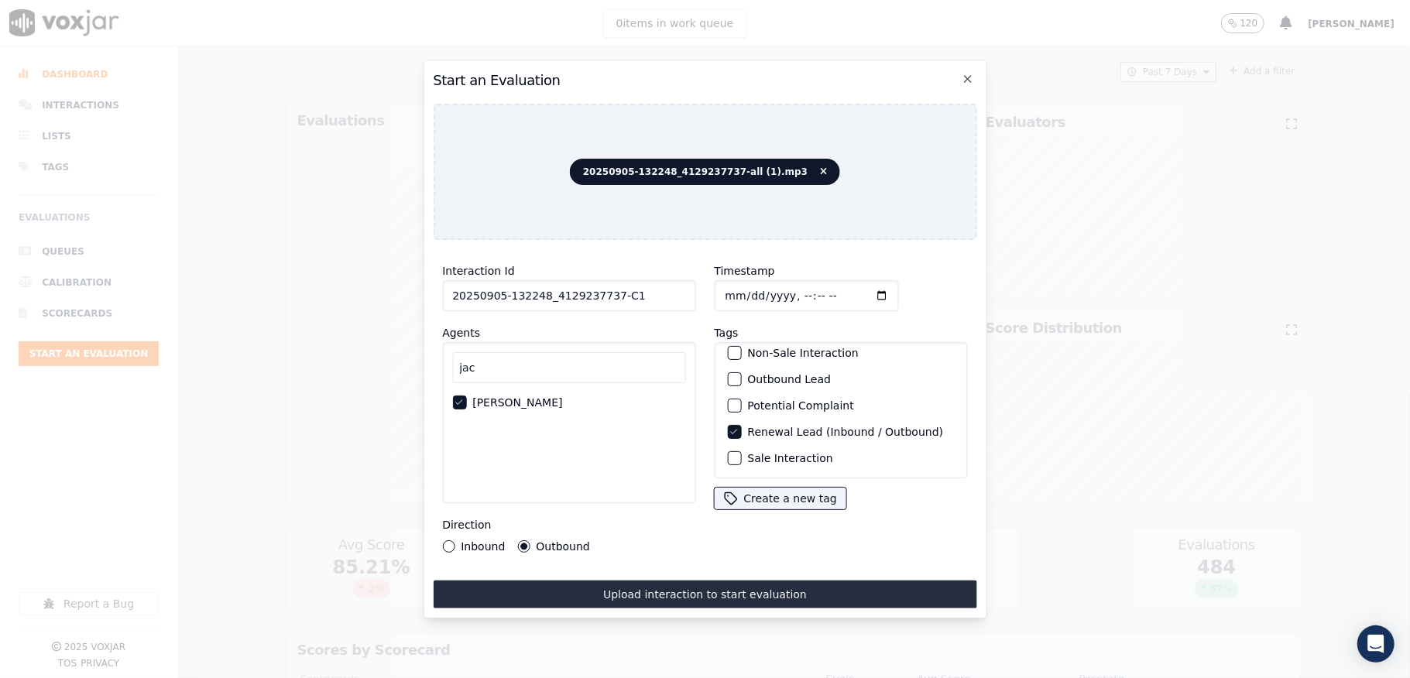
scroll to position [144, 0]
click at [728, 453] on div "button" at bounding box center [733, 458] width 11 height 11
click at [734, 568] on div "Interaction Id 20250905-132248_4129237737-C1 Agents [PERSON_NAME] Direction Inb…" at bounding box center [705, 430] width 544 height 356
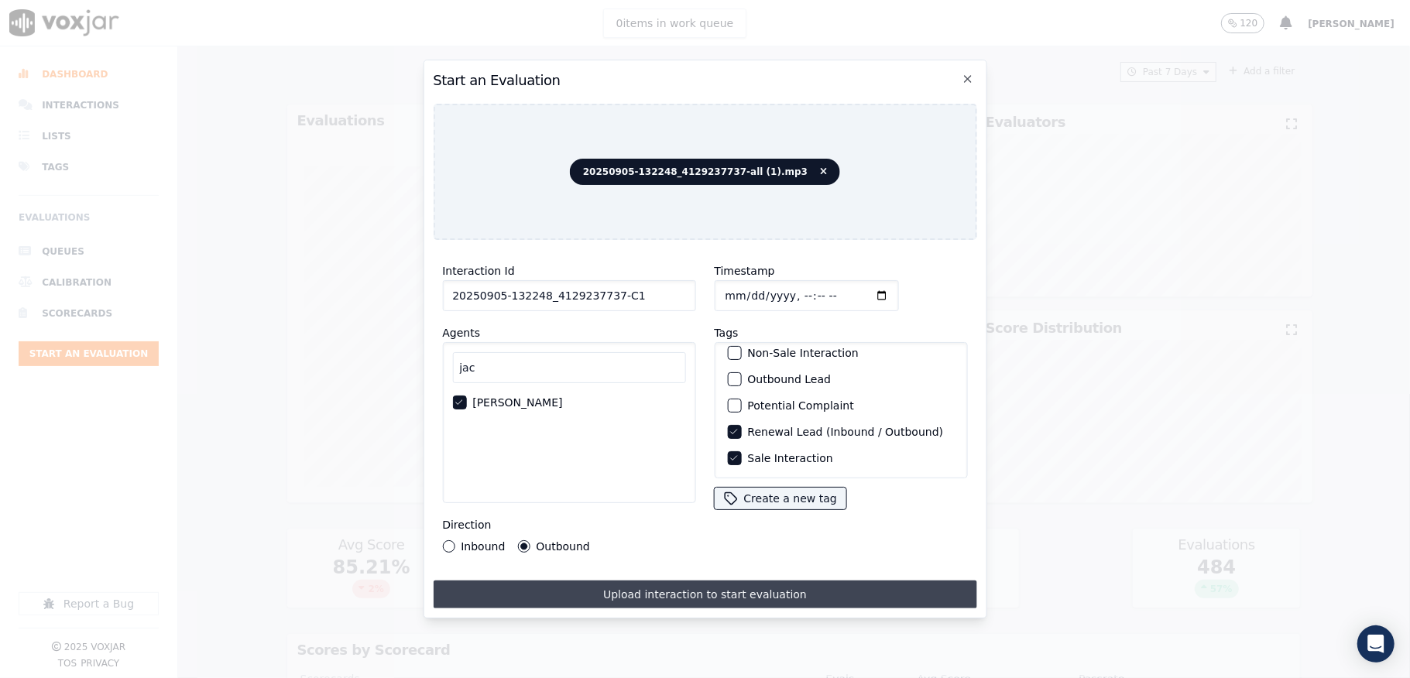
click at [729, 587] on button "Upload interaction to start evaluation" at bounding box center [705, 595] width 544 height 28
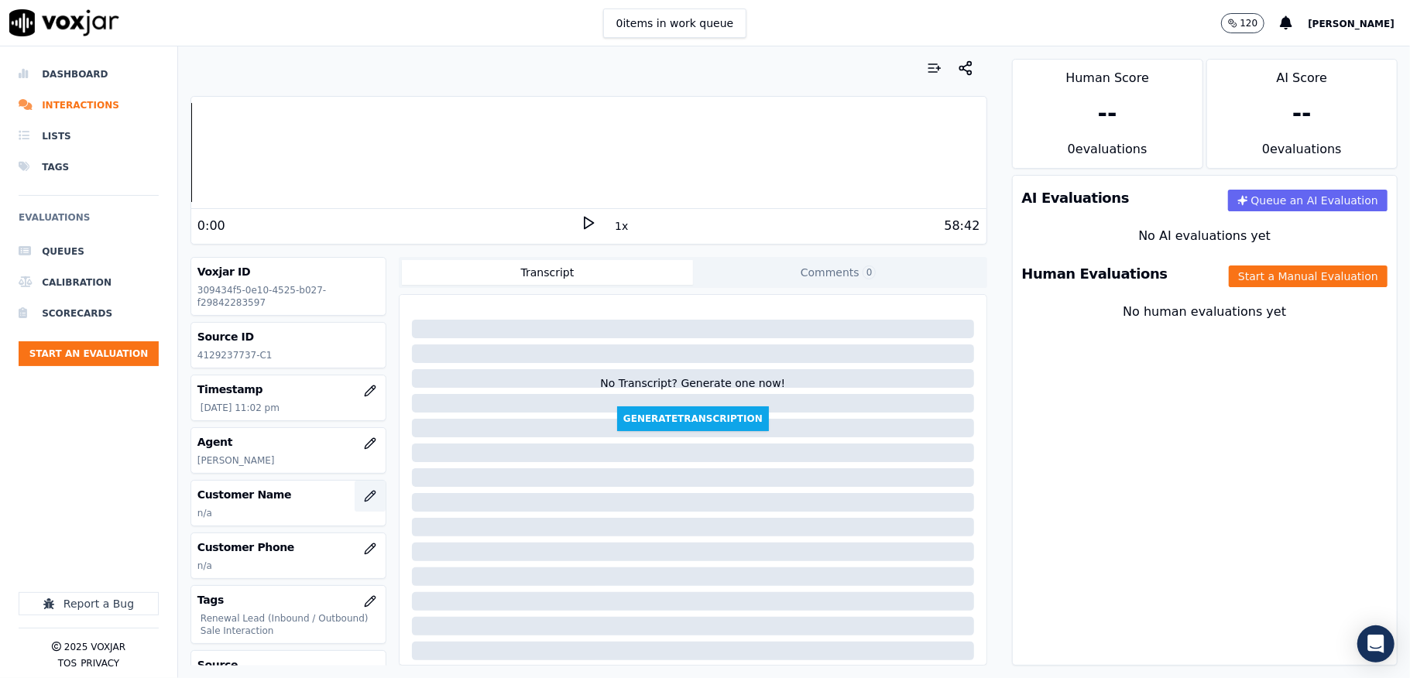
click at [364, 503] on icon "button" at bounding box center [370, 496] width 12 height 12
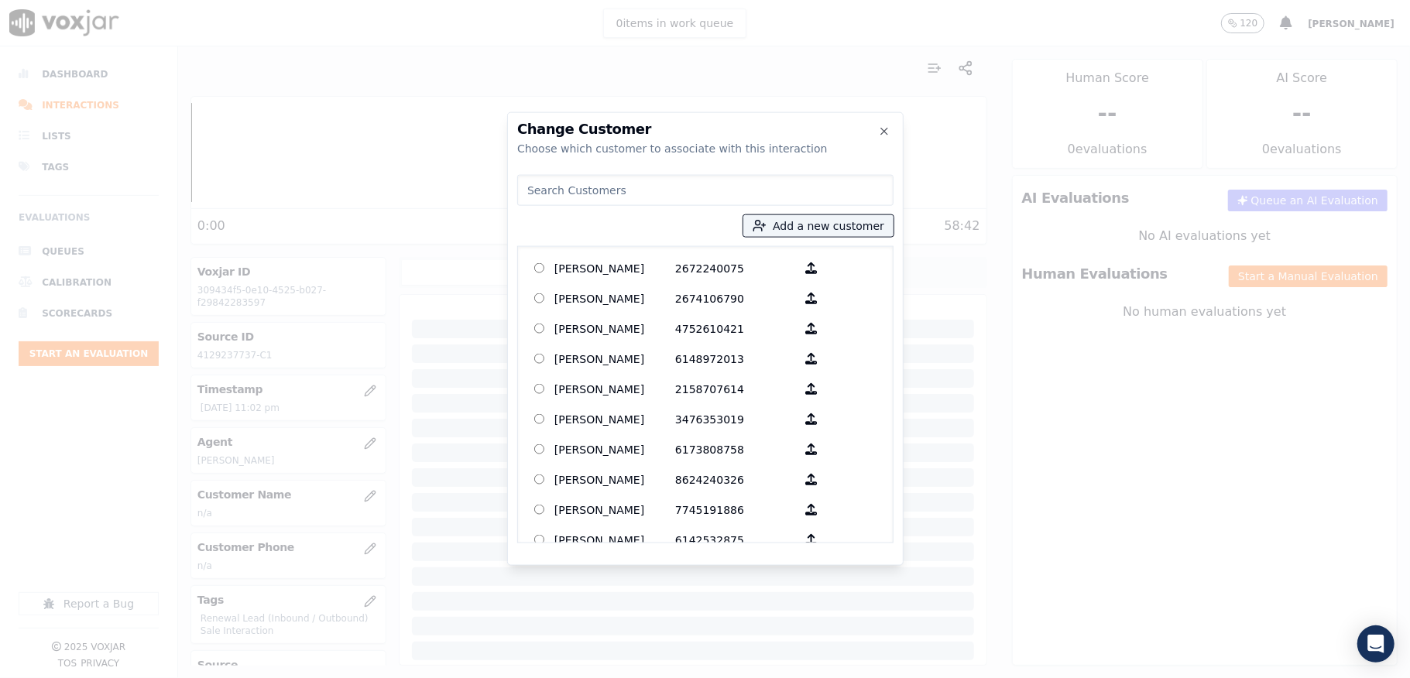
type input "[PERSON_NAME]"
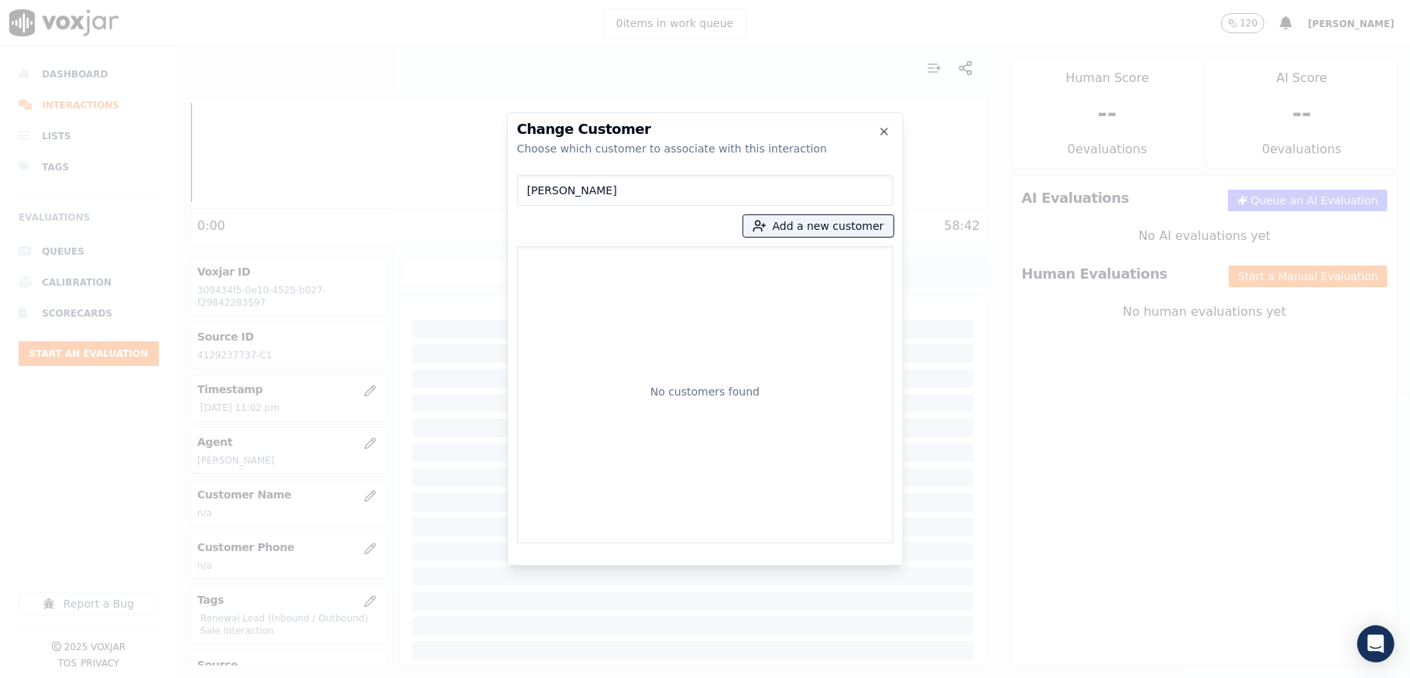
drag, startPoint x: 623, startPoint y: 187, endPoint x: 435, endPoint y: 197, distance: 188.4
click at [435, 678] on div "Change Customer Choose which customer to associate with this interaction [PERSO…" at bounding box center [705, 678] width 1410 height 0
click at [822, 221] on button "Add a new customer" at bounding box center [818, 226] width 150 height 22
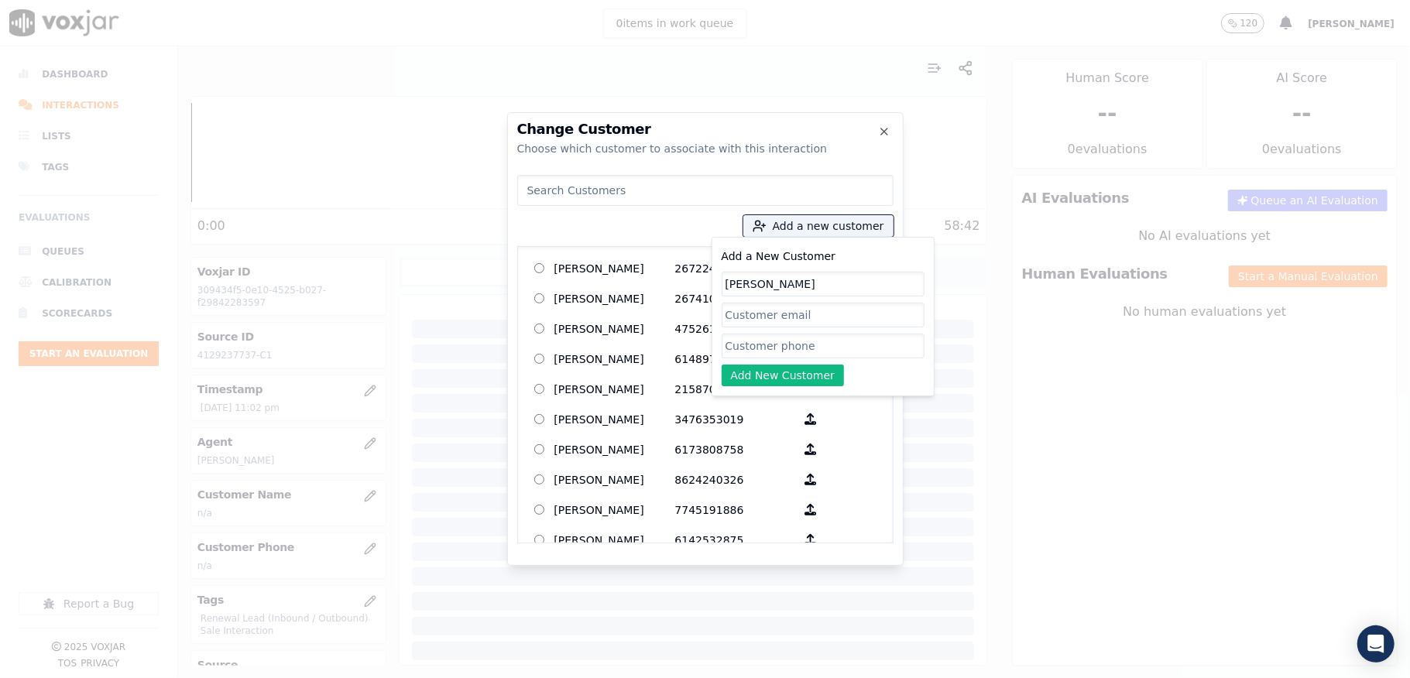
type input "[PERSON_NAME]"
click at [746, 353] on input "Add a New Customer" at bounding box center [823, 346] width 203 height 25
paste input "4129237737"
type input "4129237737"
click at [743, 373] on button "Add New Customer" at bounding box center [783, 376] width 123 height 22
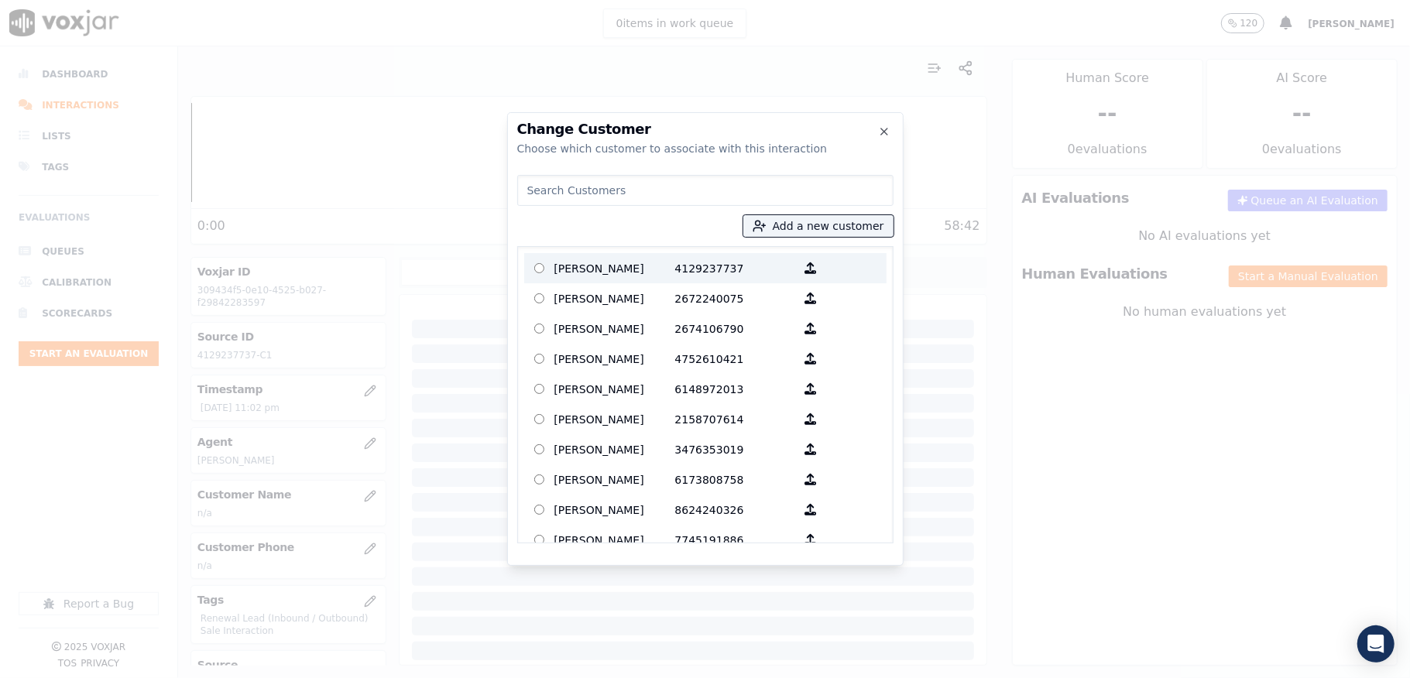
click at [636, 271] on p "[PERSON_NAME]" at bounding box center [614, 268] width 121 height 24
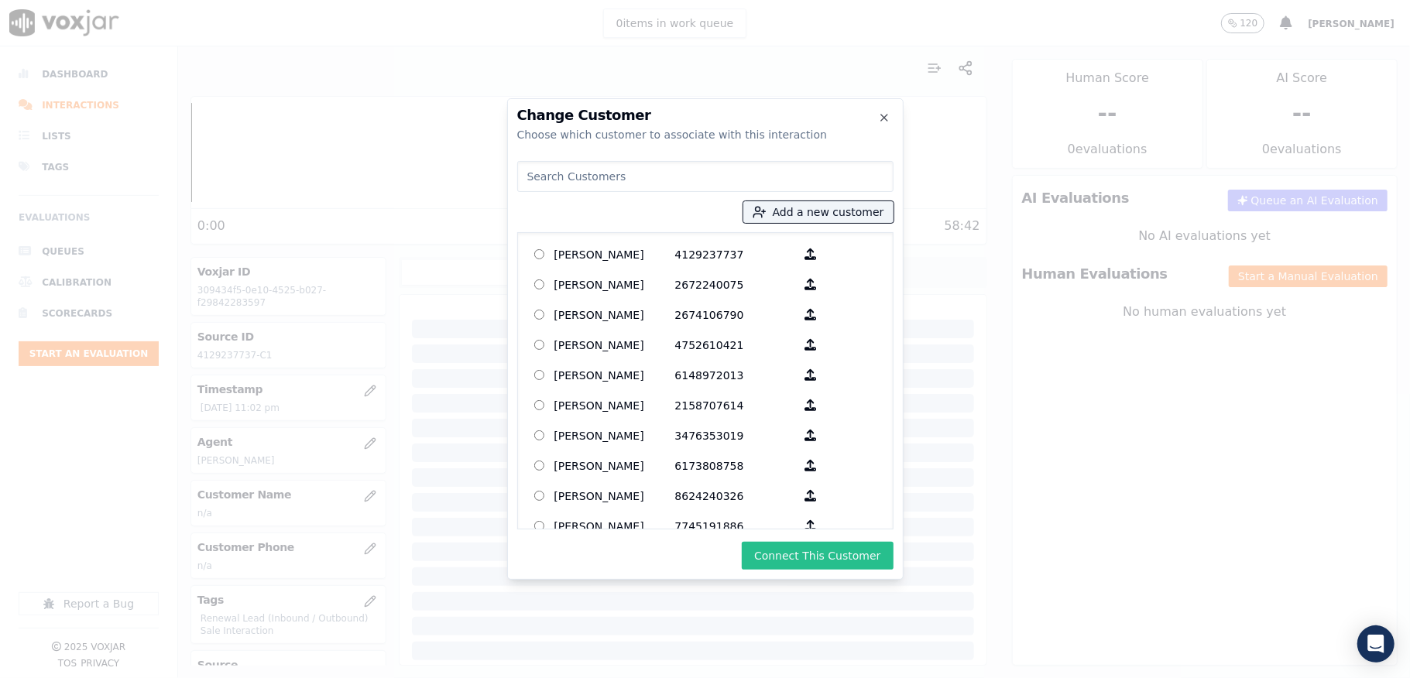
click at [777, 558] on button "Connect This Customer" at bounding box center [817, 556] width 151 height 28
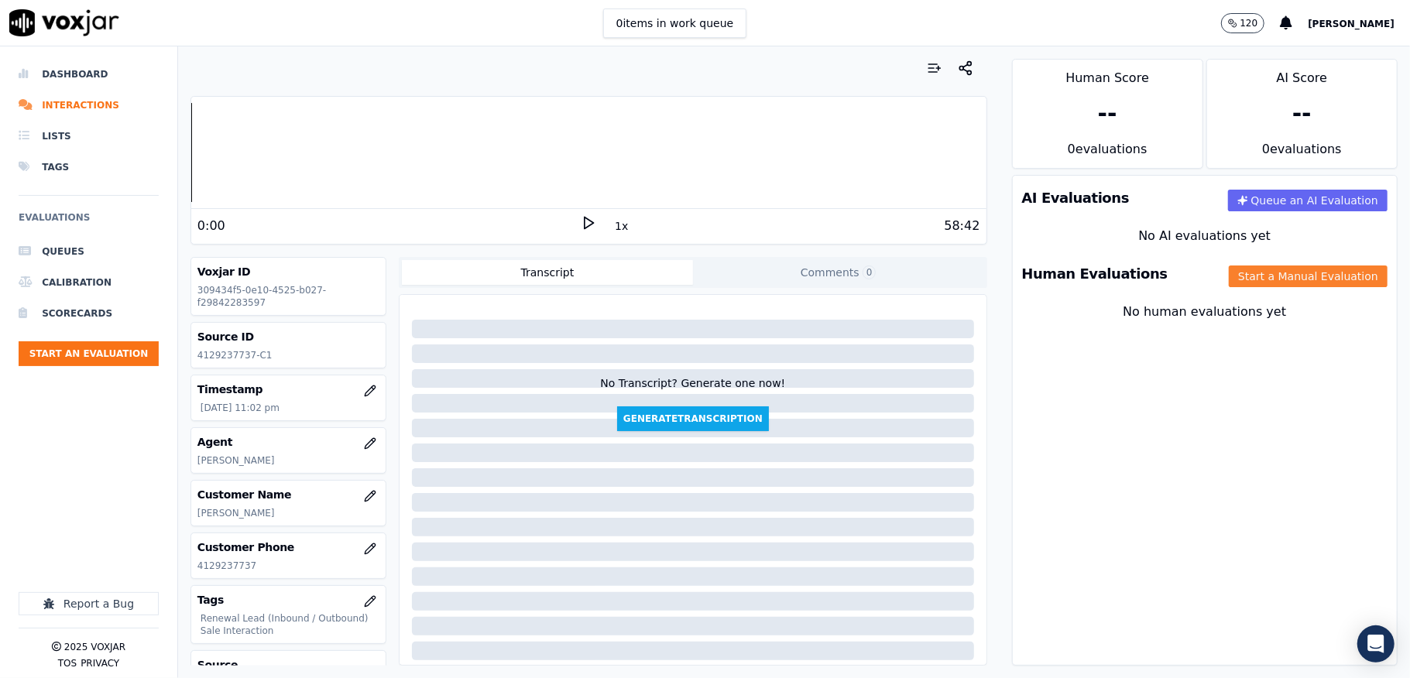
click at [1255, 271] on button "Start a Manual Evaluation" at bounding box center [1308, 277] width 159 height 22
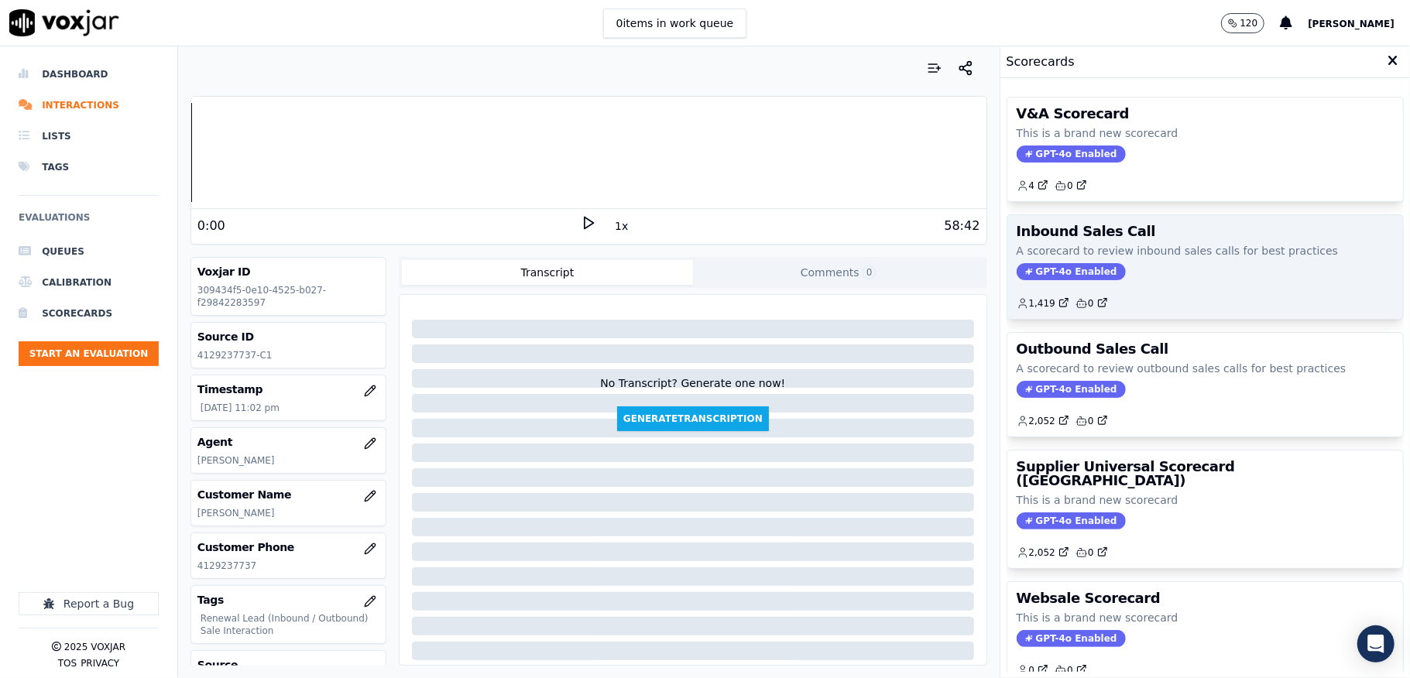
click at [1045, 274] on span "GPT-4o Enabled" at bounding box center [1071, 271] width 109 height 17
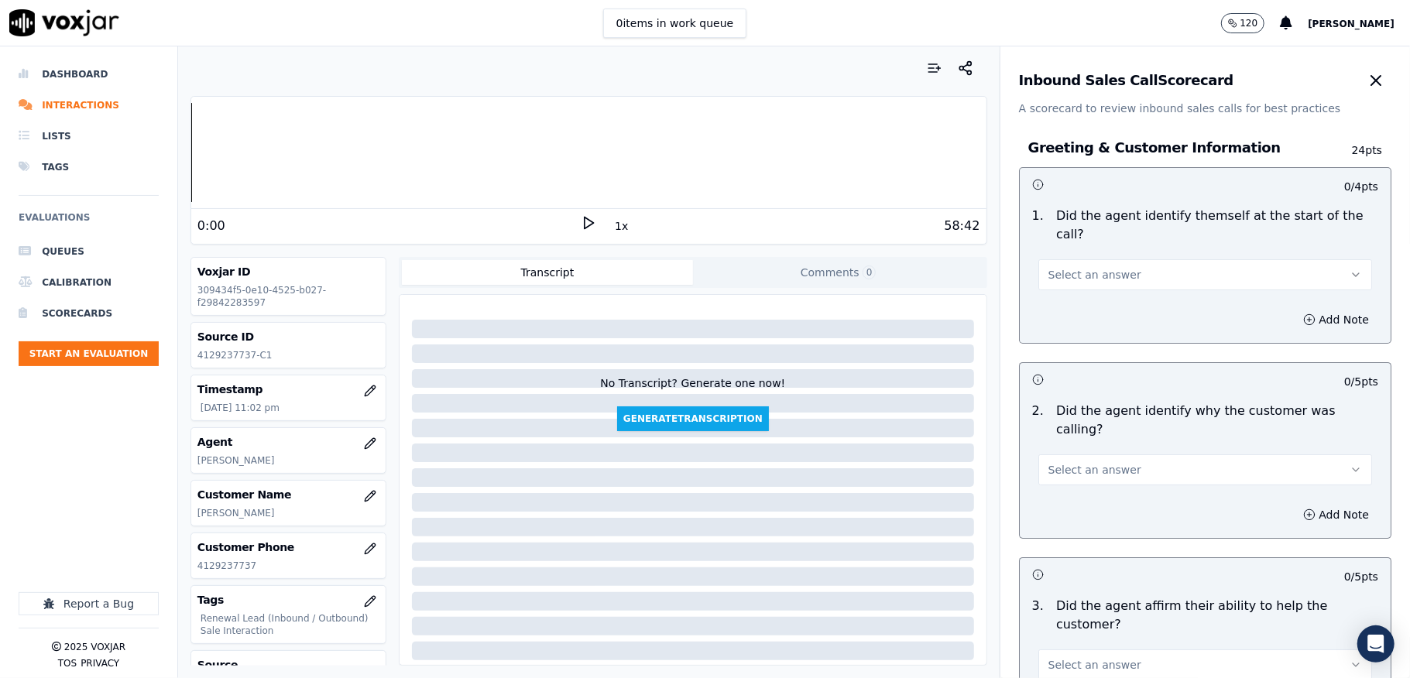
drag, startPoint x: 1137, startPoint y: 249, endPoint x: 1123, endPoint y: 269, distance: 24.5
click at [1135, 255] on div "Select an answer" at bounding box center [1205, 267] width 359 height 46
drag, startPoint x: 1121, startPoint y: 271, endPoint x: 1110, endPoint y: 292, distance: 23.6
click at [1121, 273] on button "Select an answer" at bounding box center [1205, 274] width 334 height 31
click at [1101, 305] on div "Yes" at bounding box center [1167, 310] width 297 height 25
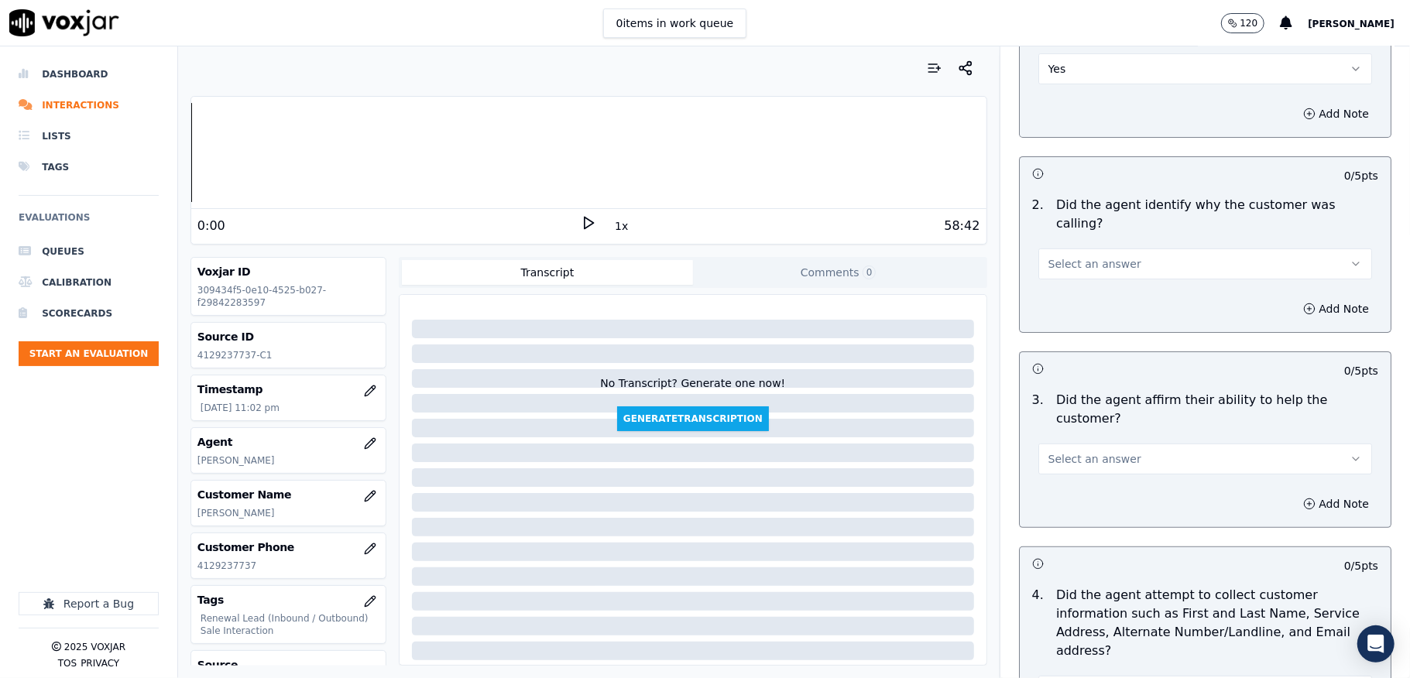
click at [1072, 256] on span "Select an answer" at bounding box center [1094, 263] width 93 height 15
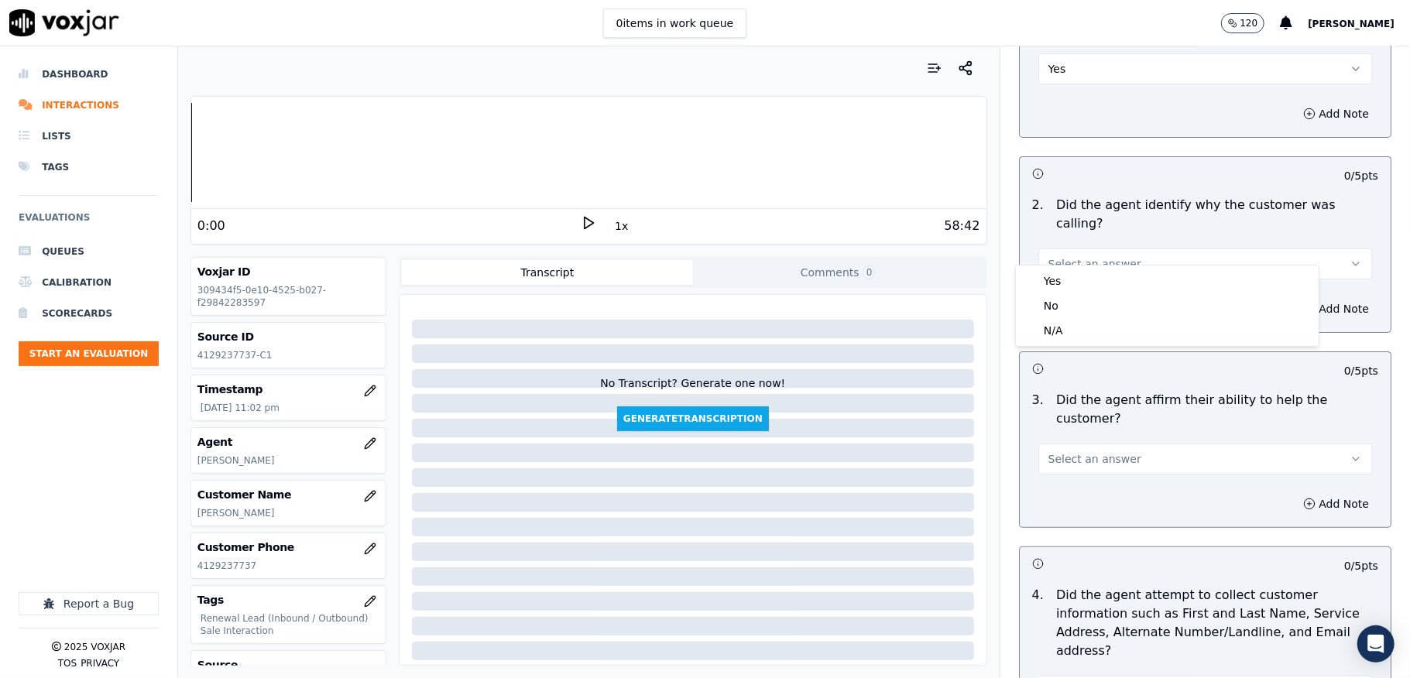
click at [1063, 277] on div "Yes" at bounding box center [1167, 281] width 297 height 25
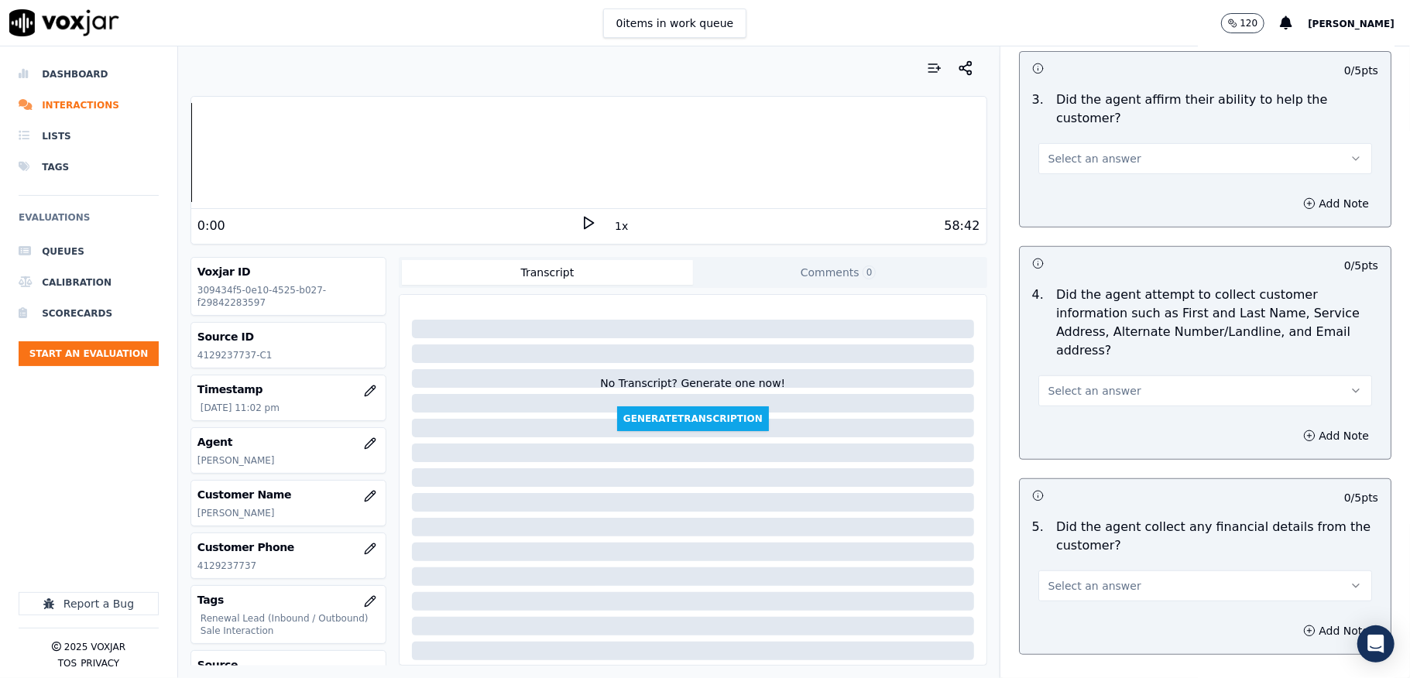
scroll to position [516, 0]
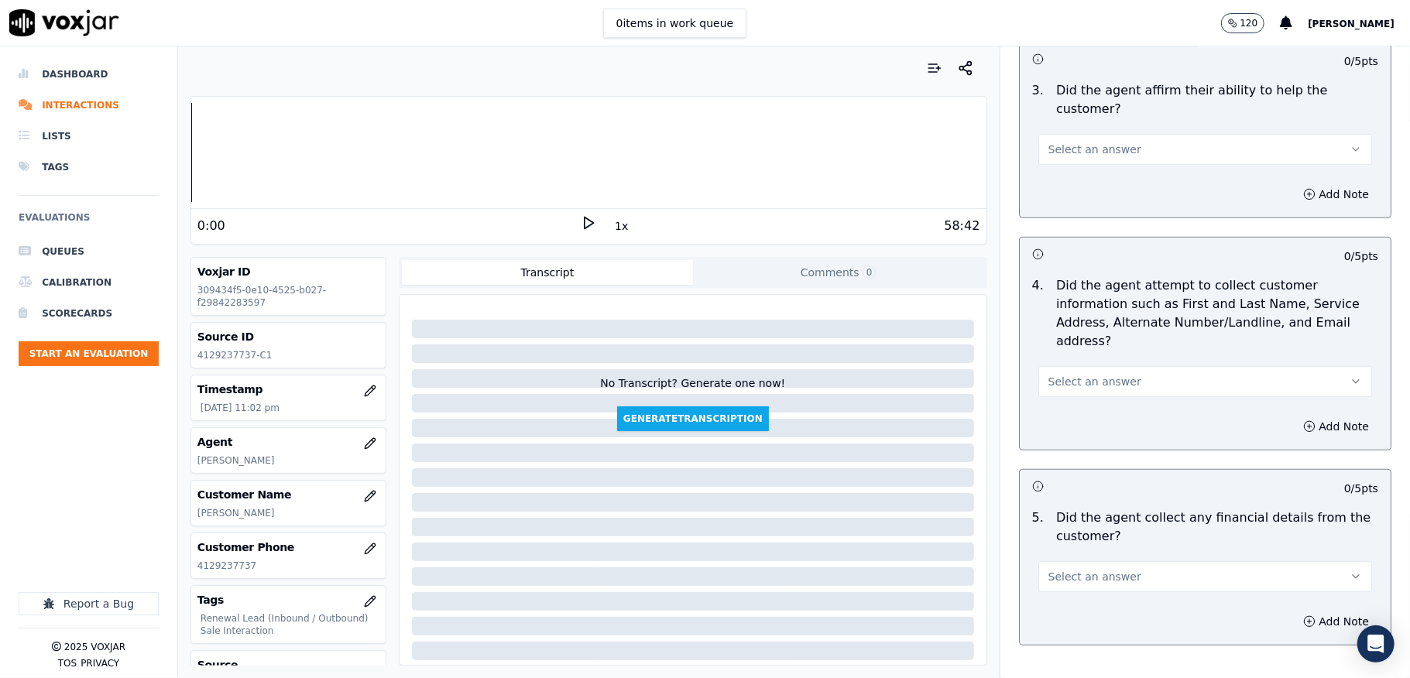
click at [1079, 140] on button "Select an answer" at bounding box center [1205, 149] width 334 height 31
click at [1064, 177] on div "Yes" at bounding box center [1167, 166] width 297 height 25
click at [1069, 375] on button "Select an answer" at bounding box center [1205, 381] width 334 height 31
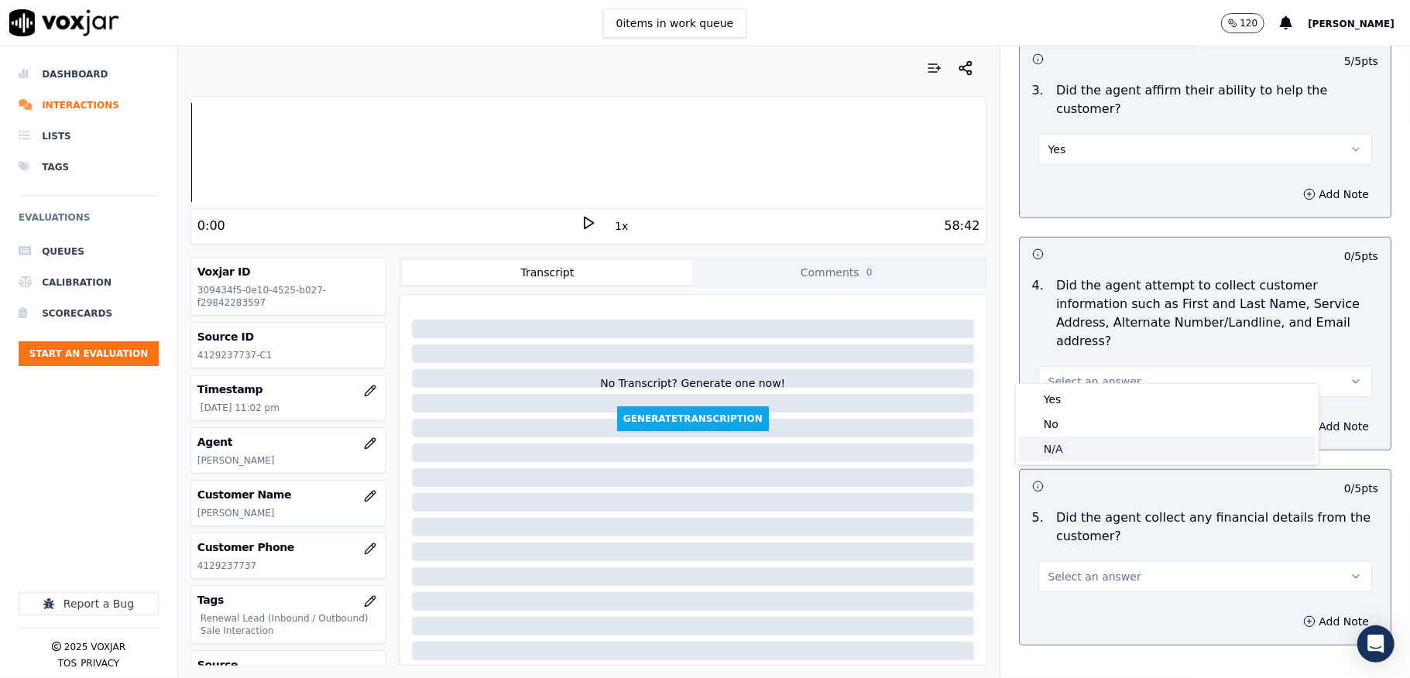
click at [1054, 447] on div "N/A" at bounding box center [1167, 449] width 297 height 25
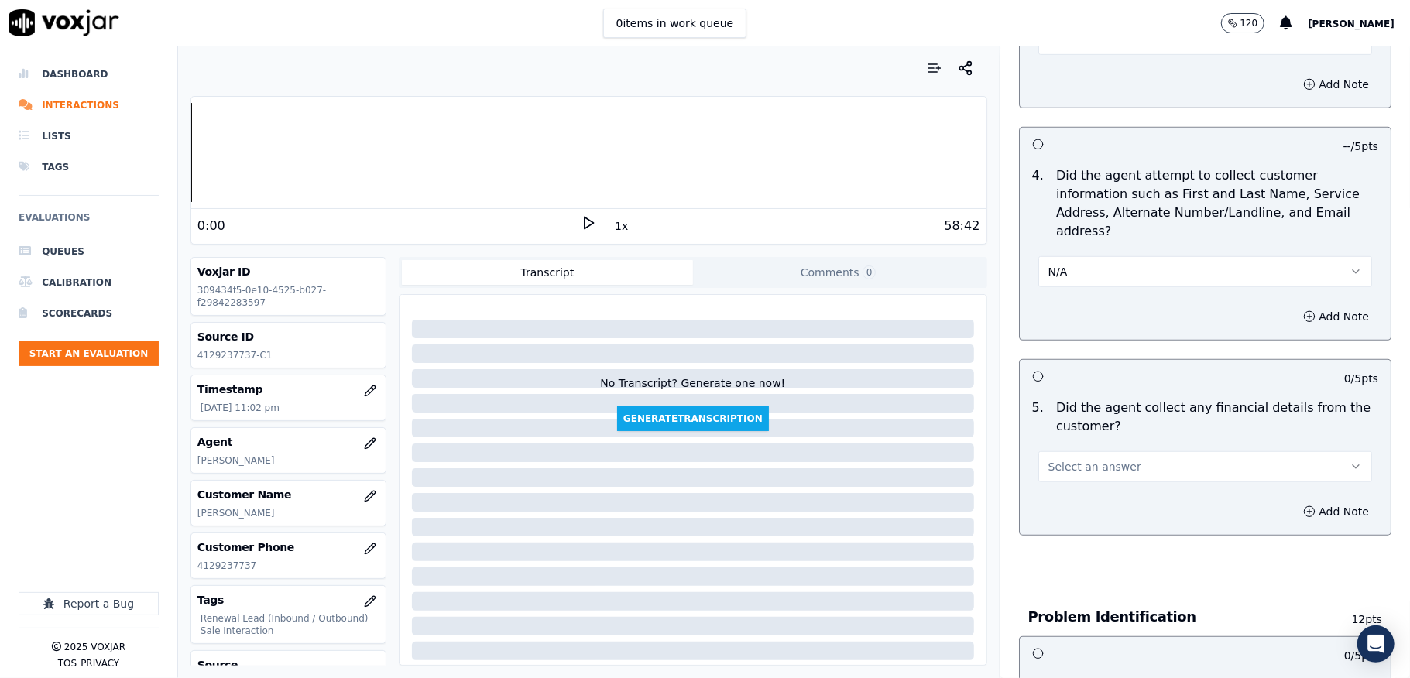
scroll to position [722, 0]
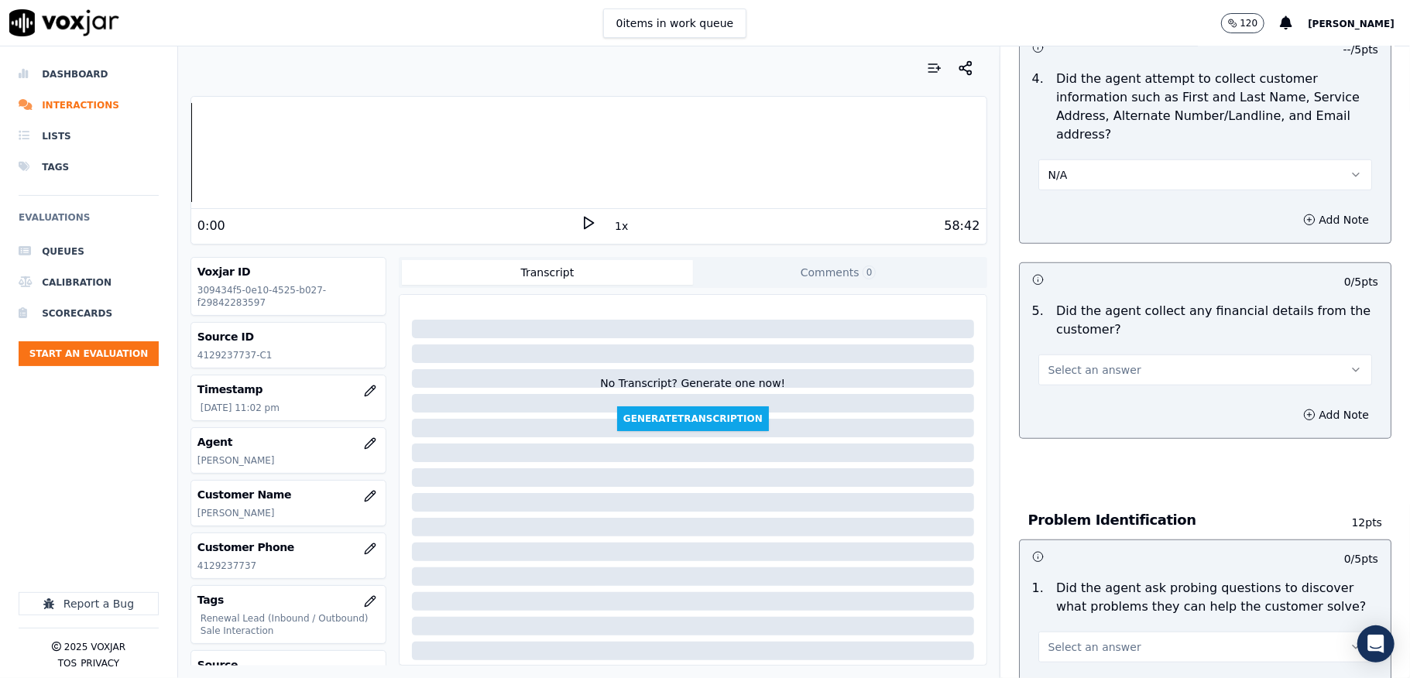
click at [1086, 362] on span "Select an answer" at bounding box center [1094, 369] width 93 height 15
click at [1070, 390] on div "Yes" at bounding box center [1167, 388] width 297 height 25
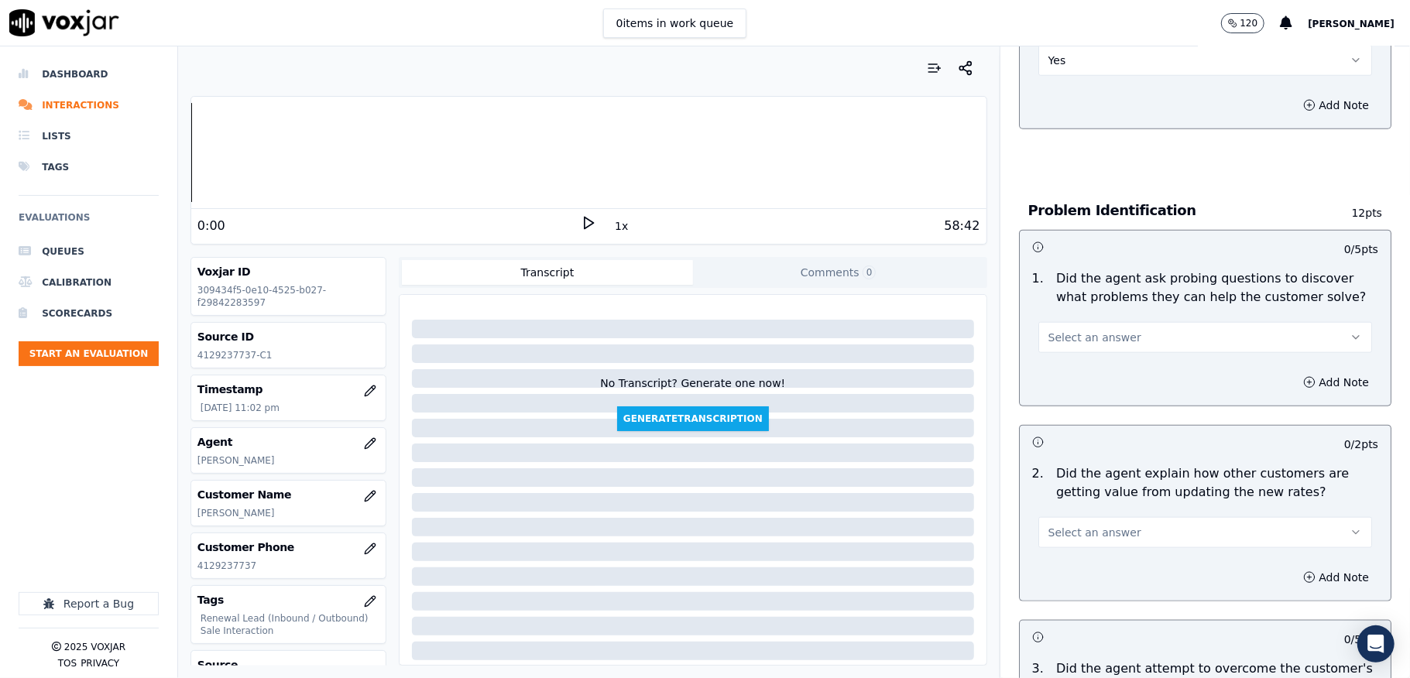
scroll to position [929, 0]
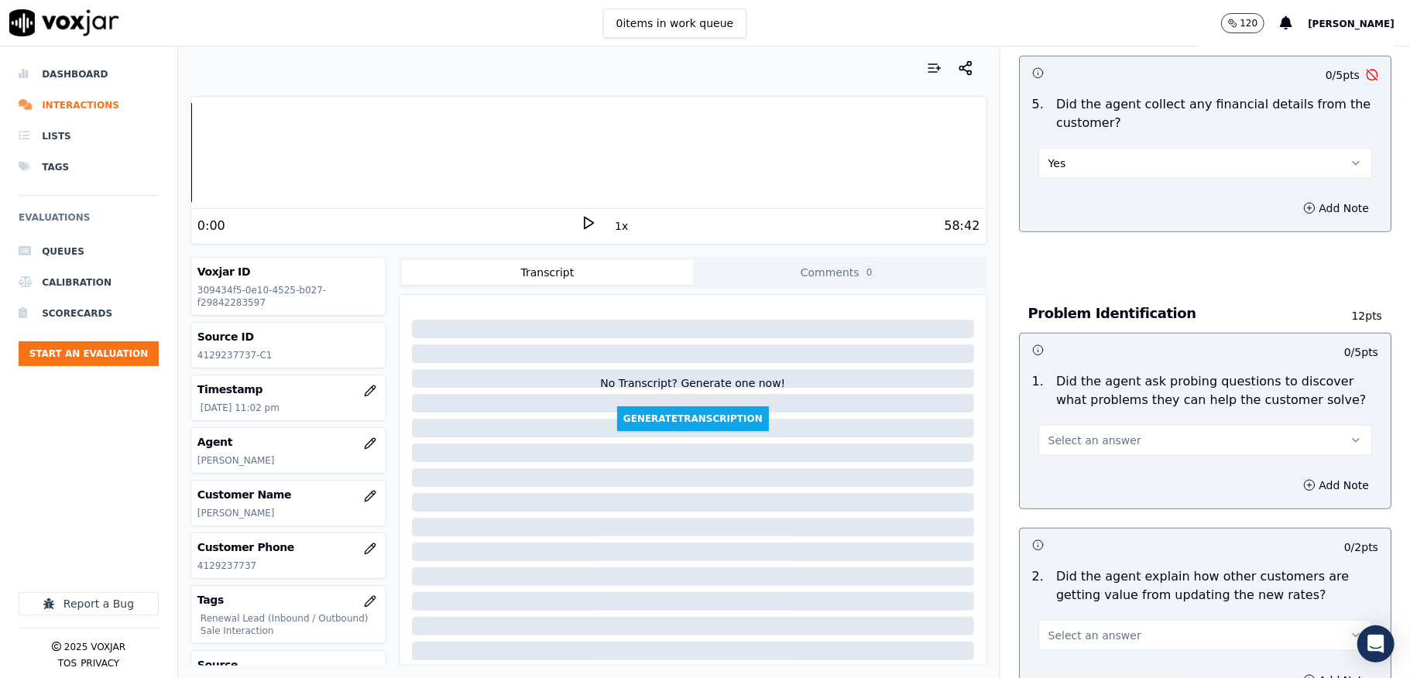
click at [1097, 148] on button "Yes" at bounding box center [1205, 163] width 334 height 31
click at [1060, 212] on div "No" at bounding box center [1167, 206] width 297 height 25
click at [1119, 435] on button "Select an answer" at bounding box center [1205, 440] width 334 height 31
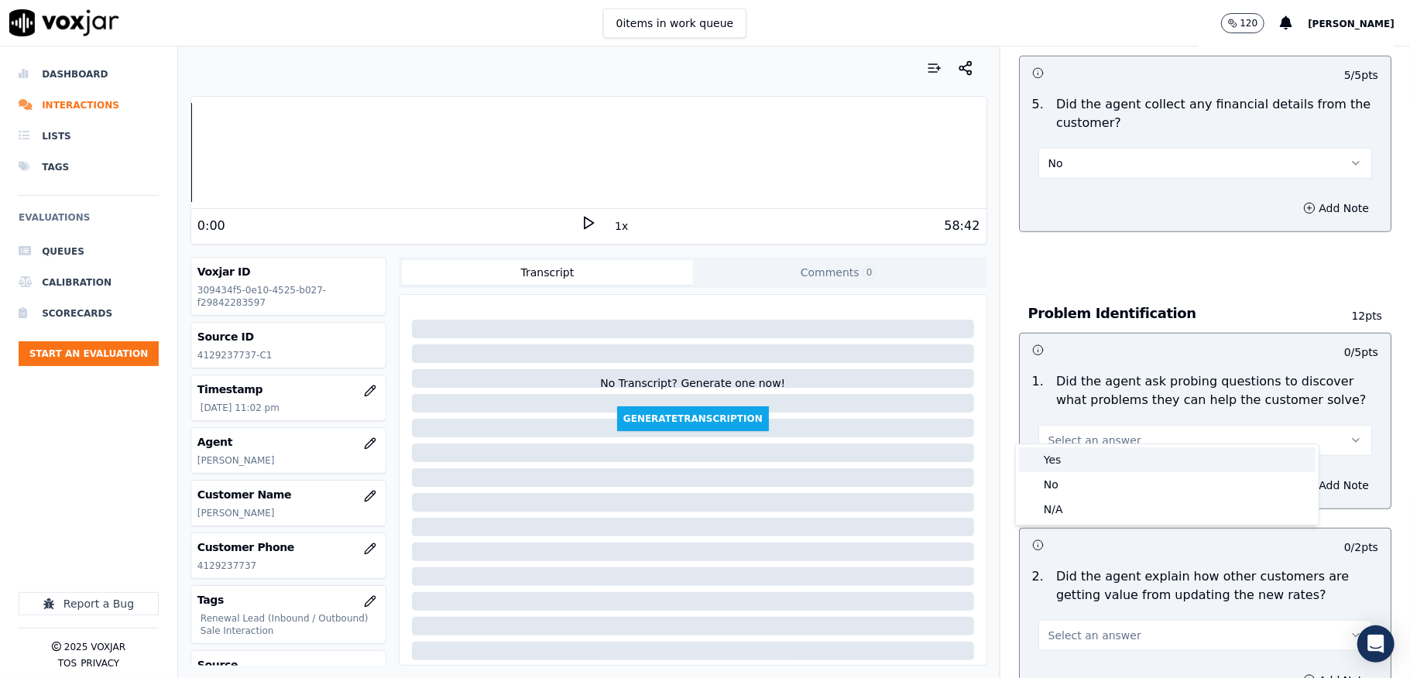
click at [1076, 466] on div "Yes" at bounding box center [1167, 460] width 297 height 25
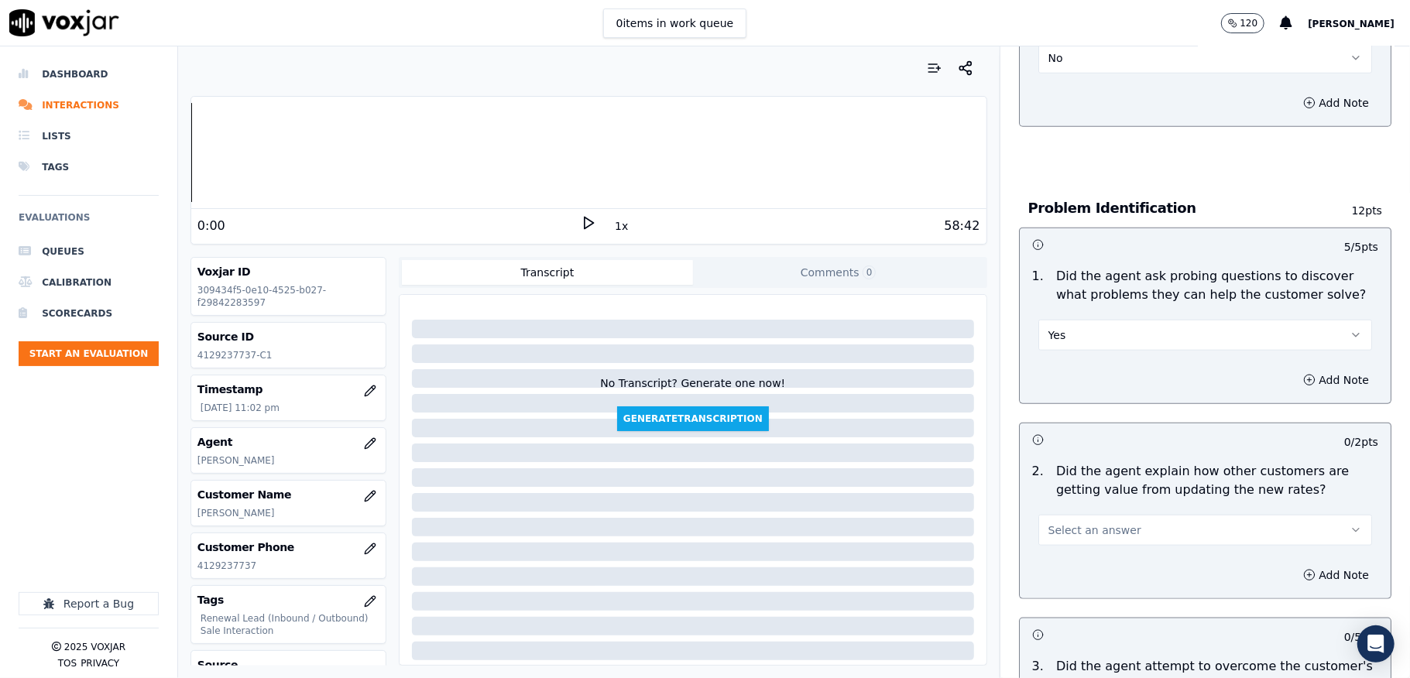
scroll to position [1135, 0]
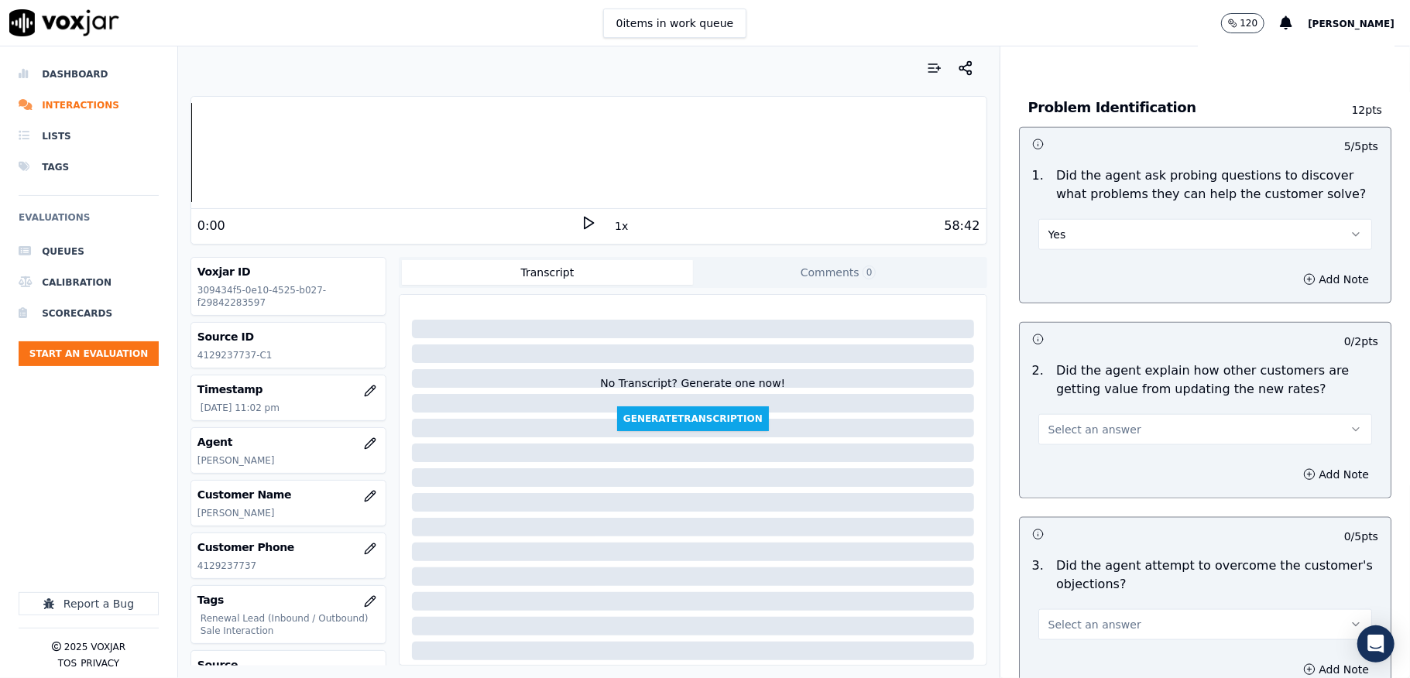
click at [1097, 422] on span "Select an answer" at bounding box center [1094, 429] width 93 height 15
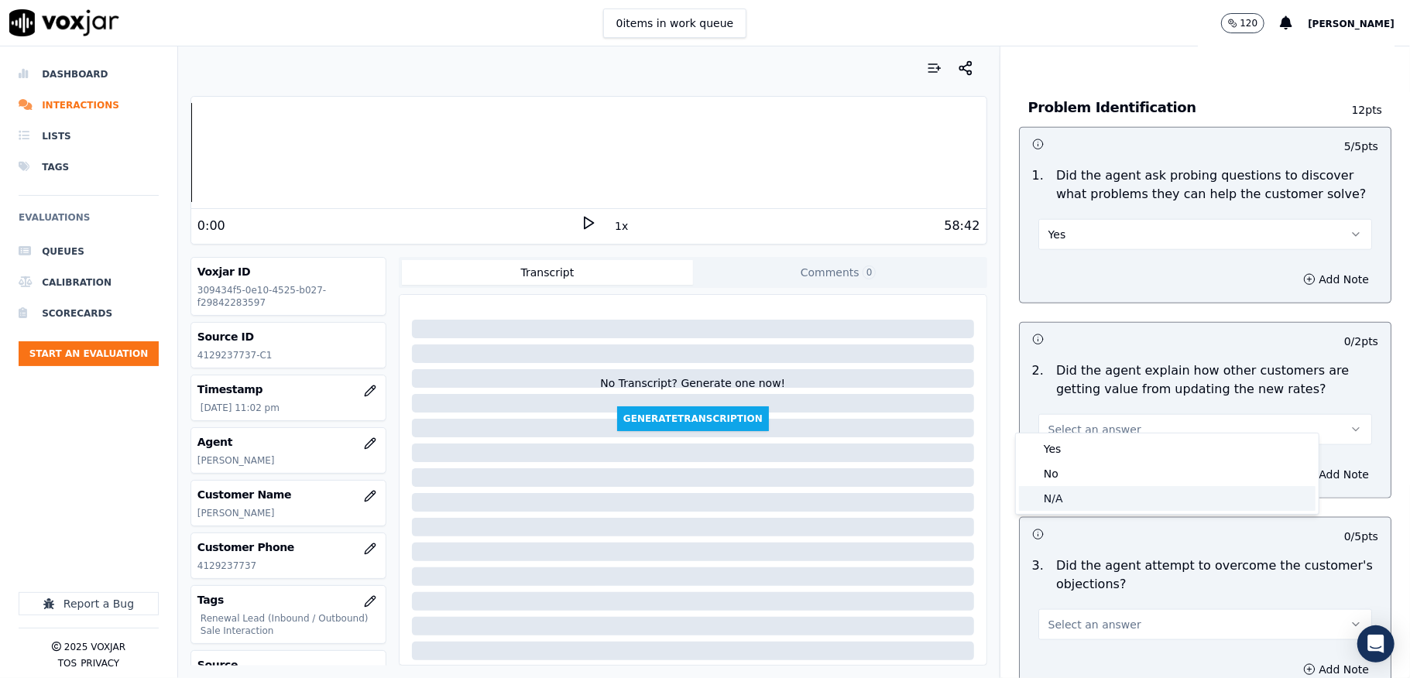
click at [1065, 492] on div "N/A" at bounding box center [1167, 498] width 297 height 25
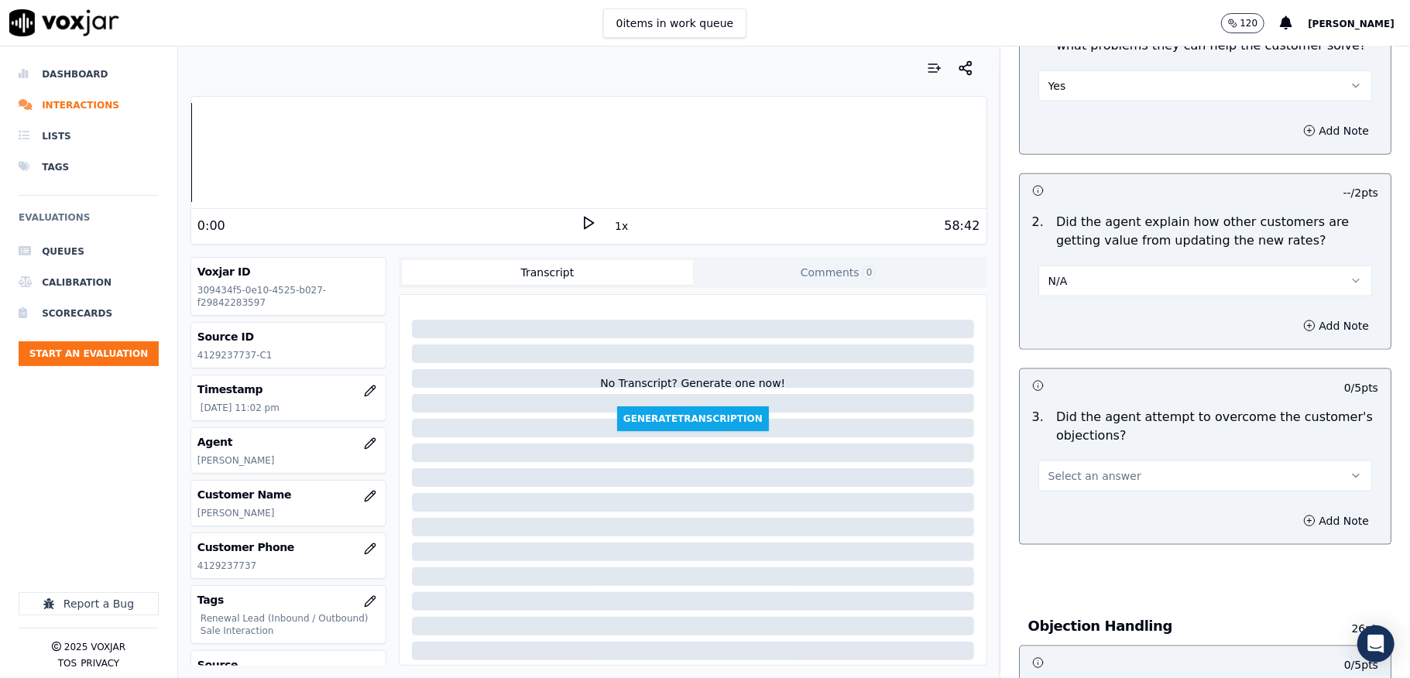
scroll to position [1445, 0]
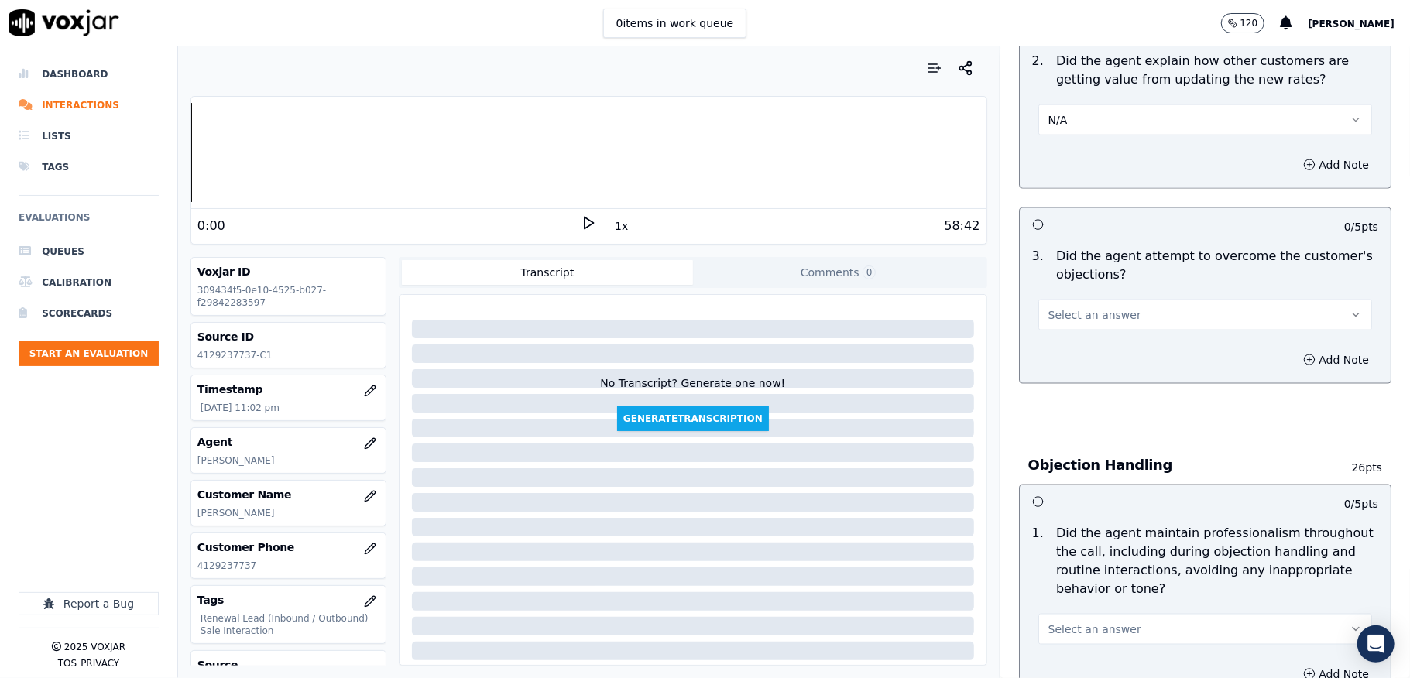
click at [1103, 300] on button "Select an answer" at bounding box center [1205, 315] width 334 height 31
click at [1060, 326] on div "Yes" at bounding box center [1167, 335] width 297 height 25
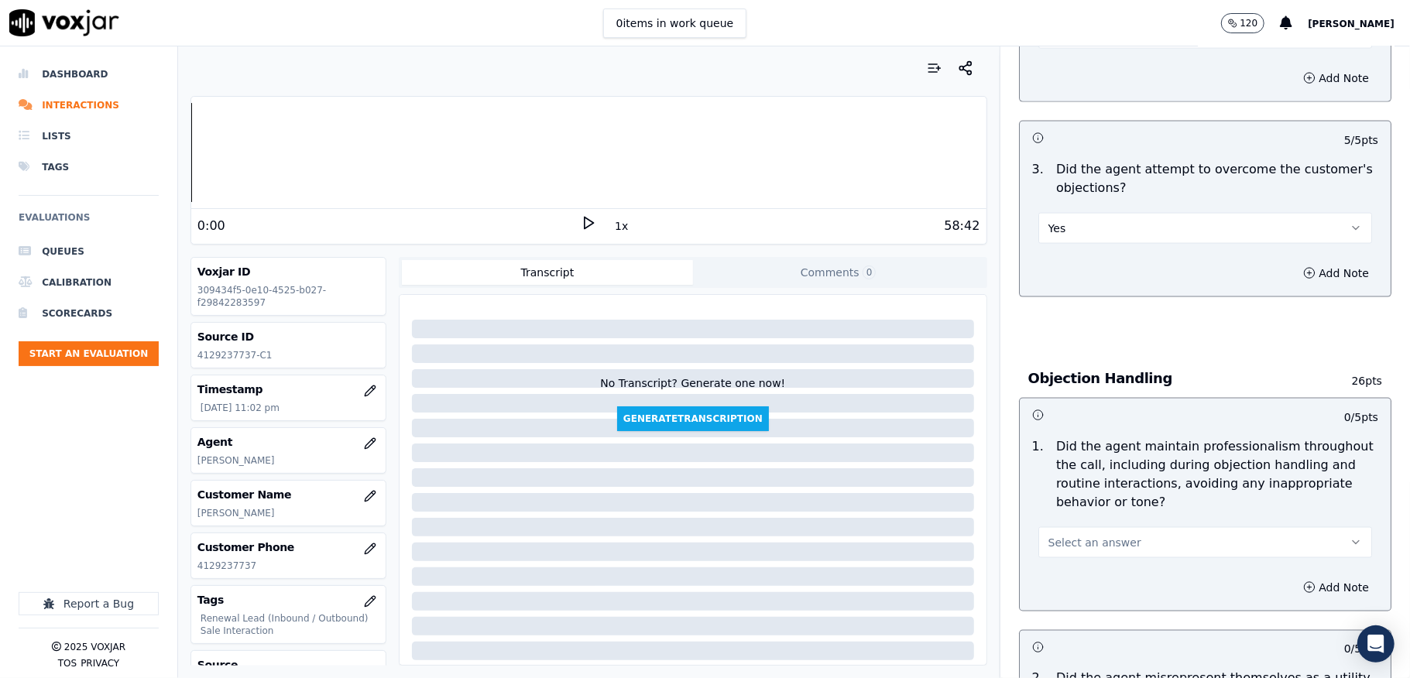
scroll to position [1652, 0]
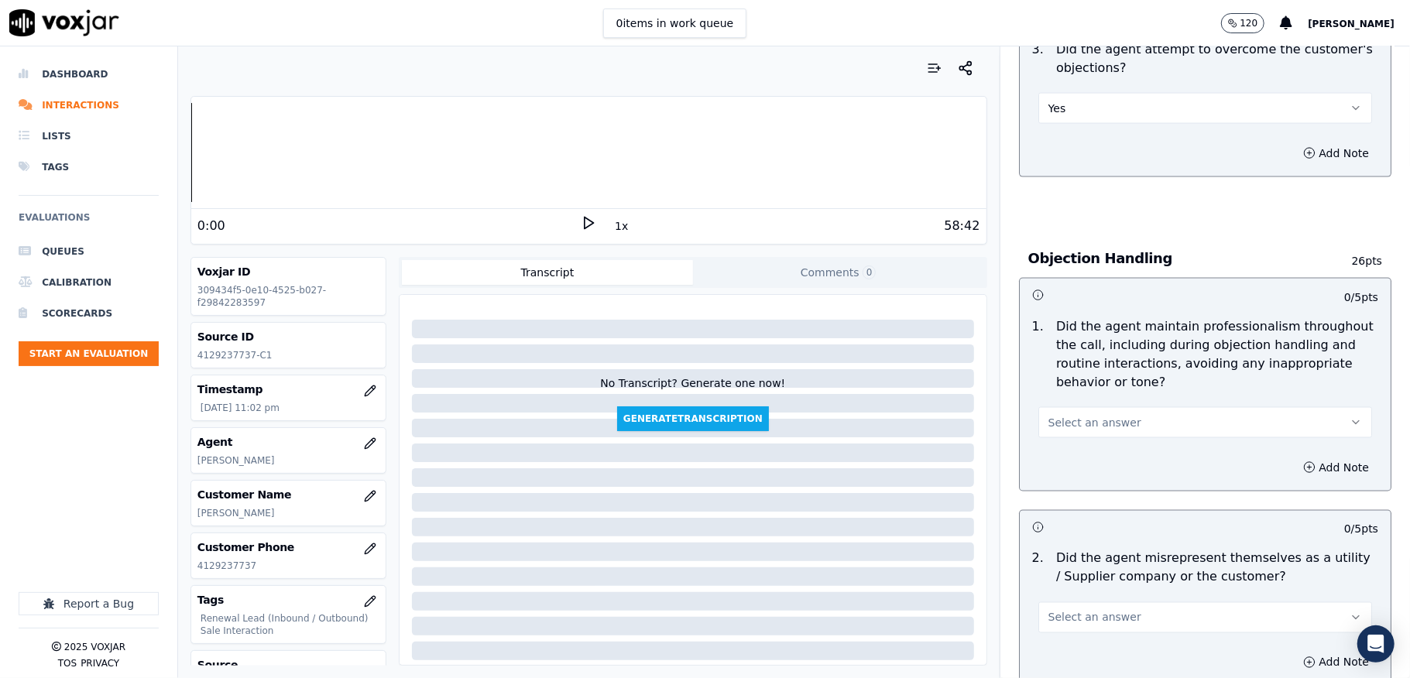
click at [1098, 415] on span "Select an answer" at bounding box center [1094, 422] width 93 height 15
click at [1085, 441] on div "Yes" at bounding box center [1167, 443] width 297 height 25
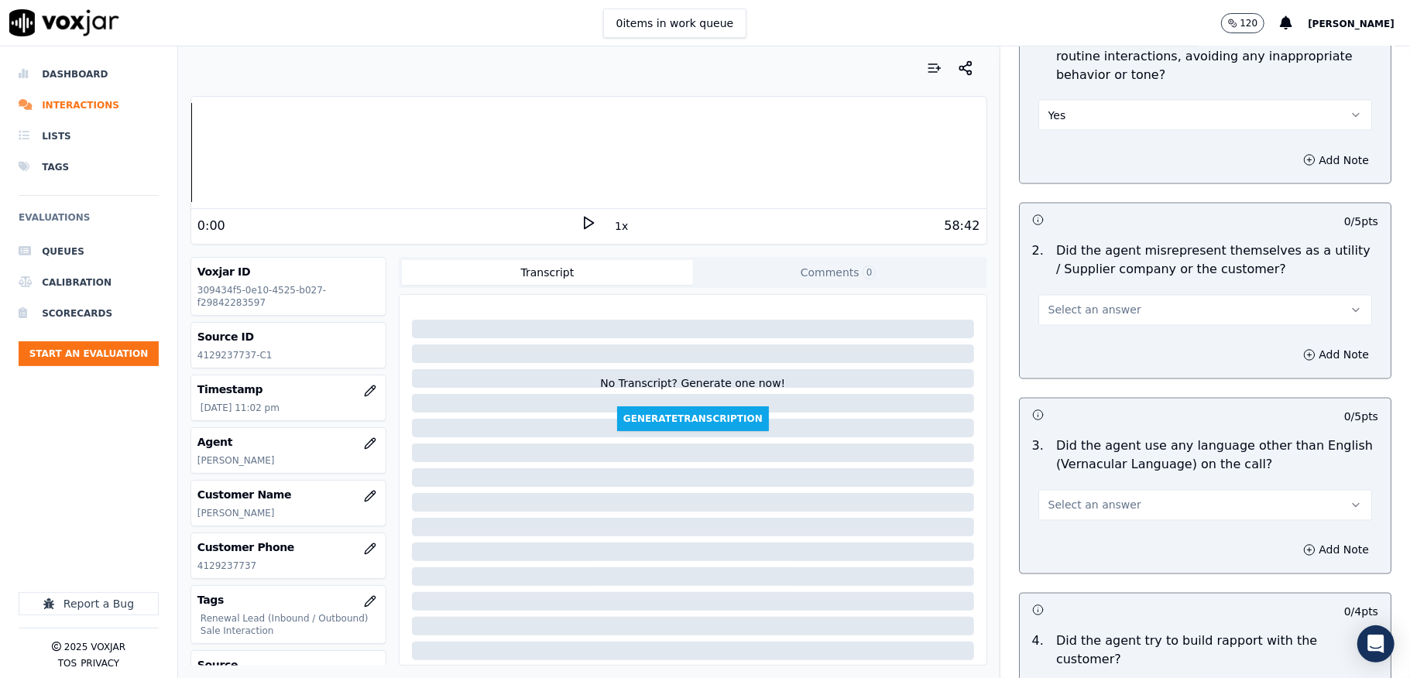
scroll to position [1961, 0]
click at [1069, 301] on span "Select an answer" at bounding box center [1094, 307] width 93 height 15
click at [1072, 324] on div "Yes" at bounding box center [1167, 329] width 297 height 25
click at [1069, 294] on button "Yes" at bounding box center [1205, 308] width 334 height 31
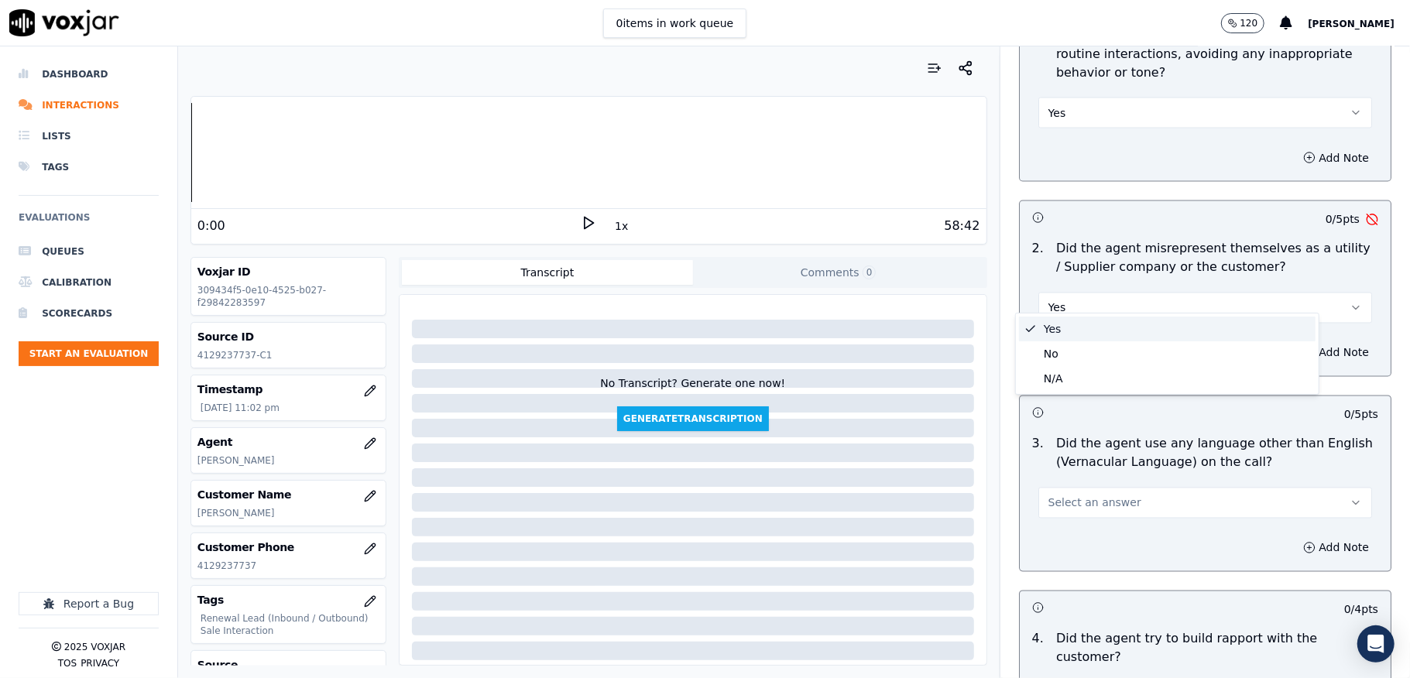
click at [1062, 345] on div "Yes No N/A" at bounding box center [1167, 354] width 303 height 81
click at [1060, 345] on div "No" at bounding box center [1167, 353] width 297 height 25
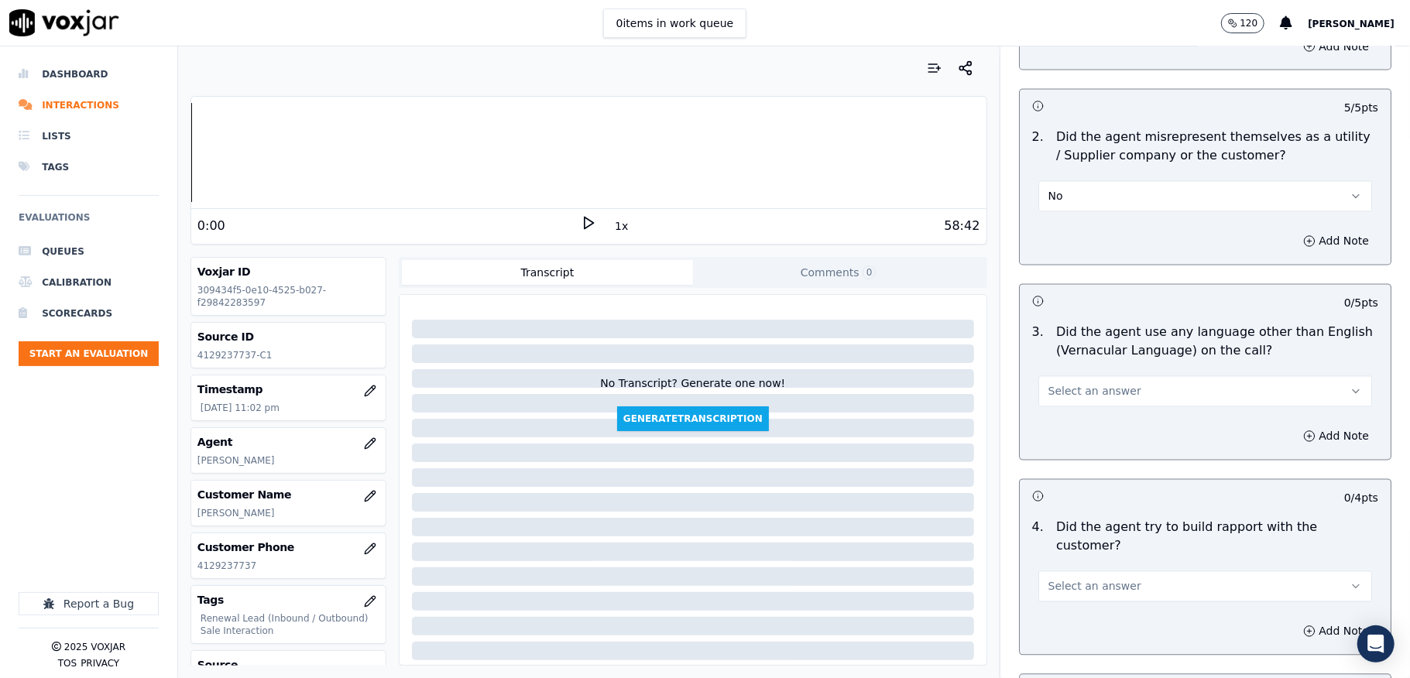
scroll to position [2271, 0]
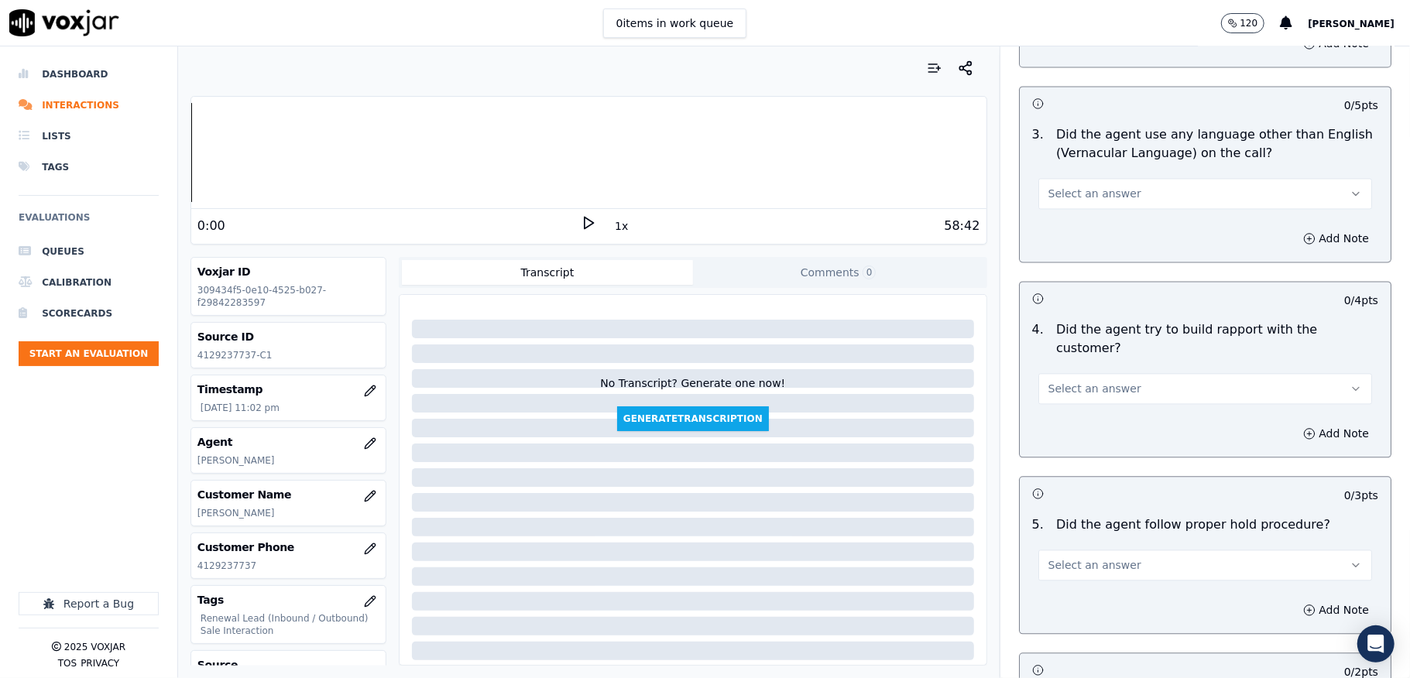
click at [1090, 186] on span "Select an answer" at bounding box center [1094, 193] width 93 height 15
click at [1069, 242] on div "No" at bounding box center [1167, 240] width 297 height 25
click at [1098, 381] on span "Select an answer" at bounding box center [1094, 388] width 93 height 15
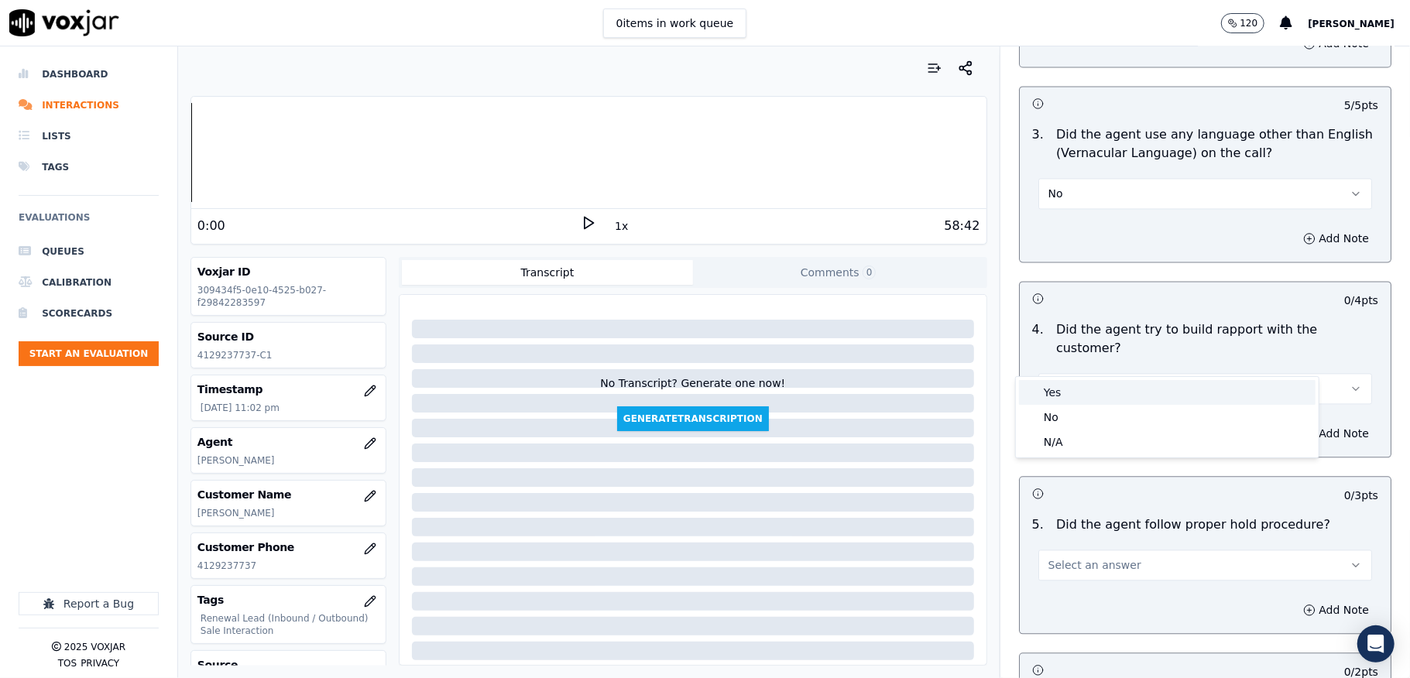
click at [1078, 385] on div "Yes" at bounding box center [1167, 392] width 297 height 25
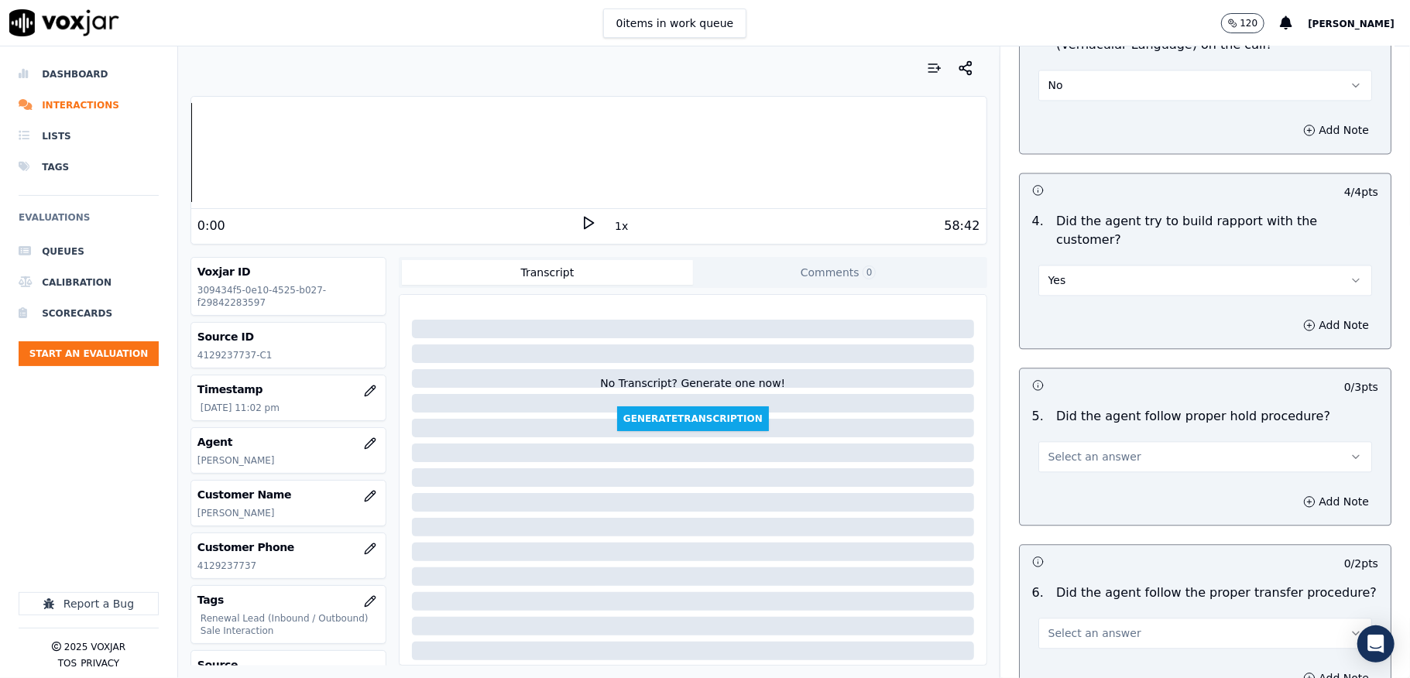
scroll to position [2581, 0]
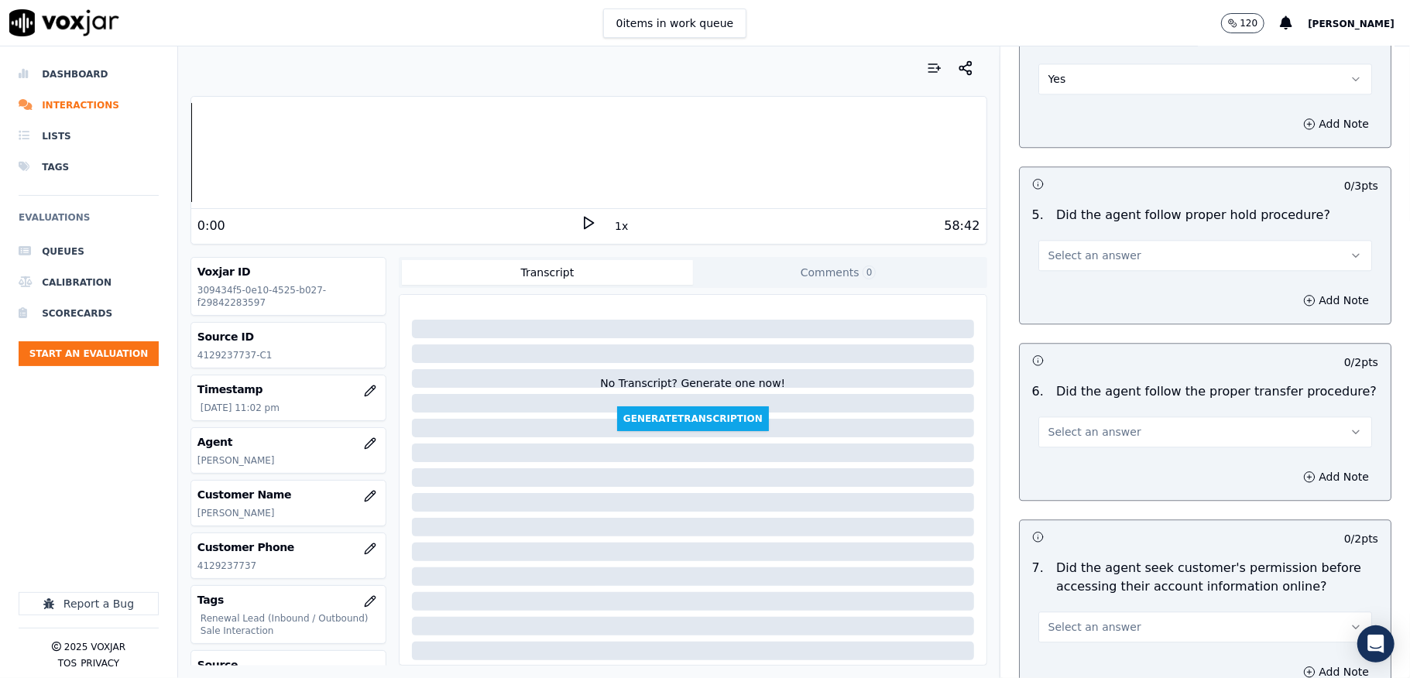
click at [1107, 240] on button "Select an answer" at bounding box center [1205, 255] width 334 height 31
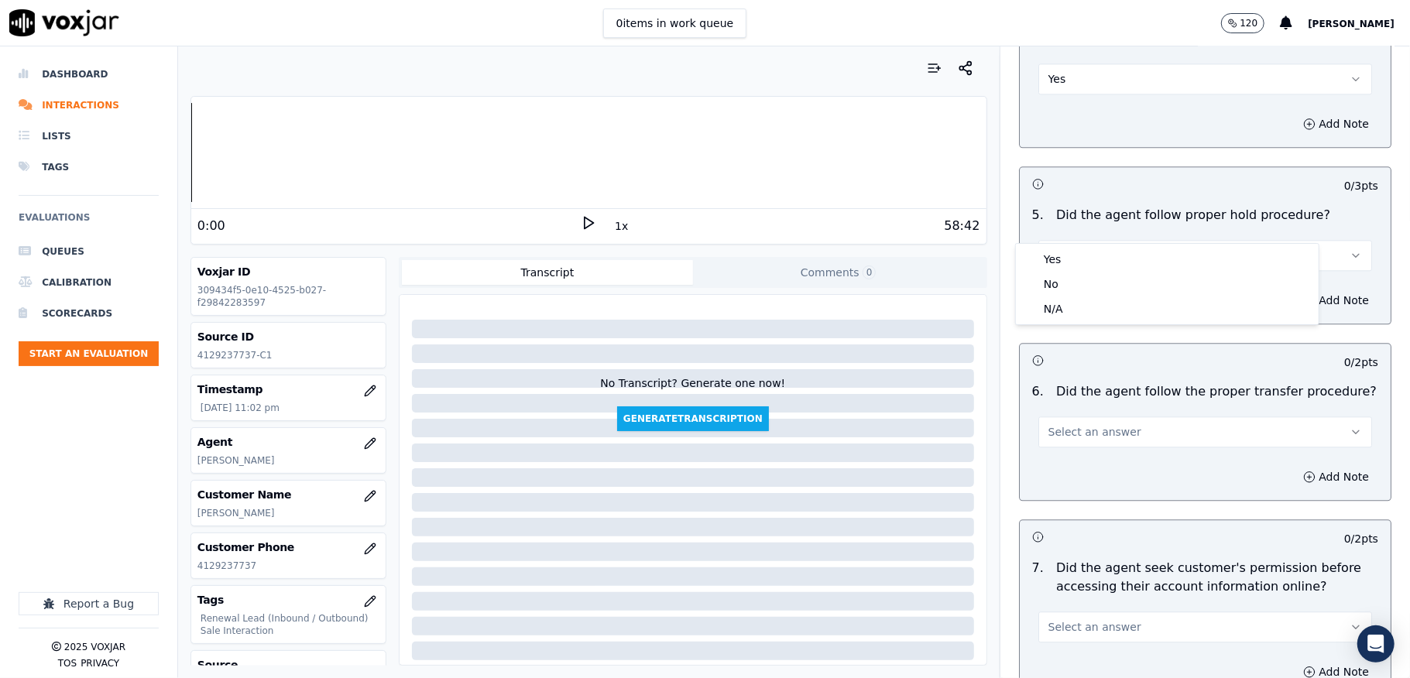
click at [1079, 266] on div "Yes" at bounding box center [1167, 259] width 297 height 25
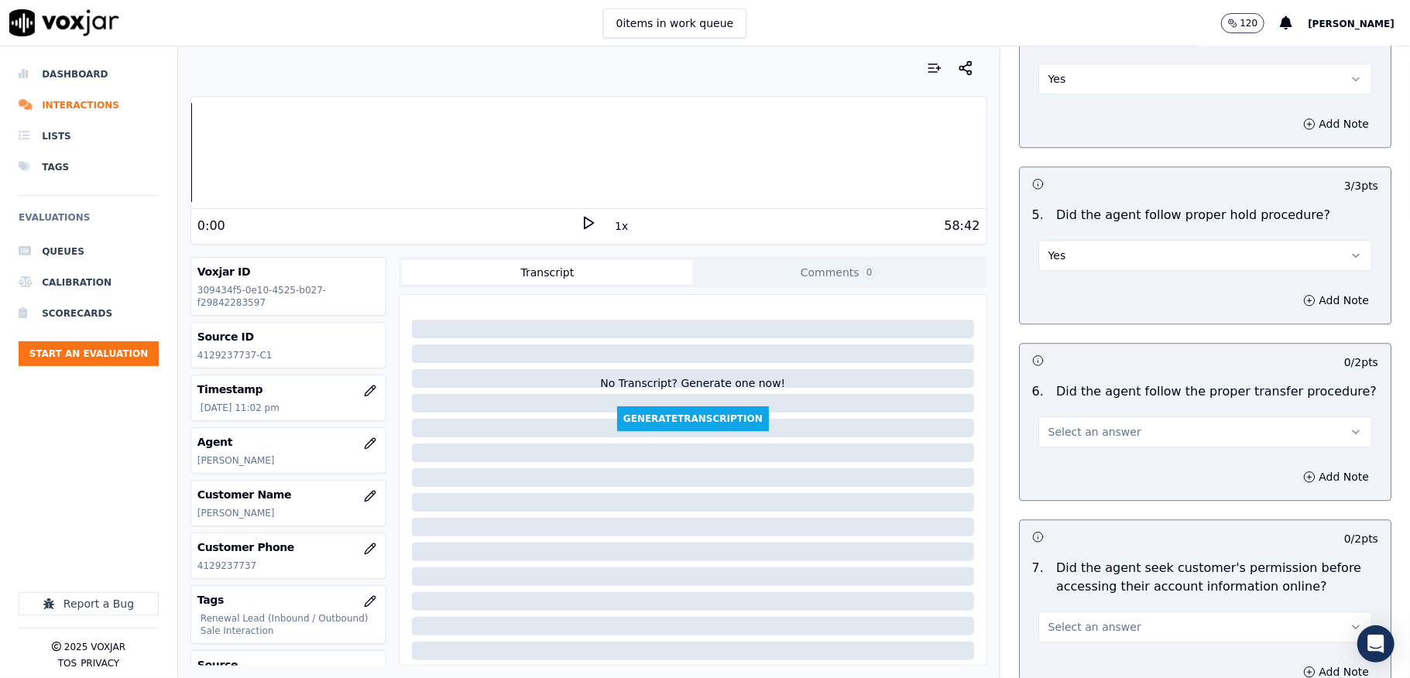
click at [1067, 424] on span "Select an answer" at bounding box center [1094, 431] width 93 height 15
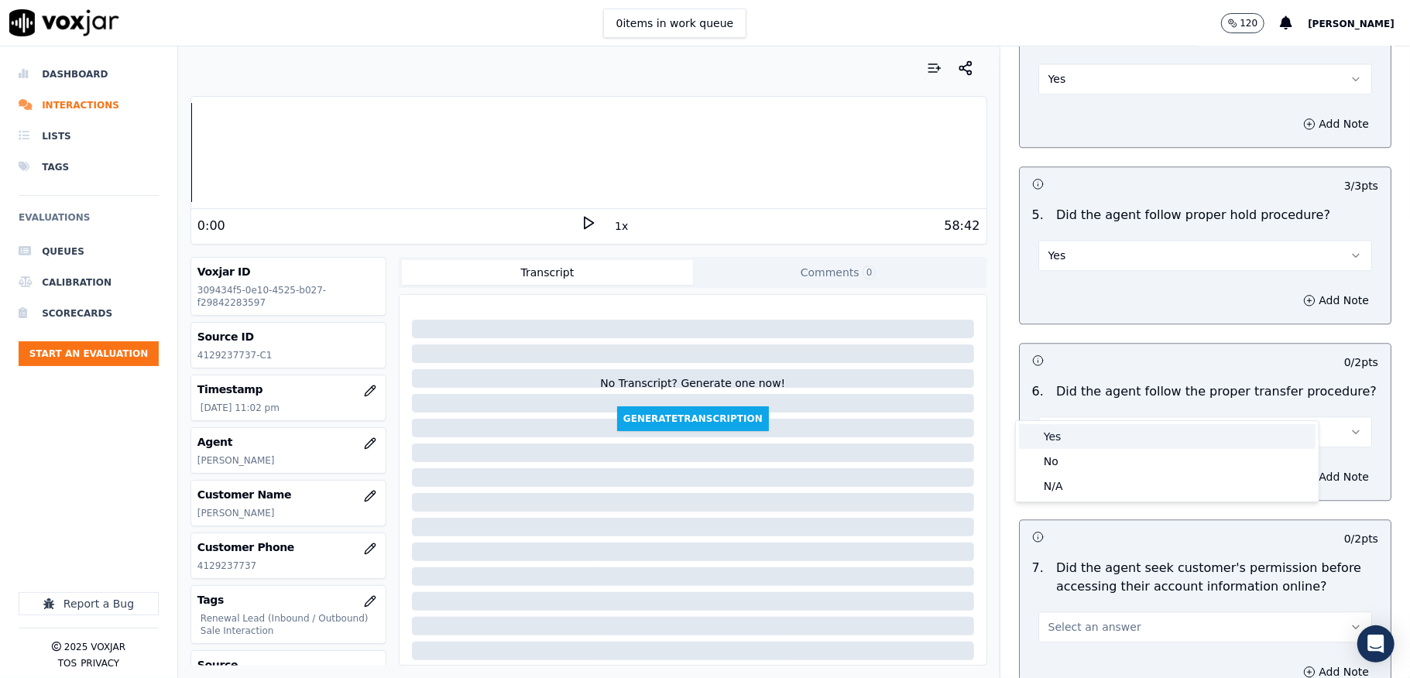
click at [1073, 434] on div "Yes" at bounding box center [1167, 436] width 297 height 25
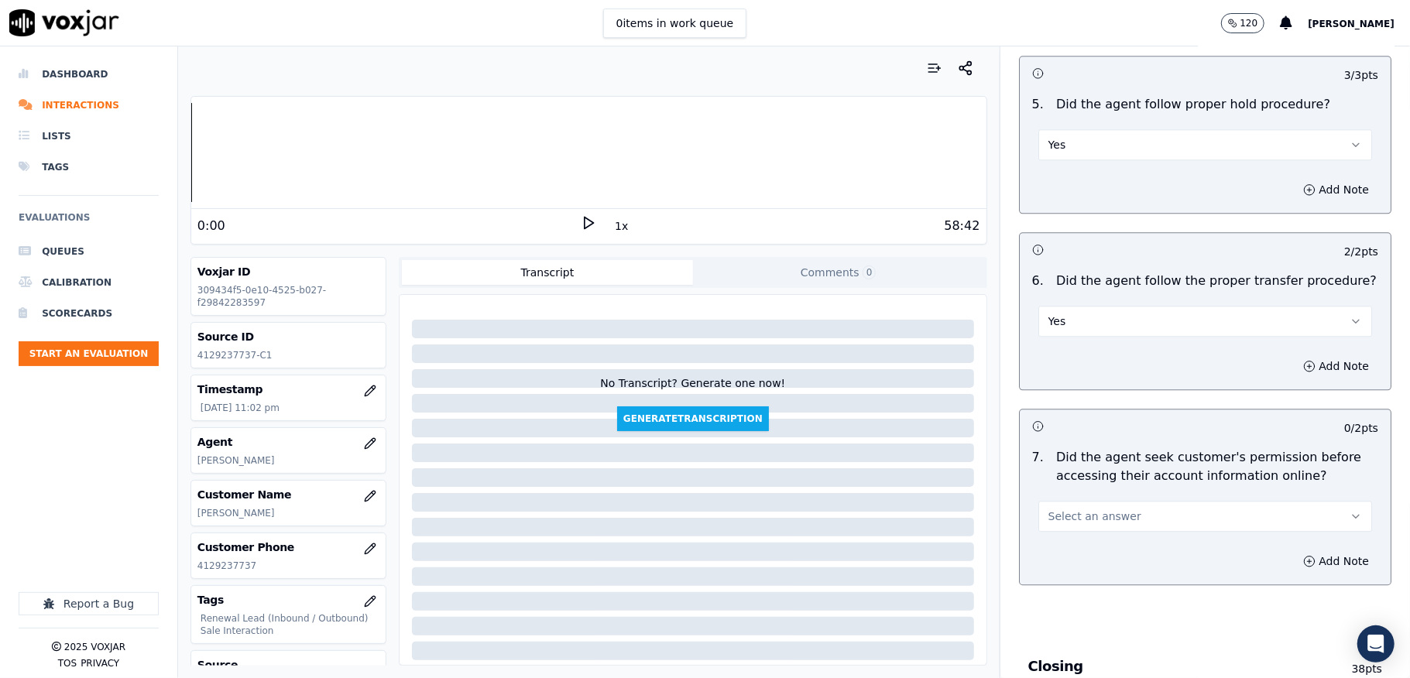
scroll to position [2891, 0]
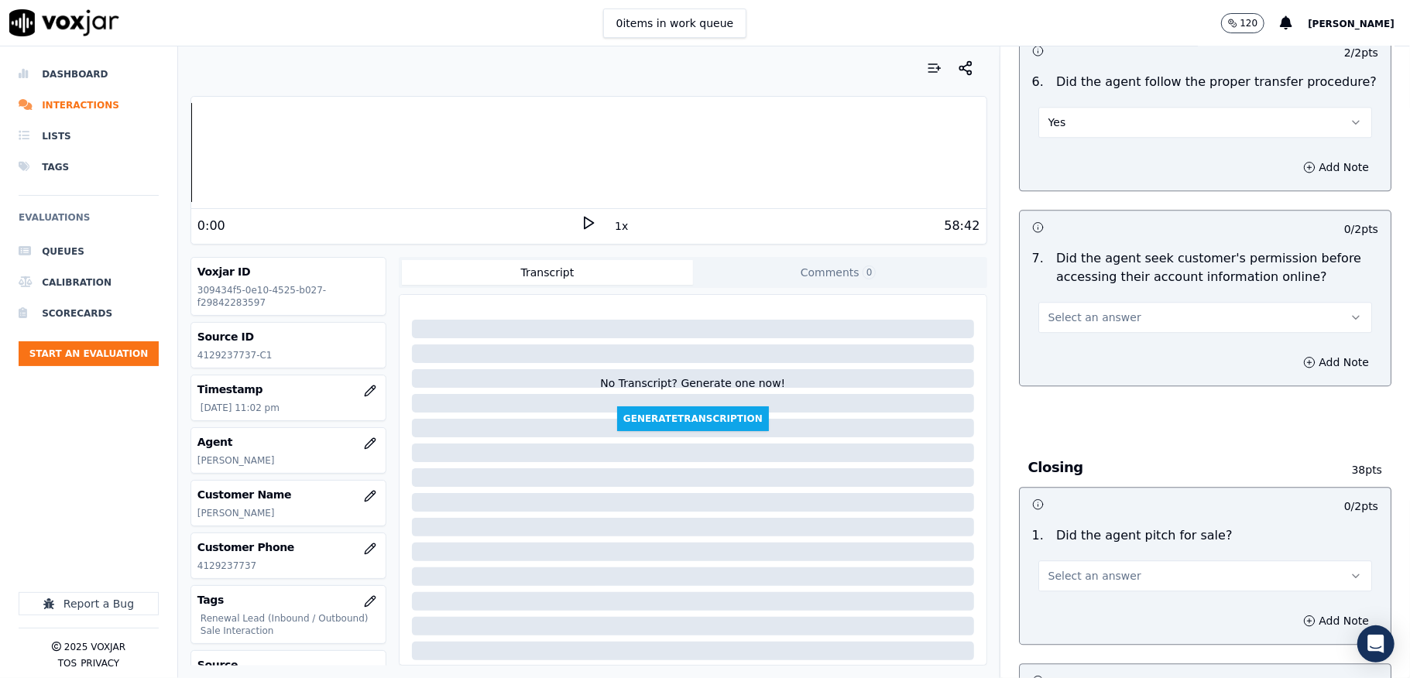
click at [1113, 302] on button "Select an answer" at bounding box center [1205, 317] width 334 height 31
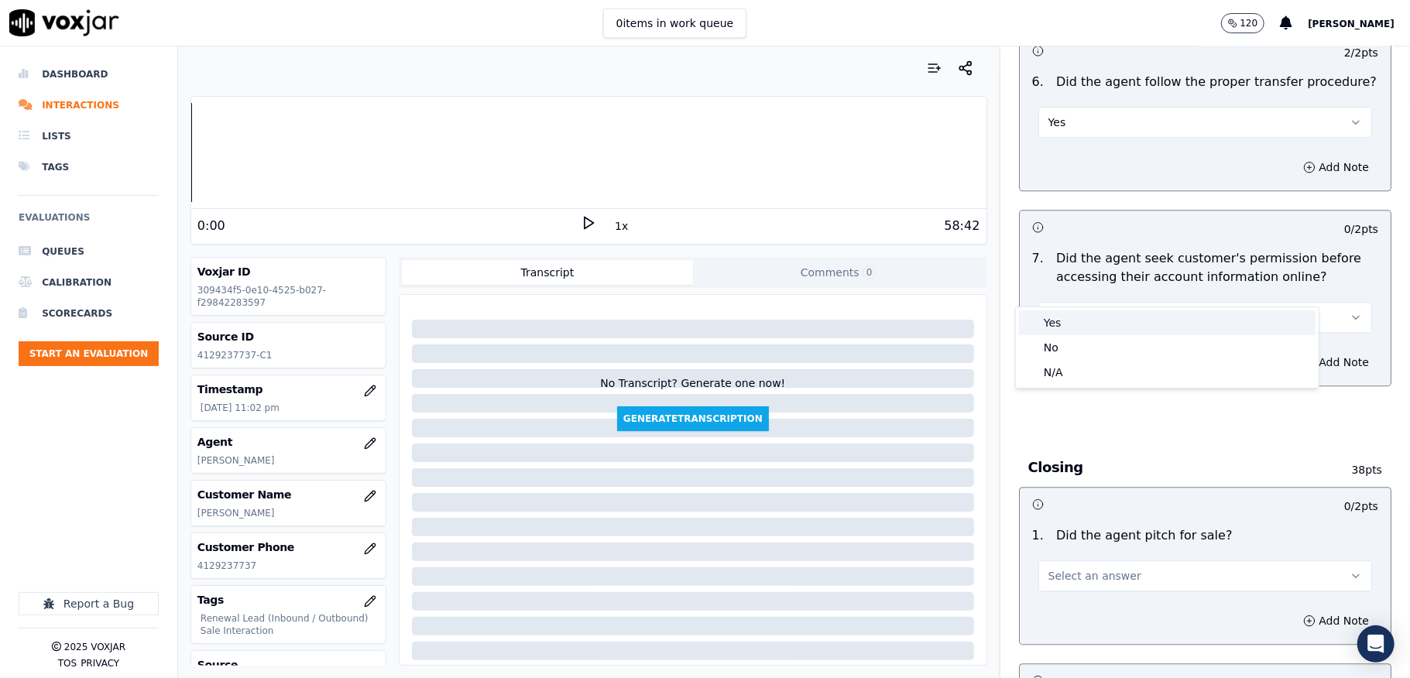
click at [1084, 321] on div "Yes" at bounding box center [1167, 323] width 297 height 25
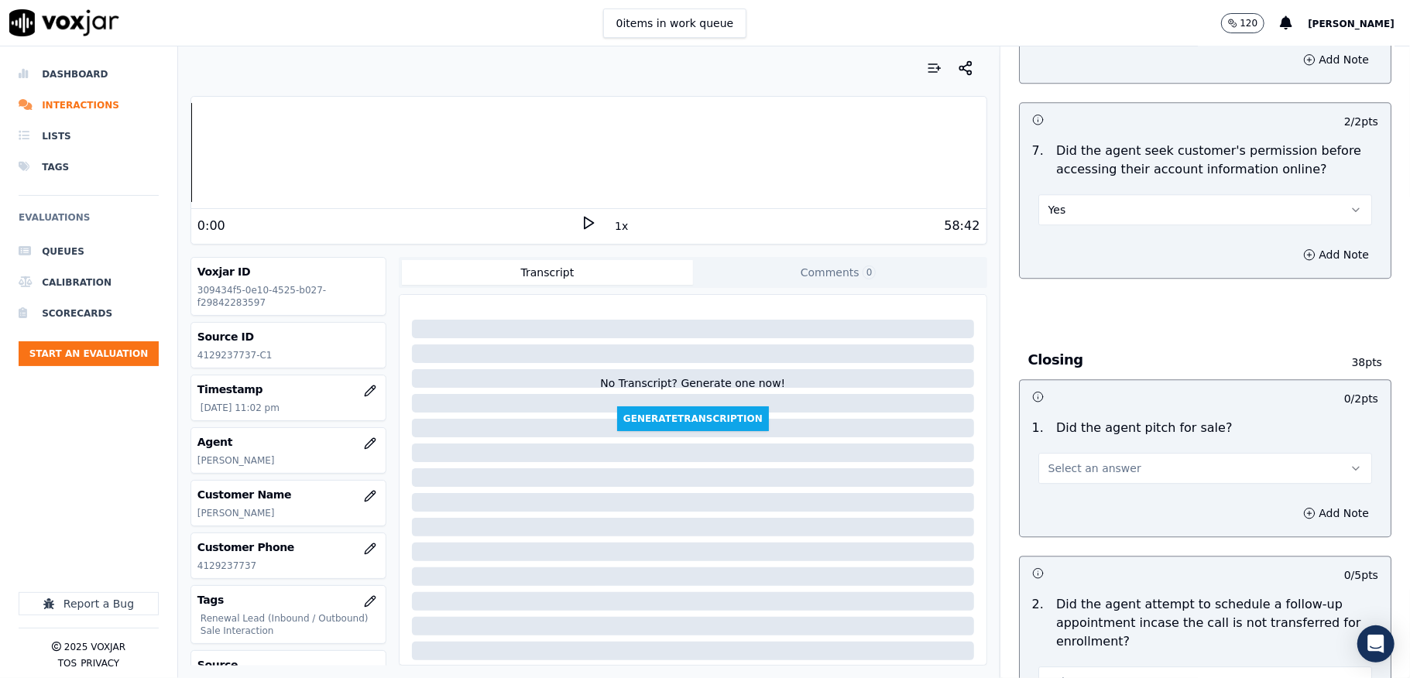
scroll to position [3200, 0]
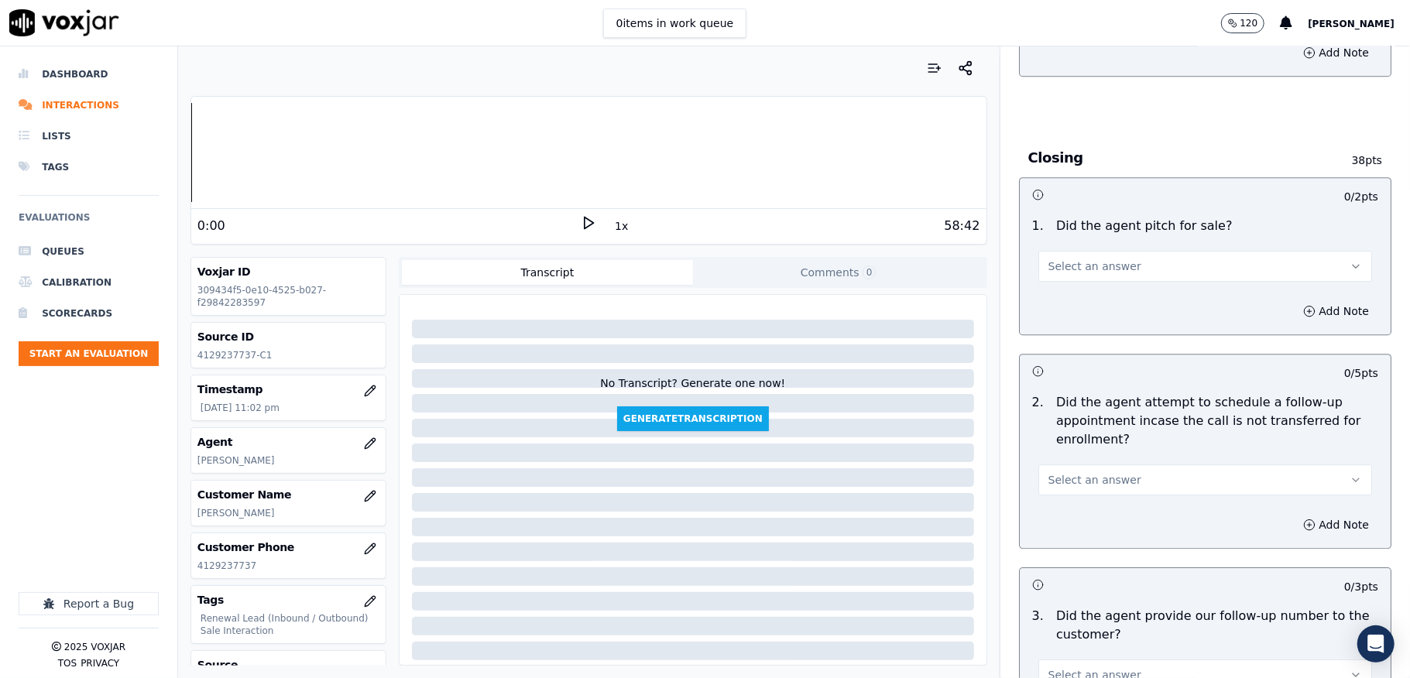
drag, startPoint x: 1088, startPoint y: 233, endPoint x: 1093, endPoint y: 248, distance: 15.7
click at [1089, 259] on span "Select an answer" at bounding box center [1094, 266] width 93 height 15
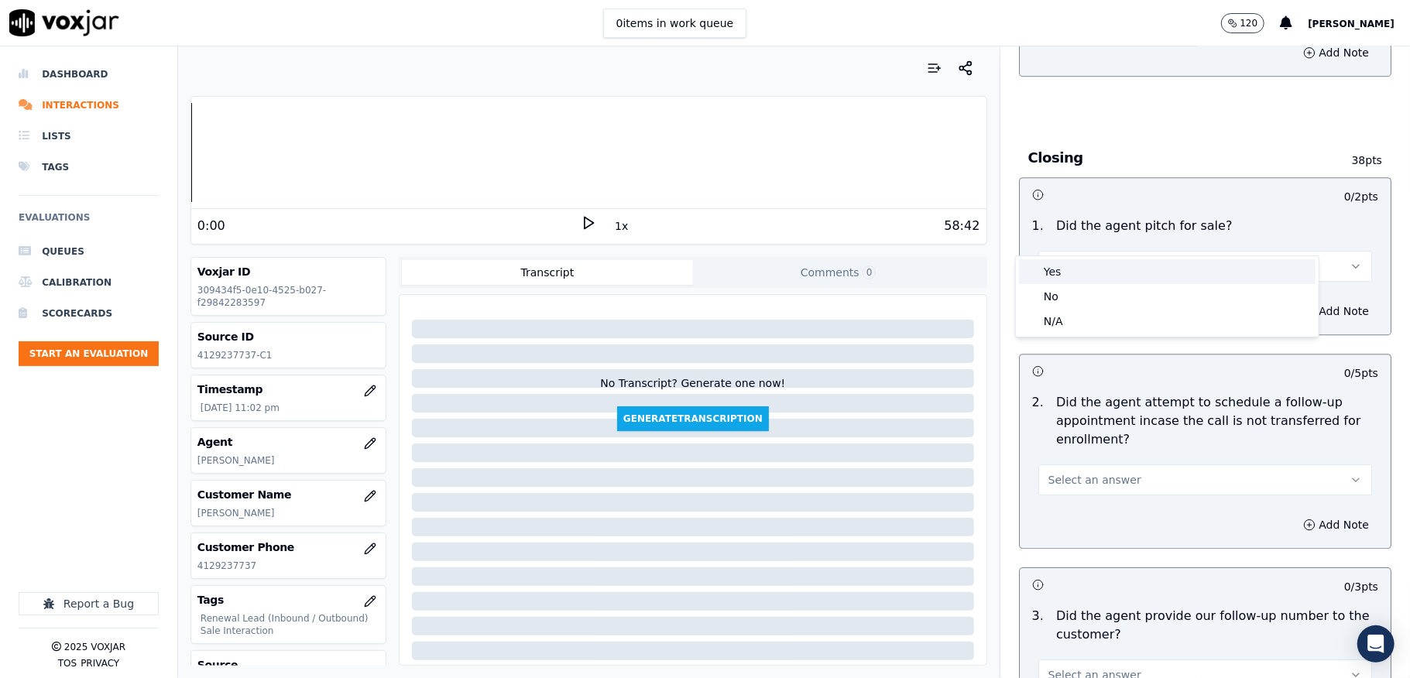
click at [1069, 271] on div "Yes" at bounding box center [1167, 271] width 297 height 25
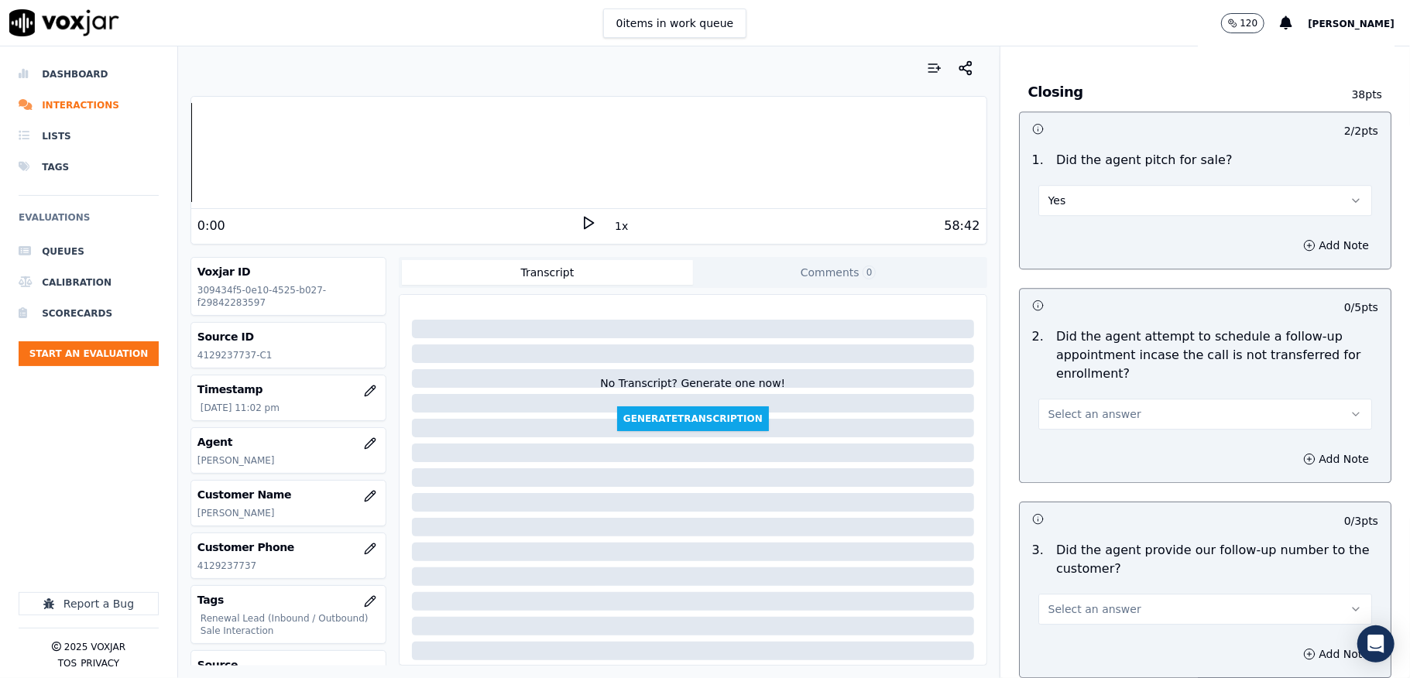
scroll to position [3303, 0]
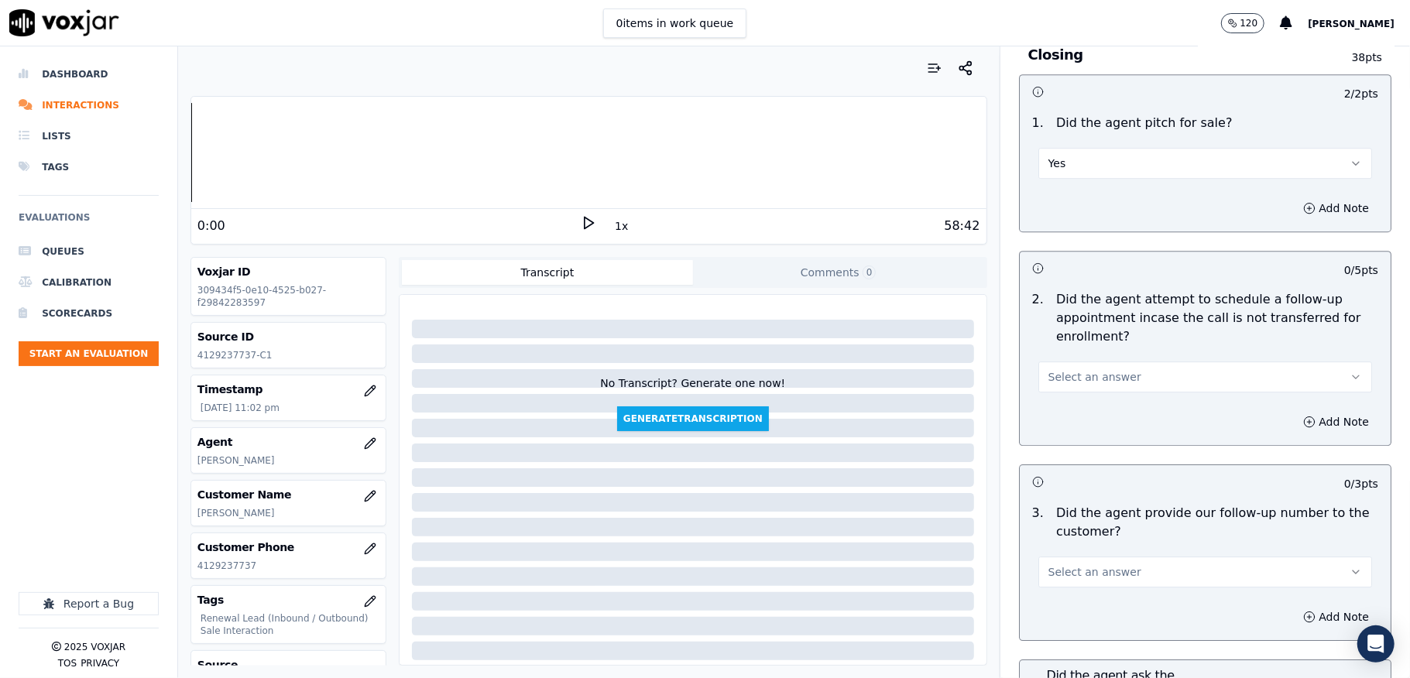
click at [1091, 369] on span "Select an answer" at bounding box center [1094, 376] width 93 height 15
click at [1055, 431] on div "N/A" at bounding box center [1167, 432] width 297 height 25
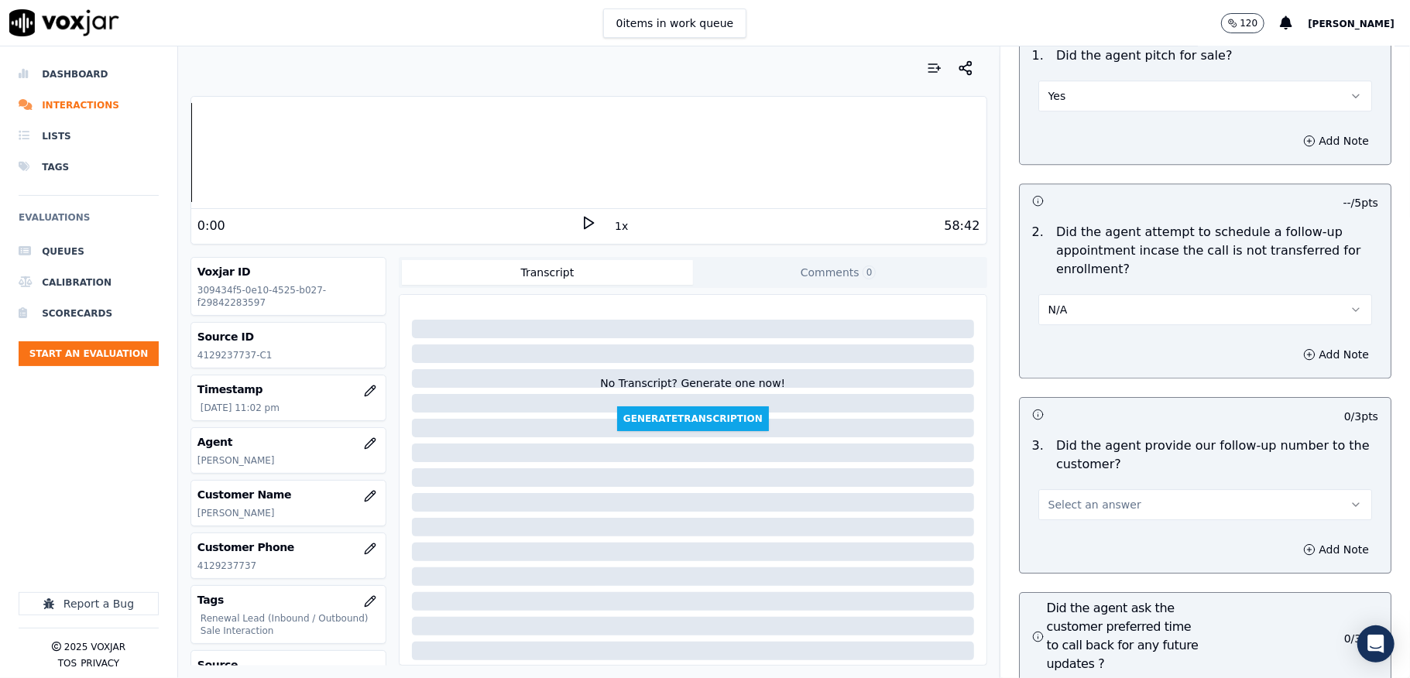
scroll to position [3510, 0]
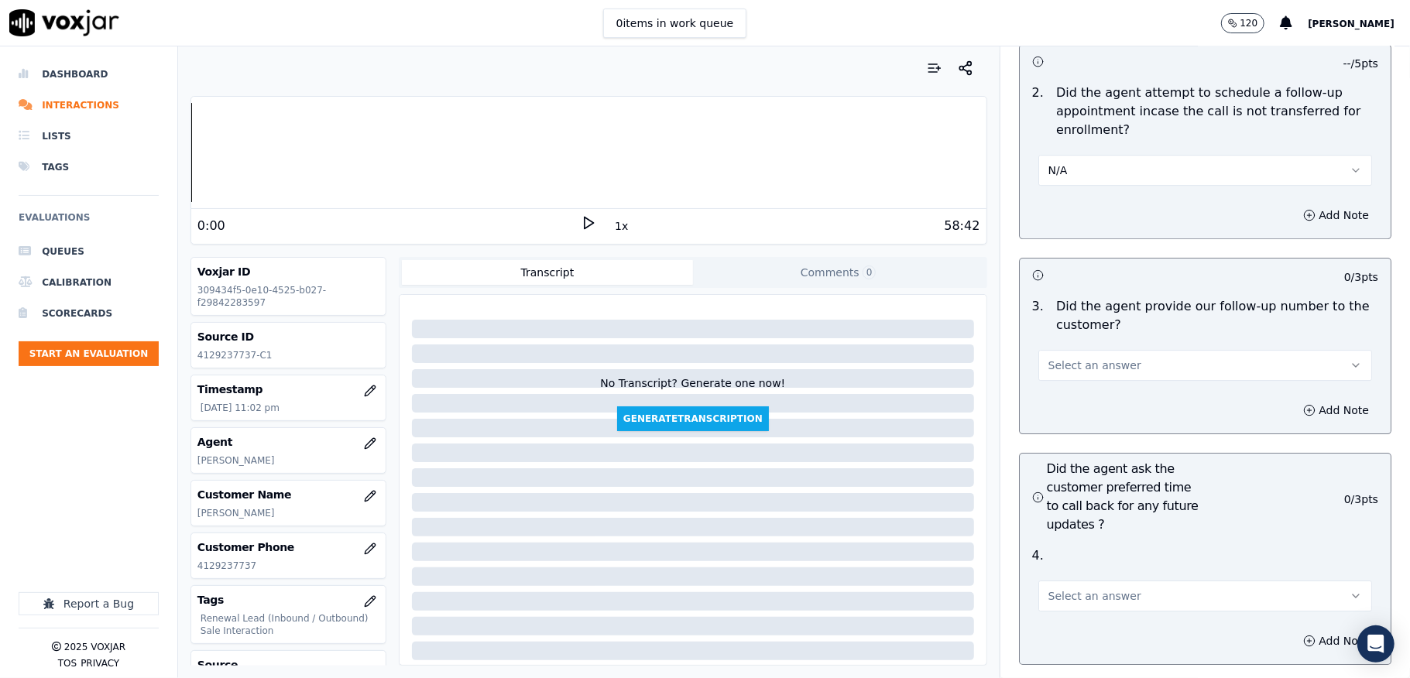
click at [1081, 350] on button "Select an answer" at bounding box center [1205, 365] width 334 height 31
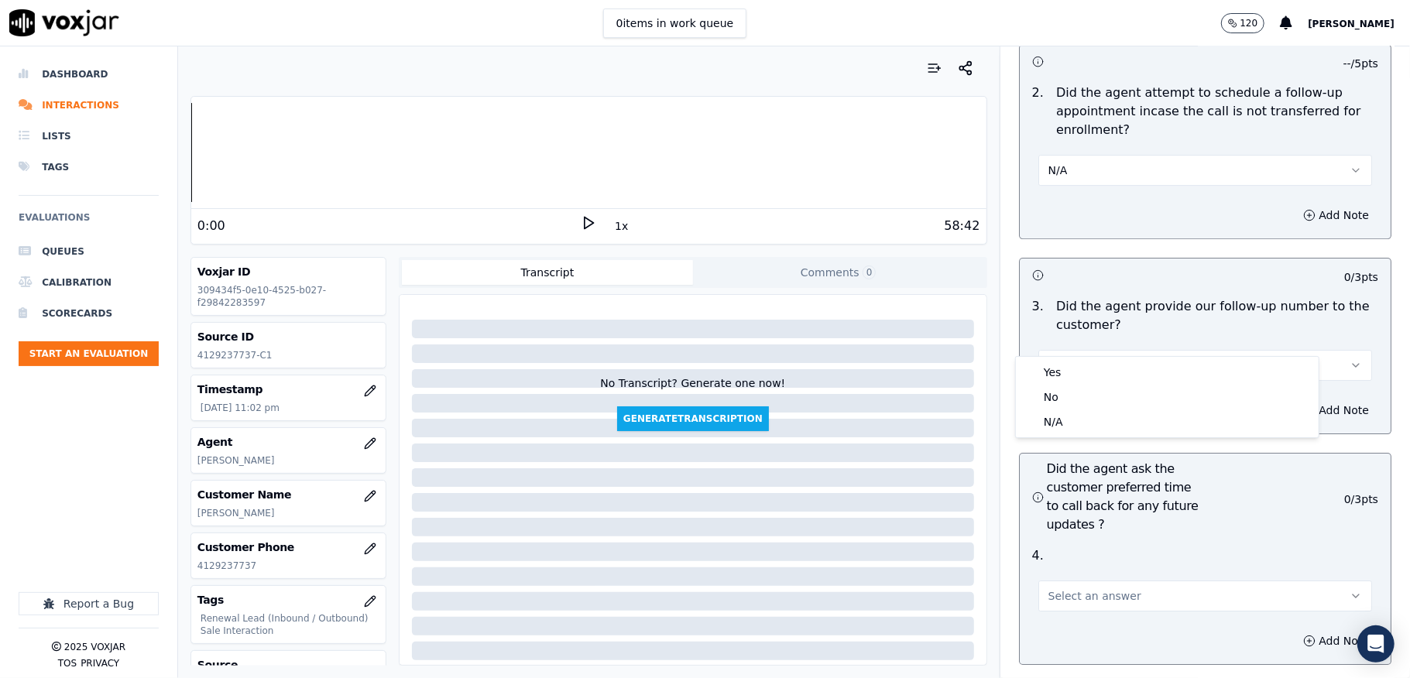
click at [1058, 369] on div "Yes" at bounding box center [1167, 372] width 297 height 25
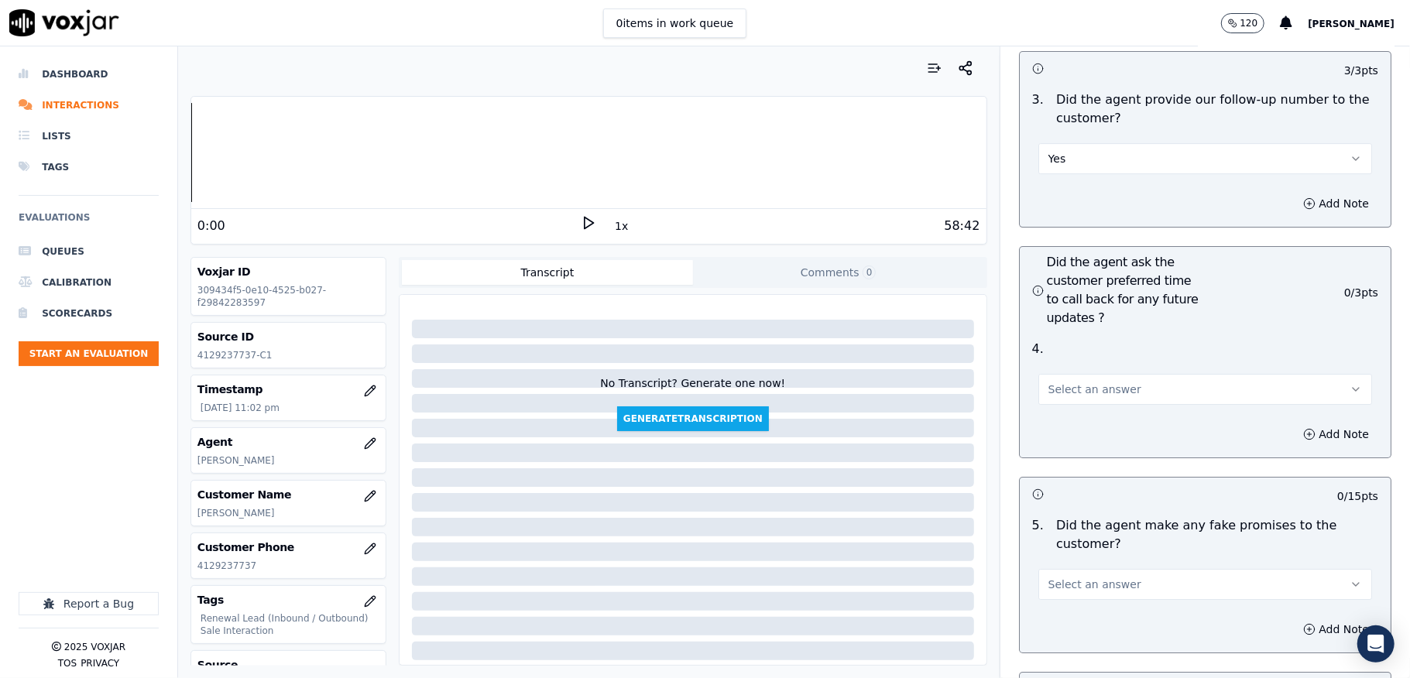
click at [1063, 382] on span "Select an answer" at bounding box center [1094, 389] width 93 height 15
click at [1057, 434] on div "N/A" at bounding box center [1167, 446] width 297 height 25
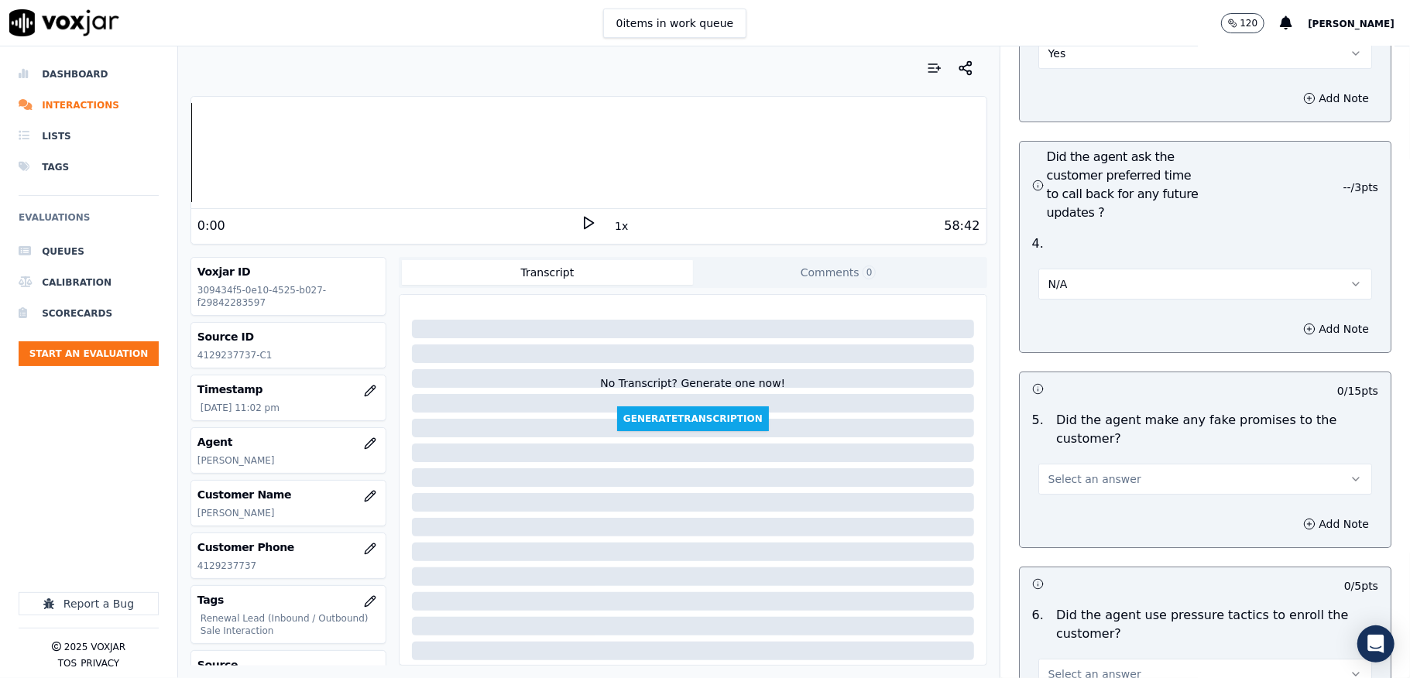
scroll to position [3923, 0]
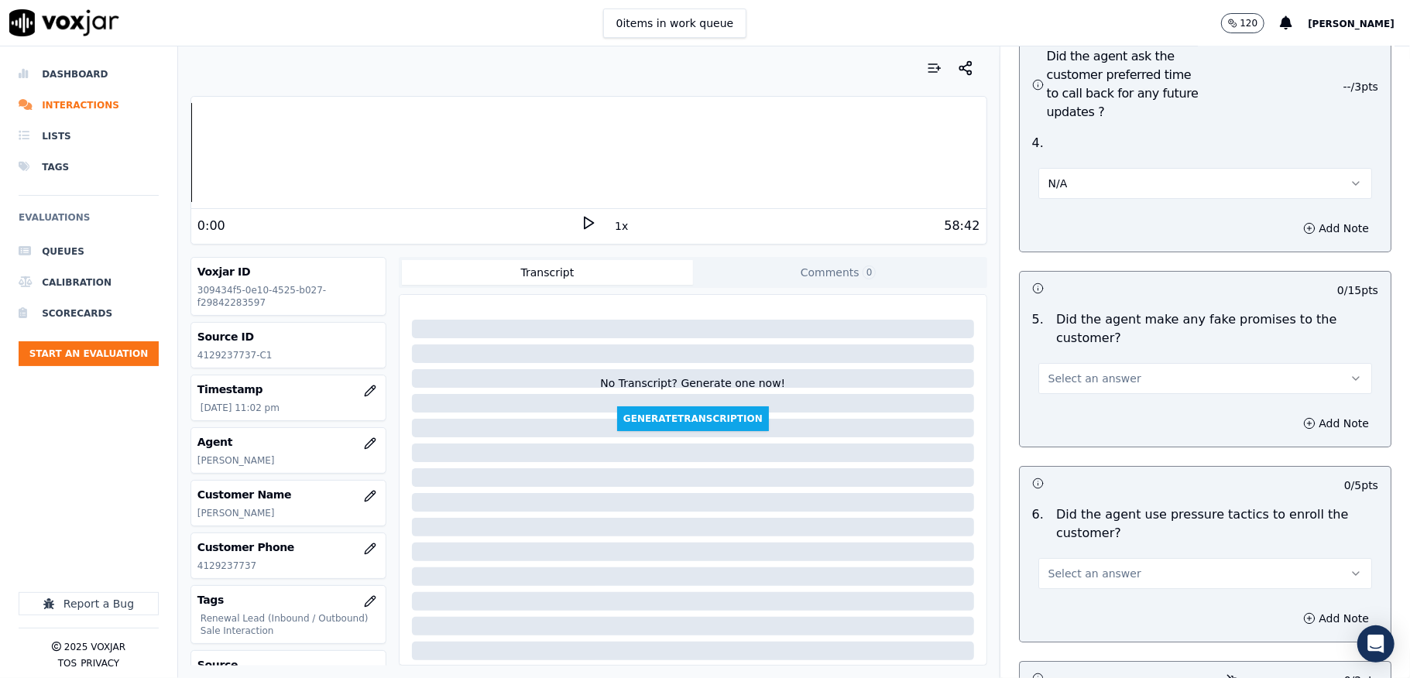
drag, startPoint x: 1086, startPoint y: 360, endPoint x: 1094, endPoint y: 360, distance: 8.5
click at [1088, 363] on button "Select an answer" at bounding box center [1205, 378] width 334 height 31
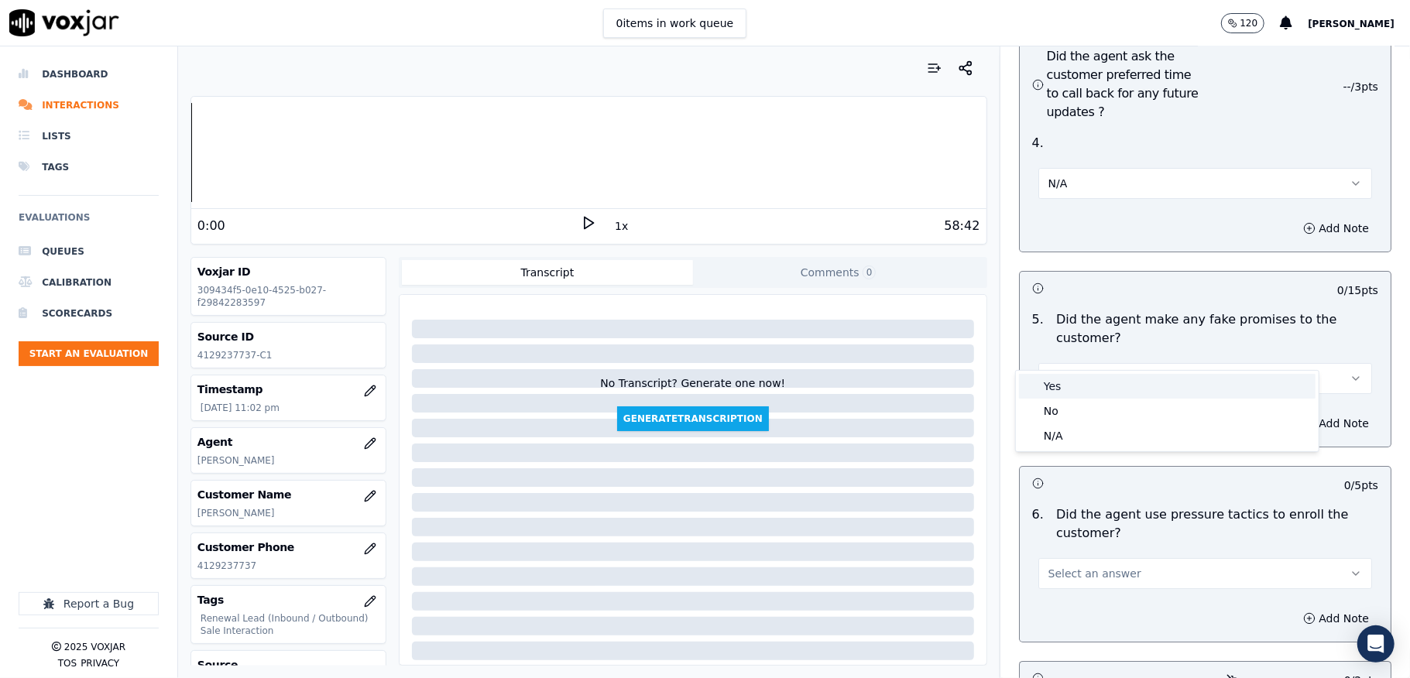
click at [1053, 403] on div "No" at bounding box center [1167, 411] width 297 height 25
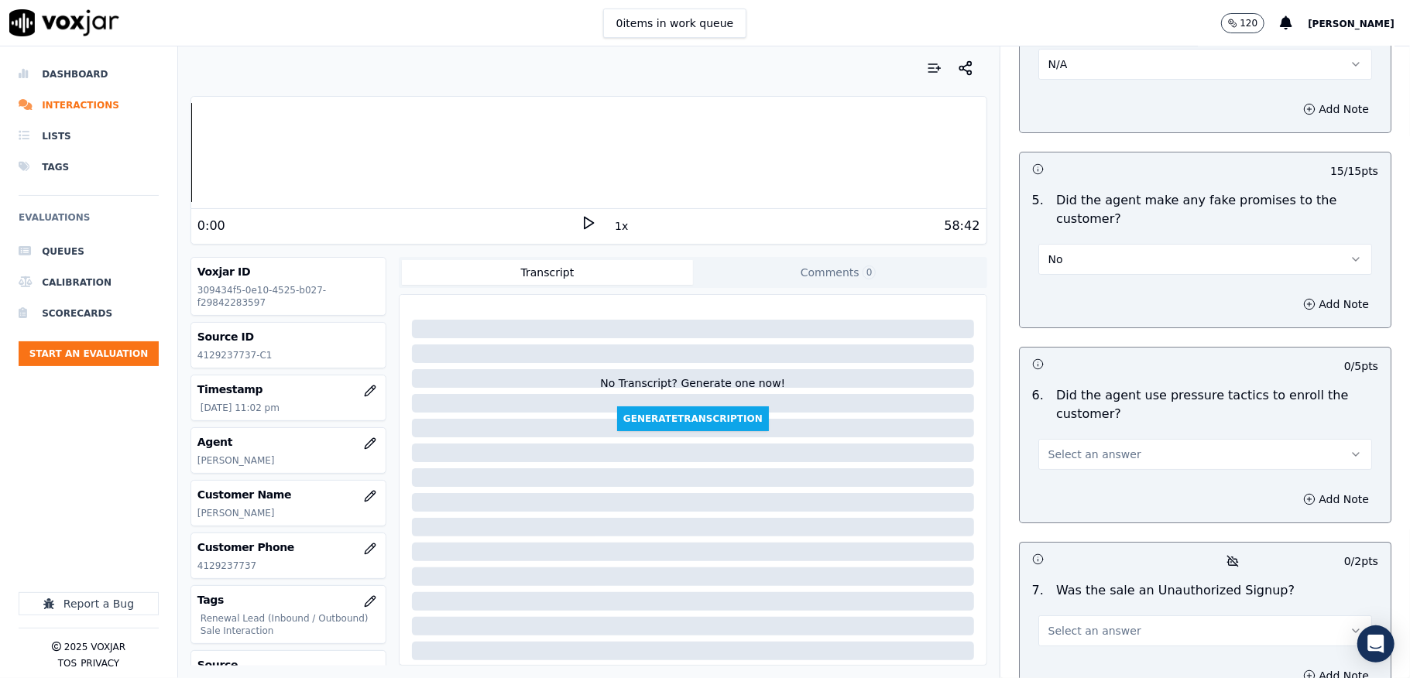
scroll to position [4233, 0]
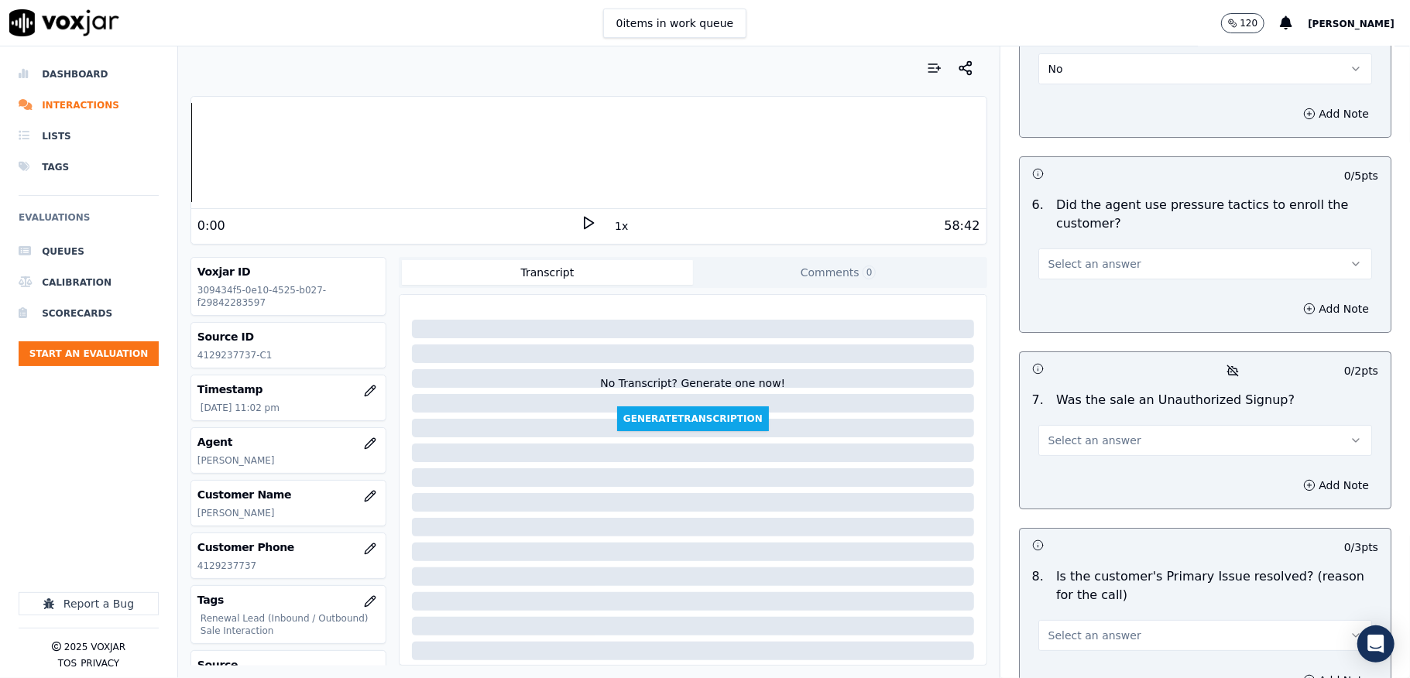
click at [1084, 256] on span "Select an answer" at bounding box center [1094, 263] width 93 height 15
click at [1059, 292] on div "No" at bounding box center [1167, 296] width 297 height 25
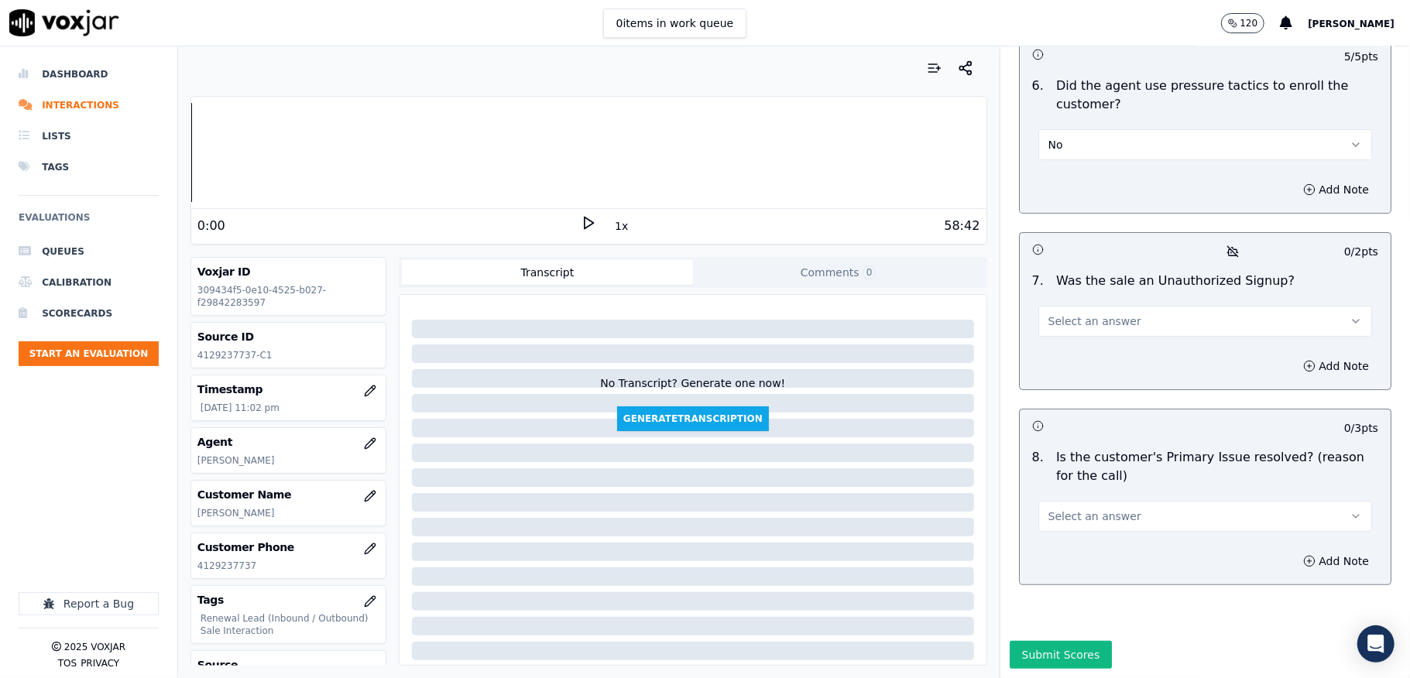
scroll to position [4380, 0]
click at [1082, 314] on span "Select an answer" at bounding box center [1094, 321] width 93 height 15
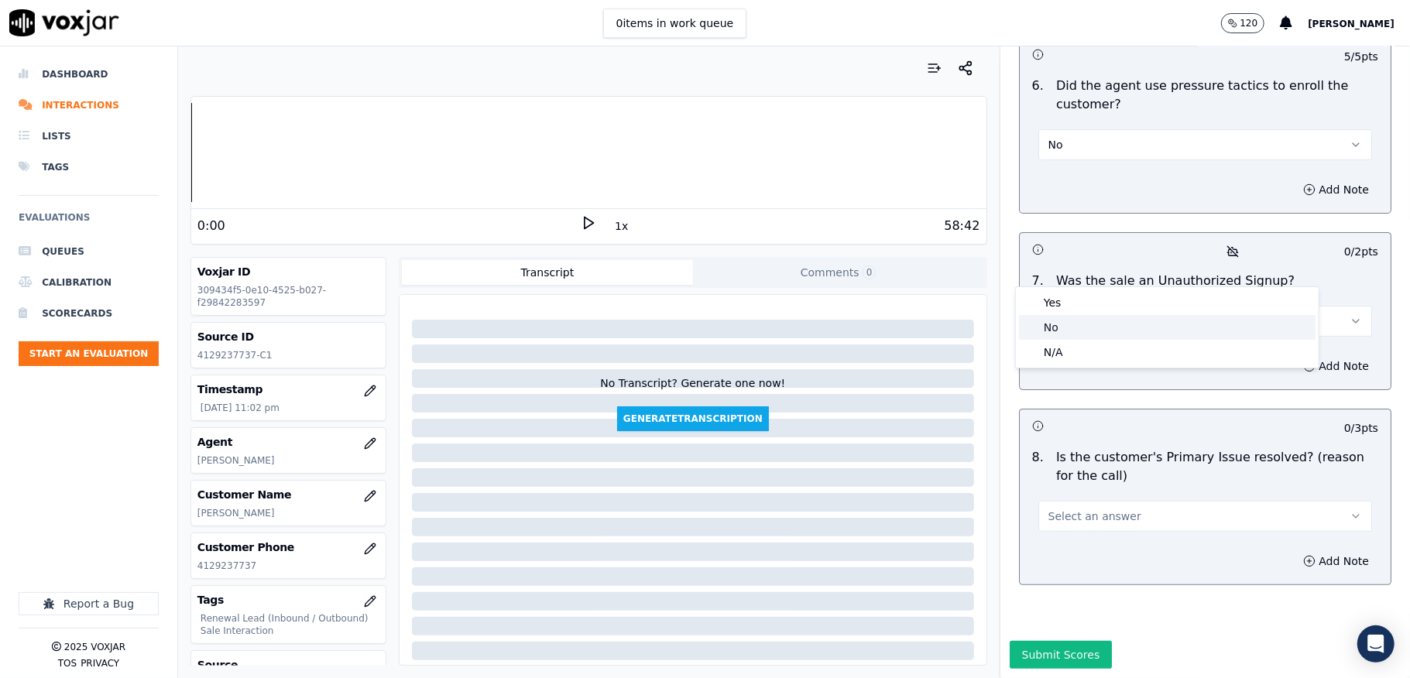
click at [1069, 324] on div "No" at bounding box center [1167, 327] width 297 height 25
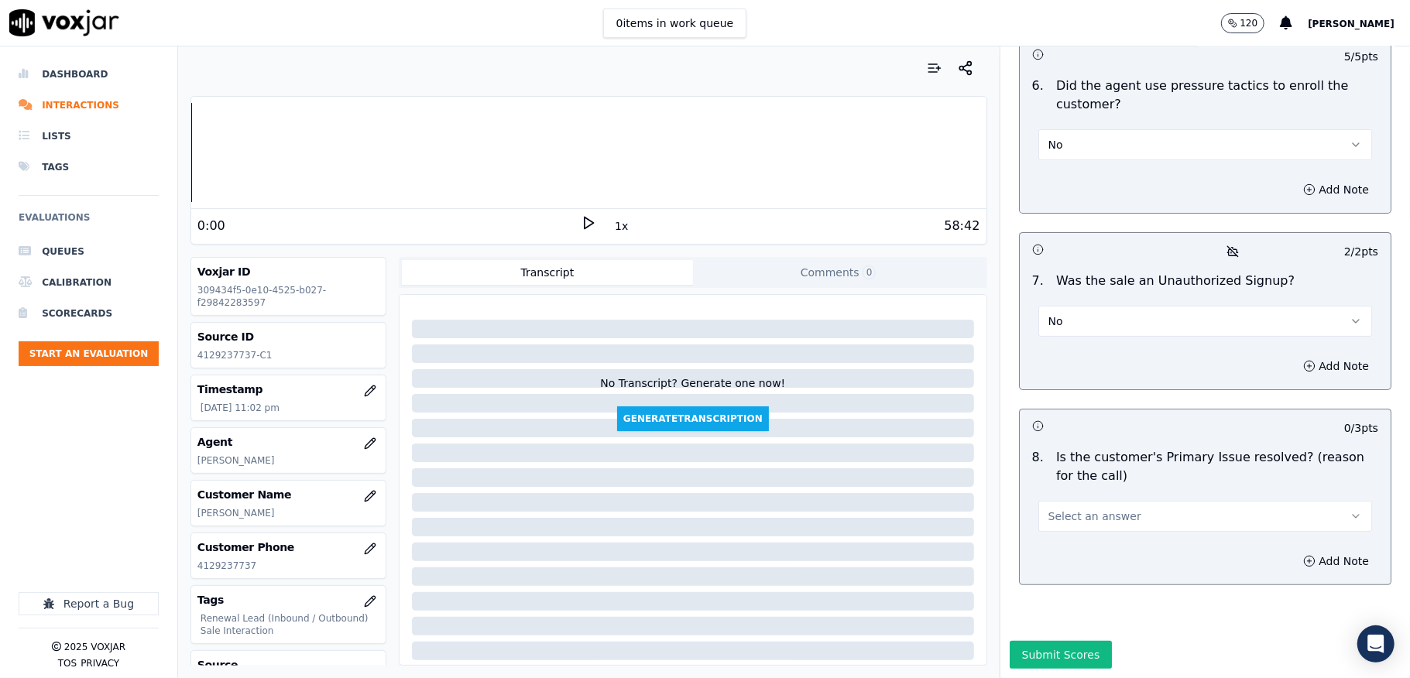
click at [1115, 501] on button "Select an answer" at bounding box center [1205, 516] width 334 height 31
click at [1072, 499] on div "Yes" at bounding box center [1167, 498] width 297 height 25
click at [1032, 641] on button "Submit Scores" at bounding box center [1061, 655] width 103 height 28
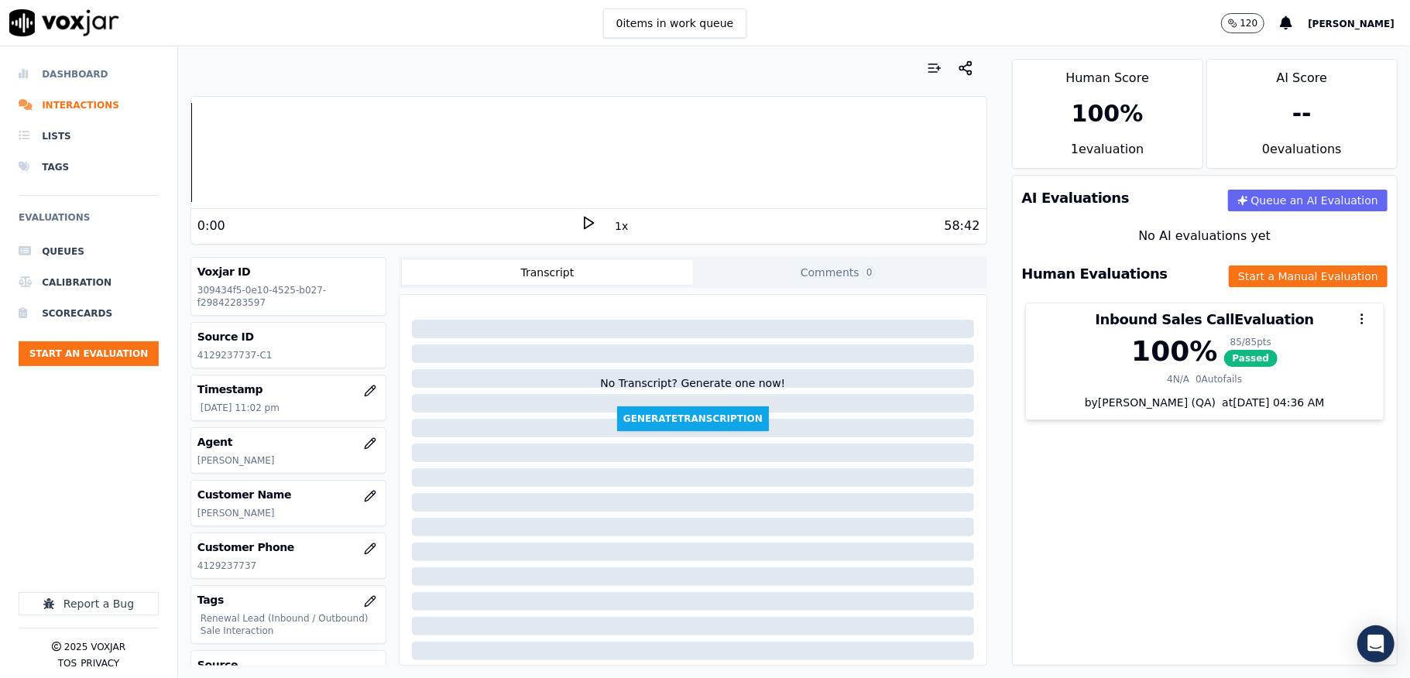
click at [71, 69] on li "Dashboard" at bounding box center [89, 74] width 140 height 31
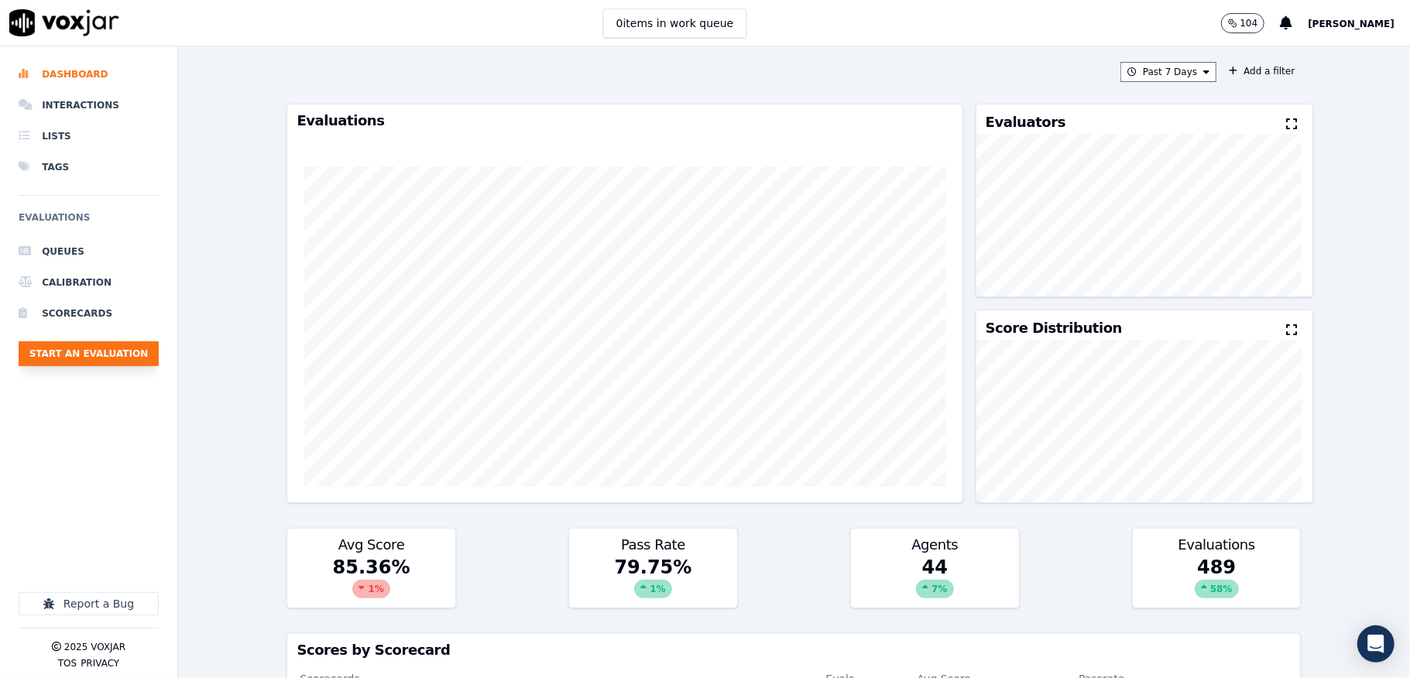
click at [112, 363] on button "Start an Evaluation" at bounding box center [89, 353] width 140 height 25
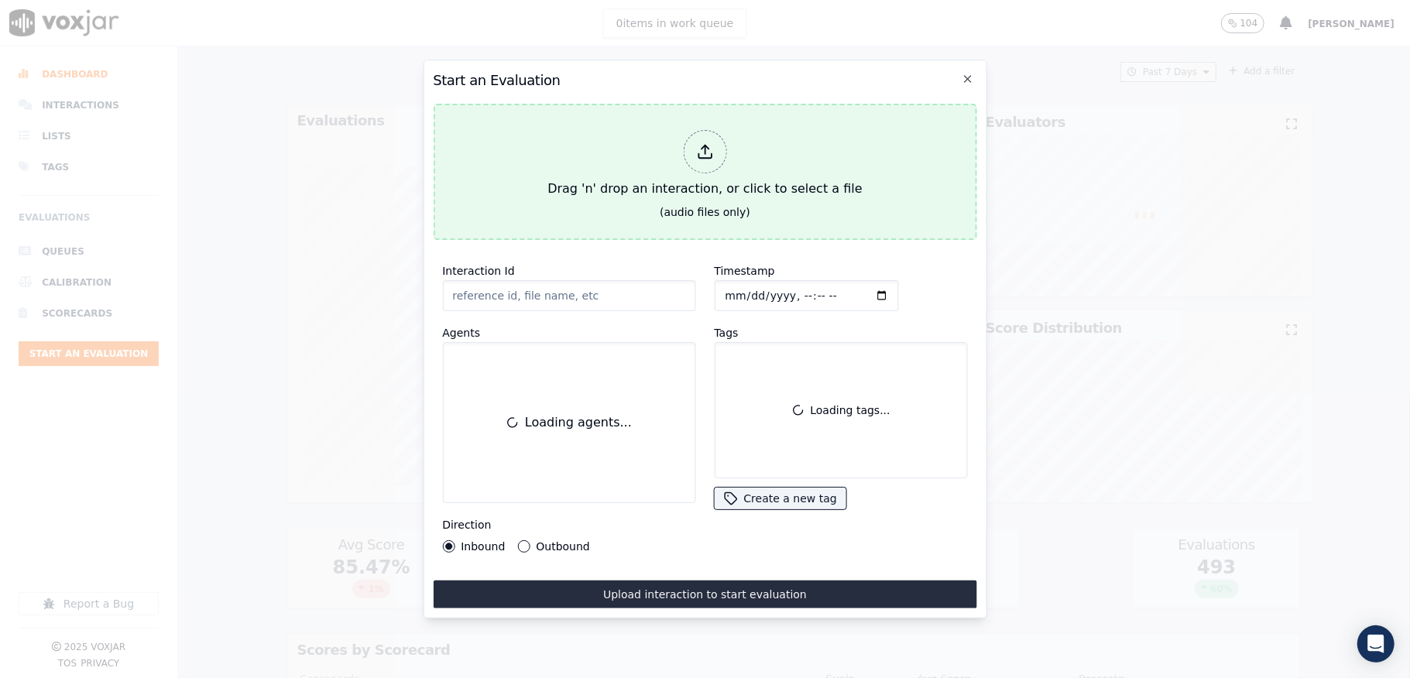
click at [709, 144] on icon at bounding box center [704, 151] width 17 height 17
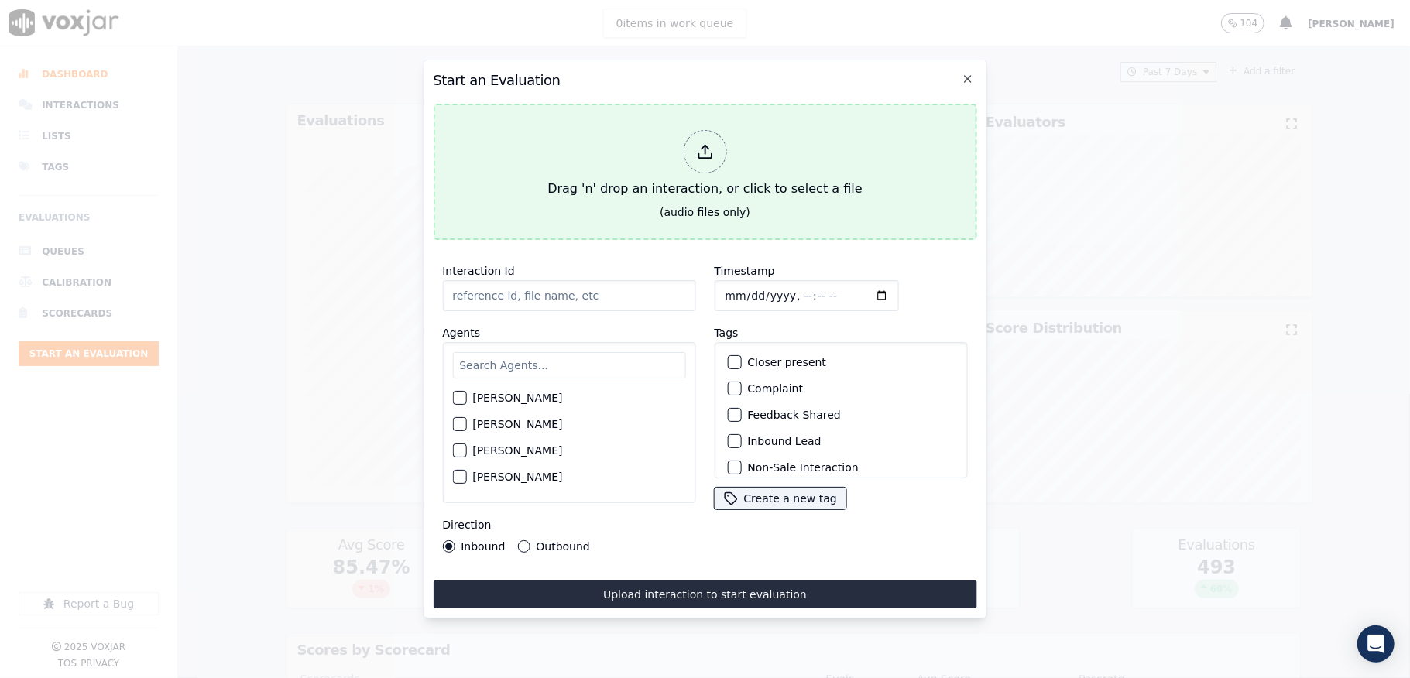
click at [722, 112] on button "Drag 'n' drop an interaction, or click to select a file (audio files only)" at bounding box center [705, 172] width 544 height 136
click at [708, 154] on icon at bounding box center [704, 156] width 13 height 5
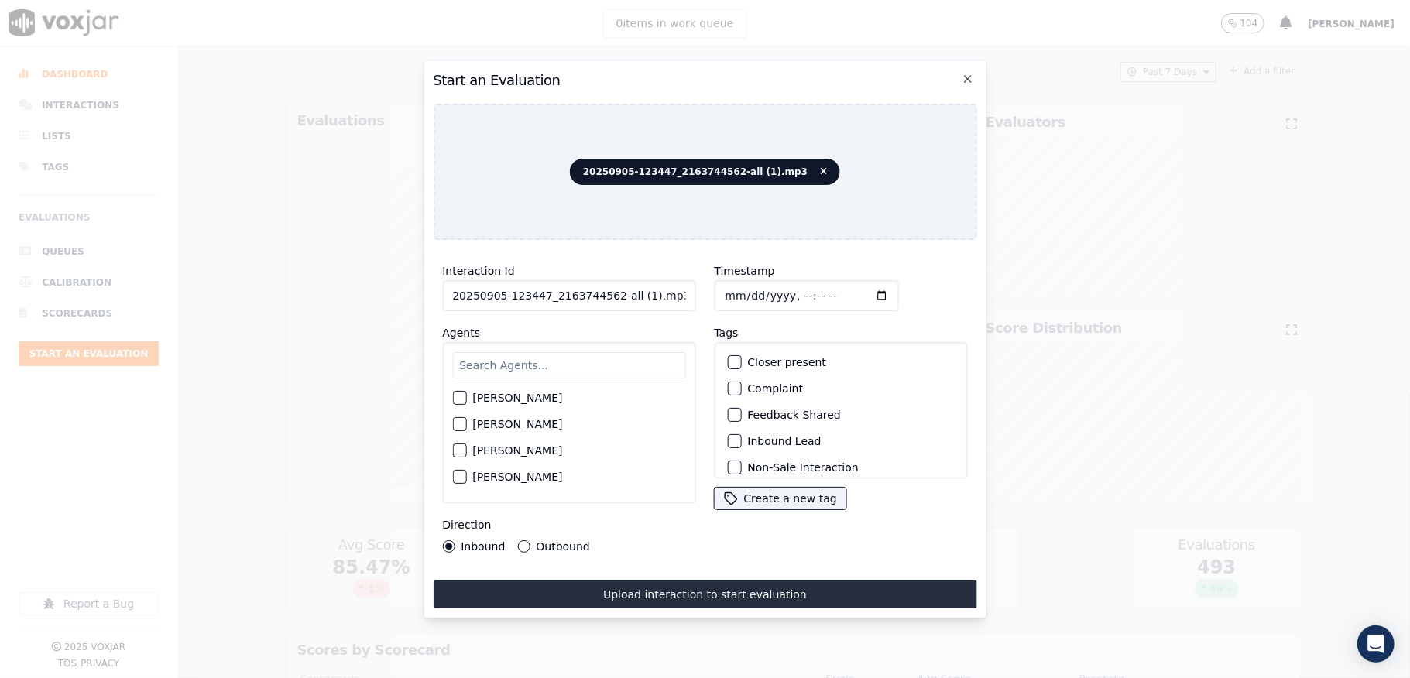
drag, startPoint x: 607, startPoint y: 289, endPoint x: 704, endPoint y: 290, distance: 96.8
click at [704, 290] on div "Interaction Id 20250905-123447_2163744562-all (1).mp3 Agents [PERSON_NAME] [PER…" at bounding box center [705, 407] width 544 height 310
type input "20250905-123447_2163744562-C1"
click at [722, 288] on input "Timestamp" at bounding box center [806, 295] width 184 height 31
type input "[DATE]T23:13"
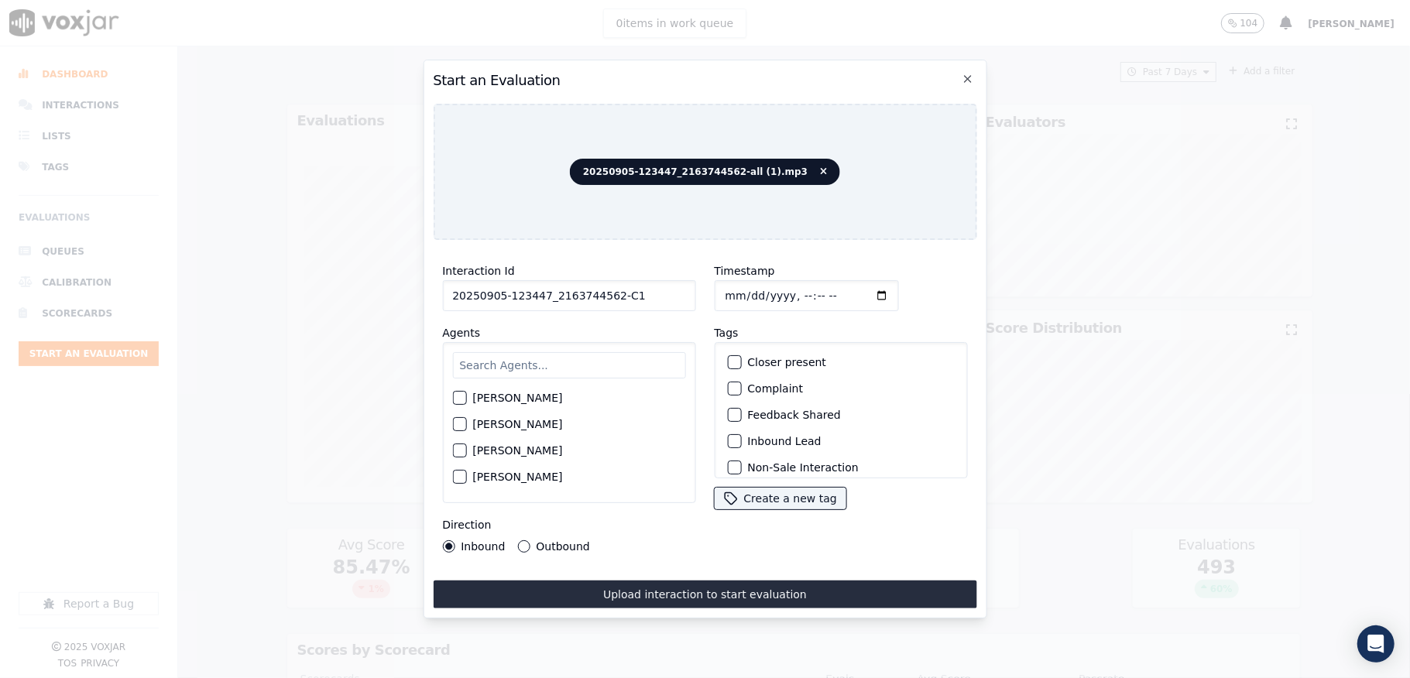
click at [492, 363] on input "text" at bounding box center [568, 365] width 233 height 26
type input "ch"
click at [494, 393] on label "[PERSON_NAME]" at bounding box center [517, 398] width 90 height 11
click at [466, 391] on button "[PERSON_NAME]" at bounding box center [459, 398] width 14 height 14
click at [523, 540] on button "Outbound" at bounding box center [523, 546] width 12 height 12
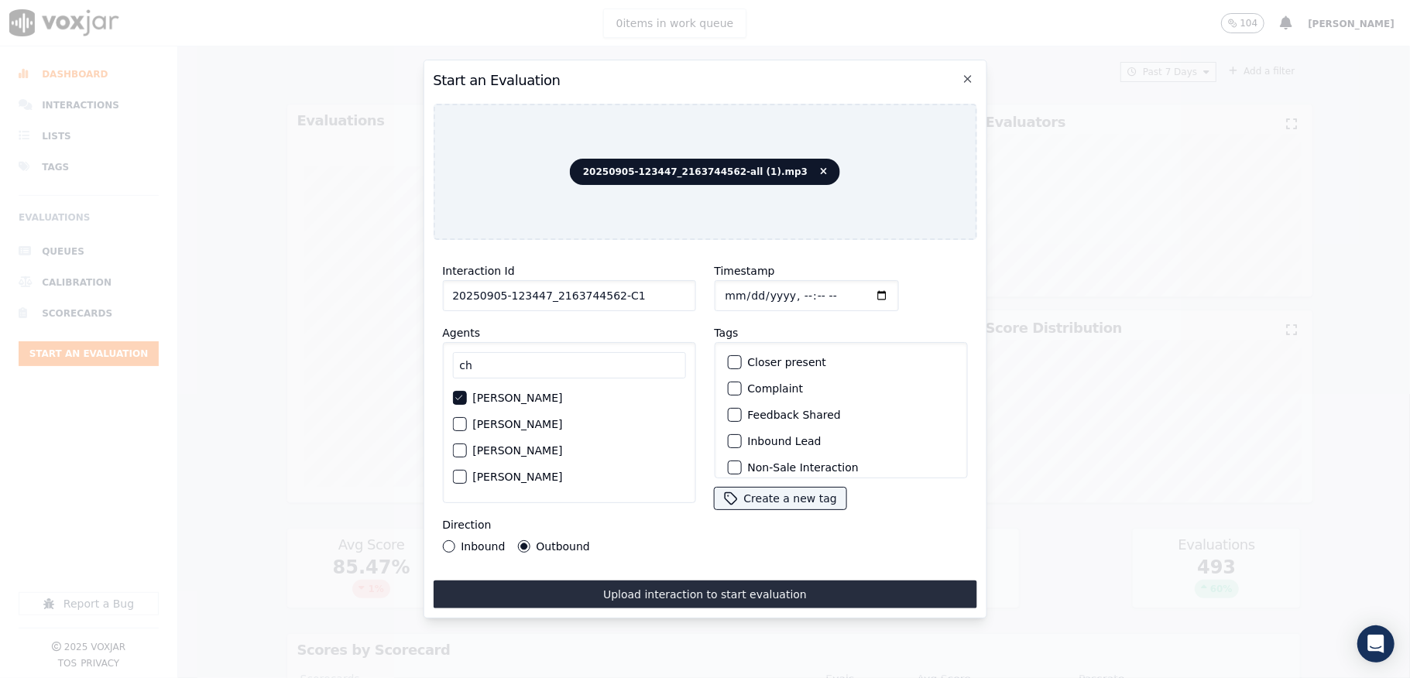
click at [462, 541] on label "Inbound" at bounding box center [483, 546] width 44 height 11
click at [455, 540] on button "Inbound" at bounding box center [448, 546] width 12 height 12
click at [527, 542] on div "Outbound" at bounding box center [553, 546] width 72 height 12
click at [521, 540] on button "Outbound" at bounding box center [523, 546] width 12 height 12
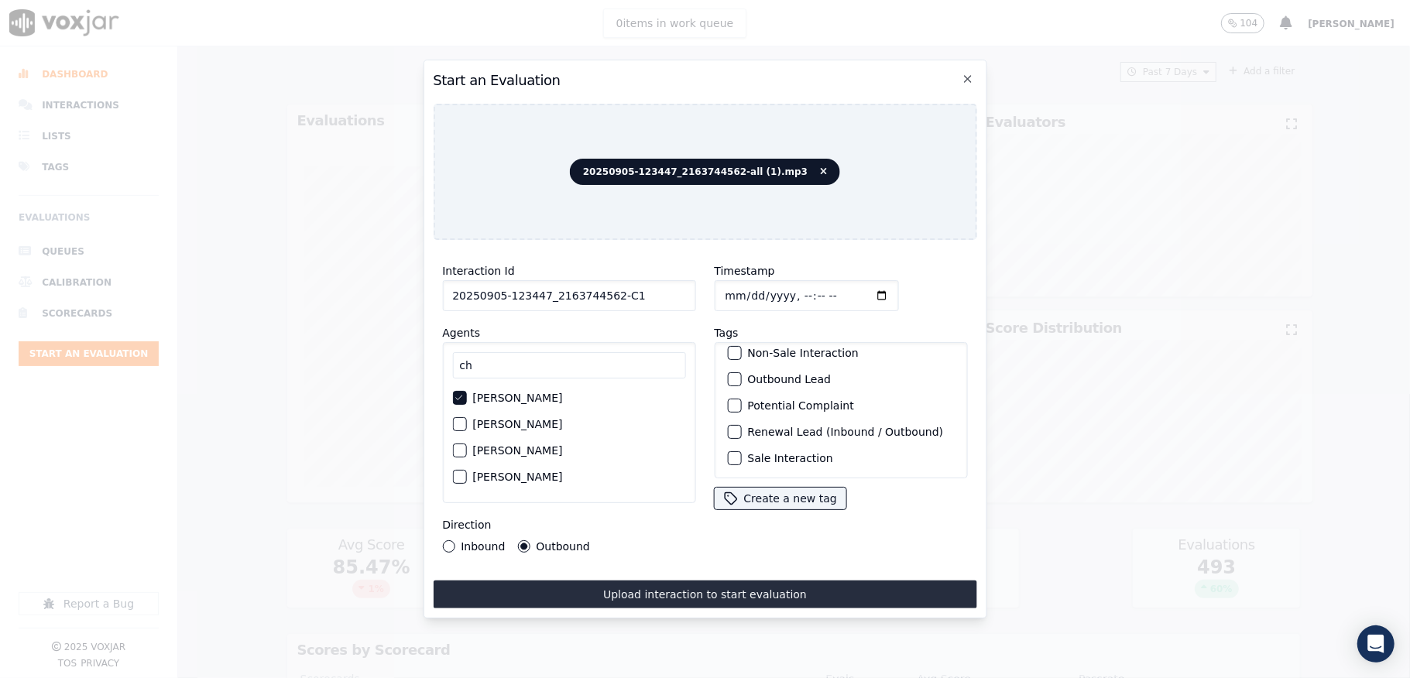
click at [731, 425] on button "Renewal Lead (Inbound / Outbound)" at bounding box center [734, 432] width 14 height 14
click at [727, 451] on button "Sale Interaction" at bounding box center [734, 458] width 14 height 14
drag, startPoint x: 664, startPoint y: 561, endPoint x: 655, endPoint y: 571, distance: 12.6
click at [661, 561] on div "Interaction Id 20250905-123447_2163744562-C1 Agents ch [PERSON_NAME] [PERSON_NA…" at bounding box center [705, 430] width 544 height 356
click at [655, 571] on div "Interaction Id 20250905-123447_2163744562-C1 Agents ch [PERSON_NAME] [PERSON_NA…" at bounding box center [705, 430] width 544 height 356
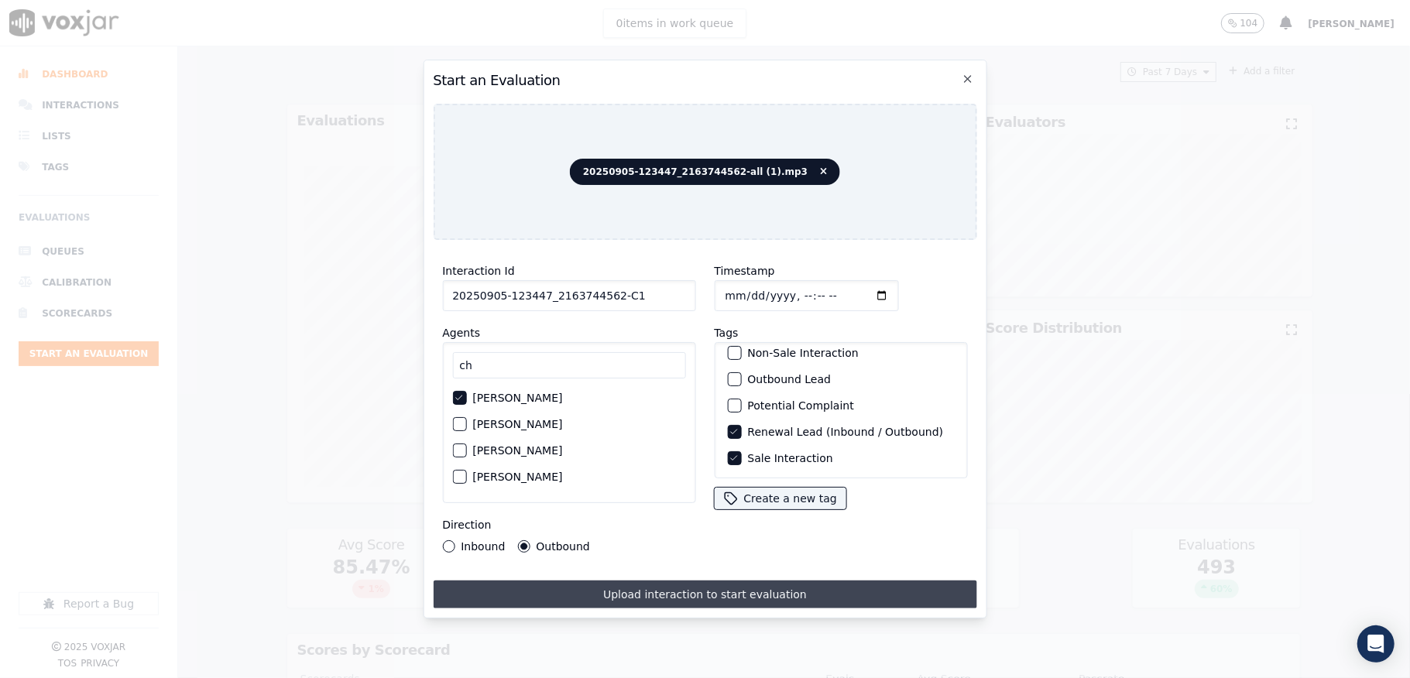
click at [649, 581] on button "Upload interaction to start evaluation" at bounding box center [705, 595] width 544 height 28
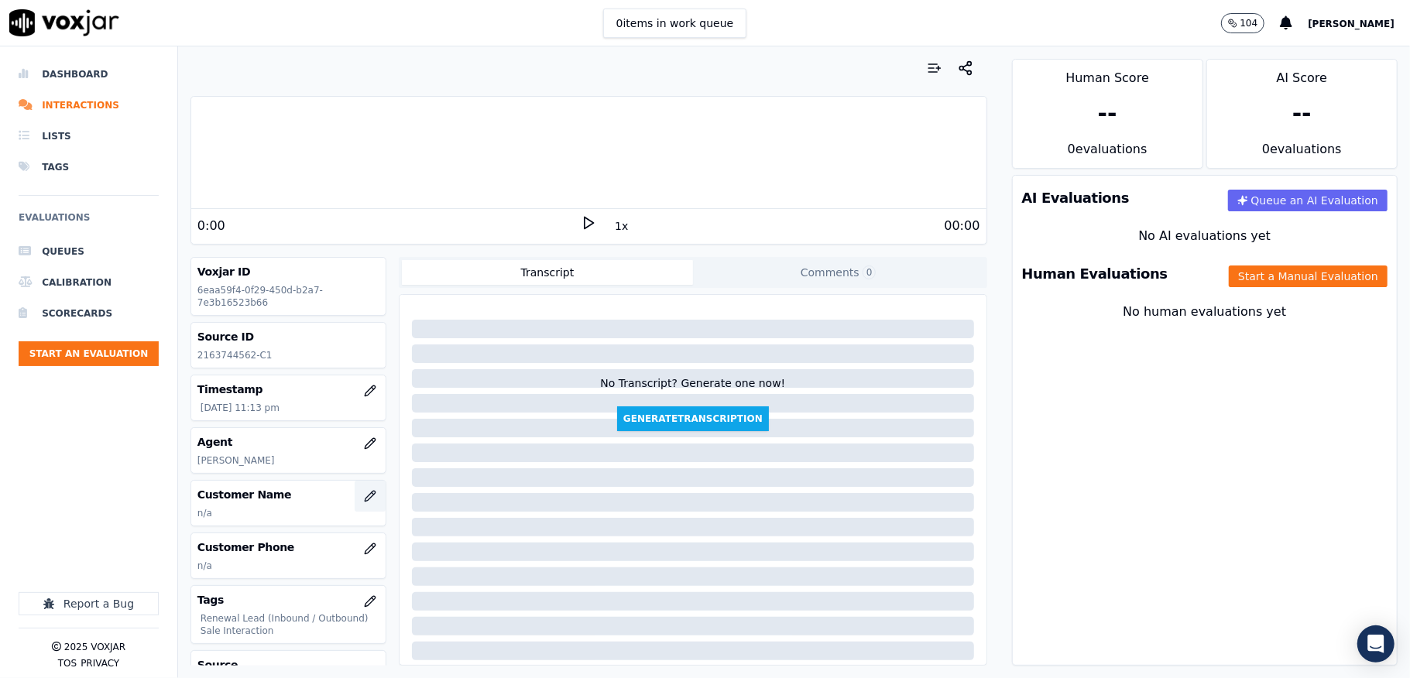
click at [364, 493] on icon "button" at bounding box center [370, 496] width 12 height 12
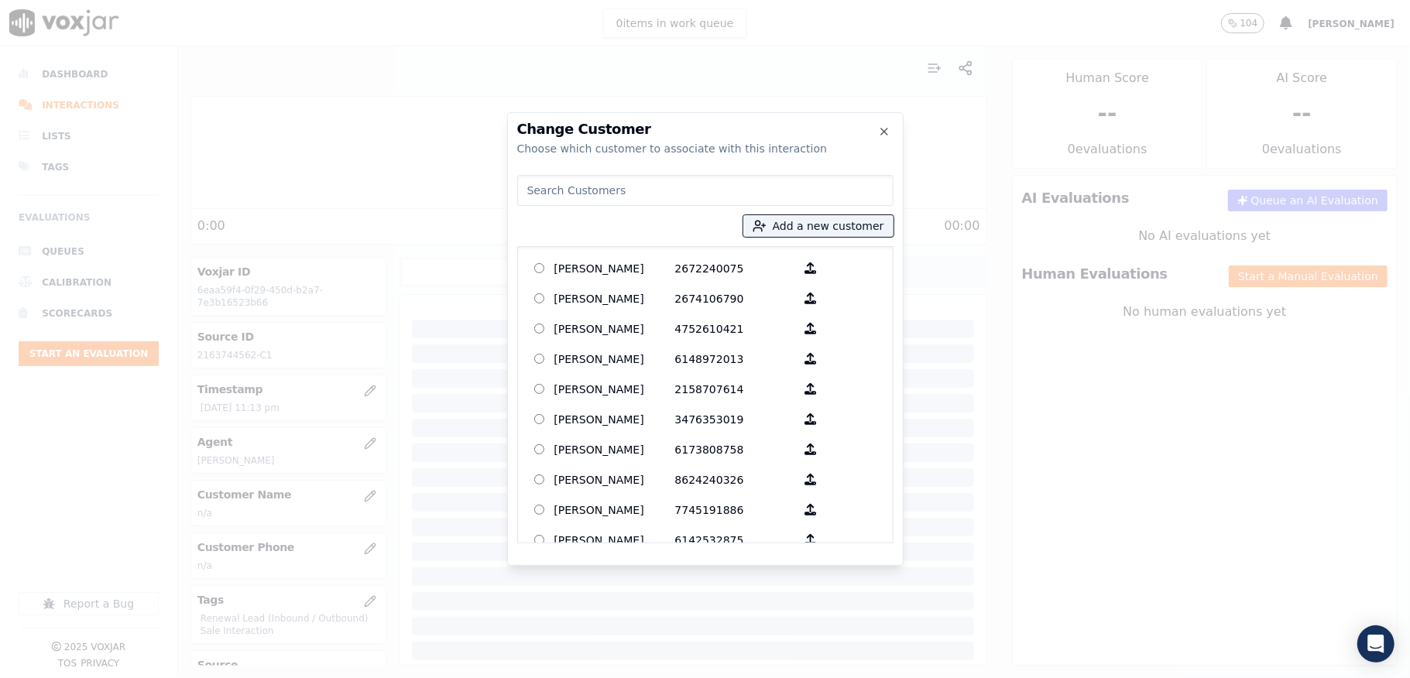
type input "[PERSON_NAME]"
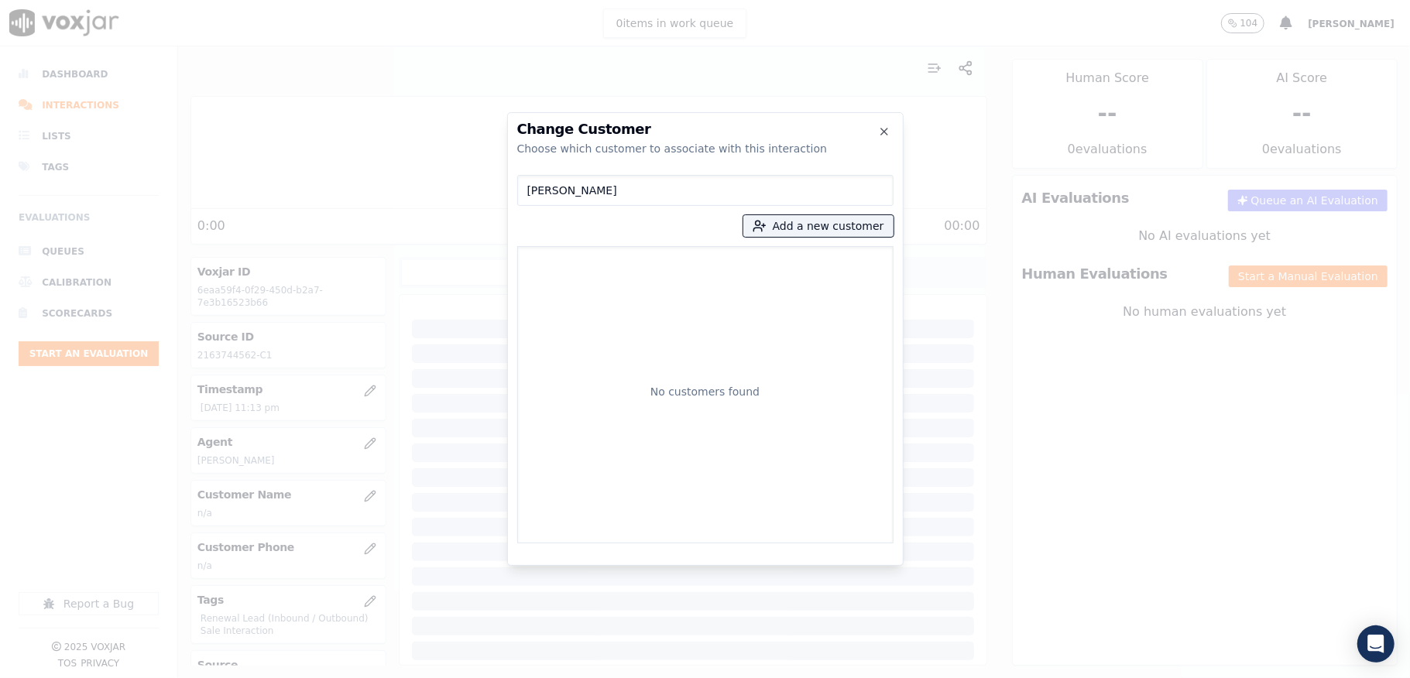
drag, startPoint x: 617, startPoint y: 183, endPoint x: 323, endPoint y: 237, distance: 299.2
click at [323, 678] on div "Change Customer Choose which customer to associate with this interaction [PERSO…" at bounding box center [705, 678] width 1410 height 0
click at [803, 221] on button "Add a new customer" at bounding box center [818, 226] width 150 height 22
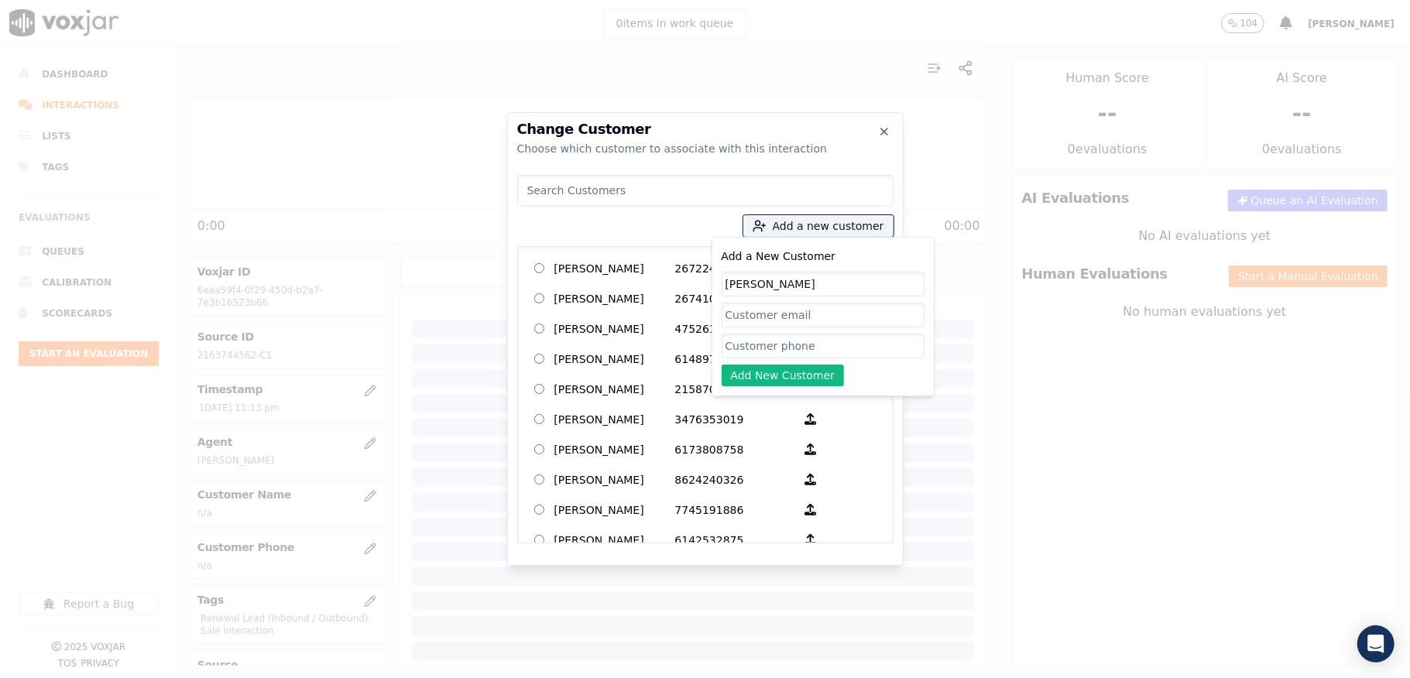
type input "[PERSON_NAME]"
click at [778, 345] on input "Add a New Customer" at bounding box center [823, 346] width 203 height 25
paste input "2163744562"
type input "2163744562"
click at [757, 375] on button "Add New Customer" at bounding box center [783, 376] width 123 height 22
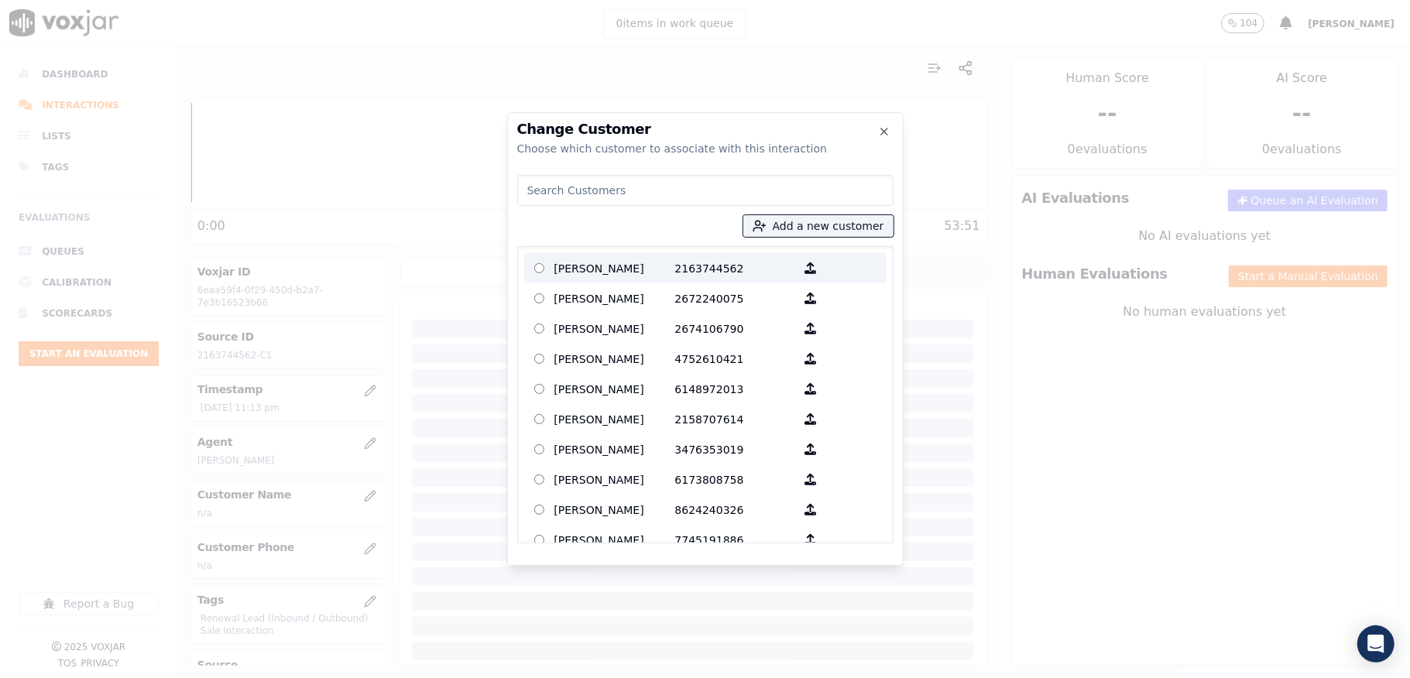
click at [604, 260] on p "[PERSON_NAME]" at bounding box center [614, 268] width 121 height 24
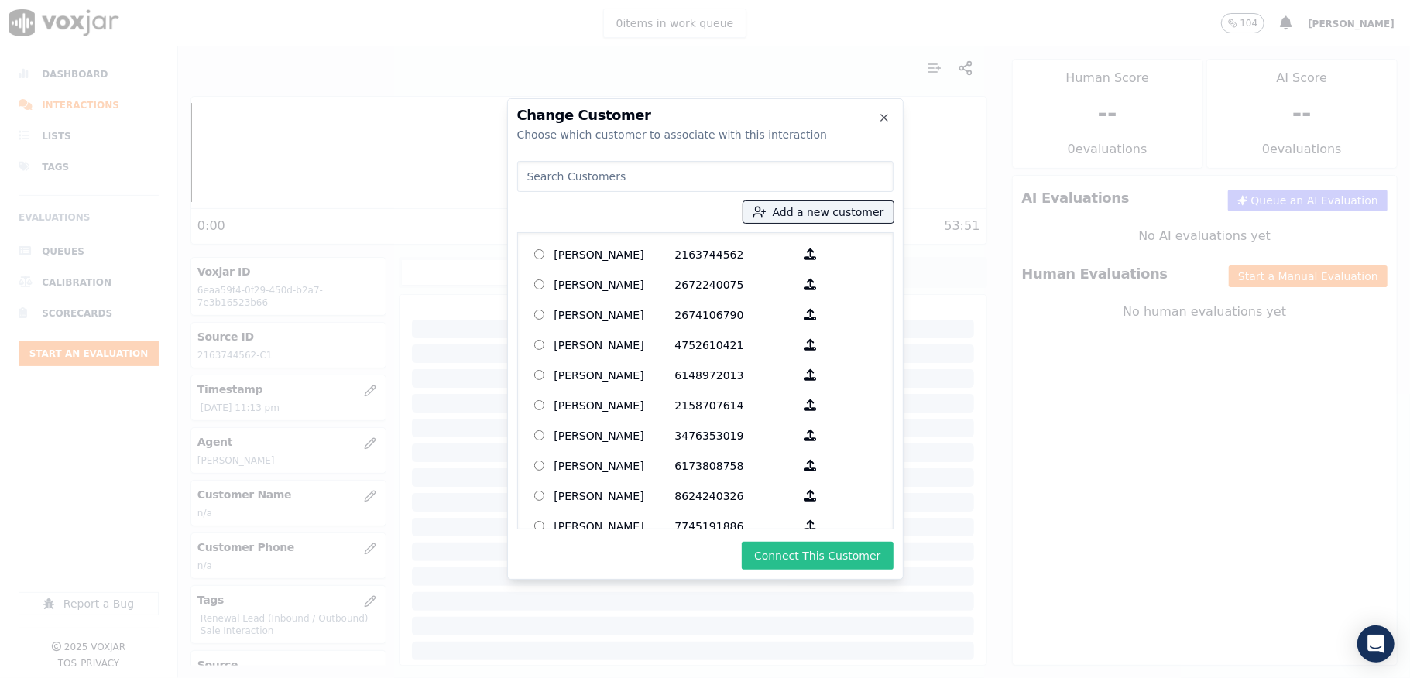
click at [794, 567] on button "Connect This Customer" at bounding box center [817, 556] width 151 height 28
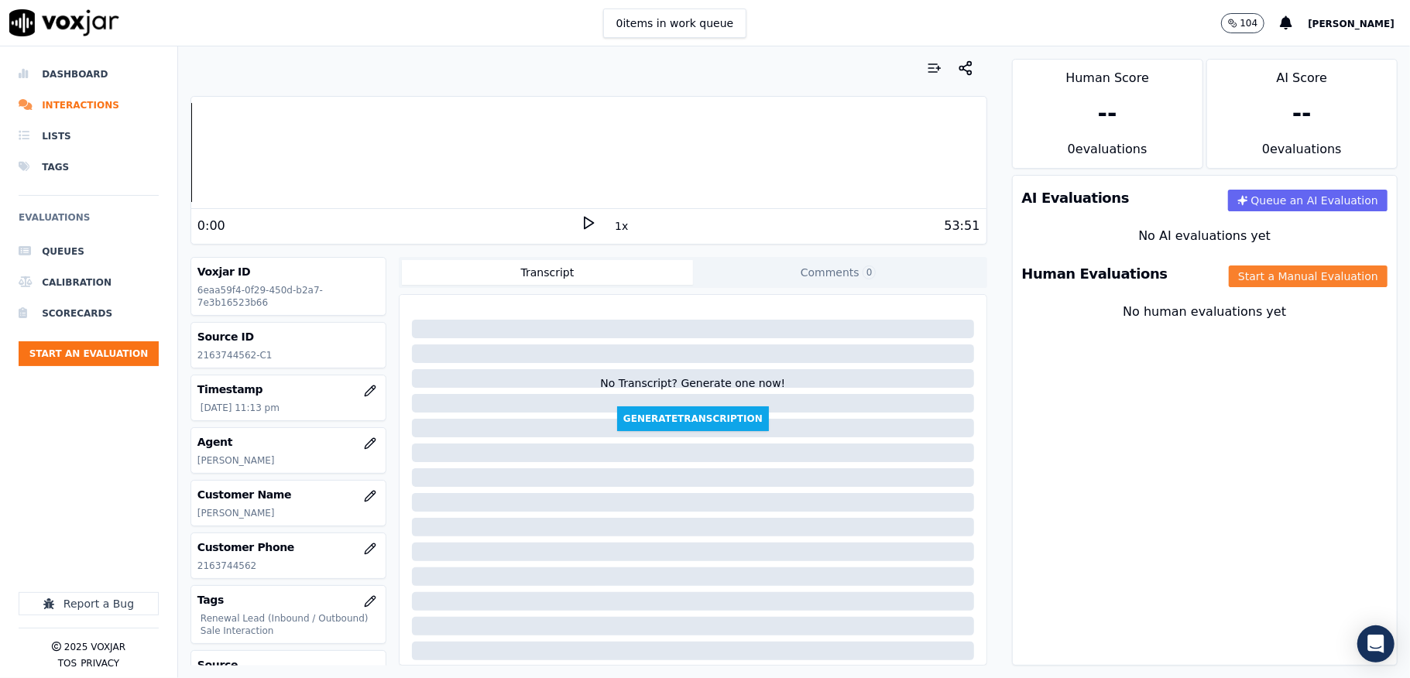
click at [1229, 280] on button "Start a Manual Evaluation" at bounding box center [1308, 277] width 159 height 22
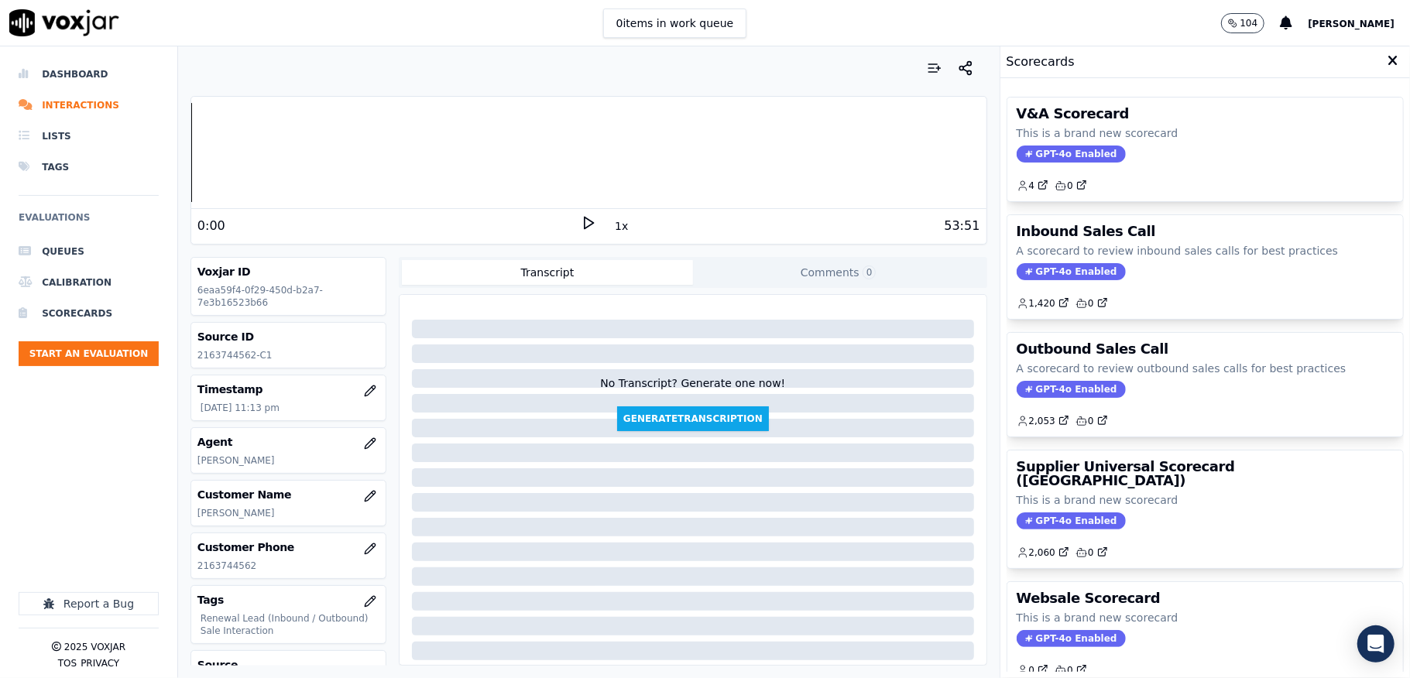
drag, startPoint x: 1021, startPoint y: 270, endPoint x: 1041, endPoint y: 270, distance: 20.1
click at [1023, 270] on span "GPT-4o Enabled" at bounding box center [1071, 271] width 109 height 17
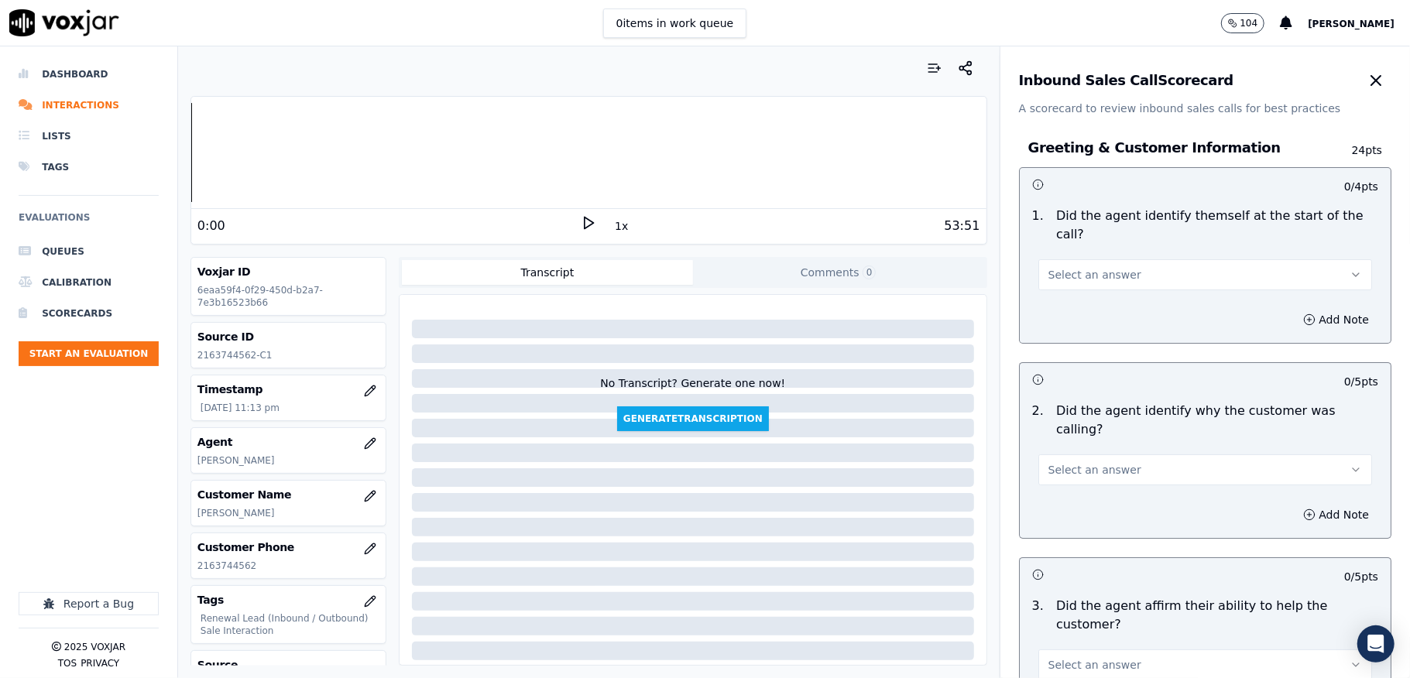
drag, startPoint x: 1100, startPoint y: 267, endPoint x: 1096, endPoint y: 277, distance: 10.5
click at [1100, 269] on span "Select an answer" at bounding box center [1094, 274] width 93 height 15
drag, startPoint x: 1067, startPoint y: 305, endPoint x: 1062, endPoint y: 341, distance: 36.7
click at [1067, 308] on div "Yes" at bounding box center [1167, 310] width 297 height 25
click at [1062, 462] on button "Select an answer" at bounding box center [1205, 470] width 334 height 31
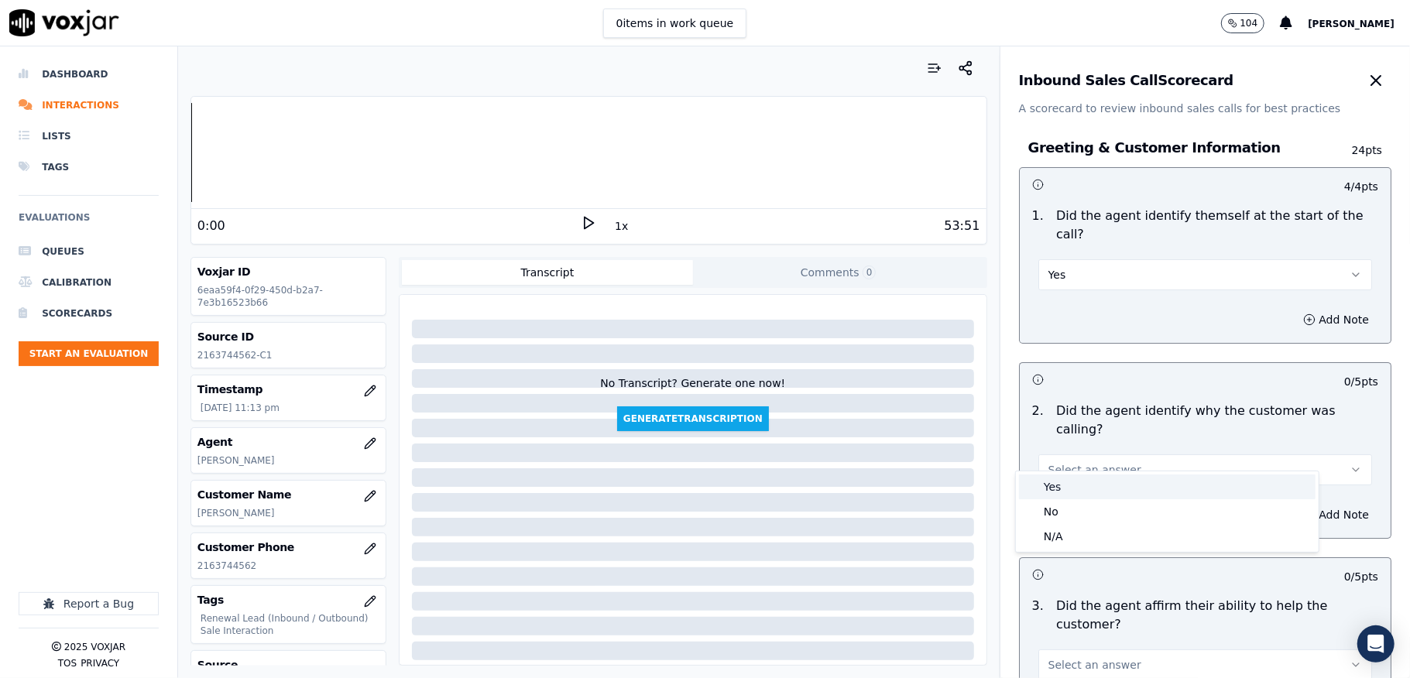
click at [1064, 487] on div "Yes" at bounding box center [1167, 487] width 297 height 25
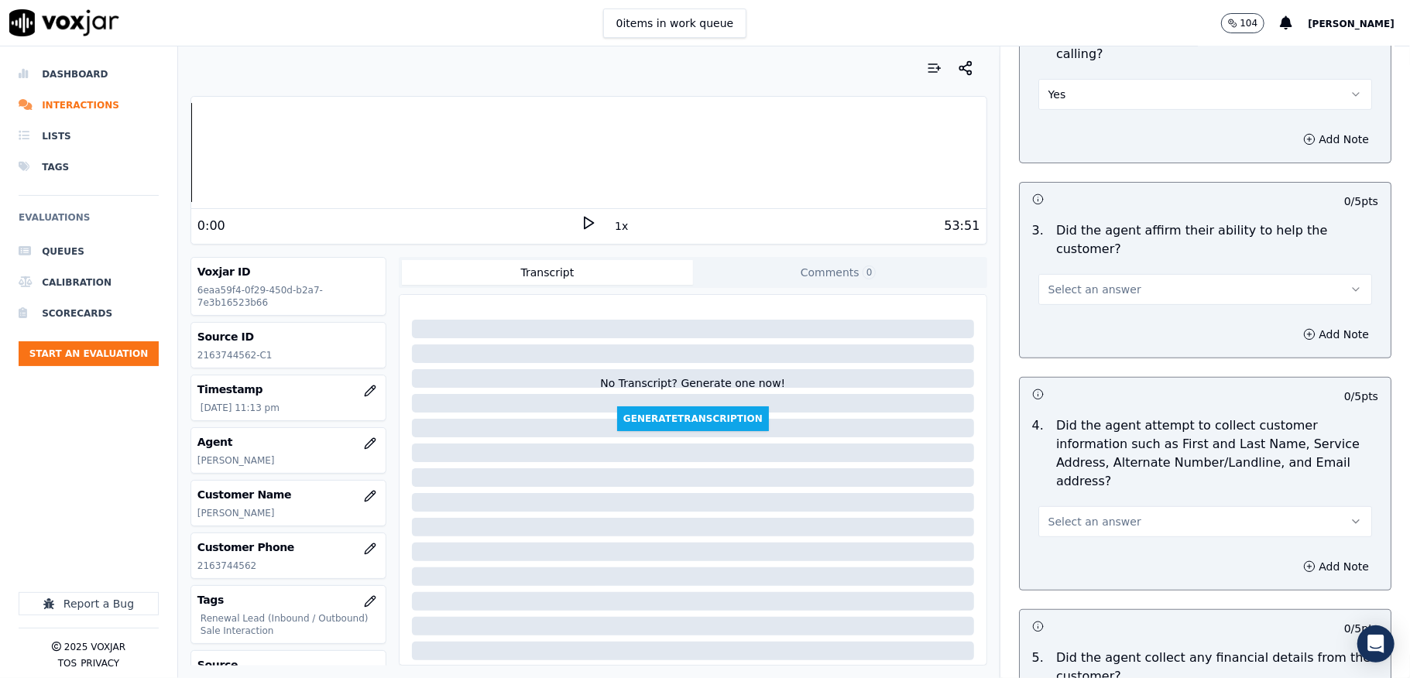
scroll to position [413, 0]
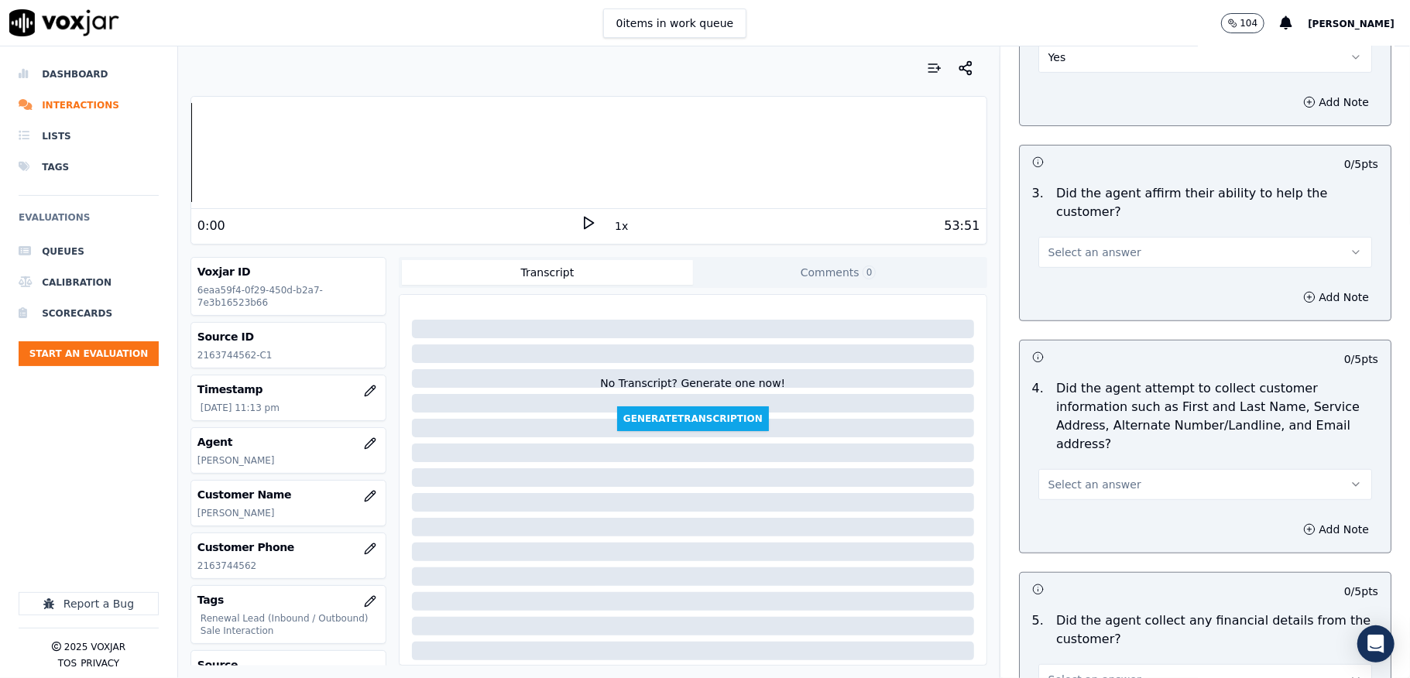
click at [1069, 245] on span "Select an answer" at bounding box center [1094, 252] width 93 height 15
click at [1059, 261] on div "Yes" at bounding box center [1167, 270] width 297 height 25
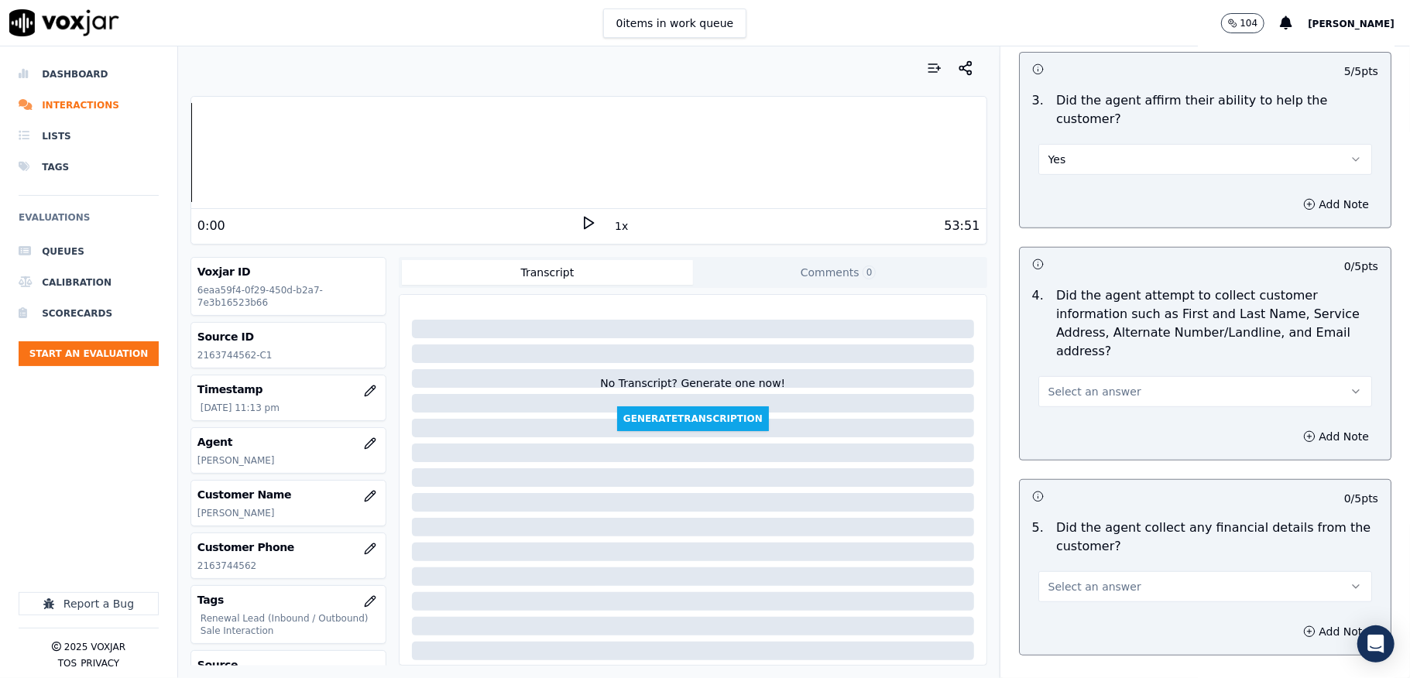
scroll to position [619, 0]
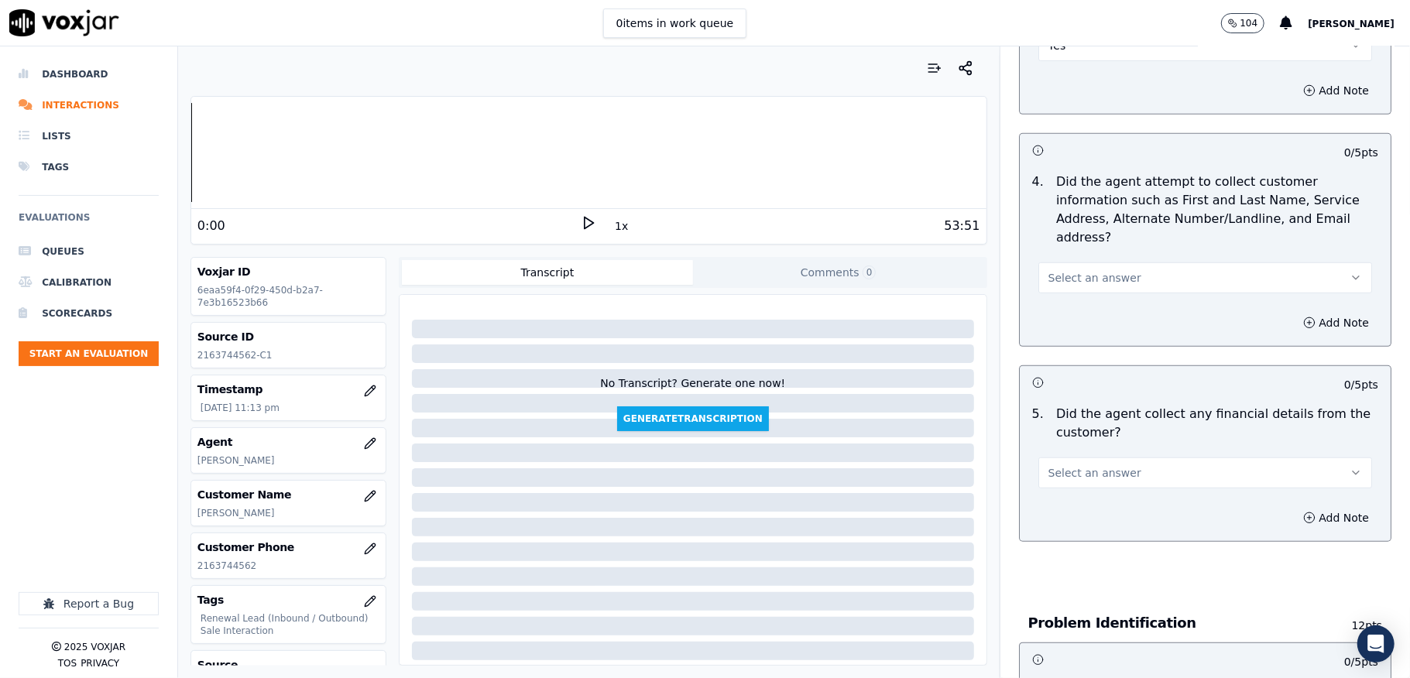
drag, startPoint x: 1069, startPoint y: 254, endPoint x: 1069, endPoint y: 274, distance: 20.1
click at [1069, 270] on span "Select an answer" at bounding box center [1094, 277] width 93 height 15
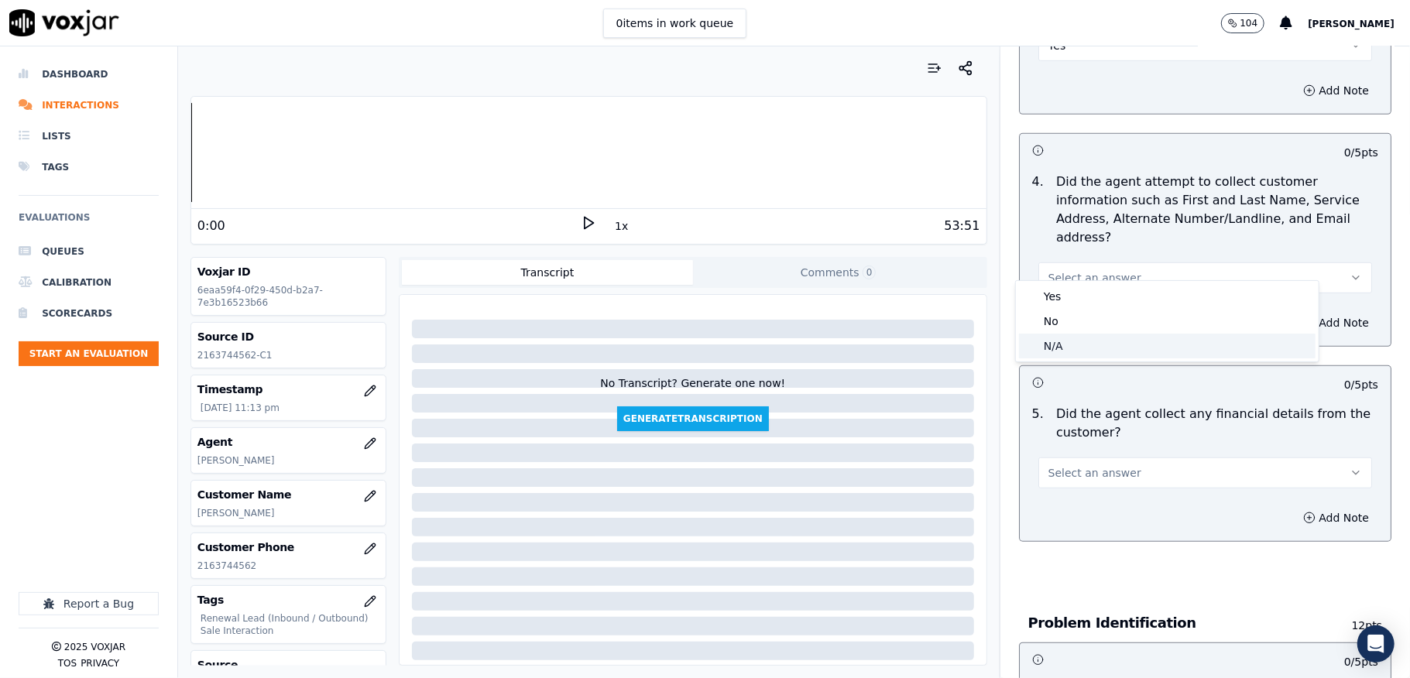
click at [1058, 344] on div "N/A" at bounding box center [1167, 346] width 297 height 25
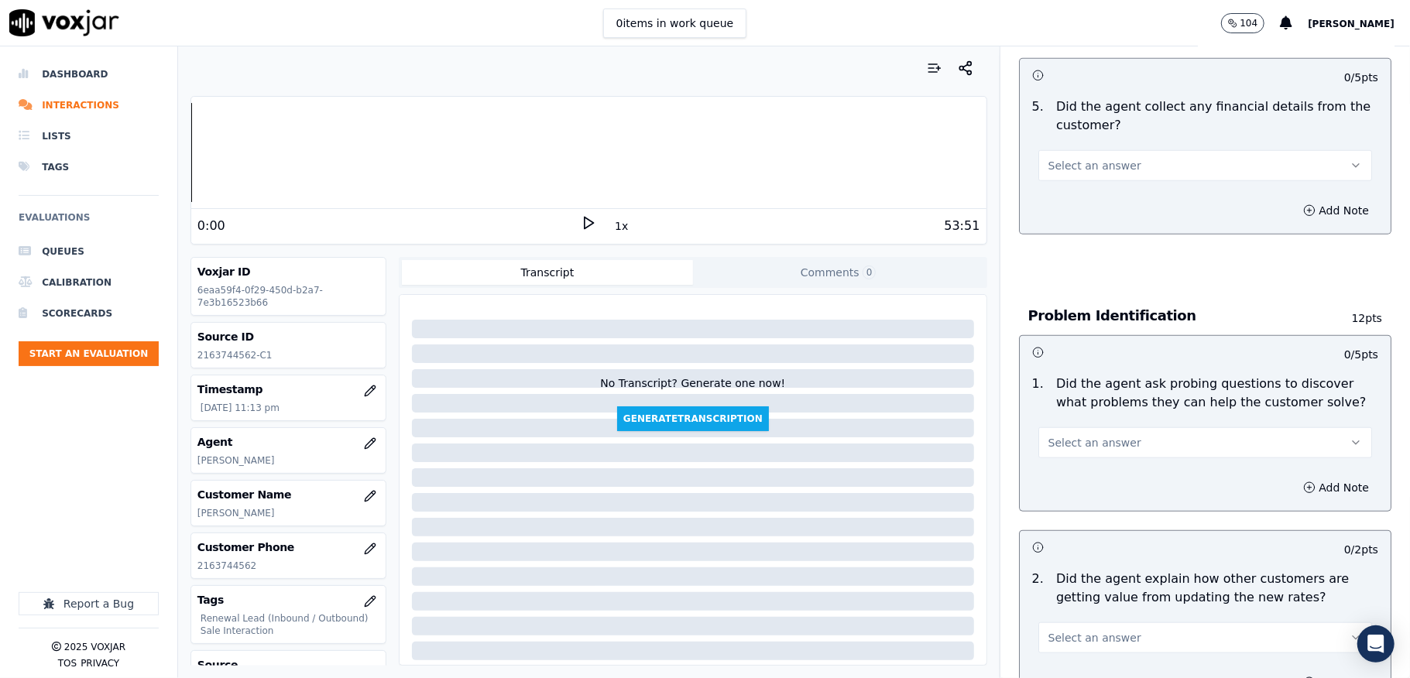
scroll to position [929, 0]
click at [1065, 132] on div "Select an answer" at bounding box center [1205, 155] width 359 height 46
click at [1067, 156] on span "Select an answer" at bounding box center [1094, 163] width 93 height 15
click at [1050, 214] on div "No" at bounding box center [1167, 206] width 297 height 25
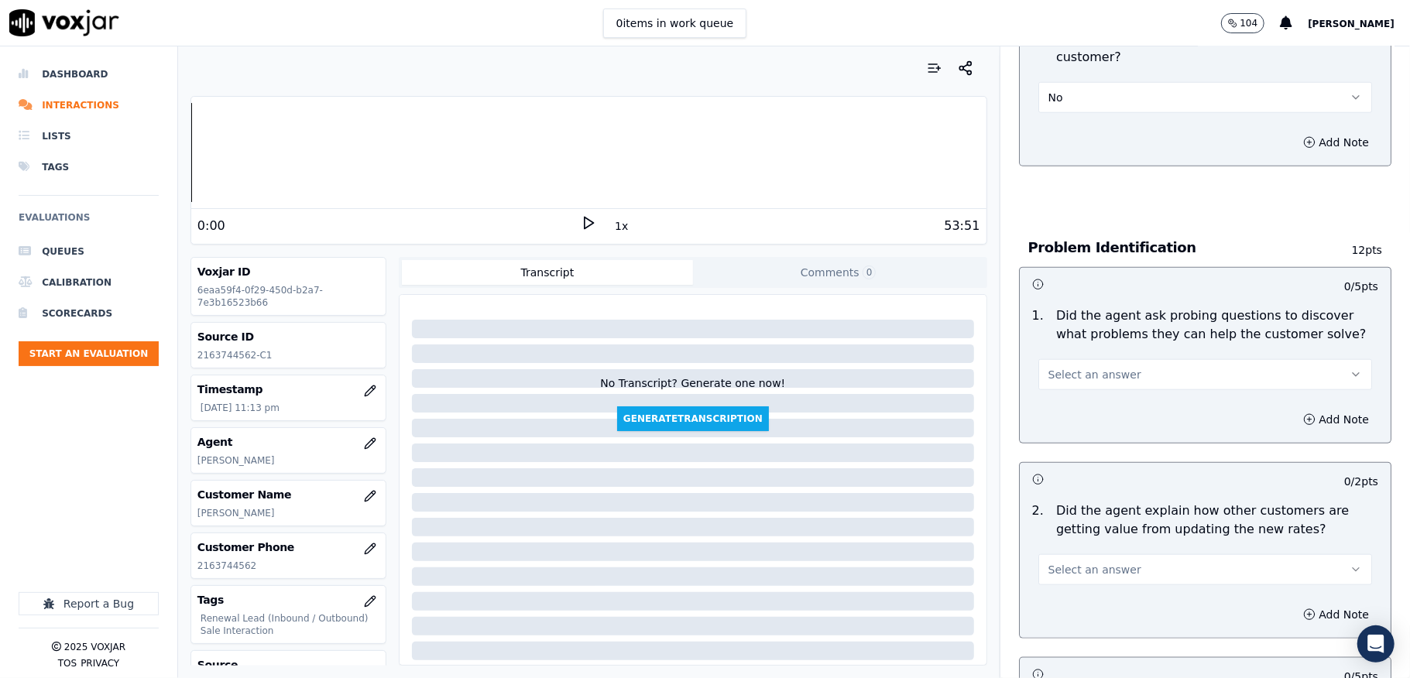
scroll to position [1032, 0]
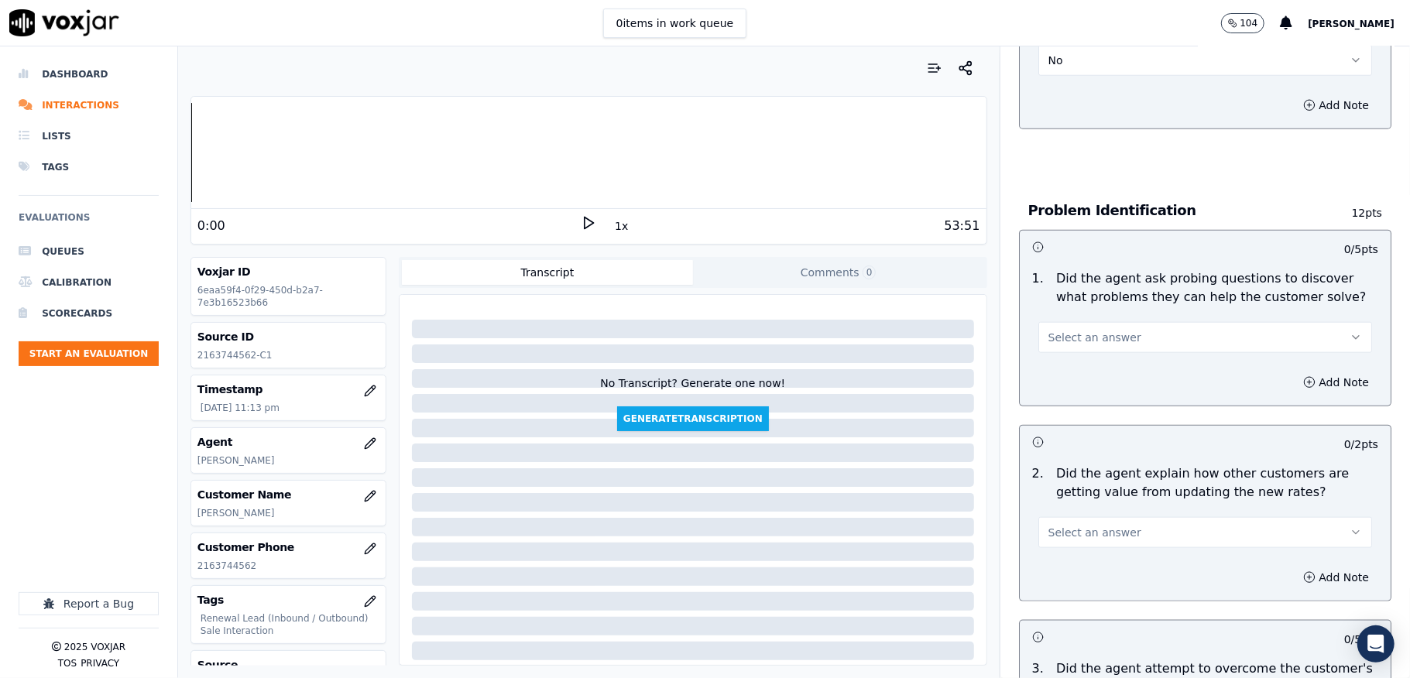
click at [1076, 330] on span "Select an answer" at bounding box center [1094, 337] width 93 height 15
click at [1055, 384] on div "No" at bounding box center [1167, 381] width 297 height 25
click at [1072, 323] on button "No" at bounding box center [1205, 337] width 334 height 31
click at [1060, 355] on div "Yes" at bounding box center [1167, 357] width 297 height 25
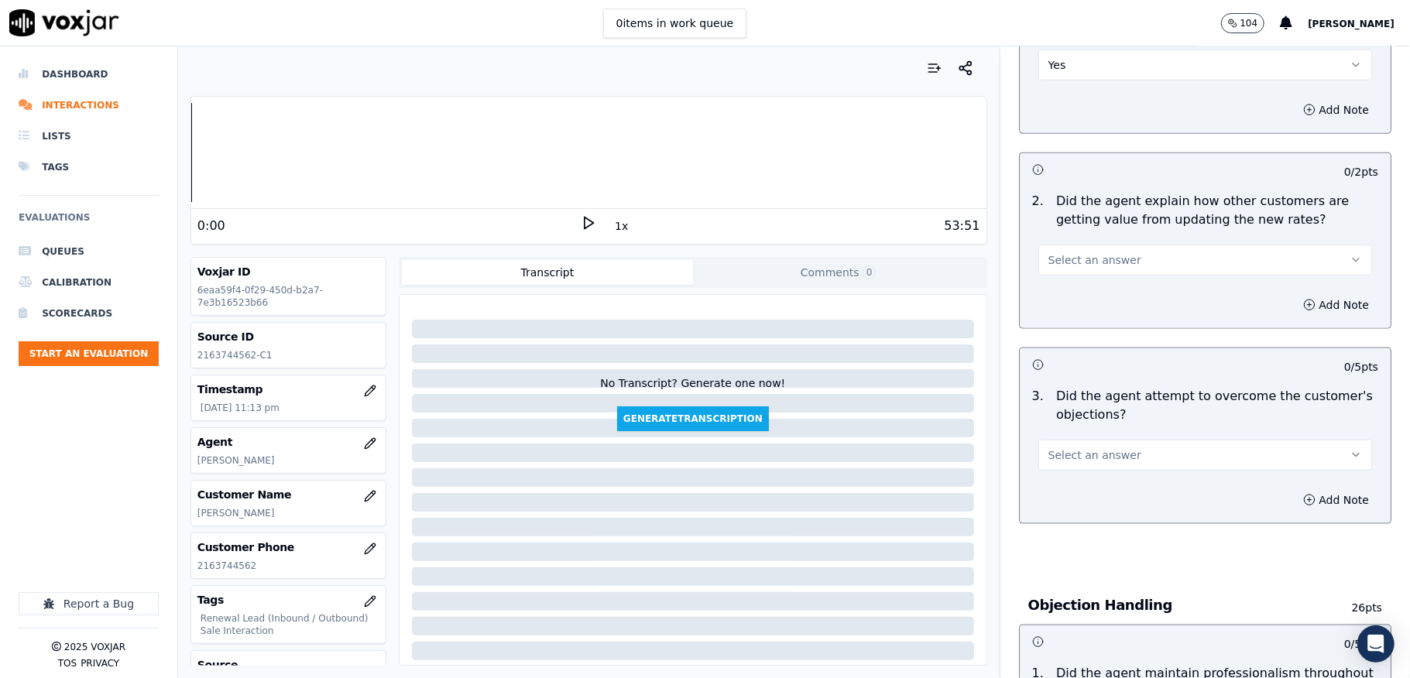
scroll to position [1342, 0]
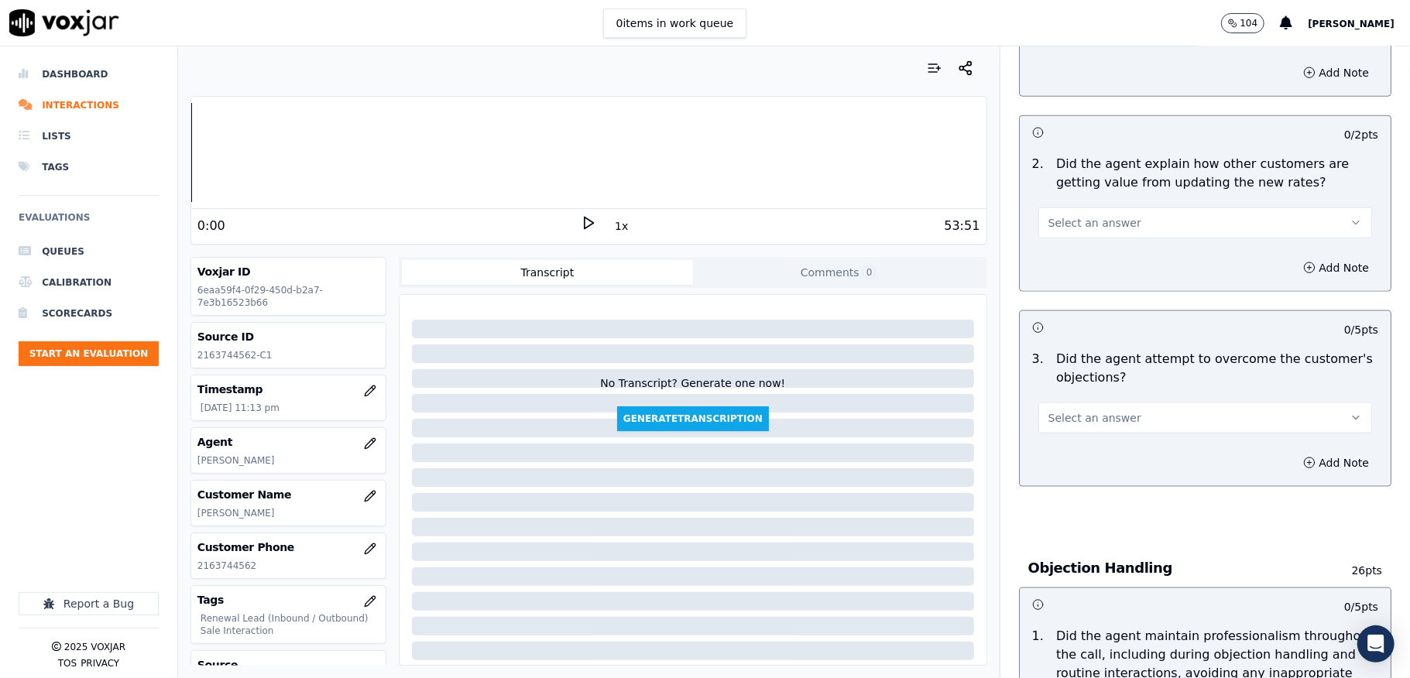
click at [1090, 215] on span "Select an answer" at bounding box center [1094, 222] width 93 height 15
click at [1069, 235] on div "Yes" at bounding box center [1167, 242] width 297 height 25
click at [1053, 208] on button "Yes" at bounding box center [1205, 223] width 334 height 31
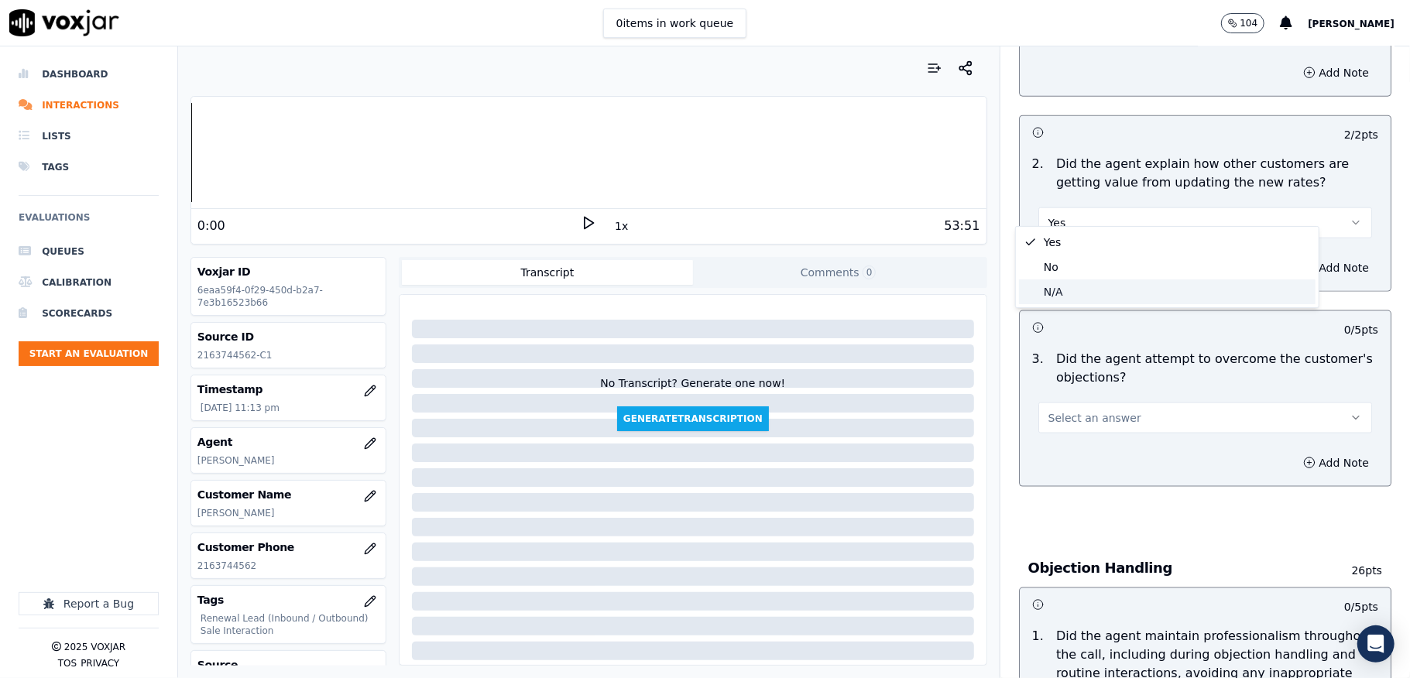
click at [1051, 293] on div "N/A" at bounding box center [1167, 292] width 297 height 25
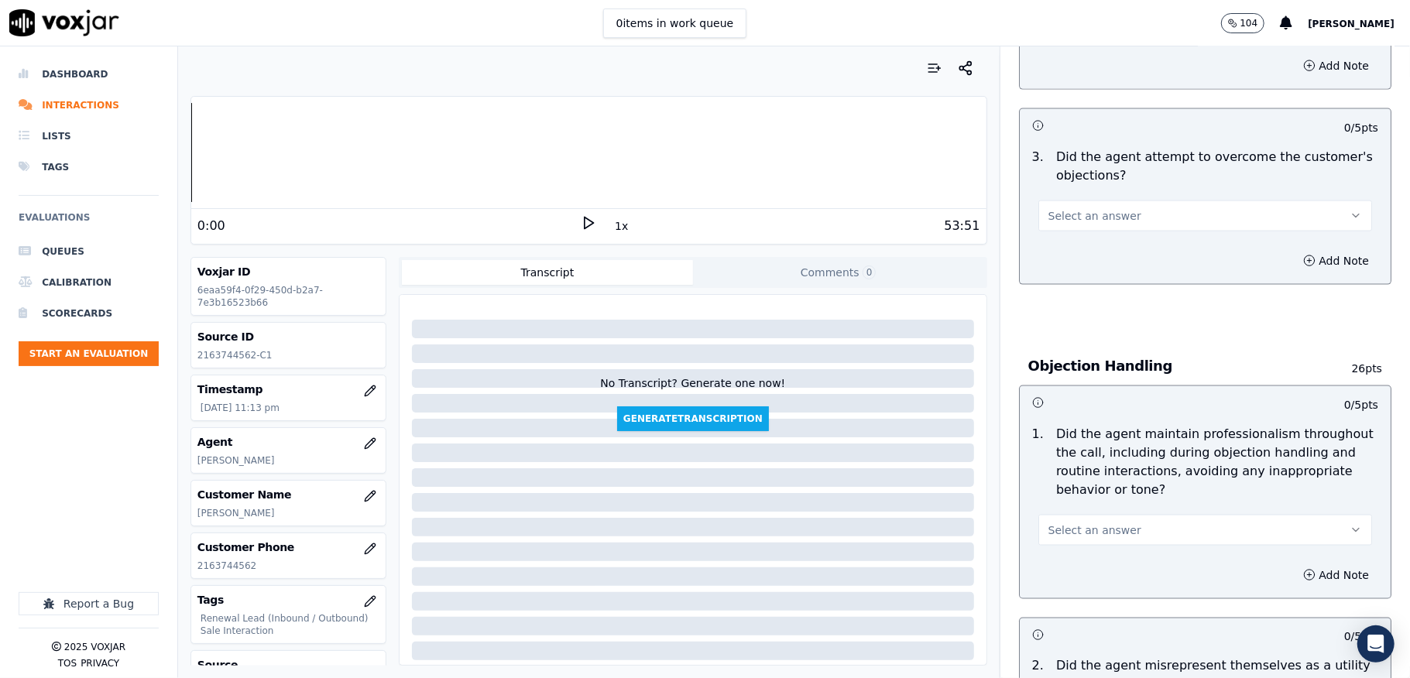
scroll to position [1549, 0]
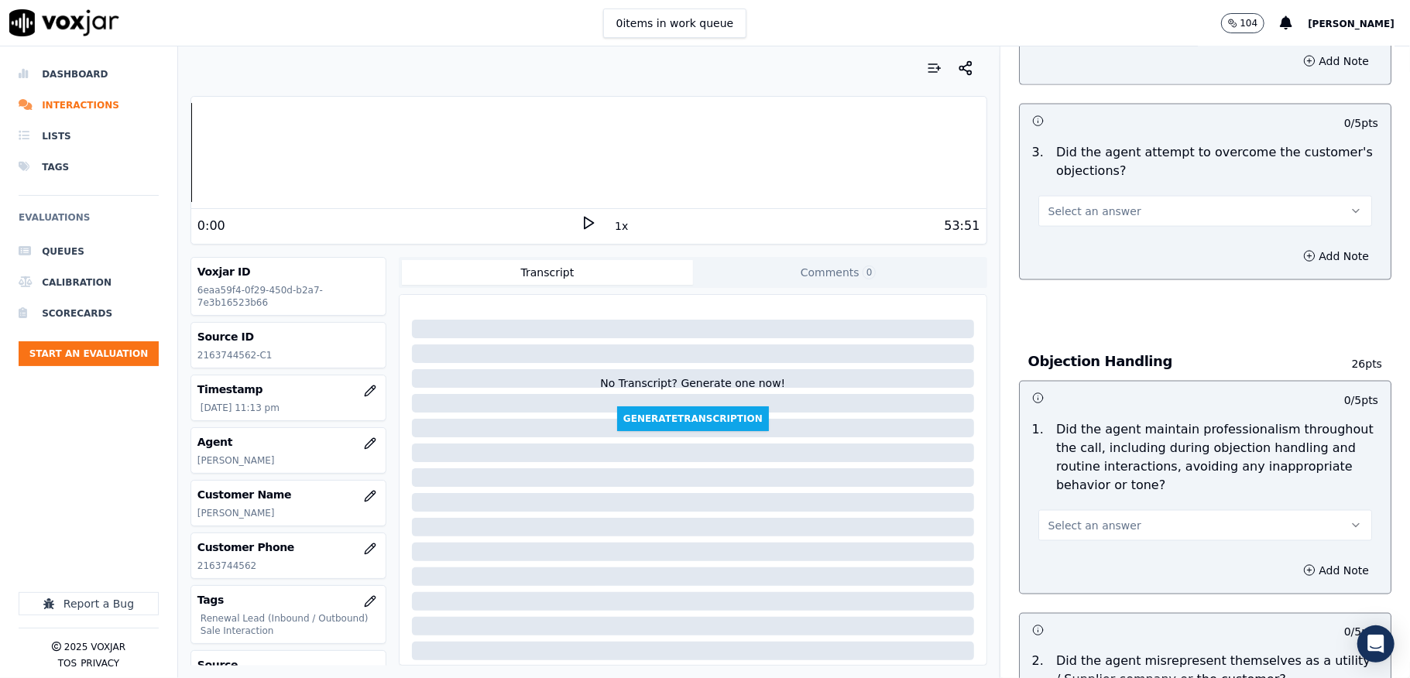
click at [1078, 204] on span "Select an answer" at bounding box center [1094, 211] width 93 height 15
click at [1069, 233] on div "Yes" at bounding box center [1167, 231] width 297 height 25
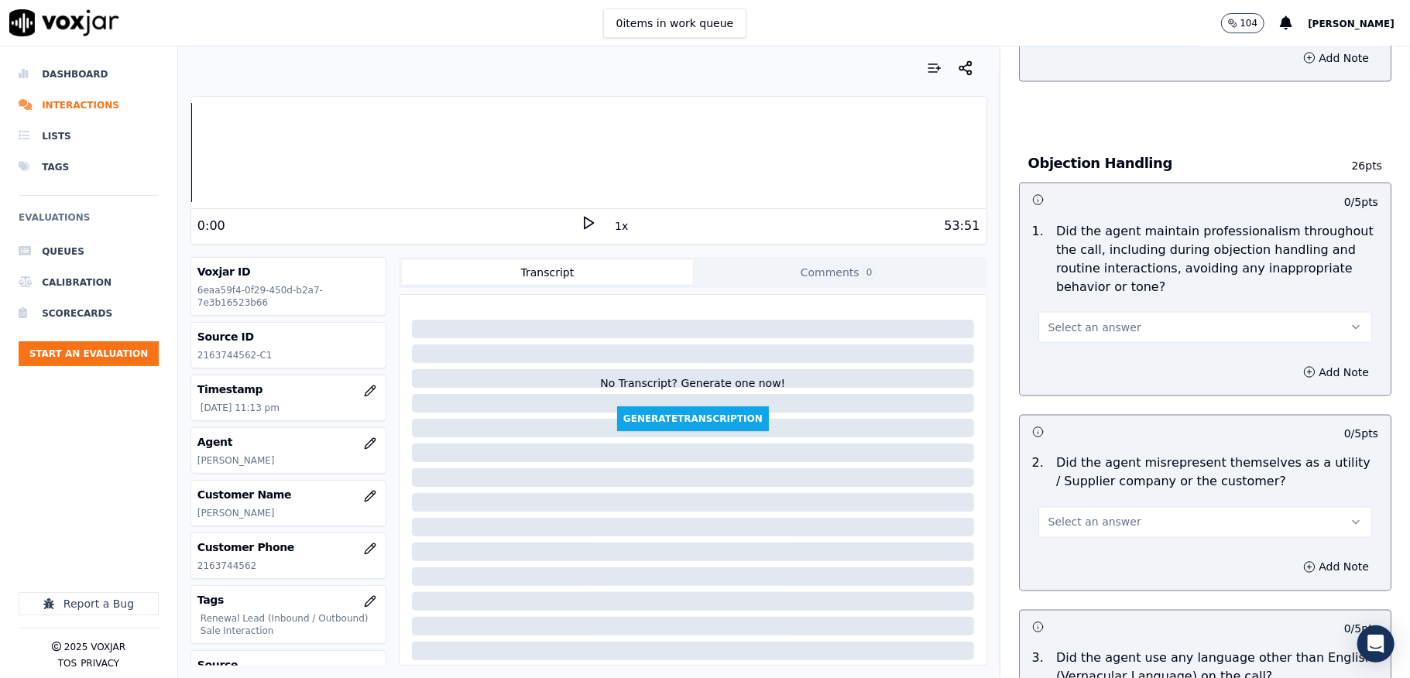
scroll to position [1755, 0]
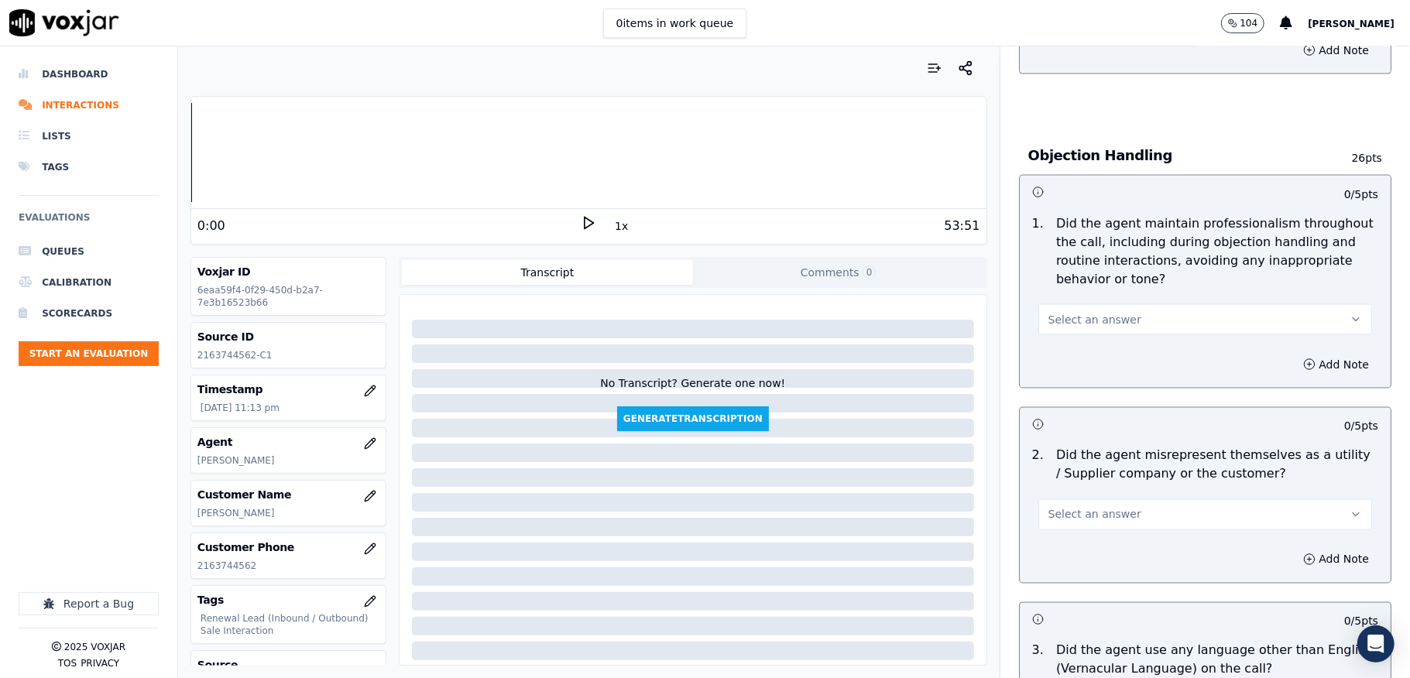
click at [1087, 312] on span "Select an answer" at bounding box center [1094, 319] width 93 height 15
click at [1061, 336] on div "Yes" at bounding box center [1167, 340] width 297 height 25
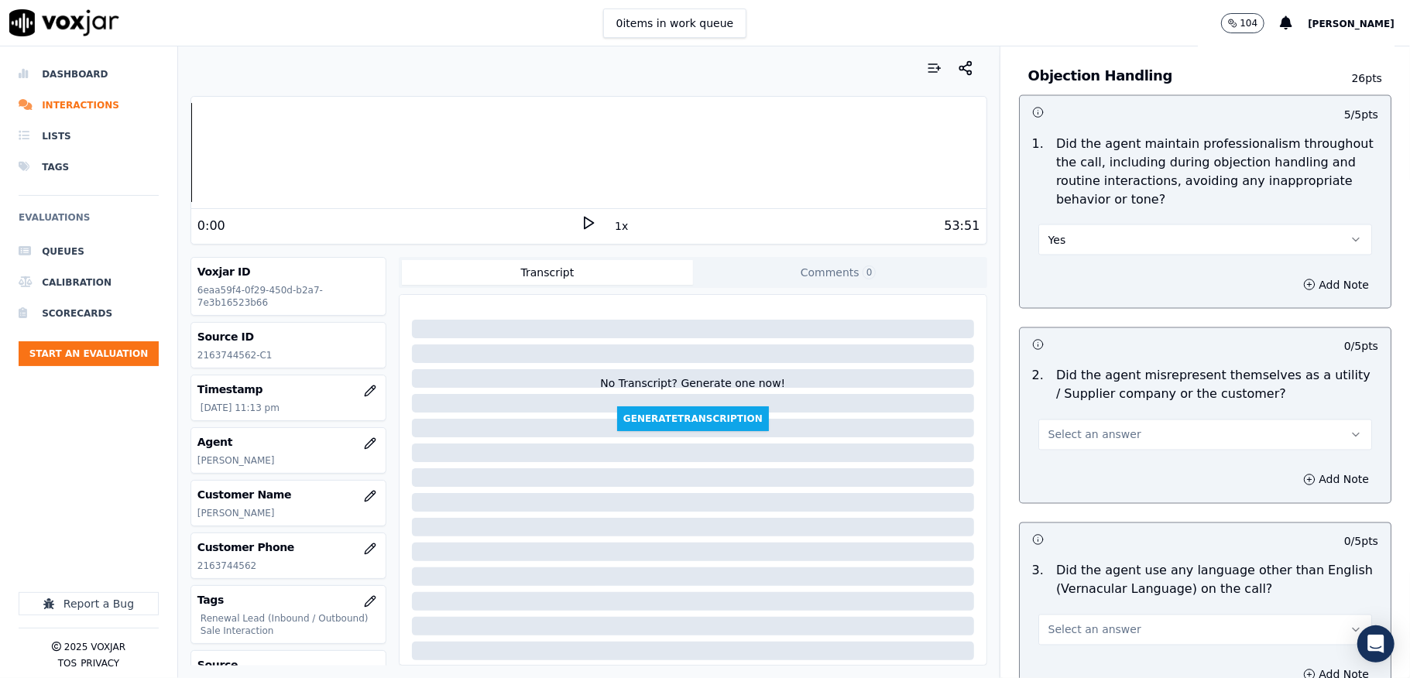
scroll to position [1961, 0]
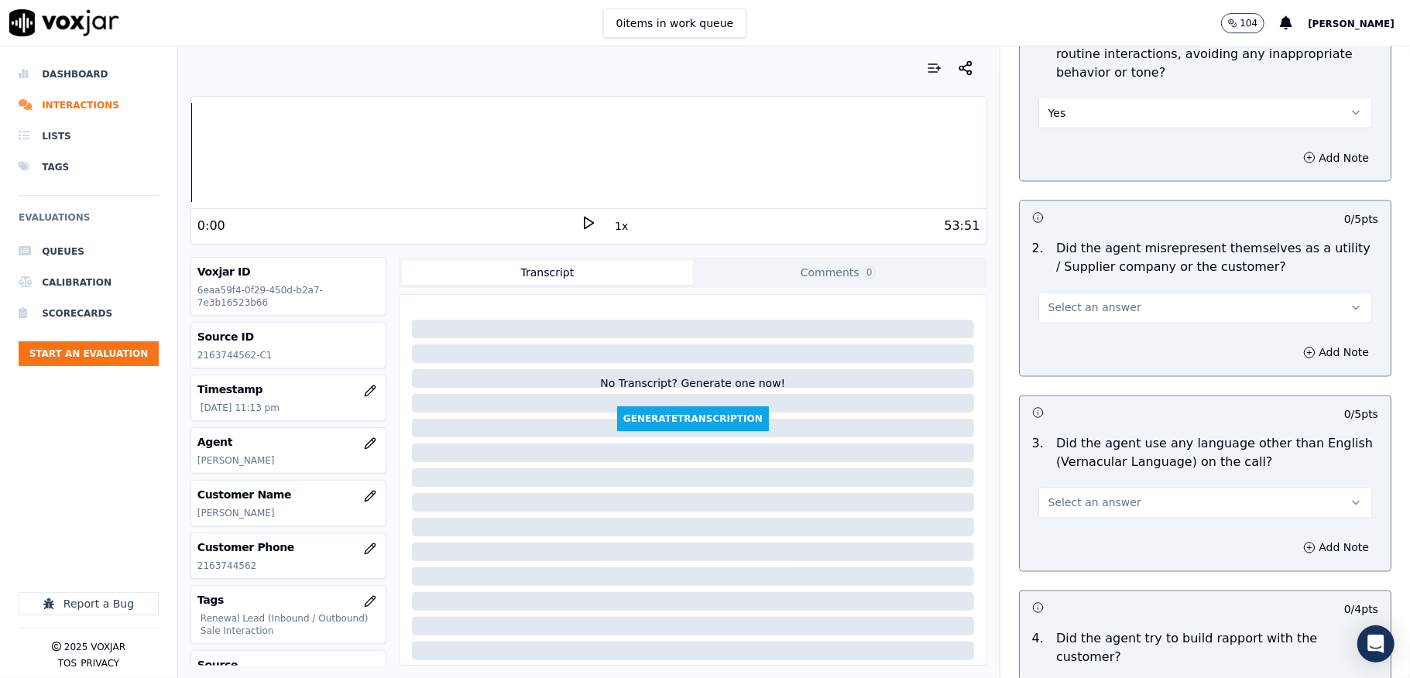
click at [1086, 304] on button "Select an answer" at bounding box center [1205, 308] width 334 height 31
click at [1067, 332] on div "Yes" at bounding box center [1167, 329] width 297 height 25
click at [1072, 294] on button "Yes" at bounding box center [1205, 308] width 334 height 31
click at [1054, 352] on div "No" at bounding box center [1167, 353] width 297 height 25
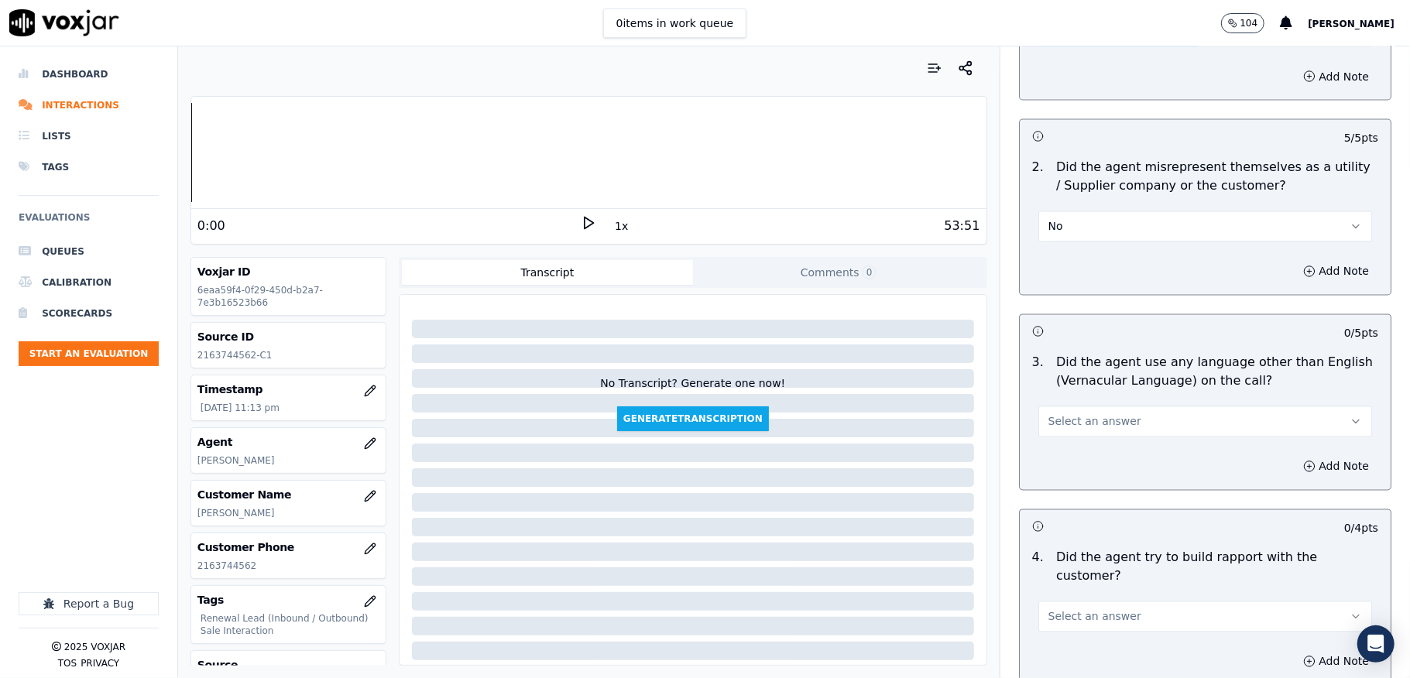
scroll to position [2168, 0]
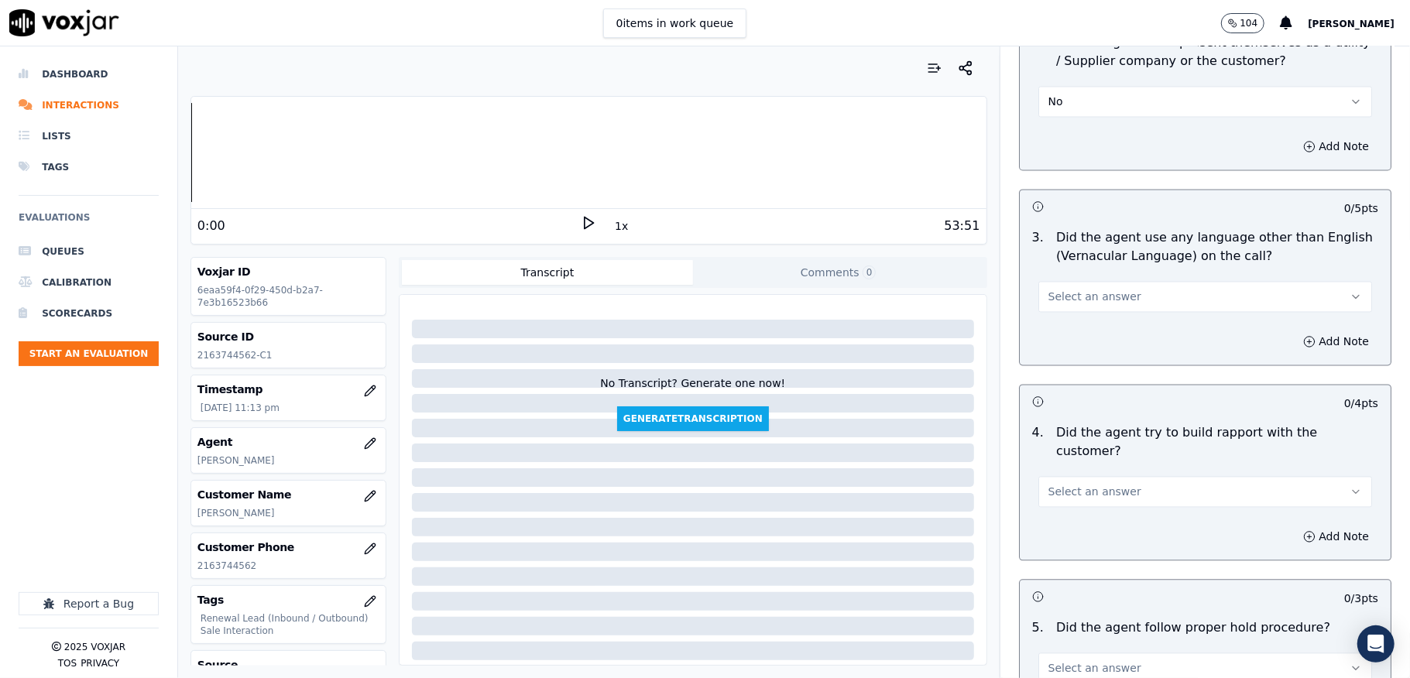
click at [1096, 289] on span "Select an answer" at bounding box center [1094, 296] width 93 height 15
click at [1065, 331] on div "No" at bounding box center [1167, 343] width 297 height 25
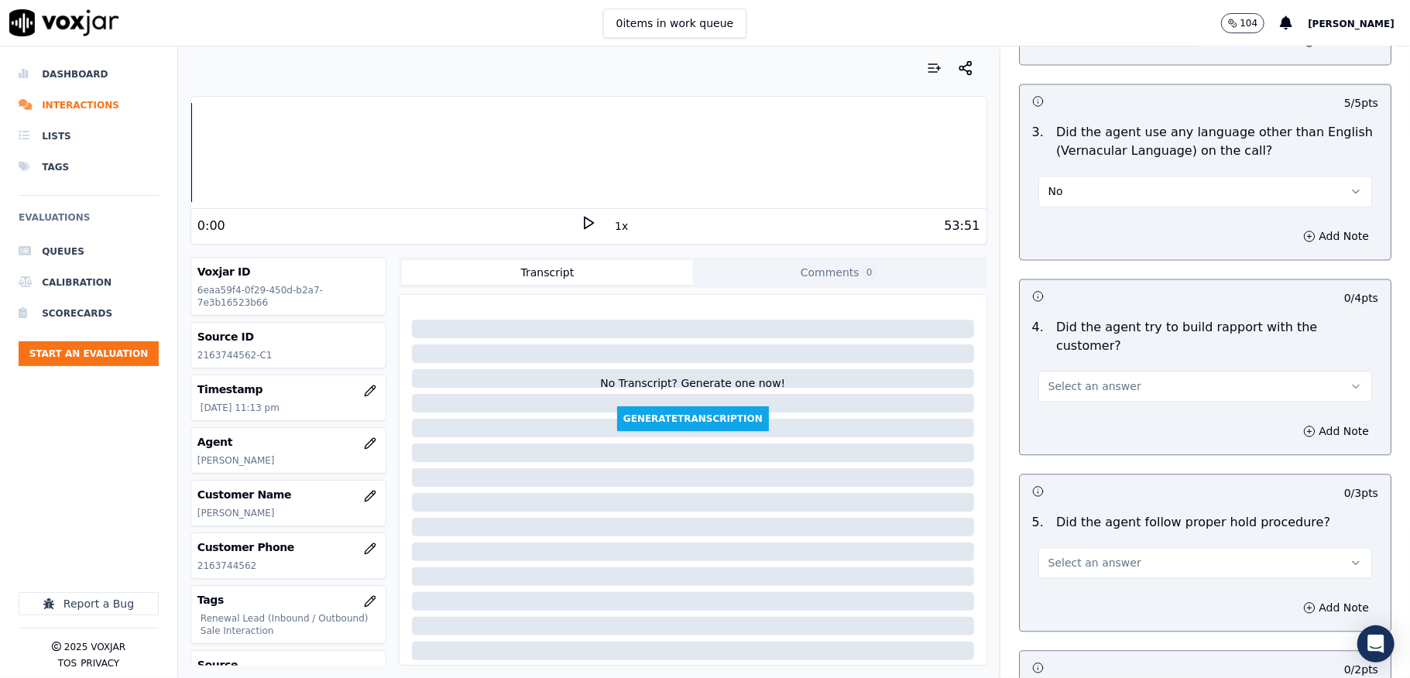
scroll to position [2374, 0]
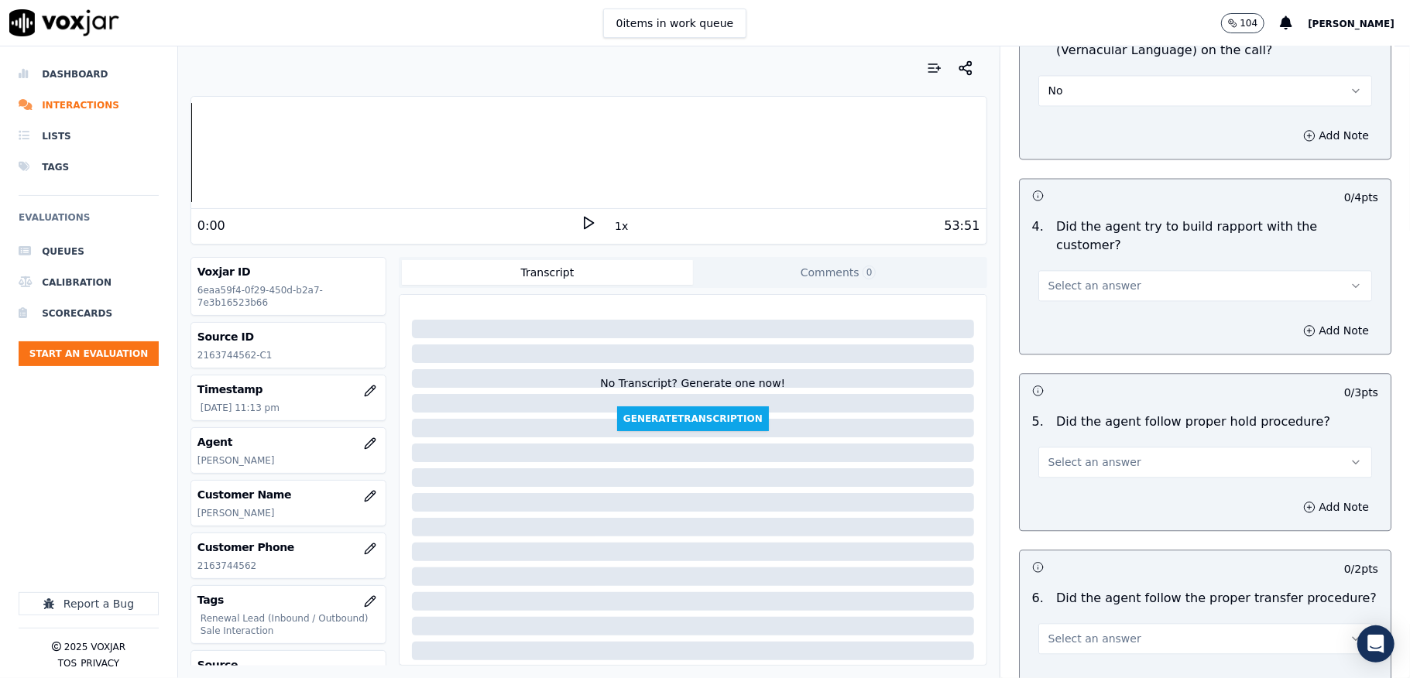
click at [1090, 278] on span "Select an answer" at bounding box center [1094, 285] width 93 height 15
click at [1061, 335] on div "N/A" at bounding box center [1167, 338] width 297 height 25
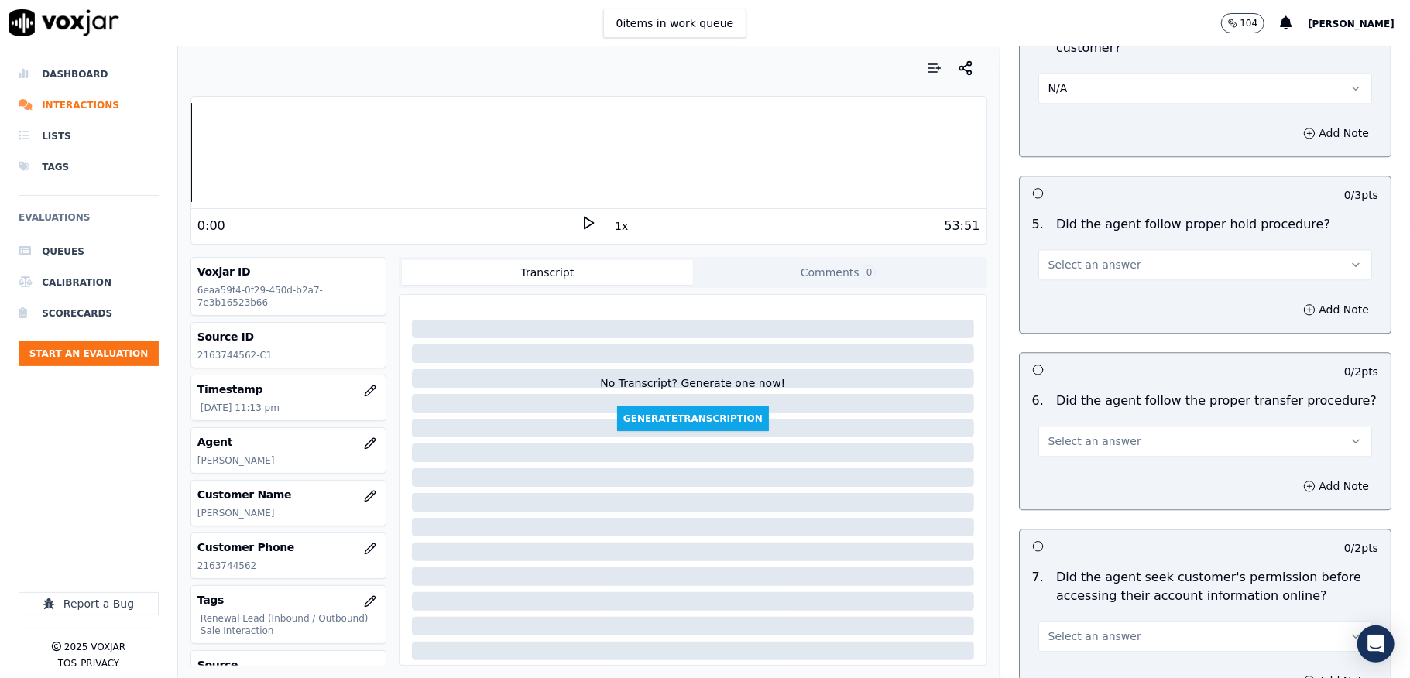
scroll to position [2581, 0]
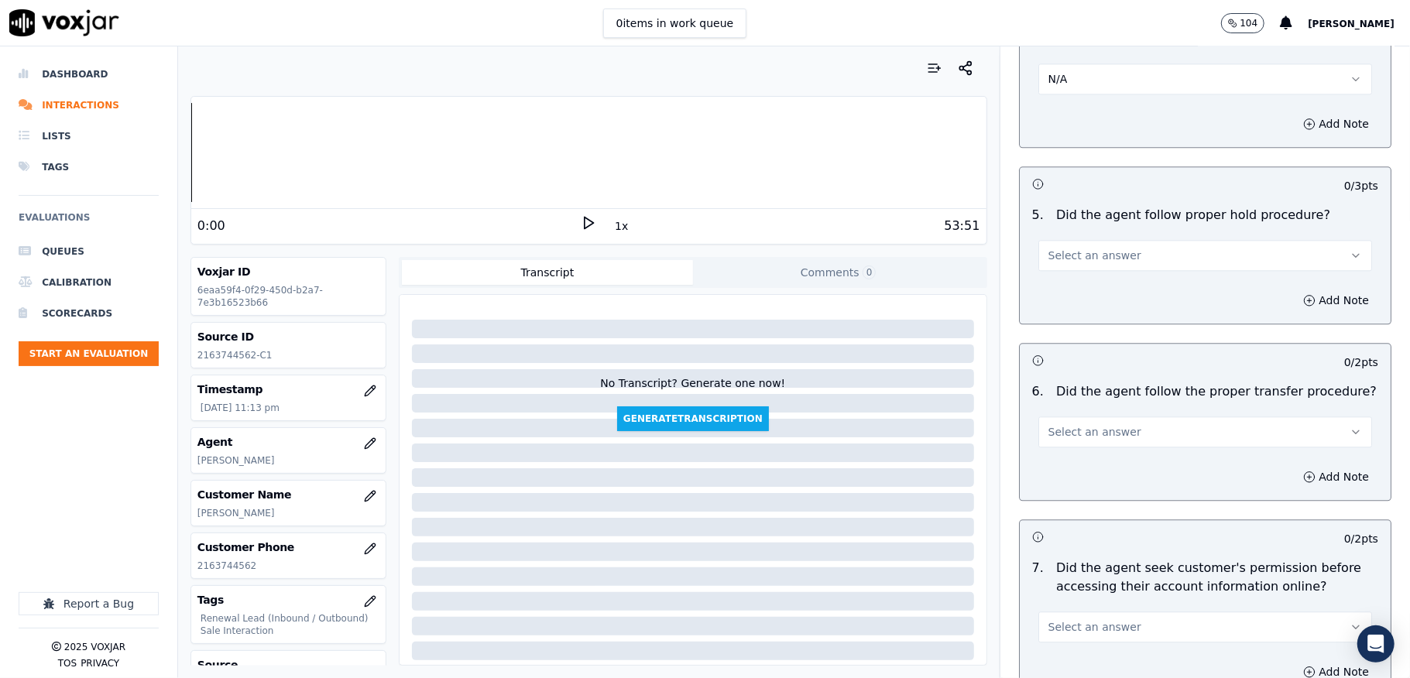
click at [1107, 240] on button "Select an answer" at bounding box center [1205, 255] width 334 height 31
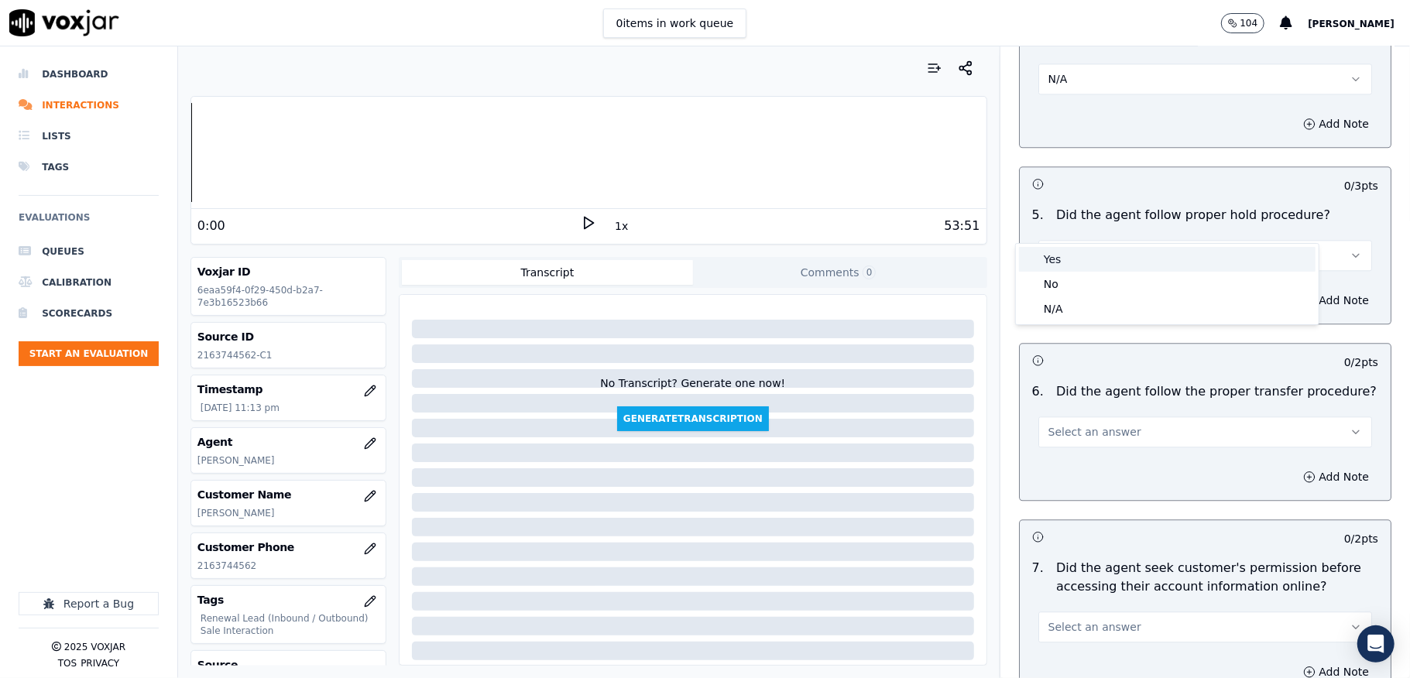
click at [1075, 256] on div "Yes" at bounding box center [1167, 259] width 297 height 25
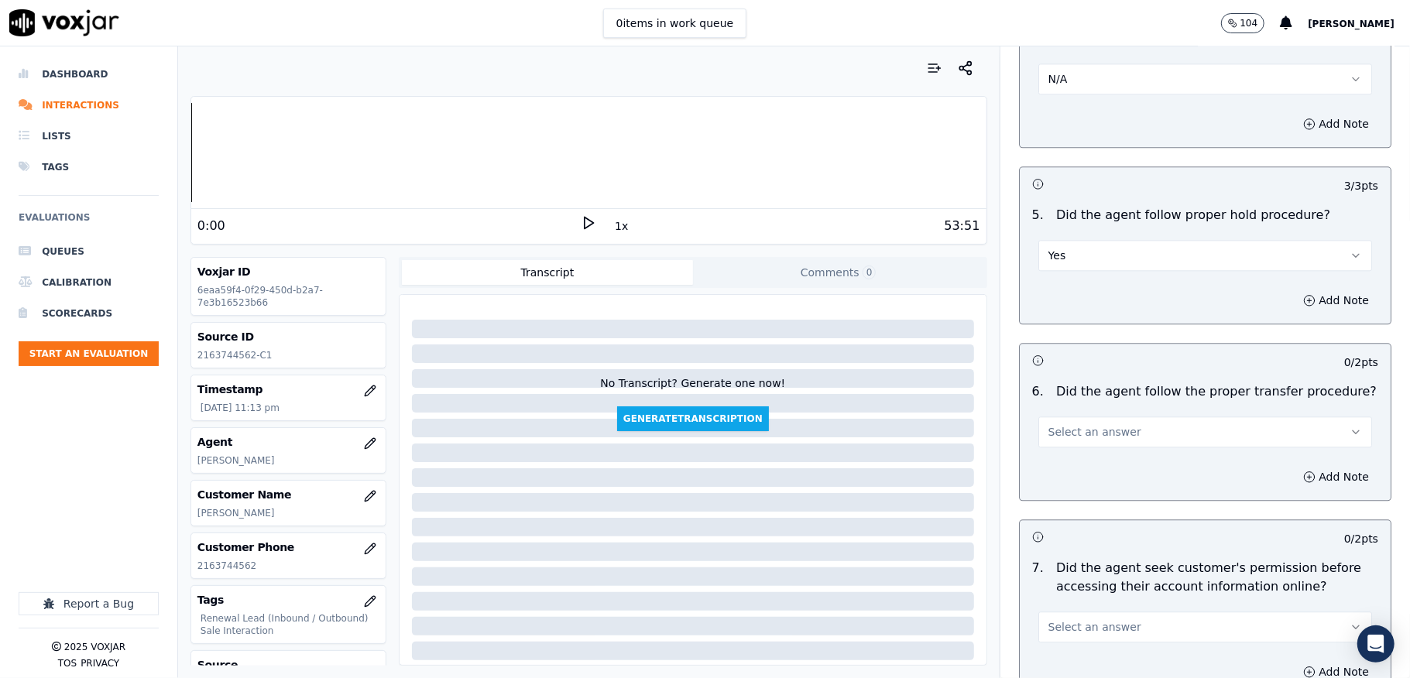
click at [1083, 424] on span "Select an answer" at bounding box center [1094, 431] width 93 height 15
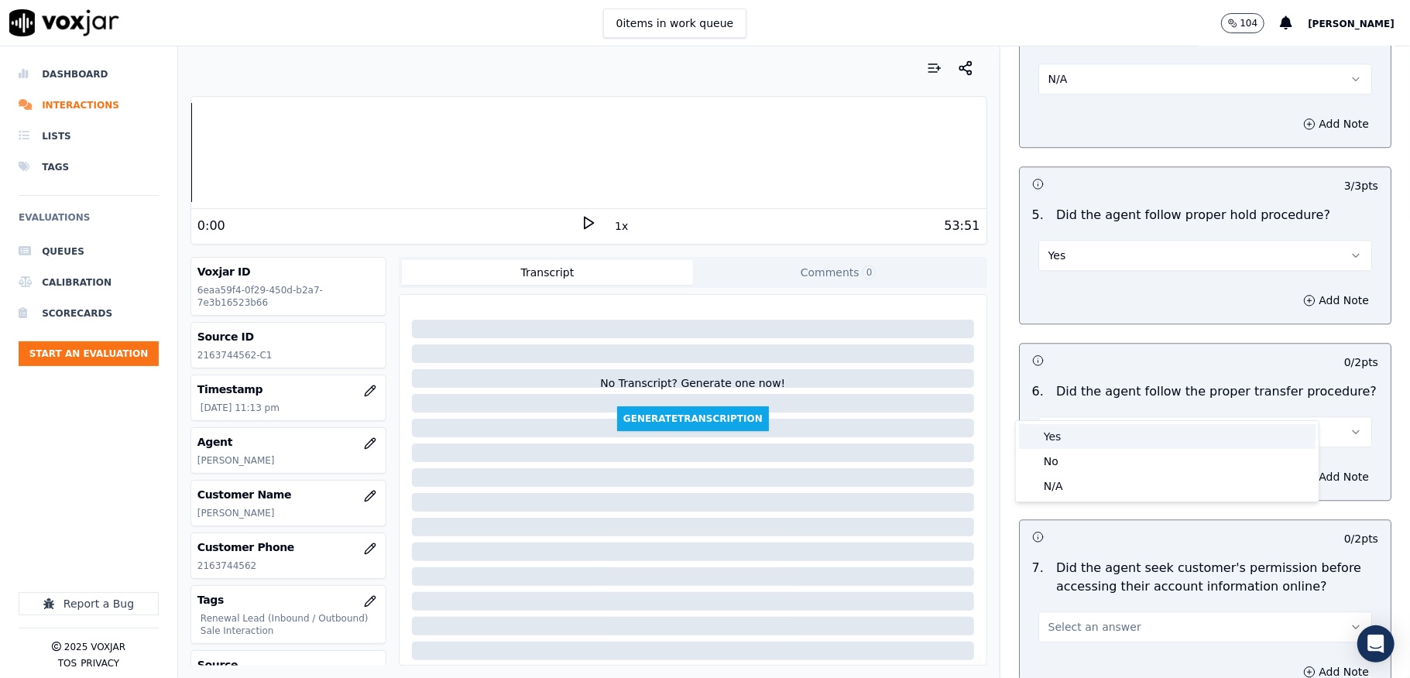
click at [1064, 454] on div "No" at bounding box center [1167, 461] width 297 height 25
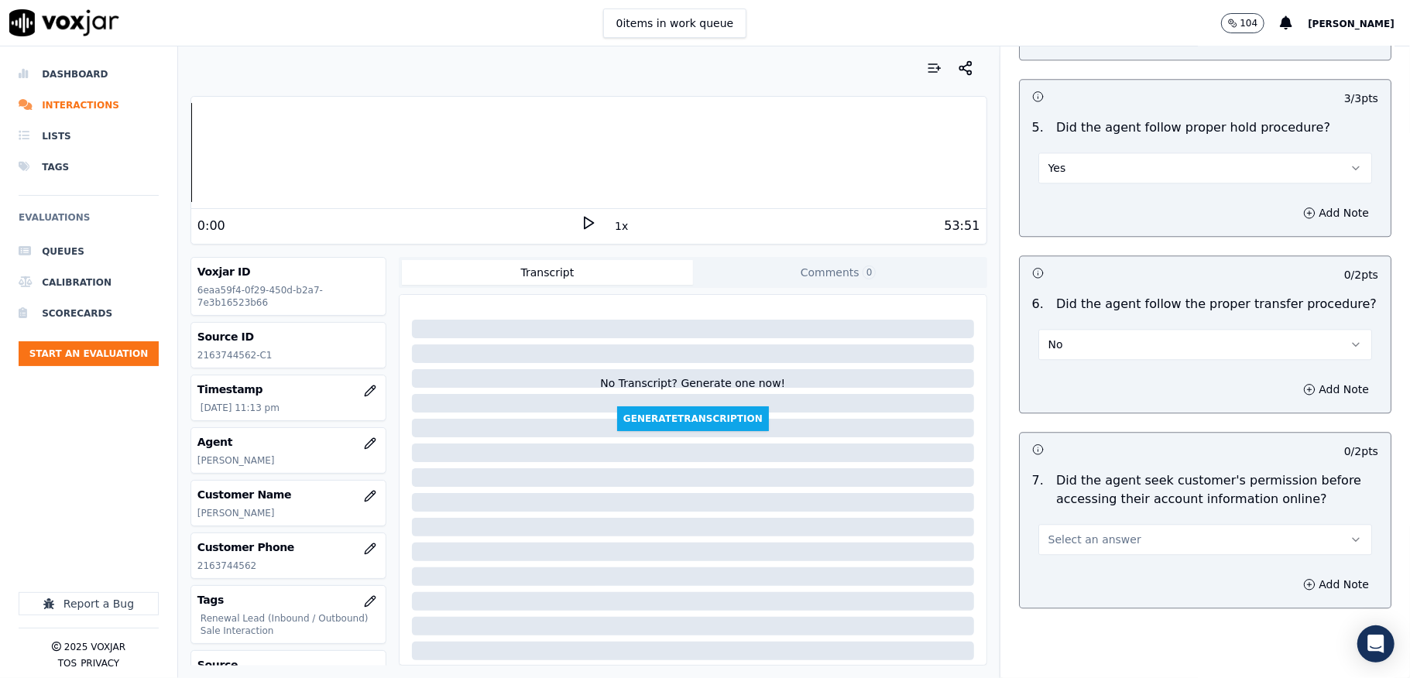
scroll to position [2788, 0]
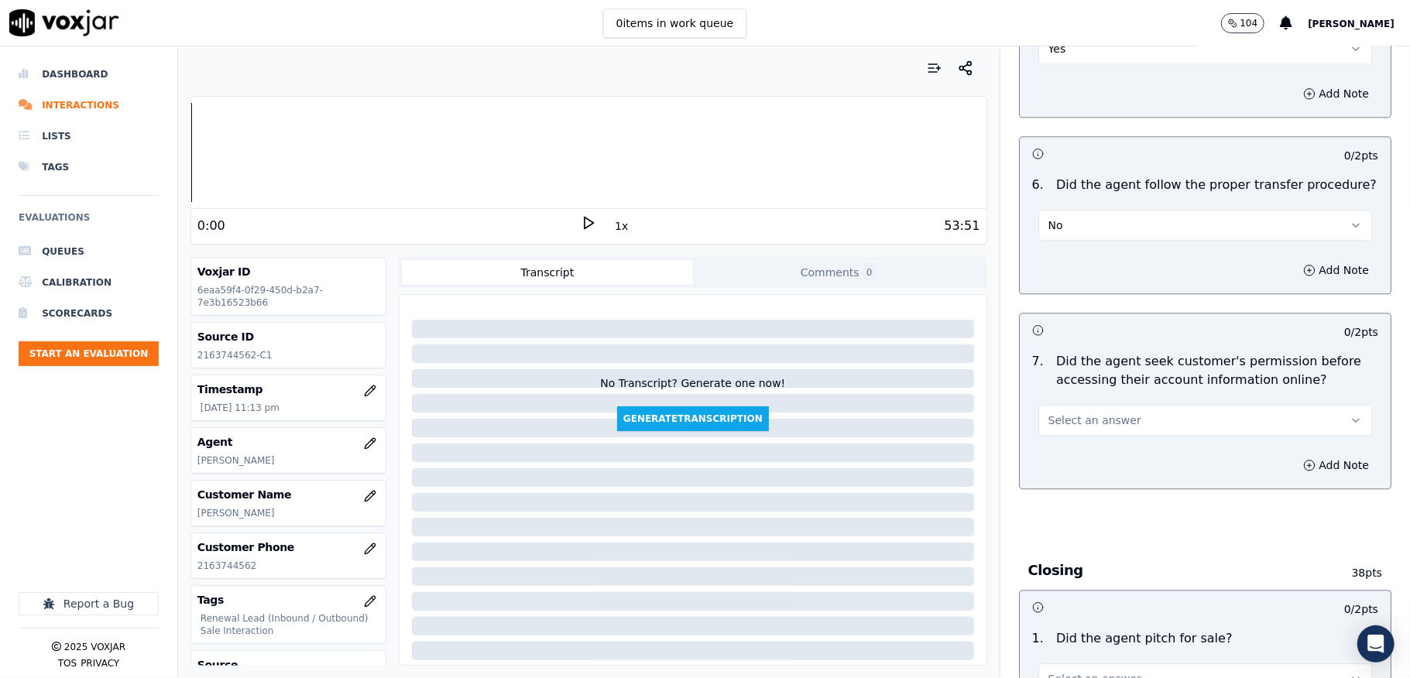
click at [1274, 247] on div "Add Note" at bounding box center [1205, 270] width 371 height 46
click at [1162, 314] on div "0 / 2 pts" at bounding box center [1205, 330] width 371 height 33
click at [1294, 259] on button "Add Note" at bounding box center [1336, 270] width 84 height 22
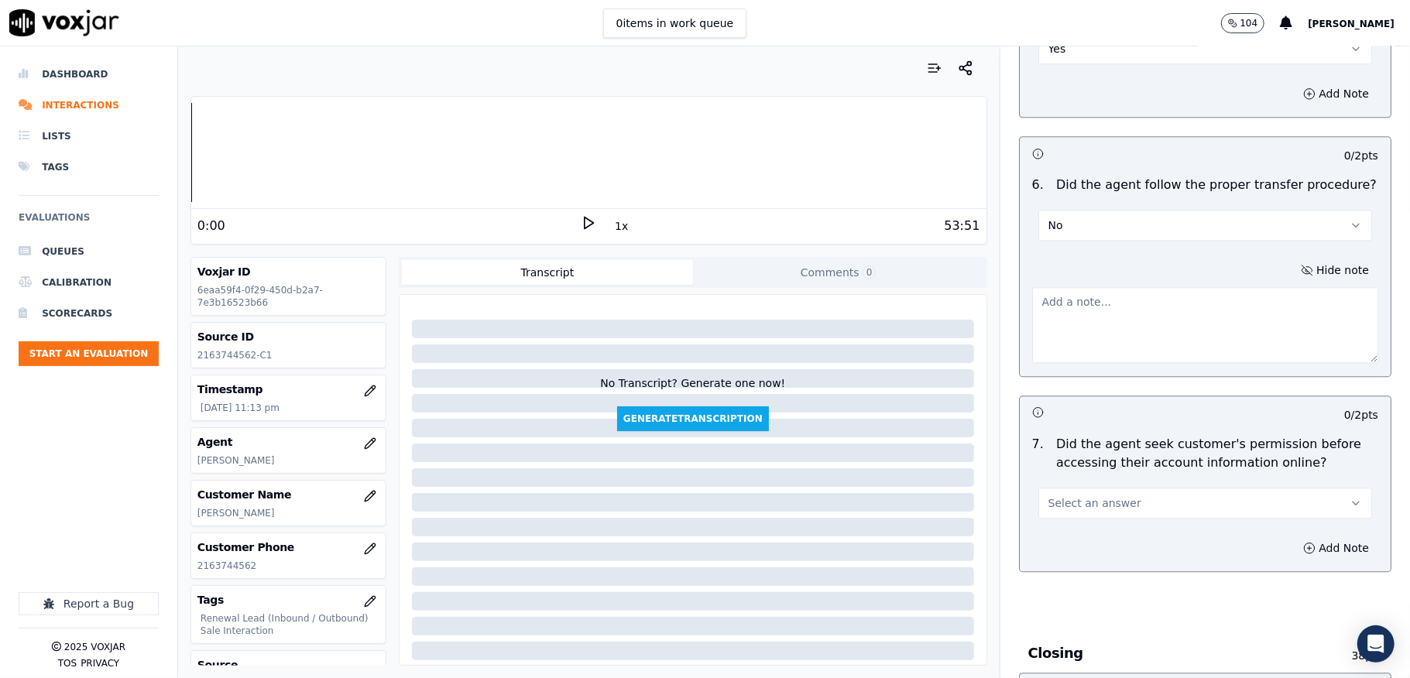
click at [1141, 304] on textarea at bounding box center [1205, 325] width 346 height 76
paste textarea "@25:49 - The call was transferred to another agent (closer: [PERSON_NAME]) with…"
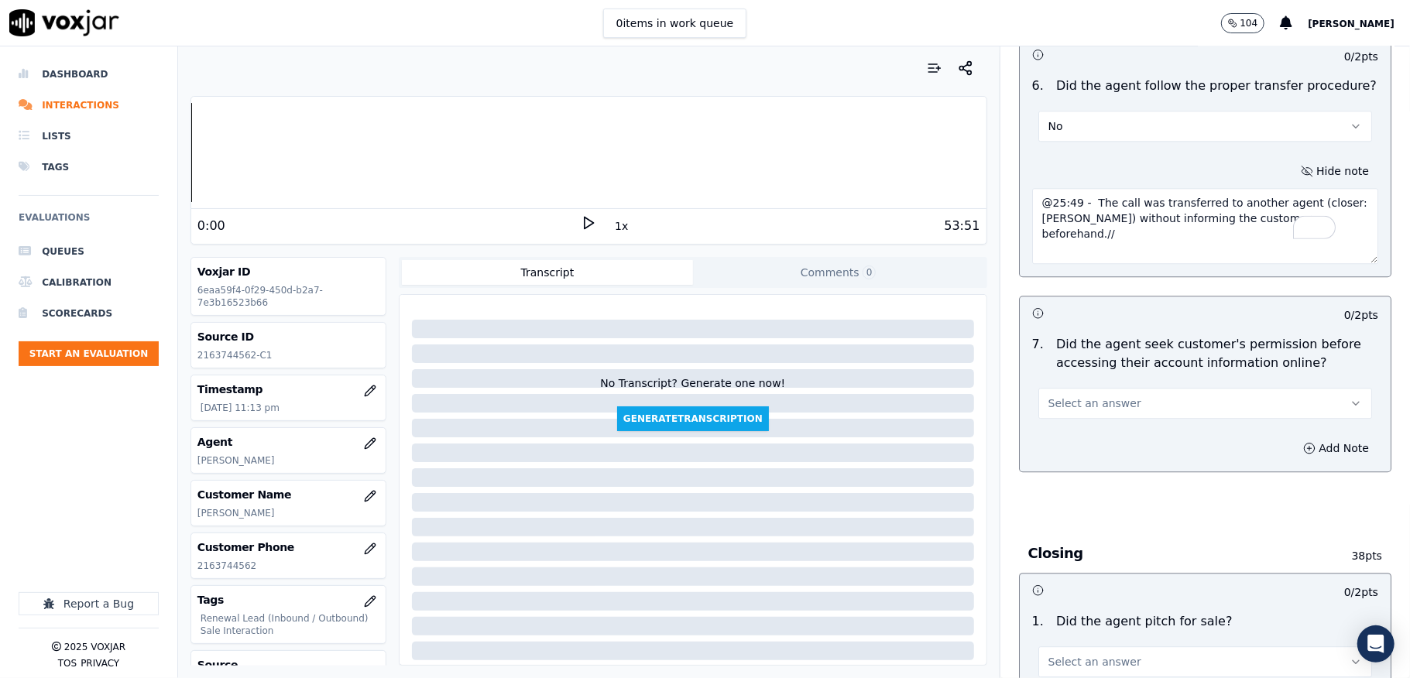
scroll to position [2994, 0]
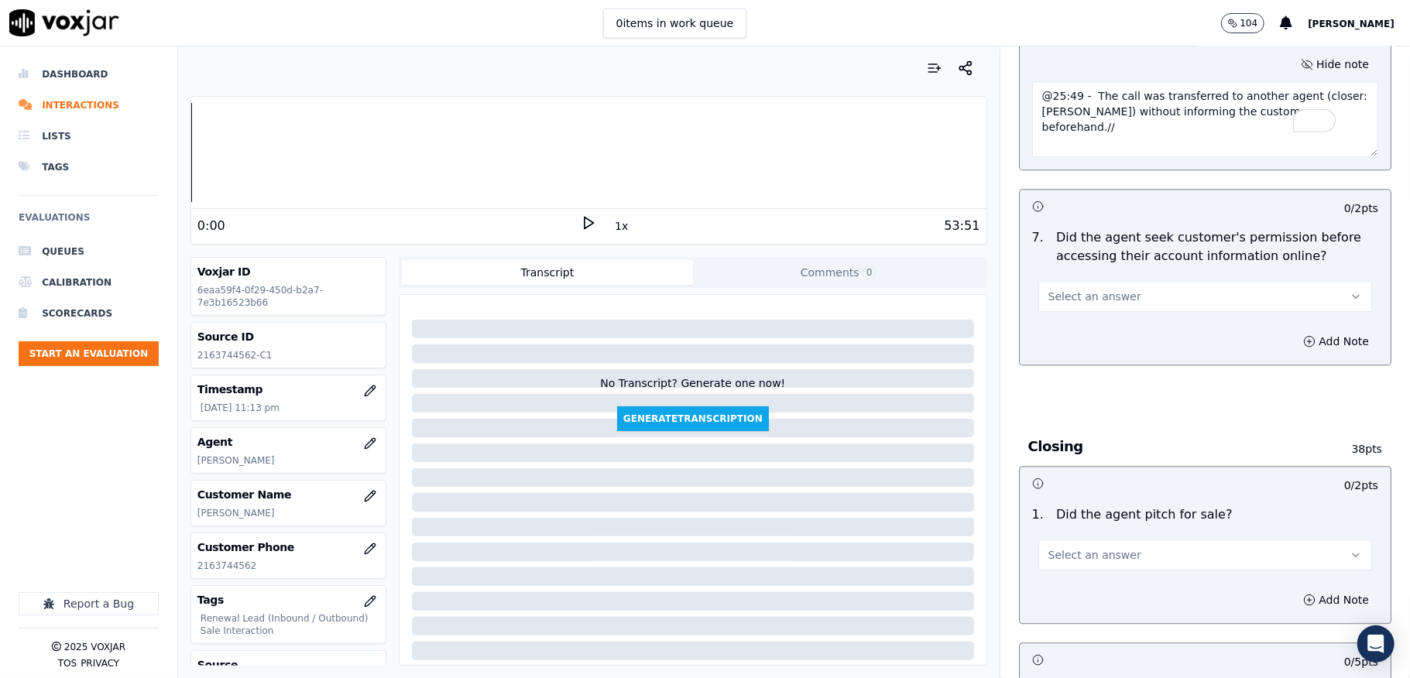
type textarea "@25:49 - The call was transferred to another agent (closer: [PERSON_NAME]) with…"
click at [1082, 289] on span "Select an answer" at bounding box center [1094, 296] width 93 height 15
click at [1058, 350] on div "N/A" at bounding box center [1167, 351] width 297 height 25
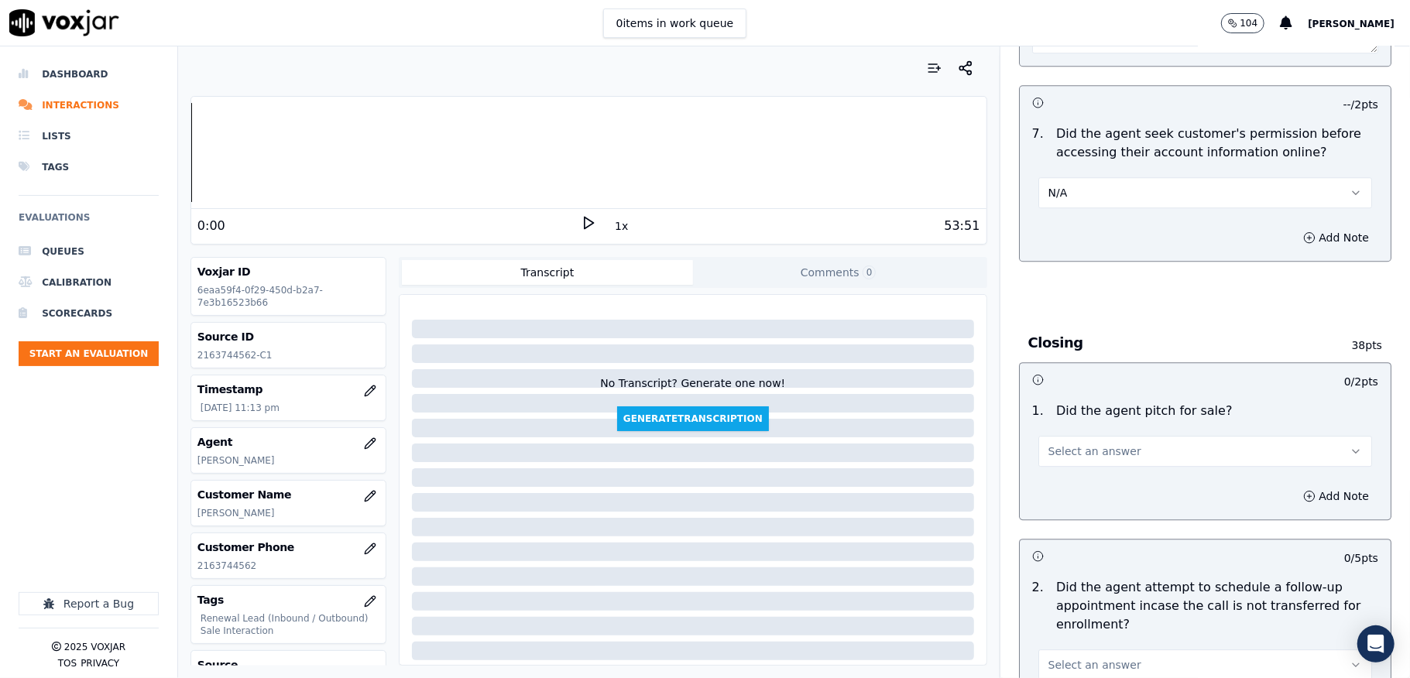
scroll to position [3303, 0]
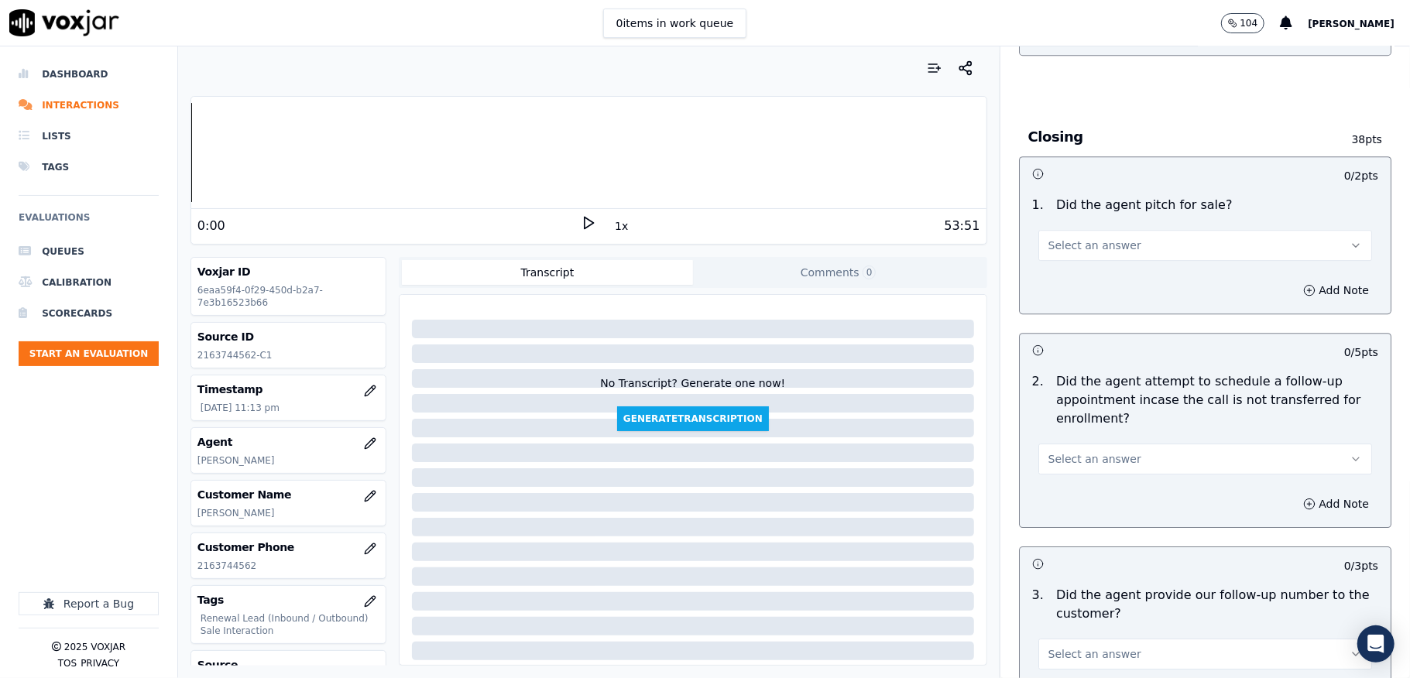
click at [1104, 238] on span "Select an answer" at bounding box center [1094, 245] width 93 height 15
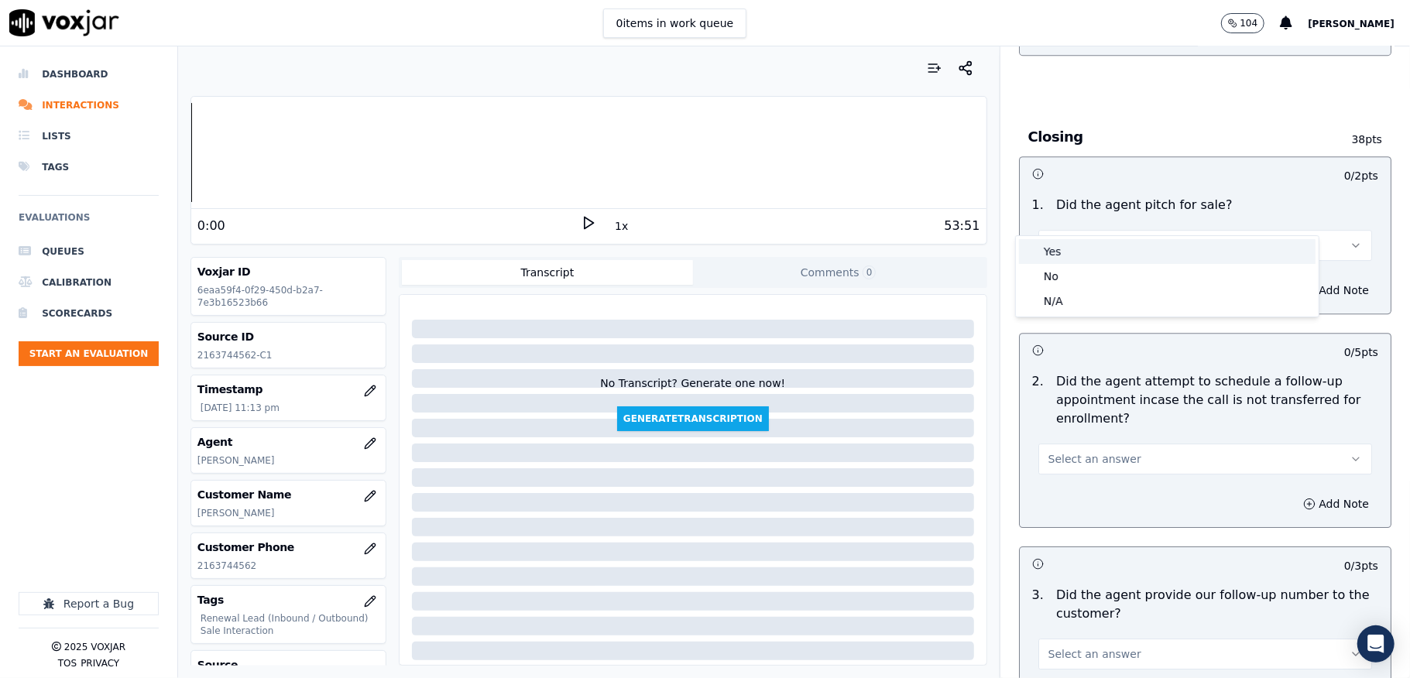
click at [1069, 249] on div "Yes" at bounding box center [1167, 251] width 297 height 25
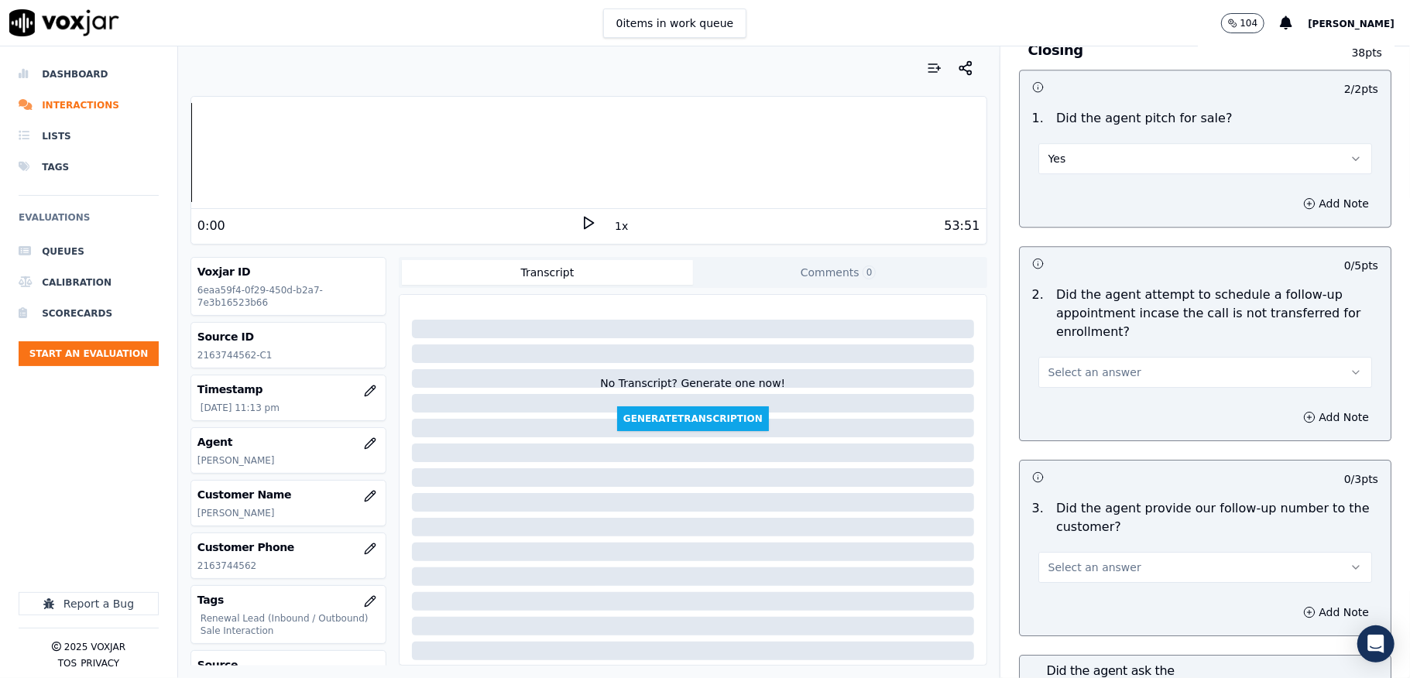
scroll to position [3510, 0]
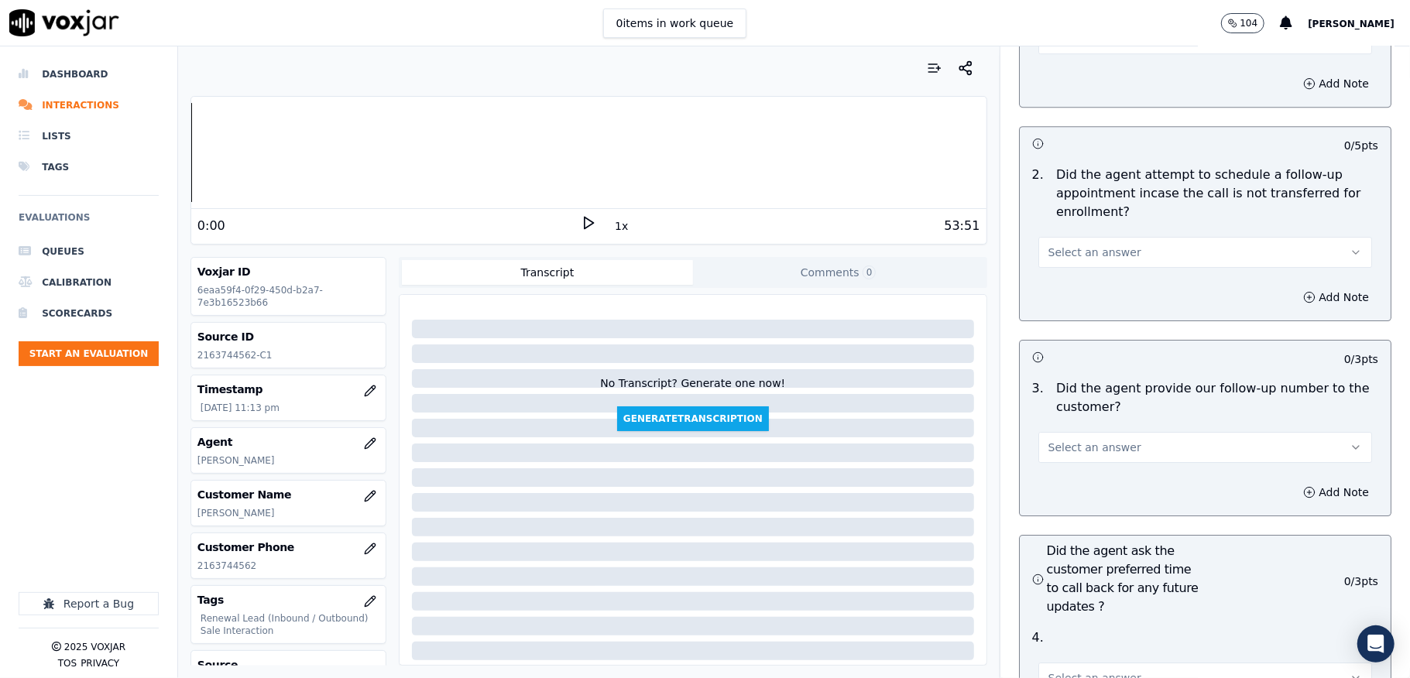
drag, startPoint x: 1107, startPoint y: 218, endPoint x: 1112, endPoint y: 233, distance: 16.4
click at [1107, 237] on button "Select an answer" at bounding box center [1205, 252] width 334 height 31
click at [1069, 307] on div "N/A" at bounding box center [1167, 309] width 297 height 25
click at [1088, 432] on button "Select an answer" at bounding box center [1205, 447] width 334 height 31
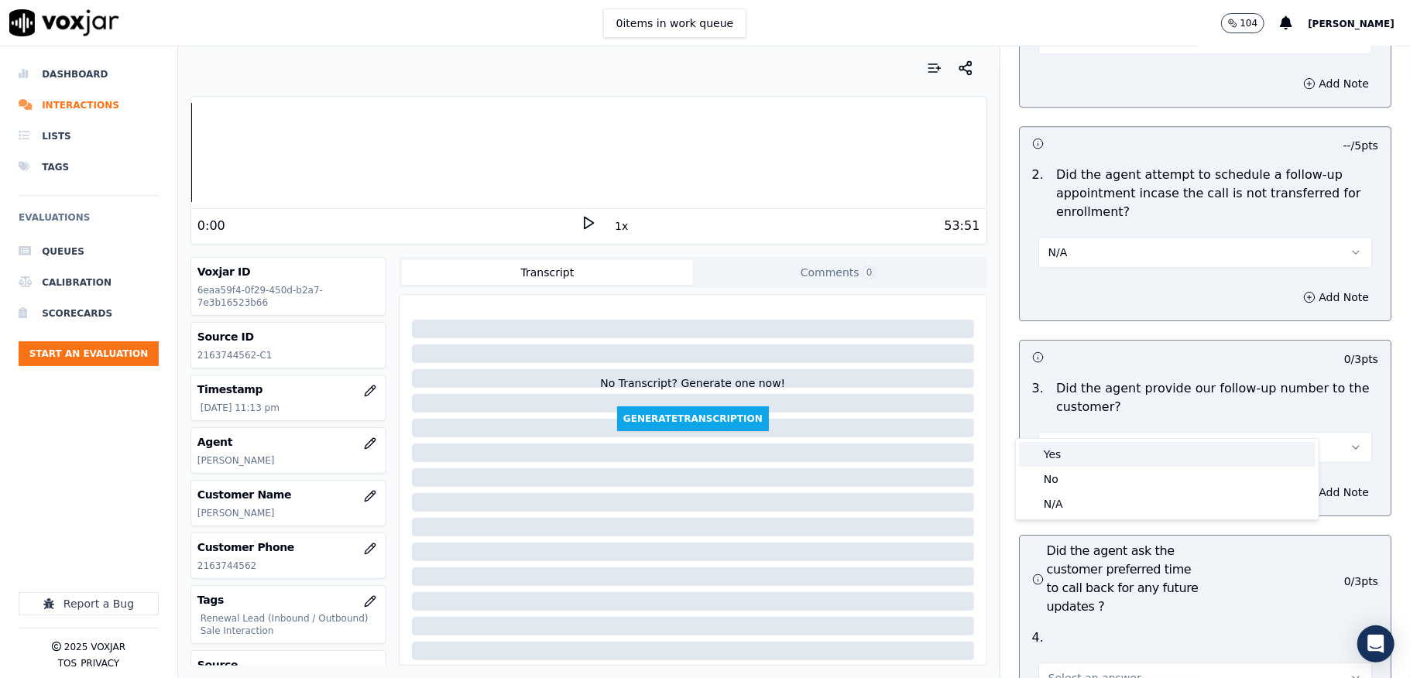
click at [1048, 444] on div "Yes" at bounding box center [1167, 454] width 297 height 25
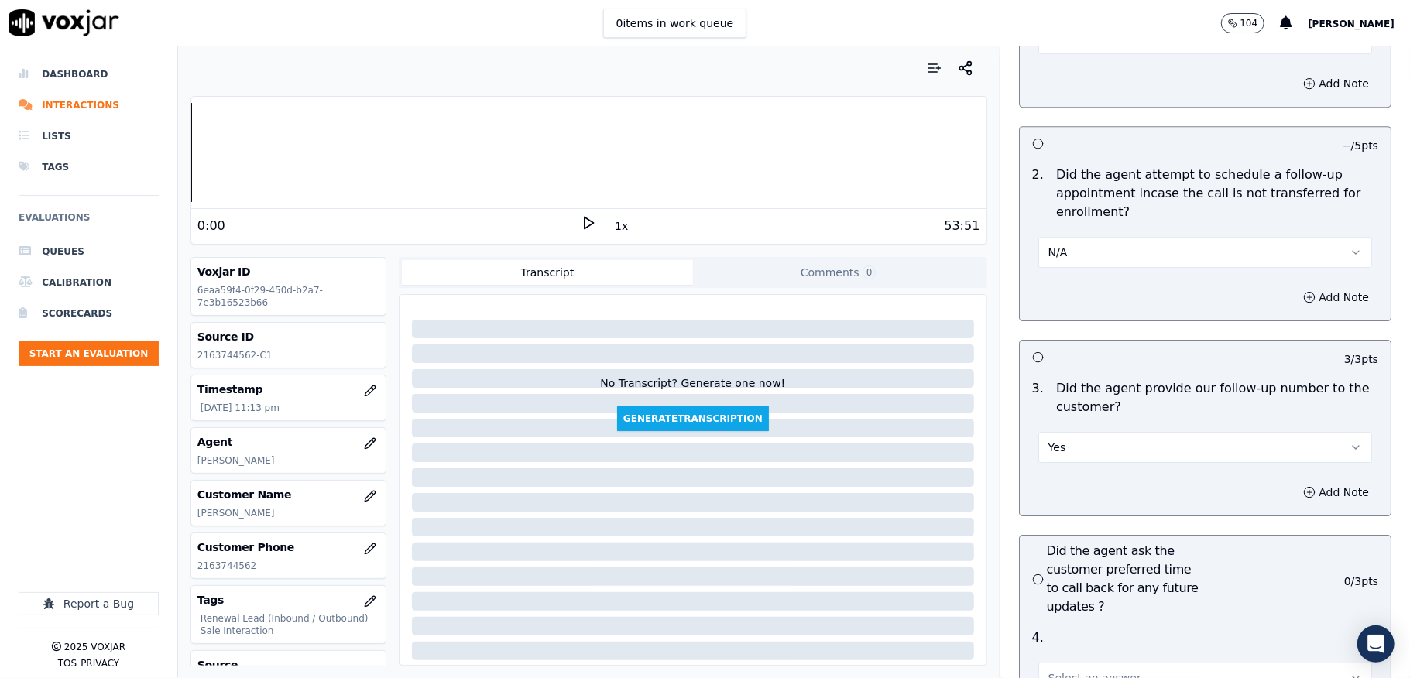
click at [1056, 469] on div "Add Note" at bounding box center [1205, 492] width 371 height 46
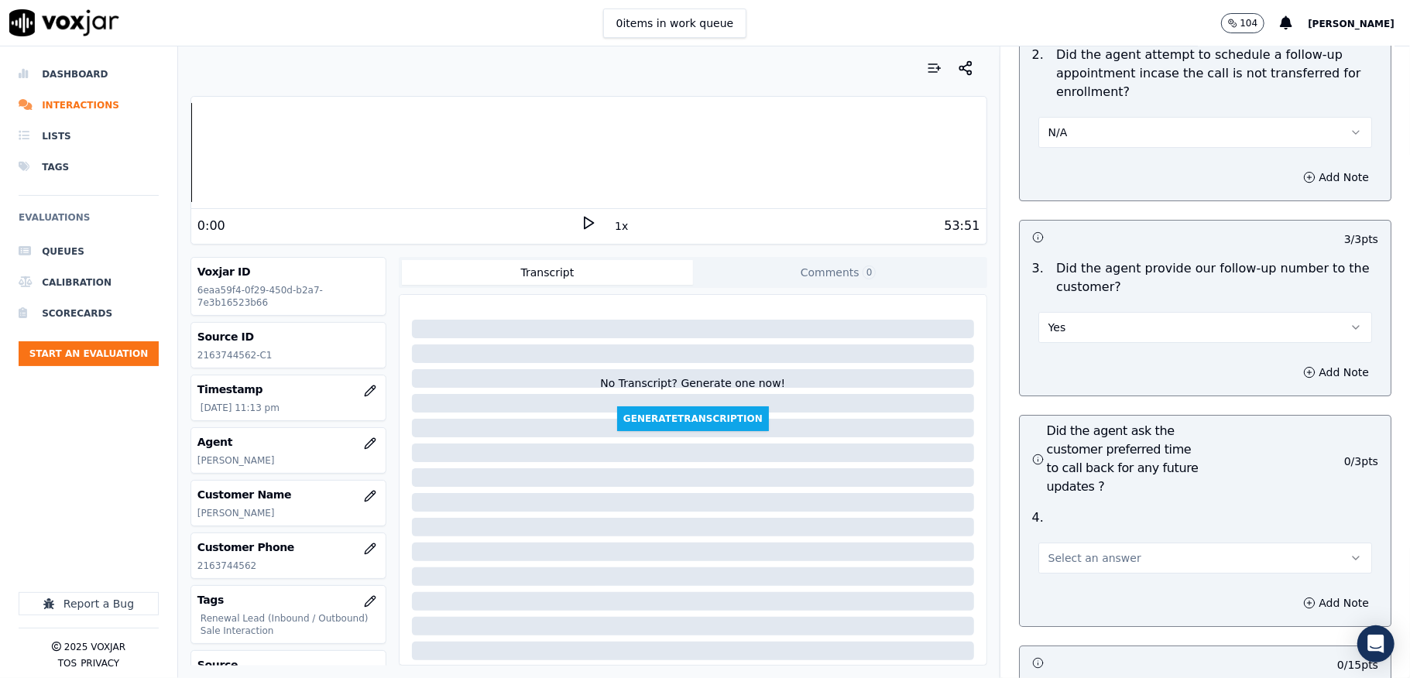
scroll to position [3820, 0]
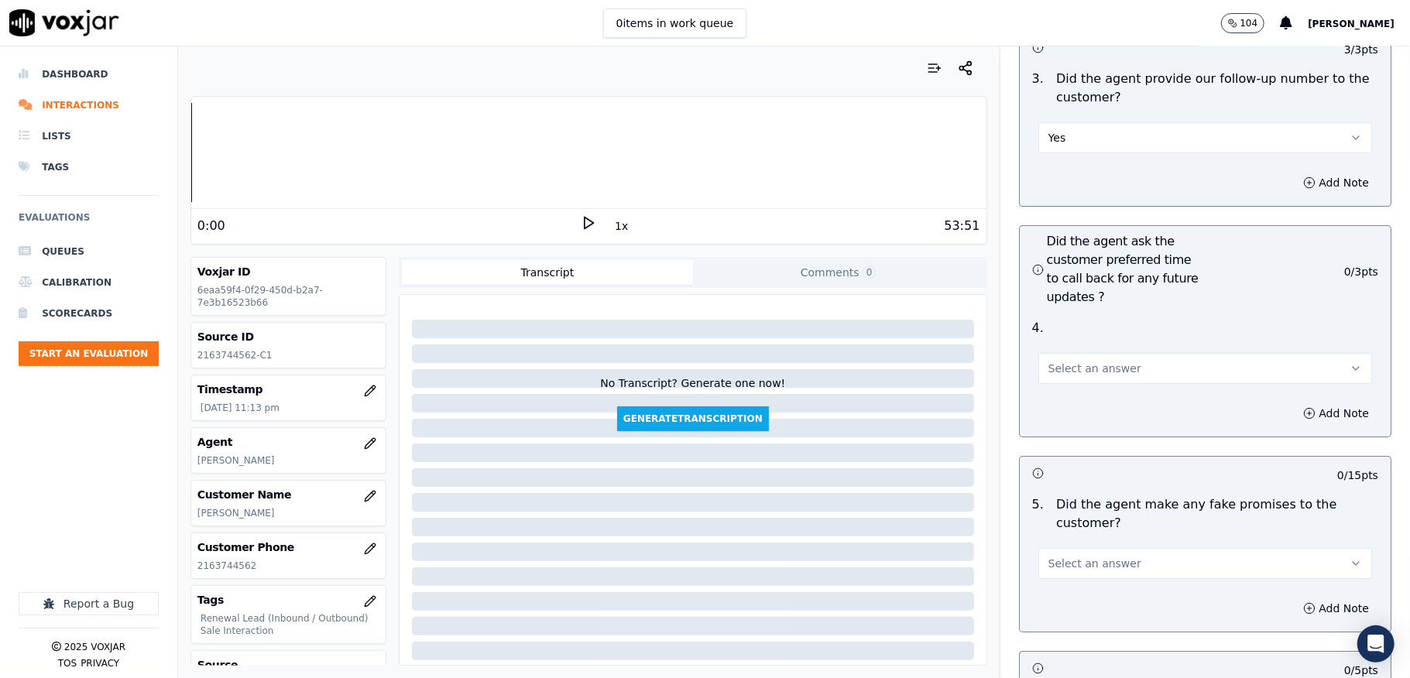
click at [1087, 361] on span "Select an answer" at bounding box center [1094, 368] width 93 height 15
click at [1063, 413] on div "Yes No N/A" at bounding box center [1167, 401] width 303 height 81
click at [1064, 417] on div "N/A" at bounding box center [1167, 425] width 297 height 25
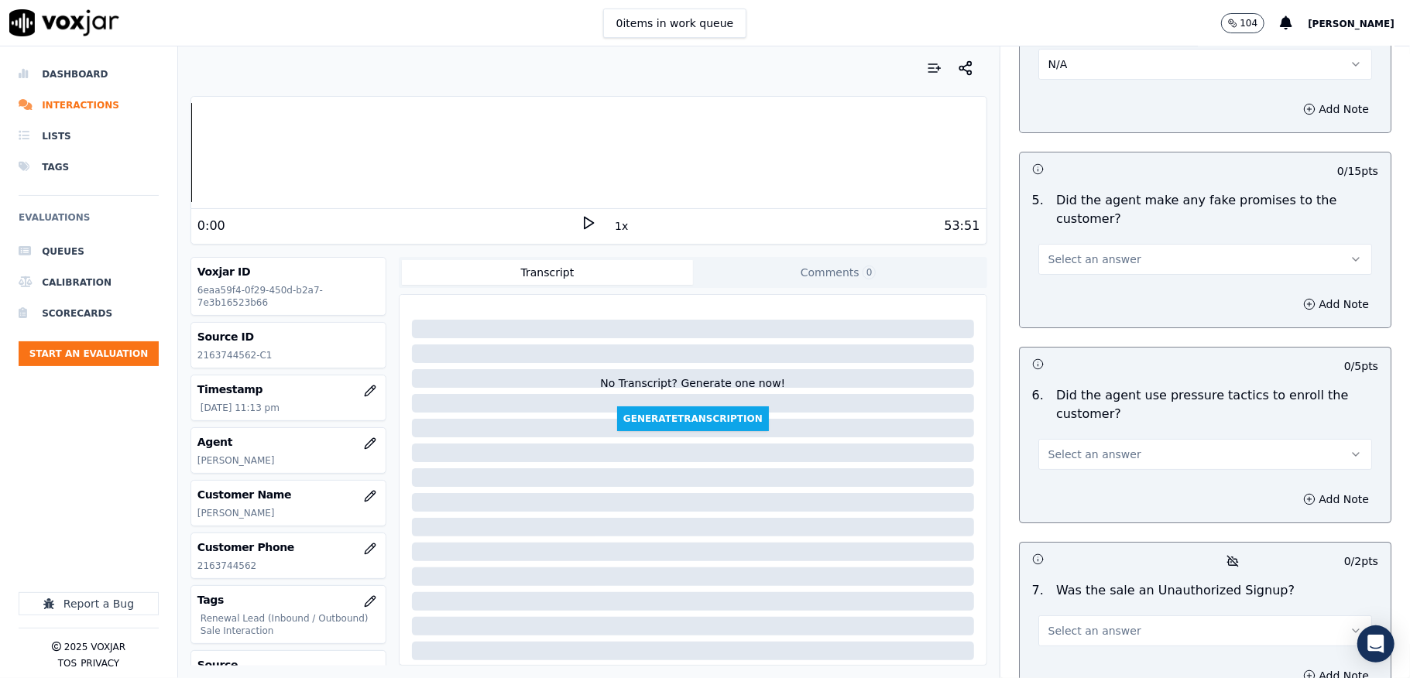
scroll to position [4130, 0]
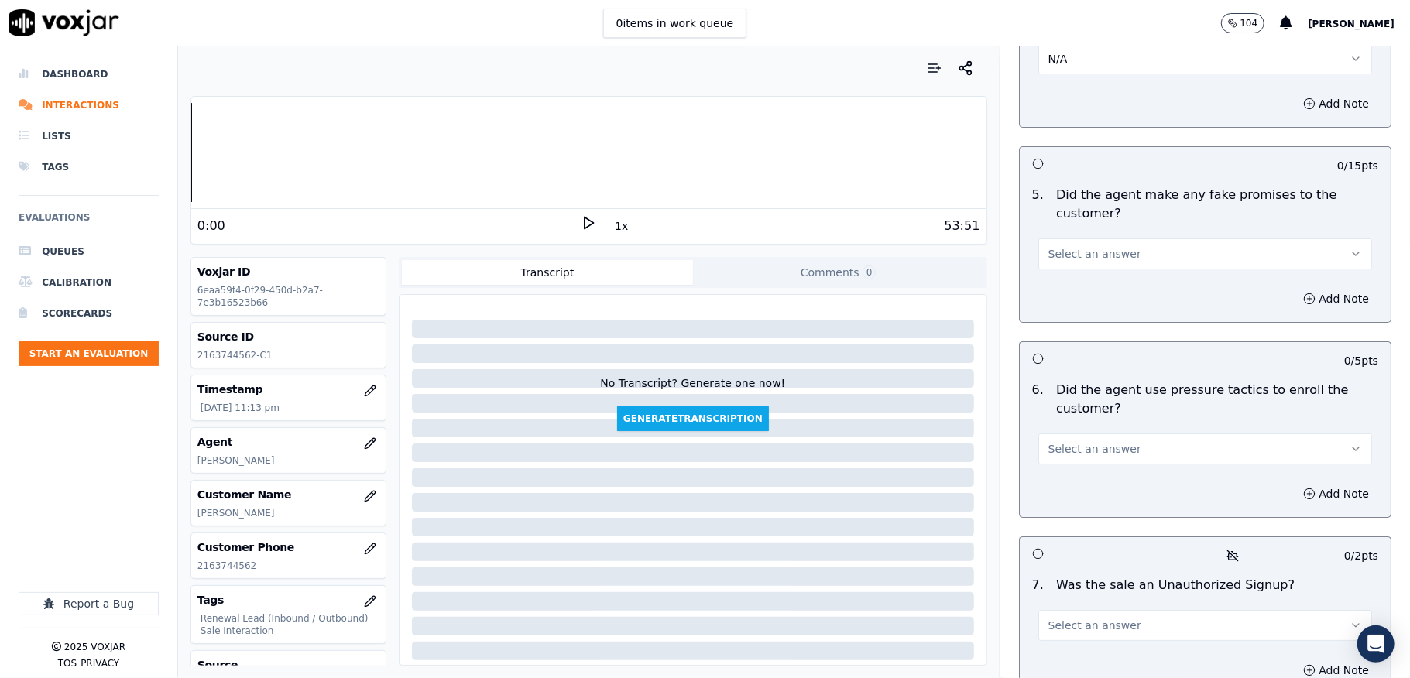
click at [1119, 238] on button "Select an answer" at bounding box center [1205, 253] width 334 height 31
click at [1069, 287] on div "No" at bounding box center [1167, 287] width 297 height 25
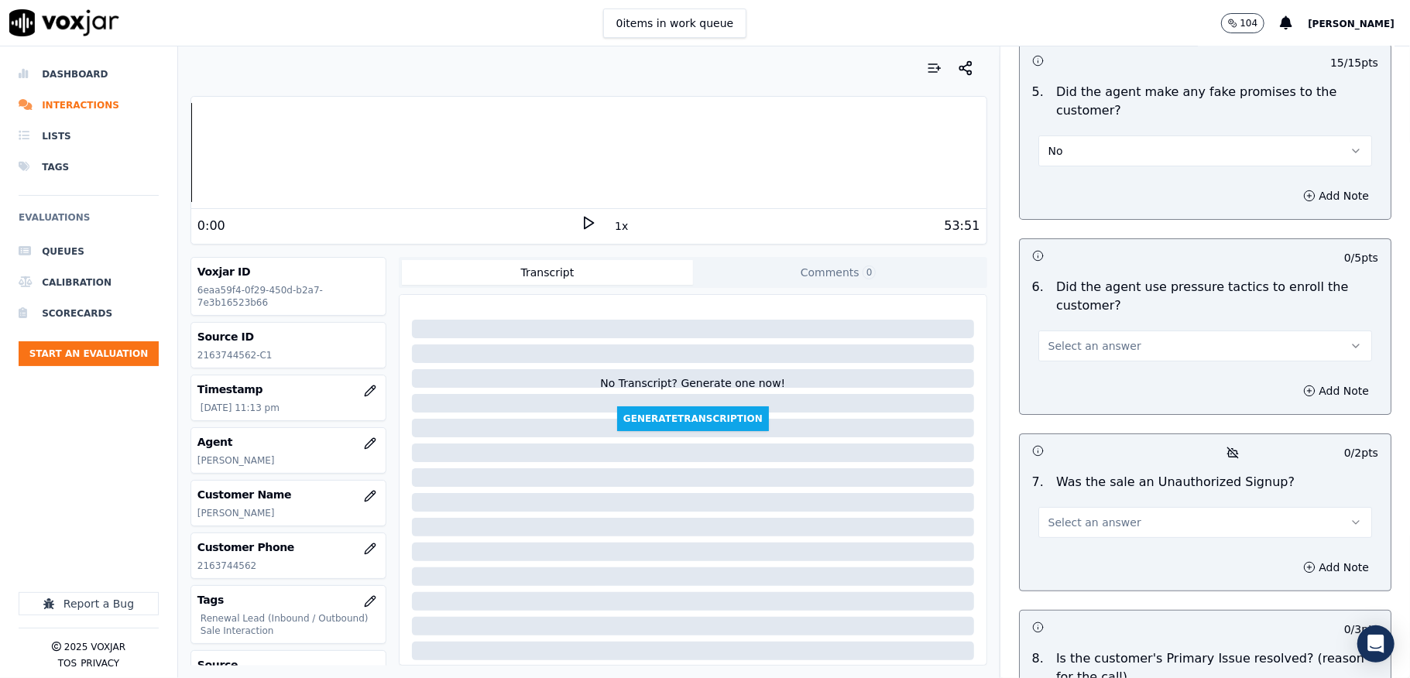
click at [1098, 338] on span "Select an answer" at bounding box center [1094, 345] width 93 height 15
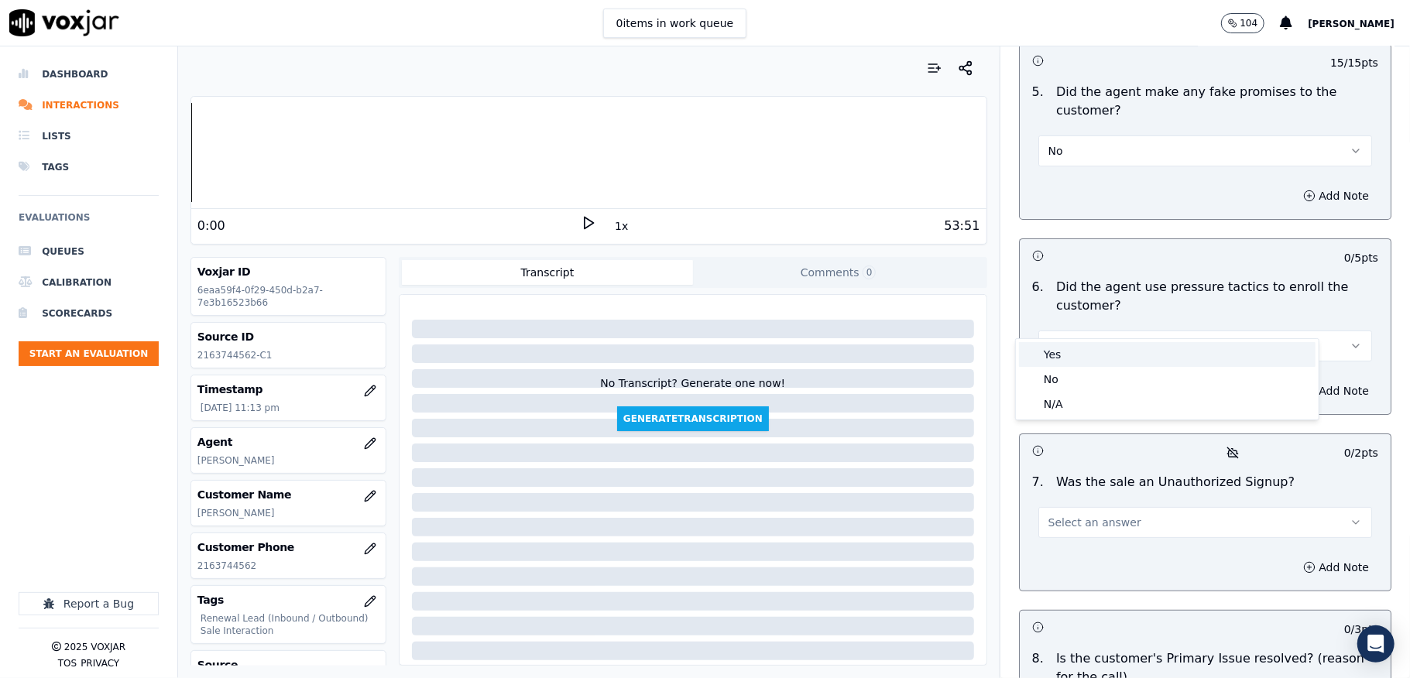
drag, startPoint x: 1079, startPoint y: 360, endPoint x: 1072, endPoint y: 367, distance: 9.3
click at [1078, 362] on div "Yes" at bounding box center [1167, 354] width 297 height 25
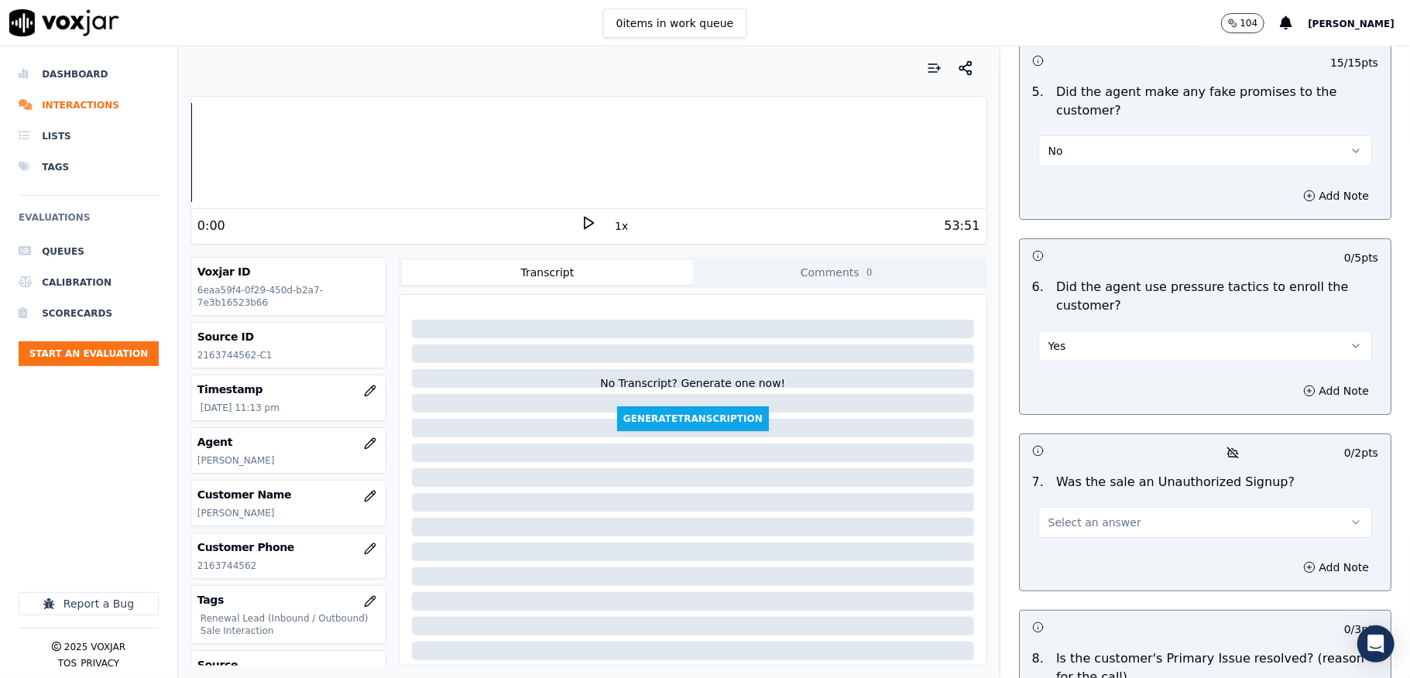
click at [1072, 373] on div "Add Note" at bounding box center [1205, 391] width 371 height 46
click at [1090, 331] on button "Yes" at bounding box center [1205, 346] width 334 height 31
click at [1051, 381] on div "No" at bounding box center [1167, 379] width 297 height 25
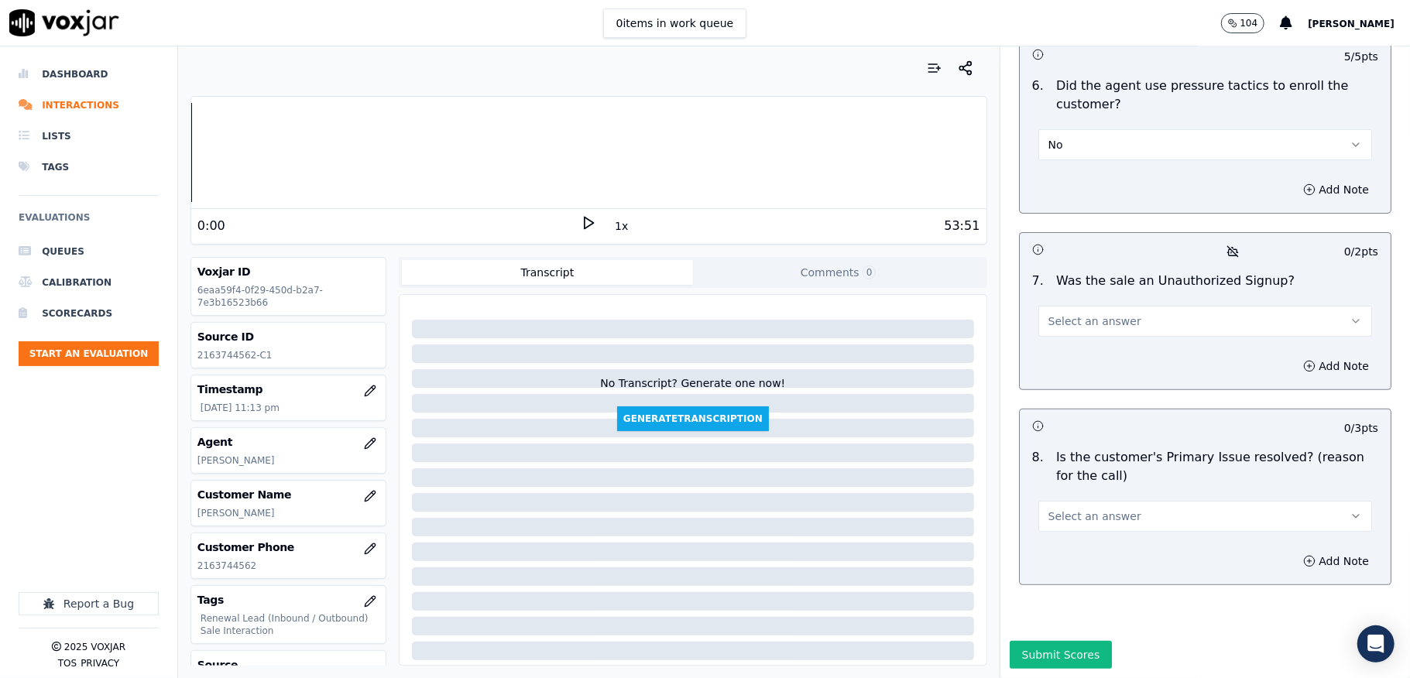
scroll to position [4462, 0]
click at [1086, 306] on button "Select an answer" at bounding box center [1205, 321] width 334 height 31
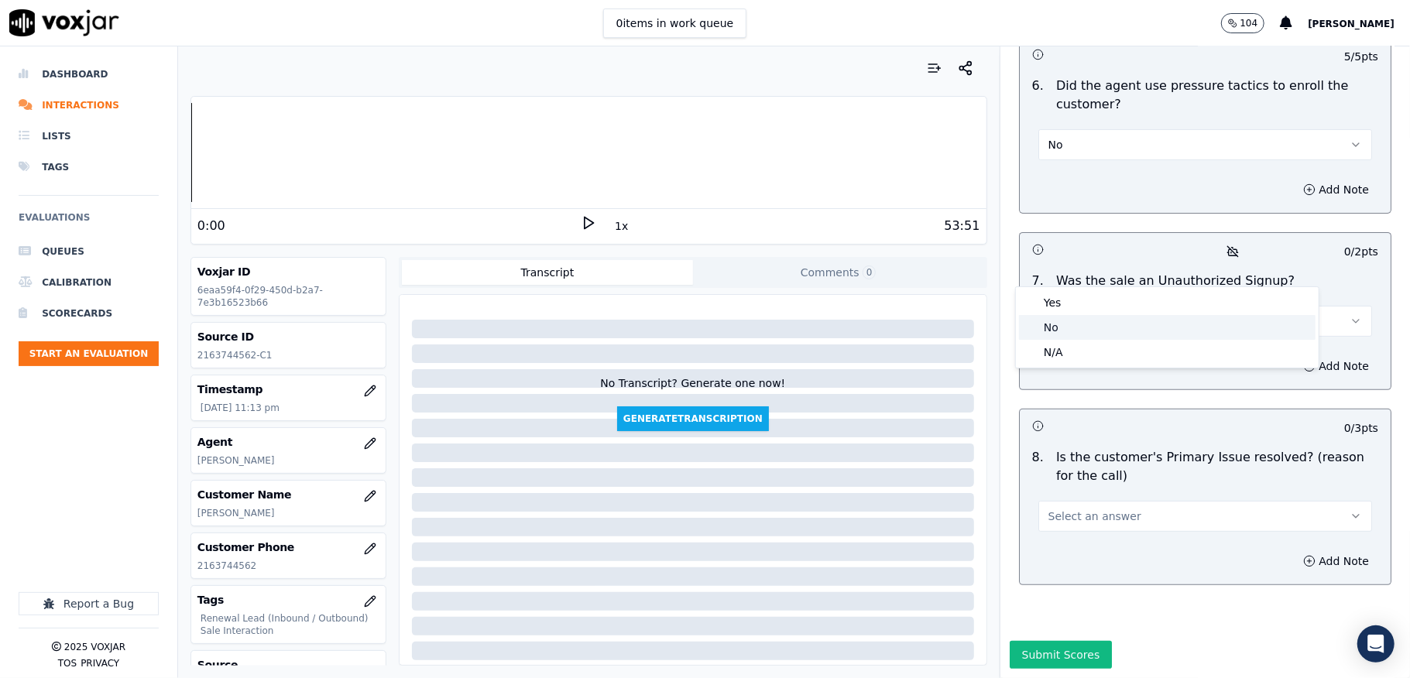
click at [1064, 327] on div "No" at bounding box center [1167, 327] width 297 height 25
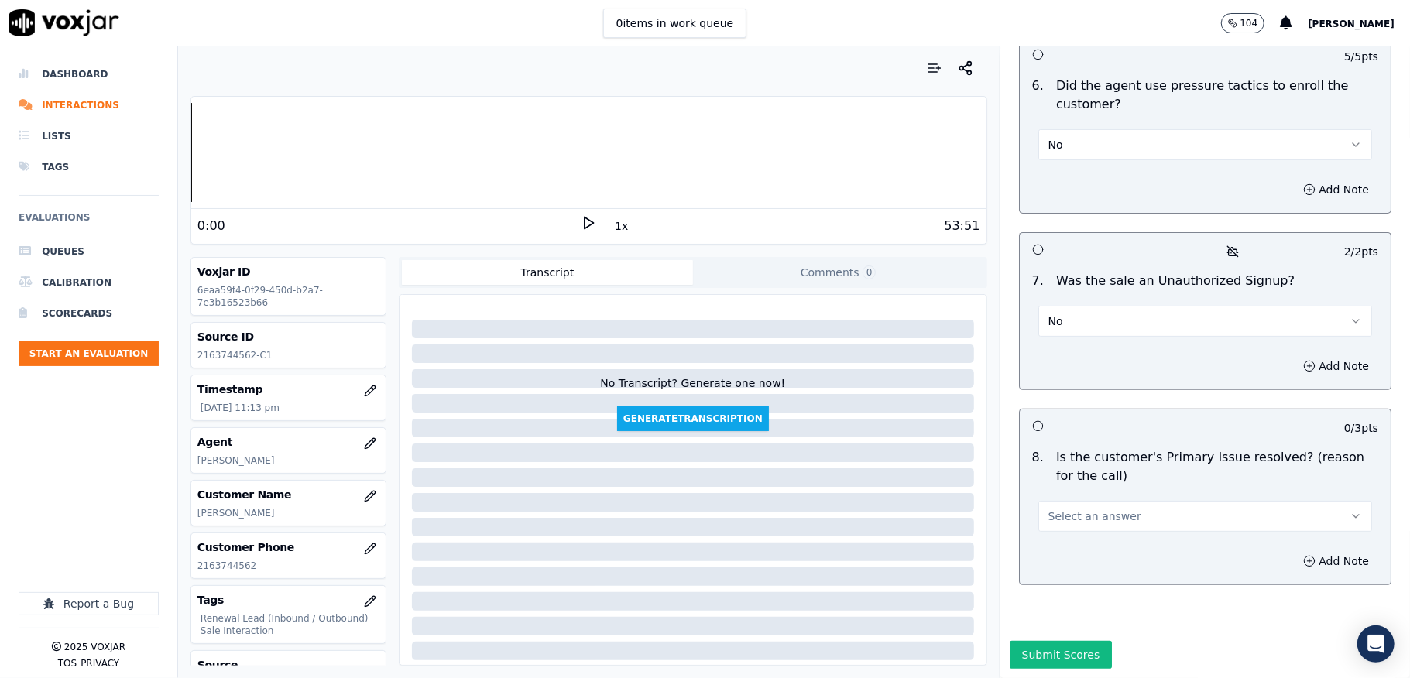
click at [1087, 509] on span "Select an answer" at bounding box center [1094, 516] width 93 height 15
click at [1081, 496] on div "Yes" at bounding box center [1167, 498] width 297 height 25
click at [1042, 641] on div "Submit Scores" at bounding box center [1205, 659] width 410 height 37
click at [1045, 641] on button "Submit Scores" at bounding box center [1061, 655] width 103 height 28
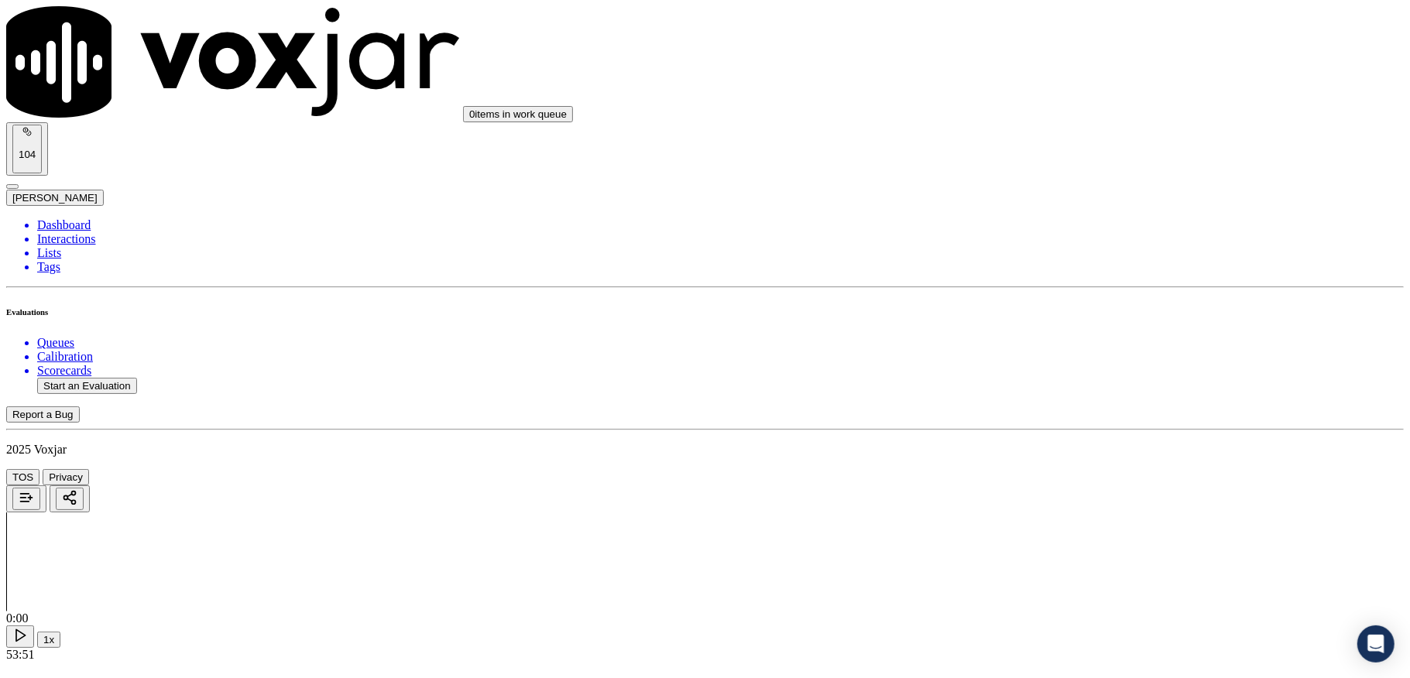
scroll to position [4462, 0]
click at [44, 218] on li "Dashboard" at bounding box center [720, 225] width 1367 height 14
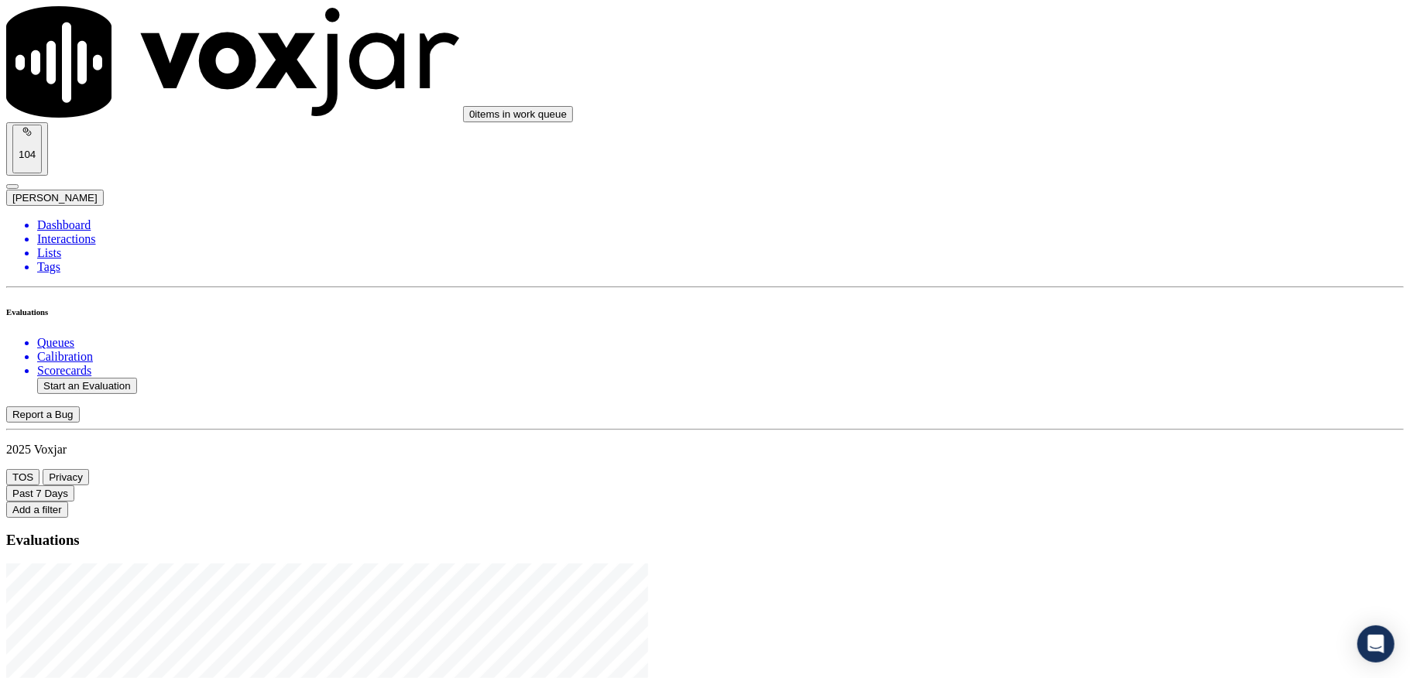
click at [113, 378] on button "Start an Evaluation" at bounding box center [87, 386] width 100 height 16
drag, startPoint x: 790, startPoint y: 285, endPoint x: 822, endPoint y: 292, distance: 32.5
type input "20250905-101029_3307714216-C1"
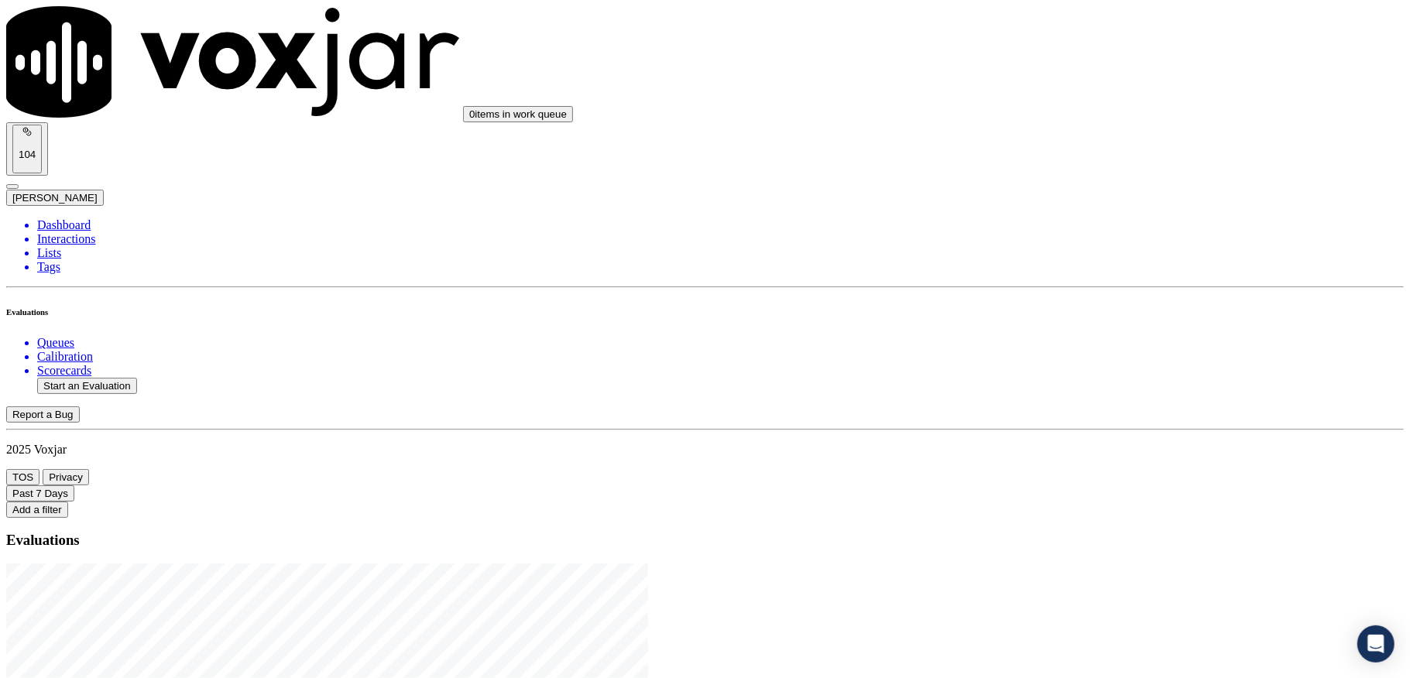
type input "2025-05-08T23:35"
type input "bra"
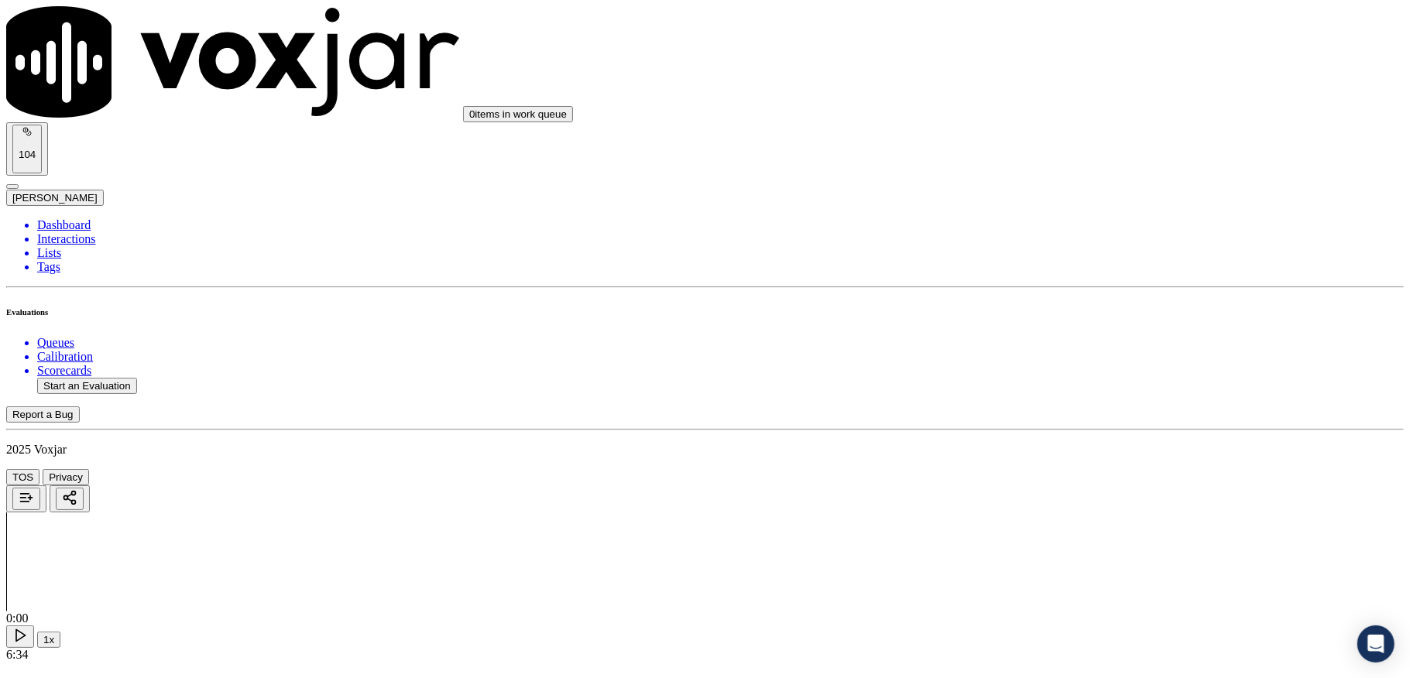
type input "DANTE BRANCH"
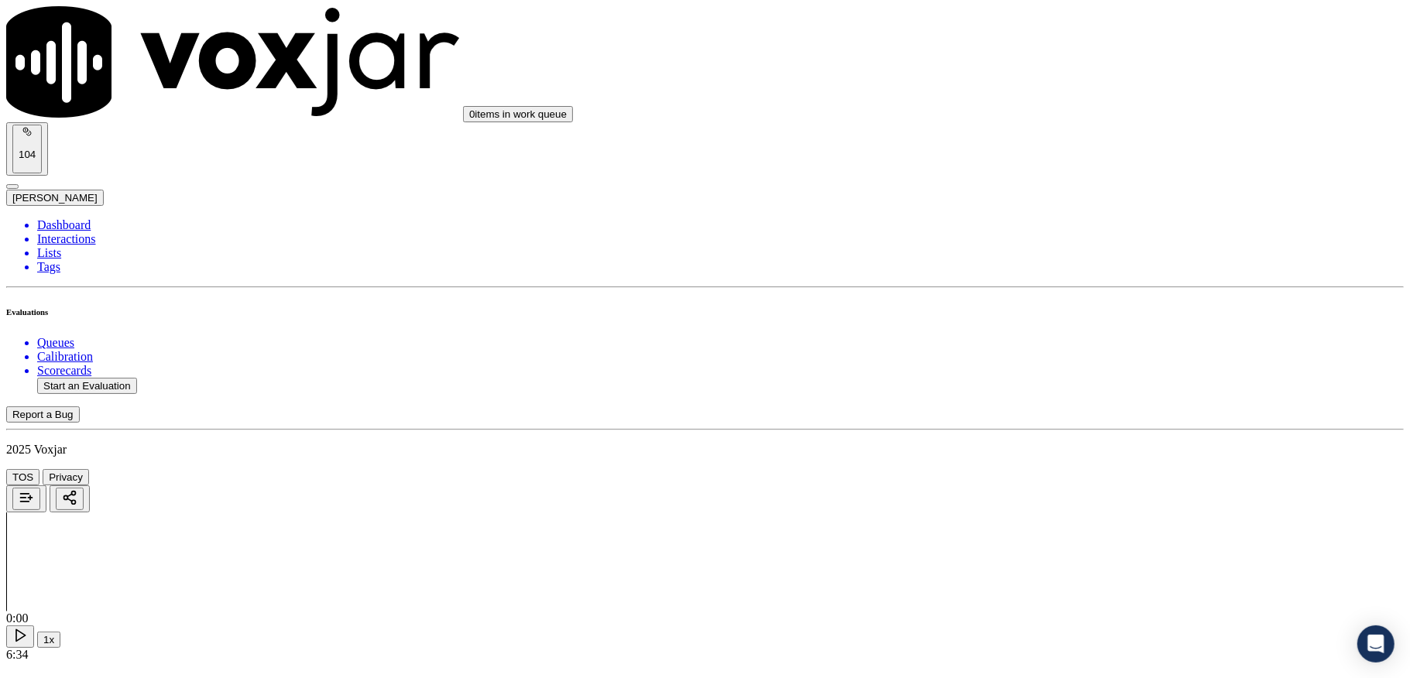
click at [1076, 290] on div "Yes" at bounding box center [1167, 283] width 304 height 14
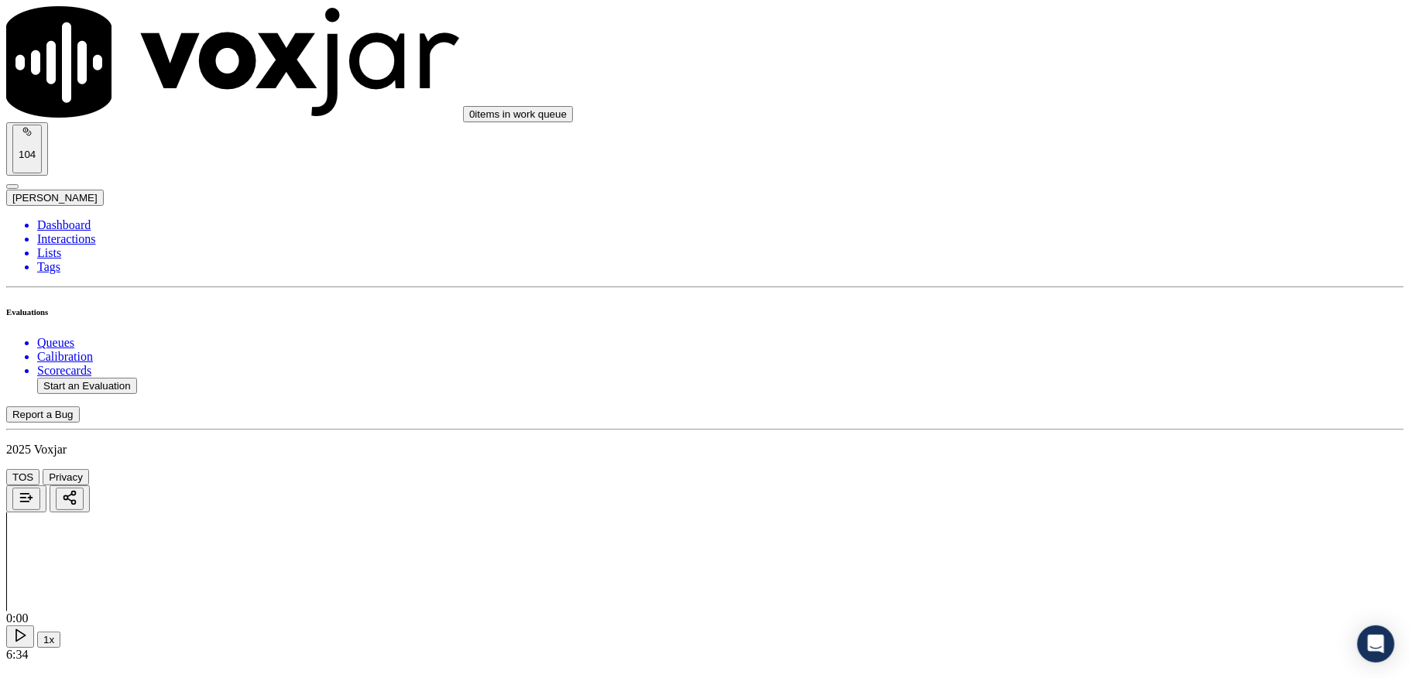
click at [1069, 466] on div "Yes" at bounding box center [1167, 459] width 304 height 14
click at [1081, 448] on div "Yes" at bounding box center [1167, 448] width 304 height 14
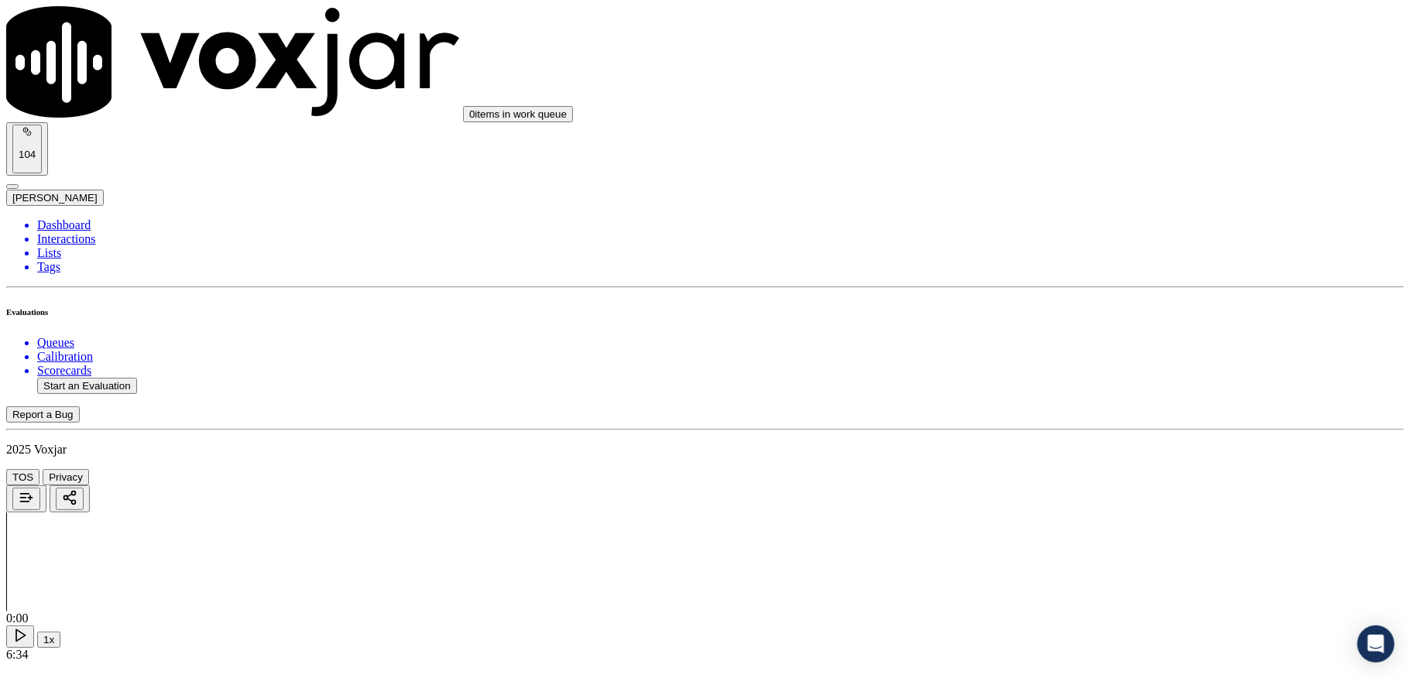
click at [1081, 369] on div "N/A" at bounding box center [1167, 362] width 304 height 14
drag, startPoint x: 1063, startPoint y: 398, endPoint x: 1063, endPoint y: 410, distance: 12.4
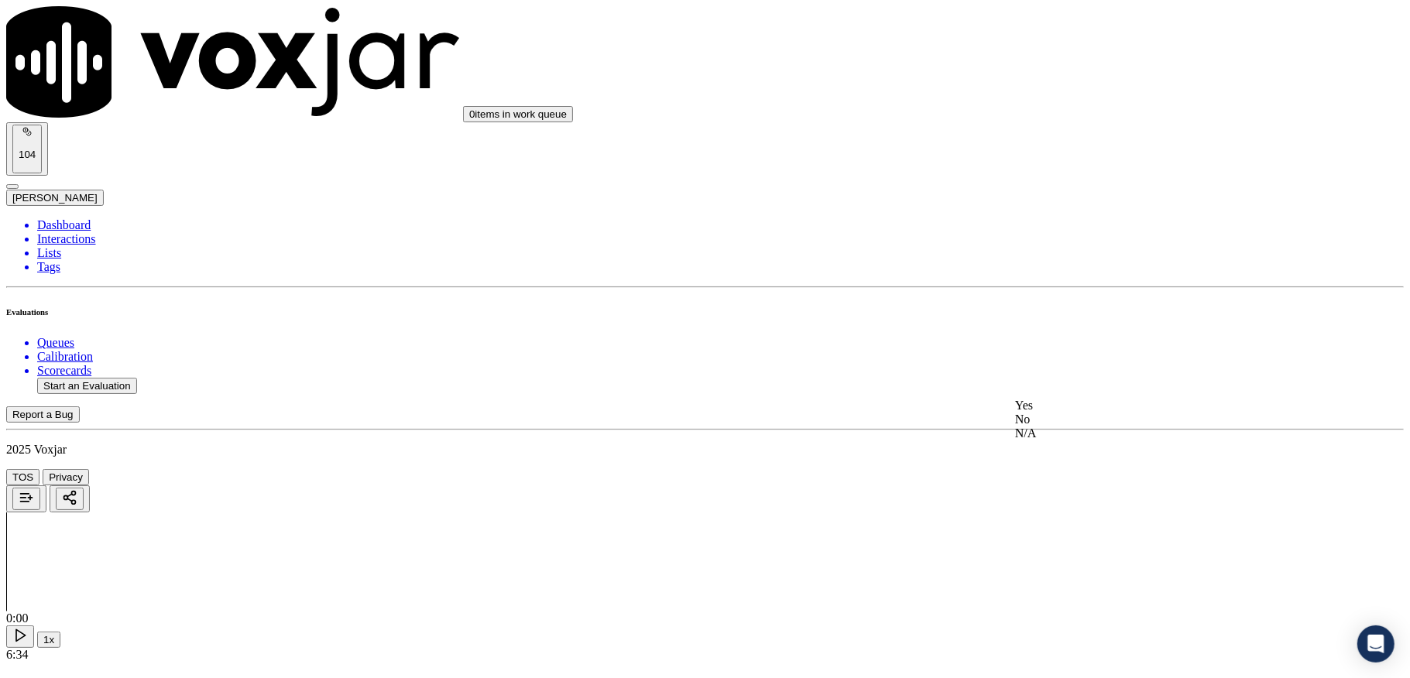
click at [1063, 400] on div "Yes No N/A" at bounding box center [1167, 420] width 304 height 42
click at [1063, 412] on div "Yes" at bounding box center [1167, 406] width 304 height 14
drag, startPoint x: 1100, startPoint y: 270, endPoint x: 1114, endPoint y: 270, distance: 13.2
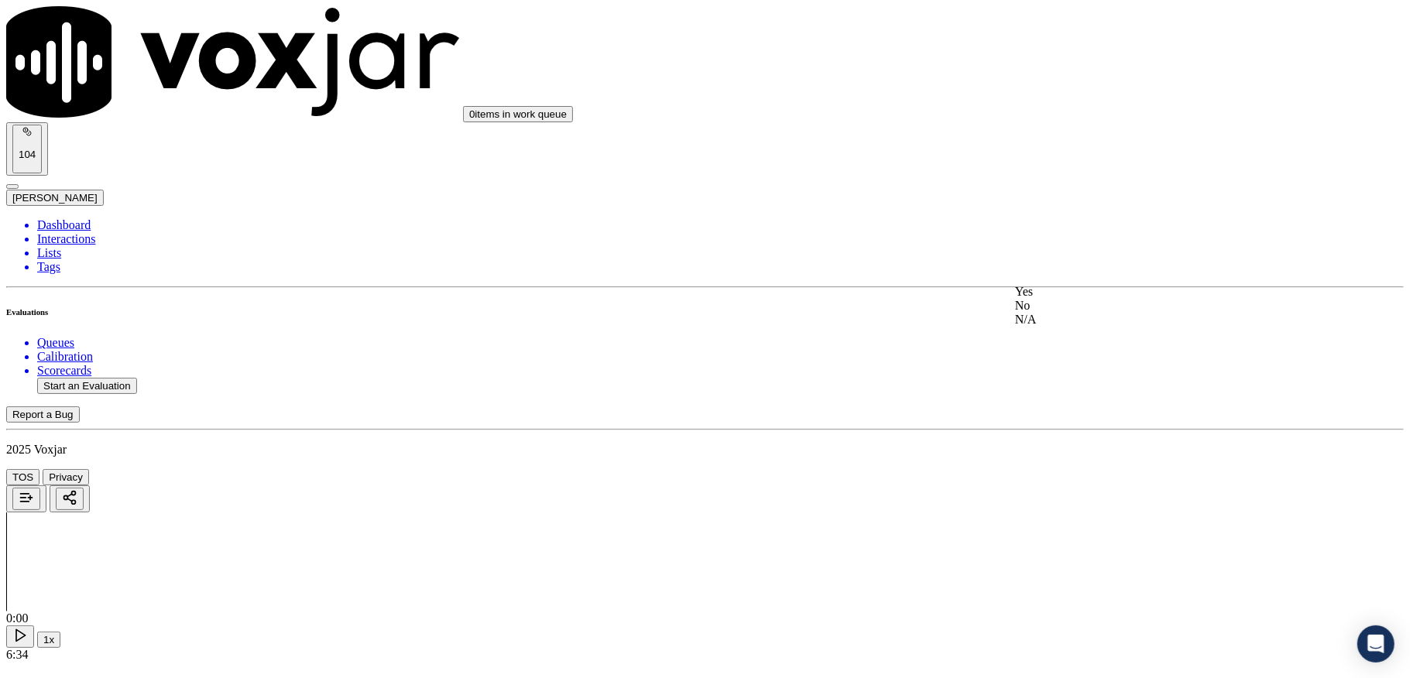
click at [1058, 313] on div "No" at bounding box center [1167, 306] width 304 height 14
drag, startPoint x: 1054, startPoint y: 285, endPoint x: 1064, endPoint y: 274, distance: 14.8
click at [1054, 283] on div "Yes" at bounding box center [1167, 281] width 304 height 14
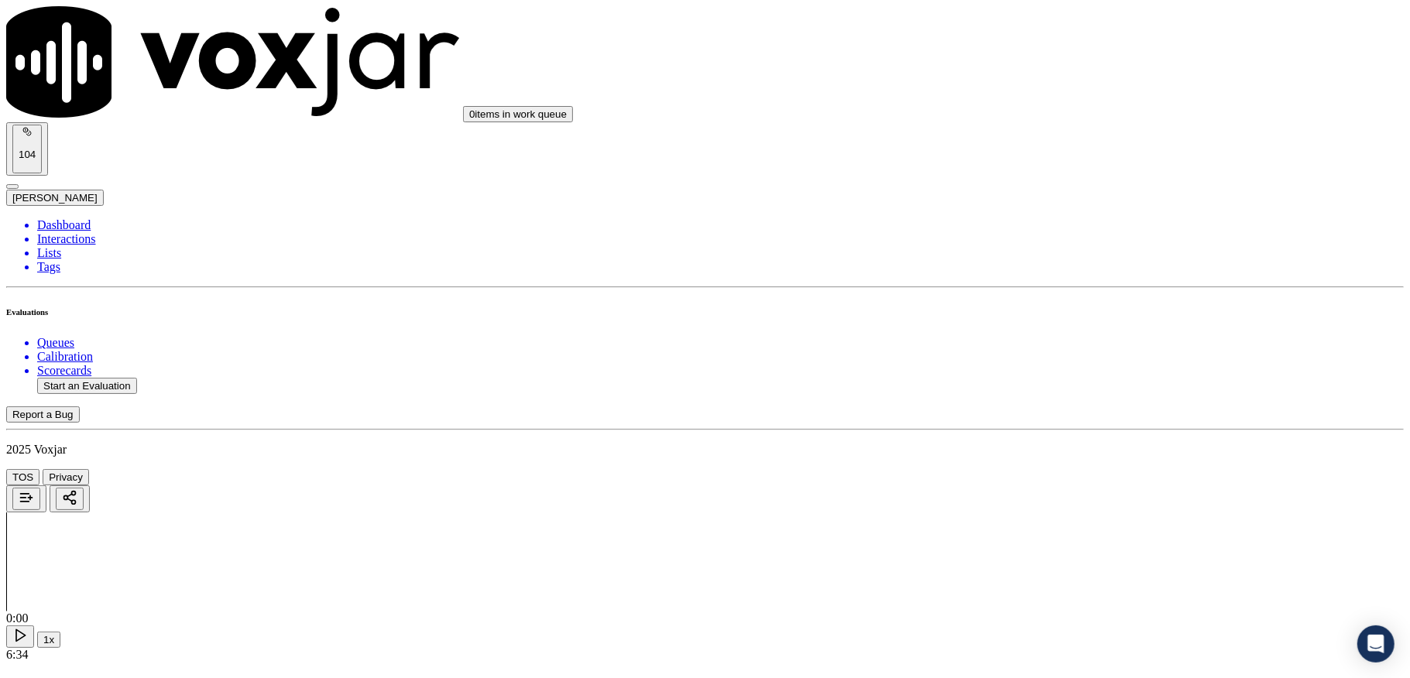
scroll to position [1445, 0]
click at [1062, 314] on div "Yes" at bounding box center [1167, 307] width 304 height 14
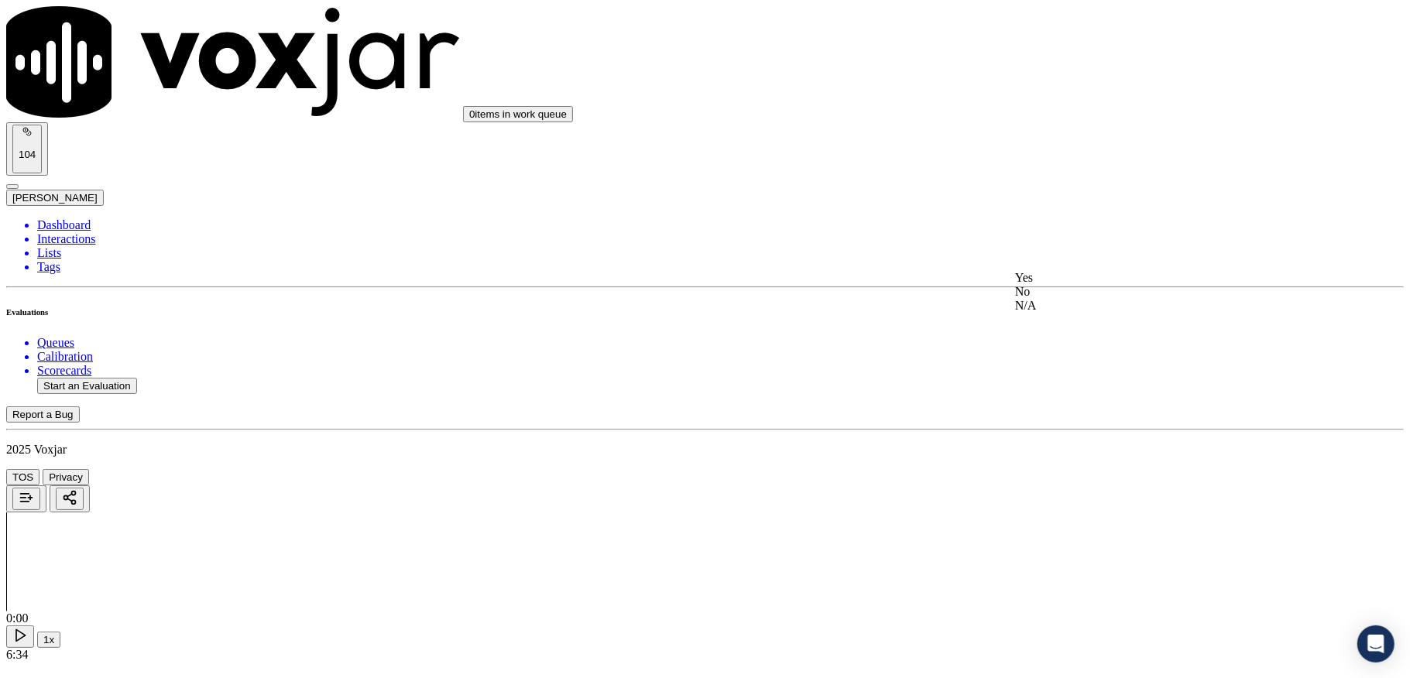
click at [1059, 285] on div "Yes" at bounding box center [1167, 278] width 304 height 14
click at [1065, 208] on div "Yes" at bounding box center [1167, 201] width 304 height 14
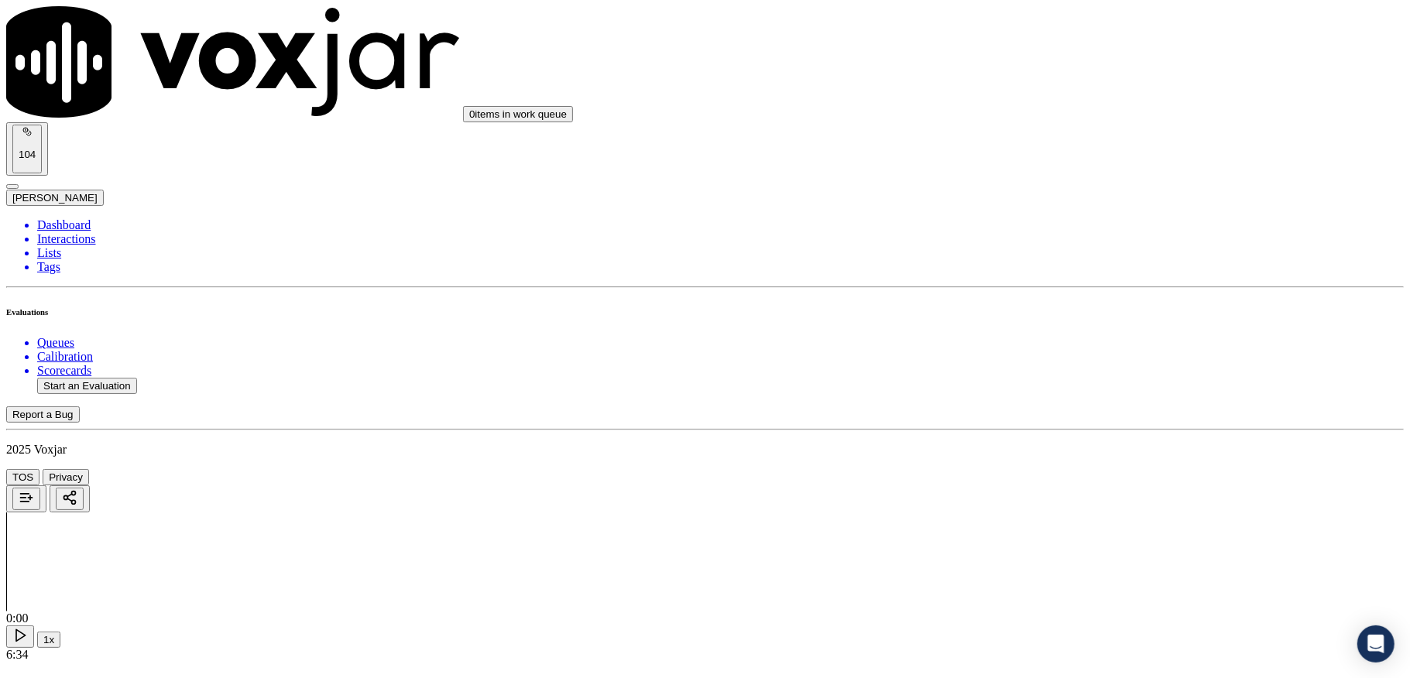
click at [1048, 195] on div "Yes" at bounding box center [1167, 190] width 304 height 14
click at [1064, 221] on div "No" at bounding box center [1167, 225] width 304 height 14
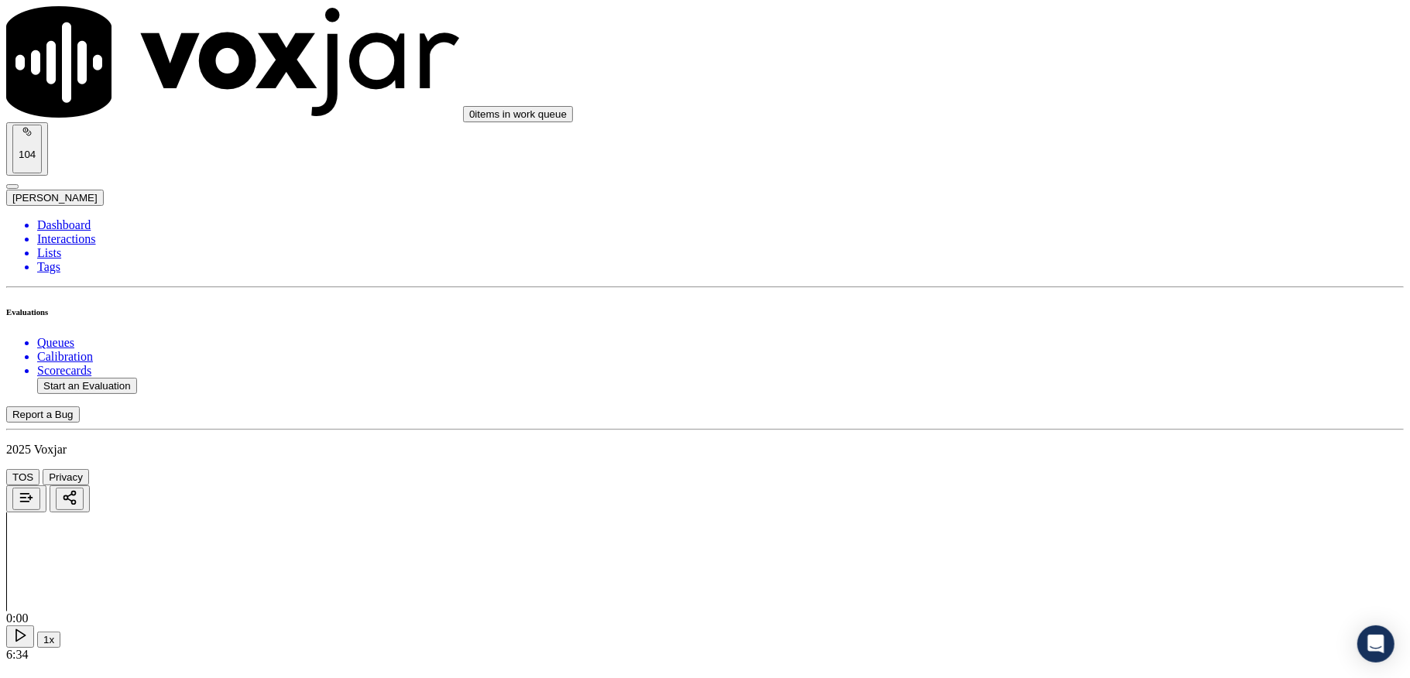
click at [1045, 260] on div "N/A" at bounding box center [1167, 253] width 304 height 14
click at [1067, 167] on div "Yes" at bounding box center [1167, 160] width 304 height 14
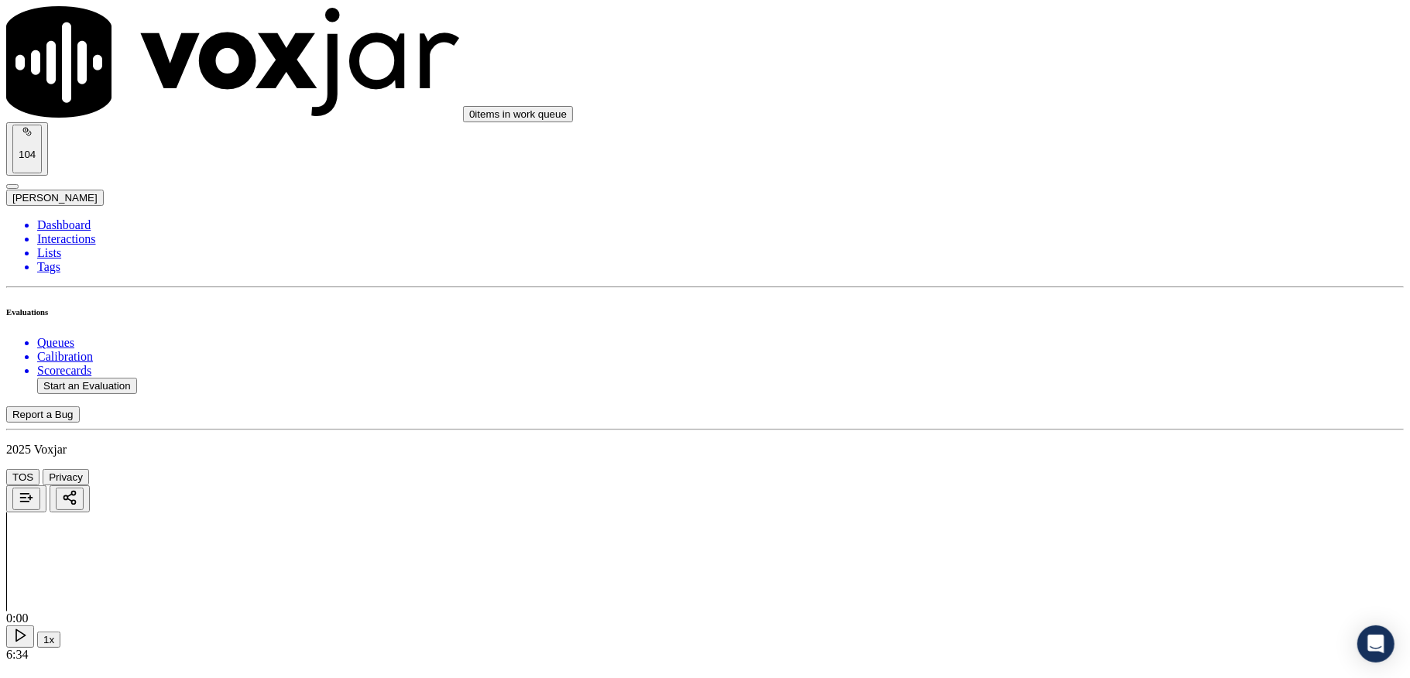
click at [1056, 345] on div "Yes" at bounding box center [1167, 338] width 304 height 14
click at [1069, 348] on div "No" at bounding box center [1167, 341] width 304 height 14
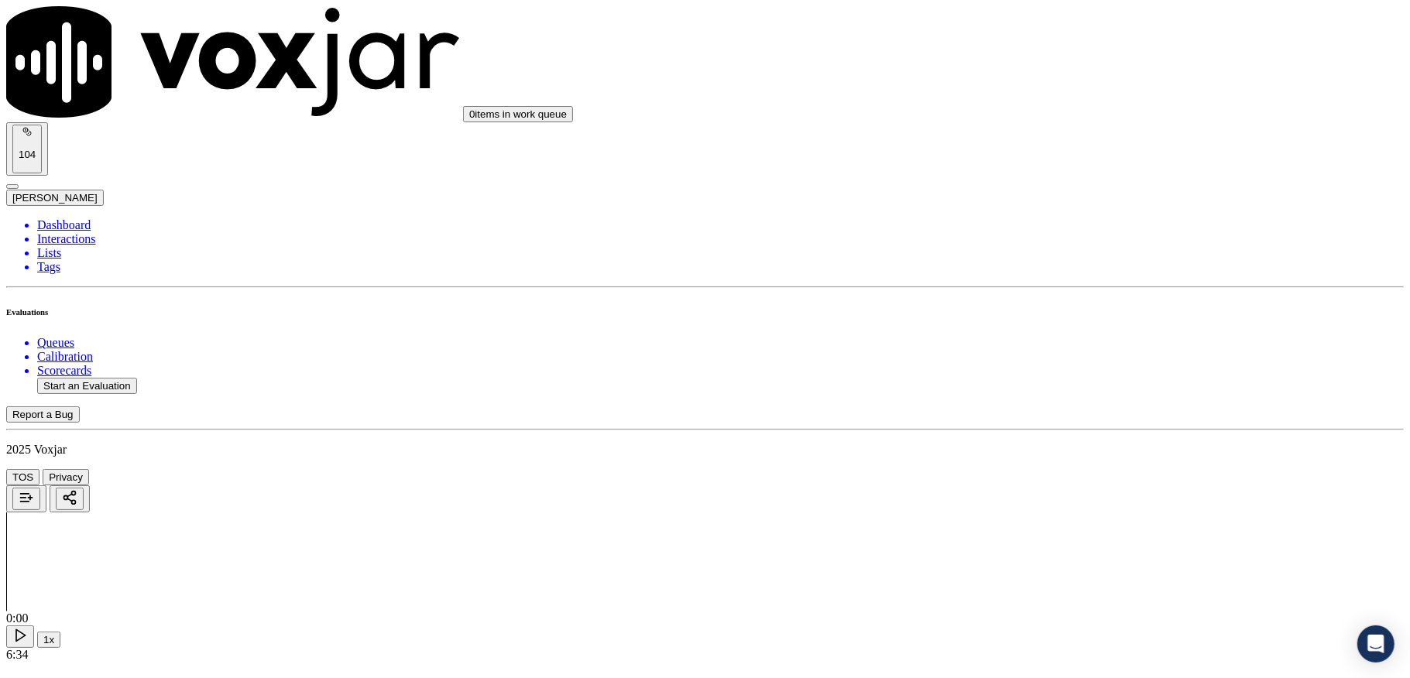
scroll to position [2478, 0]
click at [1061, 263] on div "No" at bounding box center [1167, 270] width 304 height 14
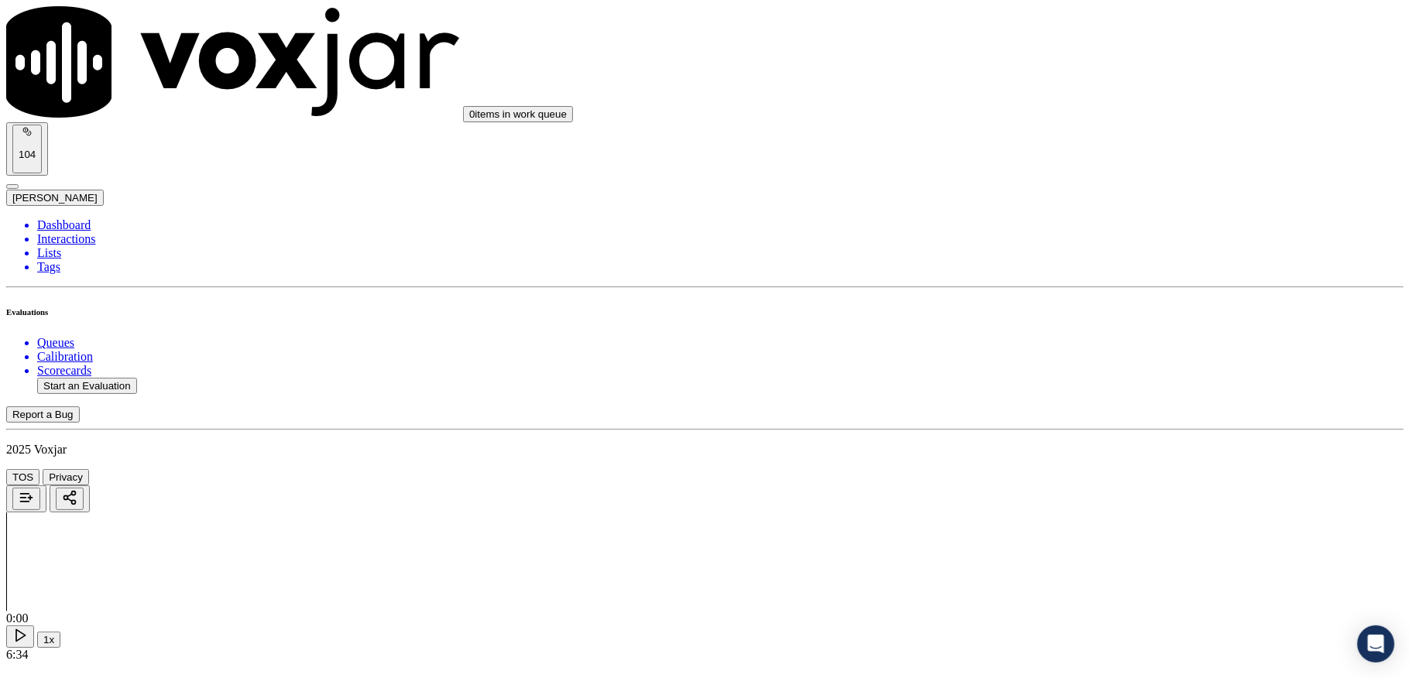
paste textarea "Call id - 20250905-132316_@6:13 - The call was transferred to another agent (cl…"
type textarea "Call id - 20250905-132316_@6:13 - The call was transferred to another agent (cl…"
drag, startPoint x: 1065, startPoint y: 160, endPoint x: 1065, endPoint y: 221, distance: 61.2
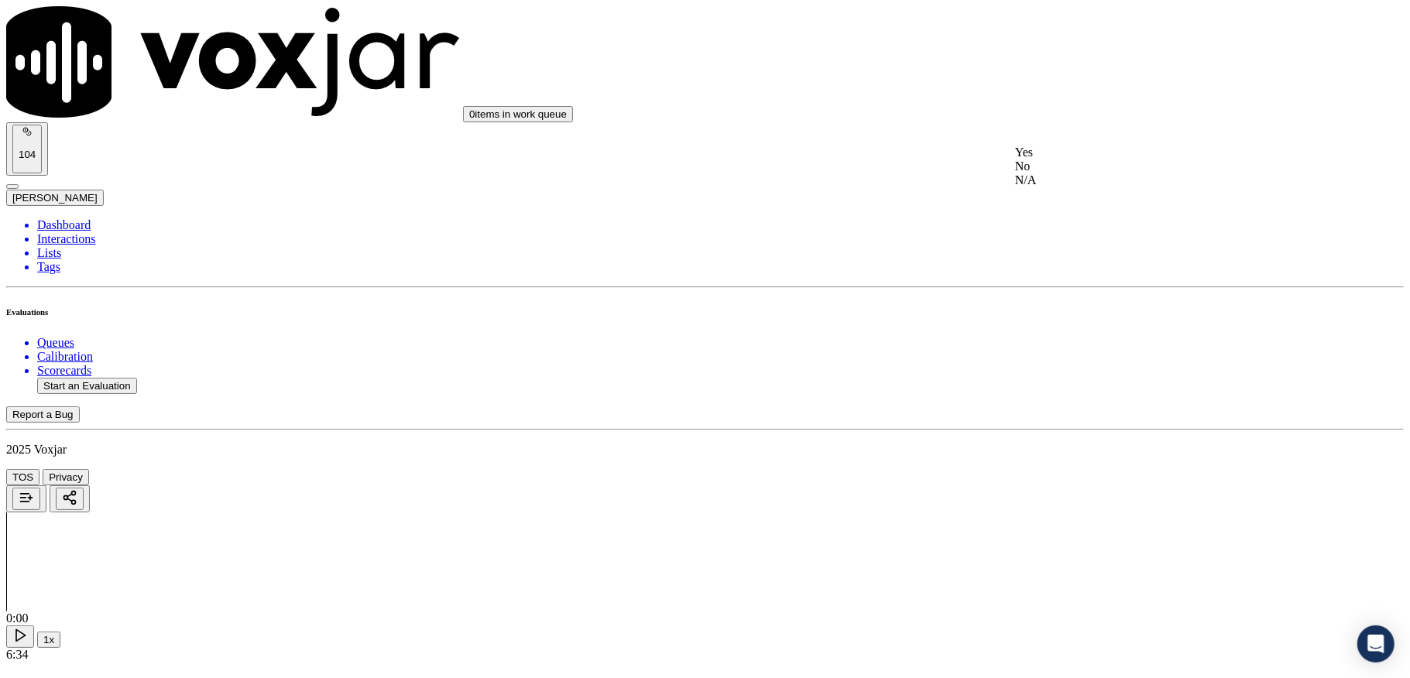
click at [1065, 160] on div "Yes" at bounding box center [1167, 153] width 304 height 14
click at [1067, 383] on div "N/A" at bounding box center [1167, 376] width 304 height 14
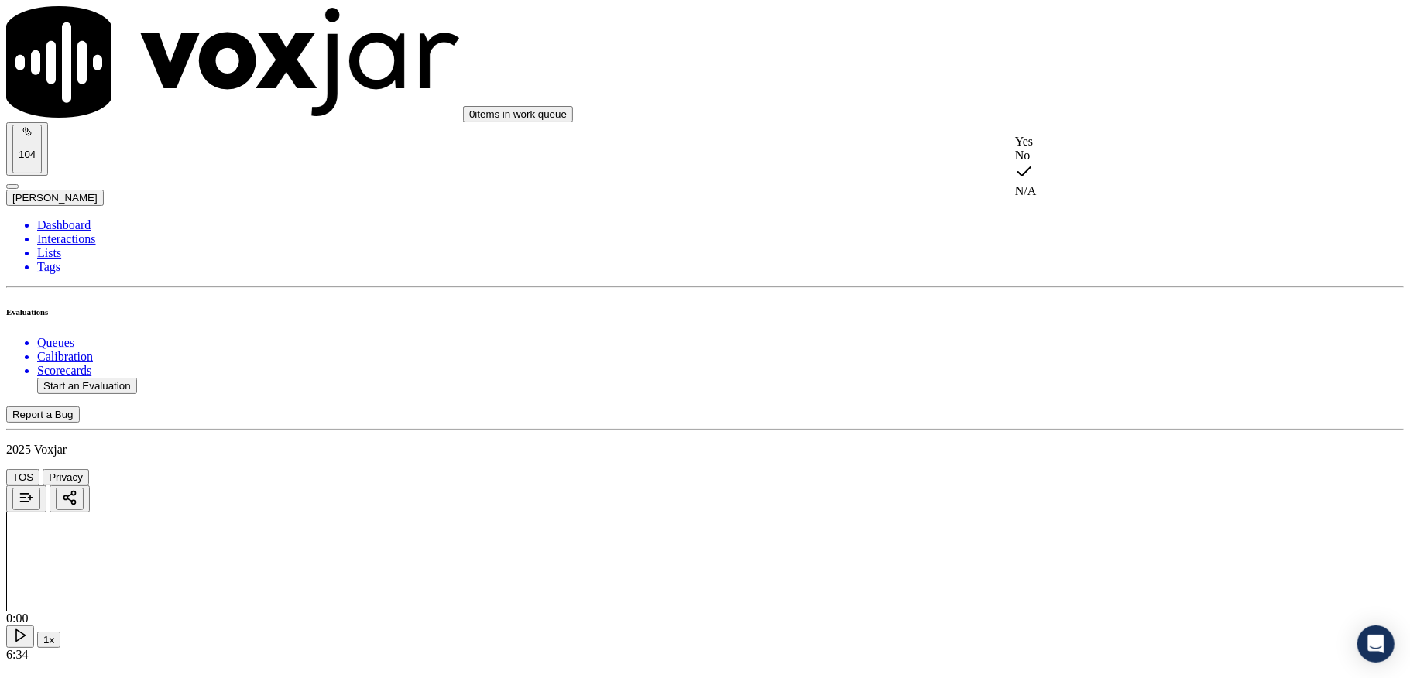
click at [1057, 163] on div "No" at bounding box center [1167, 156] width 304 height 14
click at [1062, 358] on div "No" at bounding box center [1167, 351] width 304 height 14
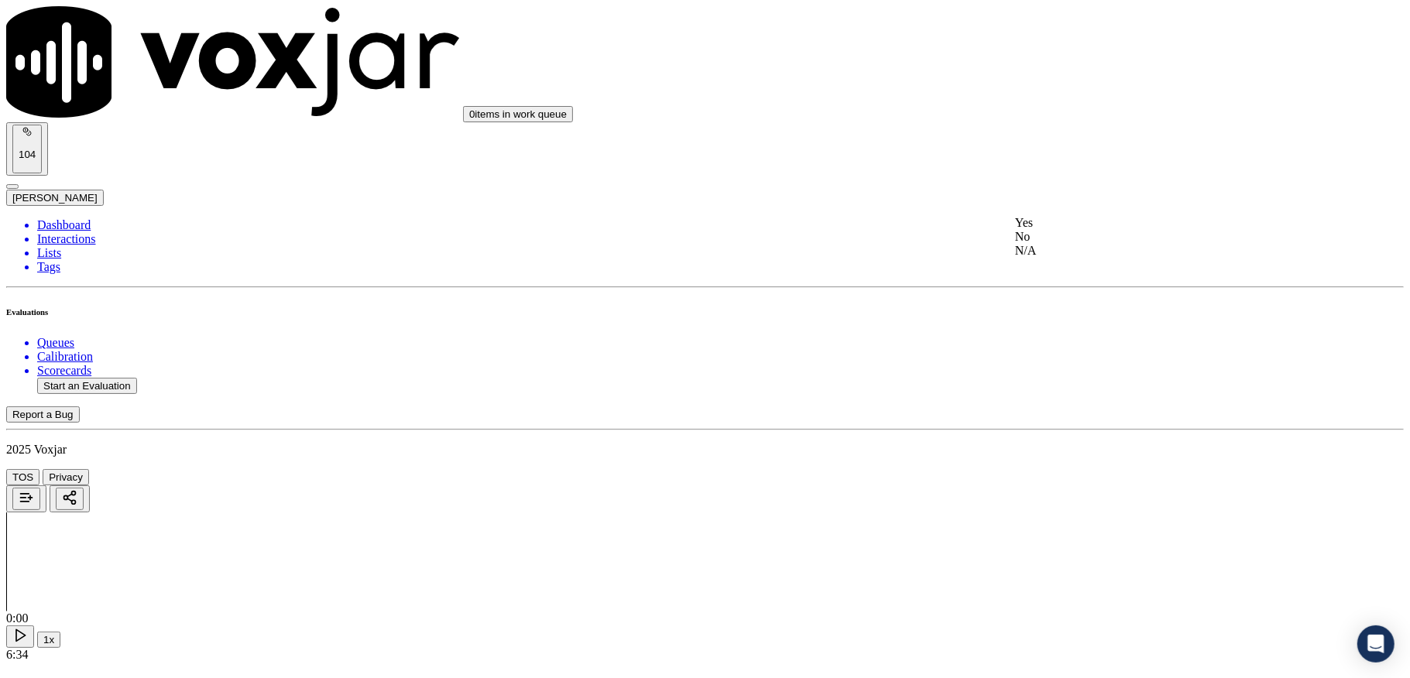
click at [1076, 230] on div "Yes" at bounding box center [1167, 223] width 304 height 14
click at [1065, 336] on div "No" at bounding box center [1167, 329] width 304 height 14
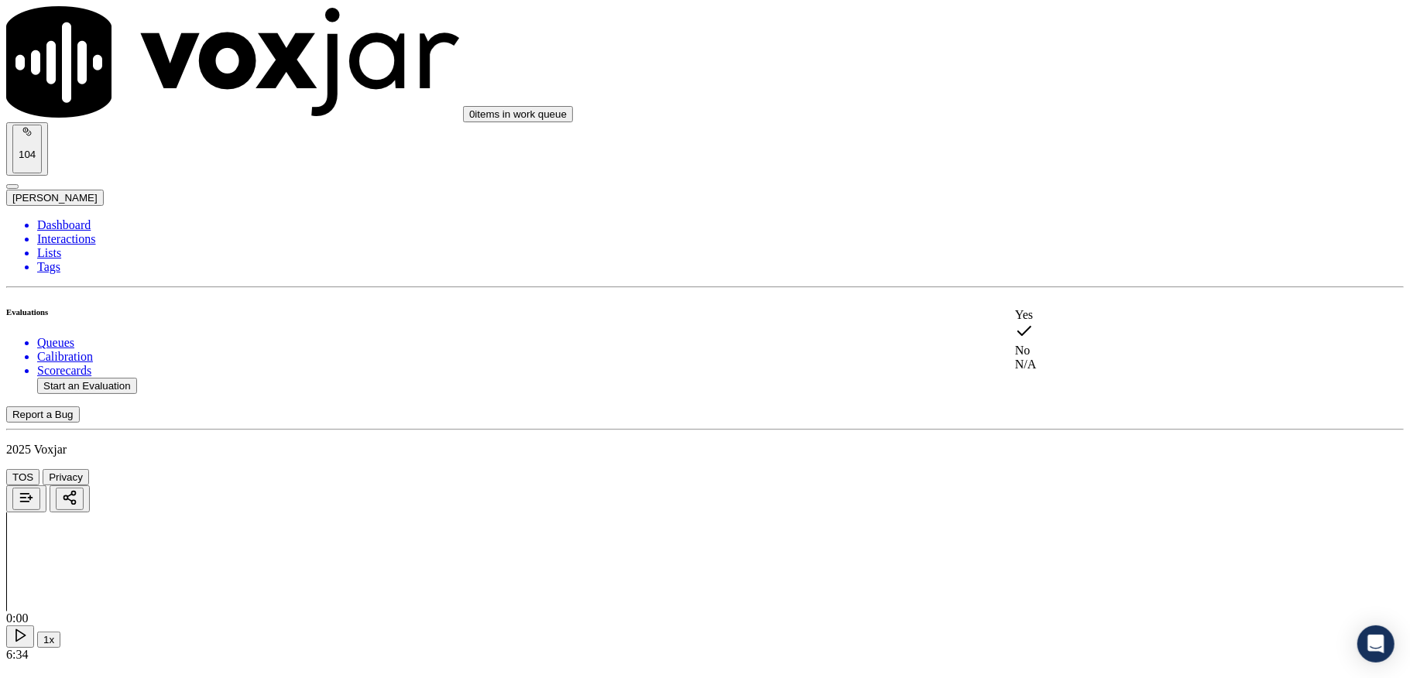
click at [1066, 372] on div "N/A" at bounding box center [1167, 365] width 304 height 14
click at [1059, 333] on div "No" at bounding box center [1167, 326] width 304 height 14
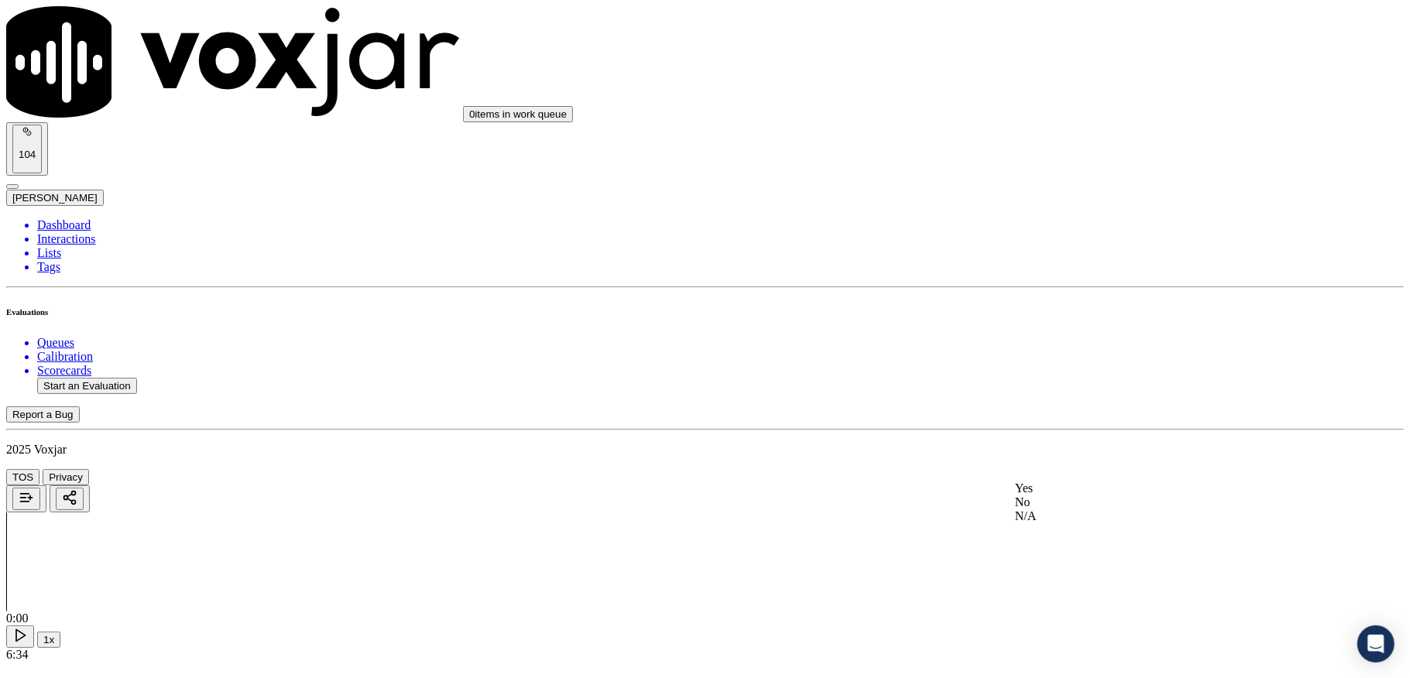
click at [1069, 510] on div "No" at bounding box center [1167, 503] width 304 height 14
drag, startPoint x: 1351, startPoint y: 105, endPoint x: 1354, endPoint y: 116, distance: 11.3
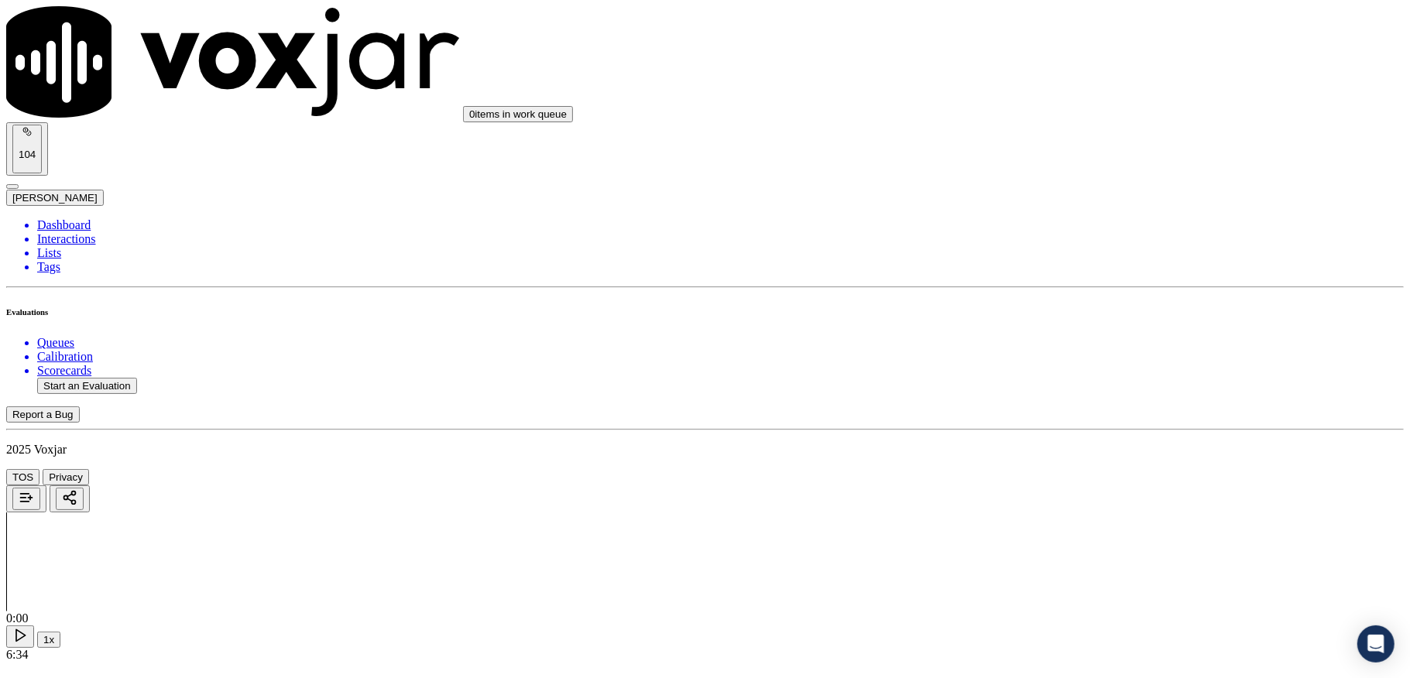
scroll to position [0, 0]
click at [72, 218] on li "Dashboard" at bounding box center [720, 225] width 1367 height 14
click at [137, 378] on button "Start an Evaluation" at bounding box center [87, 386] width 100 height 16
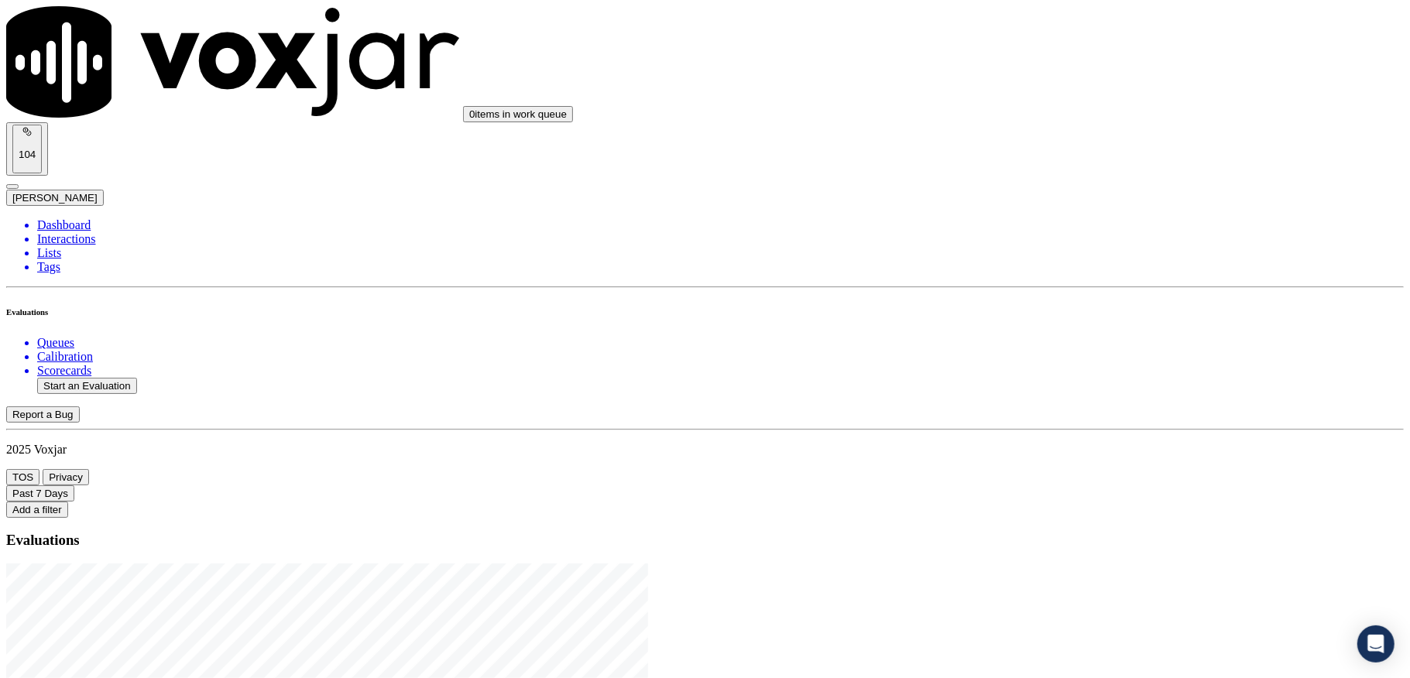
drag, startPoint x: 608, startPoint y: 288, endPoint x: 702, endPoint y: 288, distance: 93.7
type input "20250905-113834_6145583247-C1"
type input "2025-05-08T23:39"
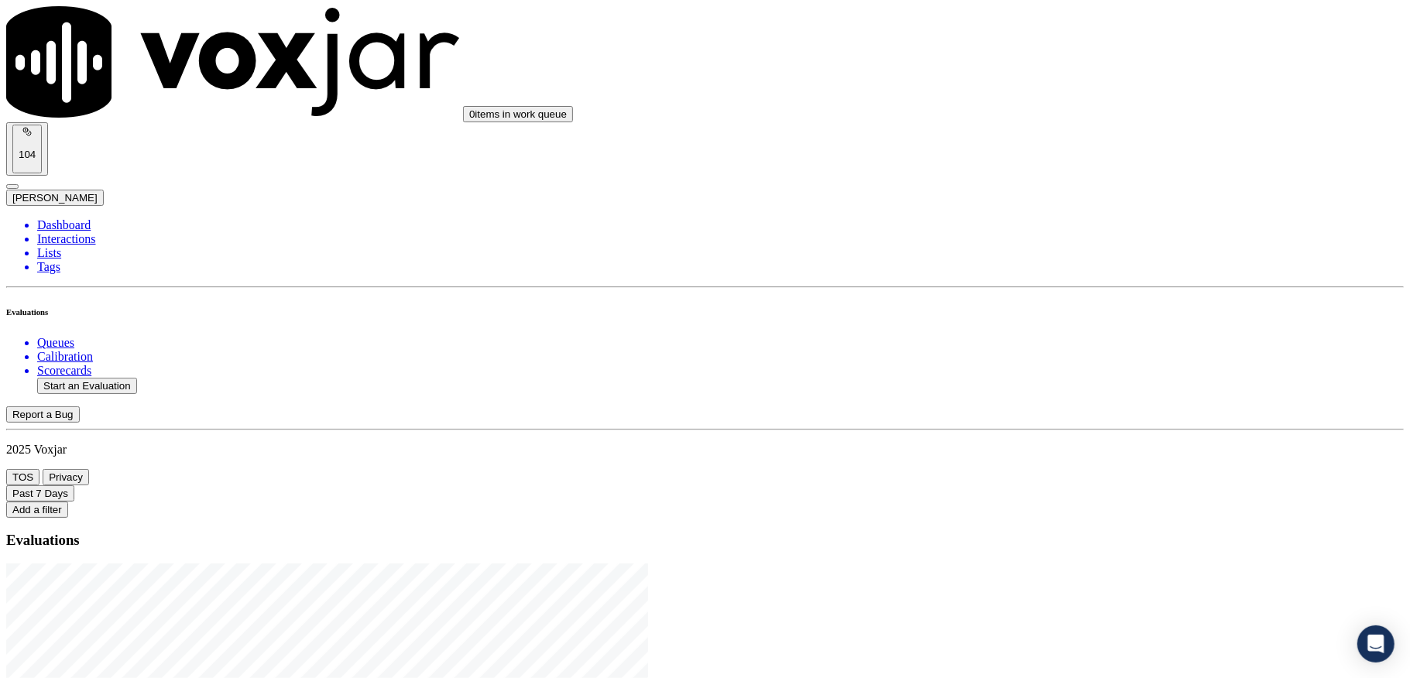
type input "wal"
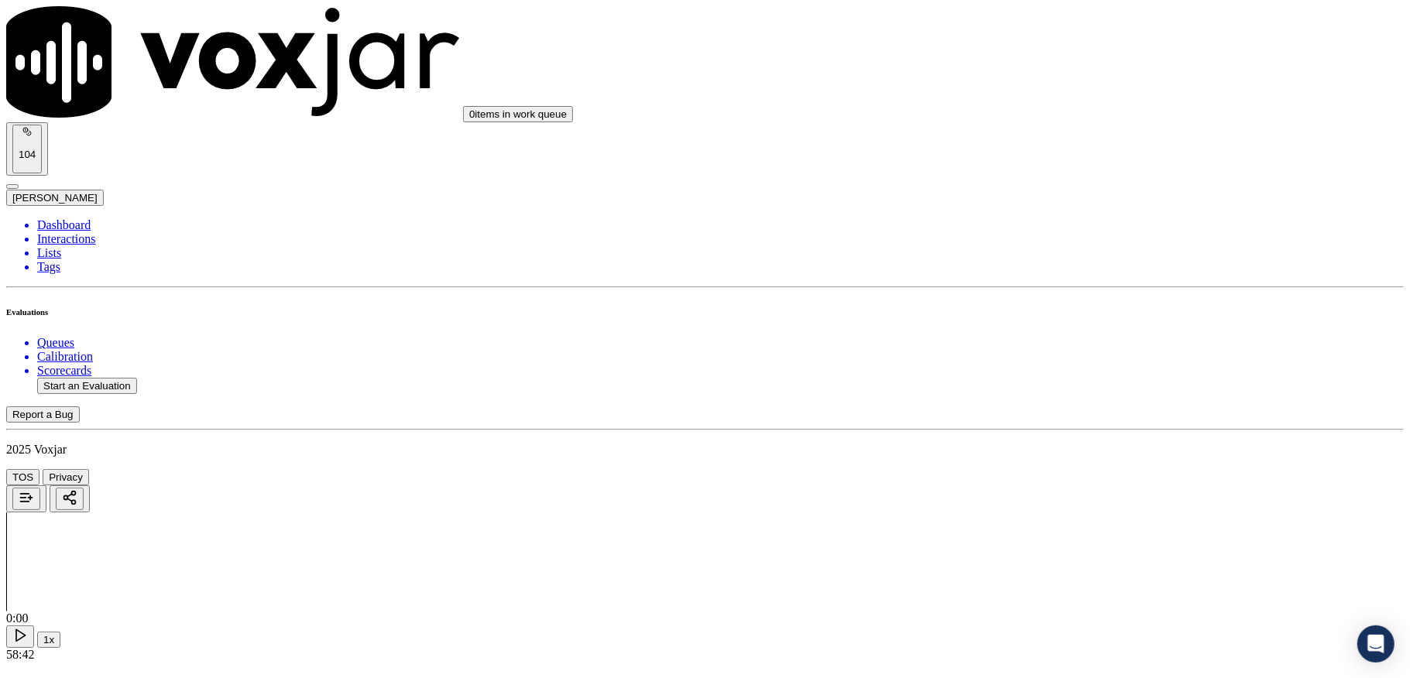
type input "CHAD WATTS"
drag, startPoint x: 633, startPoint y: 184, endPoint x: 486, endPoint y: 184, distance: 146.4
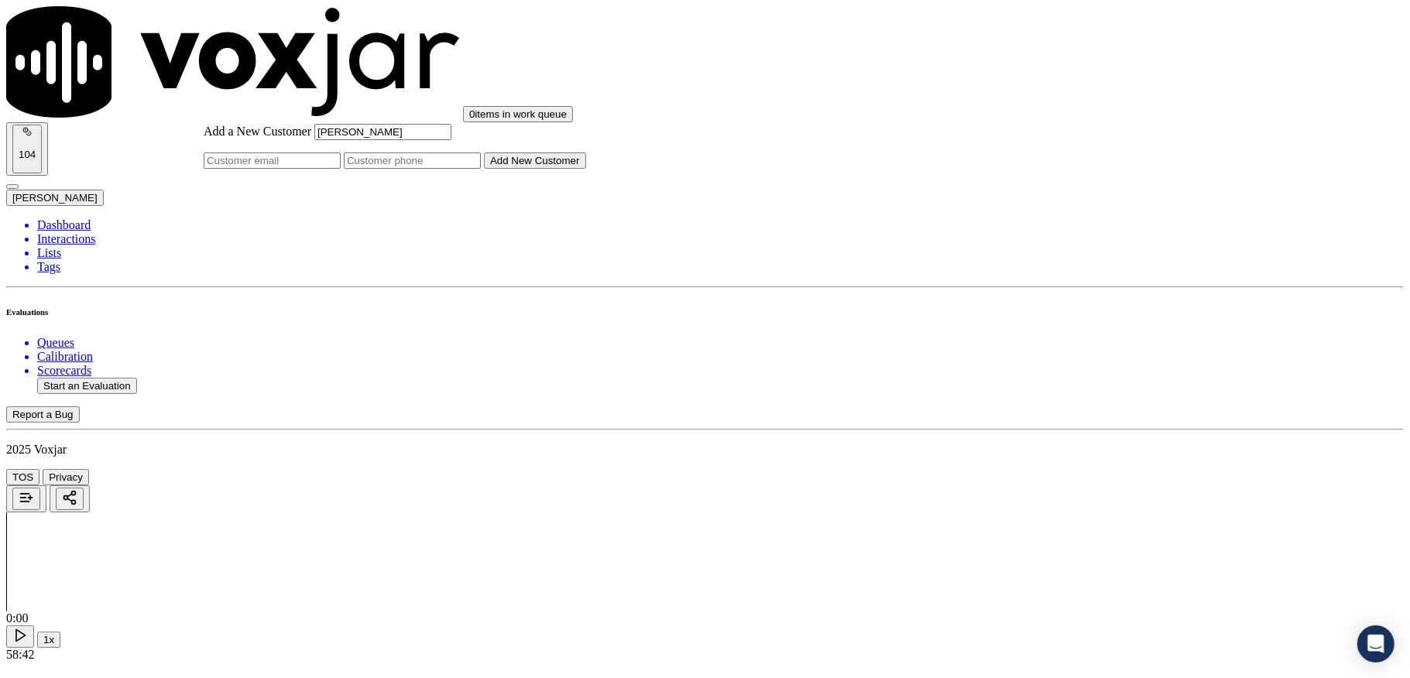
type input "CHAD WATTS"
drag, startPoint x: 775, startPoint y: 341, endPoint x: 775, endPoint y: 358, distance: 16.3
click at [481, 169] on input "Add a New Customer" at bounding box center [412, 161] width 137 height 16
paste input "6145583247"
type input "6145583247"
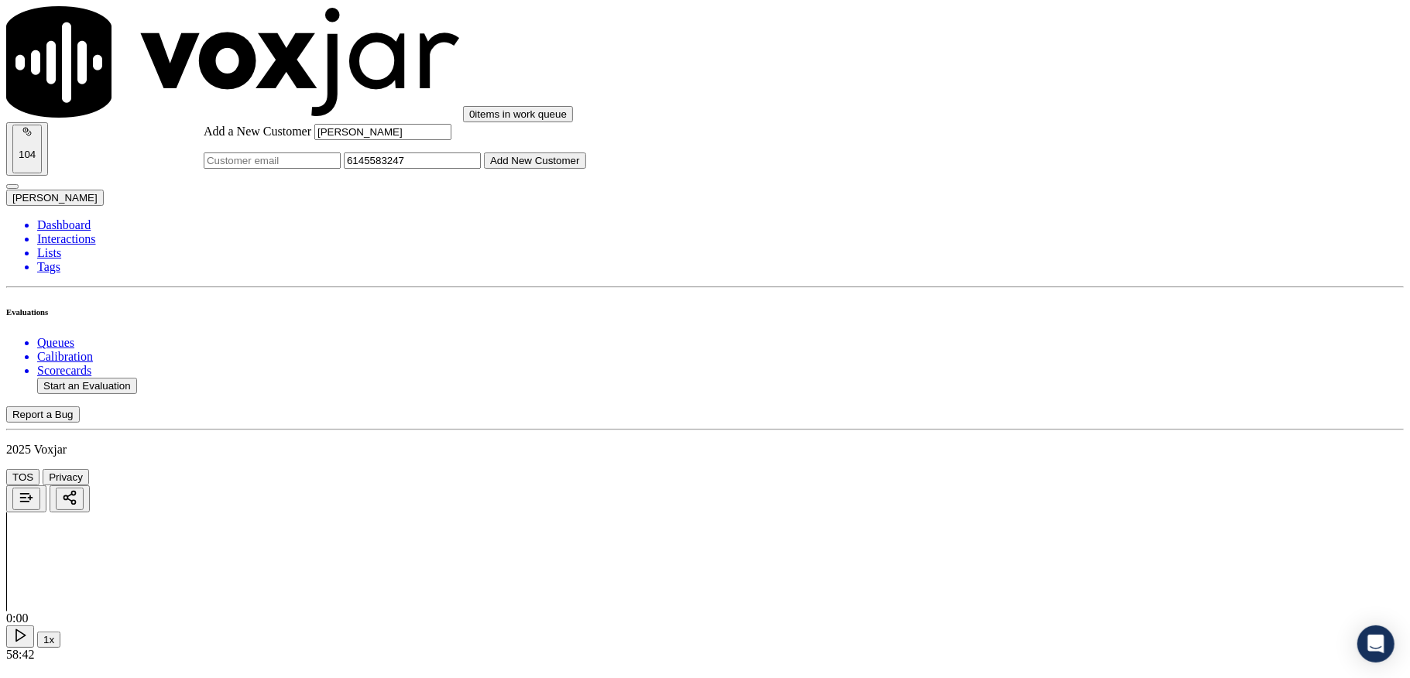
click at [586, 169] on button "Add New Customer" at bounding box center [535, 161] width 102 height 16
drag, startPoint x: 663, startPoint y: 268, endPoint x: 712, endPoint y: 385, distance: 127.0
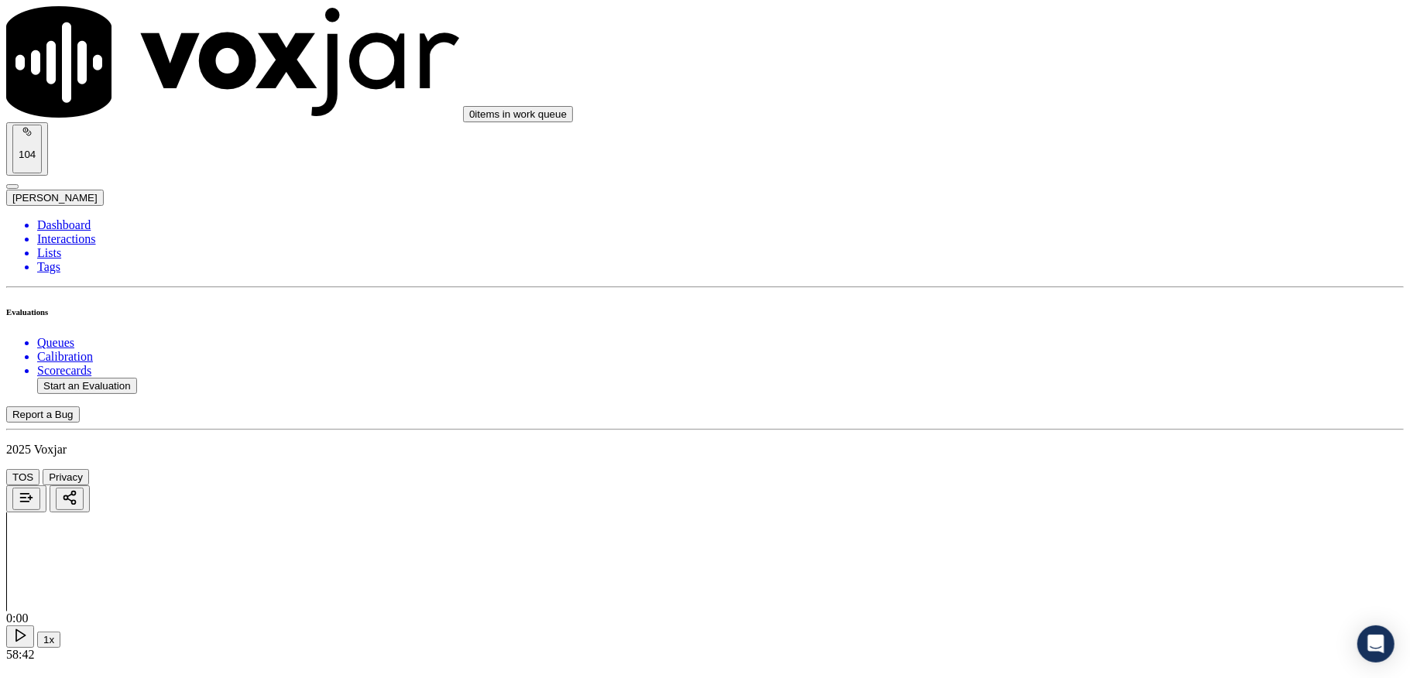
click at [1076, 308] on div "Yes" at bounding box center [1167, 301] width 304 height 14
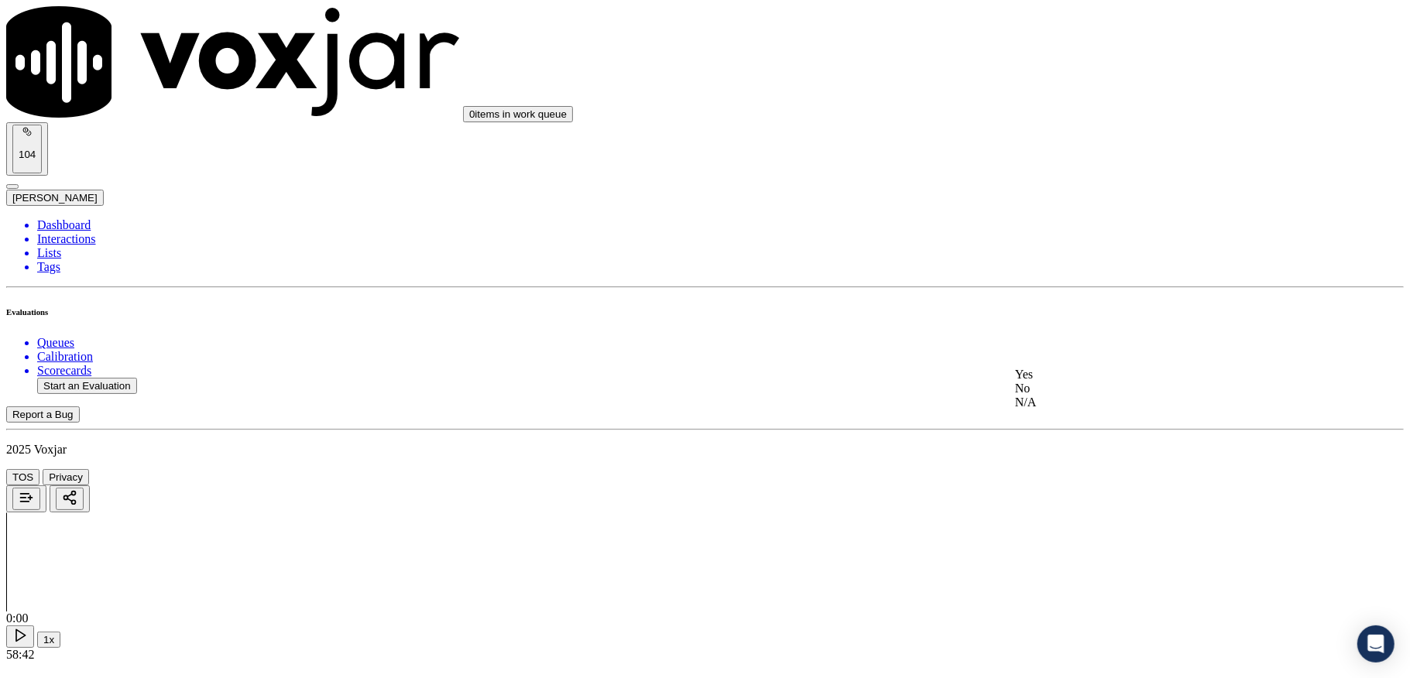
click at [1072, 376] on div "Yes" at bounding box center [1167, 375] width 304 height 14
click at [1073, 369] on div "Yes" at bounding box center [1167, 364] width 304 height 14
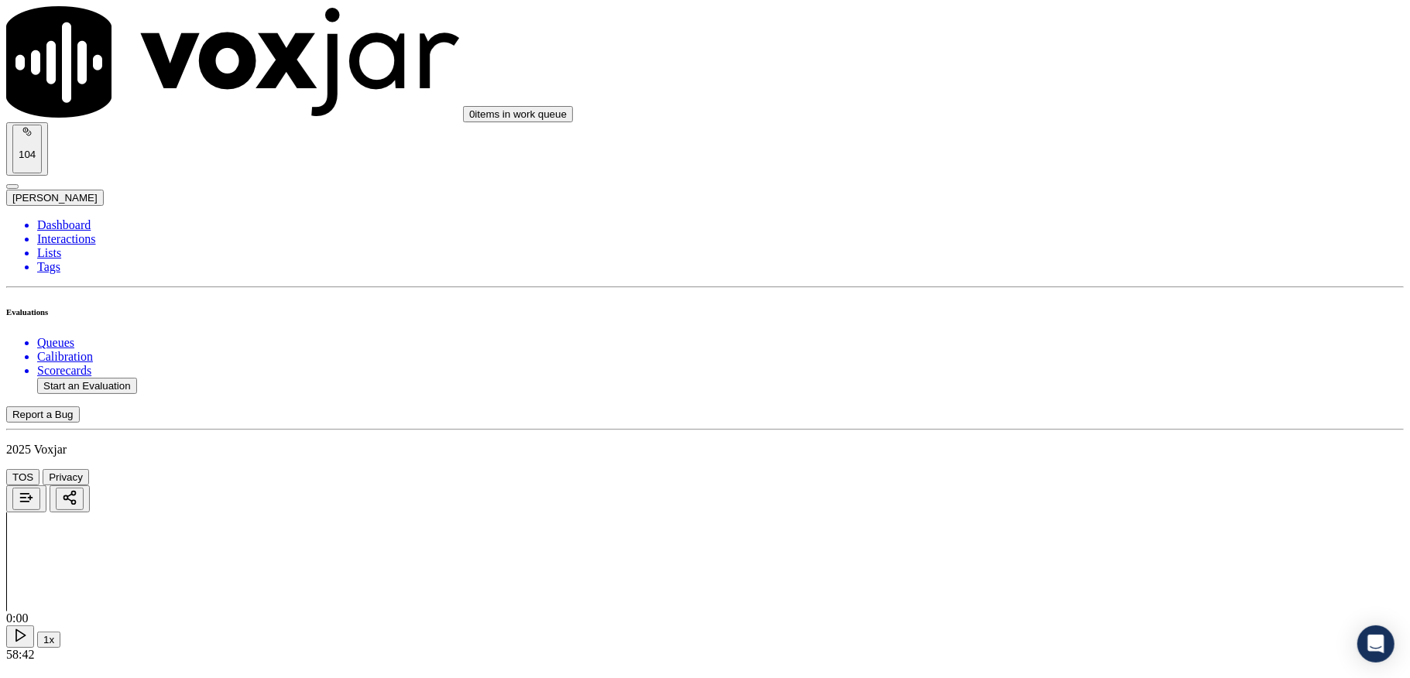
drag, startPoint x: 1121, startPoint y: 276, endPoint x: 1069, endPoint y: 304, distance: 59.2
click at [1092, 294] on div "Yes" at bounding box center [1167, 287] width 304 height 14
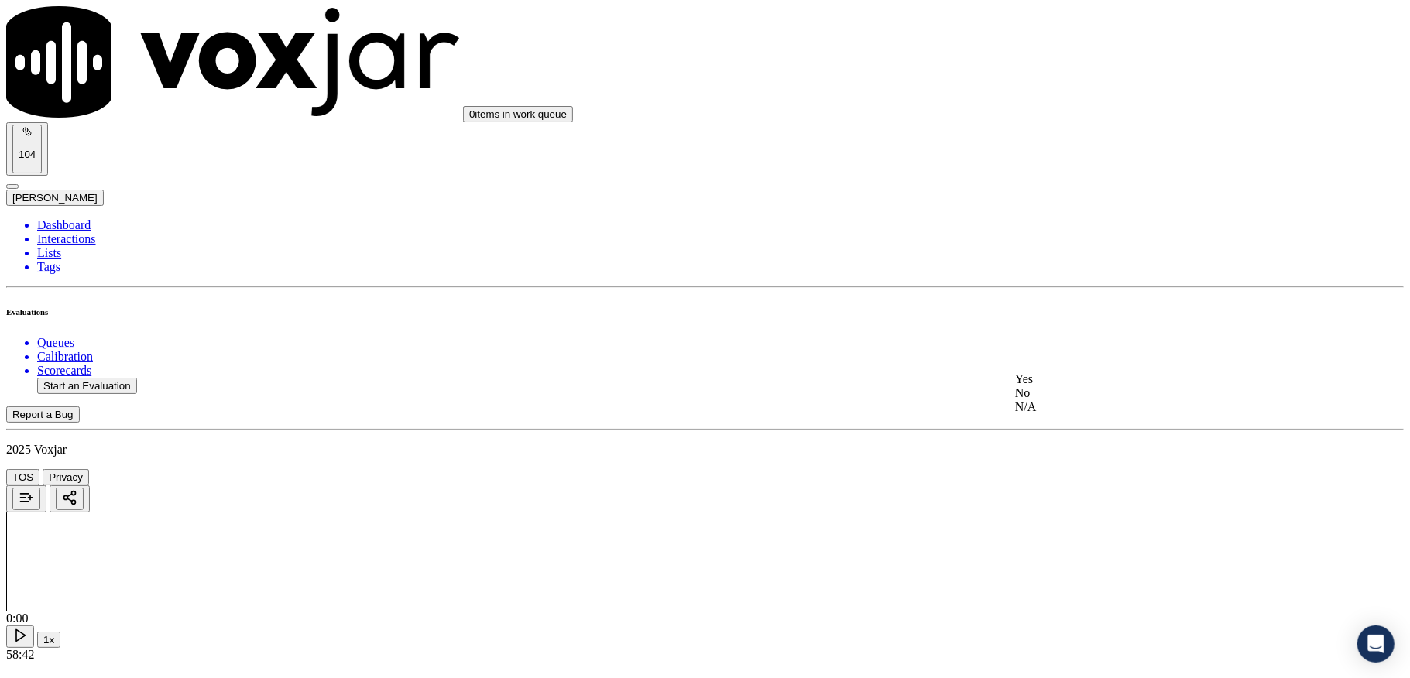
click at [1065, 400] on div "No" at bounding box center [1167, 393] width 304 height 14
click at [1060, 355] on div "Yes" at bounding box center [1167, 348] width 304 height 14
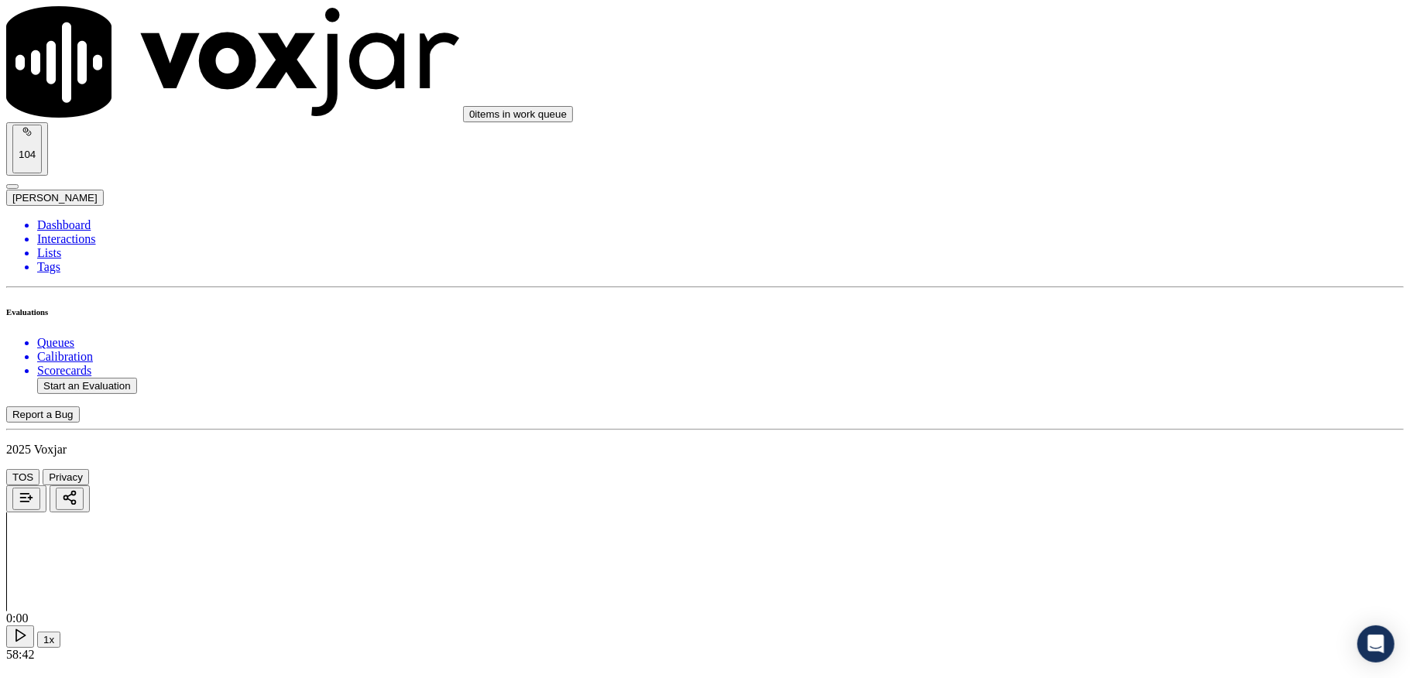
click at [1072, 372] on div "N/A" at bounding box center [1167, 365] width 304 height 14
drag, startPoint x: 1098, startPoint y: 283, endPoint x: 1079, endPoint y: 324, distance: 45.4
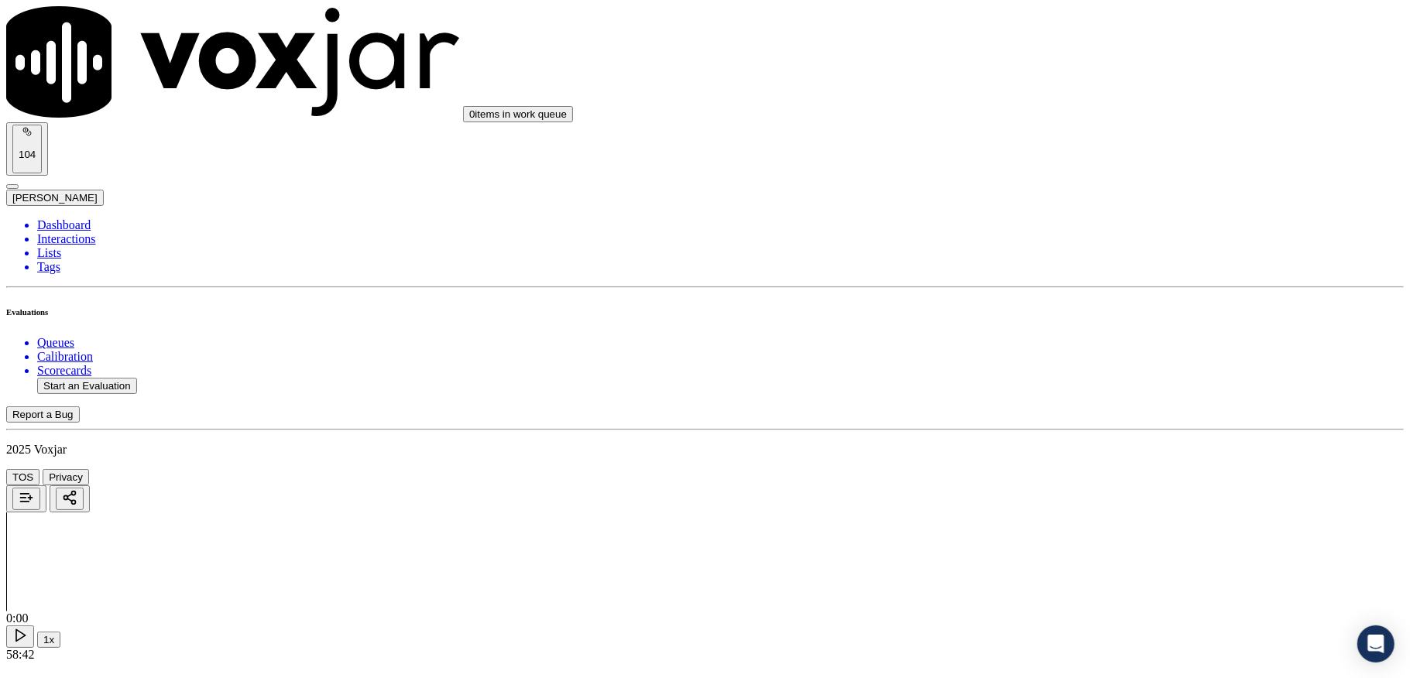
click at [1079, 332] on div "Yes" at bounding box center [1167, 326] width 304 height 14
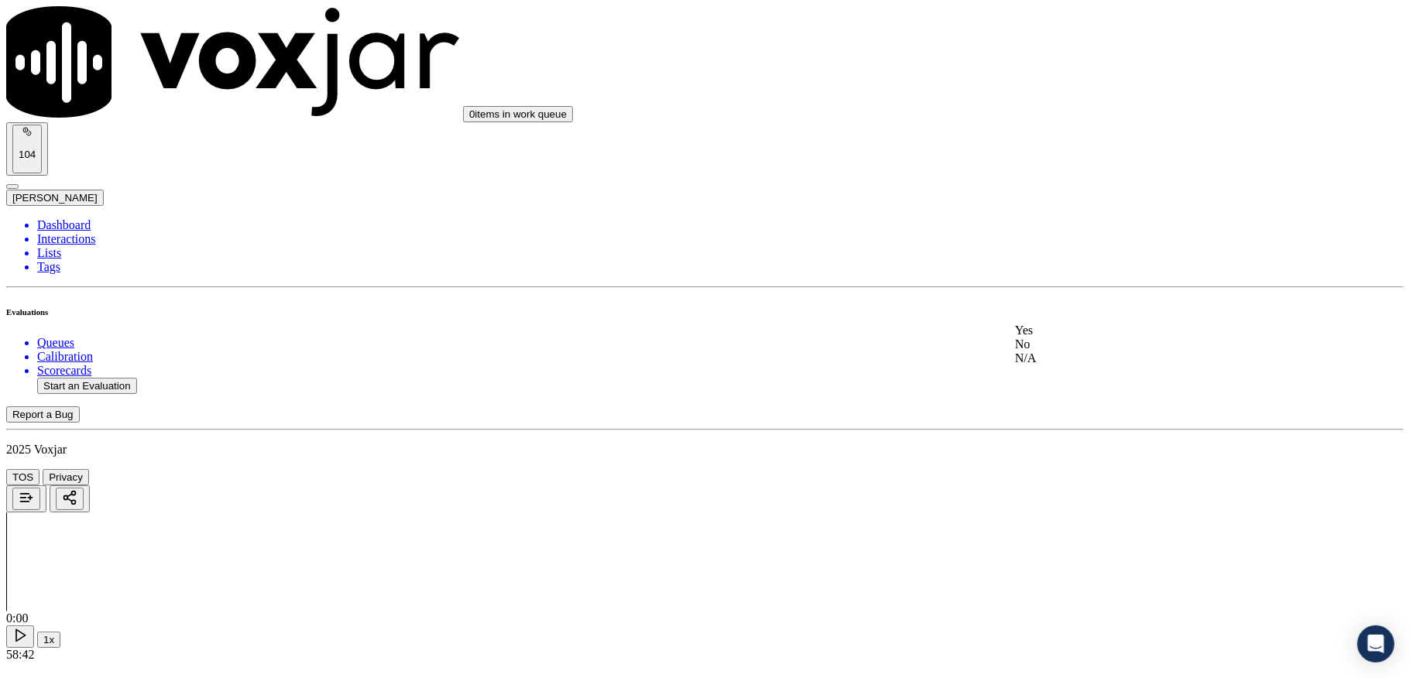
click at [1057, 338] on div "Yes" at bounding box center [1167, 331] width 304 height 14
drag, startPoint x: 1152, startPoint y: 189, endPoint x: 1147, endPoint y: 201, distance: 13.5
click at [1092, 238] on div "No" at bounding box center [1167, 231] width 304 height 14
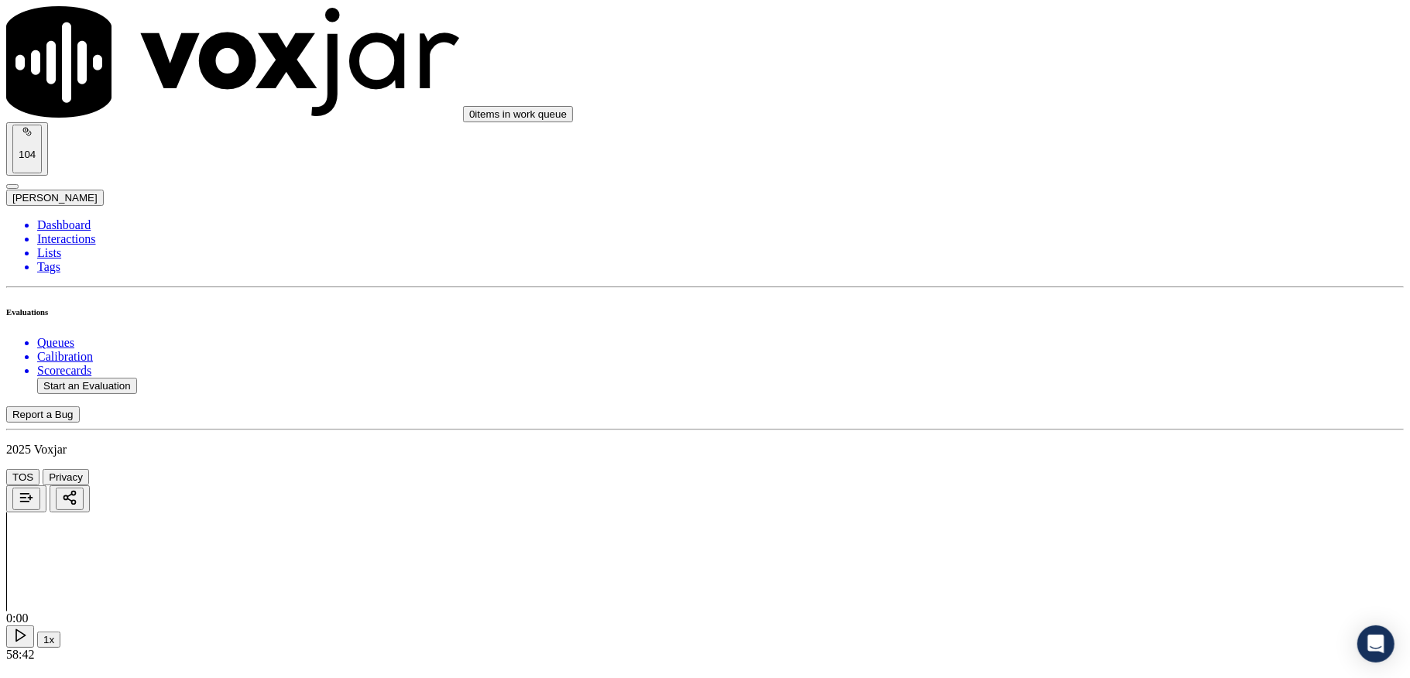
drag, startPoint x: 1066, startPoint y: 410, endPoint x: 1066, endPoint y: 424, distance: 13.9
click at [1066, 413] on div "Yes" at bounding box center [1167, 413] width 304 height 14
click at [1058, 443] on div "No" at bounding box center [1167, 448] width 304 height 14
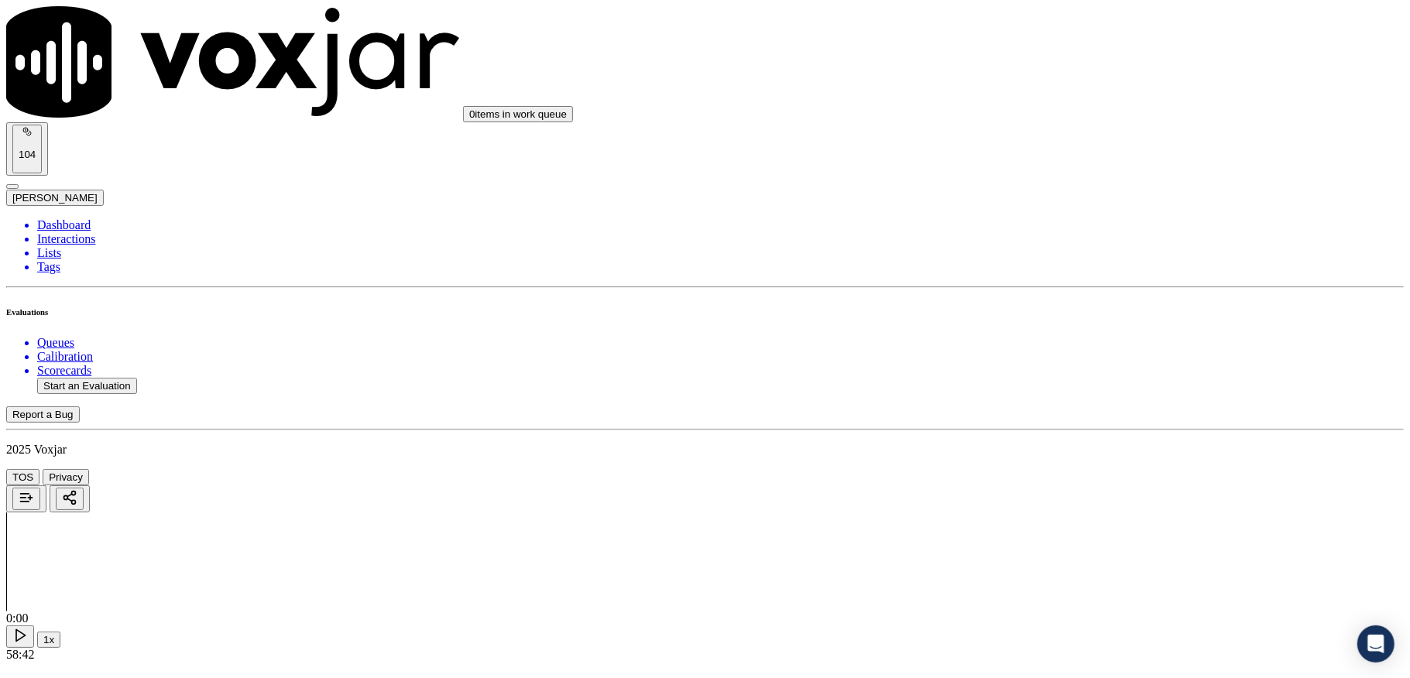
scroll to position [2374, 0]
click at [1079, 285] on div "Yes" at bounding box center [1167, 280] width 304 height 14
drag, startPoint x: 1106, startPoint y: 438, endPoint x: 1092, endPoint y: 448, distance: 17.2
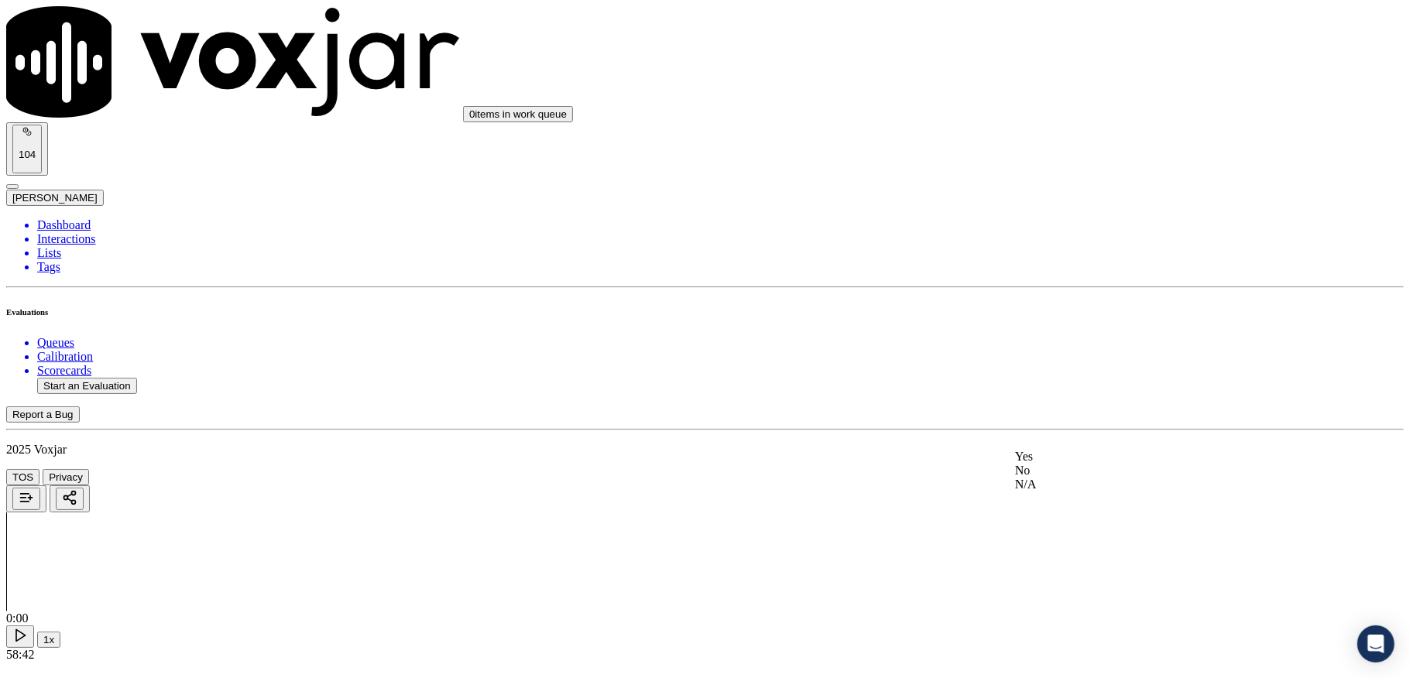
click at [1067, 464] on div "Yes" at bounding box center [1167, 457] width 304 height 14
click at [1069, 429] on div "Yes" at bounding box center [1167, 427] width 304 height 14
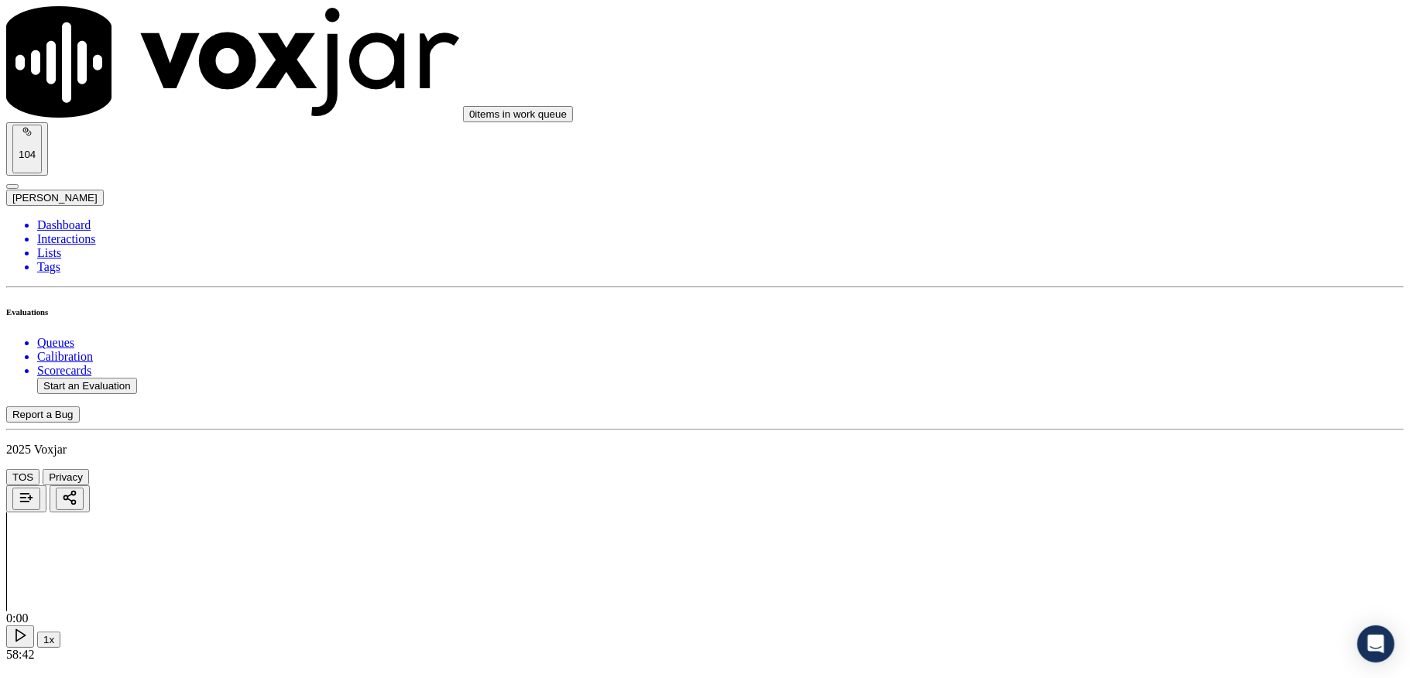
click at [1058, 314] on div "Yes" at bounding box center [1167, 314] width 304 height 14
click at [1066, 269] on div "Yes" at bounding box center [1167, 263] width 304 height 14
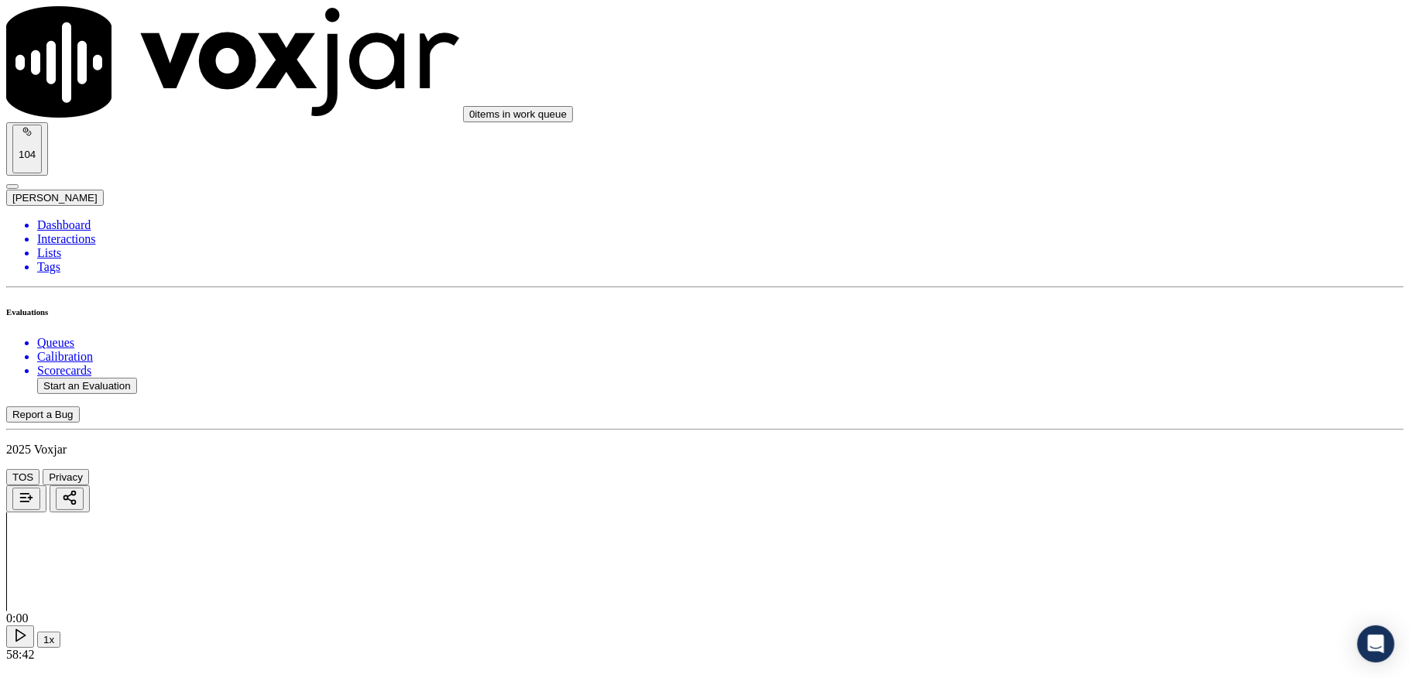
scroll to position [3510, 0]
click at [1066, 171] on div "Yes" at bounding box center [1167, 167] width 304 height 14
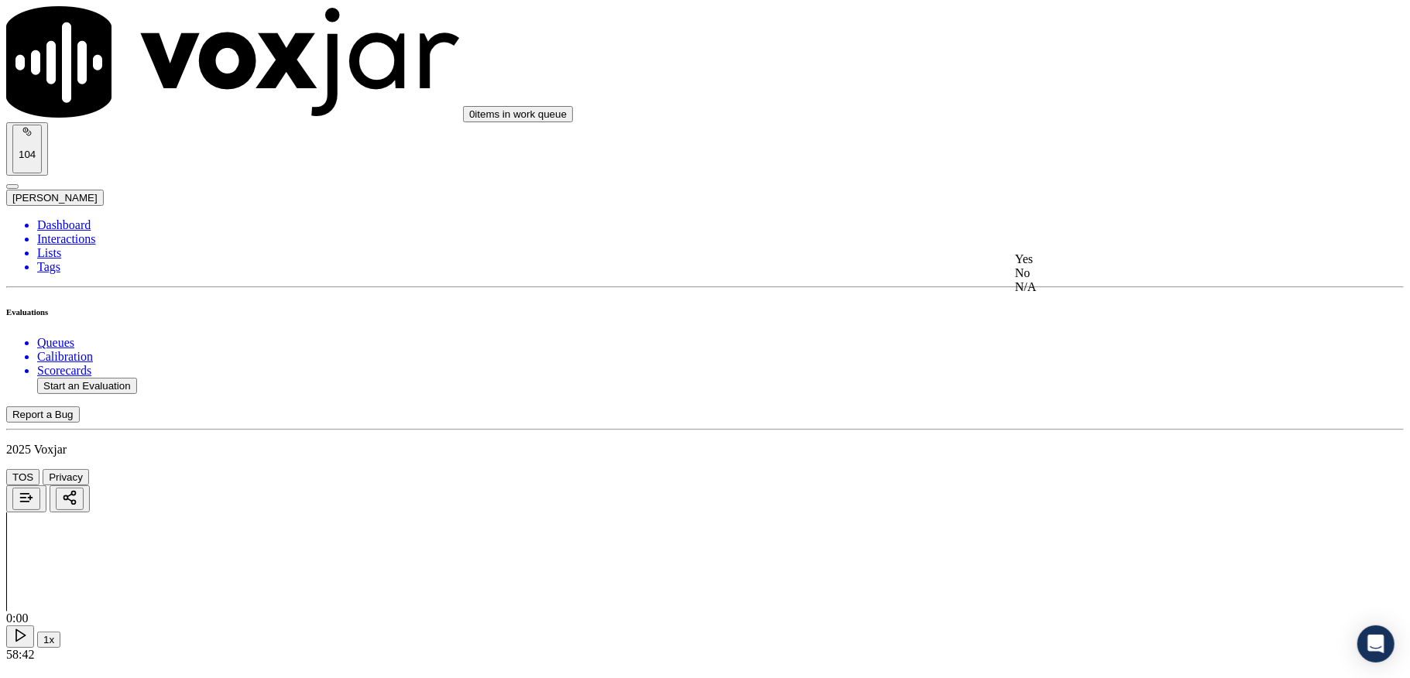
click at [1064, 261] on div "Yes" at bounding box center [1167, 259] width 304 height 14
click at [1073, 290] on div "Yes" at bounding box center [1167, 284] width 304 height 14
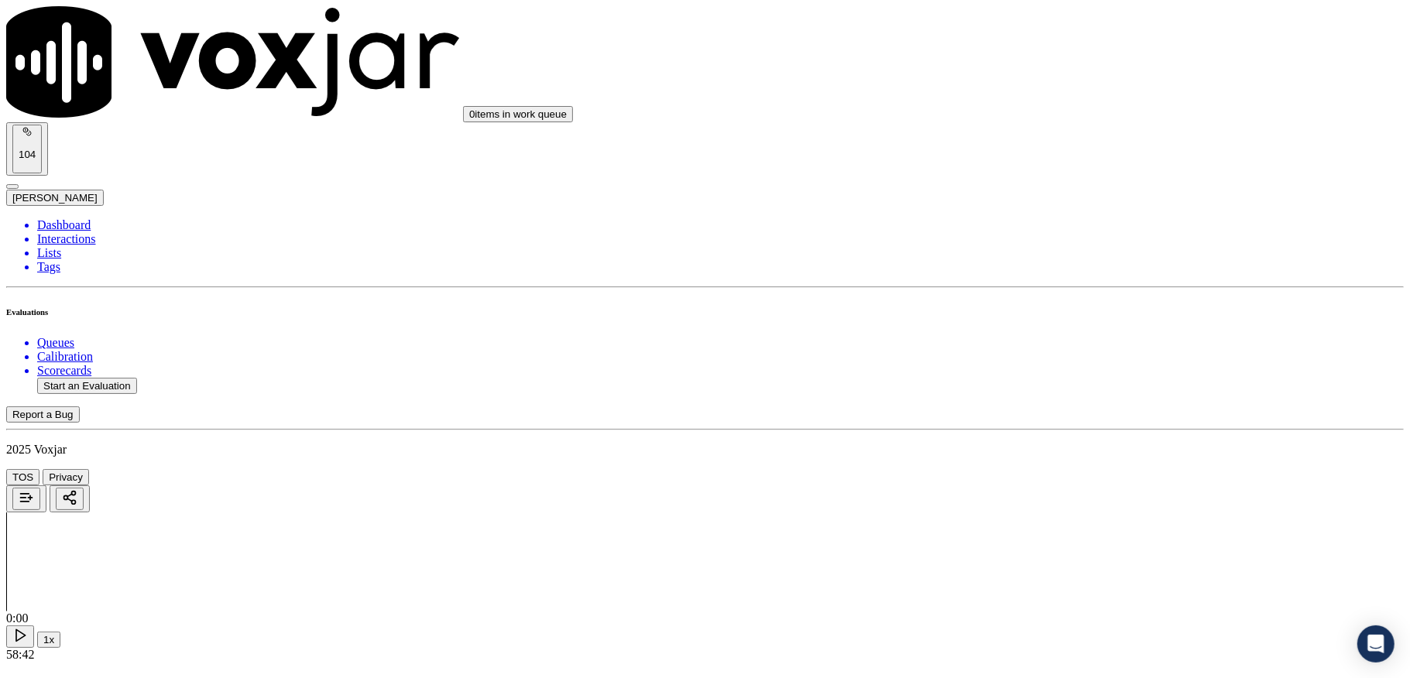
click at [1055, 444] on div "N/A" at bounding box center [1167, 438] width 304 height 14
click at [1066, 398] on div "No" at bounding box center [1167, 391] width 304 height 14
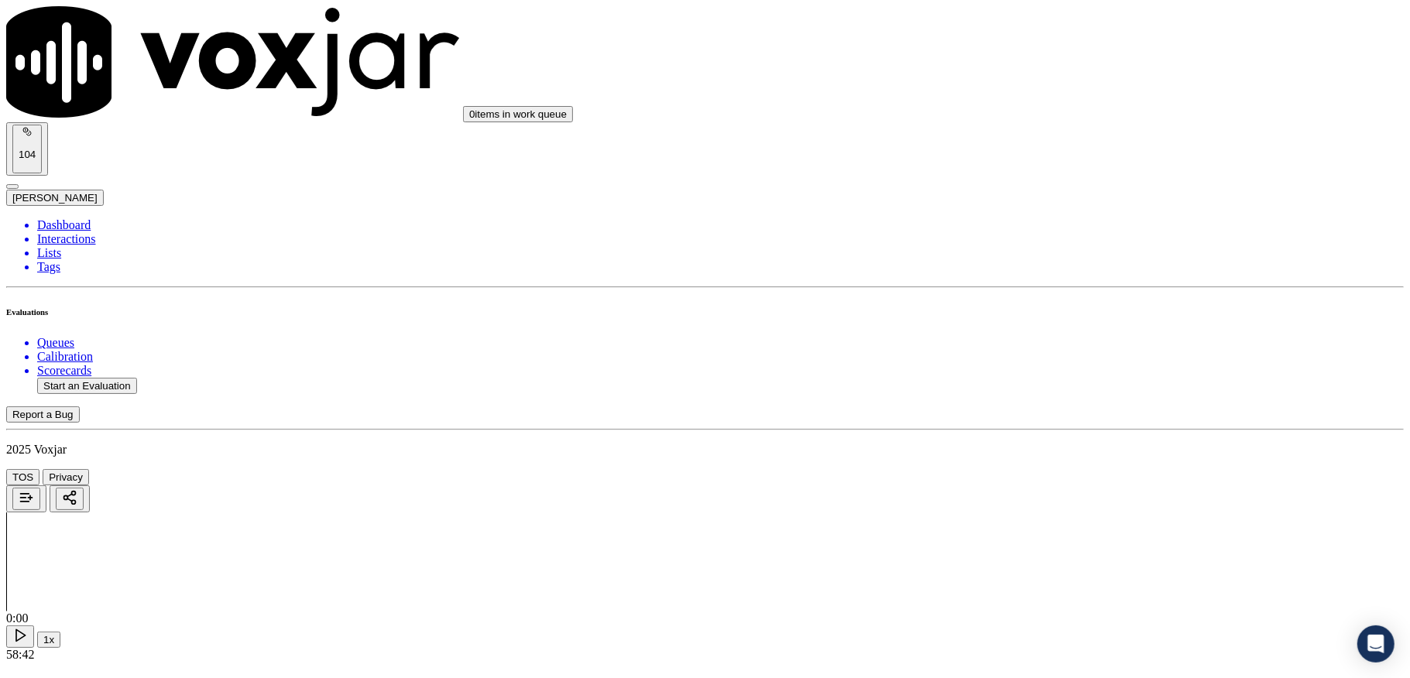
scroll to position [4233, 0]
click at [1076, 269] on div "Yes" at bounding box center [1167, 263] width 304 height 14
click at [1065, 291] on div "No" at bounding box center [1167, 298] width 304 height 14
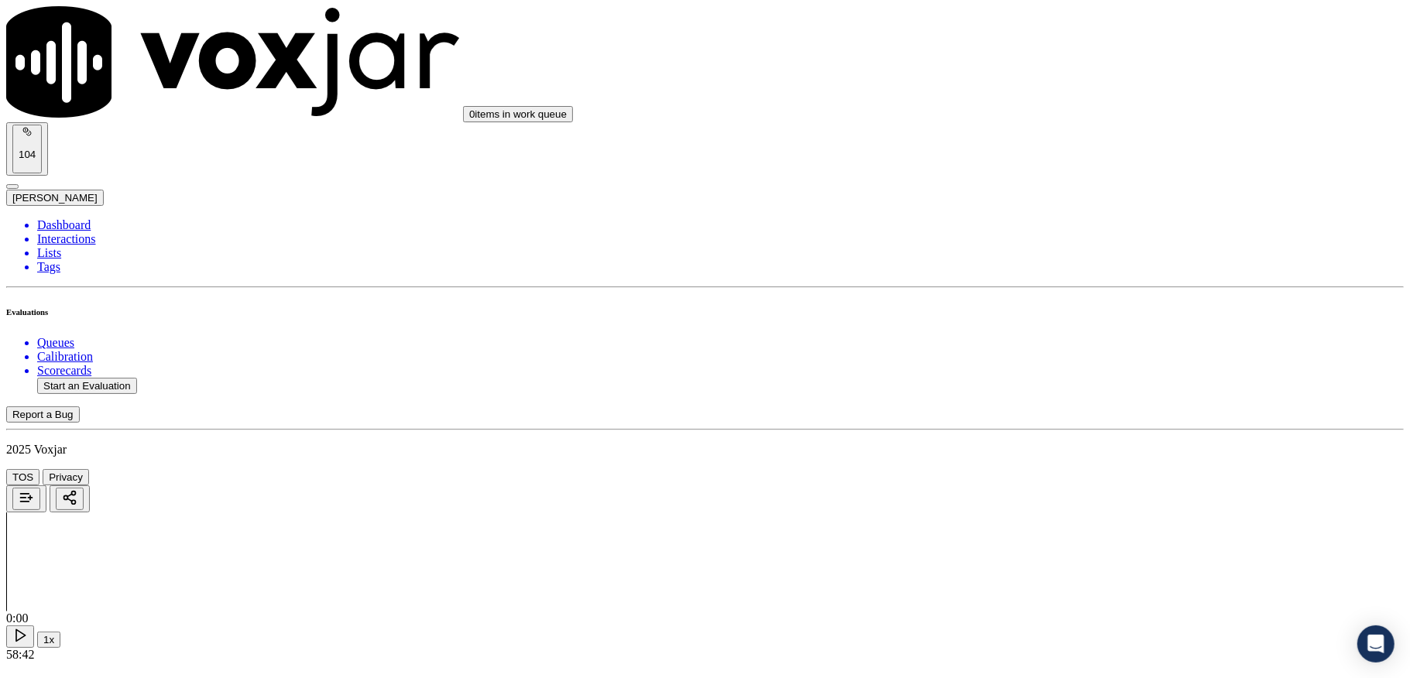
scroll to position [4380, 0]
click at [1067, 314] on div "No" at bounding box center [1167, 307] width 304 height 14
click at [1072, 493] on div "Yes" at bounding box center [1167, 489] width 304 height 14
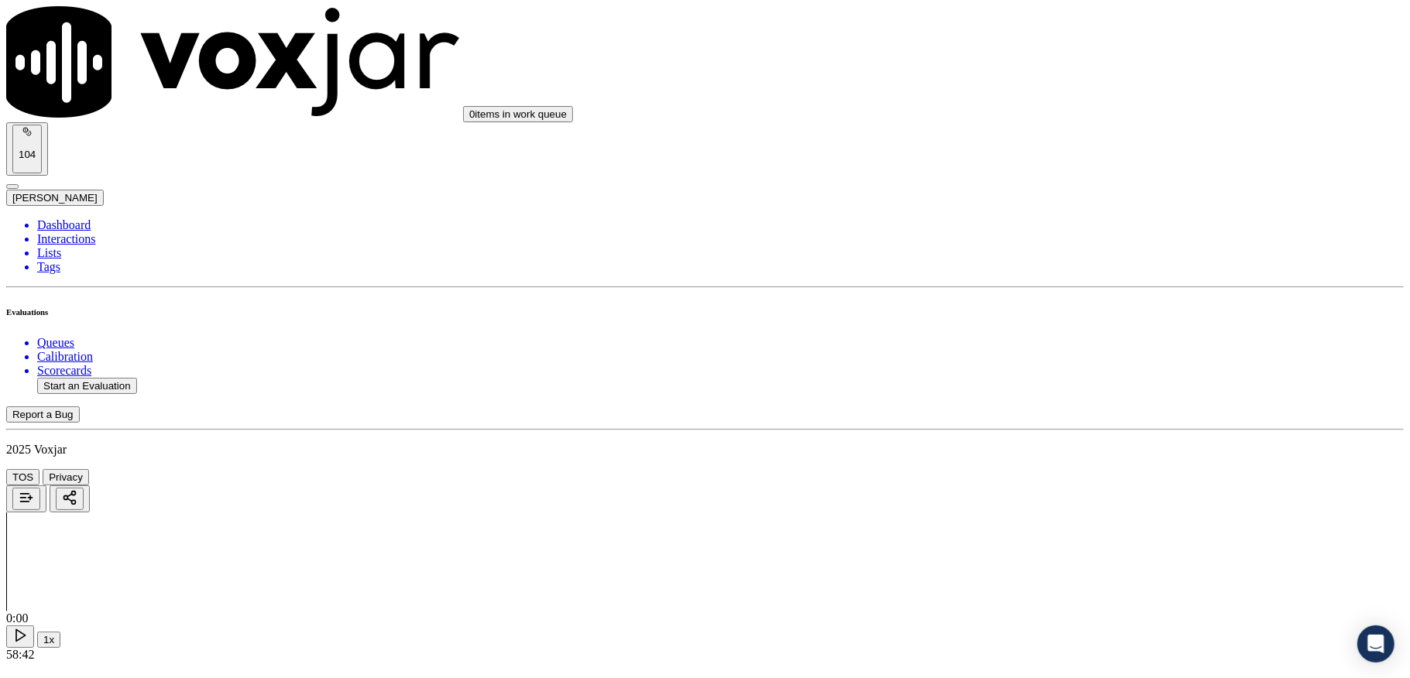
click at [65, 218] on li "Dashboard" at bounding box center [720, 225] width 1367 height 14
click at [118, 378] on button "Start an Evaluation" at bounding box center [87, 386] width 100 height 16
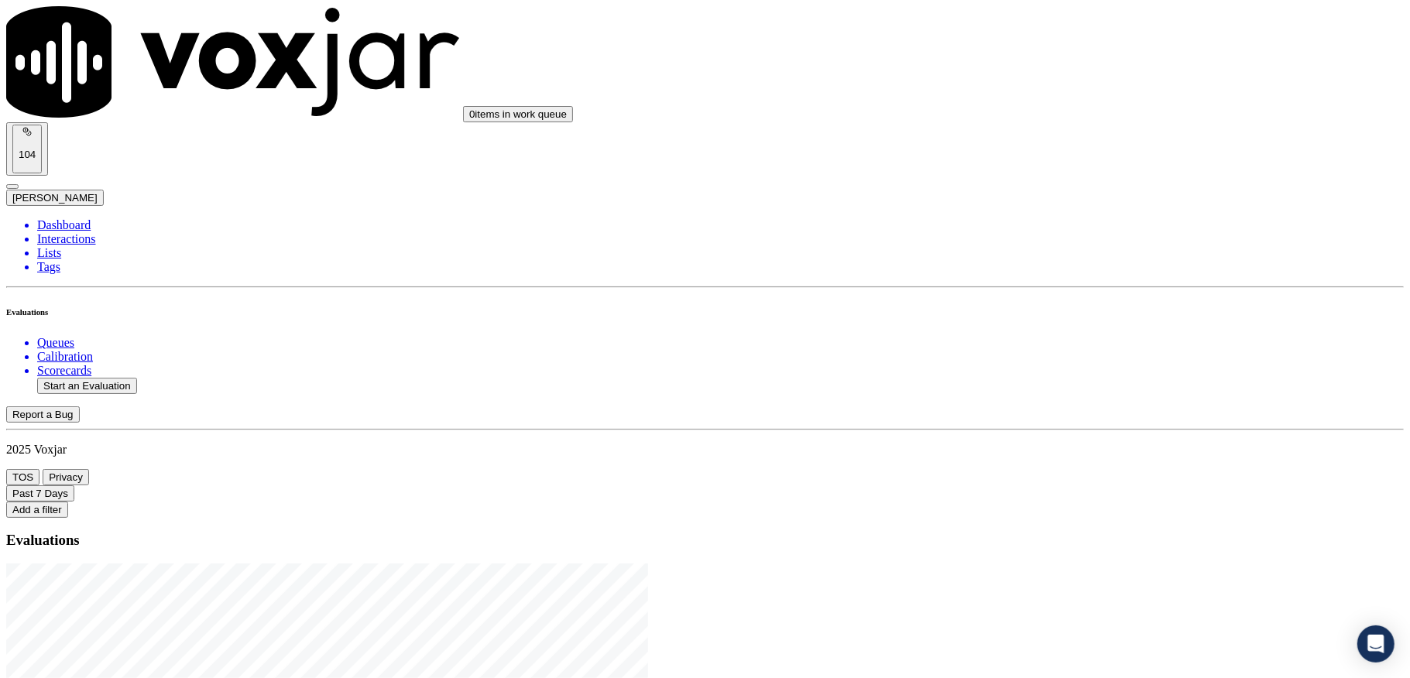
drag, startPoint x: 610, startPoint y: 291, endPoint x: 768, endPoint y: 300, distance: 158.2
type input "20250905-103614_9788529340-C1"
type input "2025-05-08T23:49"
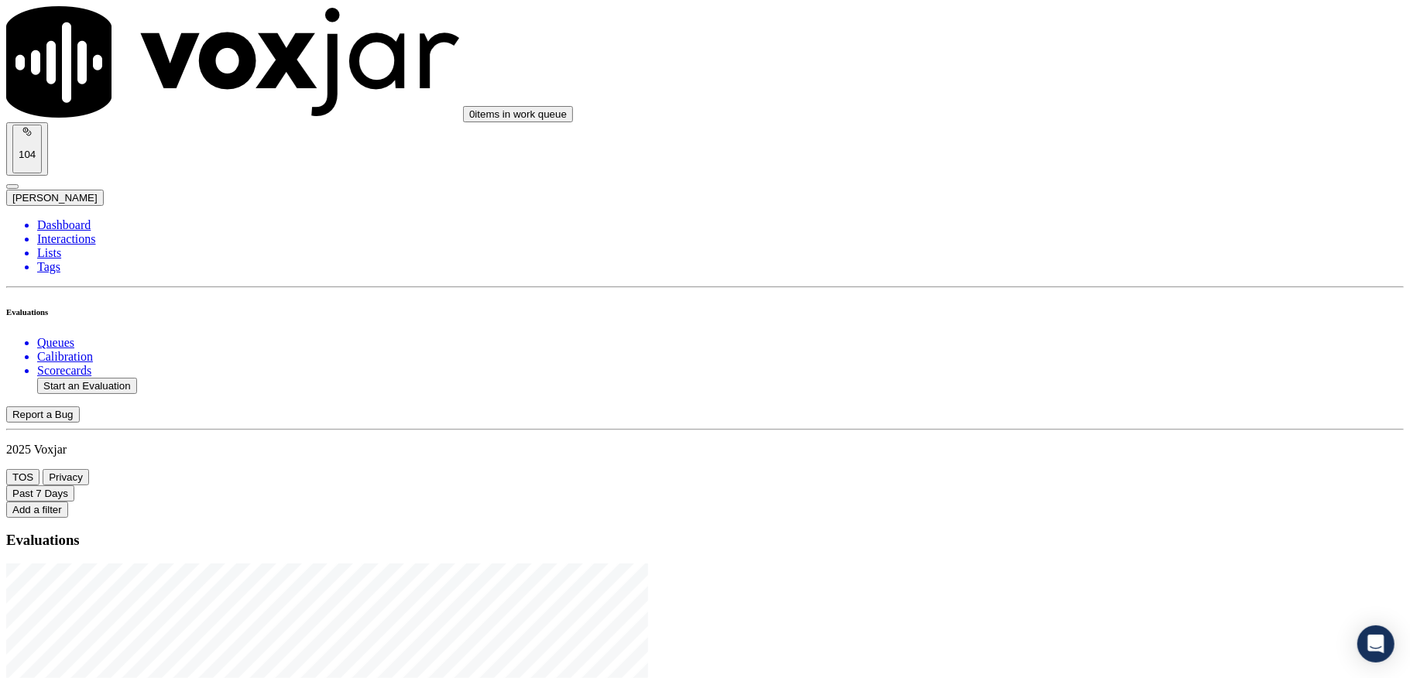
type input "stu"
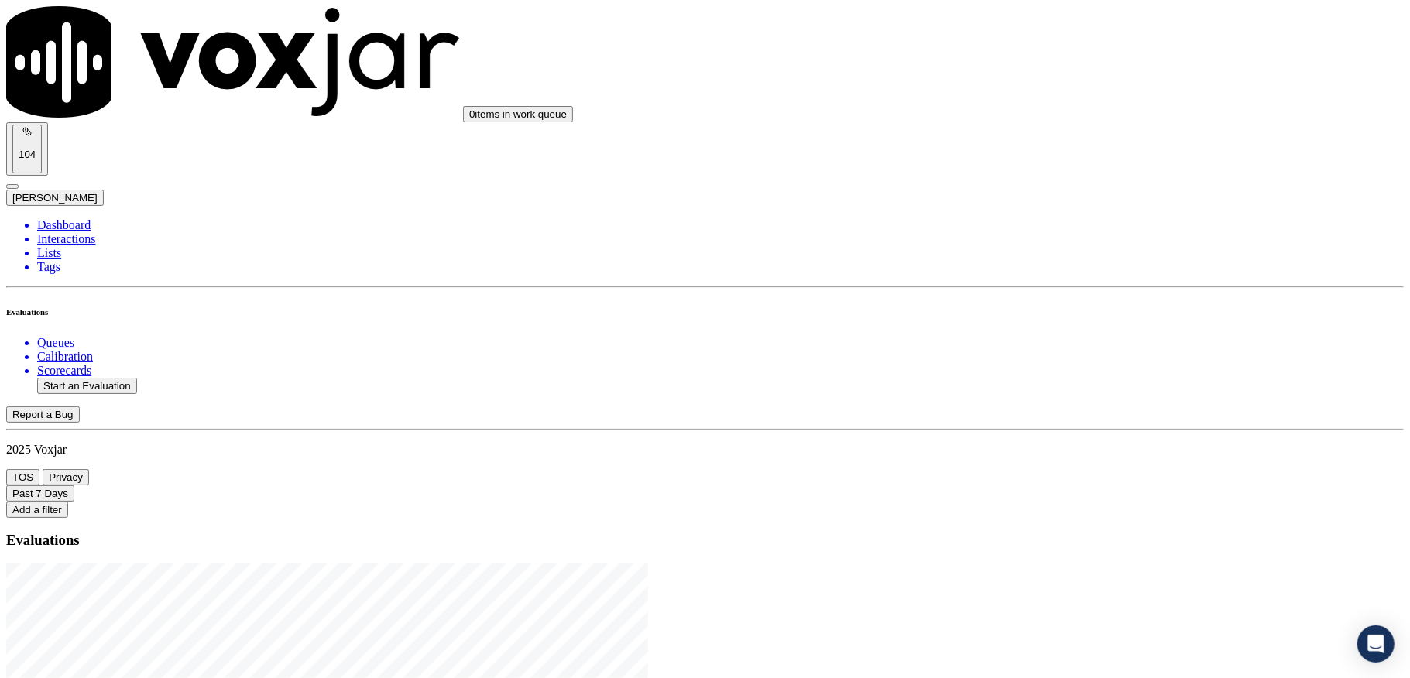
type input "JACQUELYN CORSER"
drag, startPoint x: 664, startPoint y: 190, endPoint x: 258, endPoint y: 242, distance: 409.8
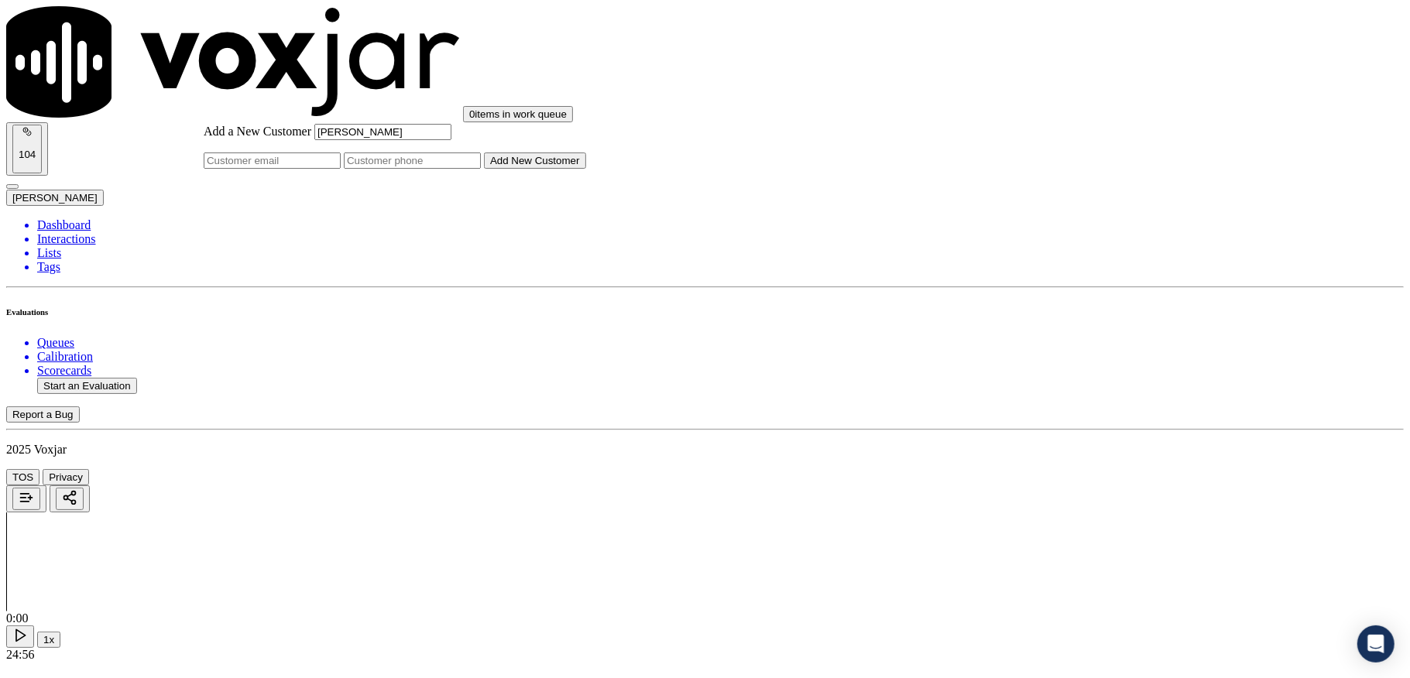
type input "JACQUELYN CORSER"
click at [481, 169] on input "Add a New Customer" at bounding box center [412, 161] width 137 height 16
paste input "9788529340"
paste input "9785750069"
type input "9788529340_9785750069"
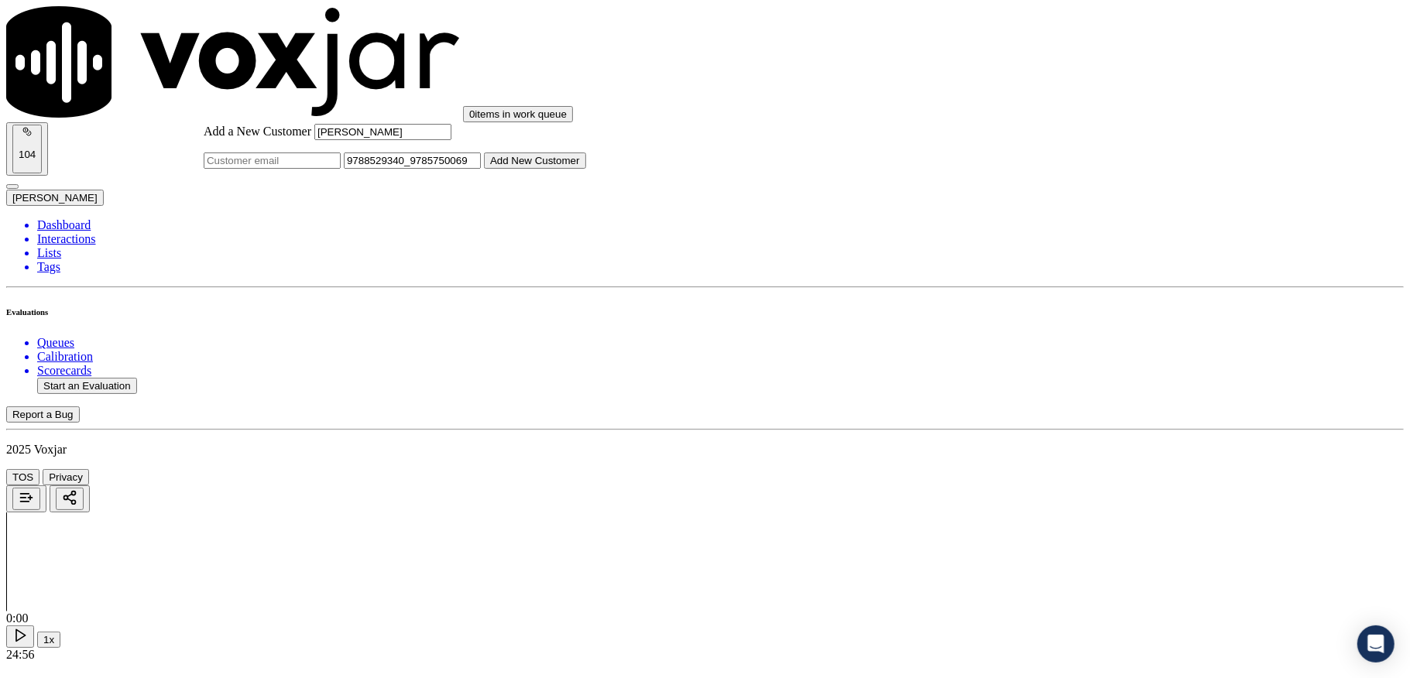
click at [586, 169] on button "Add New Customer" at bounding box center [535, 161] width 102 height 16
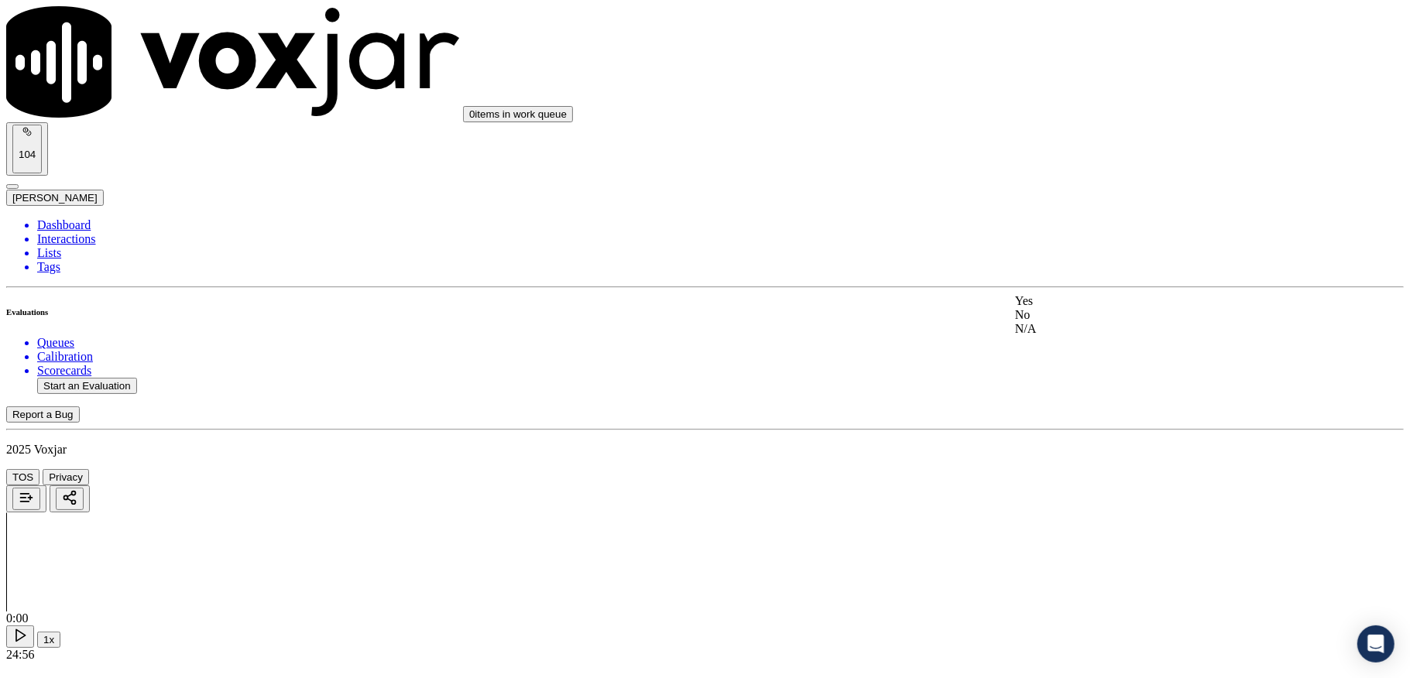
click at [1081, 301] on div "Yes" at bounding box center [1167, 301] width 304 height 14
click at [1078, 483] on div "Yes" at bounding box center [1167, 478] width 304 height 14
drag, startPoint x: 1076, startPoint y: 438, endPoint x: 1078, endPoint y: 451, distance: 13.3
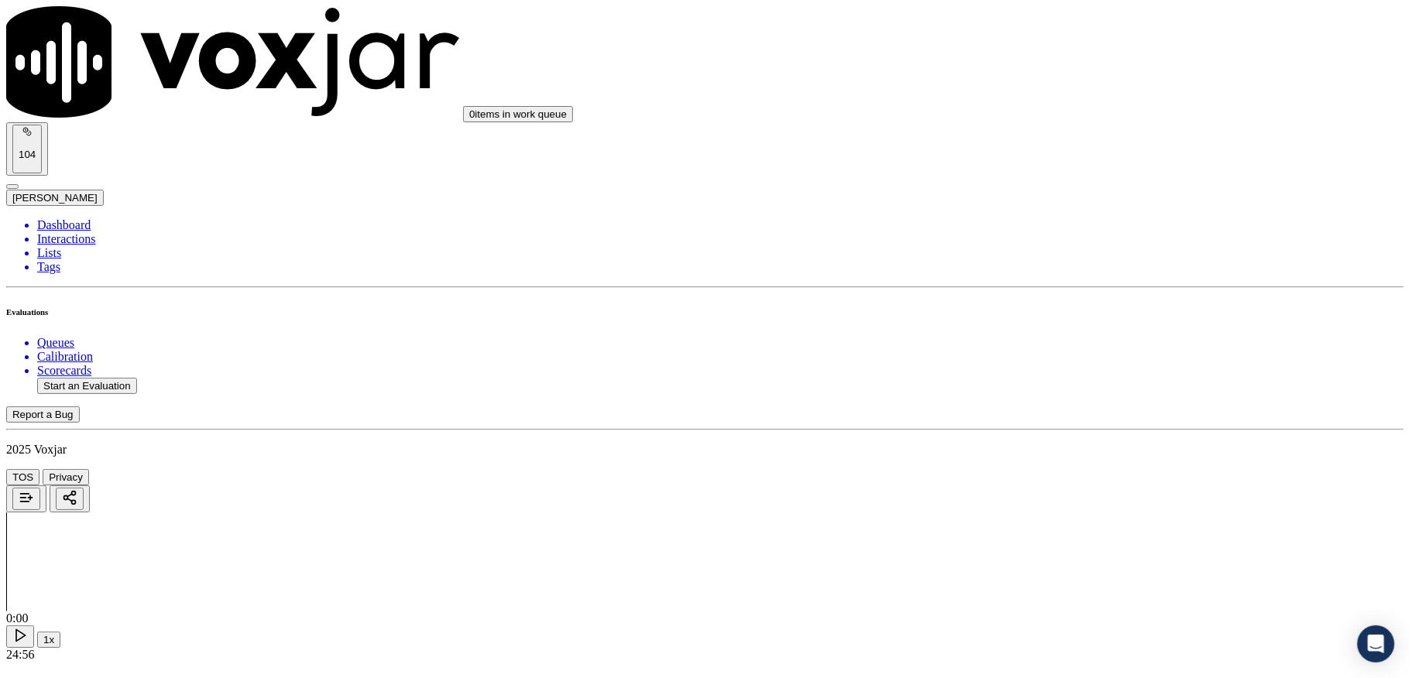
drag, startPoint x: 1073, startPoint y: 472, endPoint x: 1081, endPoint y: 468, distance: 8.7
click at [1075, 472] on div "Yes" at bounding box center [1167, 467] width 304 height 14
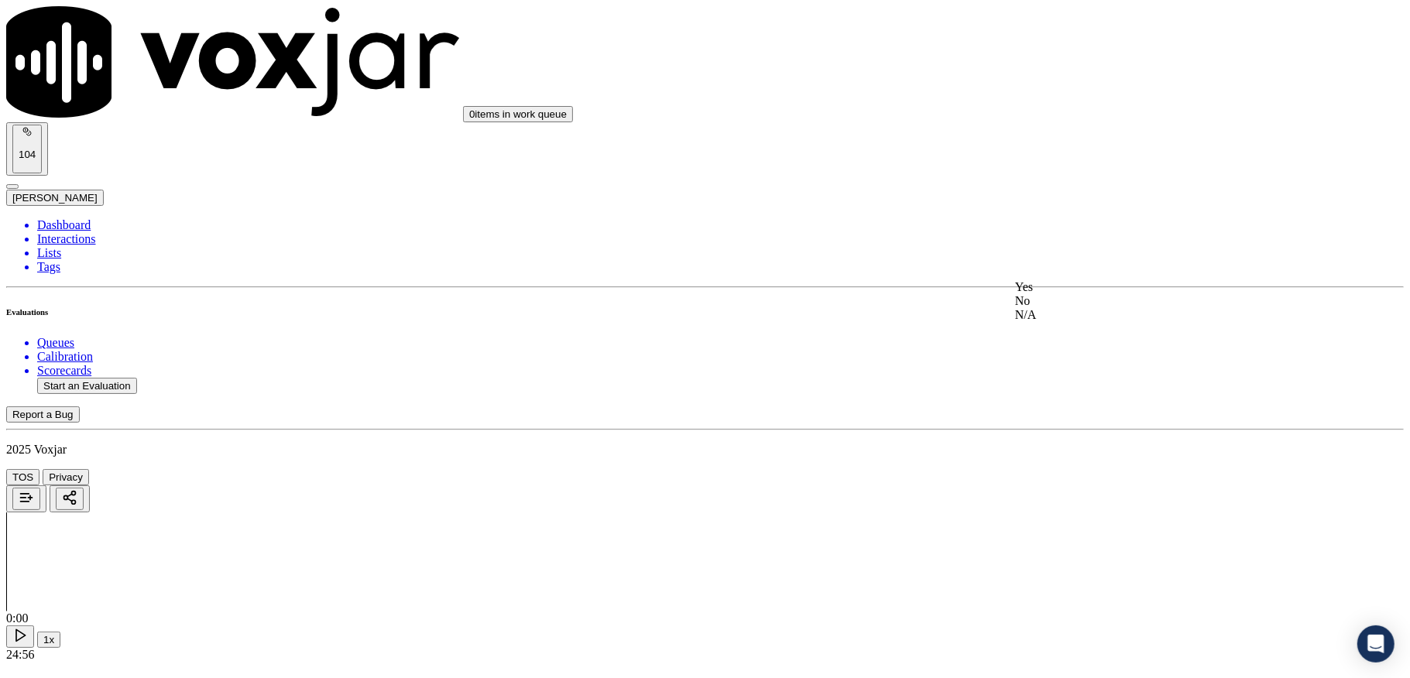
drag, startPoint x: 1058, startPoint y: 287, endPoint x: 1062, endPoint y: 296, distance: 10.4
click at [1060, 290] on div "Yes" at bounding box center [1167, 287] width 304 height 14
click at [1069, 414] on div "N/A" at bounding box center [1167, 407] width 304 height 14
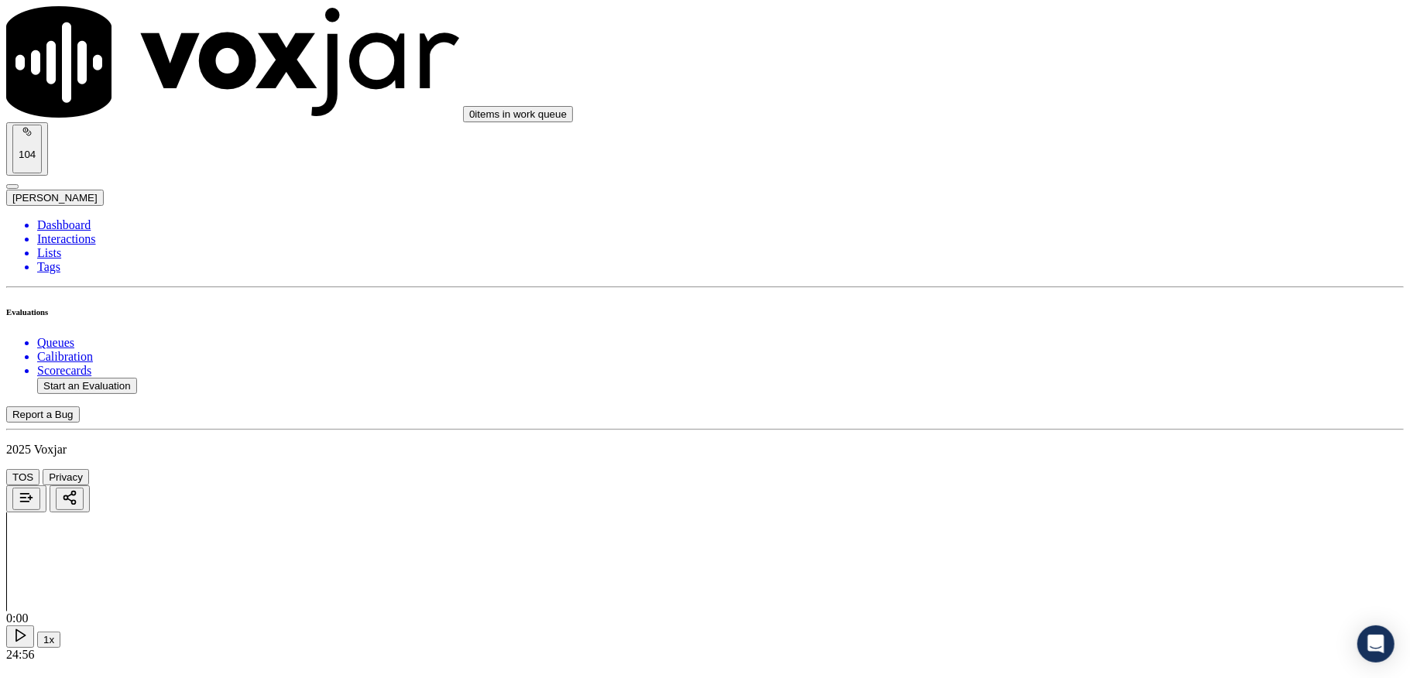
scroll to position [929, 0]
click at [1056, 194] on div "No" at bounding box center [1167, 187] width 304 height 14
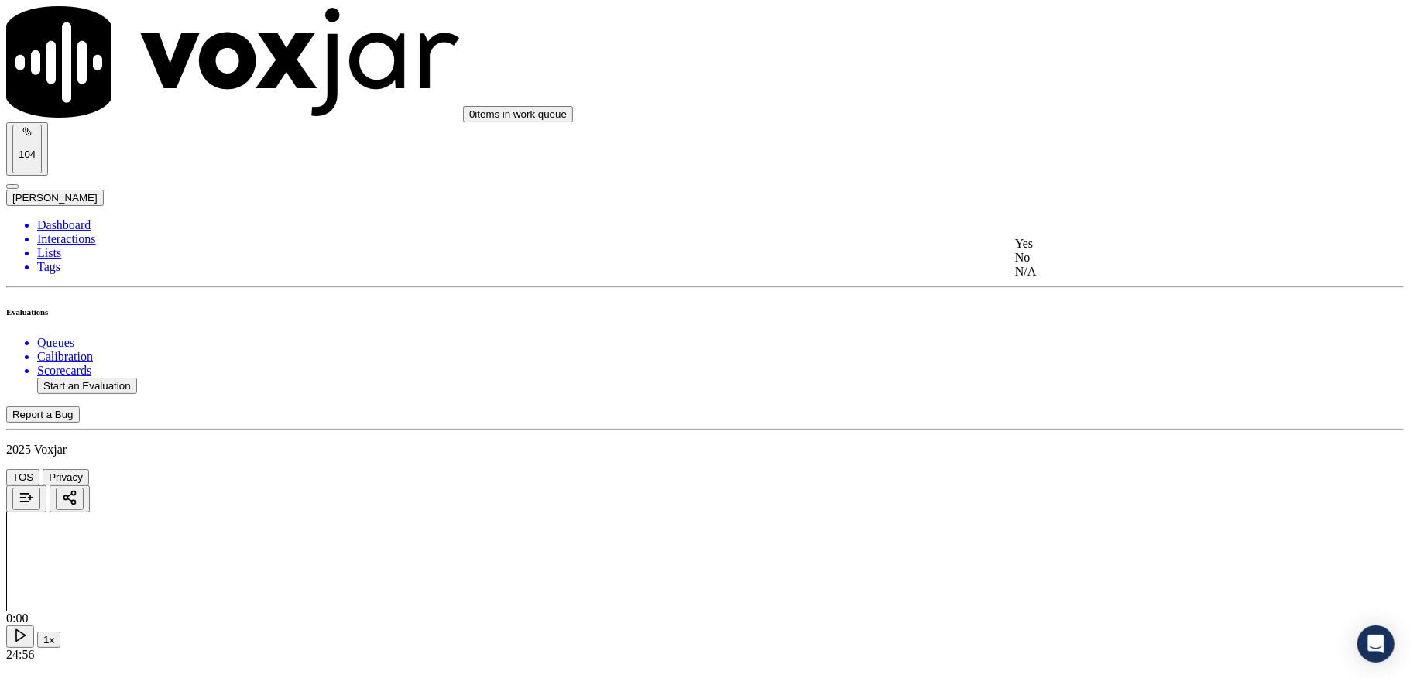
click at [1055, 245] on div "Yes" at bounding box center [1167, 244] width 304 height 14
click at [1079, 268] on div "N/A" at bounding box center [1167, 261] width 304 height 14
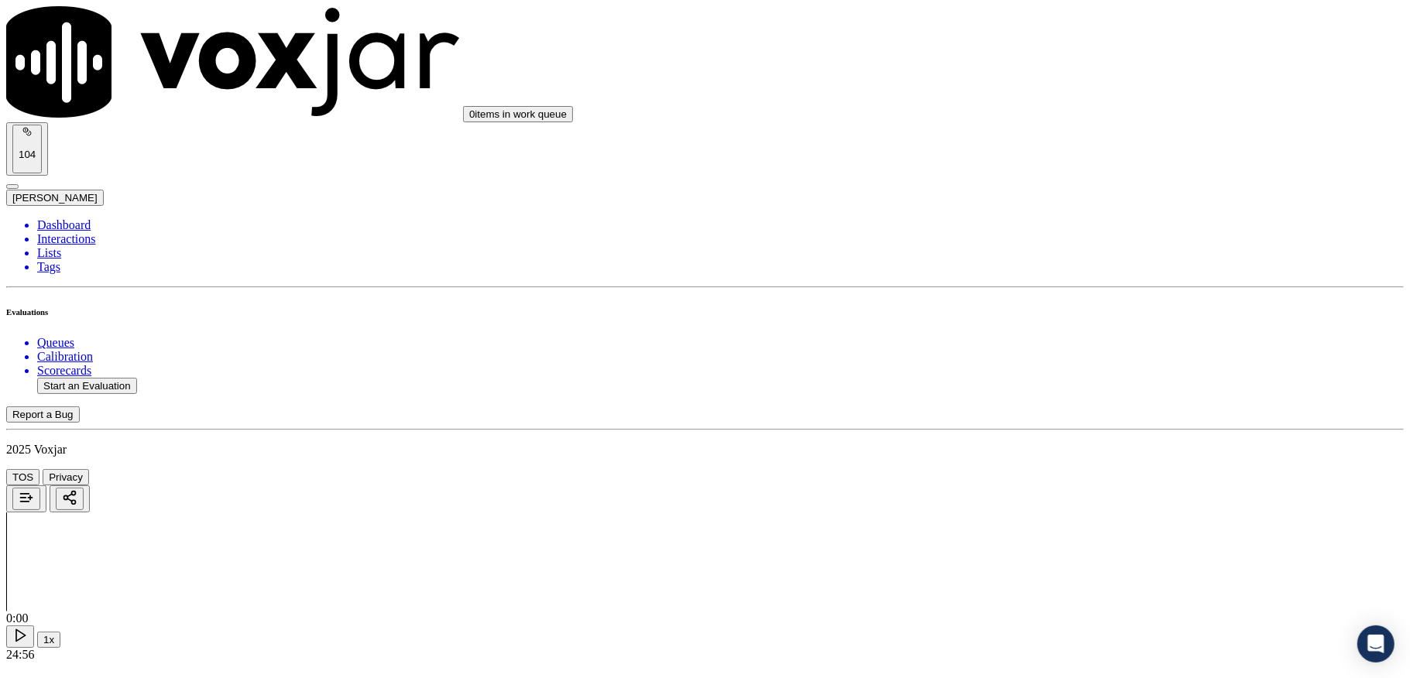
click at [1076, 321] on div "Yes No N/A" at bounding box center [1167, 340] width 304 height 42
click at [1065, 333] on div "Yes" at bounding box center [1167, 326] width 304 height 14
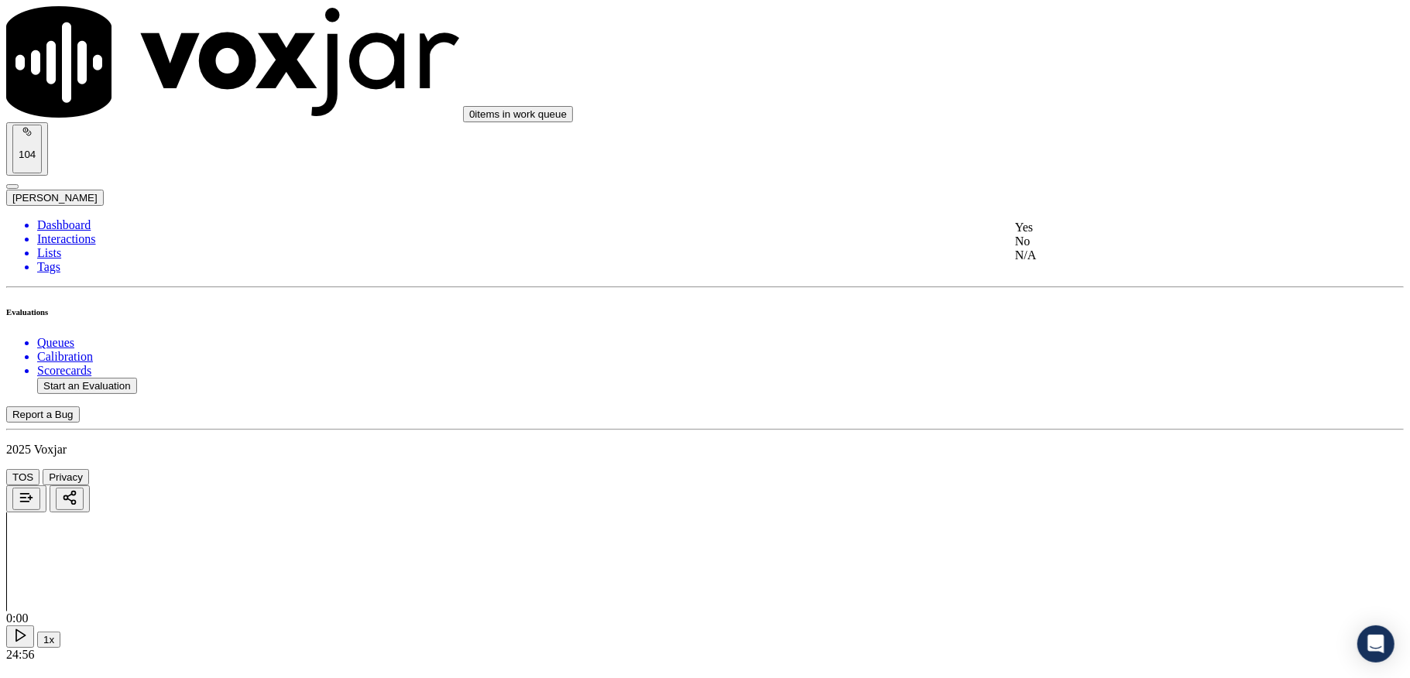
click at [1072, 235] on div "Yes" at bounding box center [1167, 228] width 304 height 14
click at [1059, 444] on div "No" at bounding box center [1167, 438] width 304 height 14
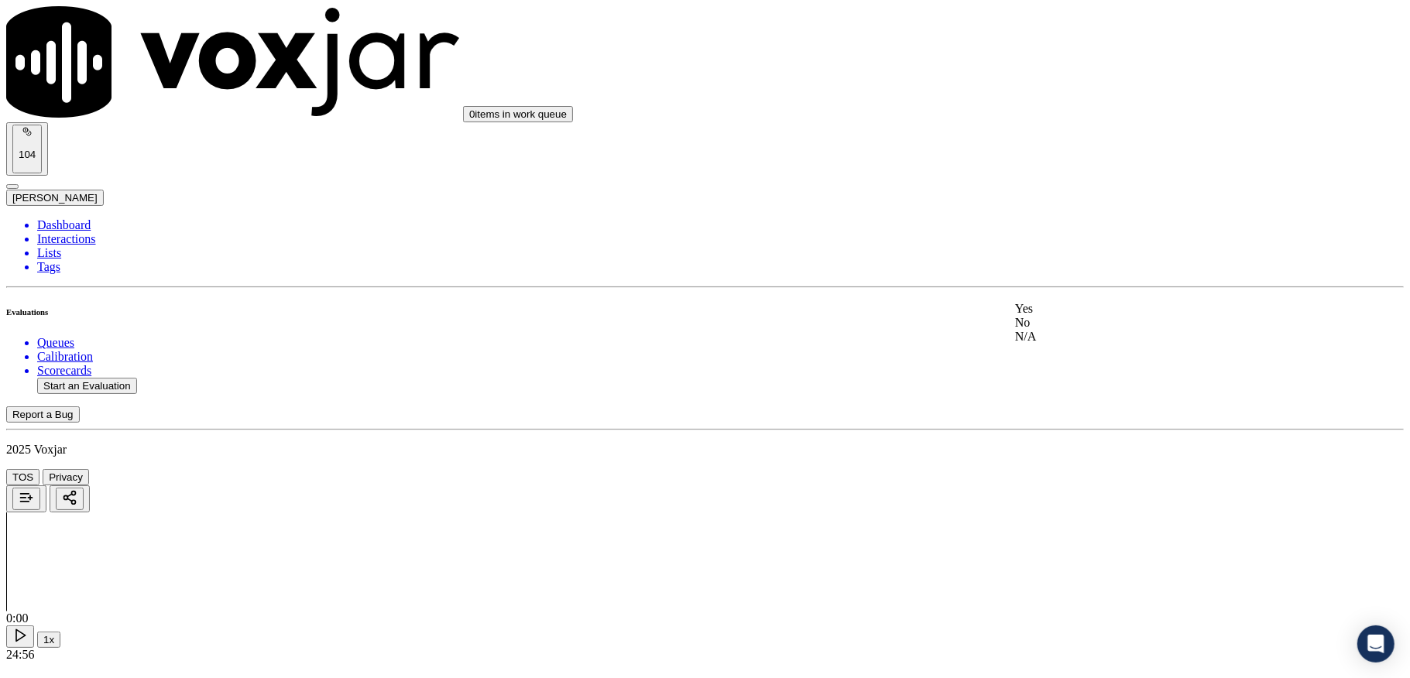
click at [1066, 330] on div "No" at bounding box center [1167, 323] width 304 height 14
click at [1063, 314] on div "N/A" at bounding box center [1167, 307] width 304 height 14
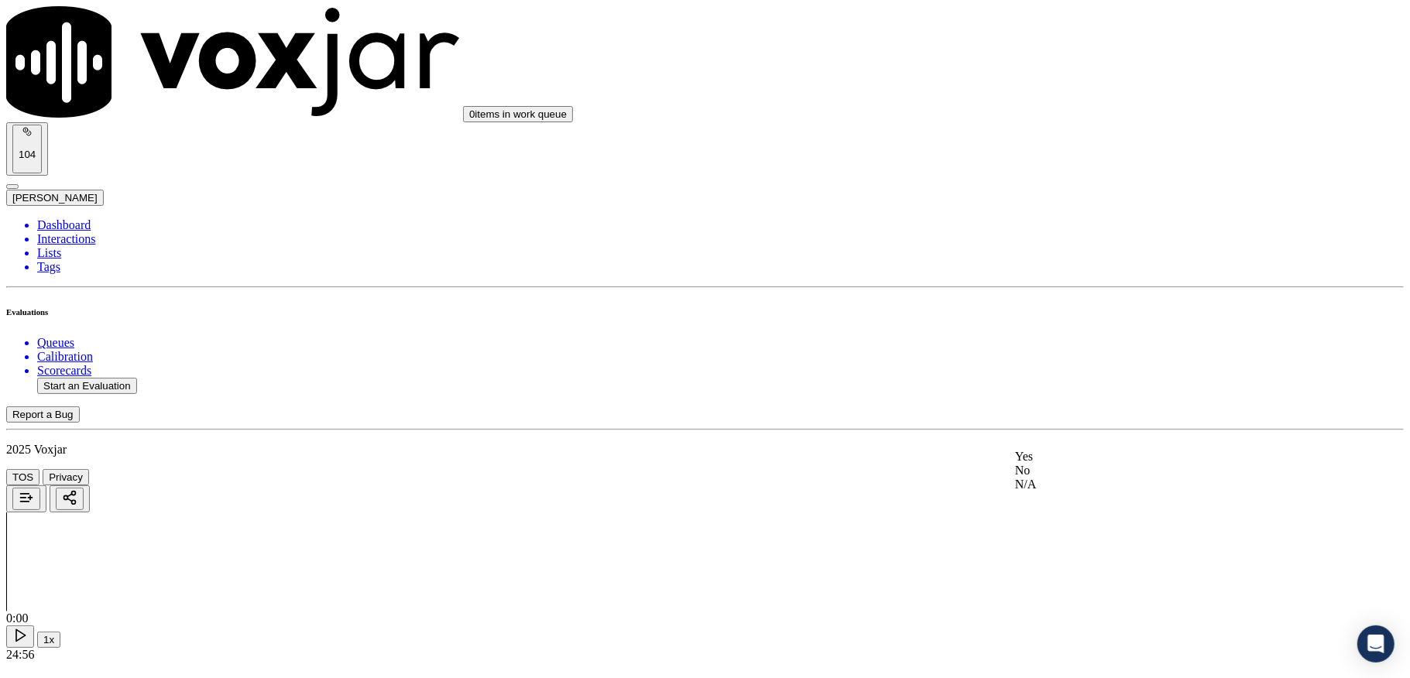
click at [1066, 464] on div "Yes" at bounding box center [1167, 457] width 304 height 14
click at [1081, 426] on div "Yes" at bounding box center [1167, 427] width 304 height 14
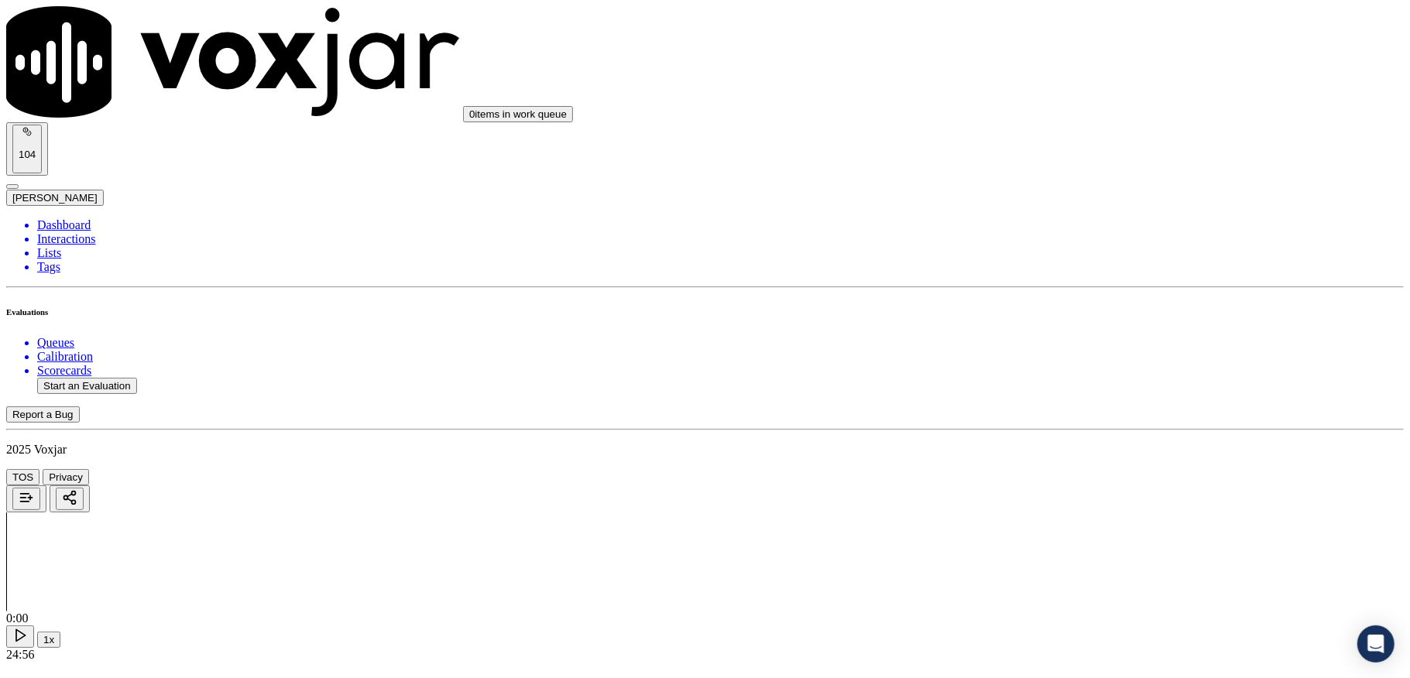
click at [1069, 321] on div "Yes" at bounding box center [1167, 314] width 304 height 14
click at [1069, 369] on div "Yes" at bounding box center [1167, 366] width 304 height 14
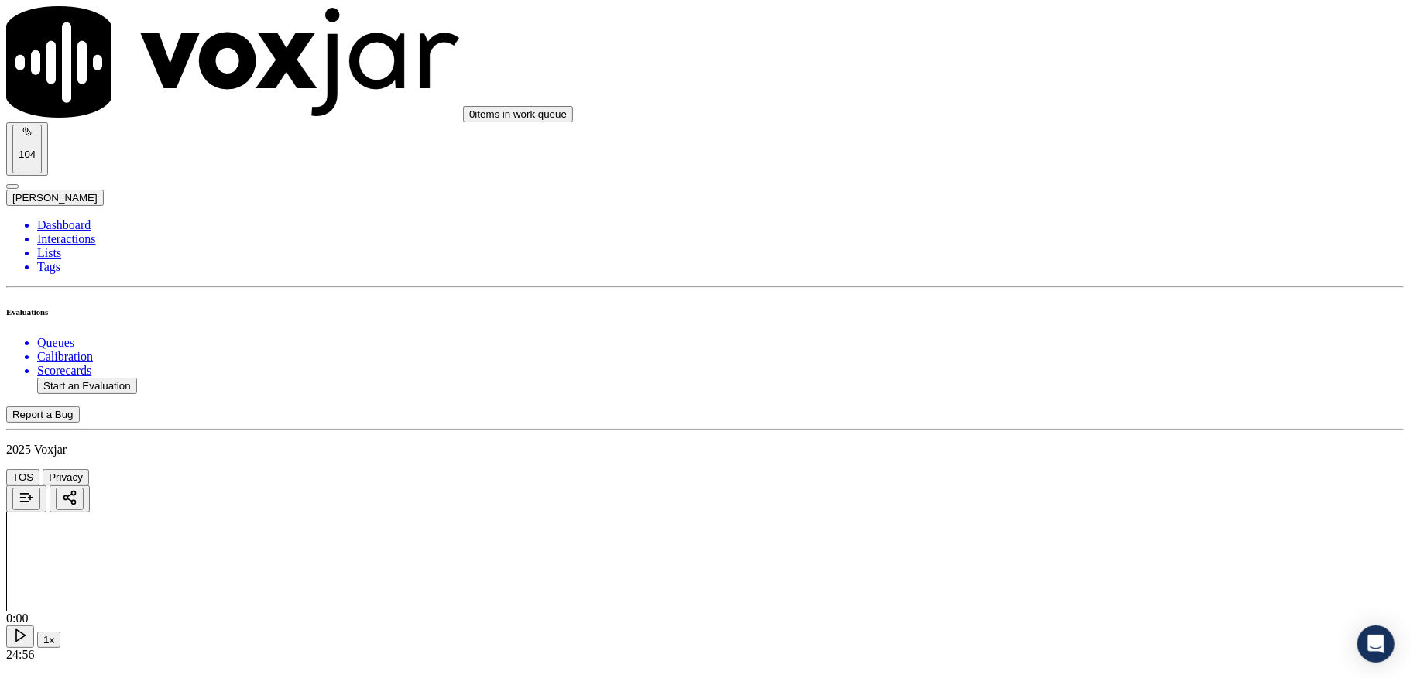
scroll to position [3407, 0]
click at [1062, 305] on div "N/A" at bounding box center [1167, 298] width 304 height 14
drag, startPoint x: 1076, startPoint y: 420, endPoint x: 1082, endPoint y: 444, distance: 24.6
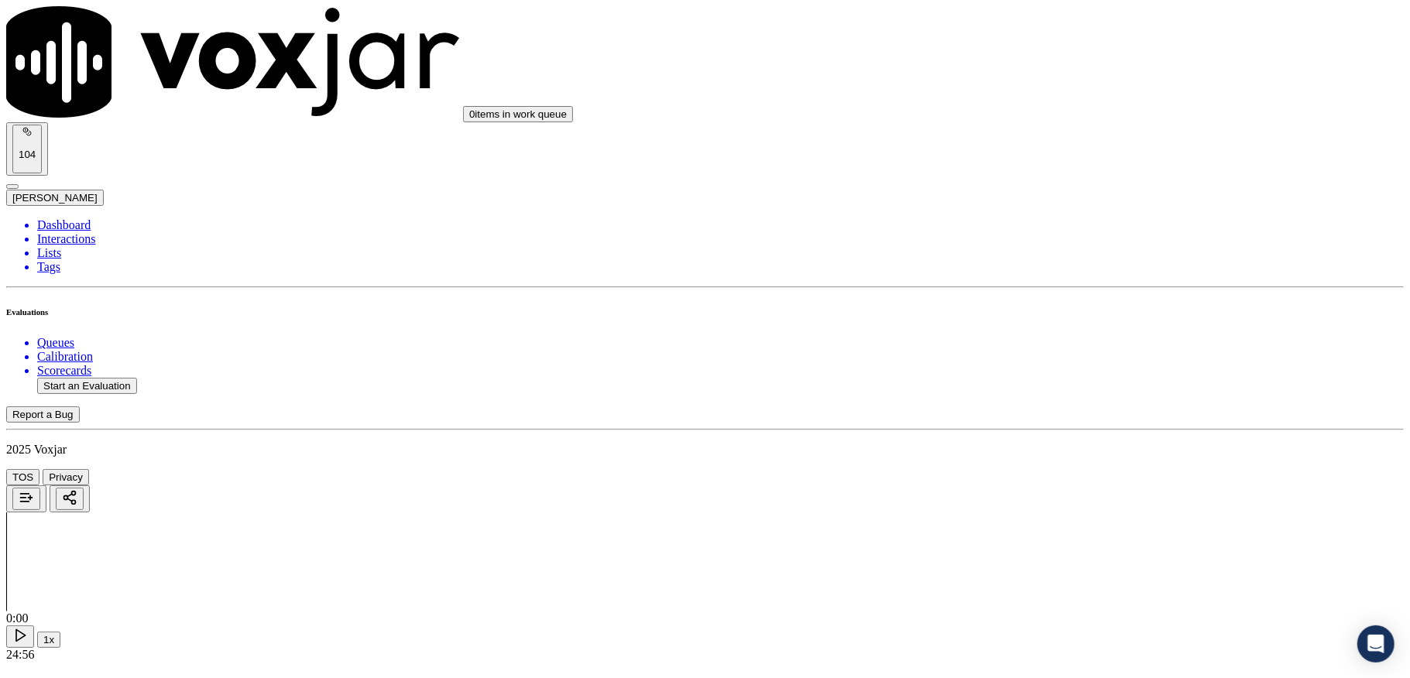
click at [1086, 468] on div "Yes" at bounding box center [1167, 466] width 304 height 14
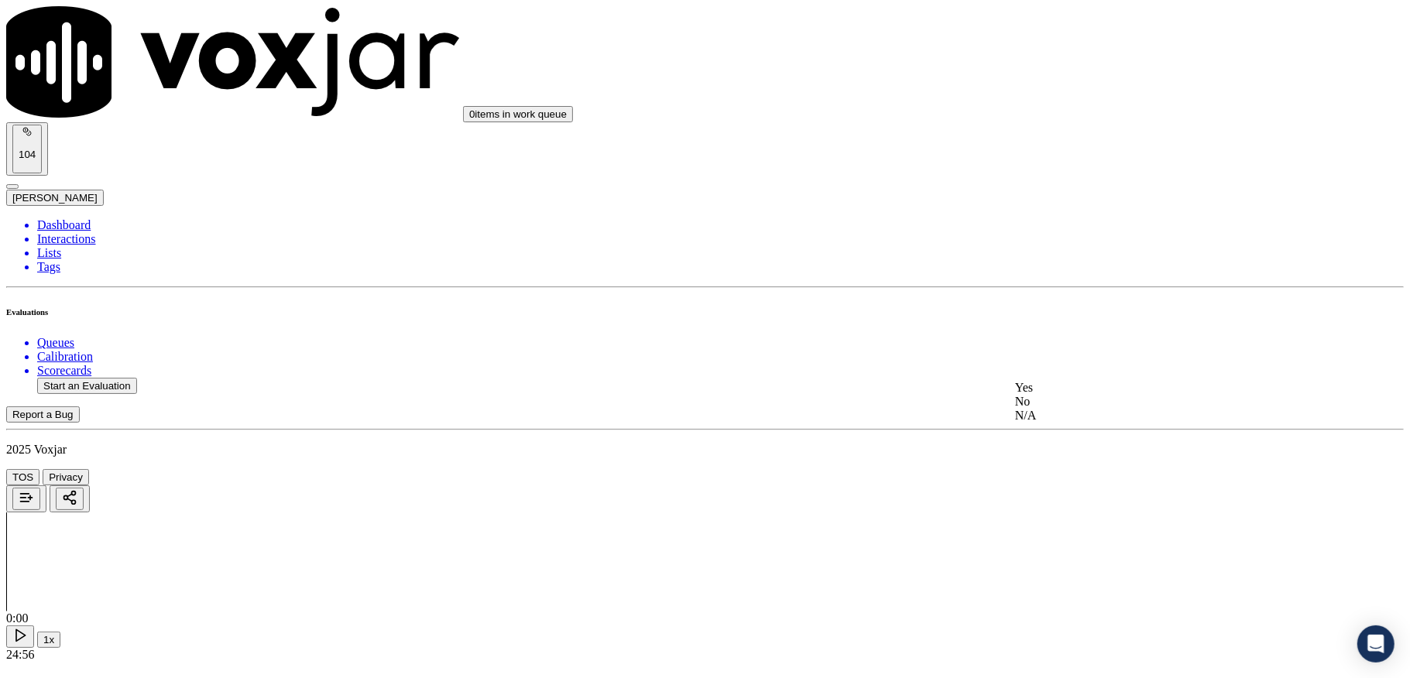
click at [1060, 423] on div "N/A" at bounding box center [1167, 416] width 304 height 14
click at [1064, 283] on div "No" at bounding box center [1167, 276] width 304 height 14
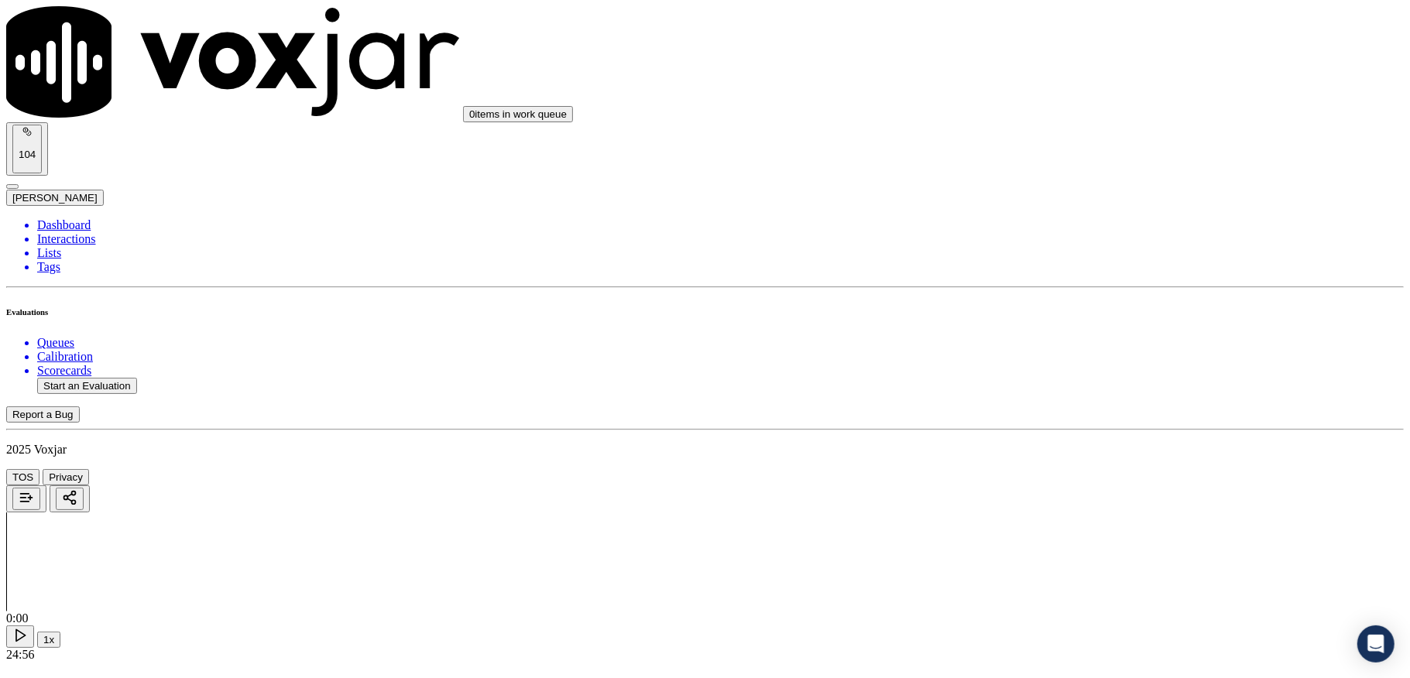
drag, startPoint x: 1070, startPoint y: 475, endPoint x: 1072, endPoint y: 459, distance: 16.3
click at [1069, 461] on div "No" at bounding box center [1167, 454] width 304 height 14
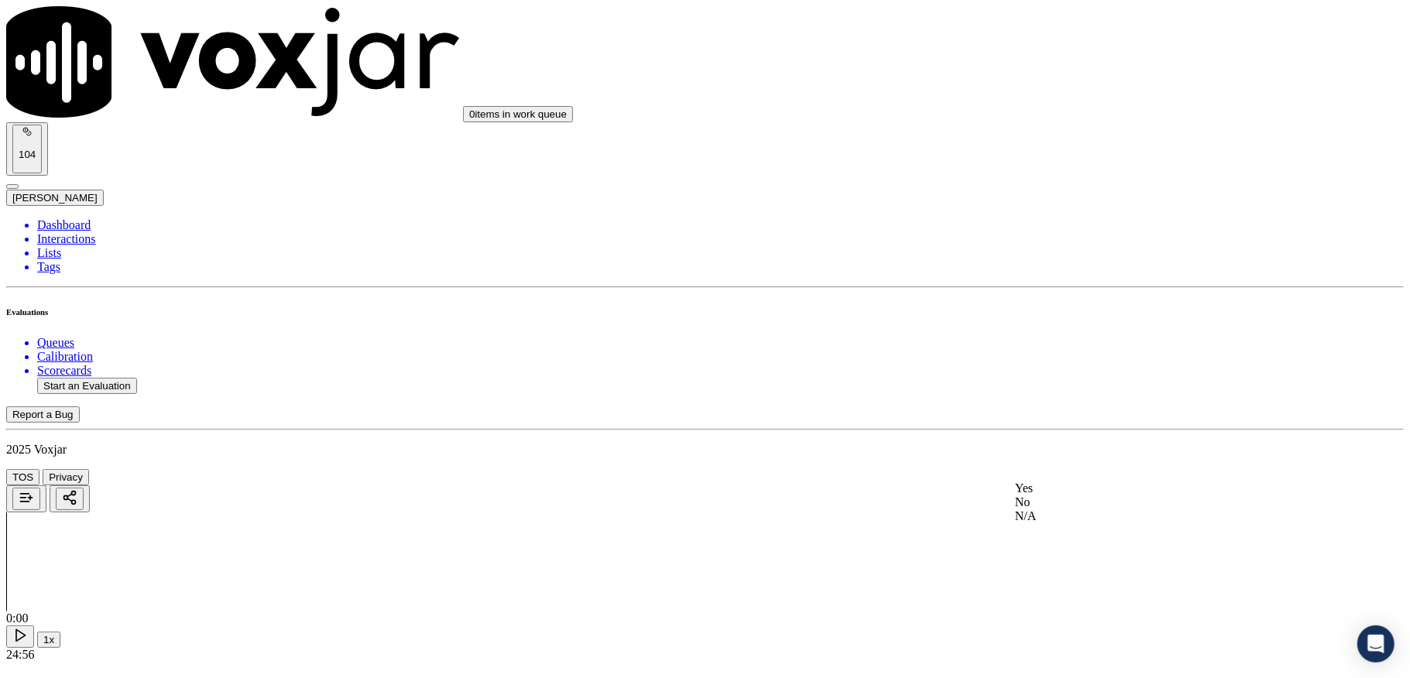
click at [1058, 496] on div "Yes" at bounding box center [1167, 489] width 304 height 14
click at [1058, 235] on div "No" at bounding box center [1168, 228] width 302 height 14
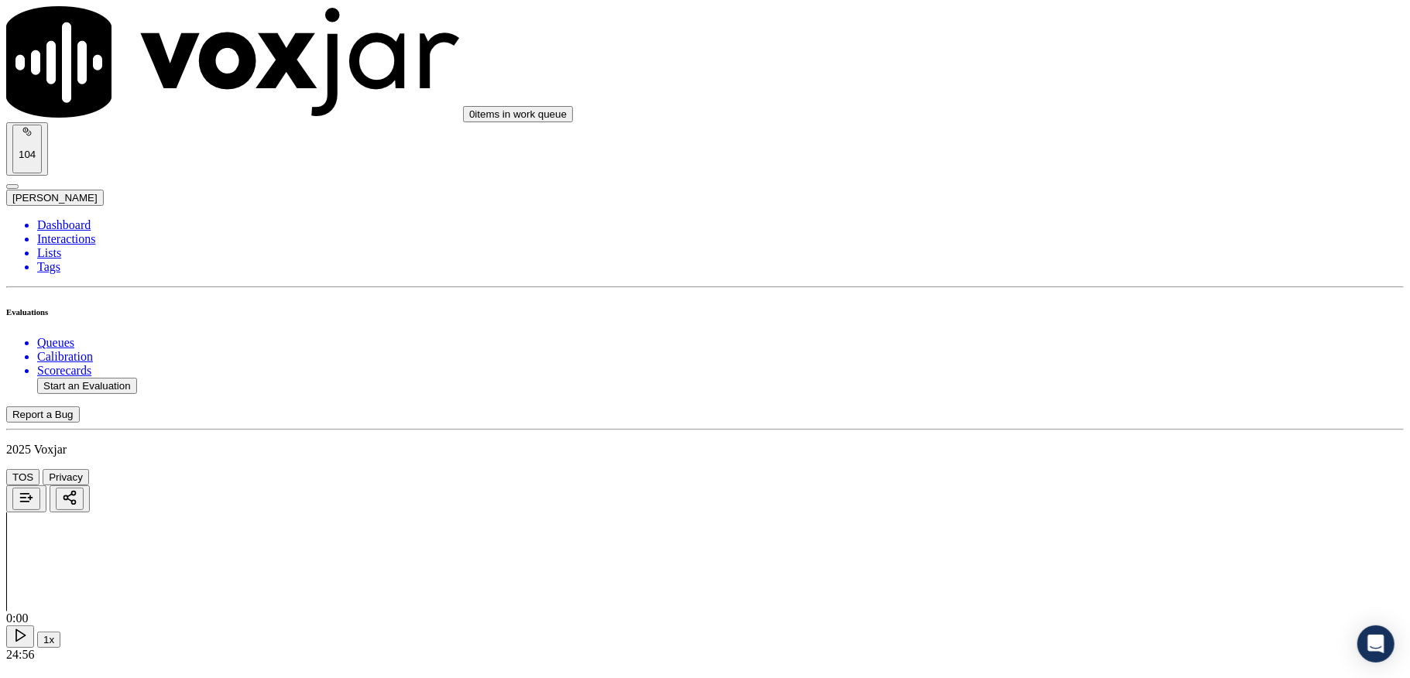
scroll to position [4380, 0]
click at [60, 218] on li "Dashboard" at bounding box center [720, 225] width 1367 height 14
click at [65, 218] on li "Dashboard" at bounding box center [720, 225] width 1367 height 14
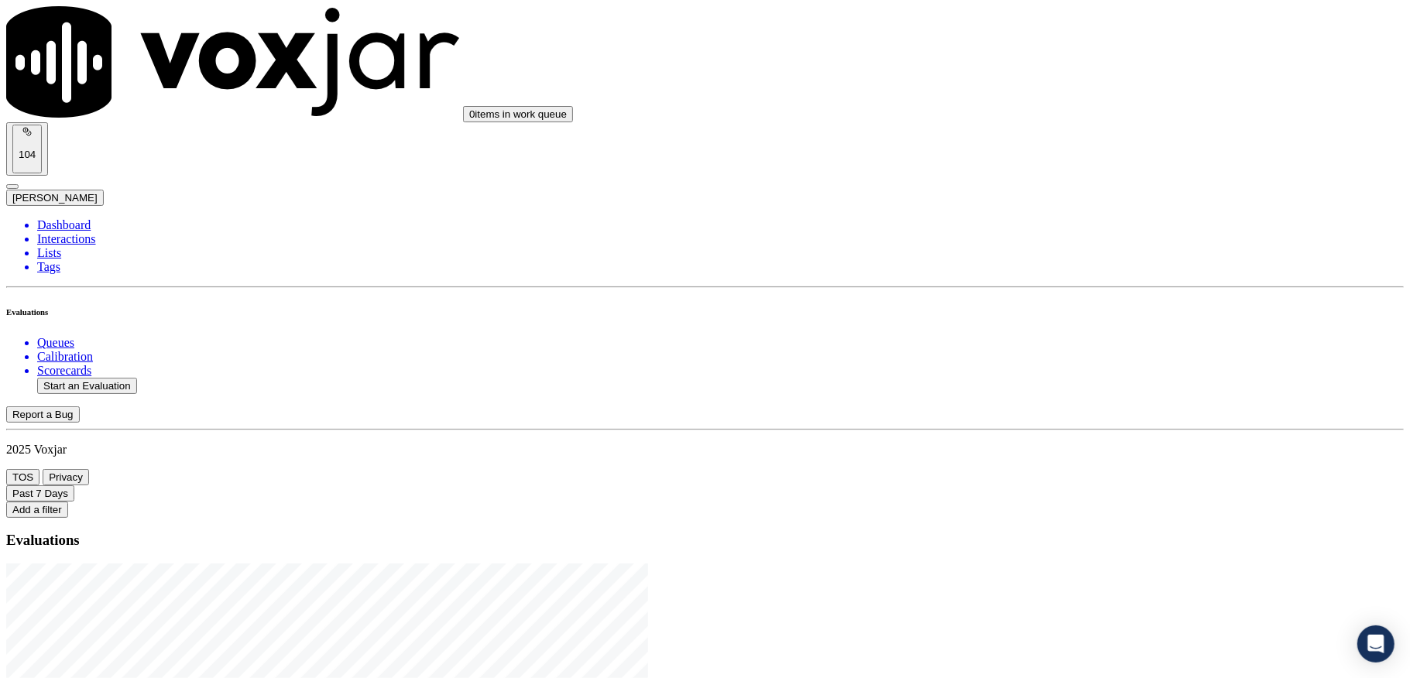
click at [105, 378] on button "Start an Evaluation" at bounding box center [87, 386] width 100 height 16
drag, startPoint x: 608, startPoint y: 289, endPoint x: 674, endPoint y: 290, distance: 65.8
type input "20250905-113003_3303222426-C1"
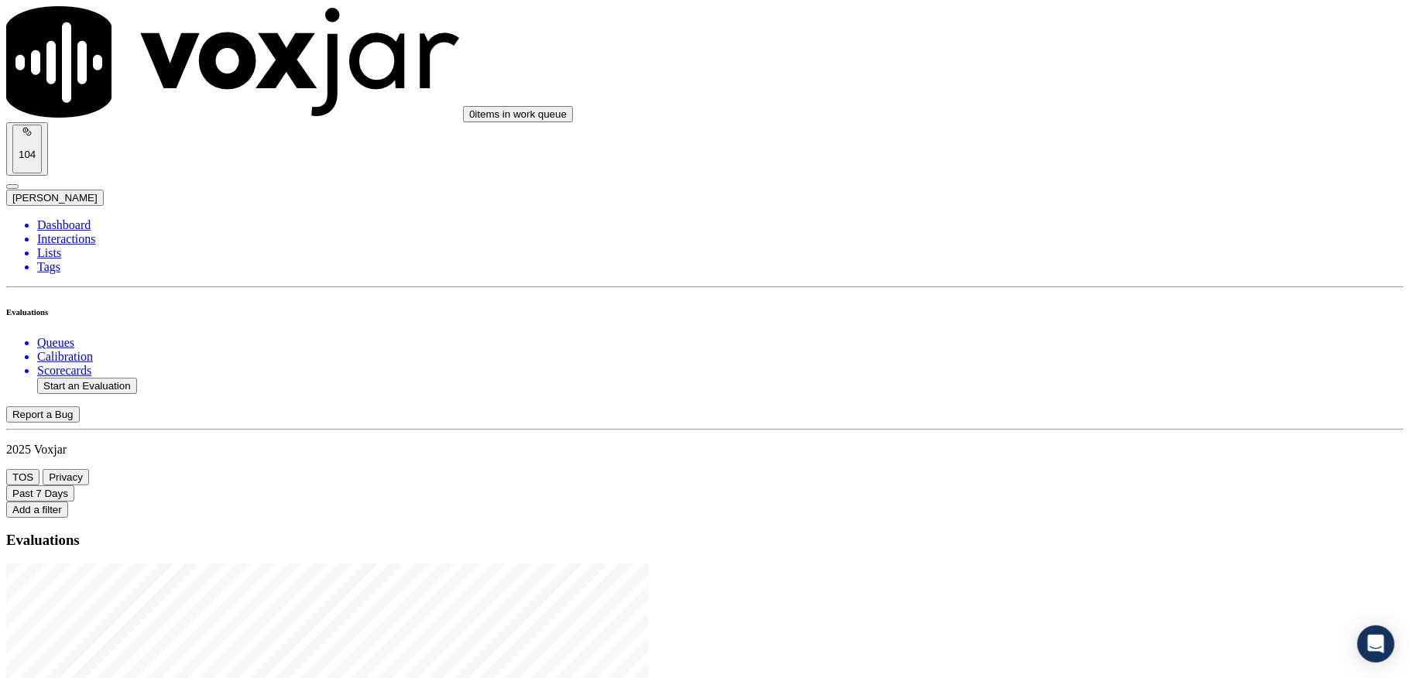
type input "2025-05-09T00:06"
type input "jan"
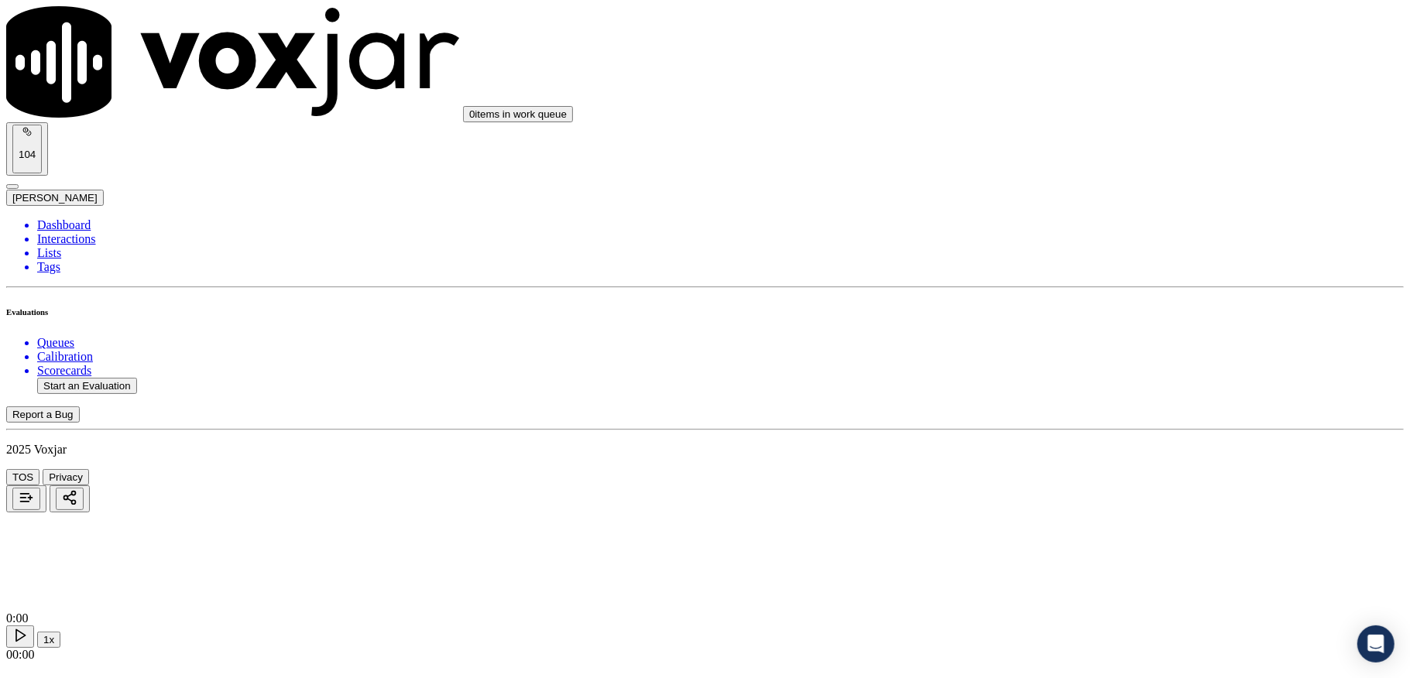
type input "Patricia Davis"
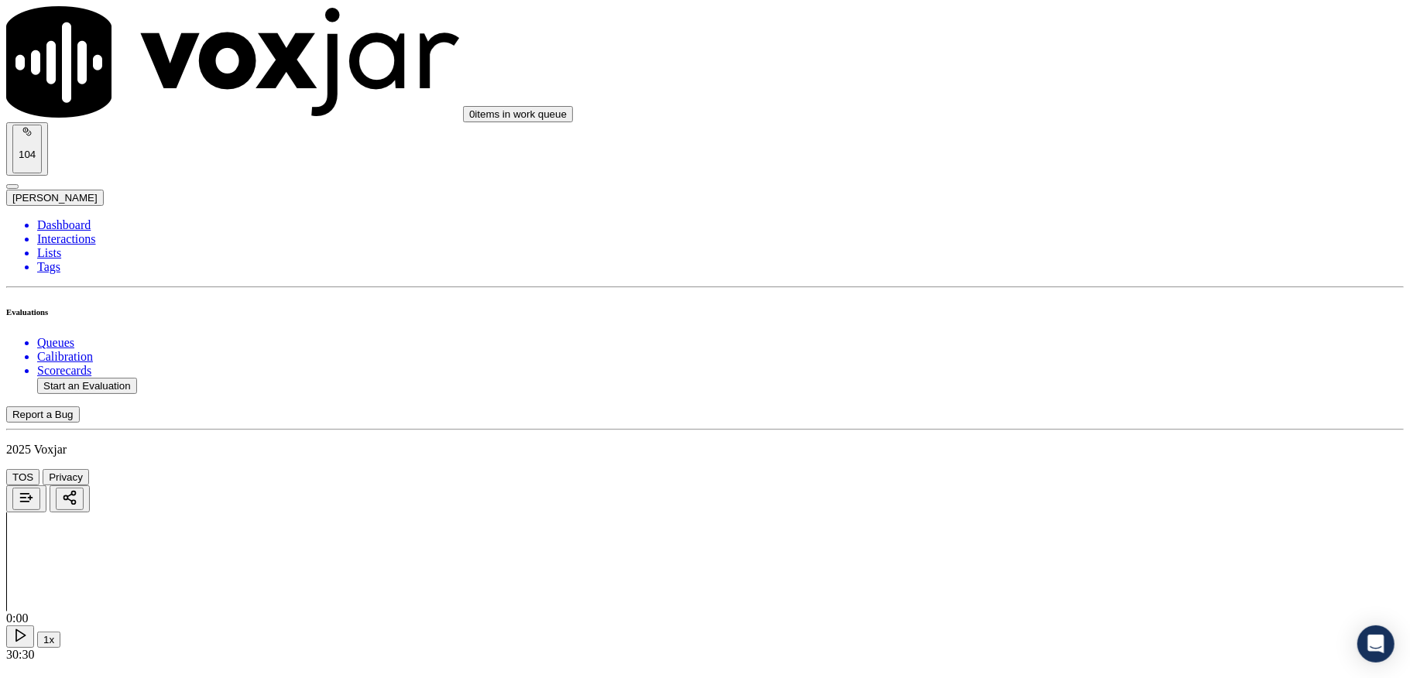
drag, startPoint x: 1134, startPoint y: 246, endPoint x: 1122, endPoint y: 266, distance: 23.2
click at [1098, 290] on div "Yes" at bounding box center [1167, 283] width 304 height 14
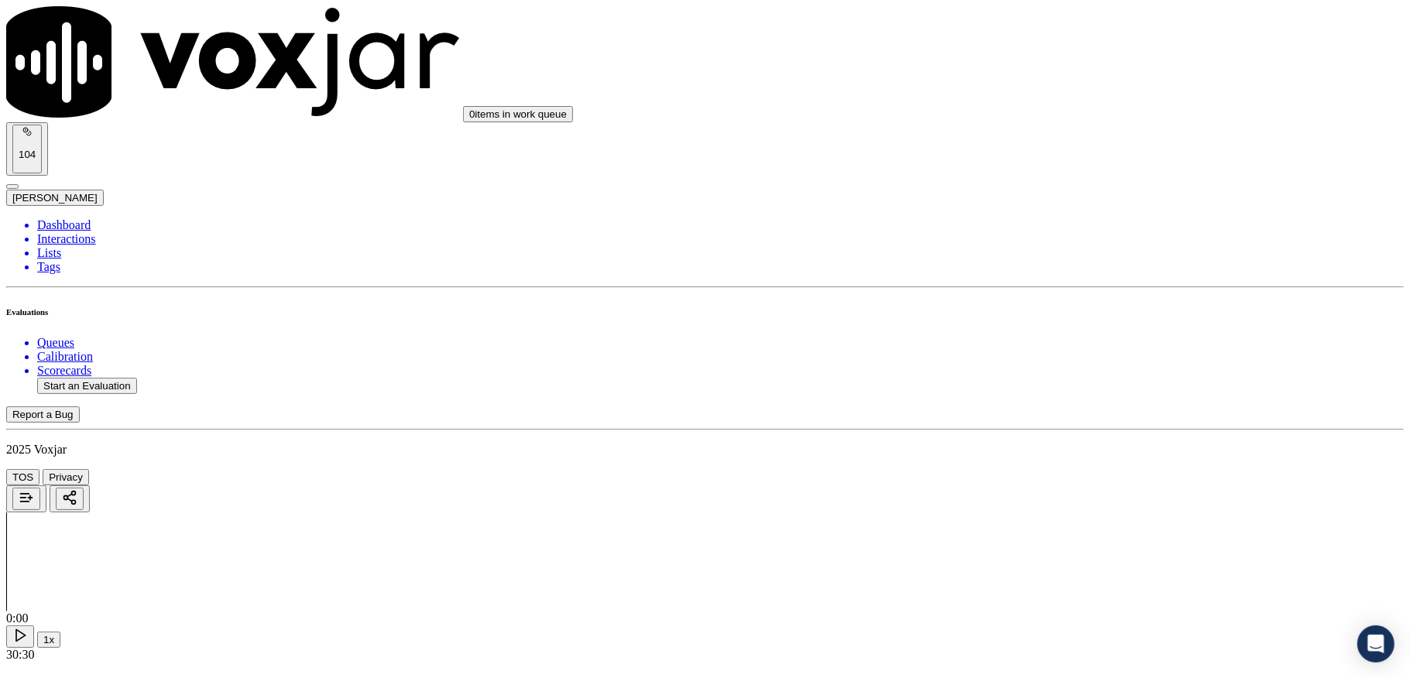
scroll to position [2922, 0]
drag, startPoint x: 1165, startPoint y: 356, endPoint x: 1239, endPoint y: 356, distance: 73.6
copy p "fake promises"
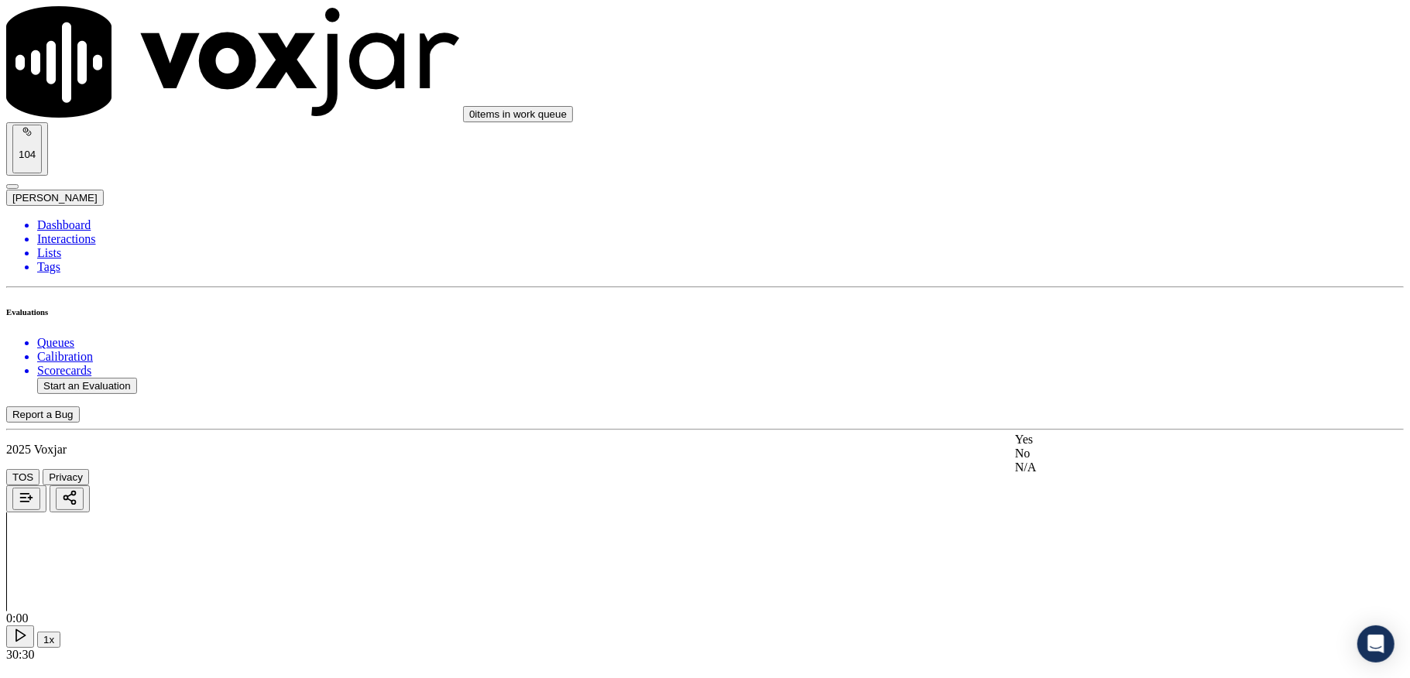
click at [1092, 446] on div "Yes" at bounding box center [1167, 440] width 304 height 14
paste textarea "@2:26 Janet - so the last time the carrier that you had that has expired on the…"
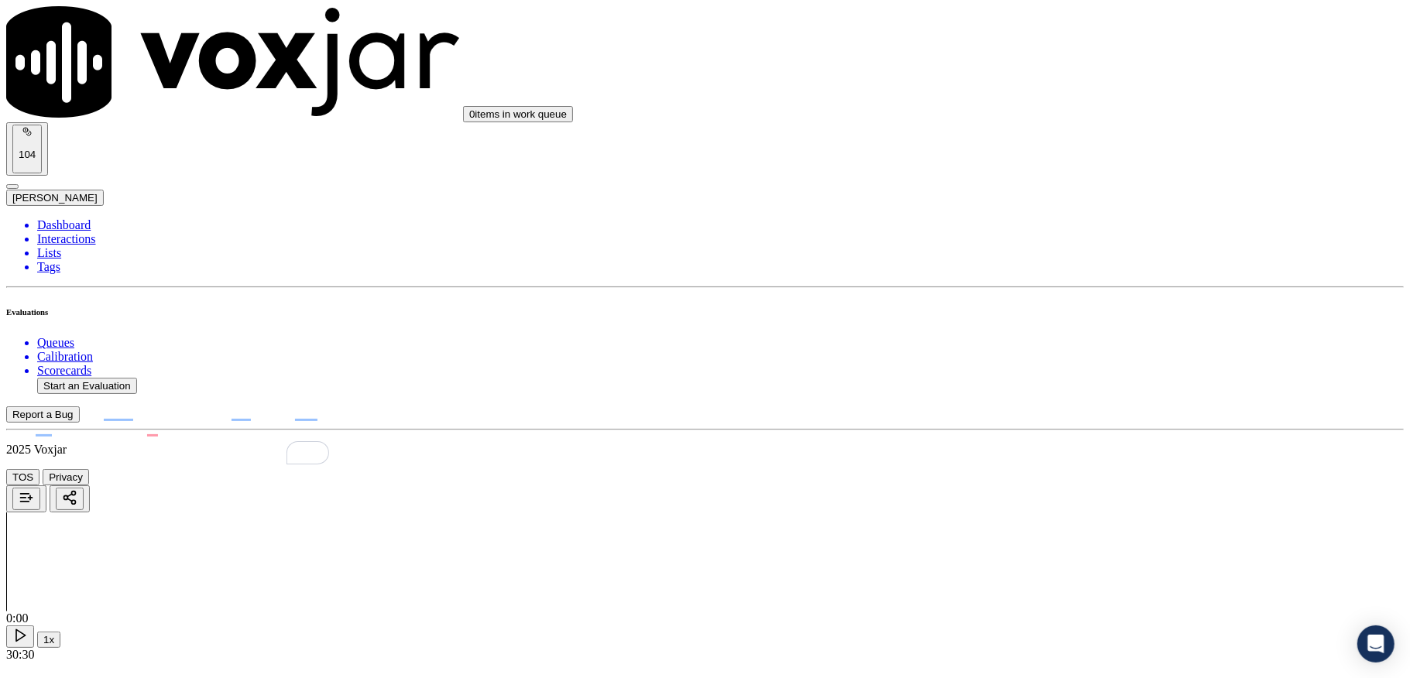
type textarea "@2:26 Janet - so the last time the carrier that you had that has expired on the…"
click at [1066, 259] on div "Yes" at bounding box center [1167, 253] width 304 height 14
click at [1062, 455] on div "Yes" at bounding box center [1167, 448] width 304 height 14
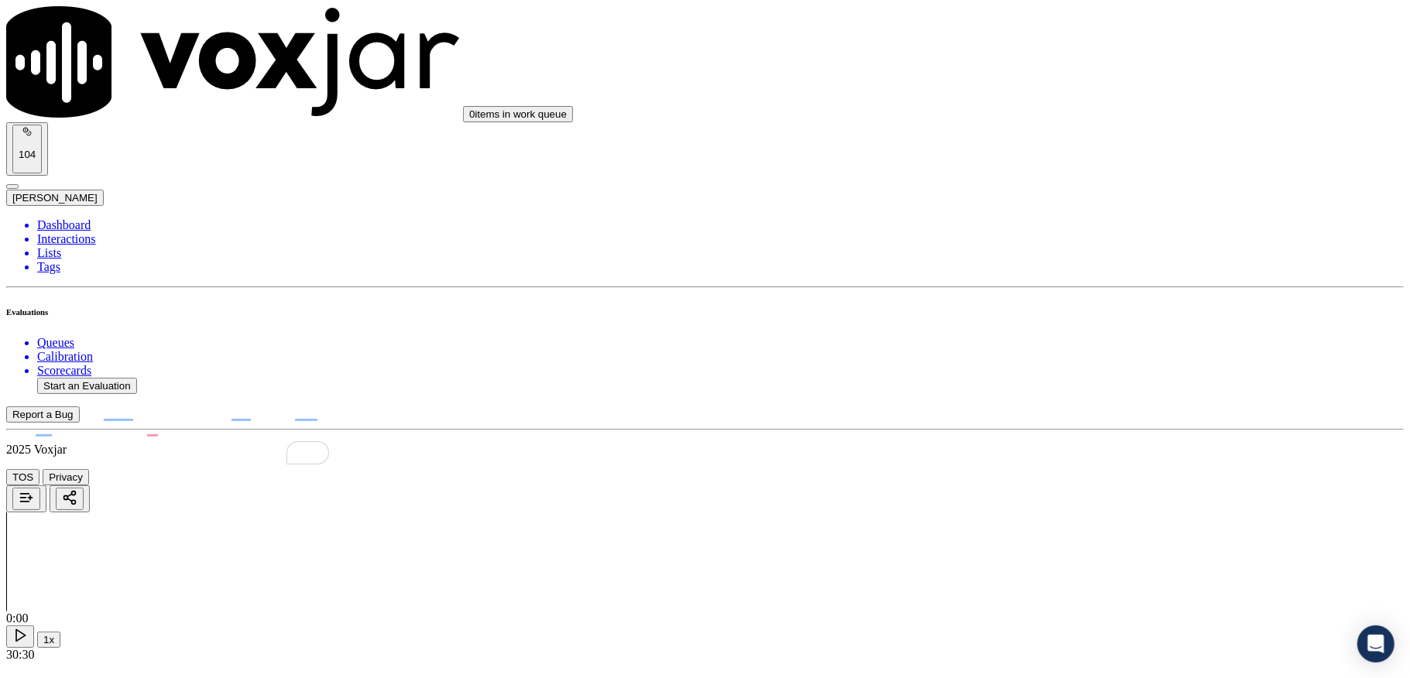
scroll to position [516, 0]
click at [1107, 369] on div "N/A" at bounding box center [1167, 362] width 304 height 14
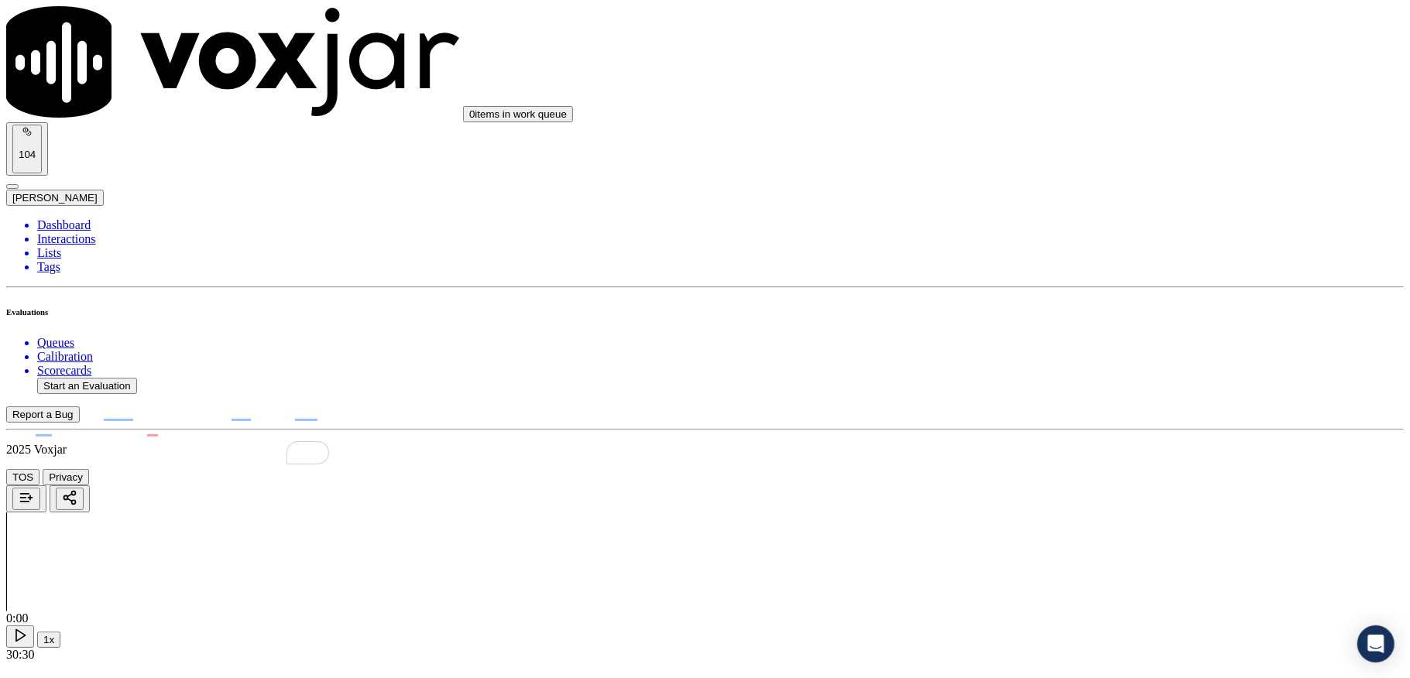
click at [1061, 410] on div "Yes" at bounding box center [1167, 406] width 304 height 14
click at [1057, 313] on div "No" at bounding box center [1167, 306] width 304 height 14
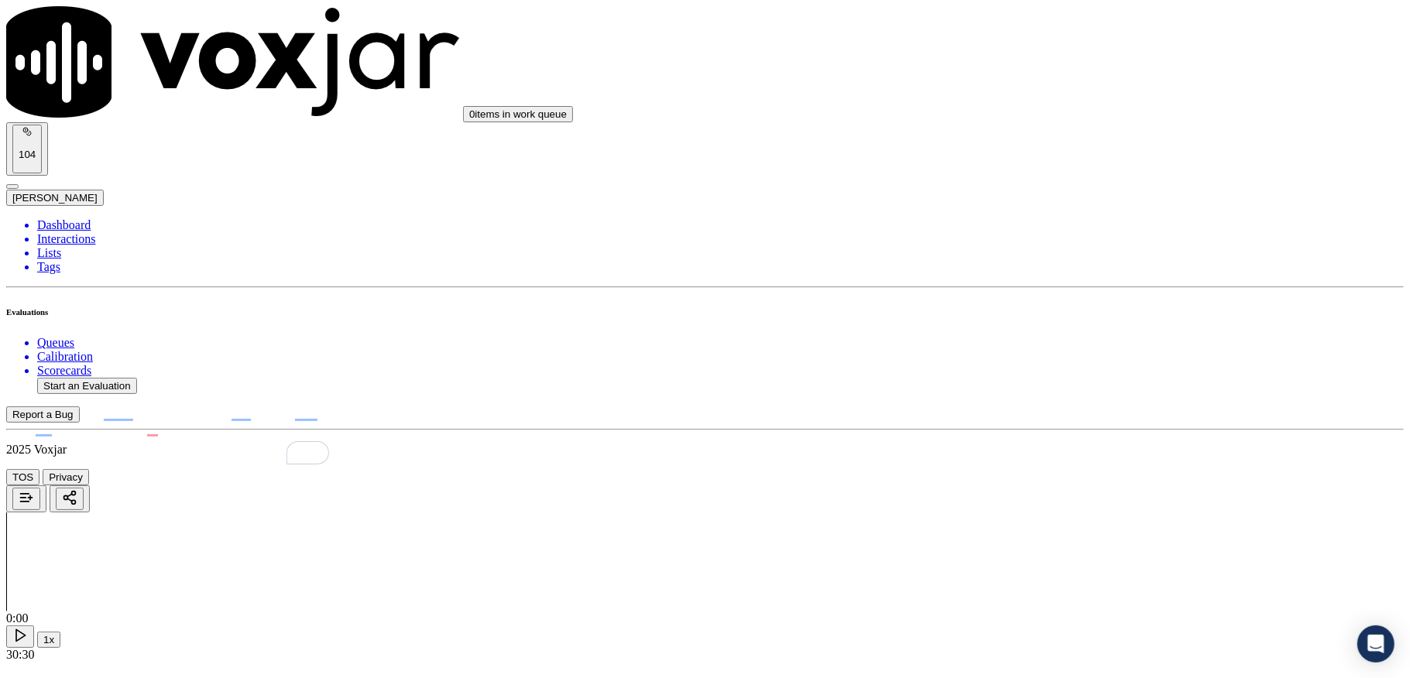
scroll to position [1239, 0]
click at [1055, 302] on div "No" at bounding box center [1167, 295] width 304 height 14
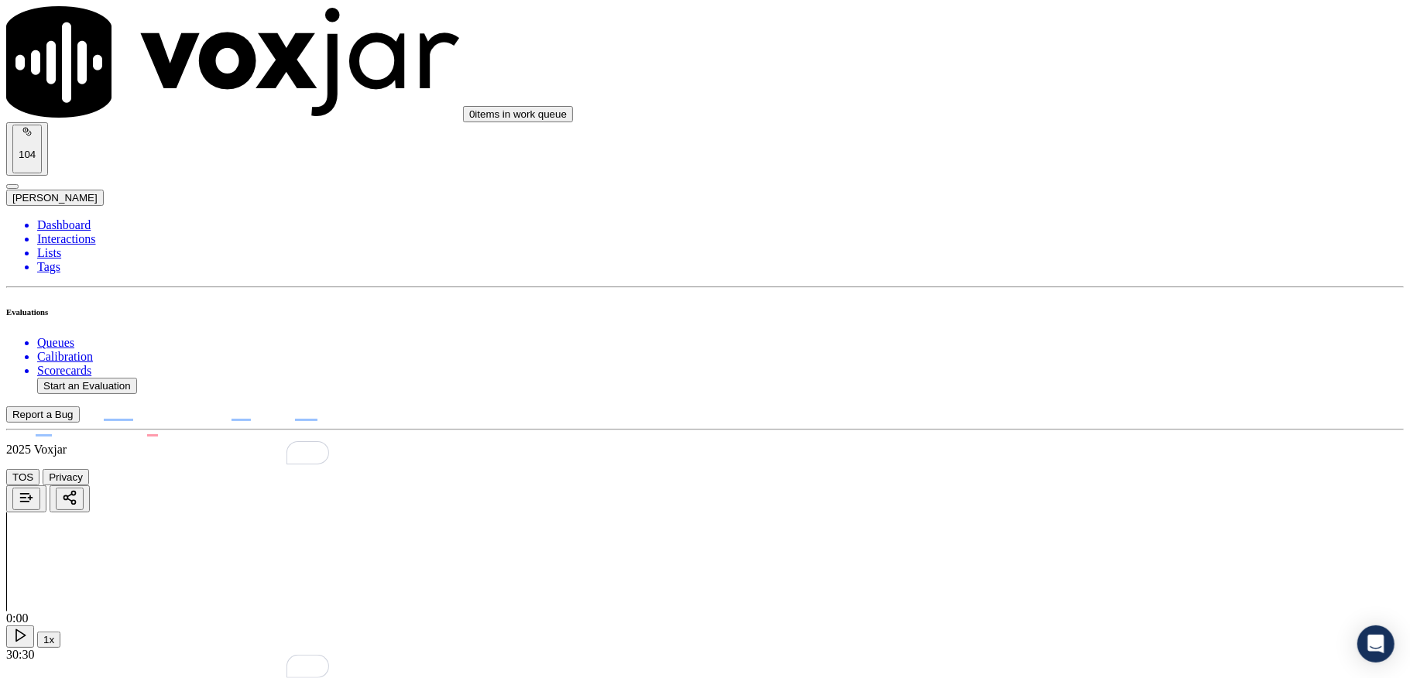
paste textarea "@2:26 Janet - so the last time the carrier that you had that has expired on the…"
type textarea "@2:26 Janet - so the last time the carrier that you had that has expired on the…"
click at [1069, 321] on div "N/A" at bounding box center [1167, 314] width 304 height 14
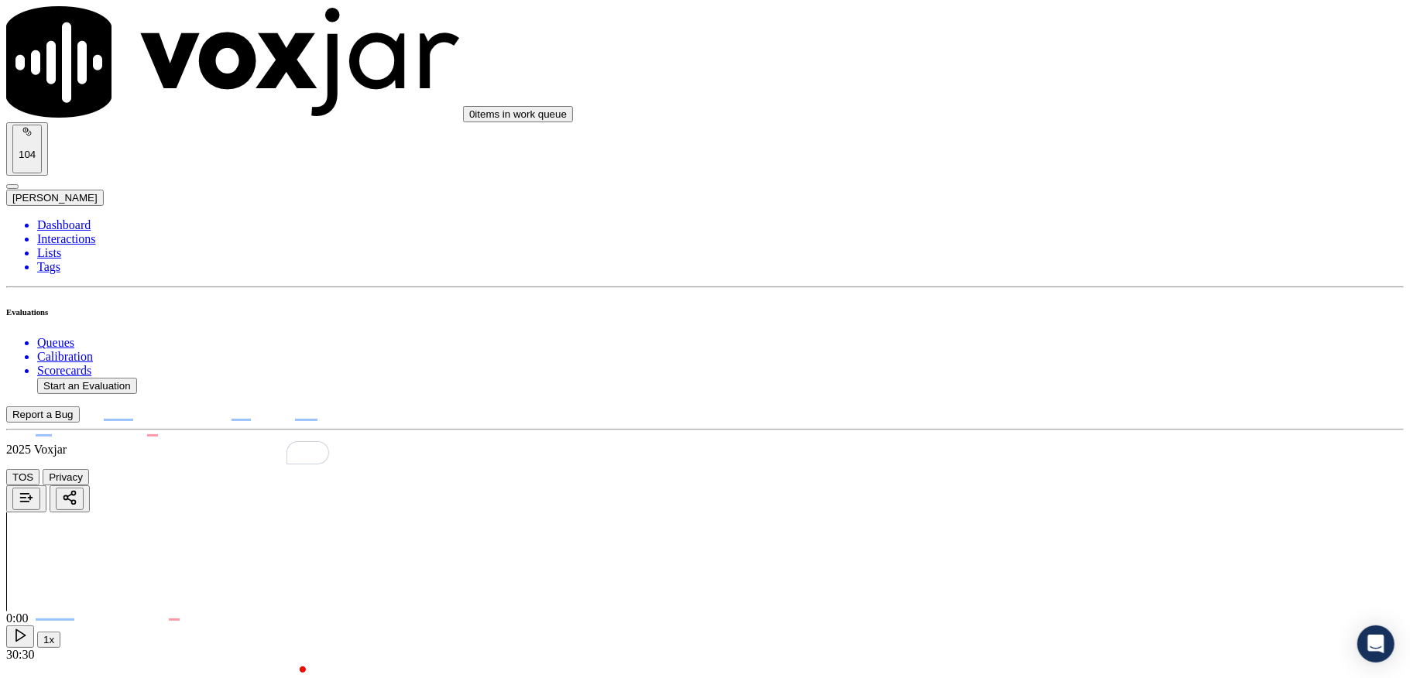
click at [1062, 499] on div "N/A" at bounding box center [1167, 492] width 304 height 14
click at [1075, 384] on div "Yes" at bounding box center [1167, 386] width 304 height 14
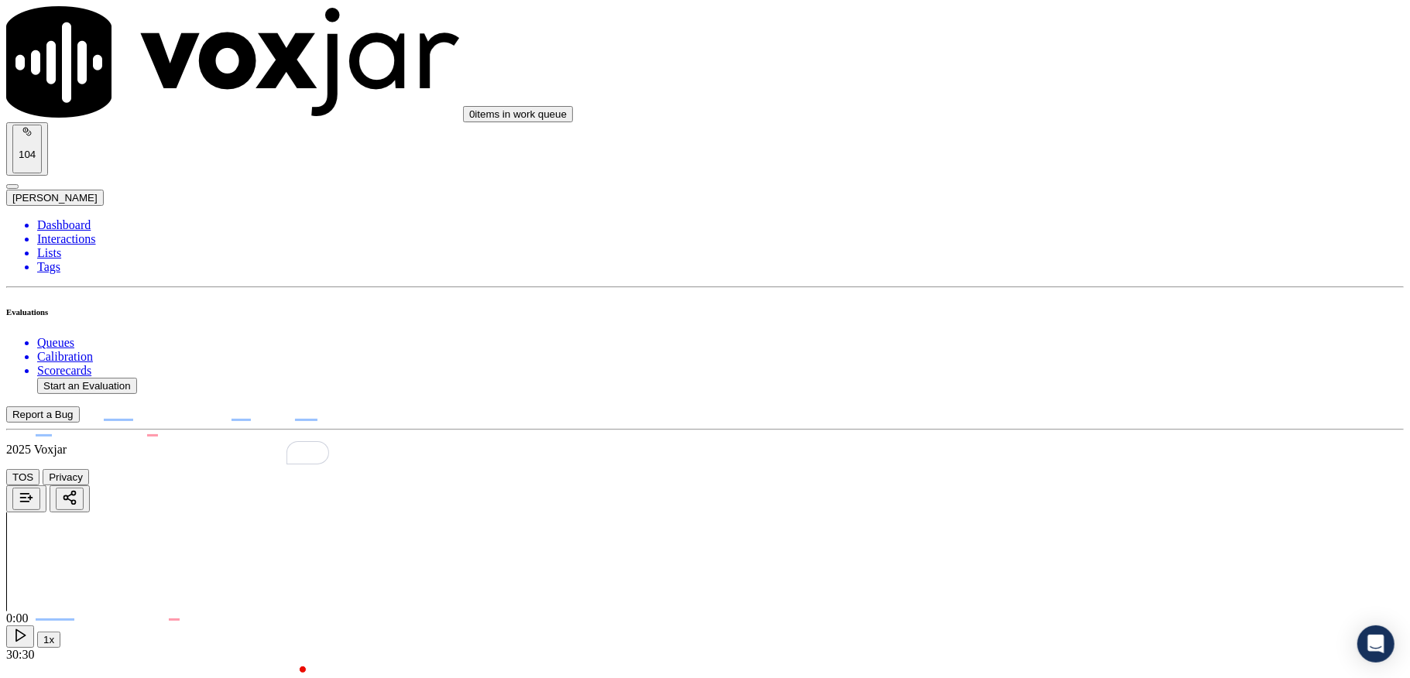
scroll to position [2168, 0]
click at [1069, 280] on div "Yes" at bounding box center [1167, 273] width 304 height 14
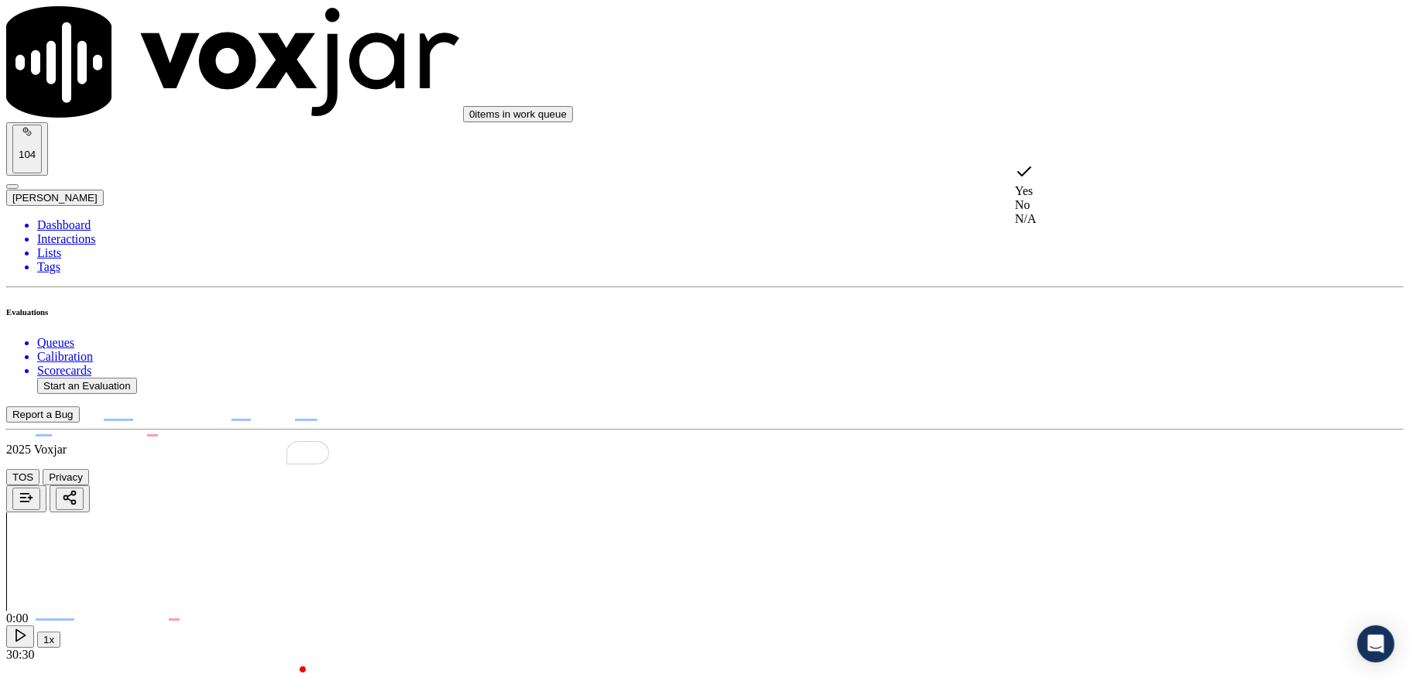
click at [1055, 208] on div "No" at bounding box center [1167, 205] width 304 height 14
drag, startPoint x: 1090, startPoint y: 323, endPoint x: 1086, endPoint y: 335, distance: 13.2
click at [1067, 353] on div "Yes" at bounding box center [1167, 346] width 304 height 14
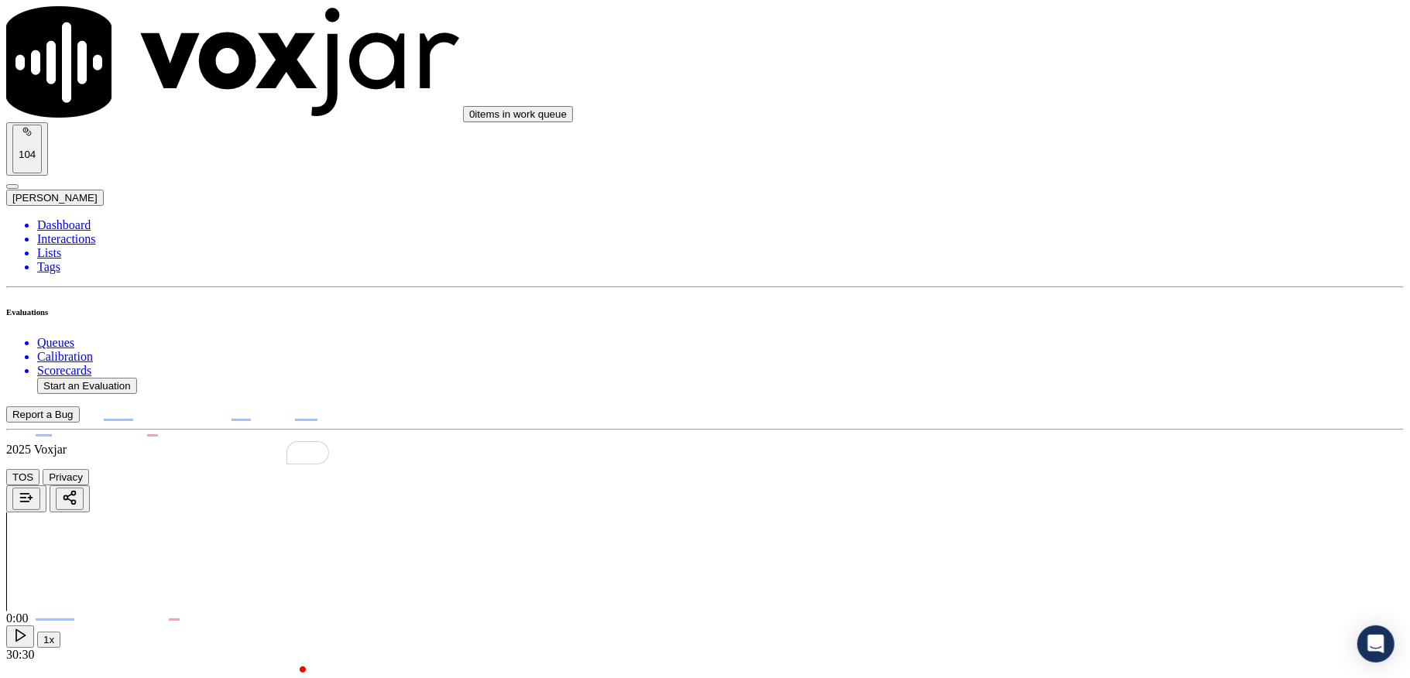
click at [1079, 218] on div "Yes" at bounding box center [1167, 214] width 304 height 14
click at [1059, 431] on div "No" at bounding box center [1167, 424] width 304 height 14
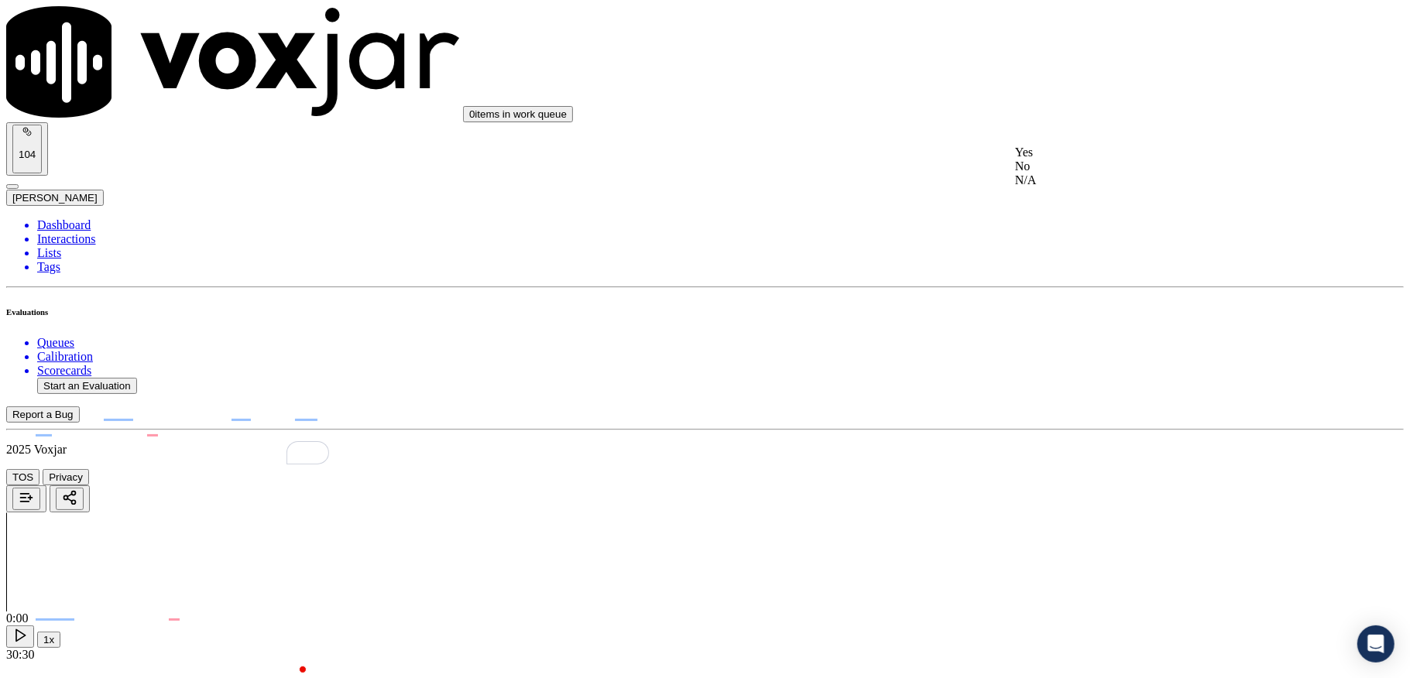
click at [1066, 160] on div "Yes" at bounding box center [1167, 153] width 304 height 14
click at [1056, 234] on div "No" at bounding box center [1167, 227] width 304 height 14
click at [1051, 416] on div "Yes" at bounding box center [1167, 409] width 304 height 14
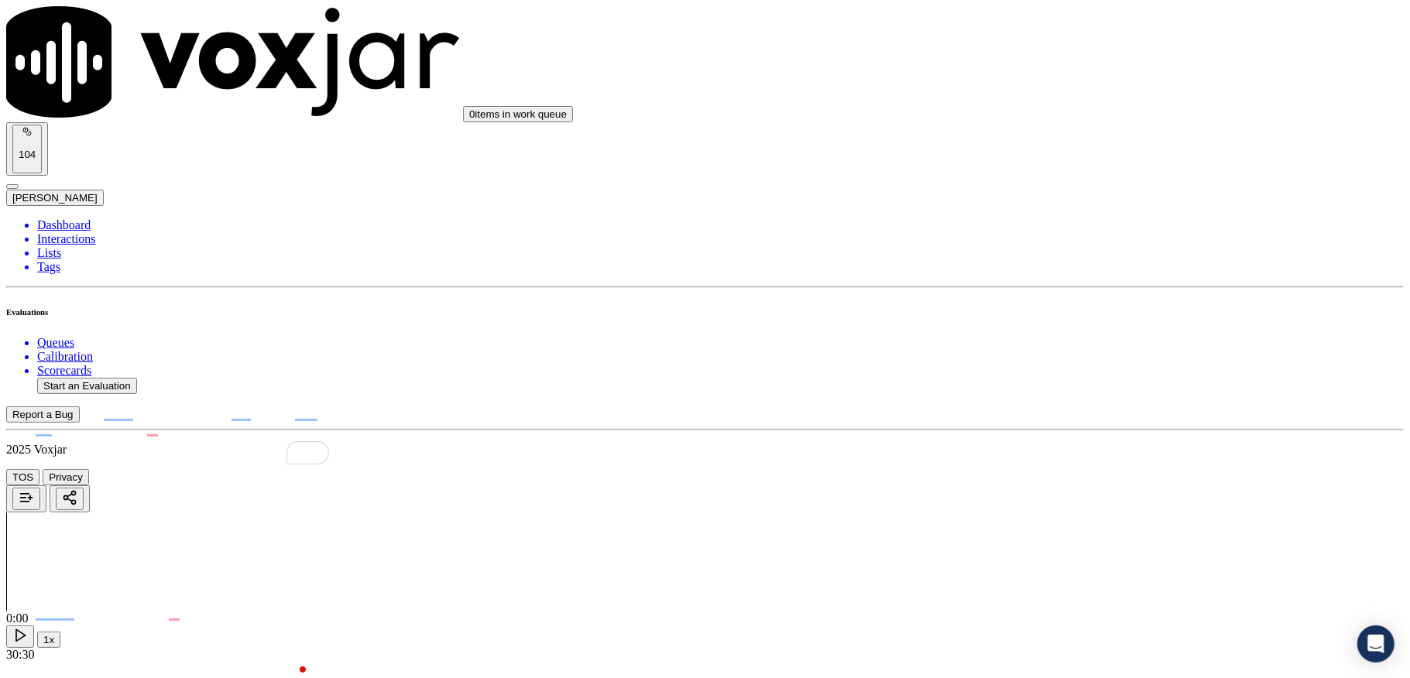
click at [1063, 330] on div "N/A" at bounding box center [1167, 323] width 304 height 14
click at [1060, 118] on div "No" at bounding box center [1167, 112] width 304 height 14
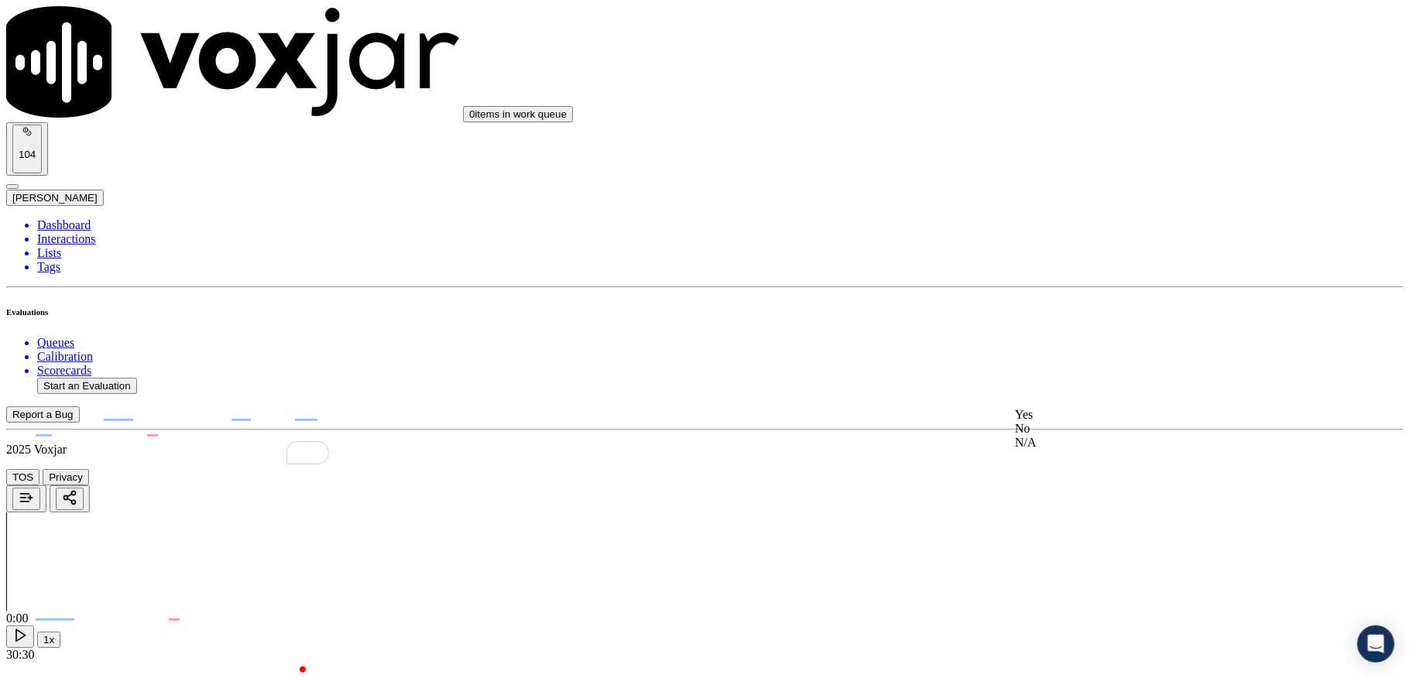
drag, startPoint x: 1064, startPoint y: 450, endPoint x: 1073, endPoint y: 373, distance: 77.2
click at [1064, 436] on div "No" at bounding box center [1167, 429] width 304 height 14
click at [1058, 510] on div "No" at bounding box center [1167, 503] width 304 height 14
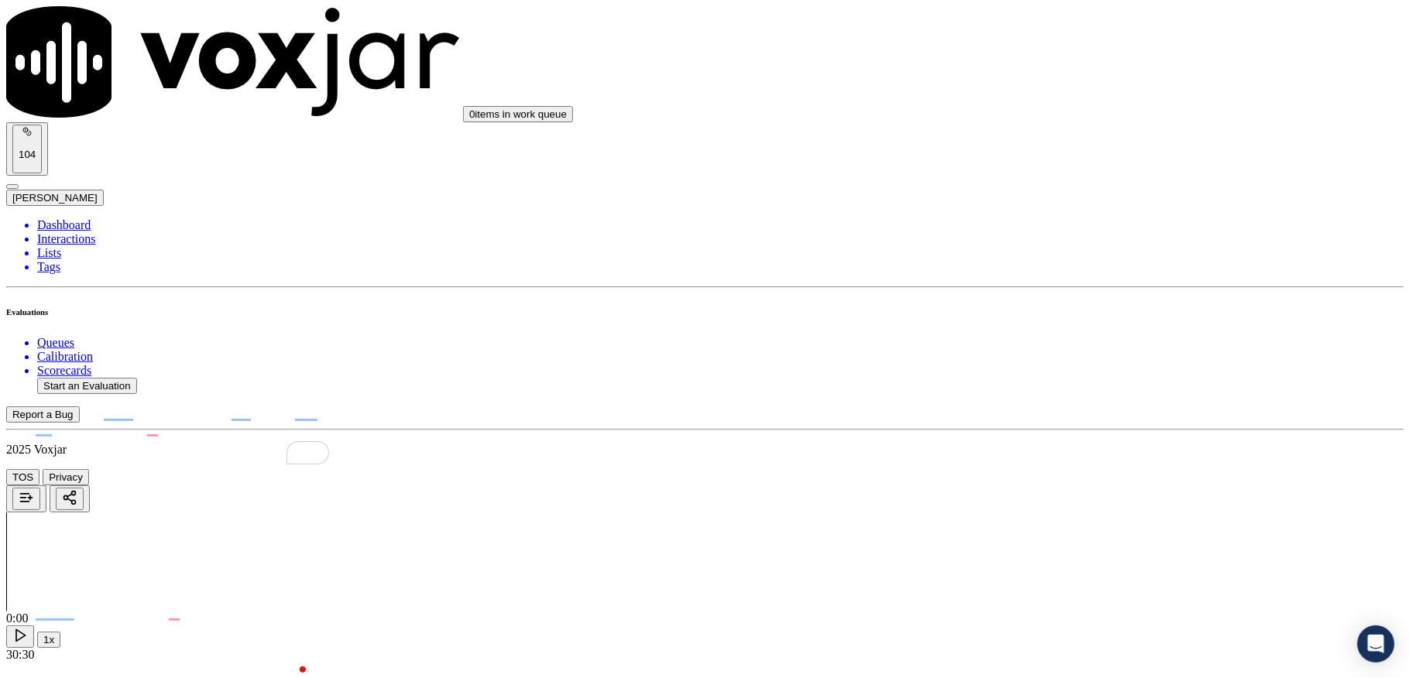
drag, startPoint x: 1028, startPoint y: 595, endPoint x: 1017, endPoint y: 596, distance: 11.6
click at [50, 218] on li "Dashboard" at bounding box center [720, 225] width 1367 height 14
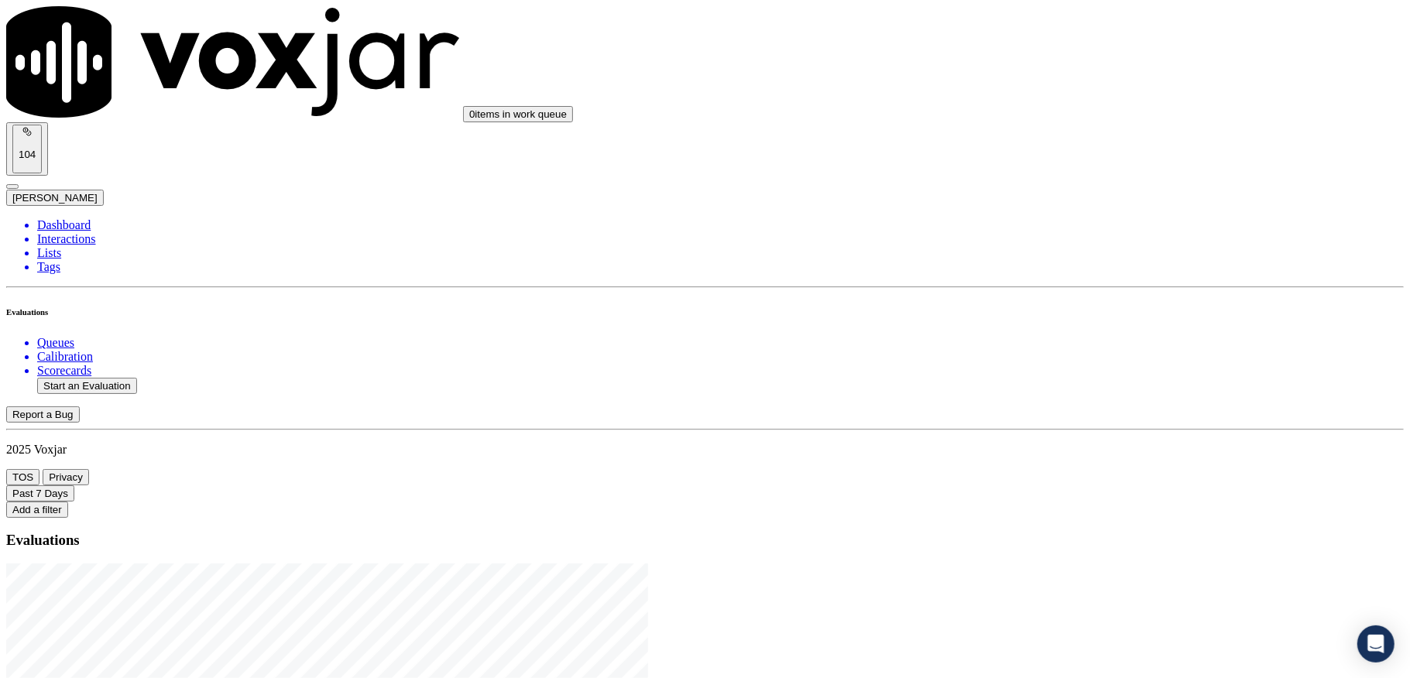
click at [128, 378] on button "Start an Evaluation" at bounding box center [87, 386] width 100 height 16
drag, startPoint x: 605, startPoint y: 290, endPoint x: 722, endPoint y: 292, distance: 117.7
type input "20250905-115137_3303835696-C1"
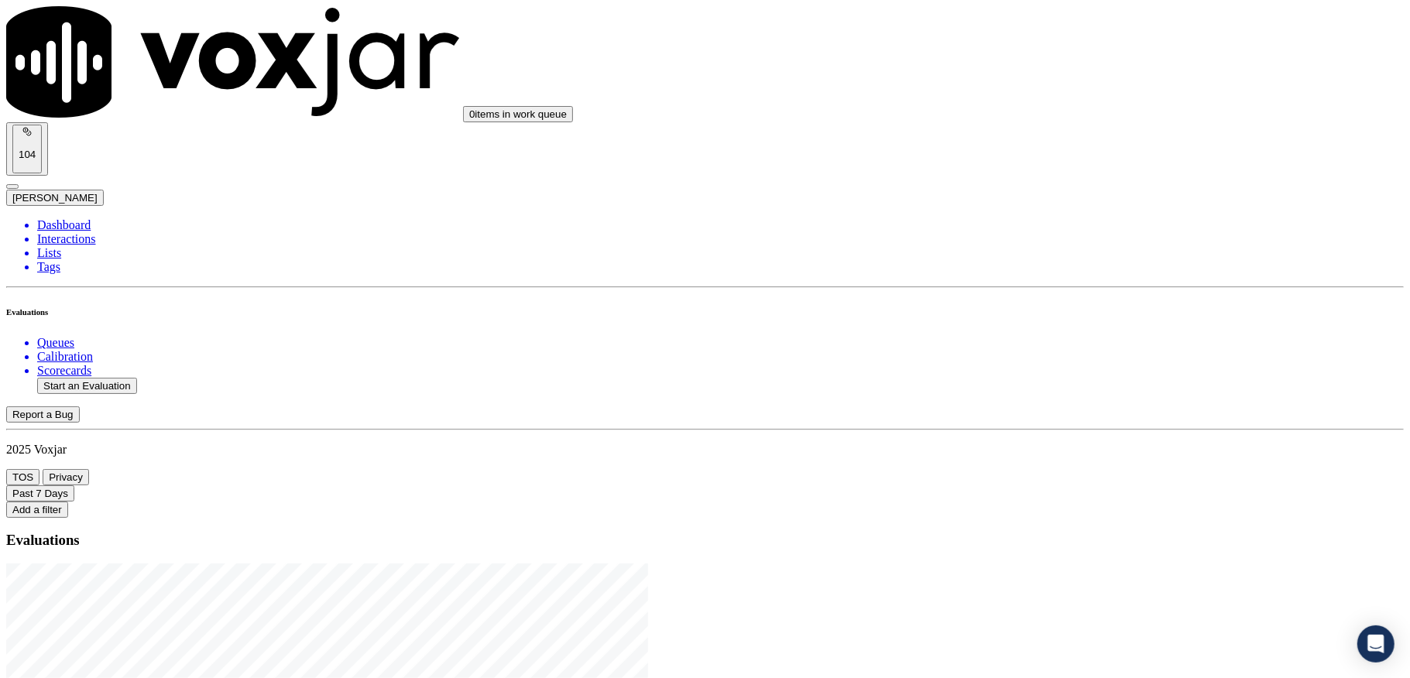
type input "2025-05-09T00:12"
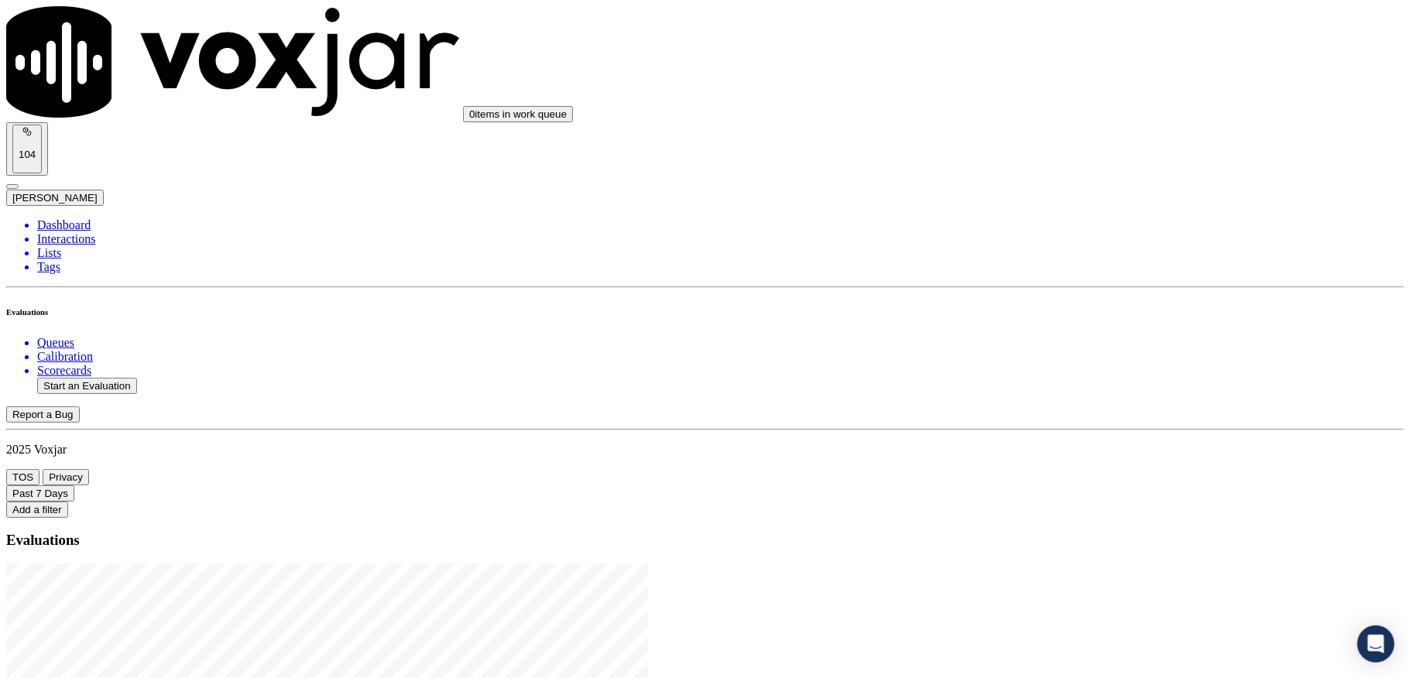
type input "sam"
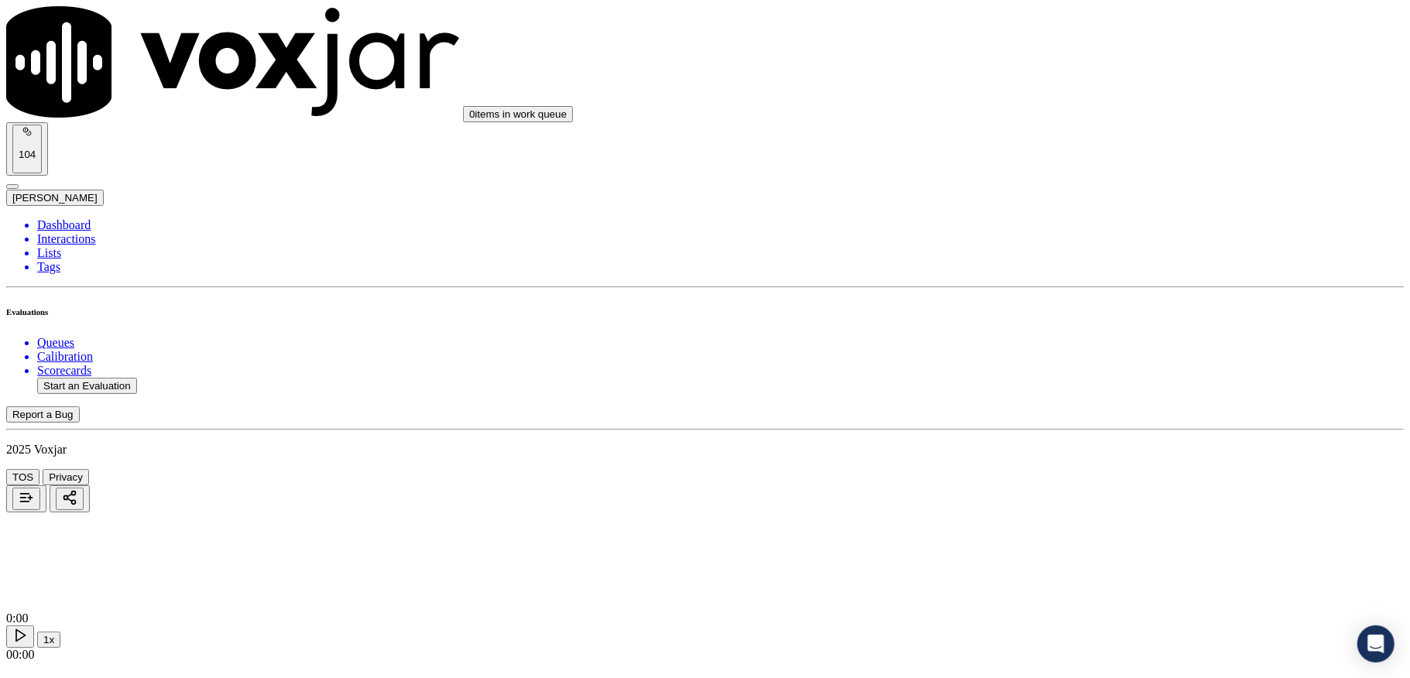
type input "DONNA WELSH"
drag, startPoint x: 469, startPoint y: 194, endPoint x: 389, endPoint y: 196, distance: 80.6
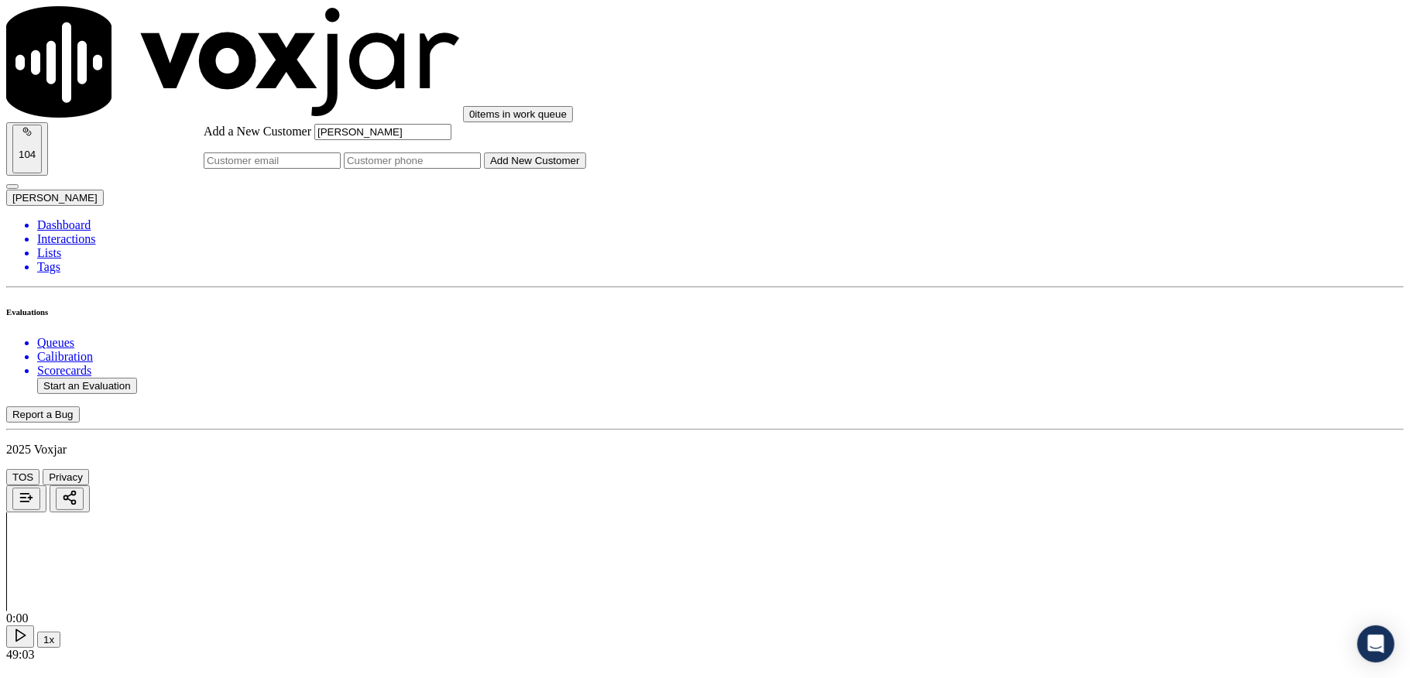
type input "DONNA WELSH"
click at [481, 169] on input "Add a New Customer" at bounding box center [412, 161] width 137 height 16
paste input "3303835696"
type input "3303835696"
click at [586, 169] on button "Add New Customer" at bounding box center [535, 161] width 102 height 16
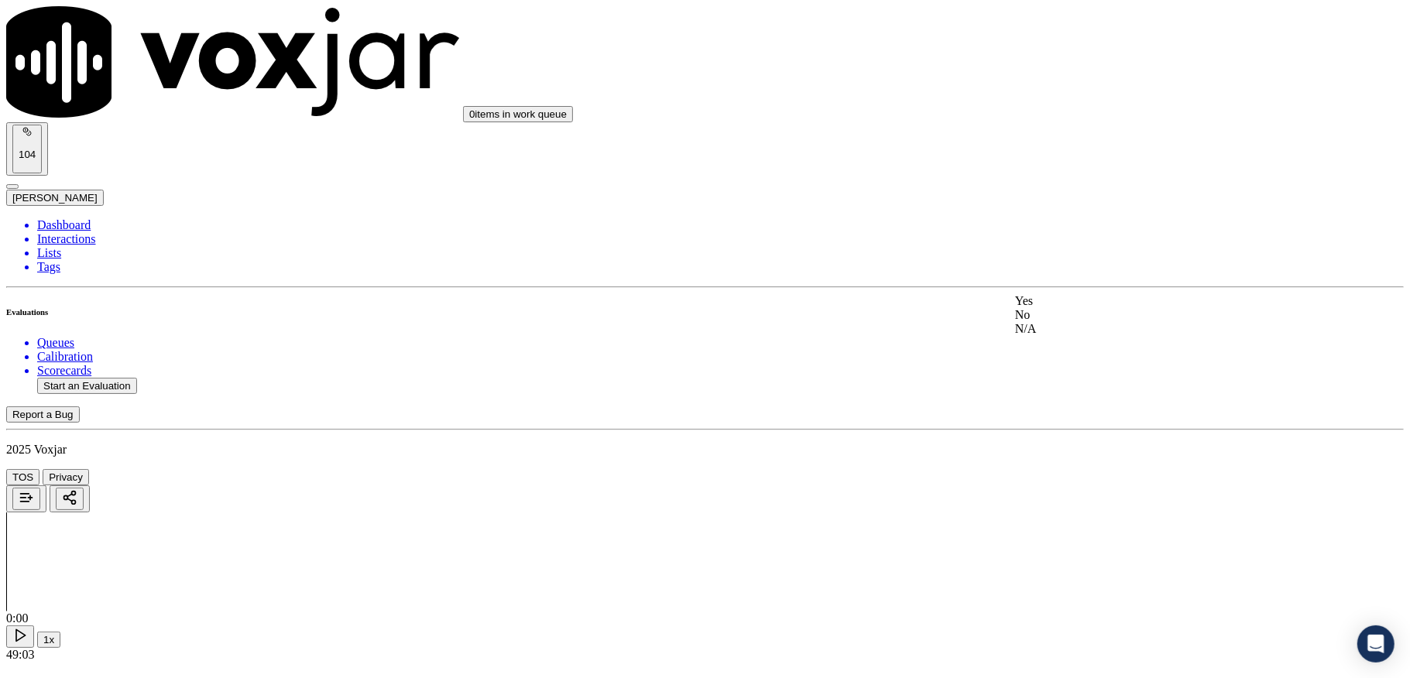
click at [1044, 308] on div "Yes" at bounding box center [1167, 301] width 304 height 14
click at [1075, 279] on div "Yes" at bounding box center [1167, 272] width 304 height 14
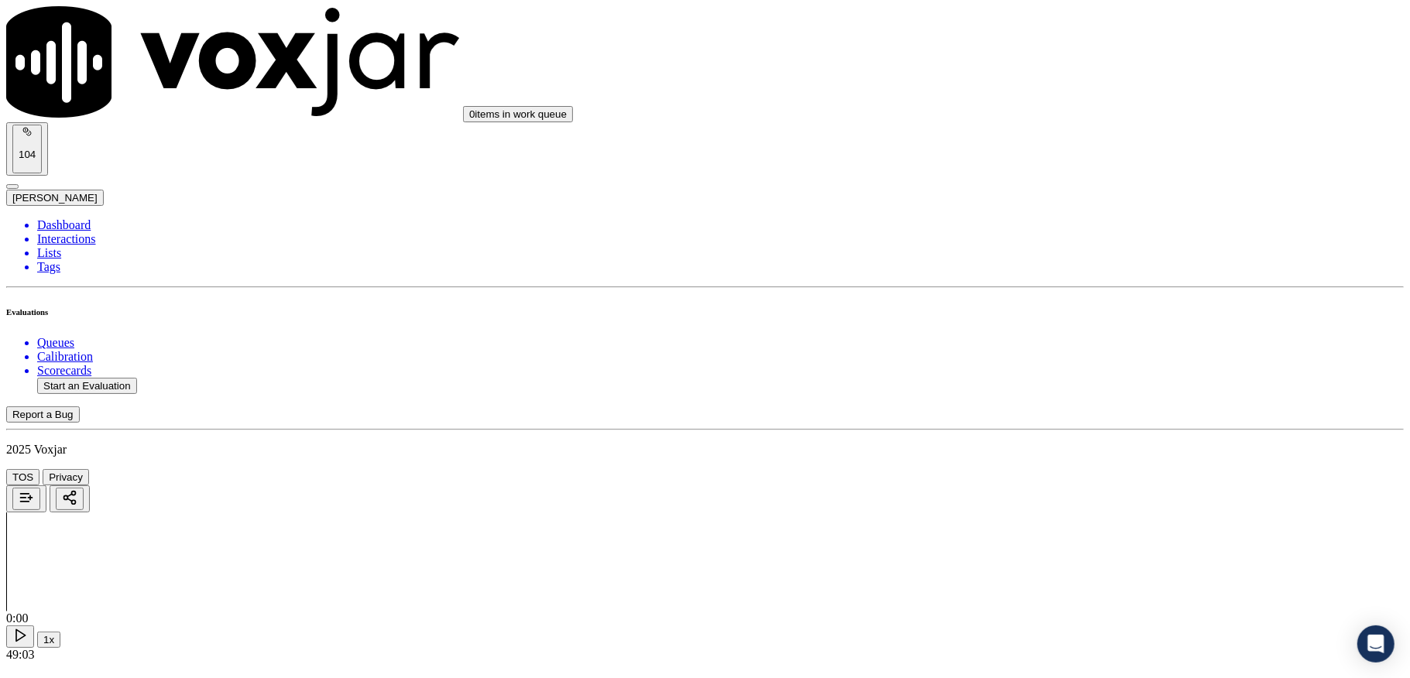
click at [1050, 361] on div "Yes" at bounding box center [1167, 364] width 304 height 14
click at [1067, 598] on div "Yes" at bounding box center [1167, 597] width 304 height 14
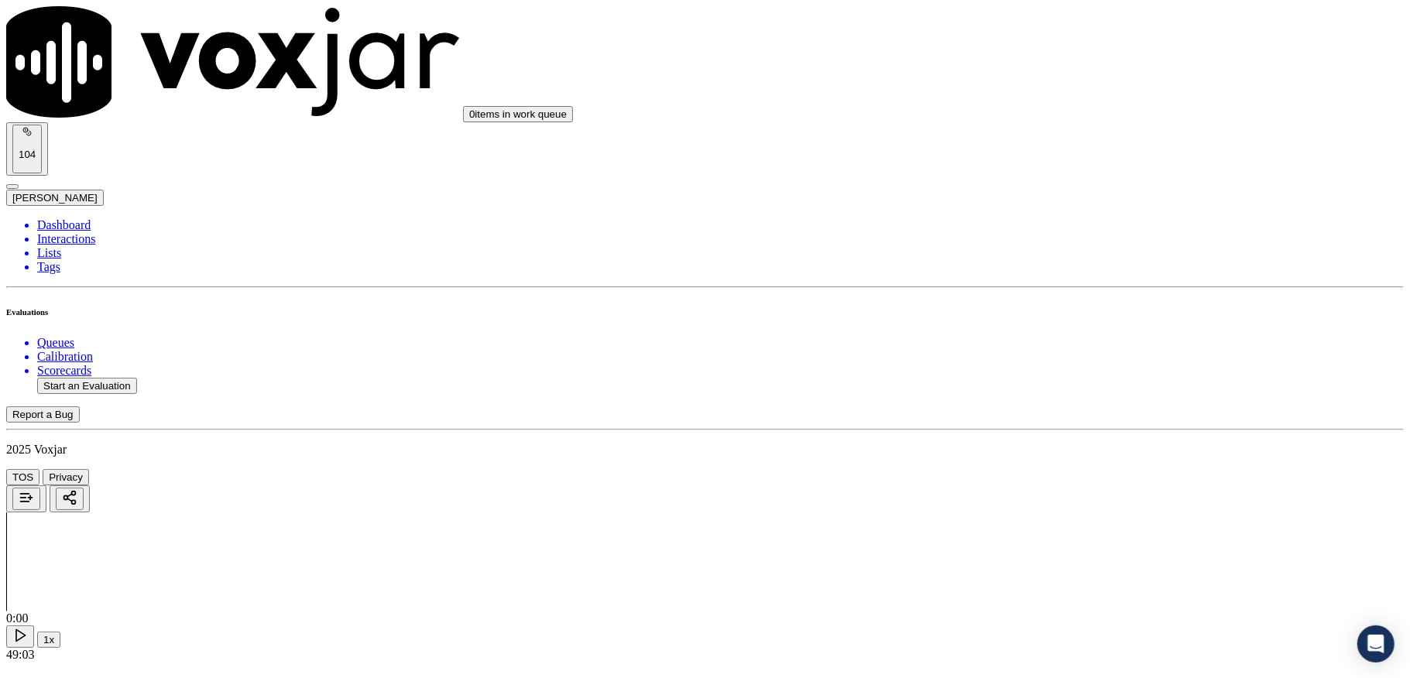
click at [1076, 400] on div "No" at bounding box center [1167, 393] width 304 height 14
click at [1054, 472] on div "No" at bounding box center [1167, 465] width 304 height 14
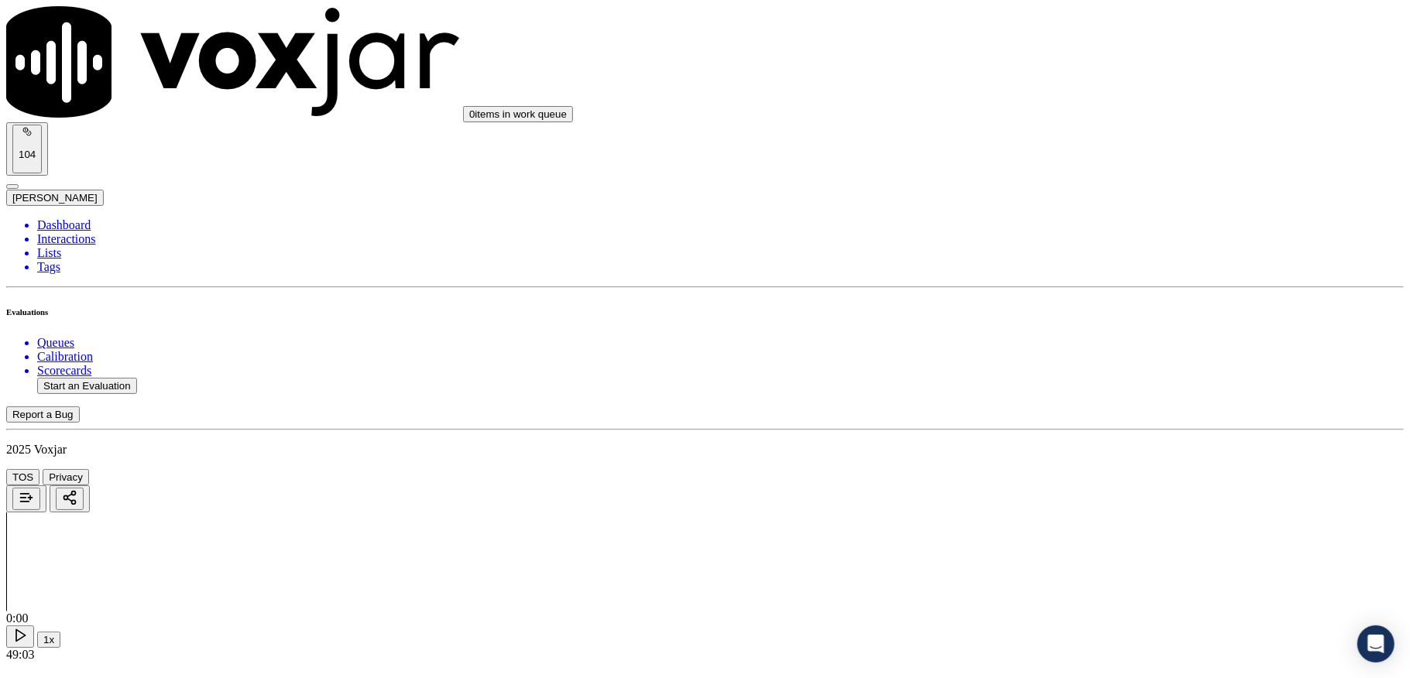
drag, startPoint x: 1079, startPoint y: 420, endPoint x: 1079, endPoint y: 434, distance: 13.9
click at [1067, 454] on div "Yes" at bounding box center [1167, 451] width 304 height 14
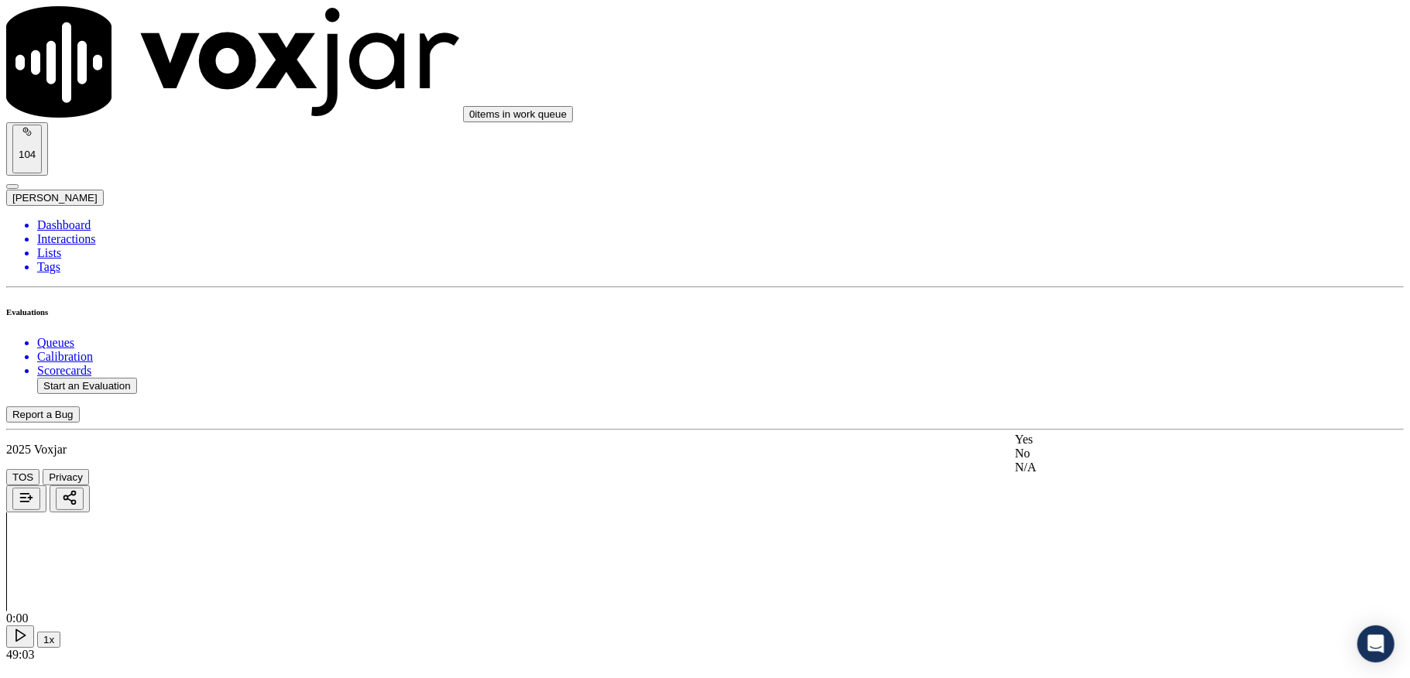
click at [1057, 475] on div "N/A" at bounding box center [1167, 468] width 304 height 14
drag, startPoint x: 1055, startPoint y: 187, endPoint x: 1060, endPoint y: 202, distance: 16.4
click at [1070, 223] on div "Yes" at bounding box center [1167, 216] width 304 height 14
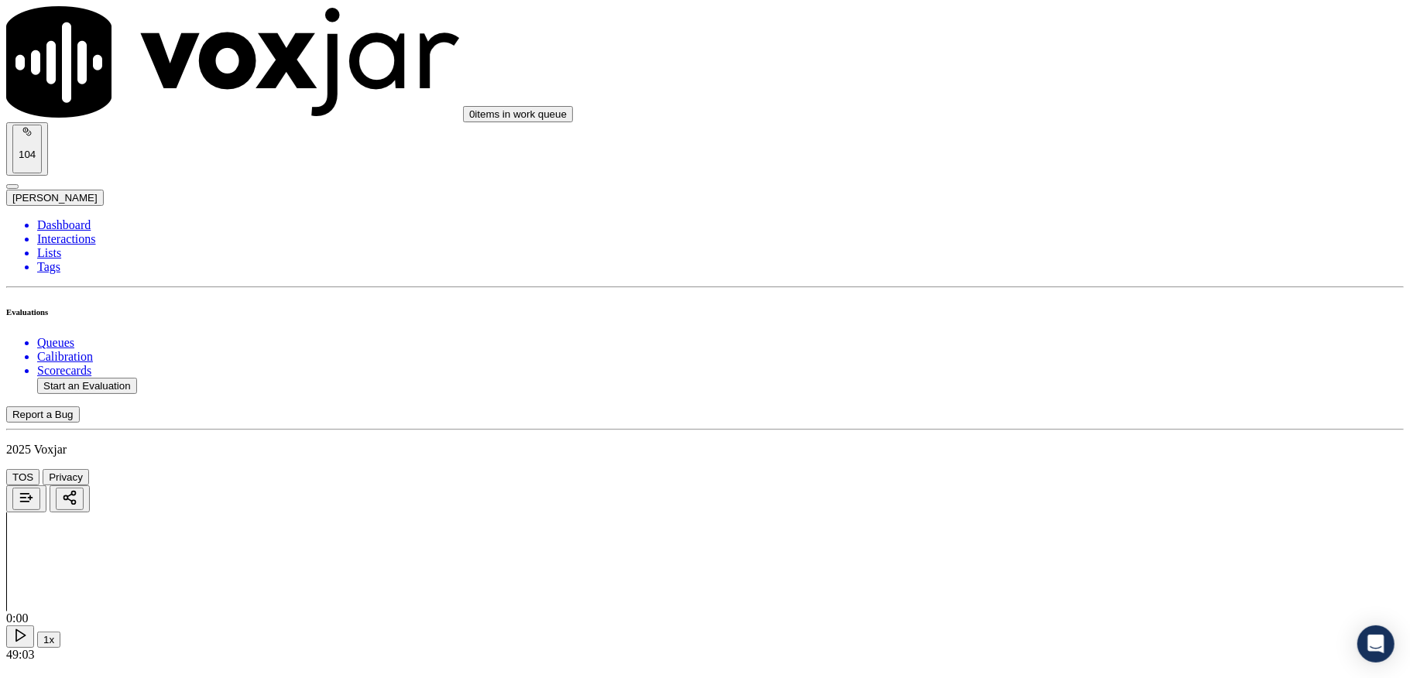
click at [1056, 482] on div "N/A" at bounding box center [1167, 475] width 304 height 14
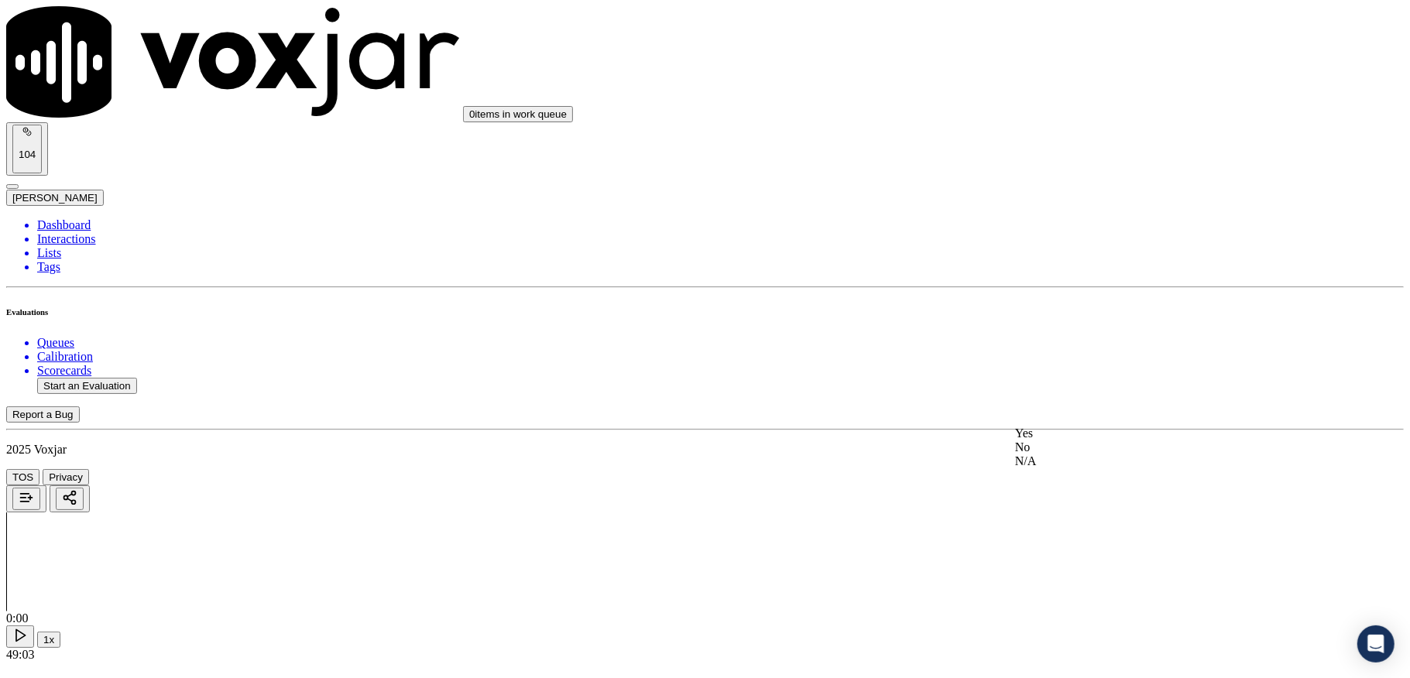
click at [1055, 468] on div "N/A" at bounding box center [1167, 462] width 304 height 14
click at [1054, 212] on div "Yes" at bounding box center [1167, 205] width 304 height 14
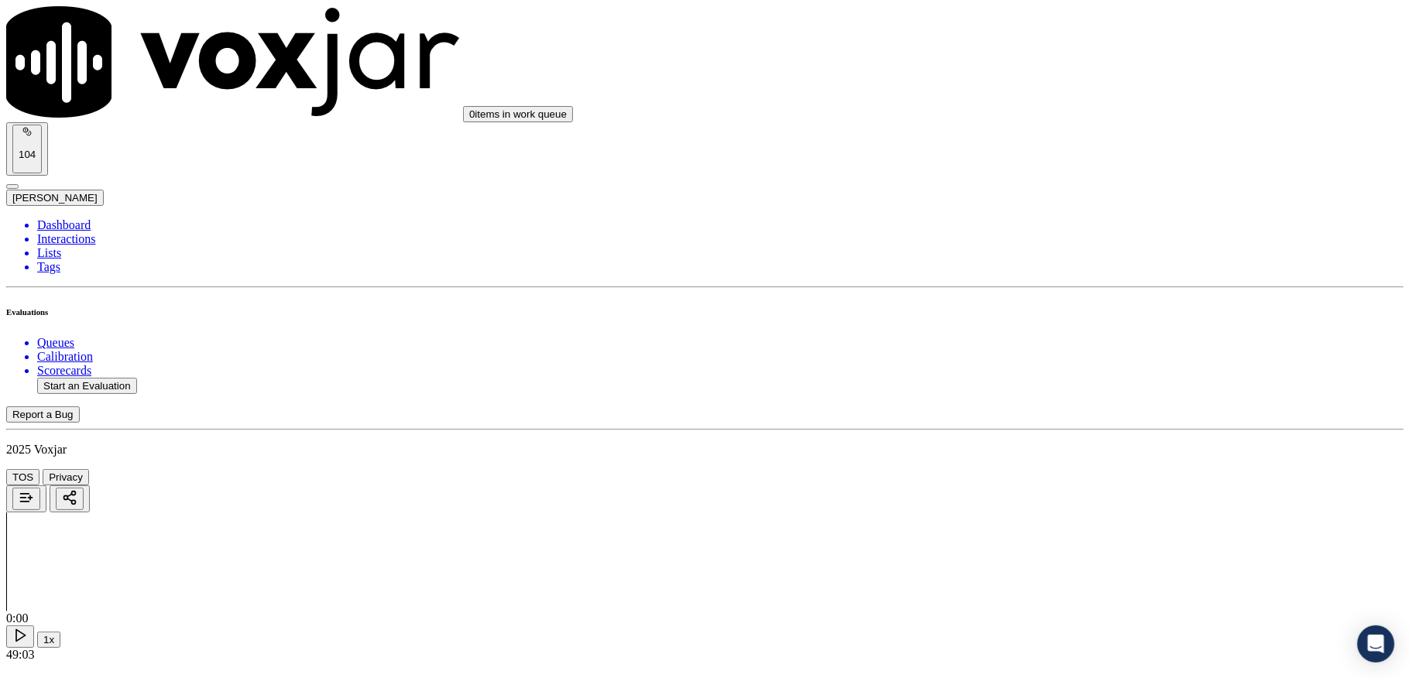
click at [1060, 335] on div "No" at bounding box center [1167, 328] width 304 height 14
paste textarea "@6:42 Sam - the last payment that you had made that was in the month of August,…"
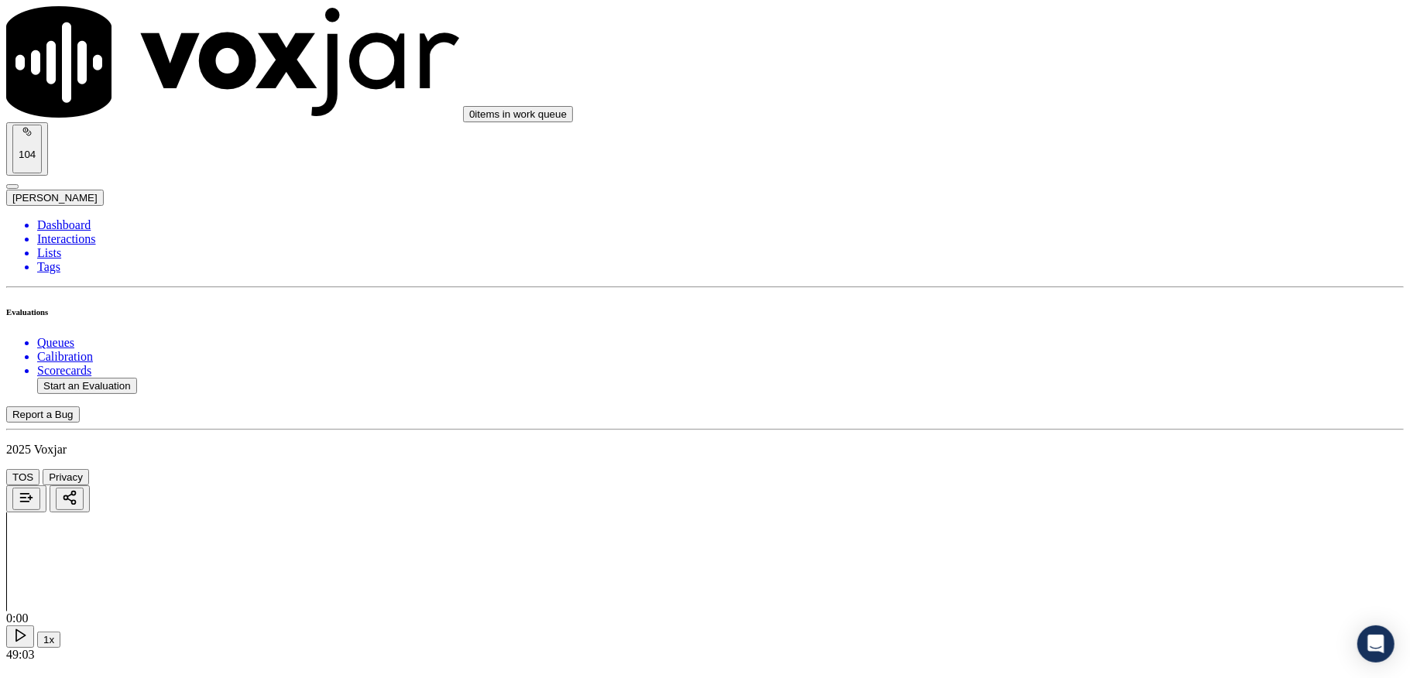
scroll to position [101, 0]
type textarea "@6:42 Sam - the last payment that you had made that was in the month of August,…"
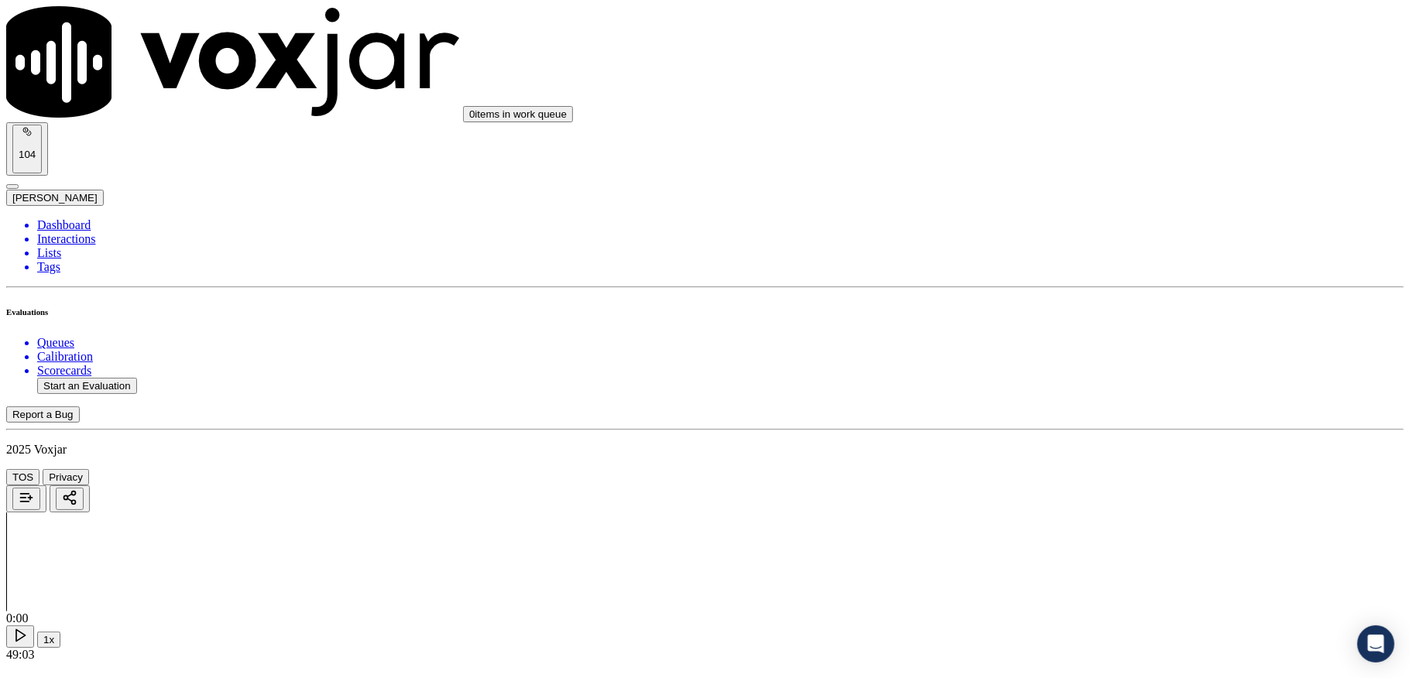
click at [1088, 245] on div "Yes" at bounding box center [1167, 242] width 304 height 14
click at [1109, 216] on div "Yes" at bounding box center [1167, 209] width 304 height 14
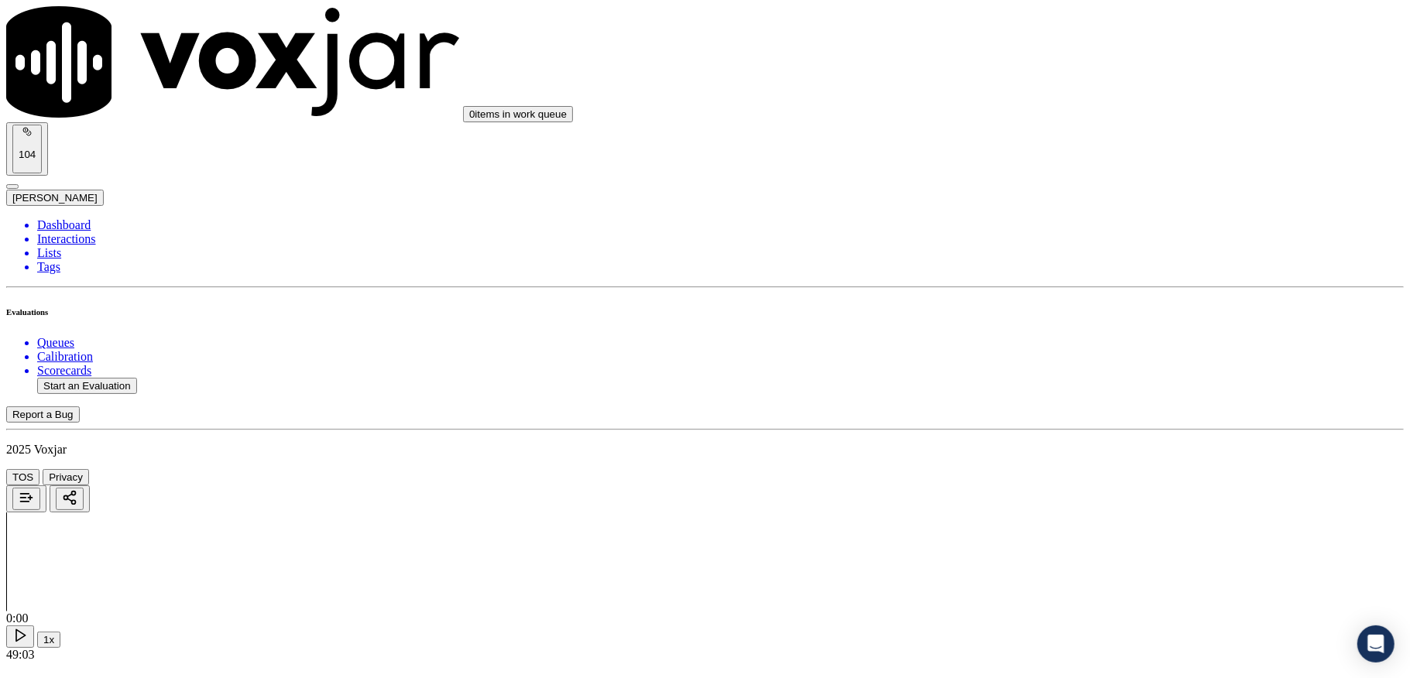
scroll to position [1980, 0]
click at [1063, 308] on div "Yes" at bounding box center [1167, 301] width 304 height 14
click at [1066, 339] on div "No" at bounding box center [1167, 337] width 304 height 14
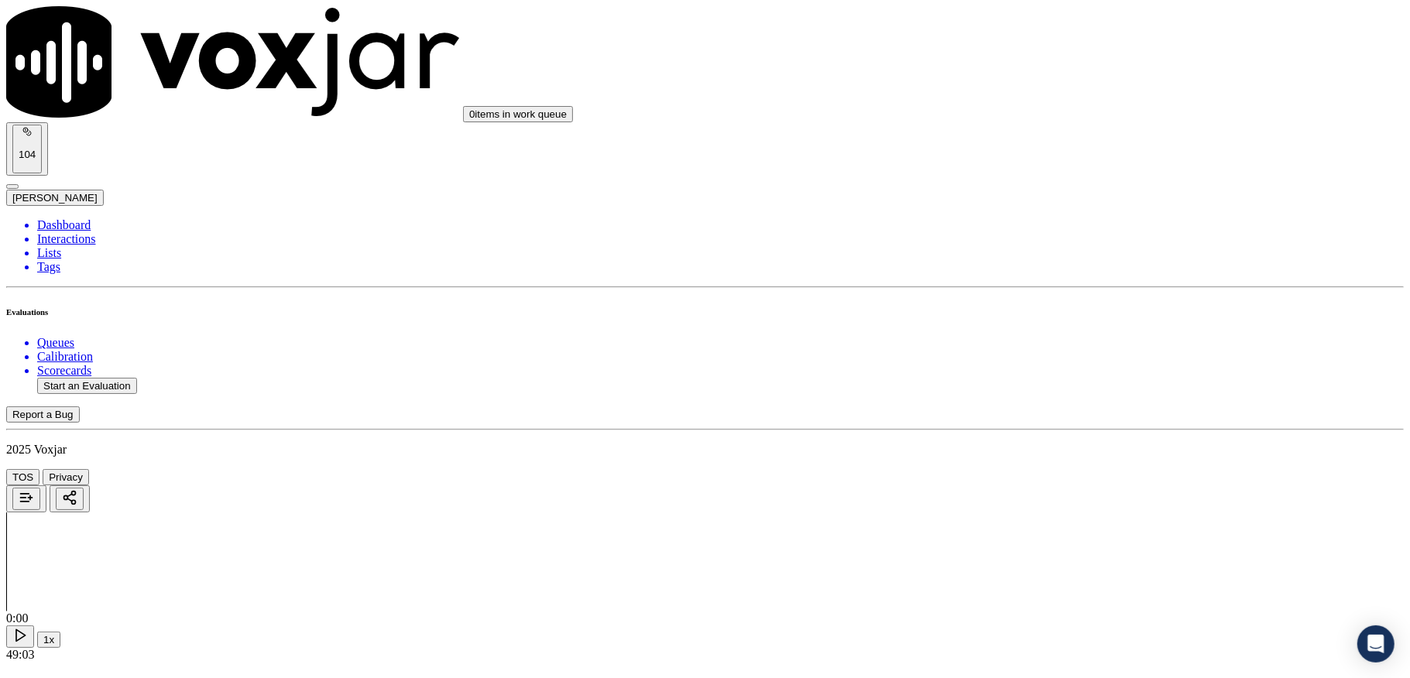
scroll to position [2083, 0]
click at [1076, 401] on div "Yes" at bounding box center [1167, 394] width 304 height 14
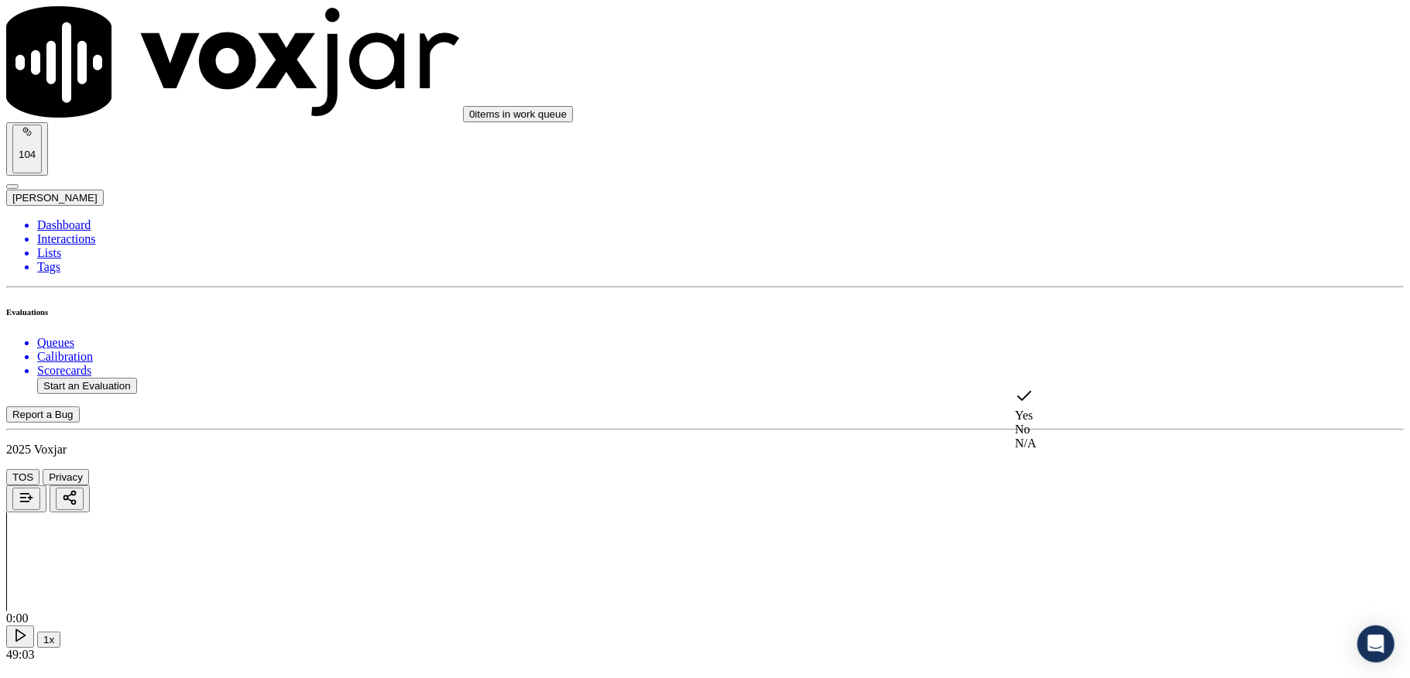
click at [1052, 423] on div "No" at bounding box center [1167, 430] width 304 height 14
click at [1073, 363] on div "Yes" at bounding box center [1167, 365] width 304 height 14
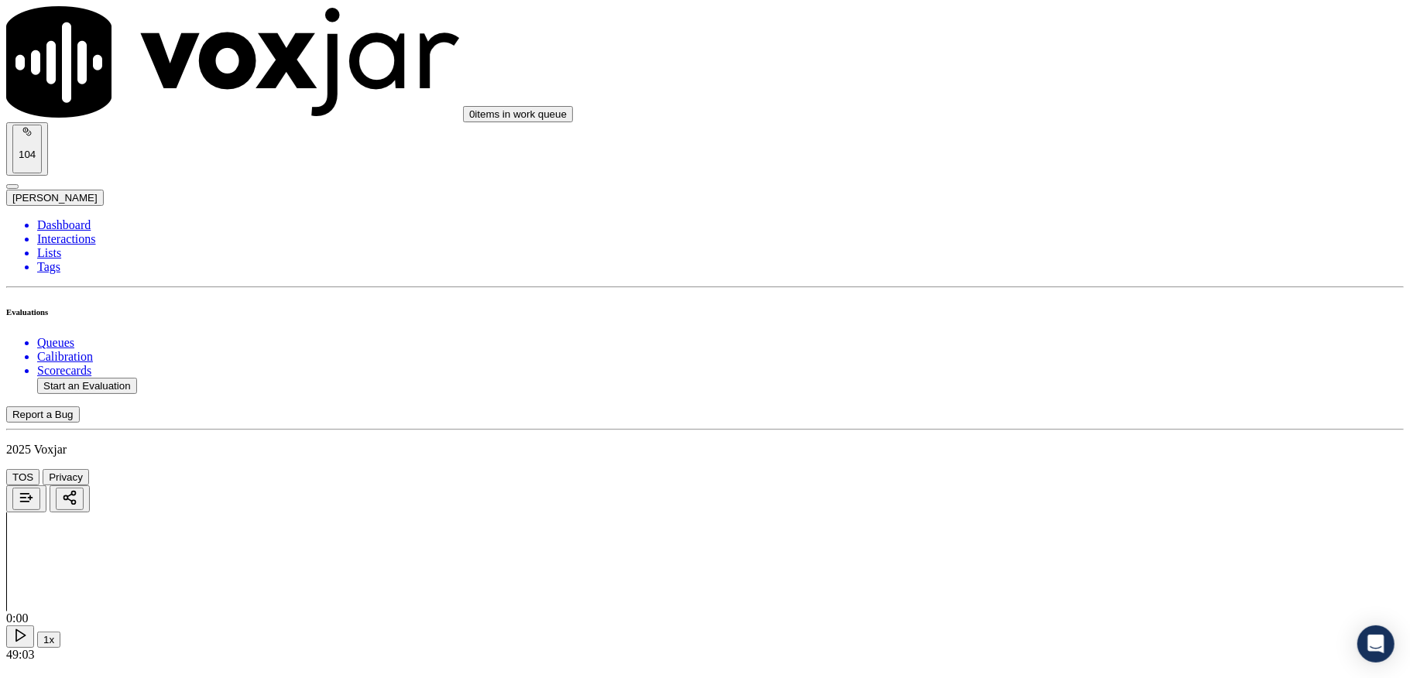
click at [1057, 342] on div "Yes" at bounding box center [1167, 335] width 304 height 14
click at [1059, 313] on div "Yes" at bounding box center [1167, 306] width 304 height 14
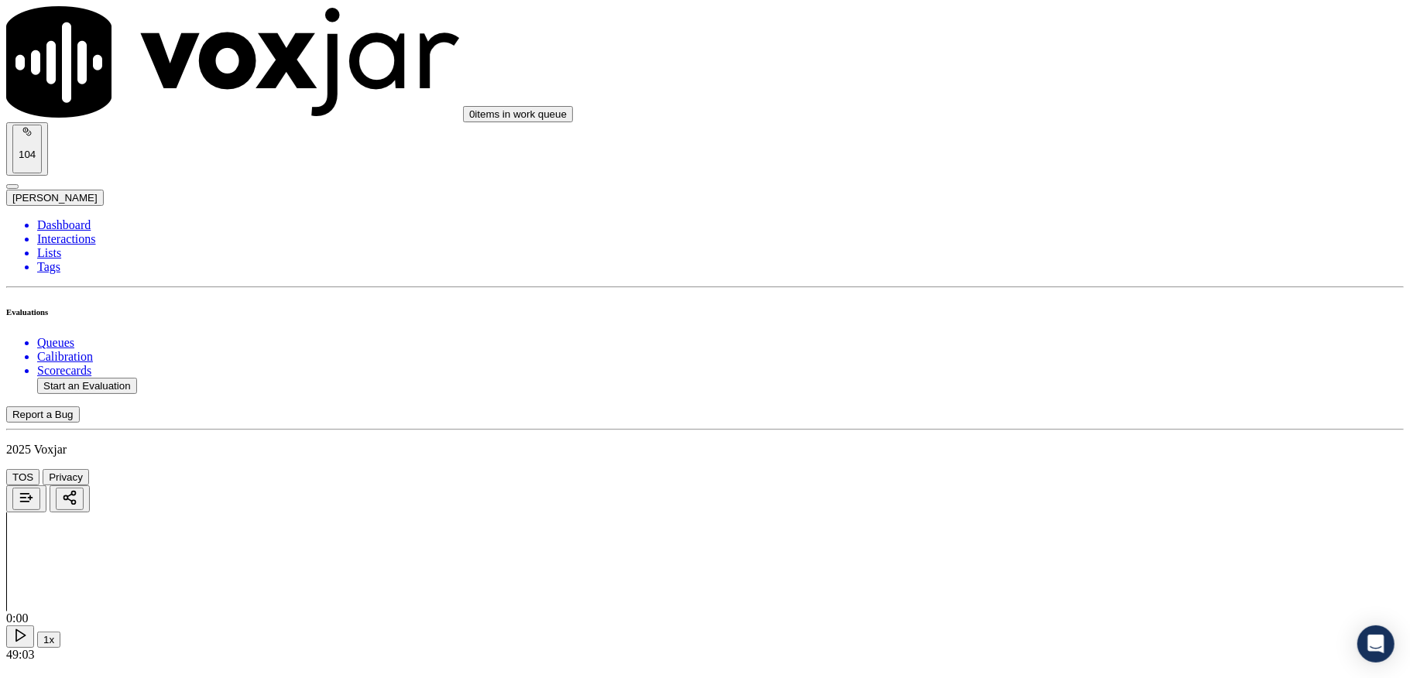
scroll to position [4148, 0]
click at [1061, 256] on div "No" at bounding box center [1167, 249] width 304 height 14
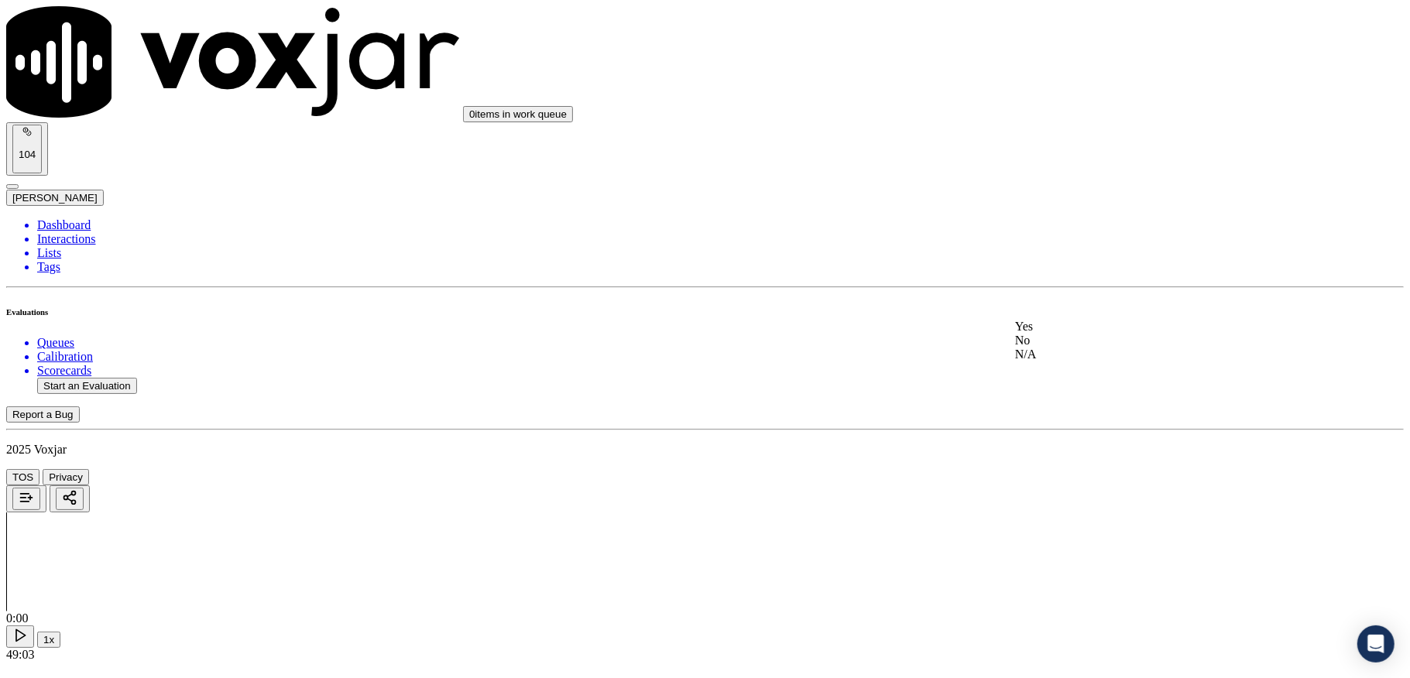
click at [1058, 348] on div "No" at bounding box center [1167, 341] width 304 height 14
click at [1060, 304] on div "Yes" at bounding box center [1167, 297] width 304 height 14
drag, startPoint x: 1076, startPoint y: 267, endPoint x: 1076, endPoint y: 280, distance: 12.4
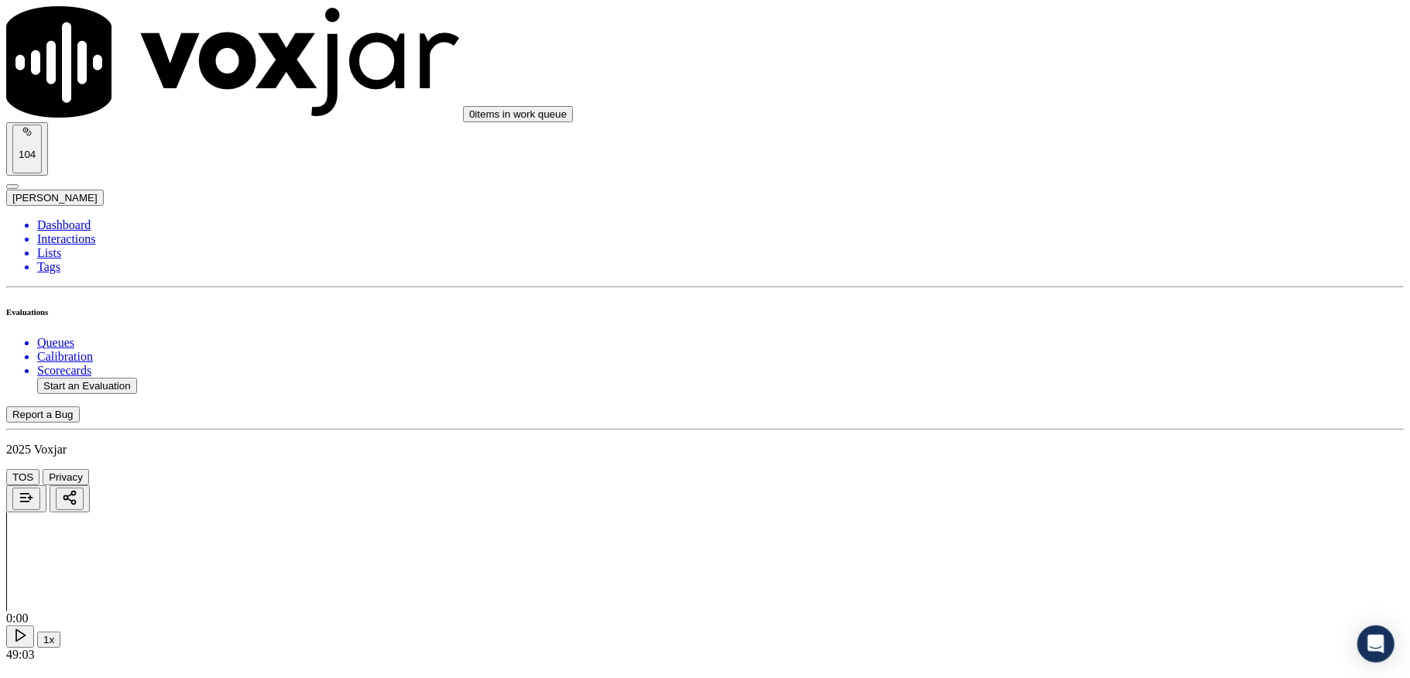
click at [1063, 328] on div "No" at bounding box center [1167, 333] width 304 height 14
click at [1045, 514] on div "No" at bounding box center [1167, 507] width 304 height 14
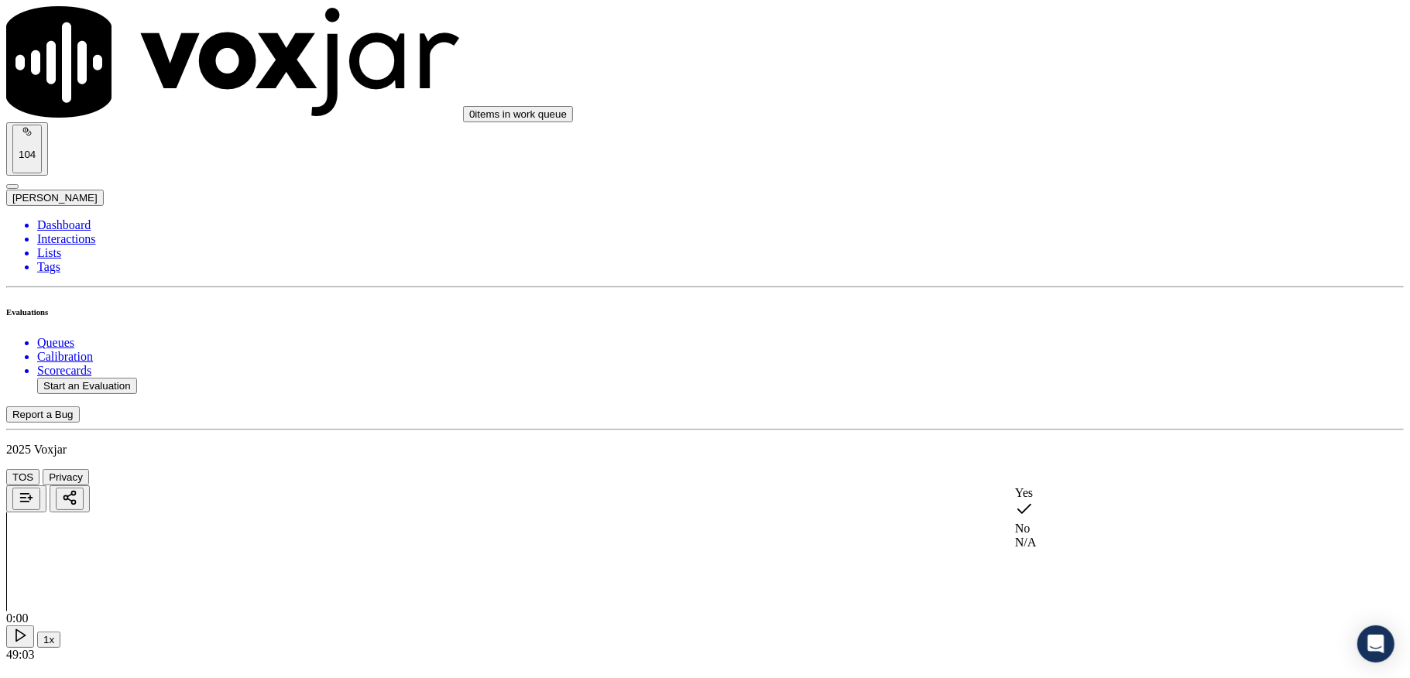
click at [1072, 489] on div "Yes No N/A" at bounding box center [1167, 517] width 304 height 63
click at [1087, 500] on div "Yes" at bounding box center [1167, 493] width 304 height 14
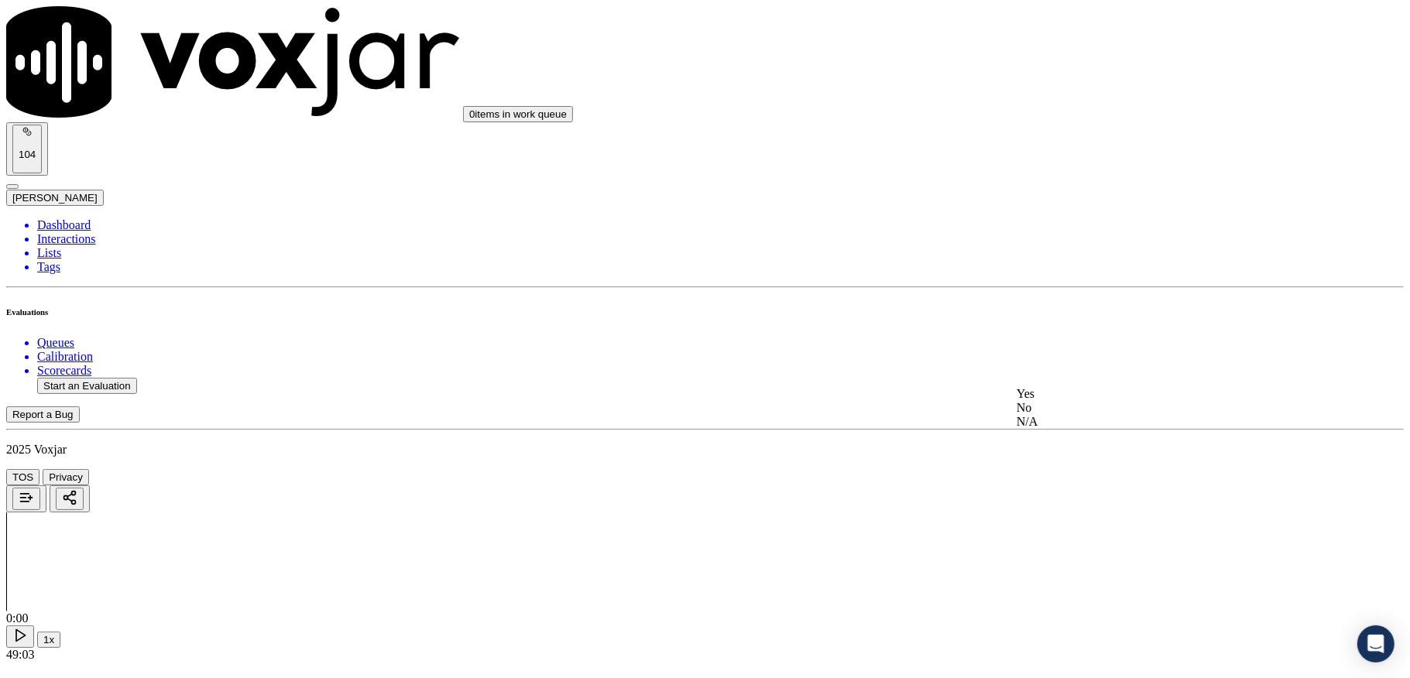
click at [1066, 401] on div "Yes" at bounding box center [1168, 394] width 302 height 14
click at [74, 218] on li "Dashboard" at bounding box center [720, 225] width 1367 height 14
click at [94, 339] on ul "Queues Calibration Scorecards Start an Evaluation" at bounding box center [705, 365] width 1398 height 58
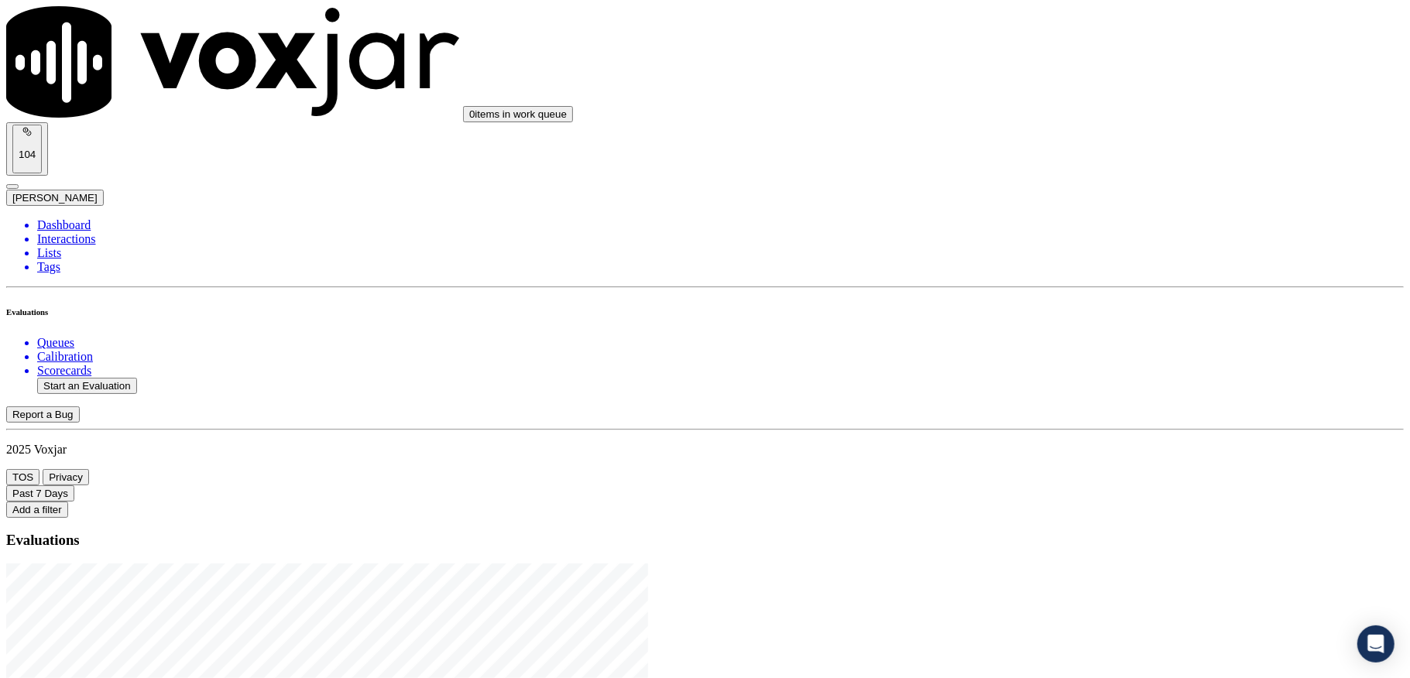
click at [137, 378] on button "Start an Evaluation" at bounding box center [87, 386] width 100 height 16
drag, startPoint x: 608, startPoint y: 292, endPoint x: 714, endPoint y: 292, distance: 106.1
type input "20250905-144909_2166317509-C1"
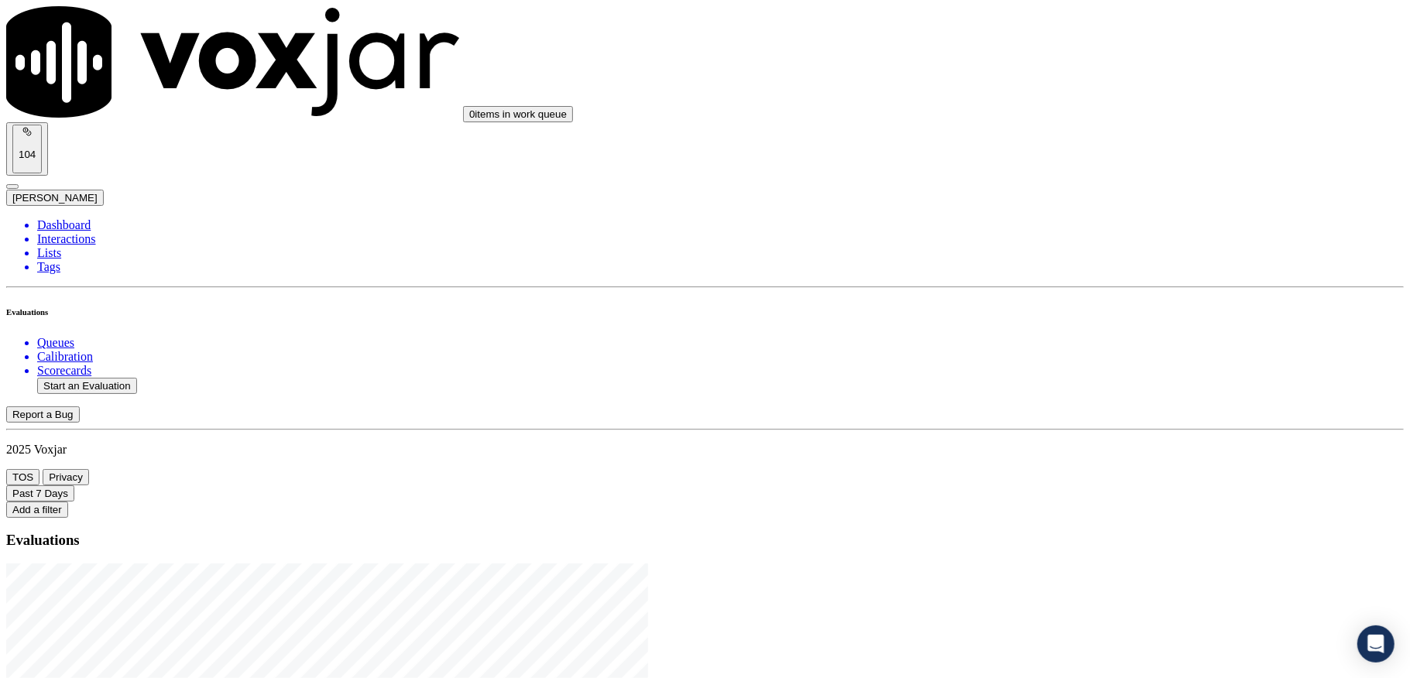
type input "2025-05-09T00:27"
type input "nick"
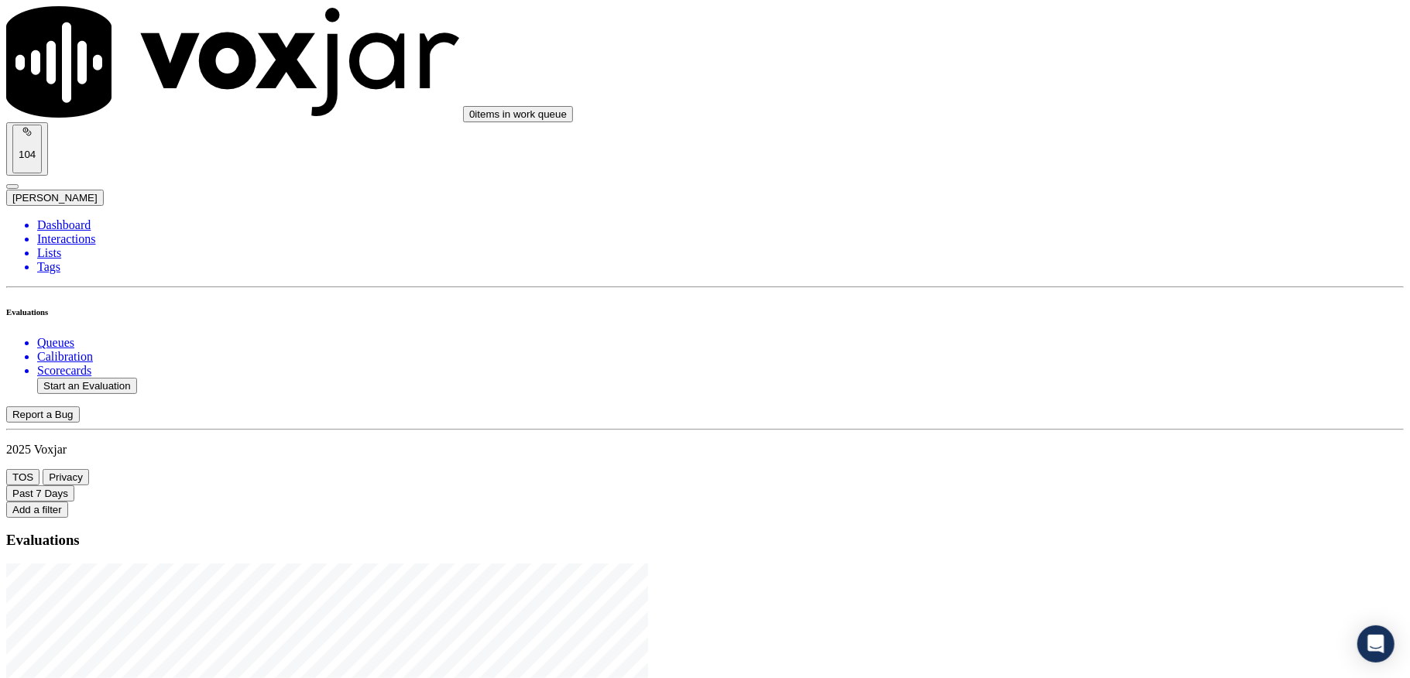
type input "Linda Adkins"
drag, startPoint x: 613, startPoint y: 190, endPoint x: 355, endPoint y: 175, distance: 259.0
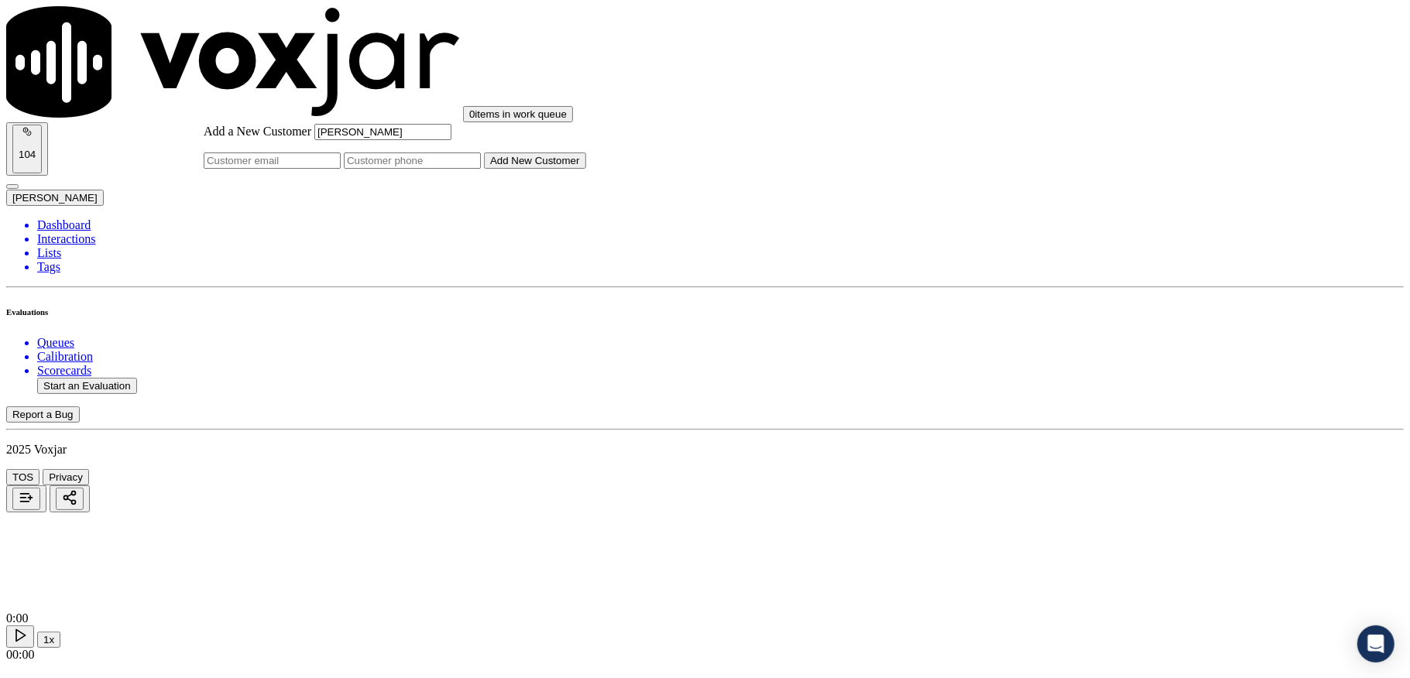
type input "Linda Adkins"
click at [481, 169] on input "Add a New Customer" at bounding box center [412, 161] width 137 height 16
paste input "2163755400"
paste input "2166317509"
type input "2163755400_2166317509"
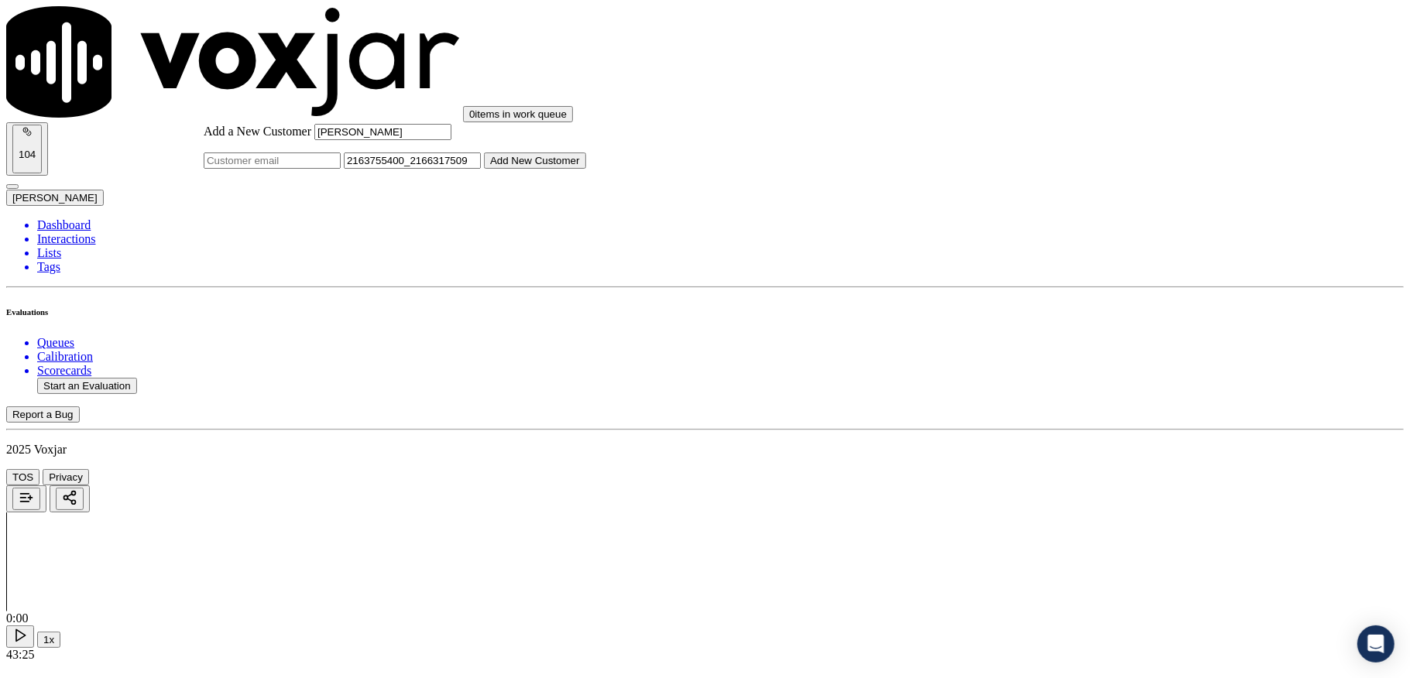
click at [586, 169] on button "Add New Customer" at bounding box center [535, 161] width 102 height 16
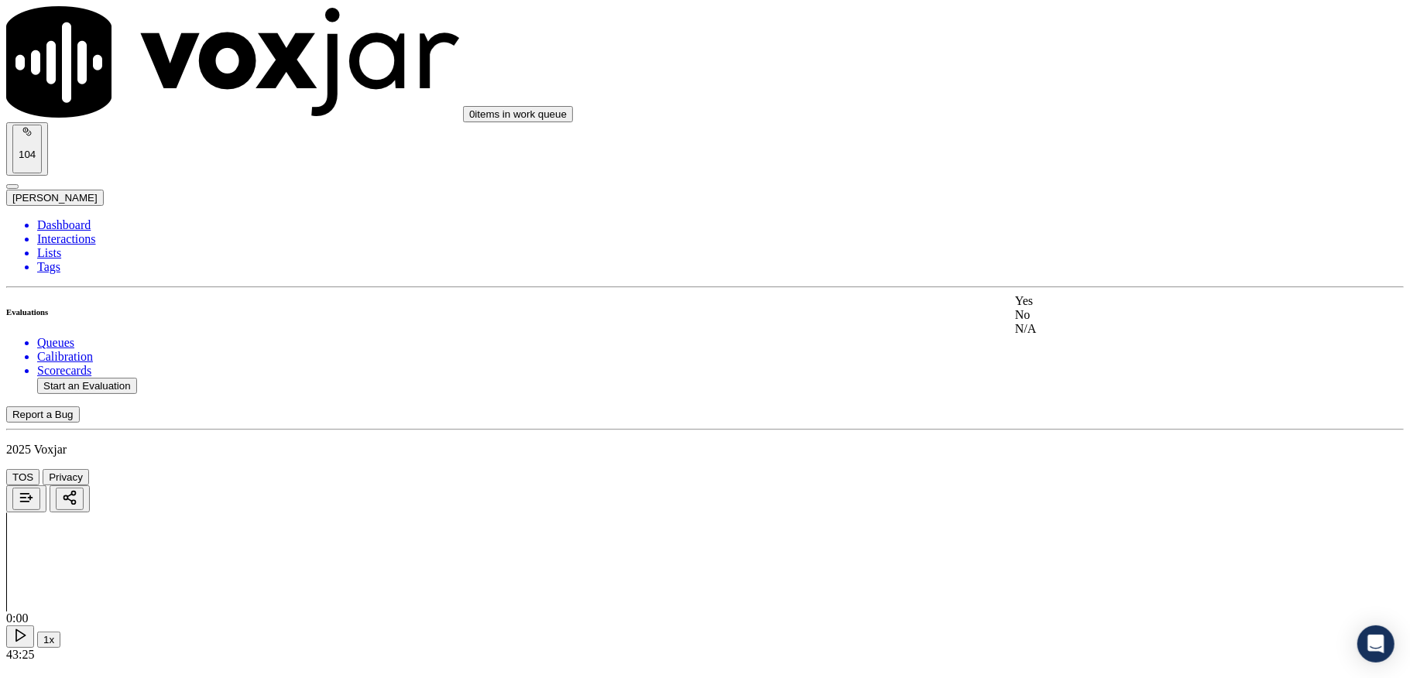
click at [1093, 308] on div "Yes" at bounding box center [1167, 301] width 304 height 14
click at [1073, 475] on div "Yes" at bounding box center [1167, 478] width 304 height 14
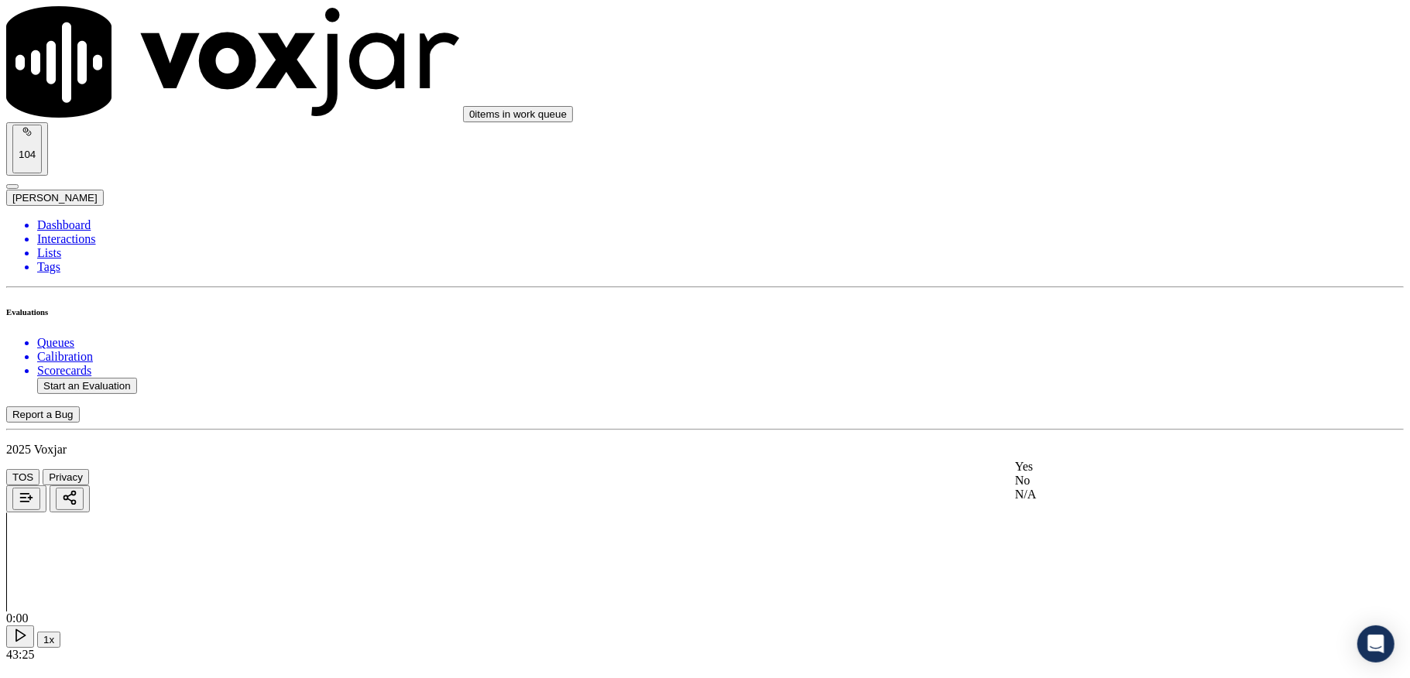
click at [1072, 474] on div "Yes" at bounding box center [1167, 467] width 304 height 14
drag, startPoint x: 1079, startPoint y: 347, endPoint x: 1079, endPoint y: 369, distance: 21.7
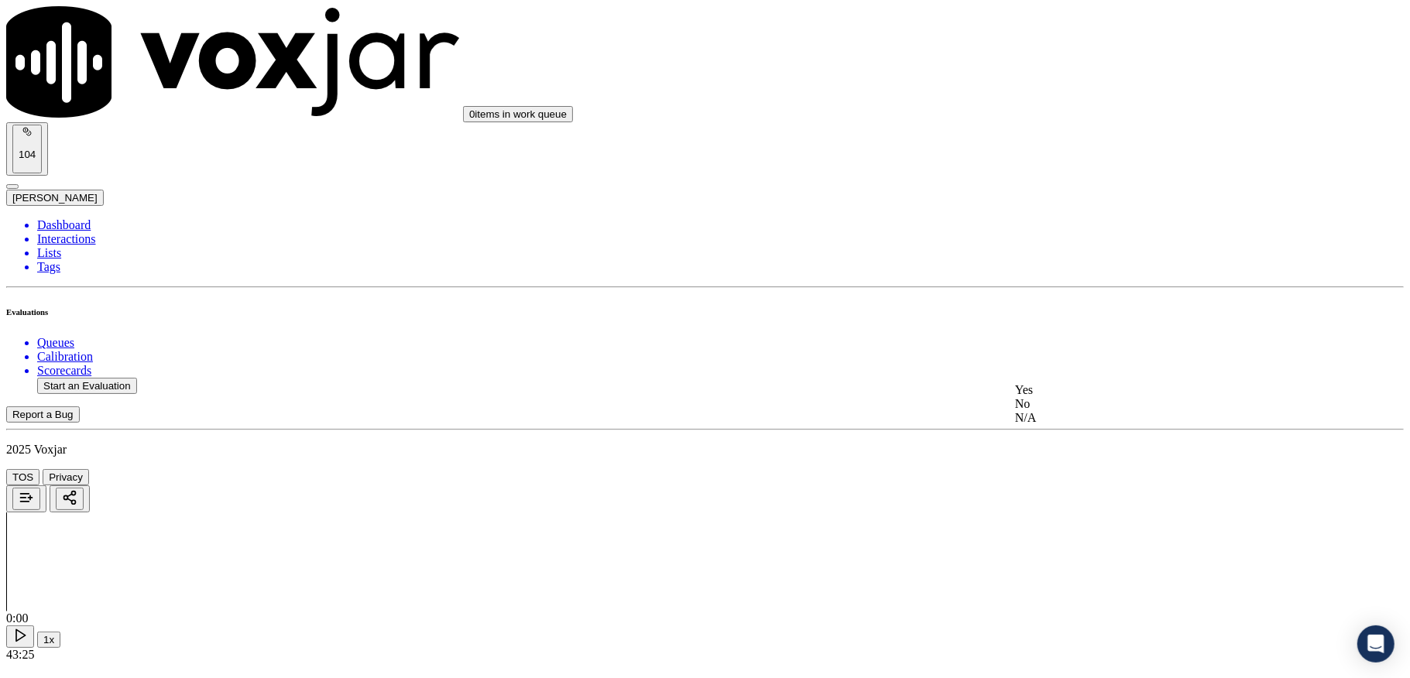
click at [1070, 396] on div "Yes" at bounding box center [1167, 390] width 304 height 14
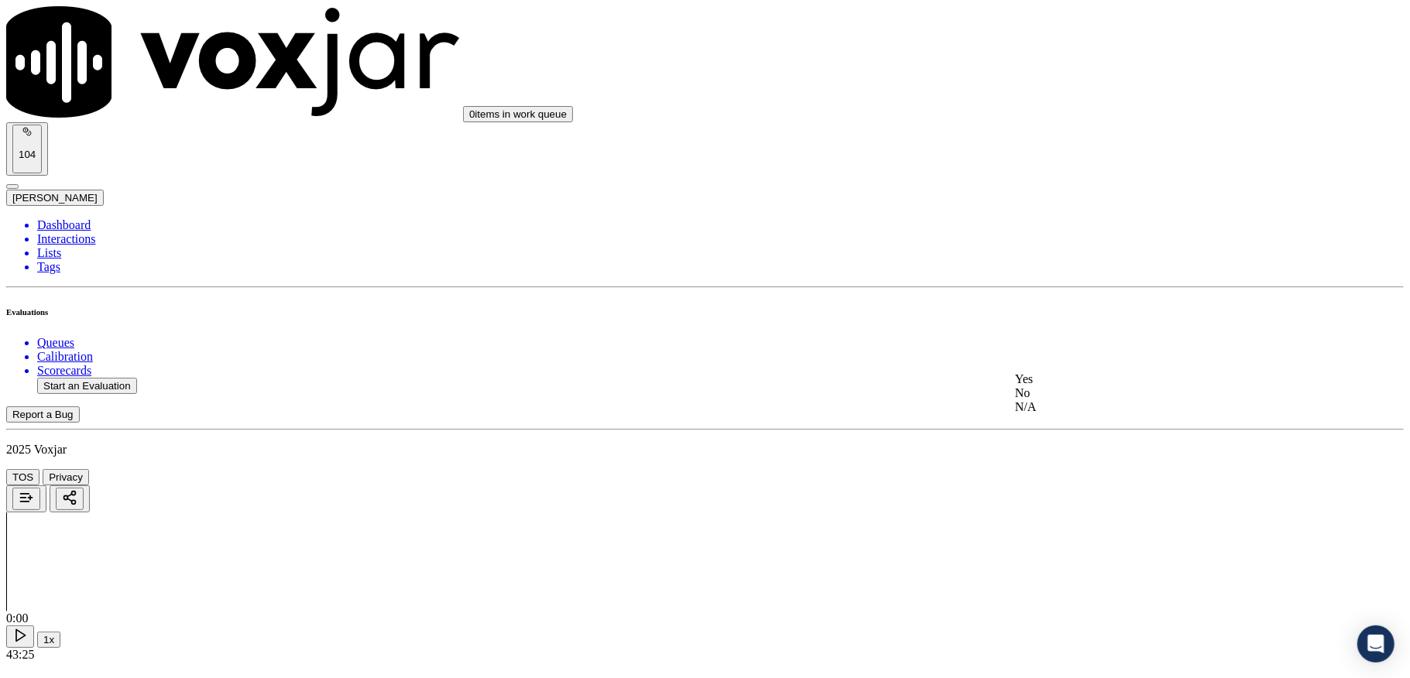
click at [1058, 400] on div "No" at bounding box center [1167, 393] width 304 height 14
click at [1073, 355] on div "Yes" at bounding box center [1167, 348] width 304 height 14
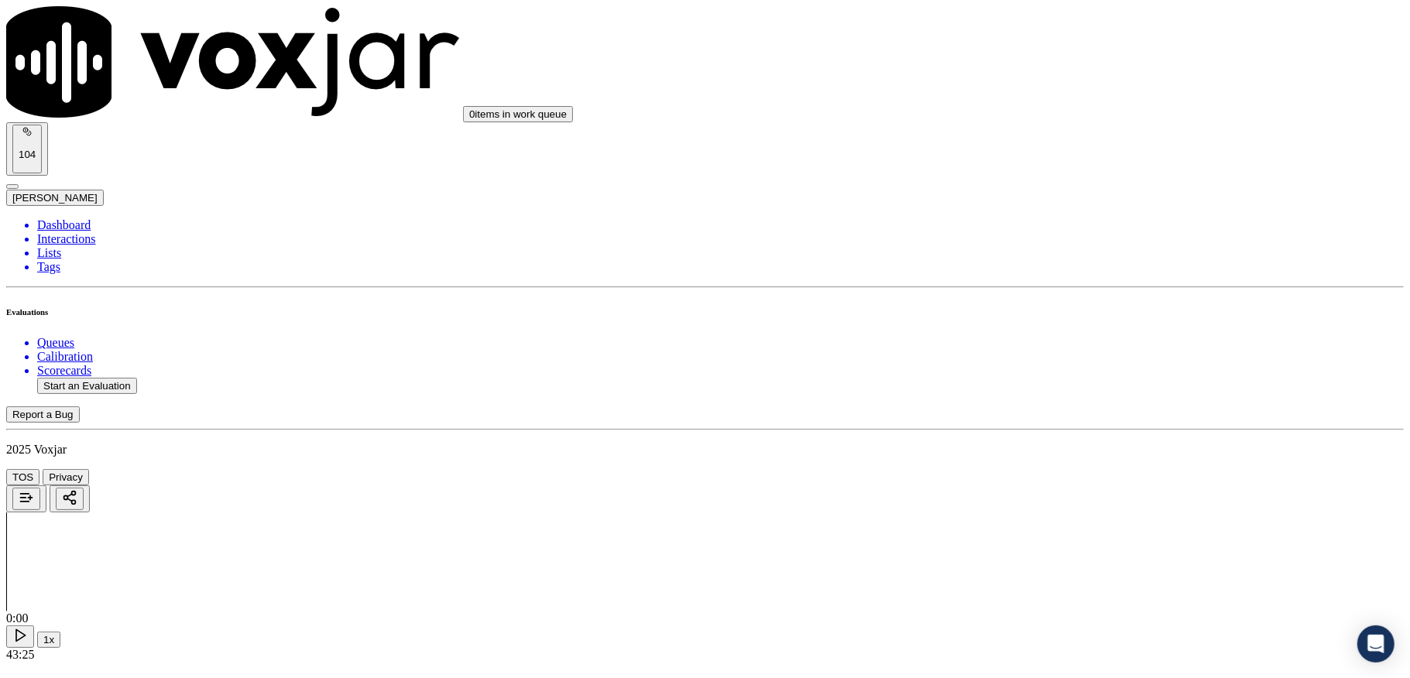
click at [1064, 372] on div "N/A" at bounding box center [1167, 365] width 304 height 14
click at [1061, 323] on div "Yes" at bounding box center [1167, 326] width 304 height 14
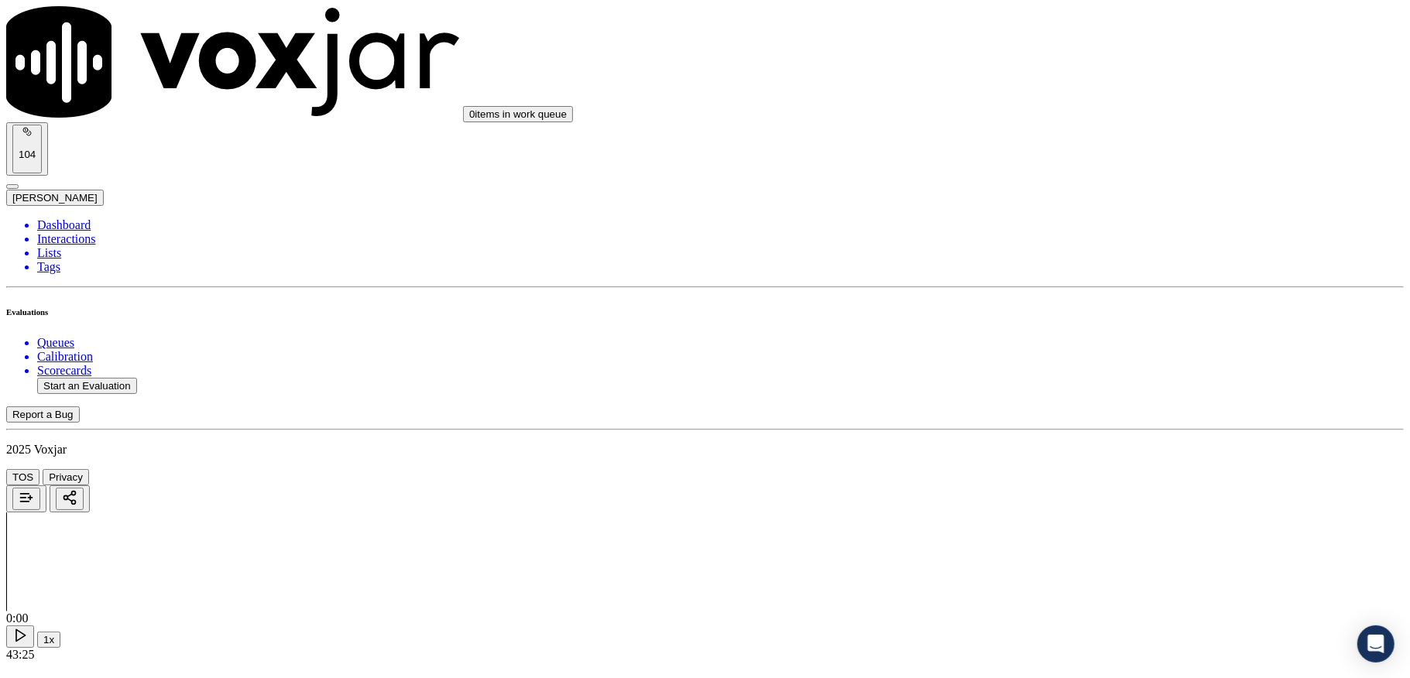
scroll to position [1652, 0]
click at [1079, 441] on div "Yes" at bounding box center [1167, 434] width 304 height 14
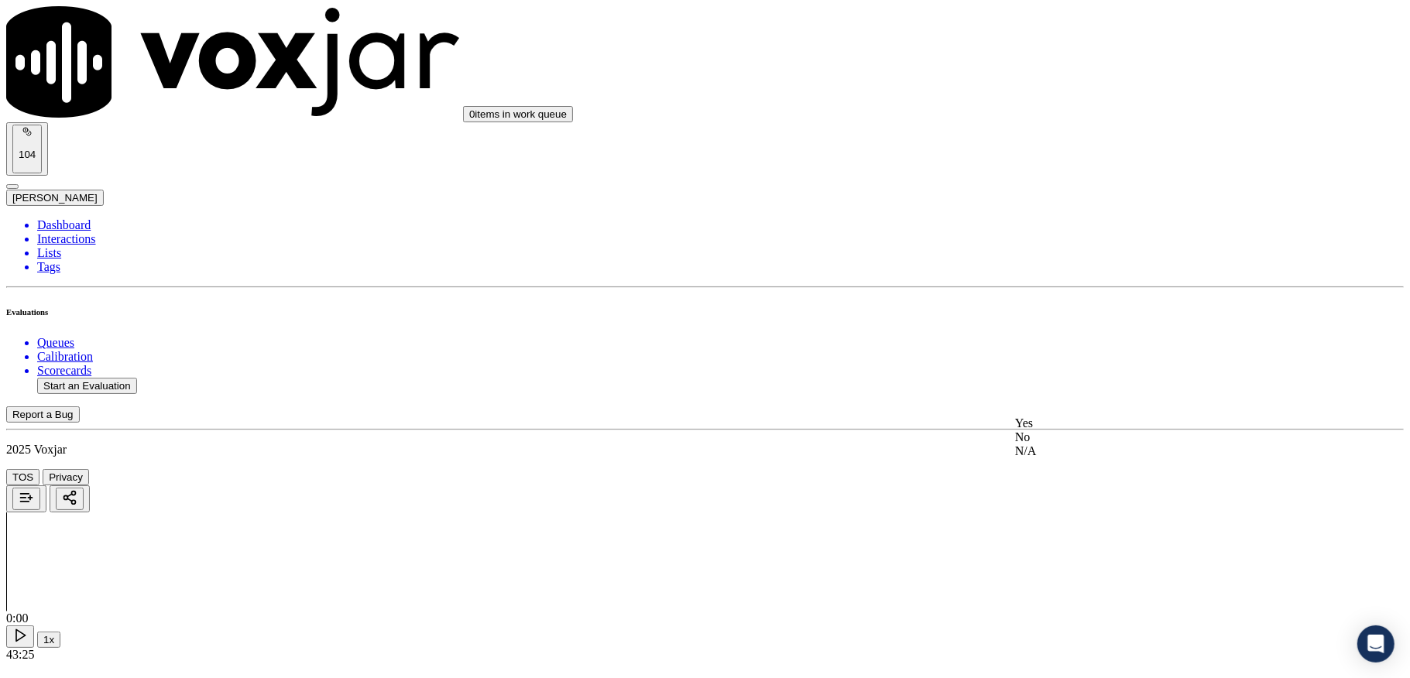
click at [1064, 444] on div "No" at bounding box center [1167, 438] width 304 height 14
click at [1066, 330] on div "No" at bounding box center [1167, 323] width 304 height 14
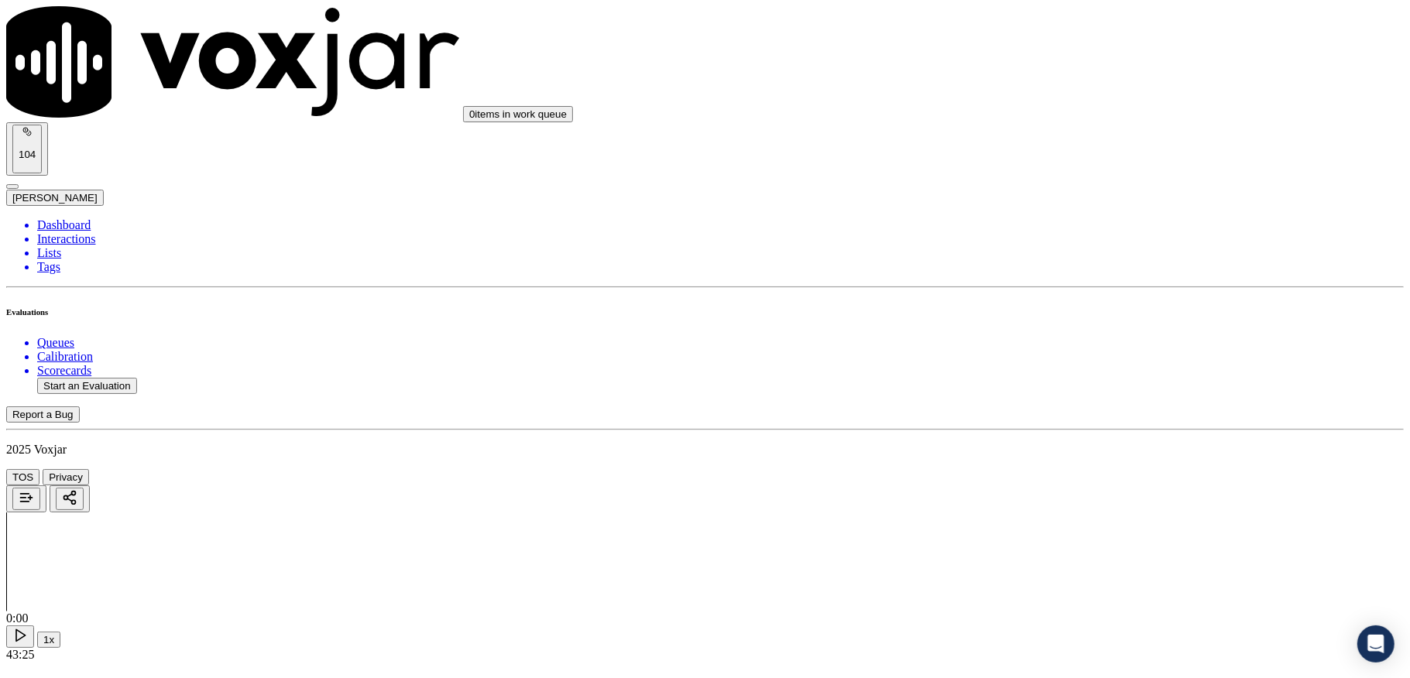
click at [1075, 314] on div "N/A" at bounding box center [1167, 307] width 304 height 14
drag, startPoint x: 1067, startPoint y: 468, endPoint x: 1058, endPoint y: 394, distance: 74.1
click at [1066, 464] on div "Yes" at bounding box center [1167, 457] width 304 height 14
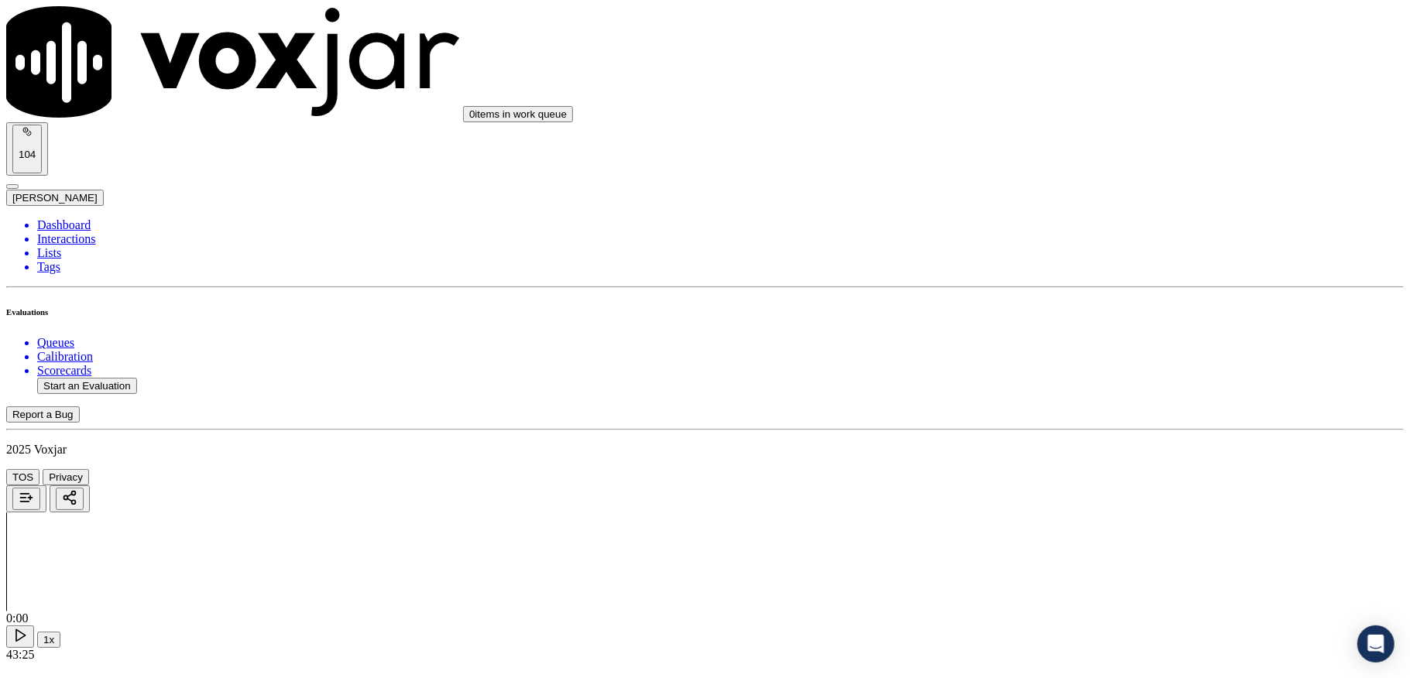
scroll to position [2684, 0]
click at [1086, 331] on div "Yes" at bounding box center [1167, 324] width 304 height 14
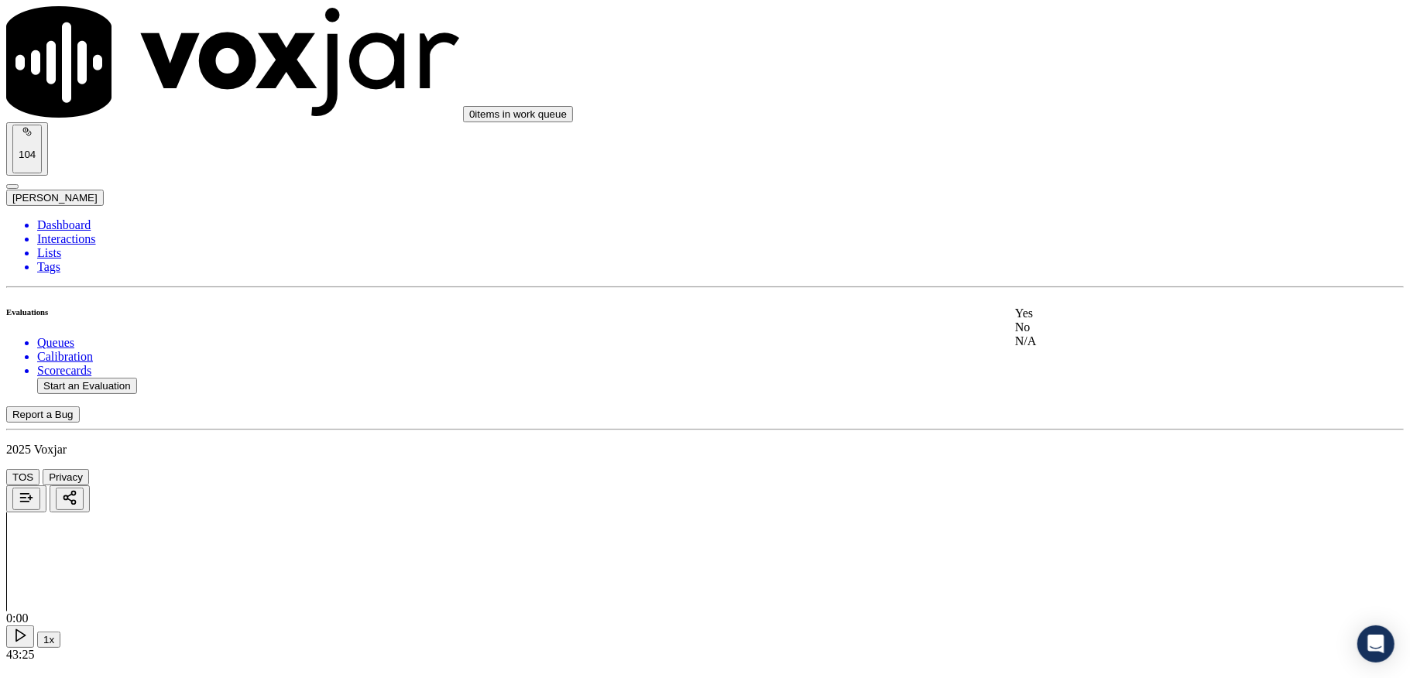
click at [1093, 321] on div "Yes" at bounding box center [1167, 314] width 304 height 14
click at [1079, 475] on div "Yes" at bounding box center [1167, 469] width 304 height 14
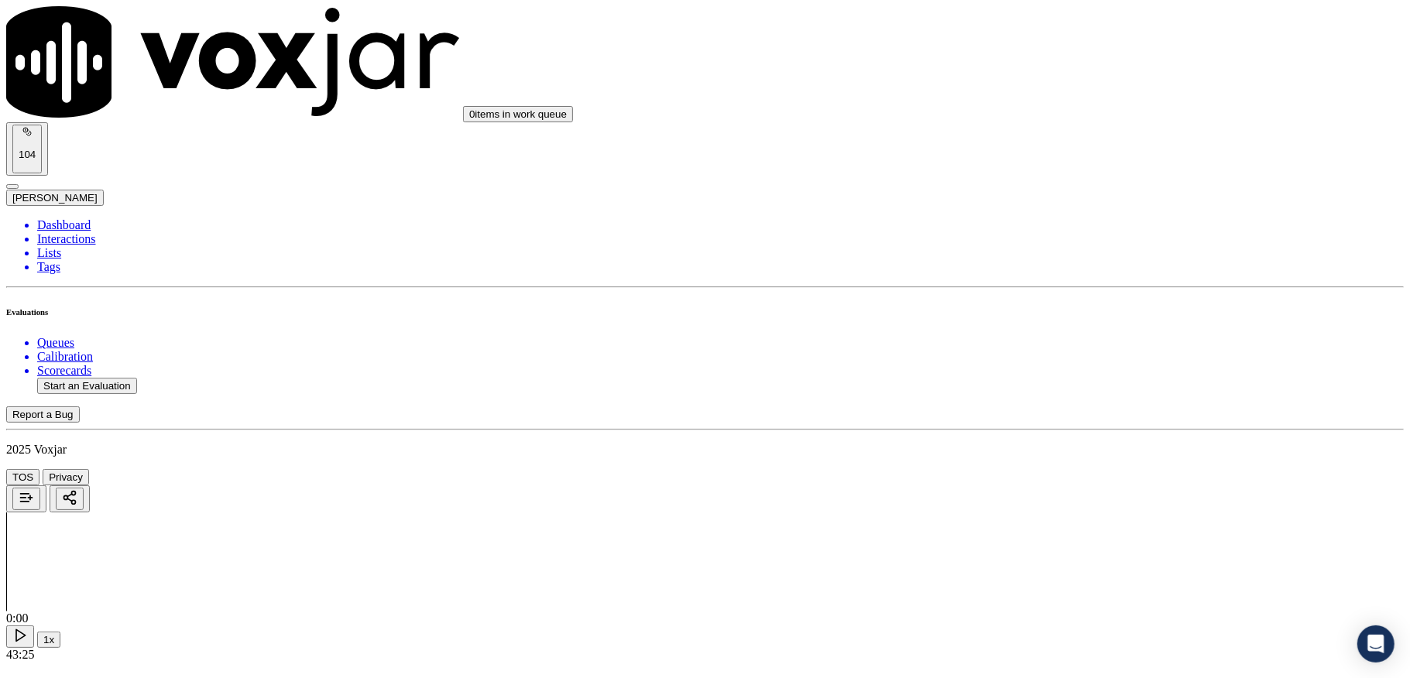
click at [1063, 409] on div "N/A" at bounding box center [1167, 402] width 304 height 14
click at [1066, 364] on div "Yes" at bounding box center [1167, 363] width 304 height 14
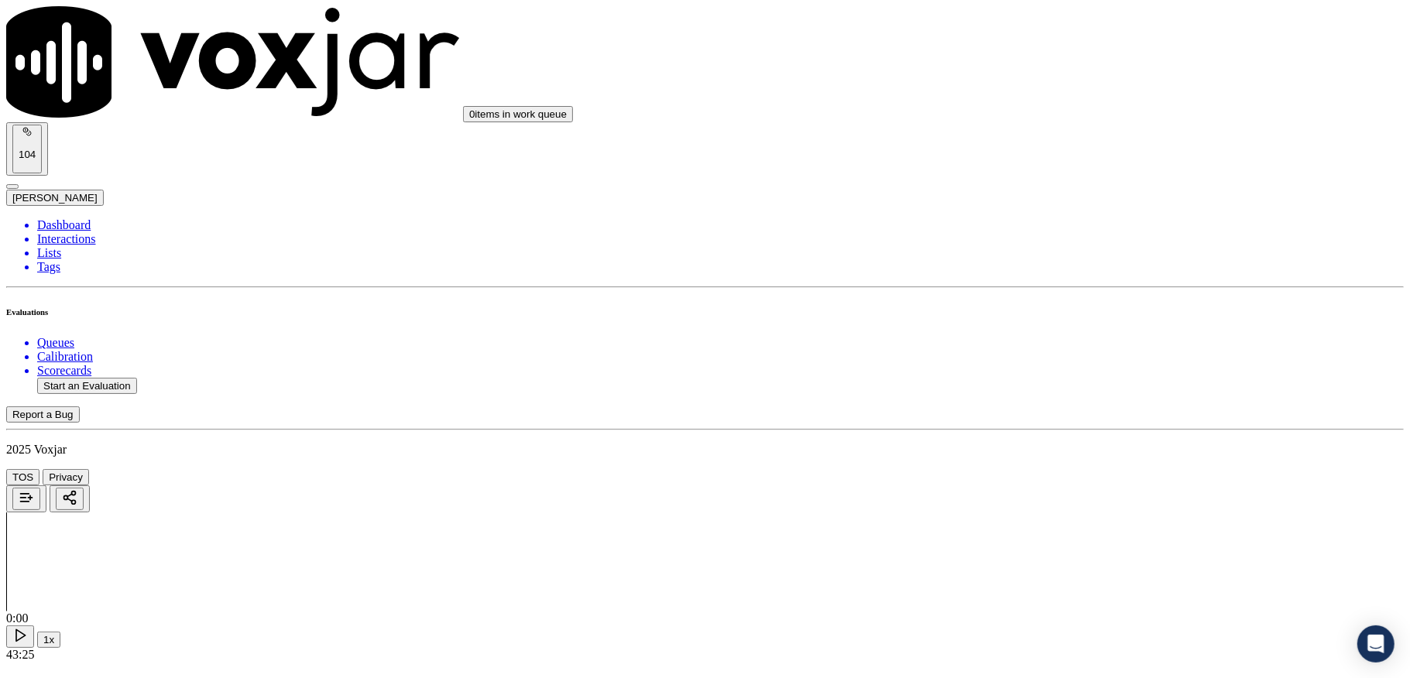
scroll to position [3717, 0]
click at [1057, 423] on div "Yes No N/A" at bounding box center [1167, 402] width 304 height 42
click at [1061, 319] on div "N/A" at bounding box center [1167, 312] width 304 height 14
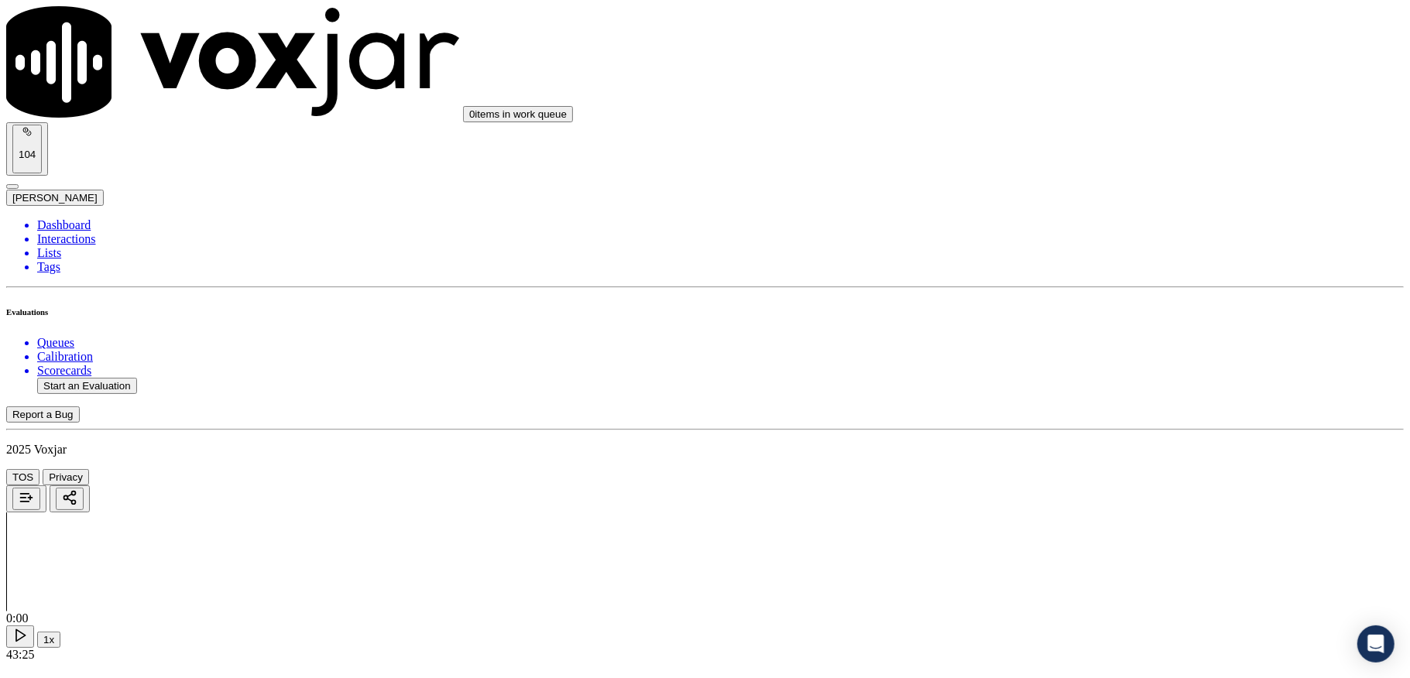
click at [1062, 294] on div "No" at bounding box center [1167, 287] width 304 height 14
click at [1064, 476] on div "Yes" at bounding box center [1167, 469] width 304 height 14
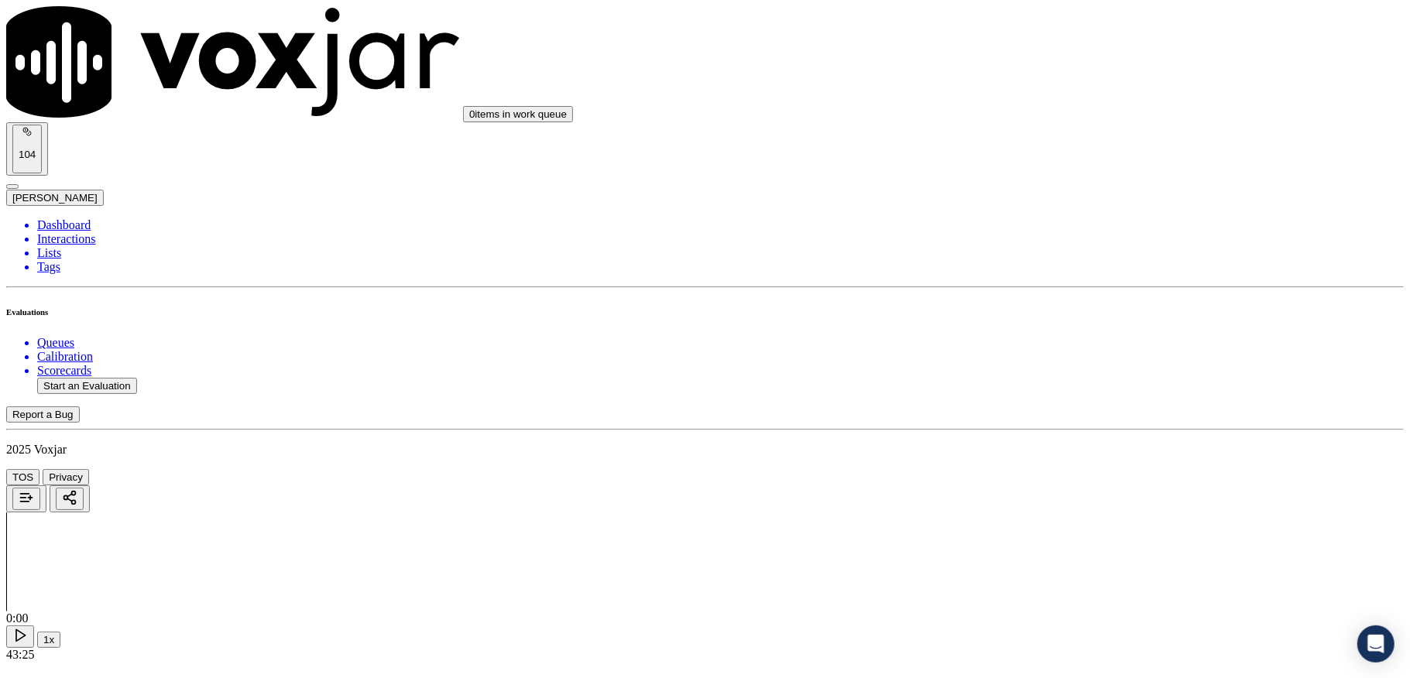
click at [1048, 395] on div "No" at bounding box center [1167, 402] width 304 height 14
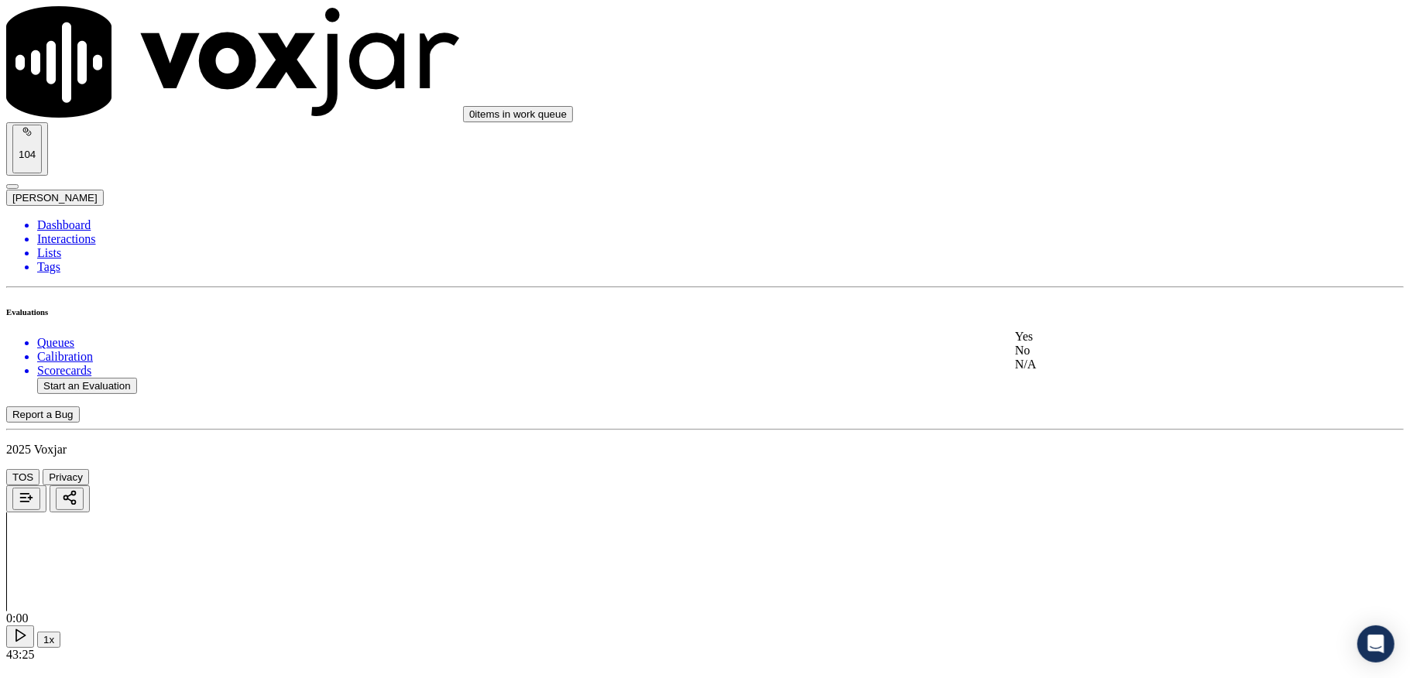
click at [1065, 358] on div "No" at bounding box center [1167, 351] width 304 height 14
click at [1072, 537] on div "Yes" at bounding box center [1167, 532] width 304 height 14
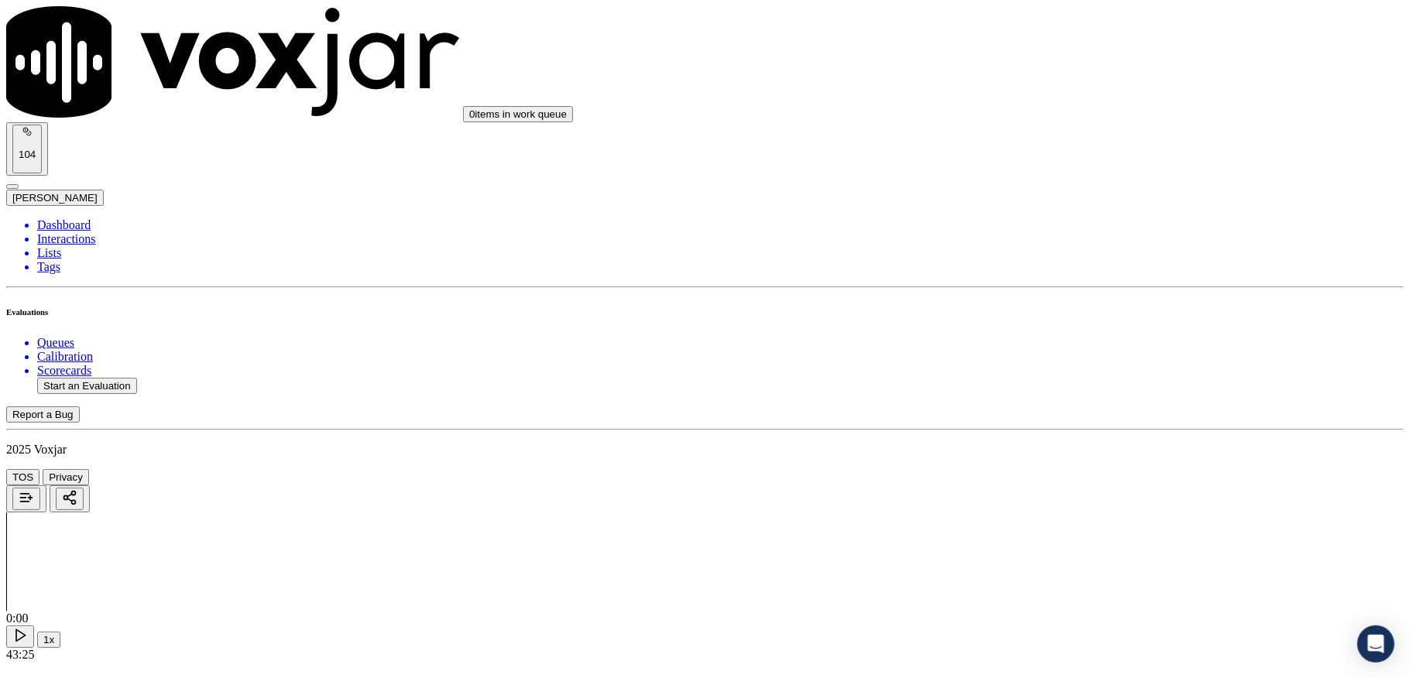
scroll to position [0, 0]
